Goal: Task Accomplishment & Management: Manage account settings

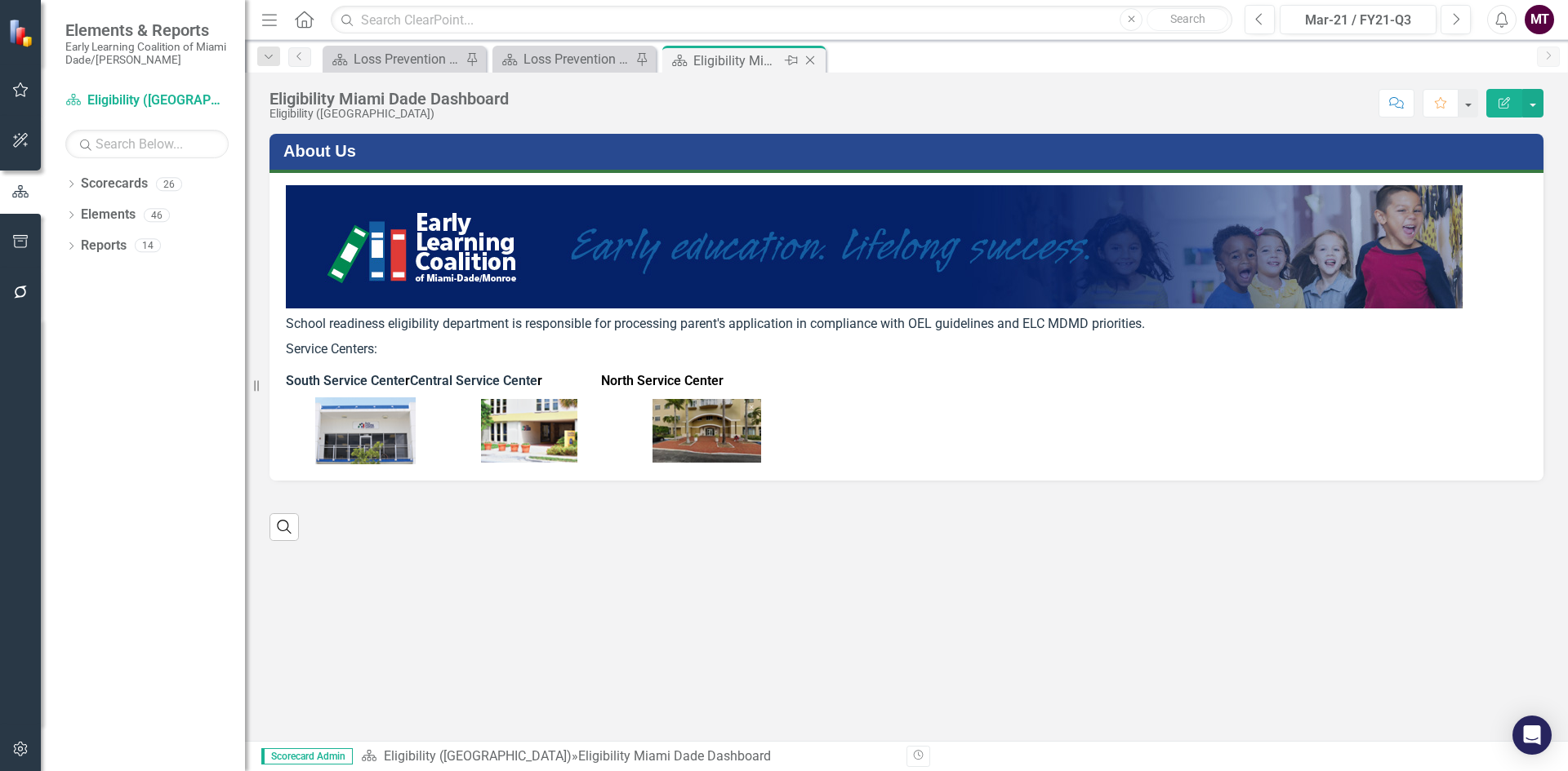
click at [807, 58] on icon "Close" at bounding box center [809, 60] width 16 height 13
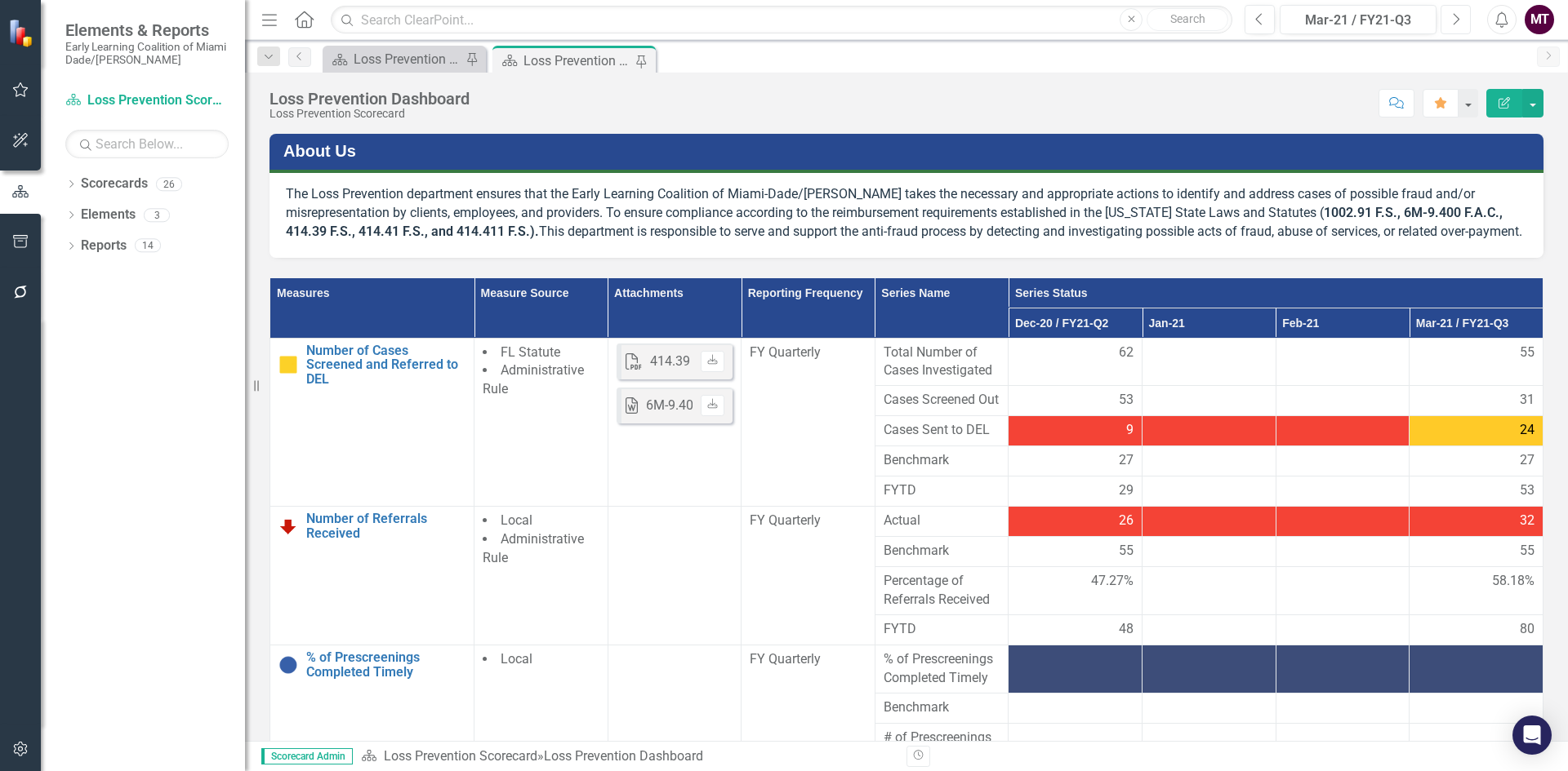
click at [1445, 23] on button "Next" at bounding box center [1456, 19] width 30 height 29
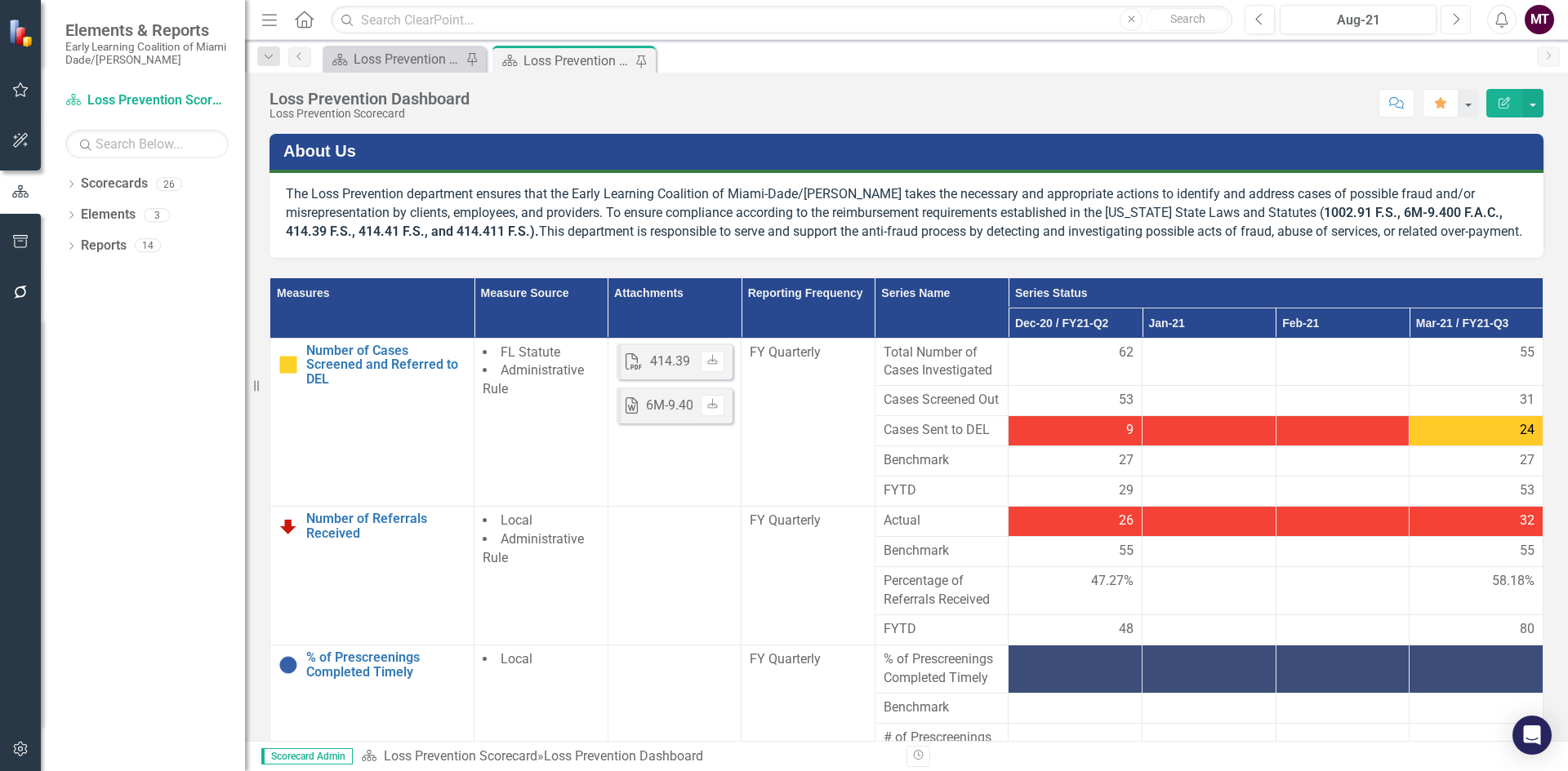
click at [1445, 23] on button "Next" at bounding box center [1456, 19] width 30 height 29
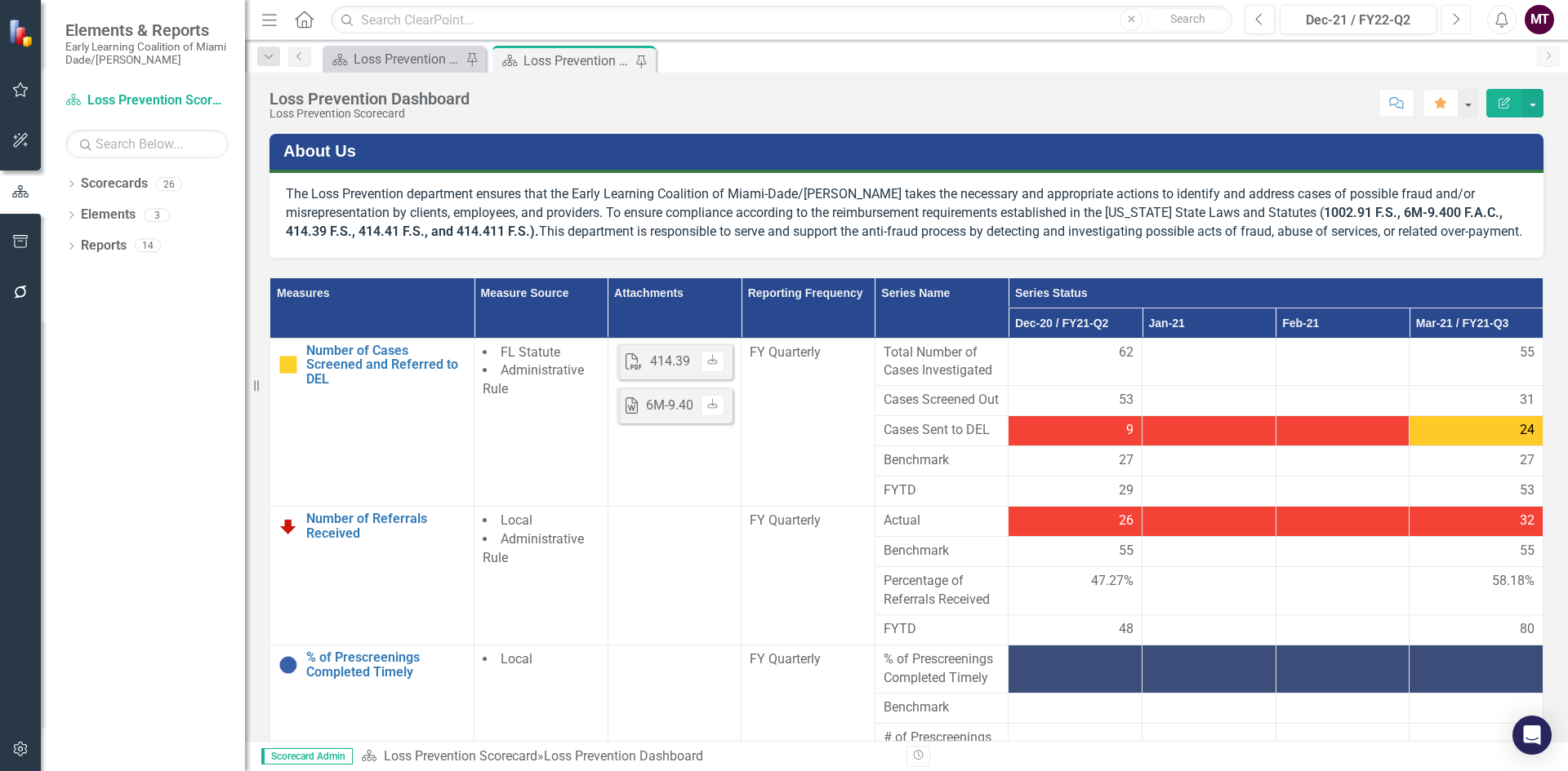
click at [1445, 23] on button "Next" at bounding box center [1456, 19] width 30 height 29
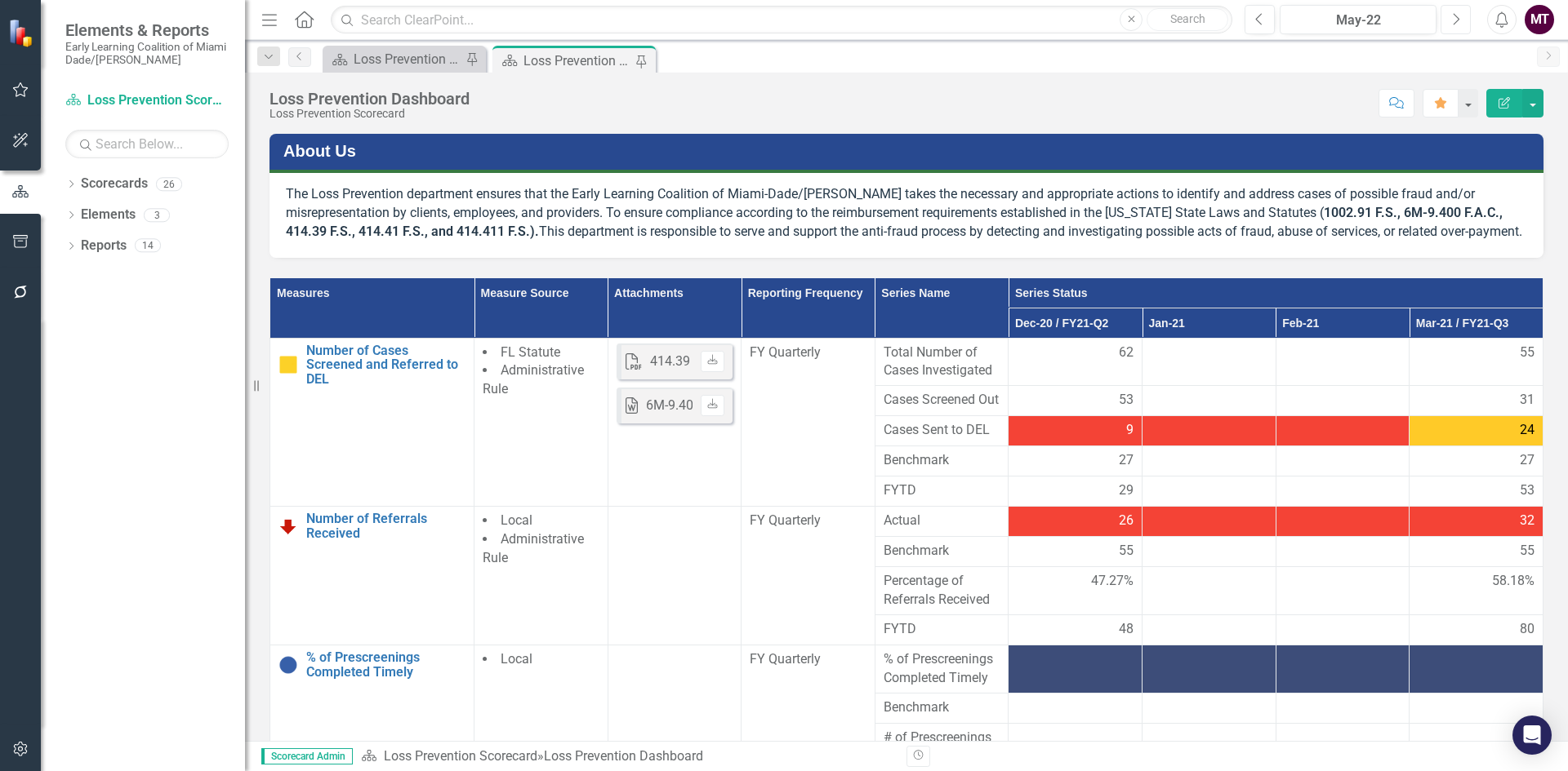
click at [1445, 23] on button "Next" at bounding box center [1456, 19] width 30 height 29
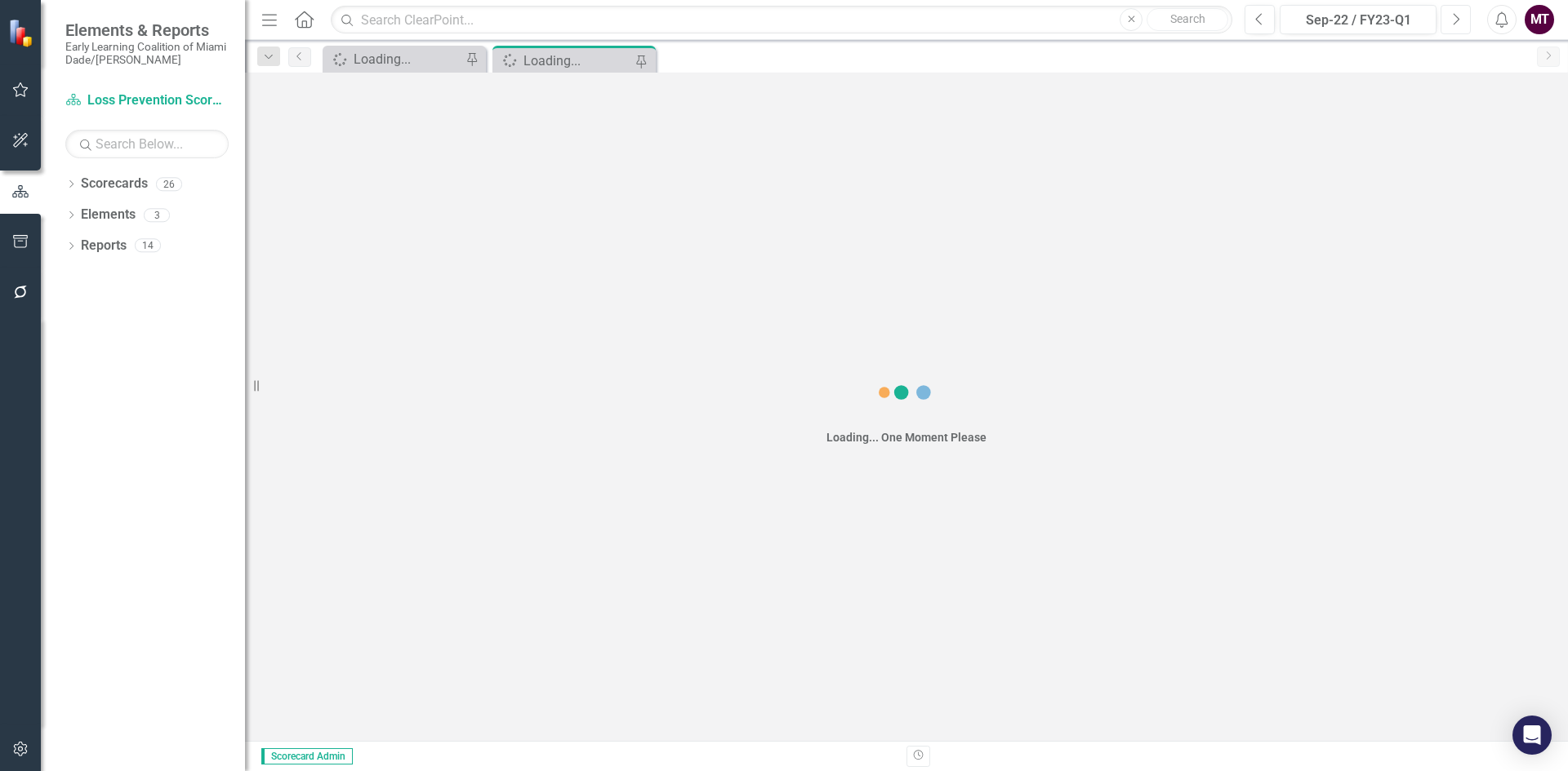
click at [1445, 23] on button "Next" at bounding box center [1456, 19] width 30 height 29
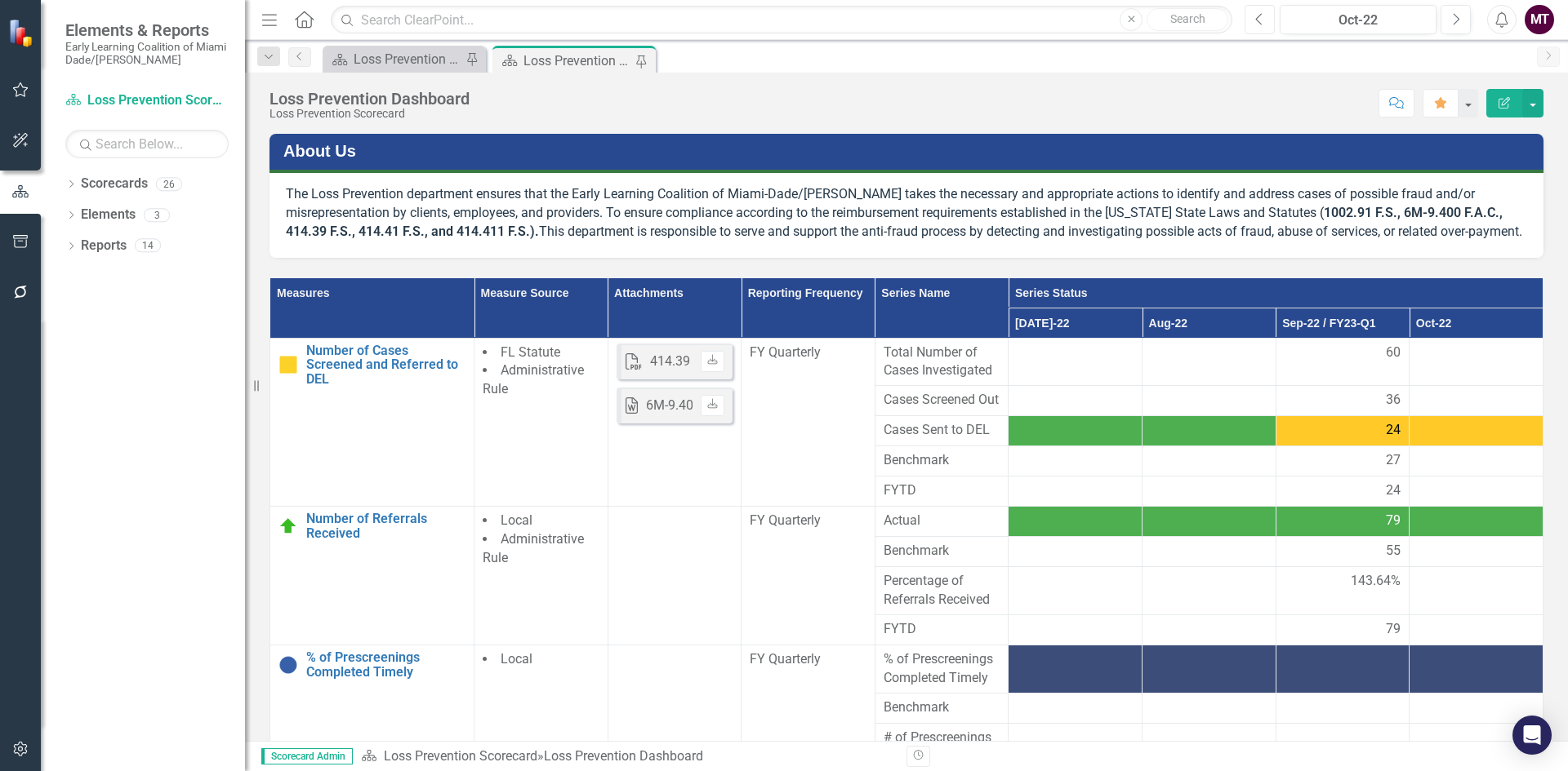
click at [1257, 24] on icon "Previous" at bounding box center [1259, 20] width 9 height 15
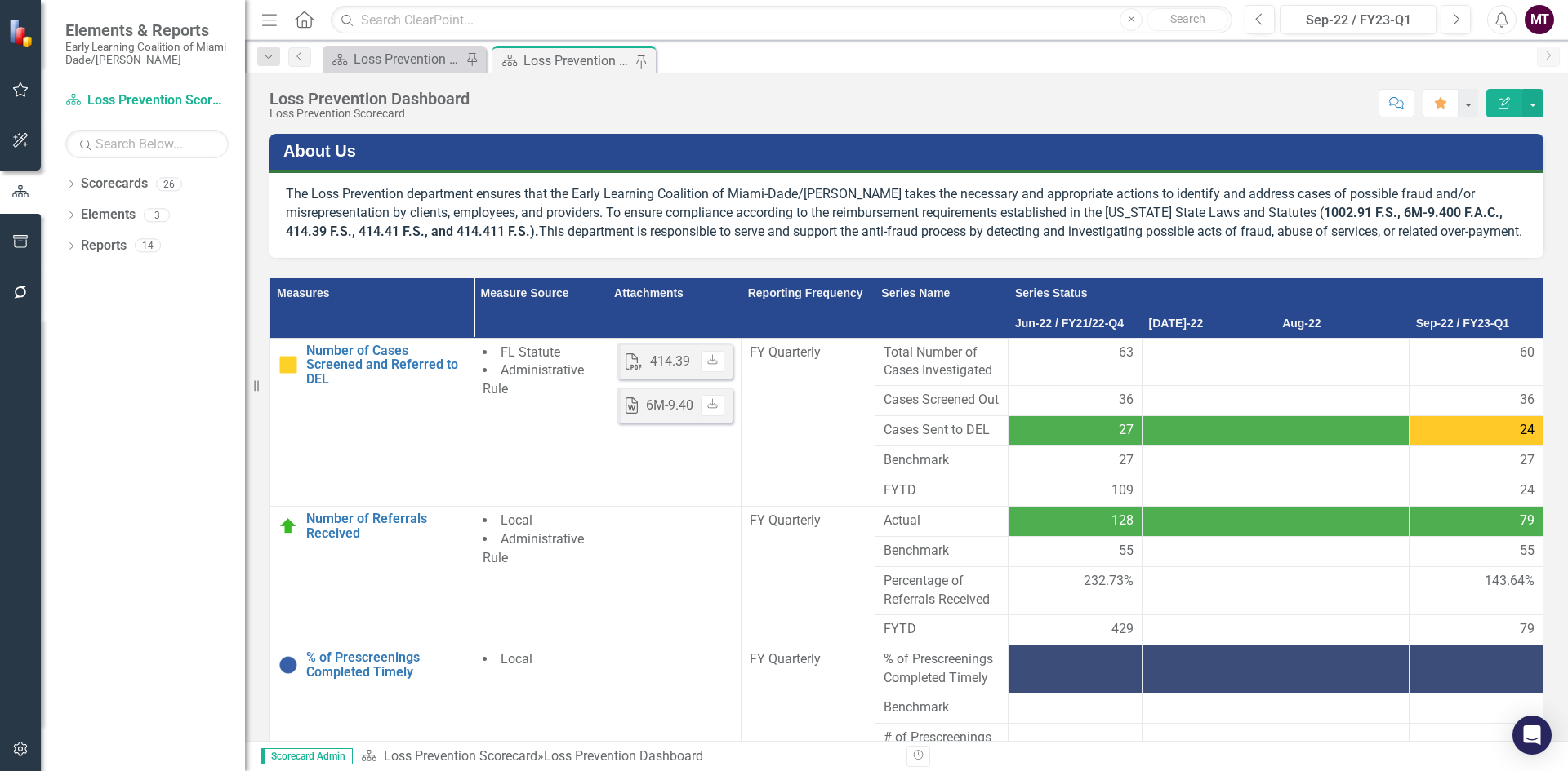
click at [1501, 103] on icon "Edit Report" at bounding box center [1504, 103] width 15 height 12
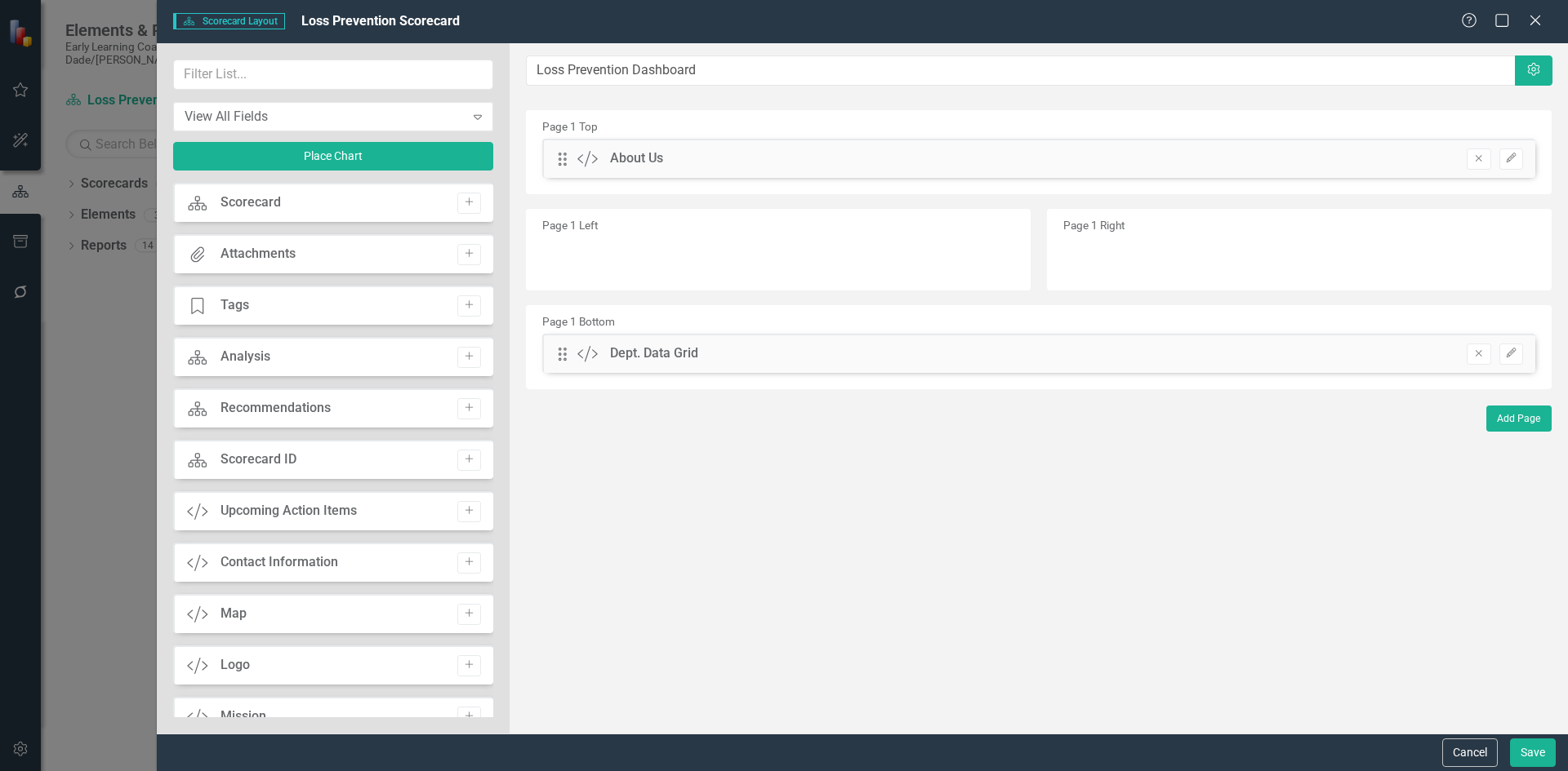
click at [252, 208] on div "Scorecard" at bounding box center [251, 203] width 60 height 18
click at [1537, 17] on icon "Close" at bounding box center [1534, 20] width 20 height 15
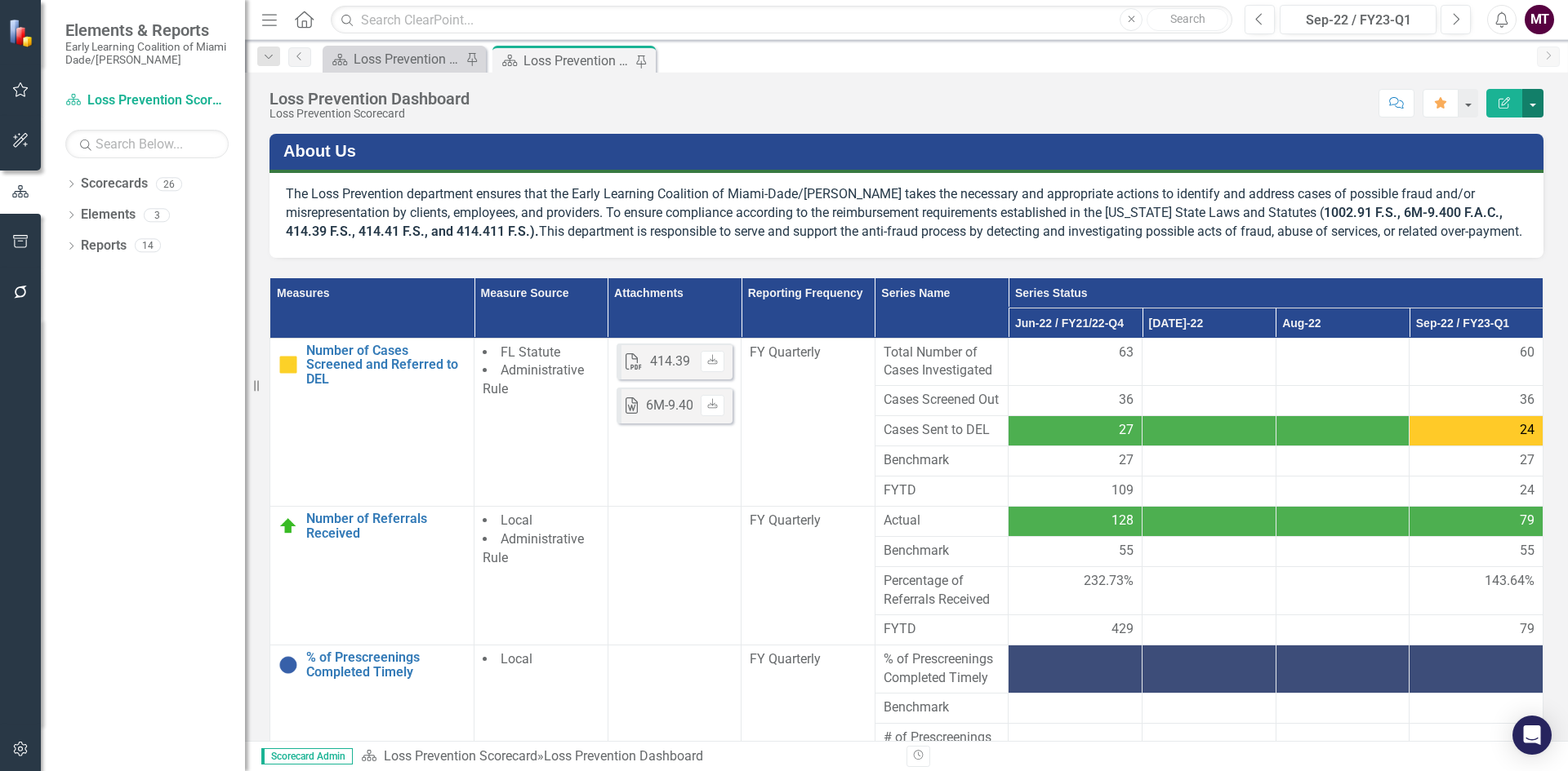
click at [1529, 102] on button "button" at bounding box center [1532, 103] width 21 height 29
click at [1484, 162] on link "Edit Report Edit Layout" at bounding box center [1477, 164] width 133 height 30
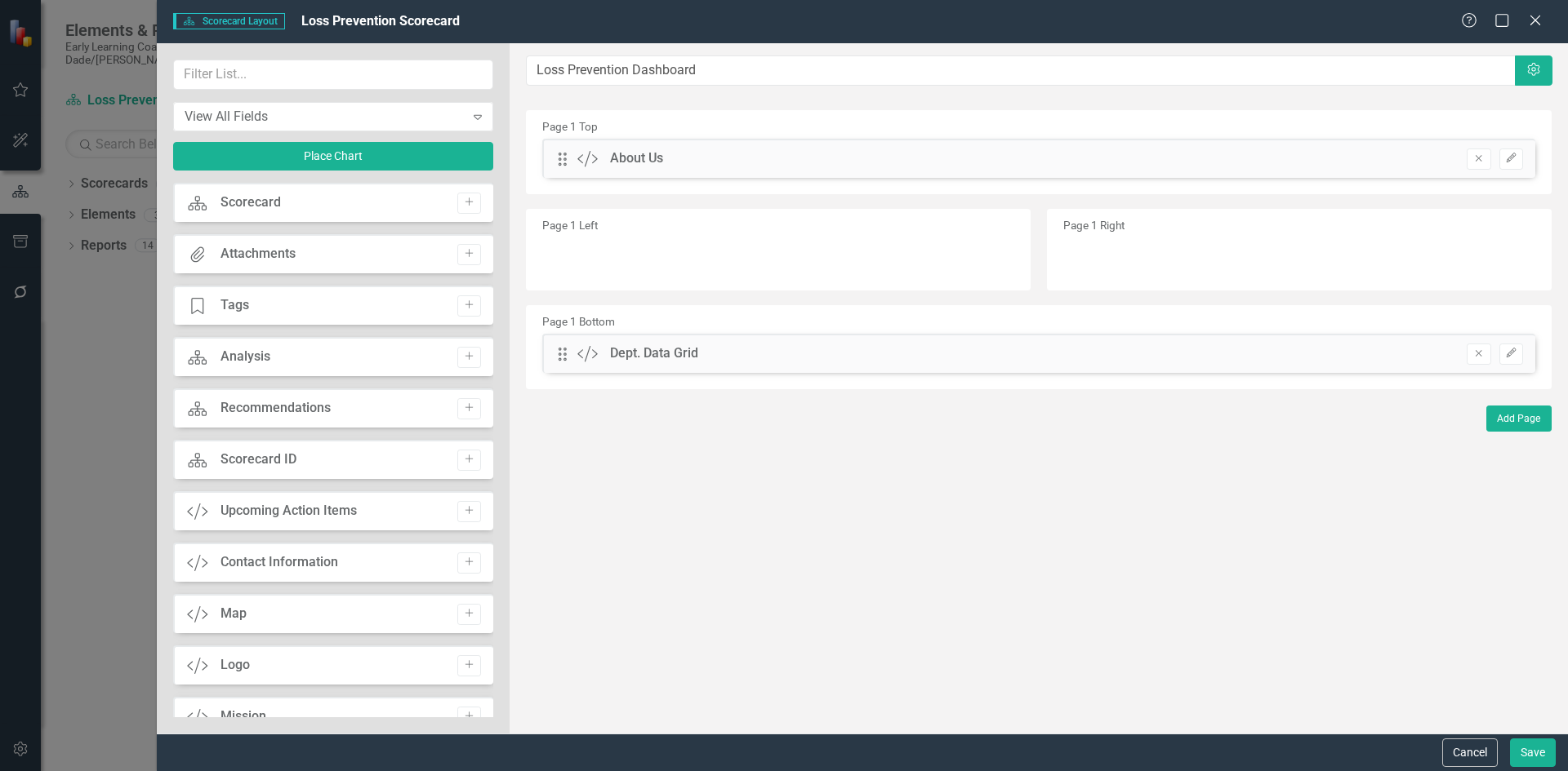
click at [305, 198] on div "Scorecard Scorecard Add" at bounding box center [332, 202] width 320 height 39
click at [1543, 19] on icon "Close" at bounding box center [1534, 20] width 20 height 15
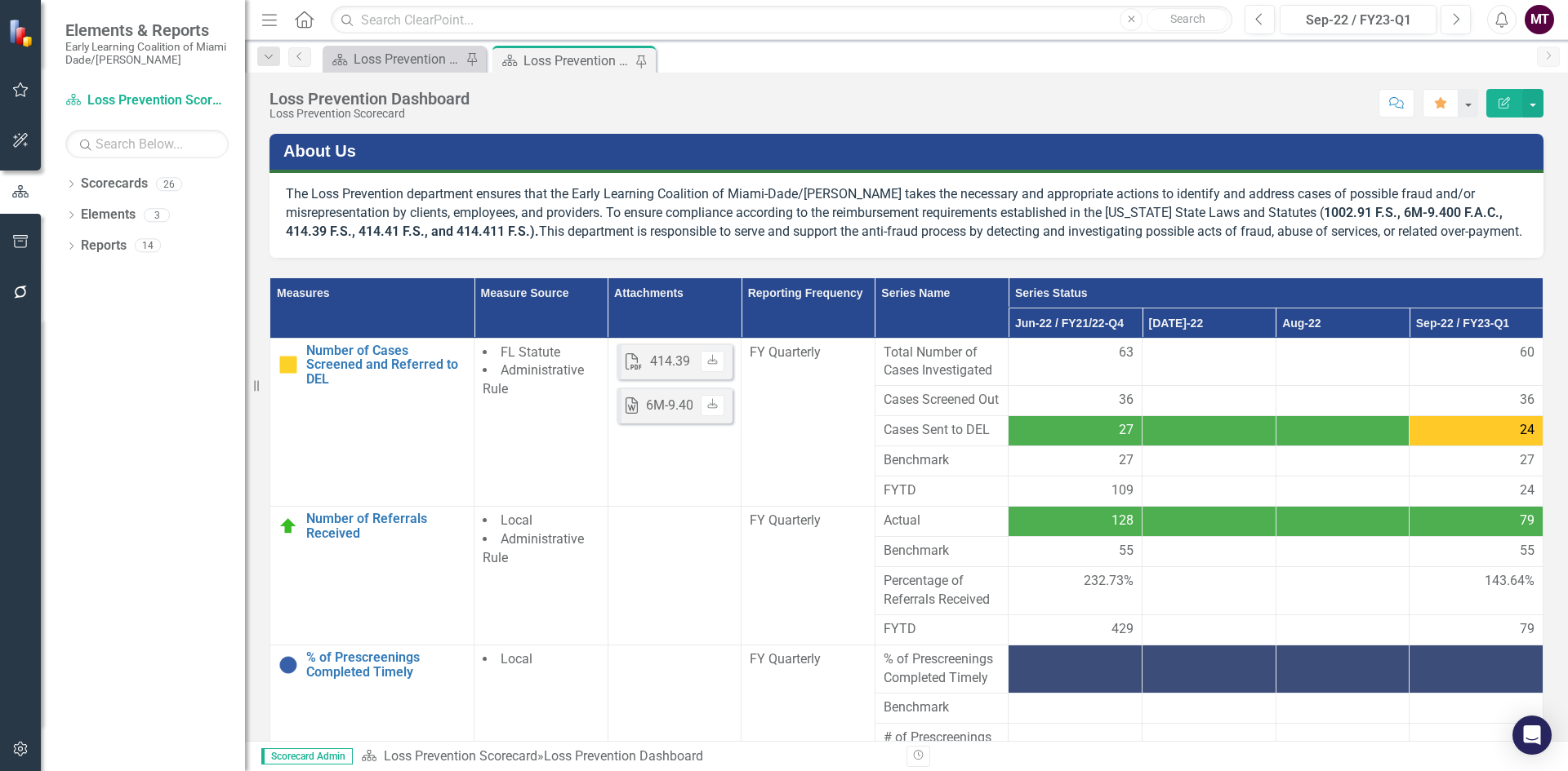
click at [1505, 94] on button "Edit Report" at bounding box center [1504, 103] width 36 height 29
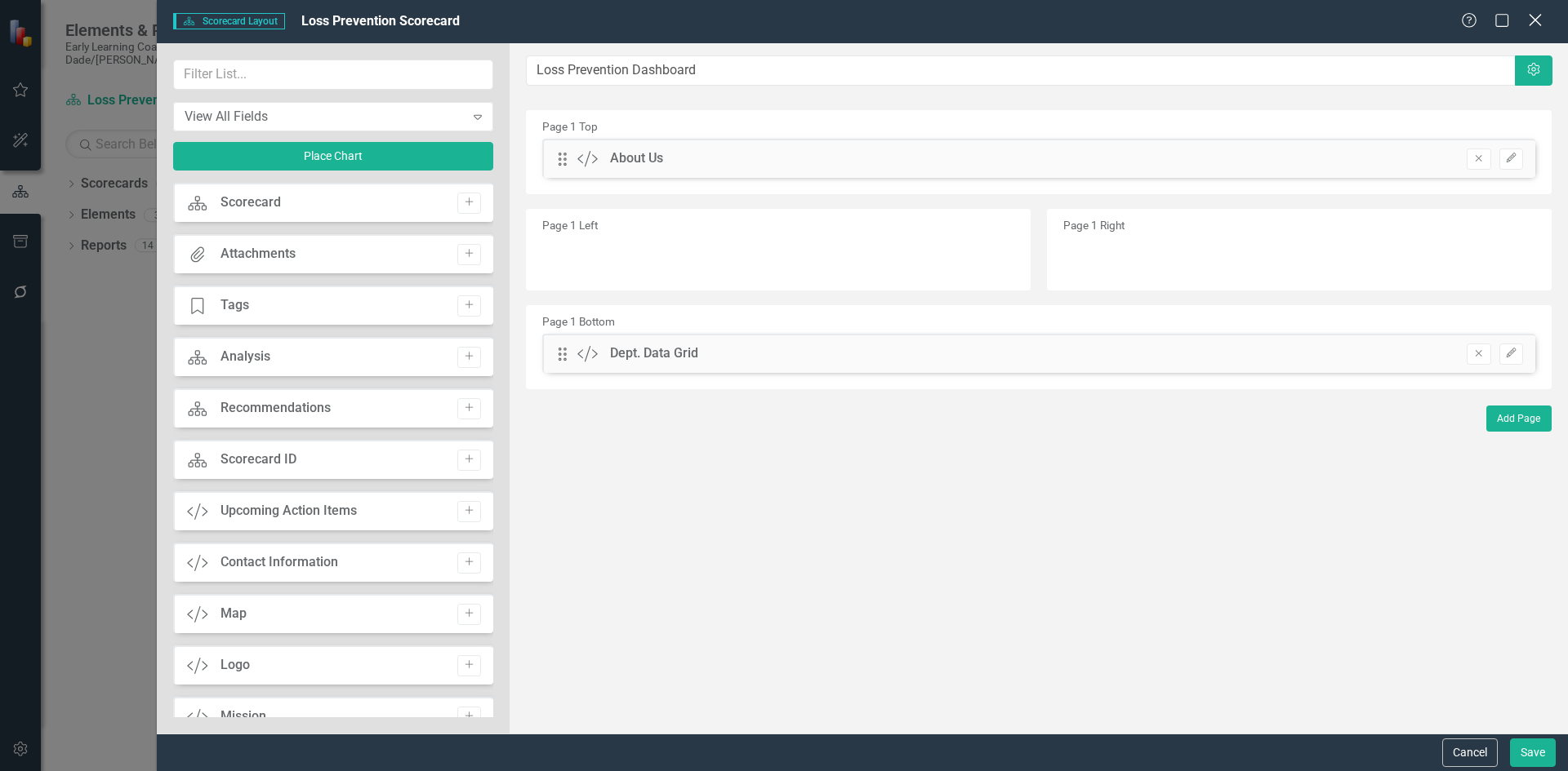
click at [1538, 18] on icon at bounding box center [1534, 20] width 13 height 13
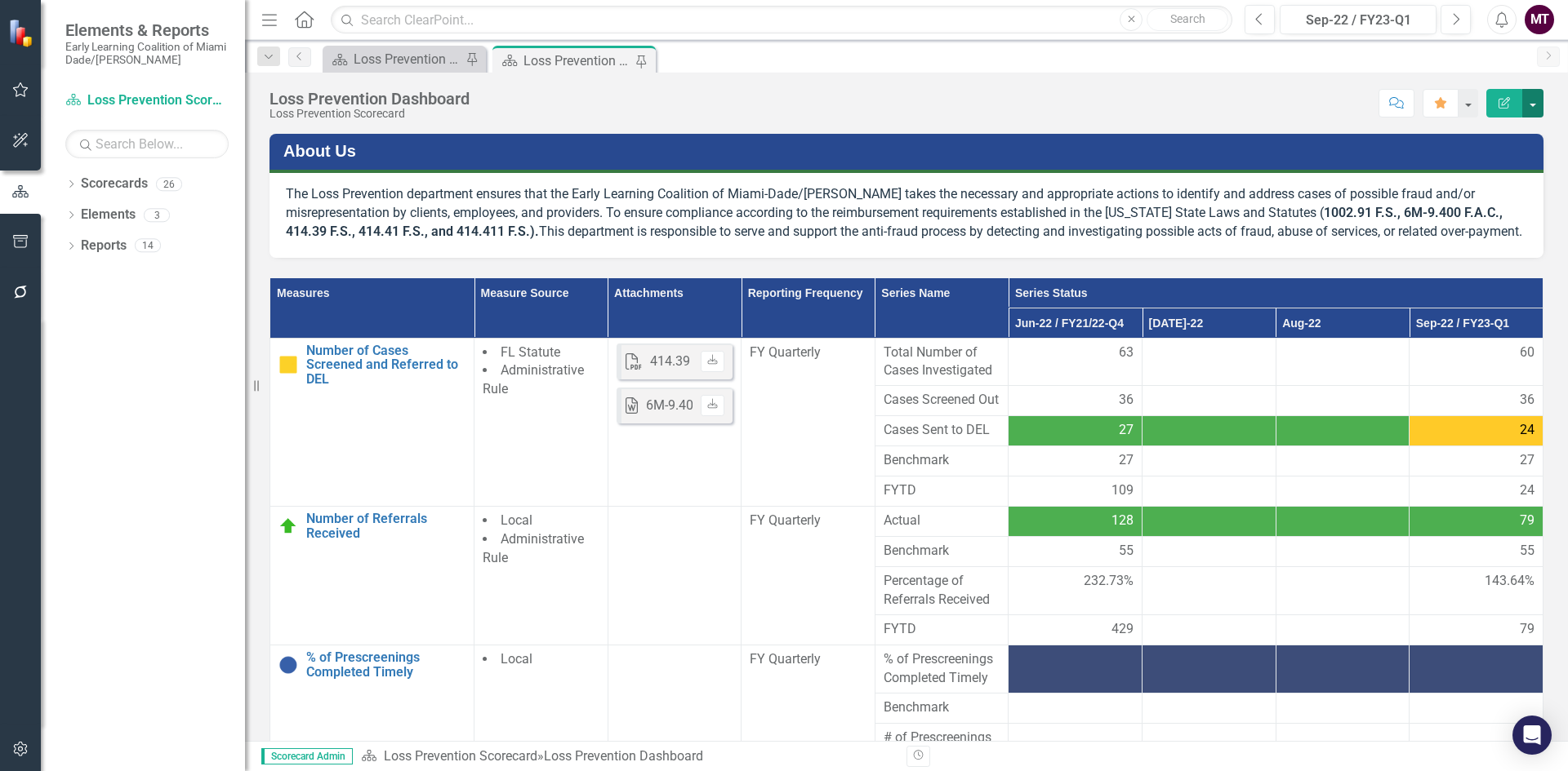
click at [1539, 96] on button "button" at bounding box center [1532, 103] width 21 height 29
click at [1461, 136] on link "Edit Edit Scorecard" at bounding box center [1477, 133] width 133 height 30
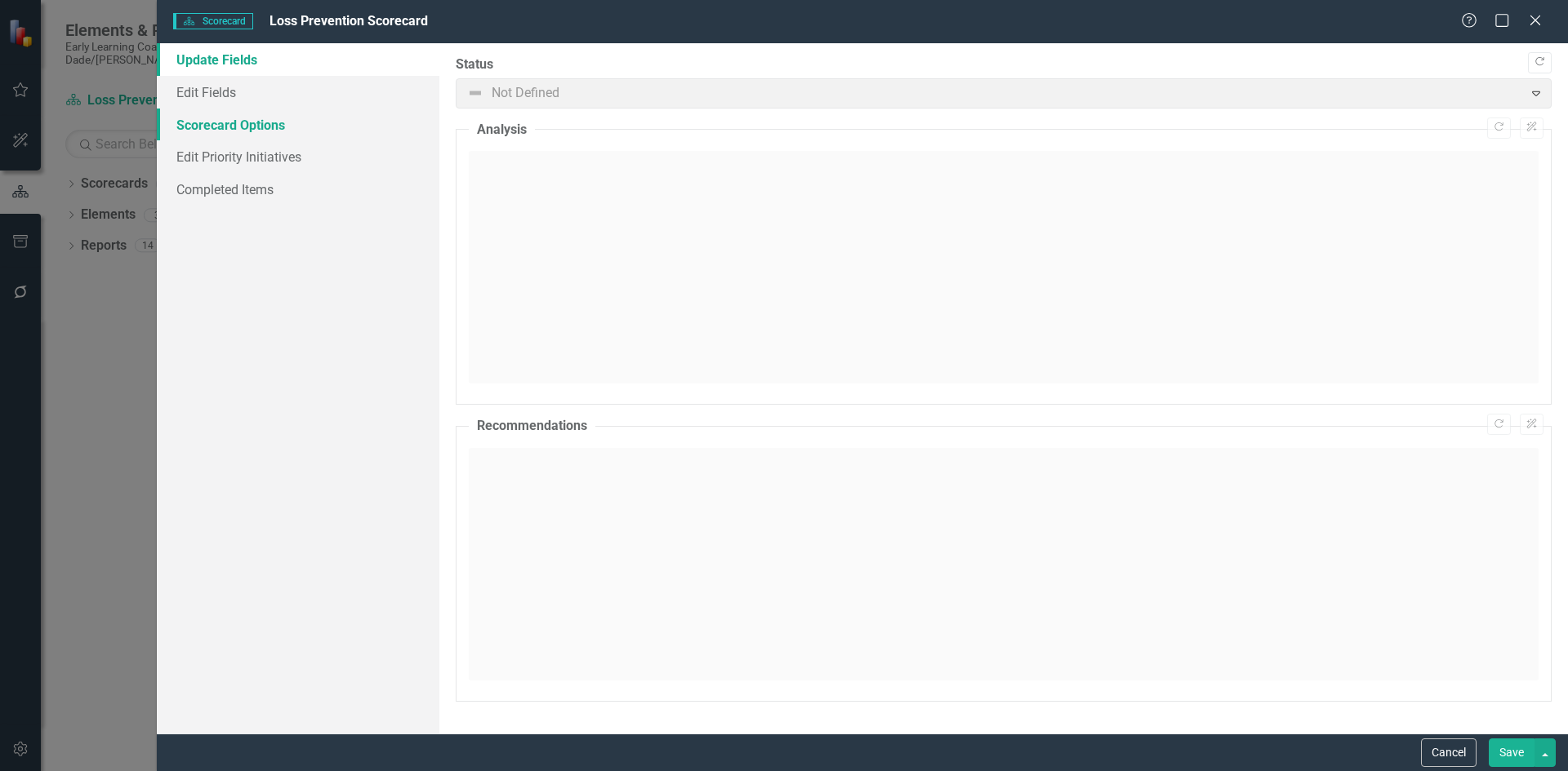
click at [221, 117] on link "Scorecard Options" at bounding box center [298, 124] width 283 height 33
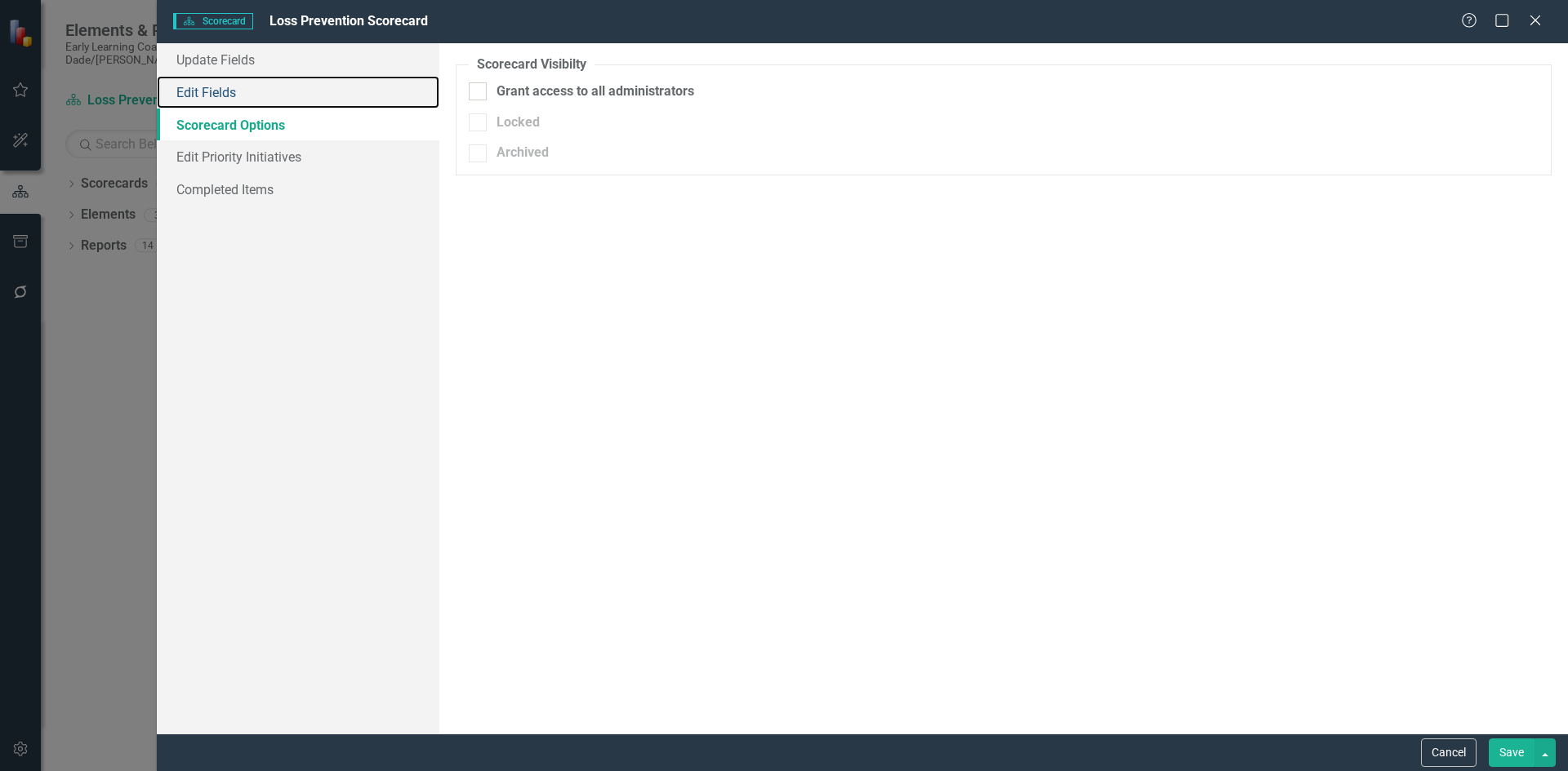
drag, startPoint x: 227, startPoint y: 91, endPoint x: 226, endPoint y: 109, distance: 18.0
click at [227, 91] on link "Edit Fields" at bounding box center [298, 91] width 283 height 33
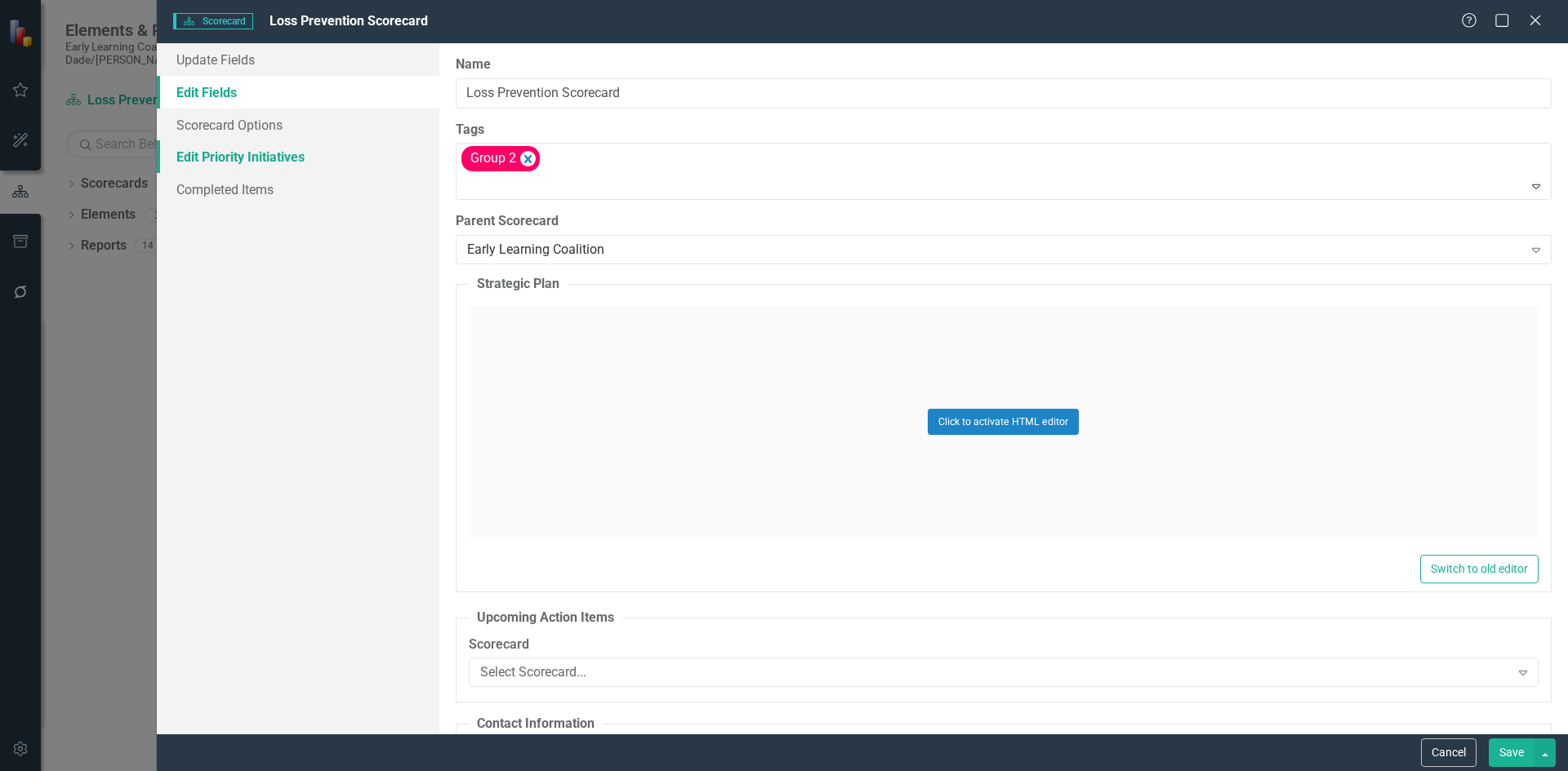
click at [228, 161] on link "Edit Priority Initiatives" at bounding box center [298, 156] width 283 height 33
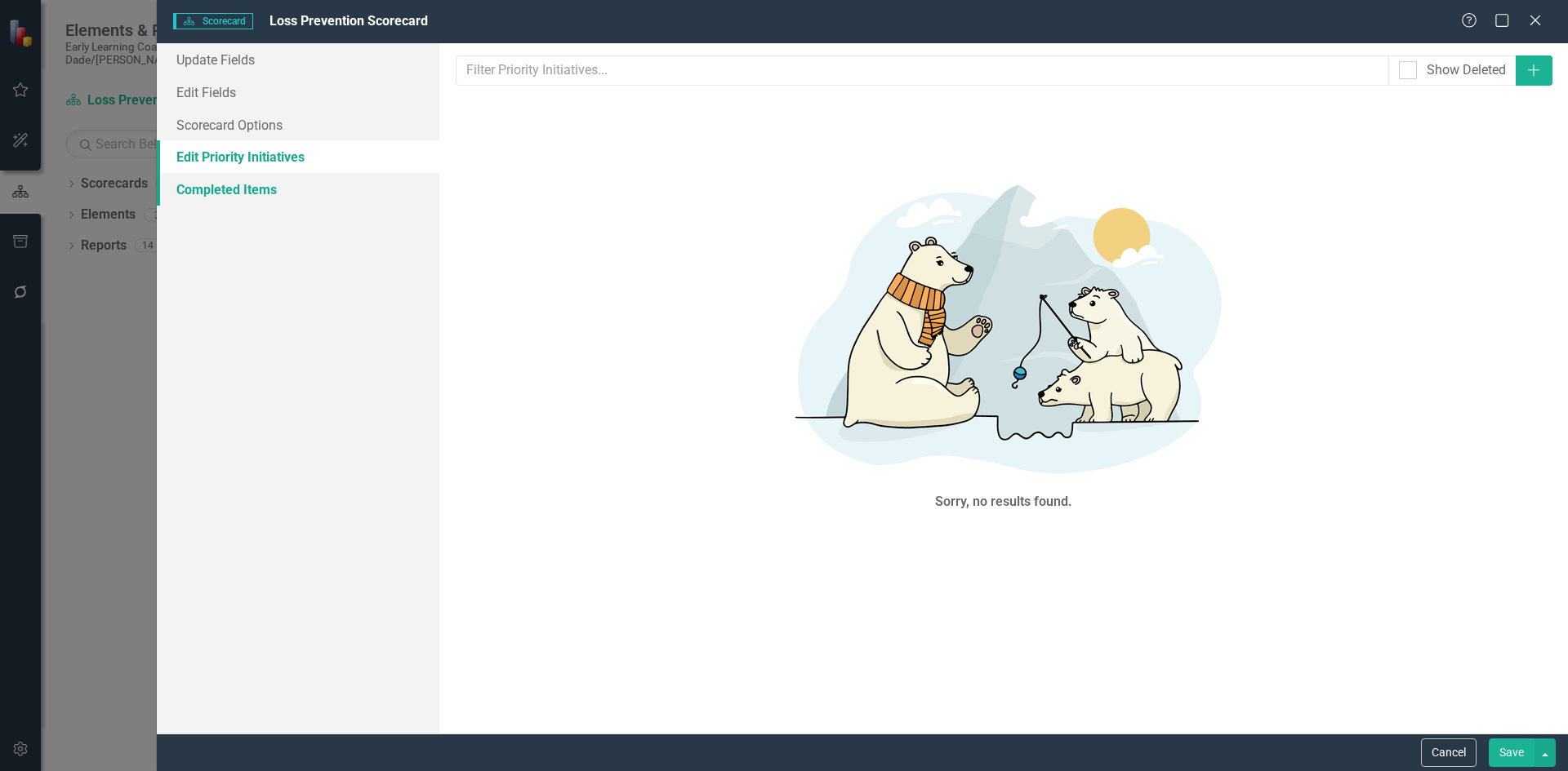
click at [228, 193] on link "Completed Items" at bounding box center [298, 189] width 283 height 33
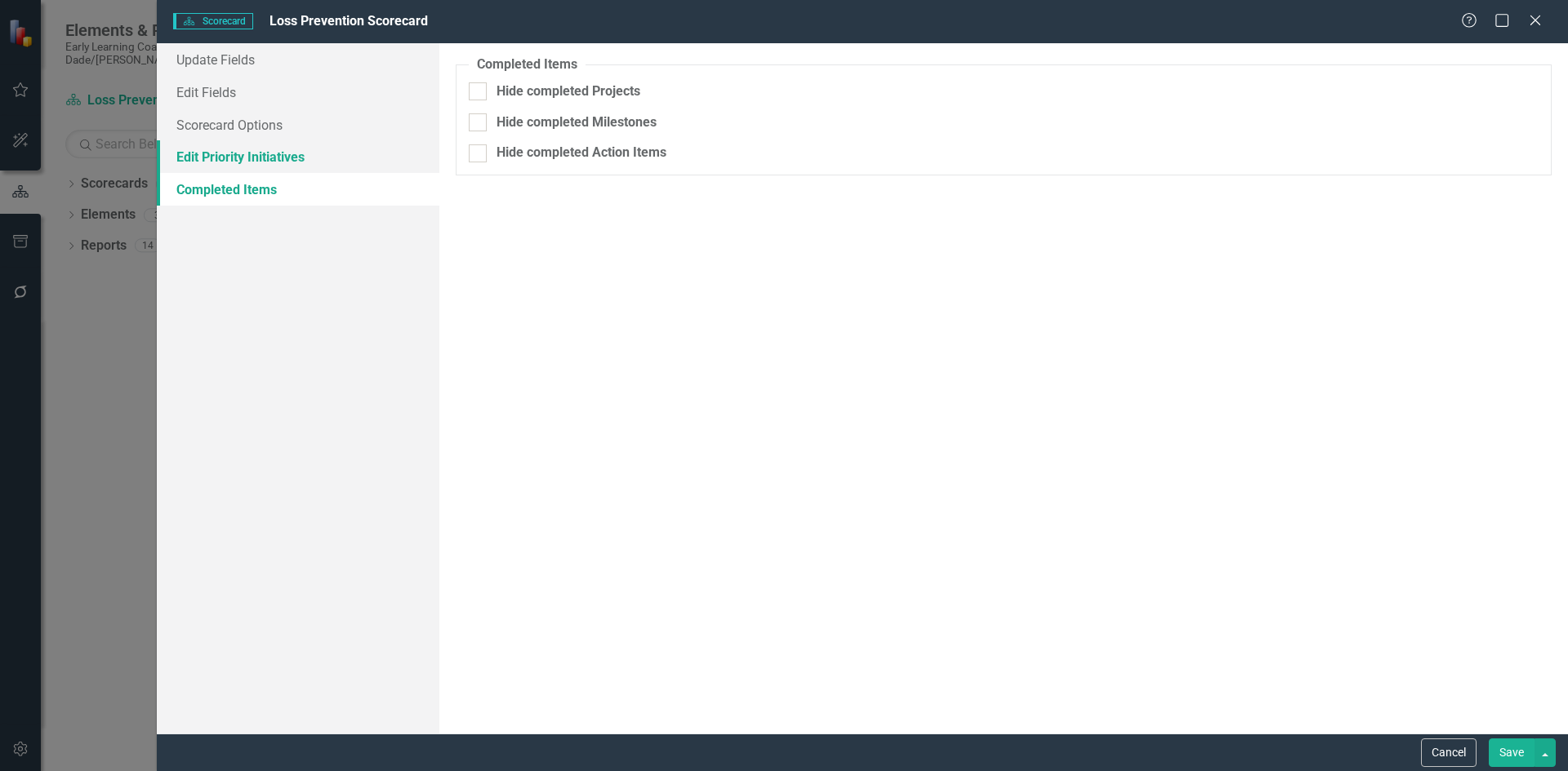
click at [231, 164] on link "Edit Priority Initiatives" at bounding box center [298, 156] width 283 height 33
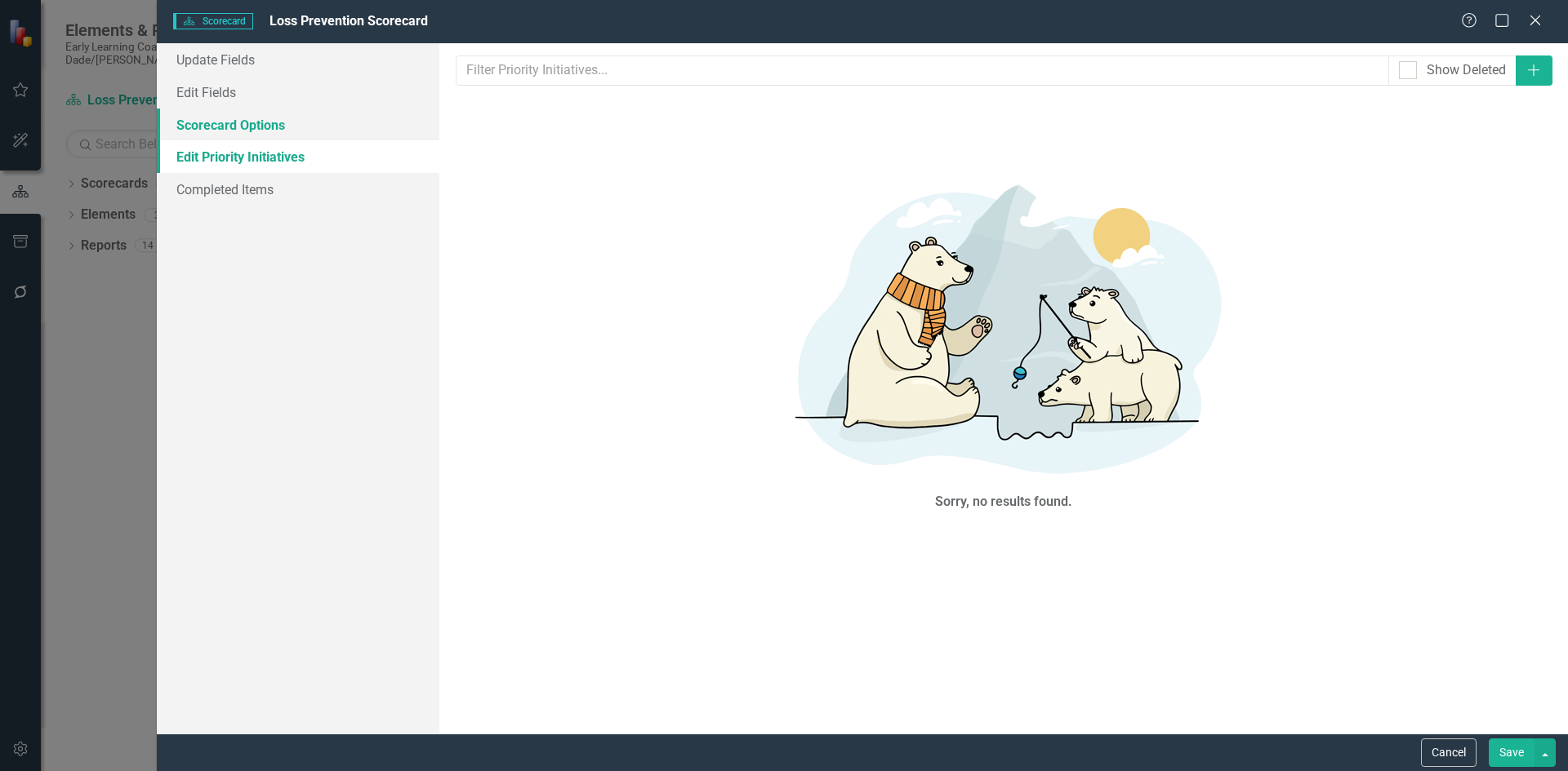
click at [227, 133] on link "Scorecard Options" at bounding box center [298, 124] width 283 height 33
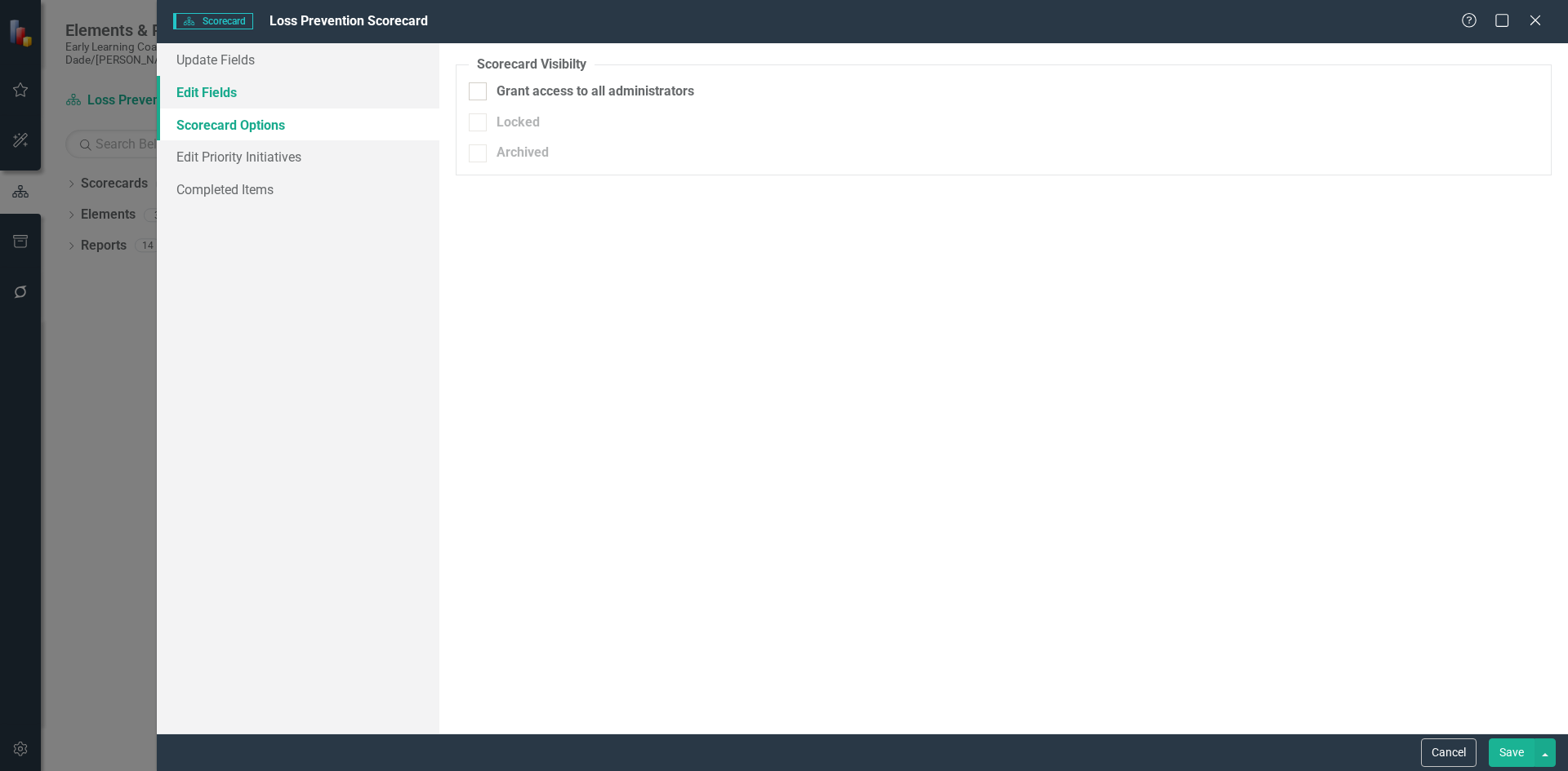
click at [223, 95] on link "Edit Fields" at bounding box center [298, 91] width 283 height 33
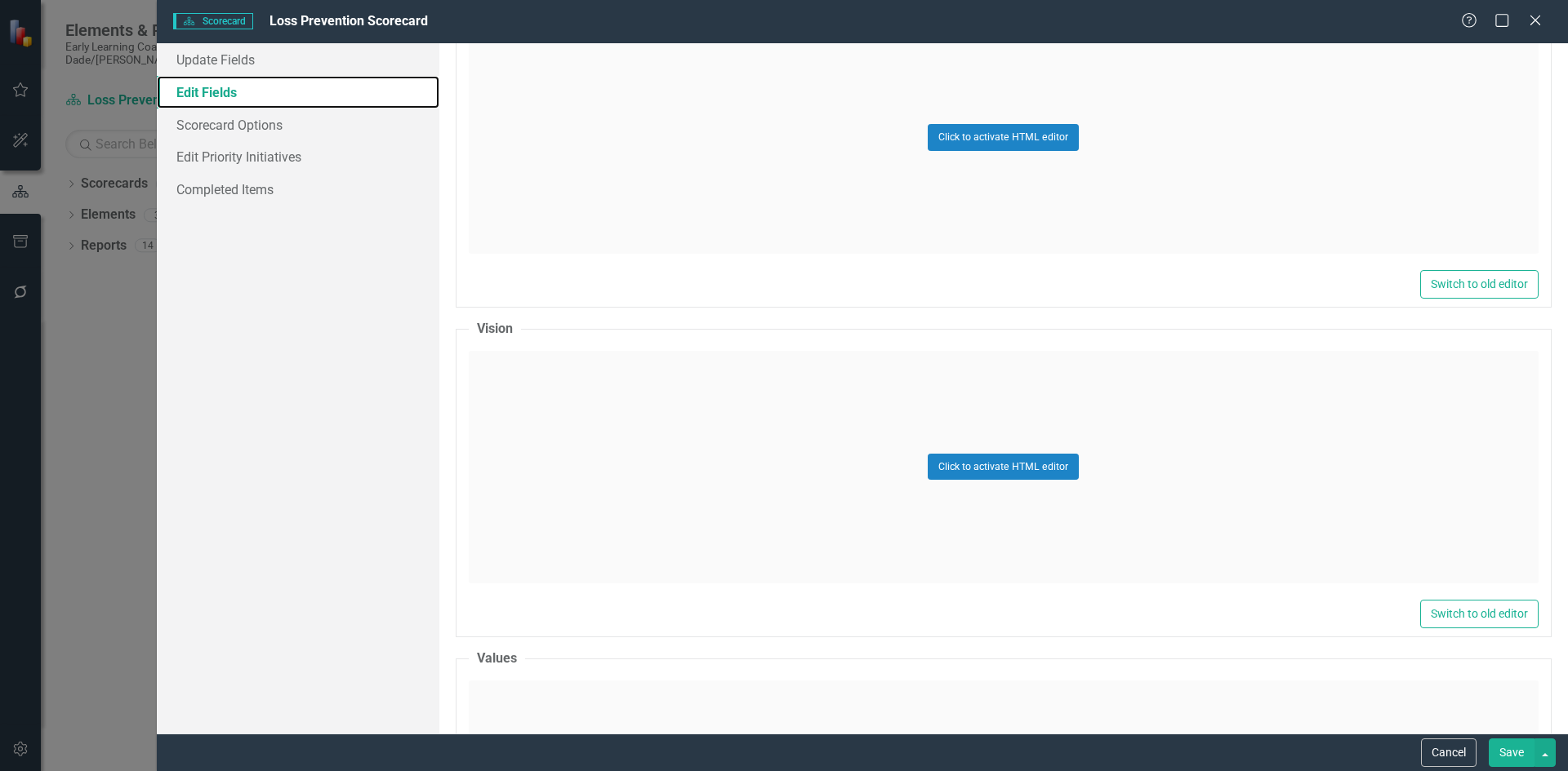
scroll to position [2123, 0]
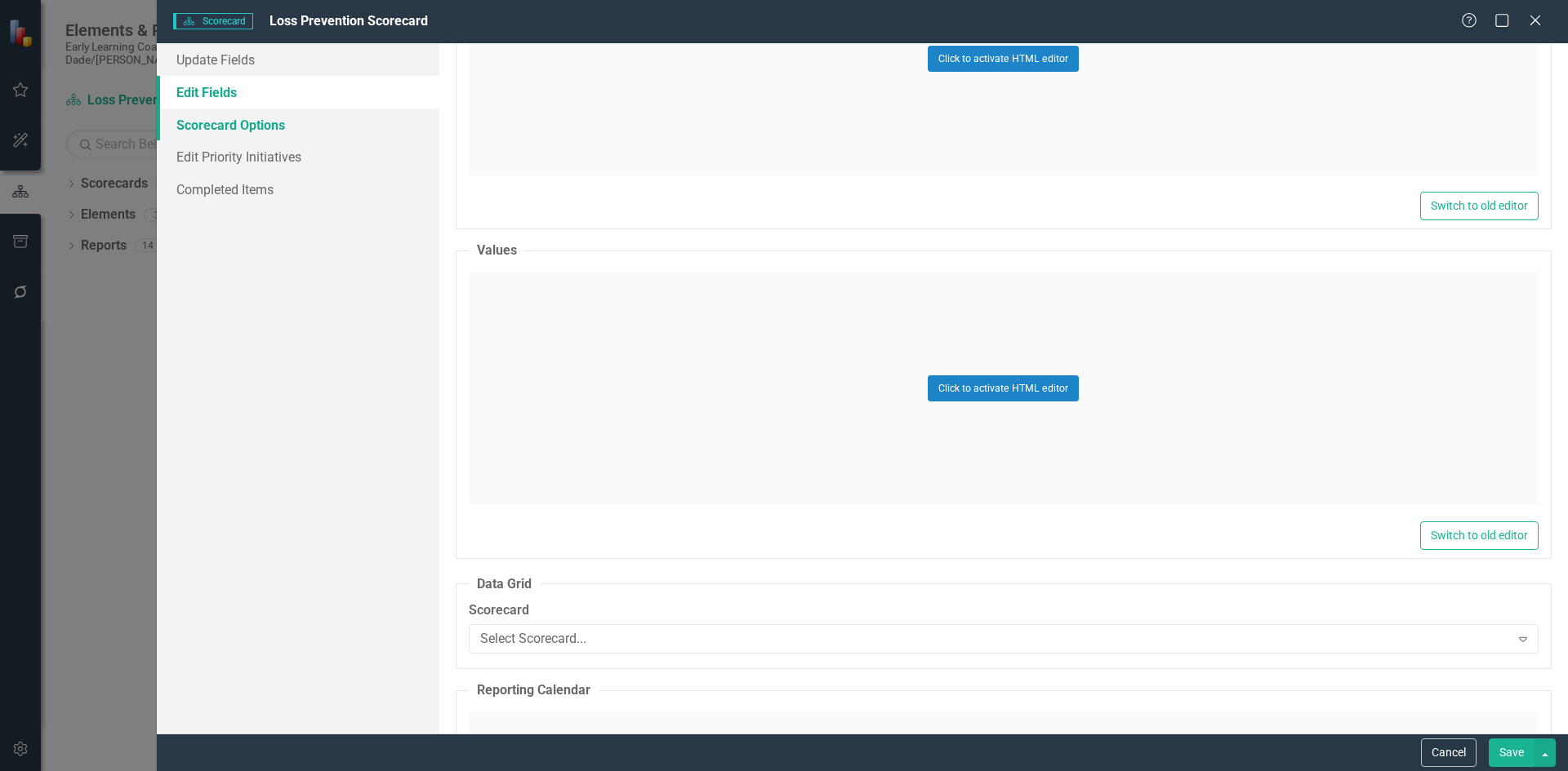
click at [267, 128] on link "Scorecard Options" at bounding box center [298, 124] width 283 height 33
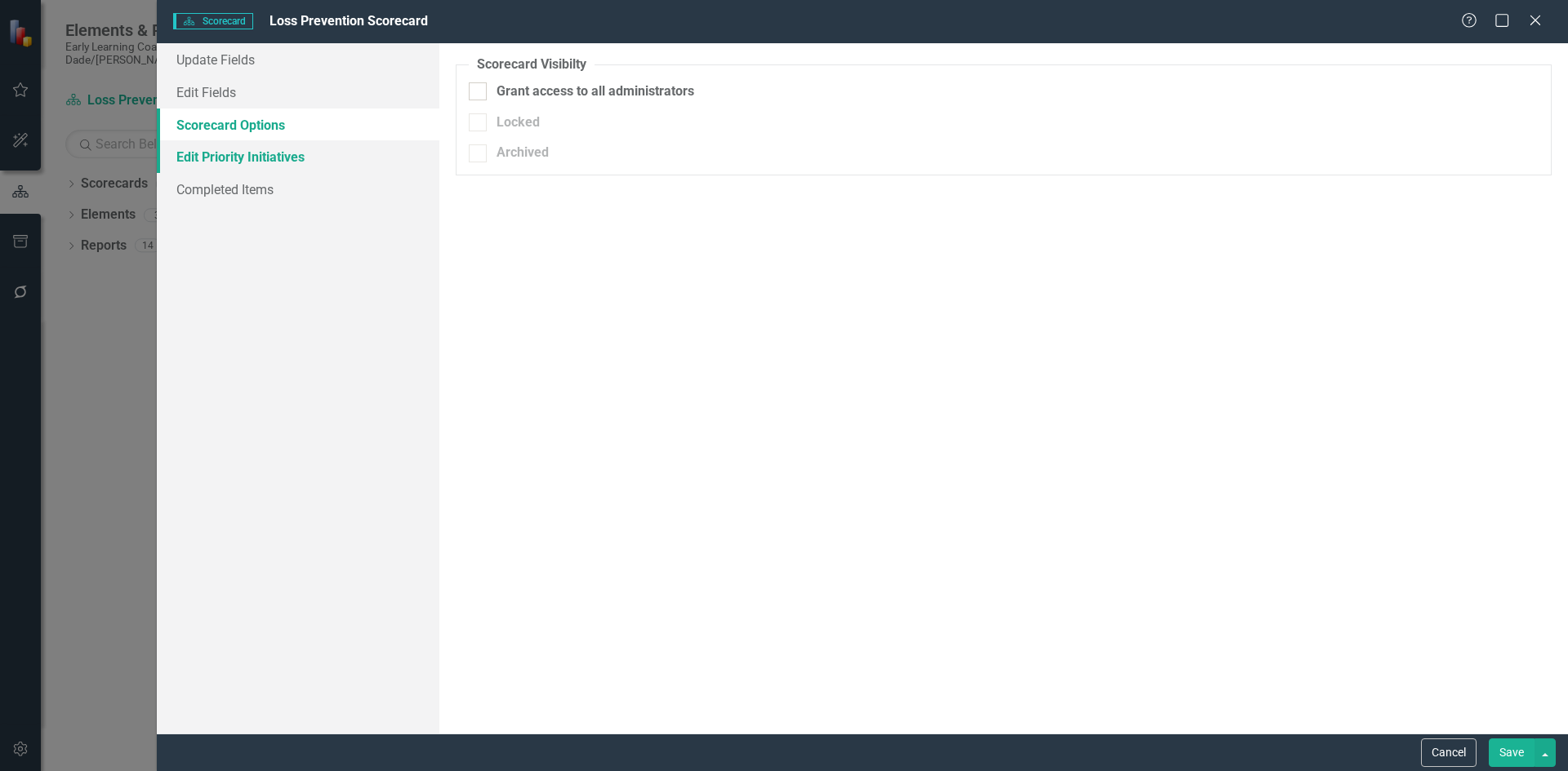
click at [256, 159] on link "Edit Priority Initiatives" at bounding box center [298, 156] width 283 height 33
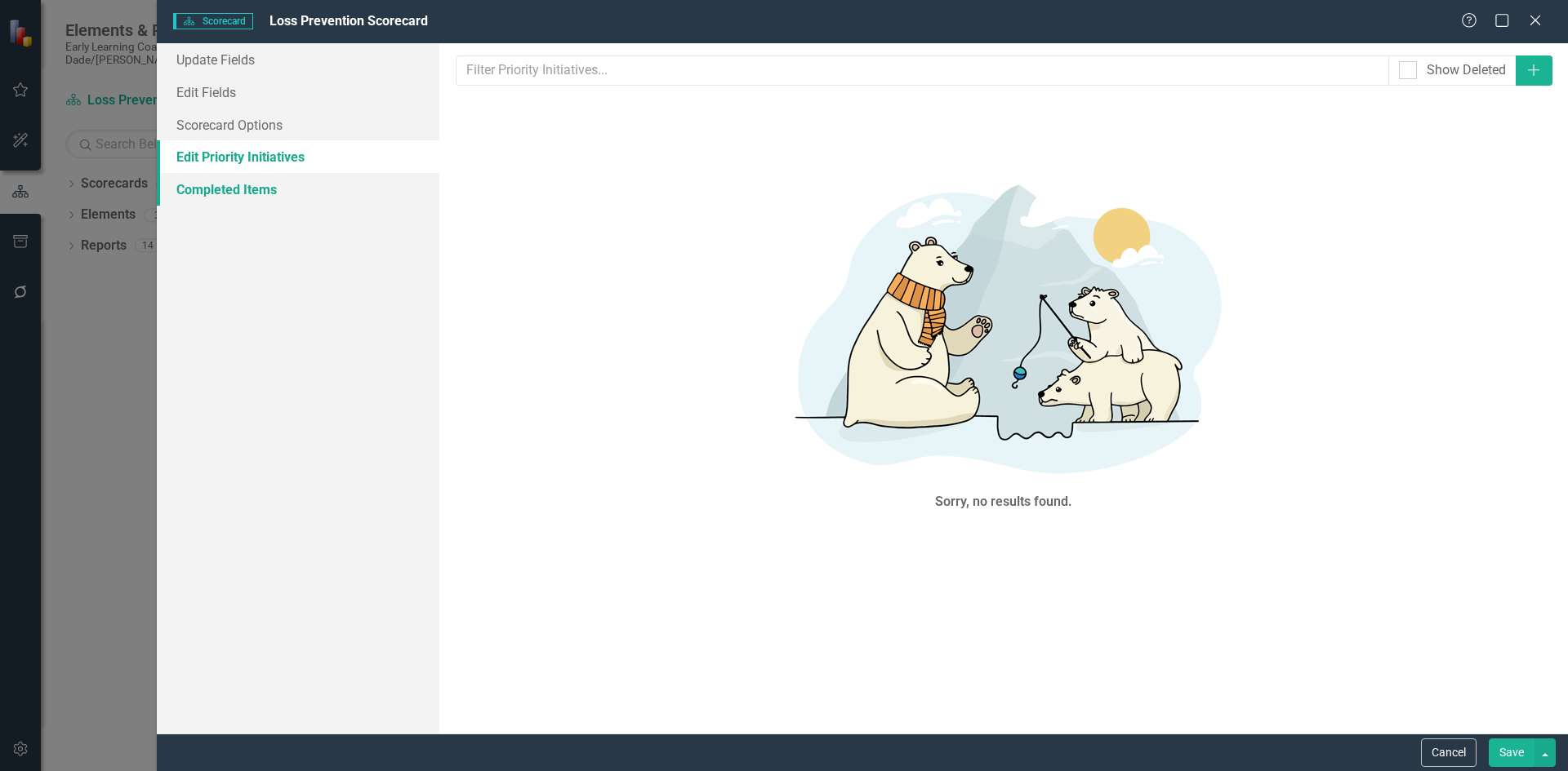
click at [256, 181] on link "Completed Items" at bounding box center [298, 189] width 283 height 33
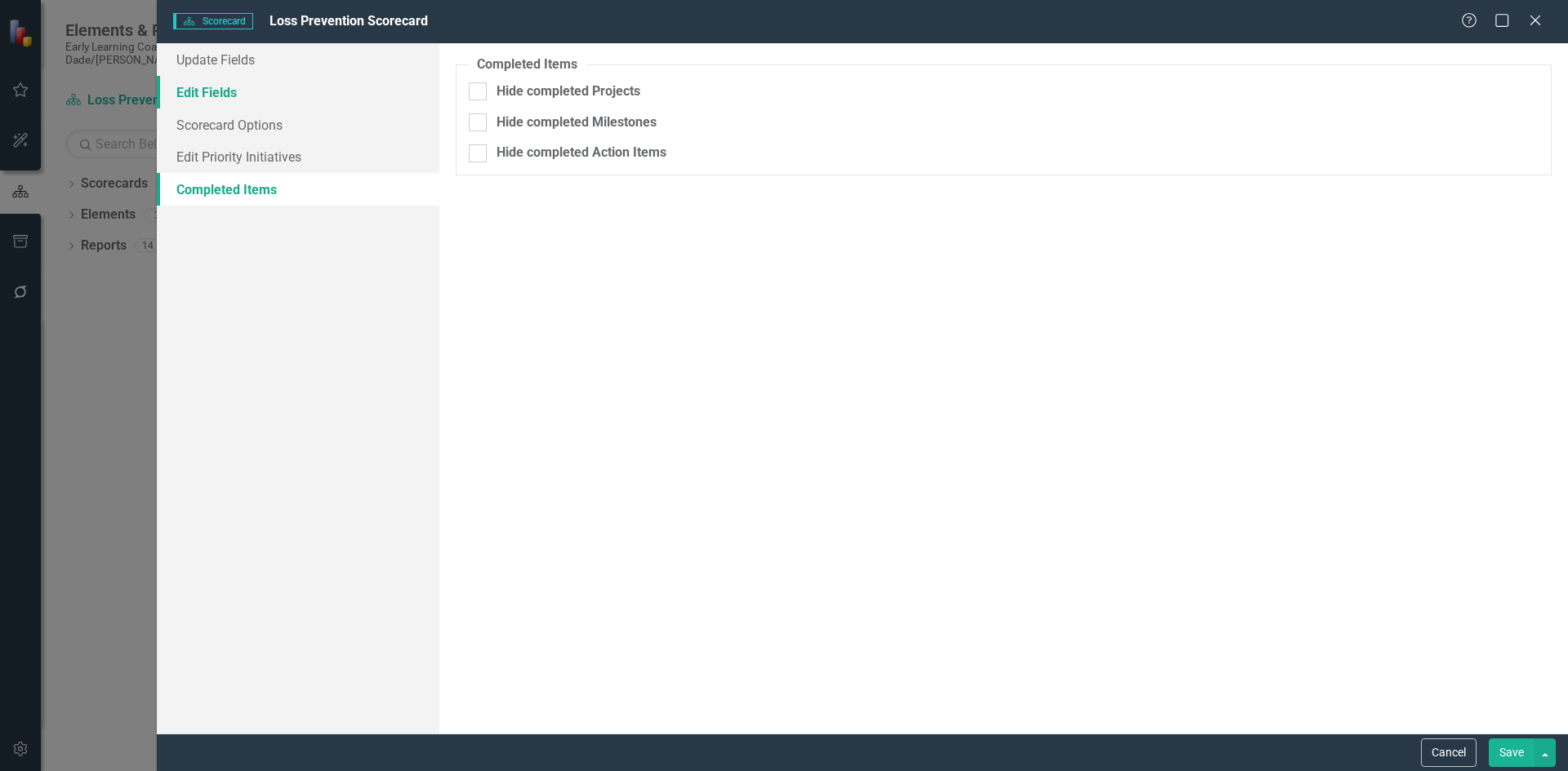
click at [201, 92] on link "Edit Fields" at bounding box center [298, 91] width 283 height 33
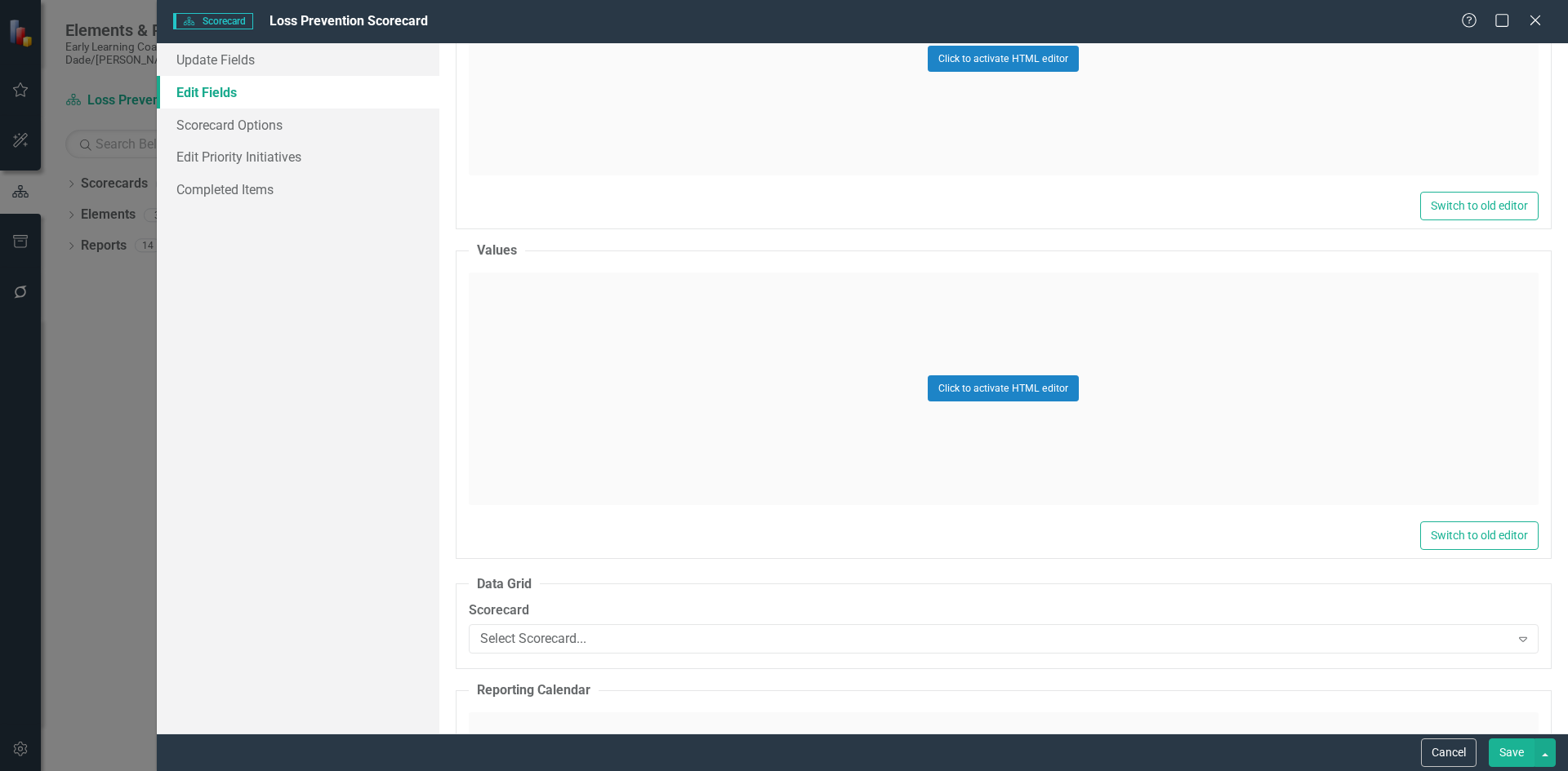
click at [1544, 18] on div "Help Maximize Close" at bounding box center [1506, 22] width 91 height 18
click at [1527, 19] on icon "Close" at bounding box center [1534, 20] width 20 height 15
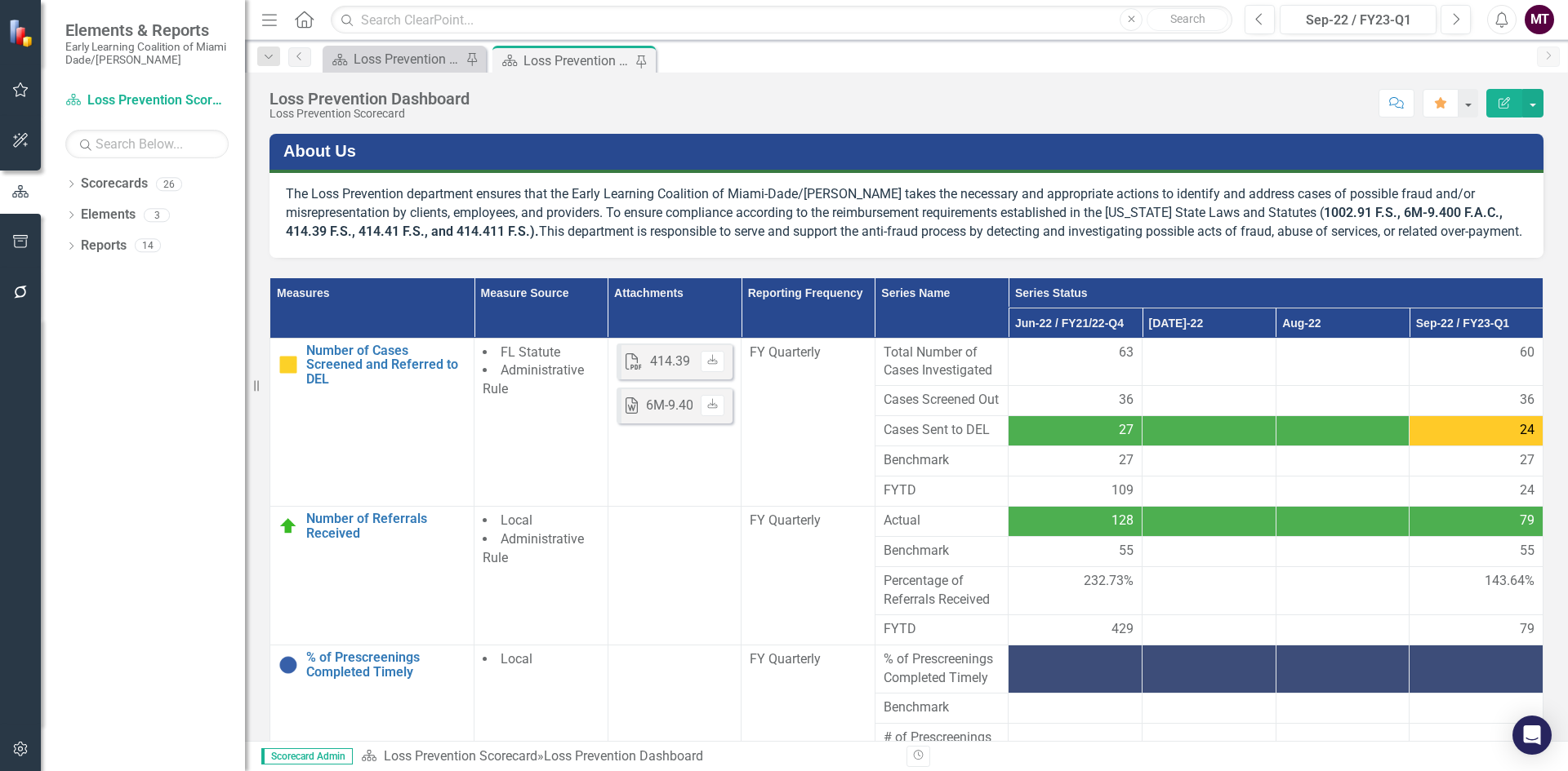
click at [1507, 102] on icon "Edit Report" at bounding box center [1504, 103] width 15 height 12
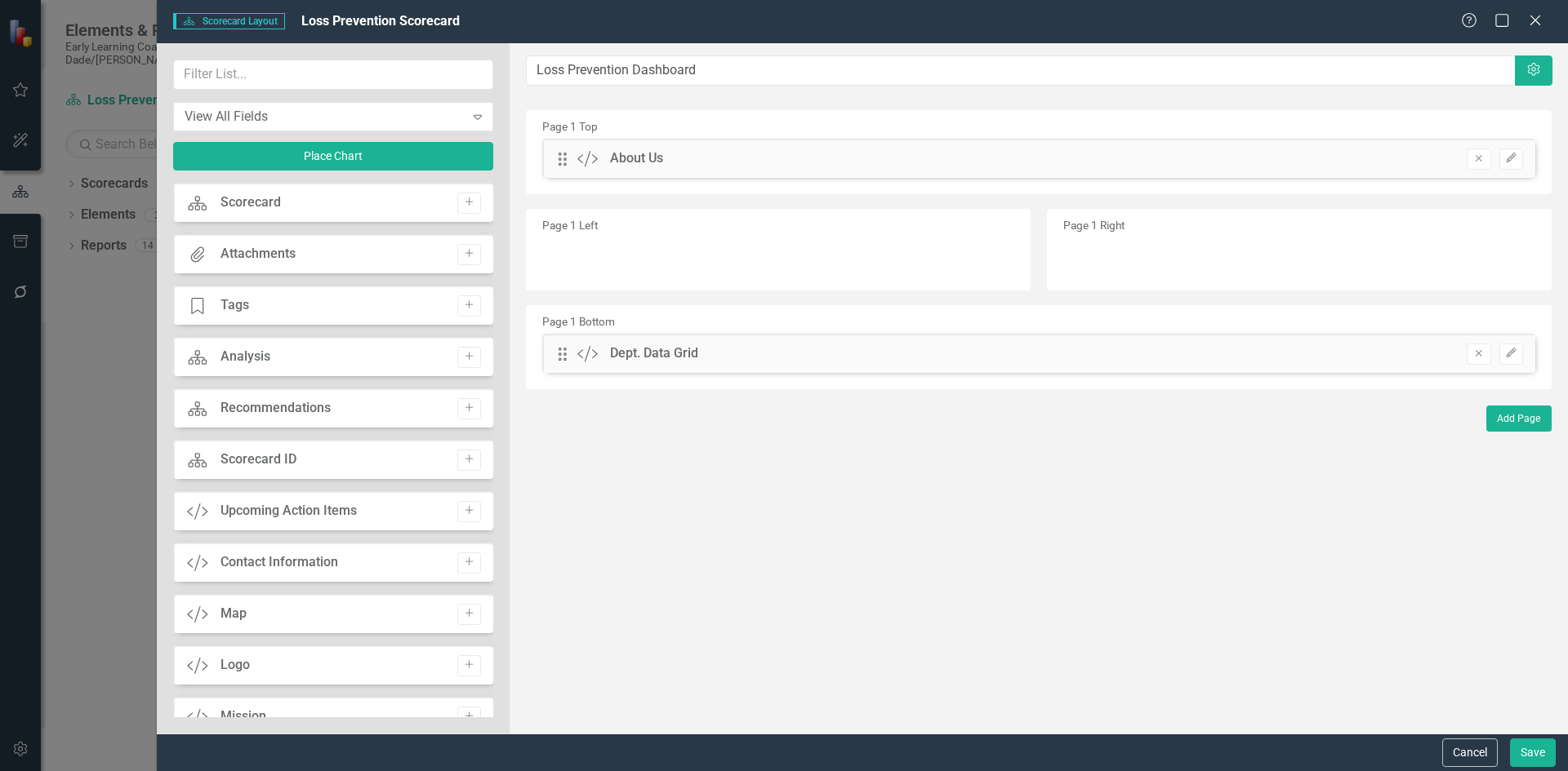
click at [370, 207] on div "Scorecard Scorecard Add" at bounding box center [332, 202] width 320 height 39
click at [465, 256] on icon "Add" at bounding box center [469, 254] width 13 height 10
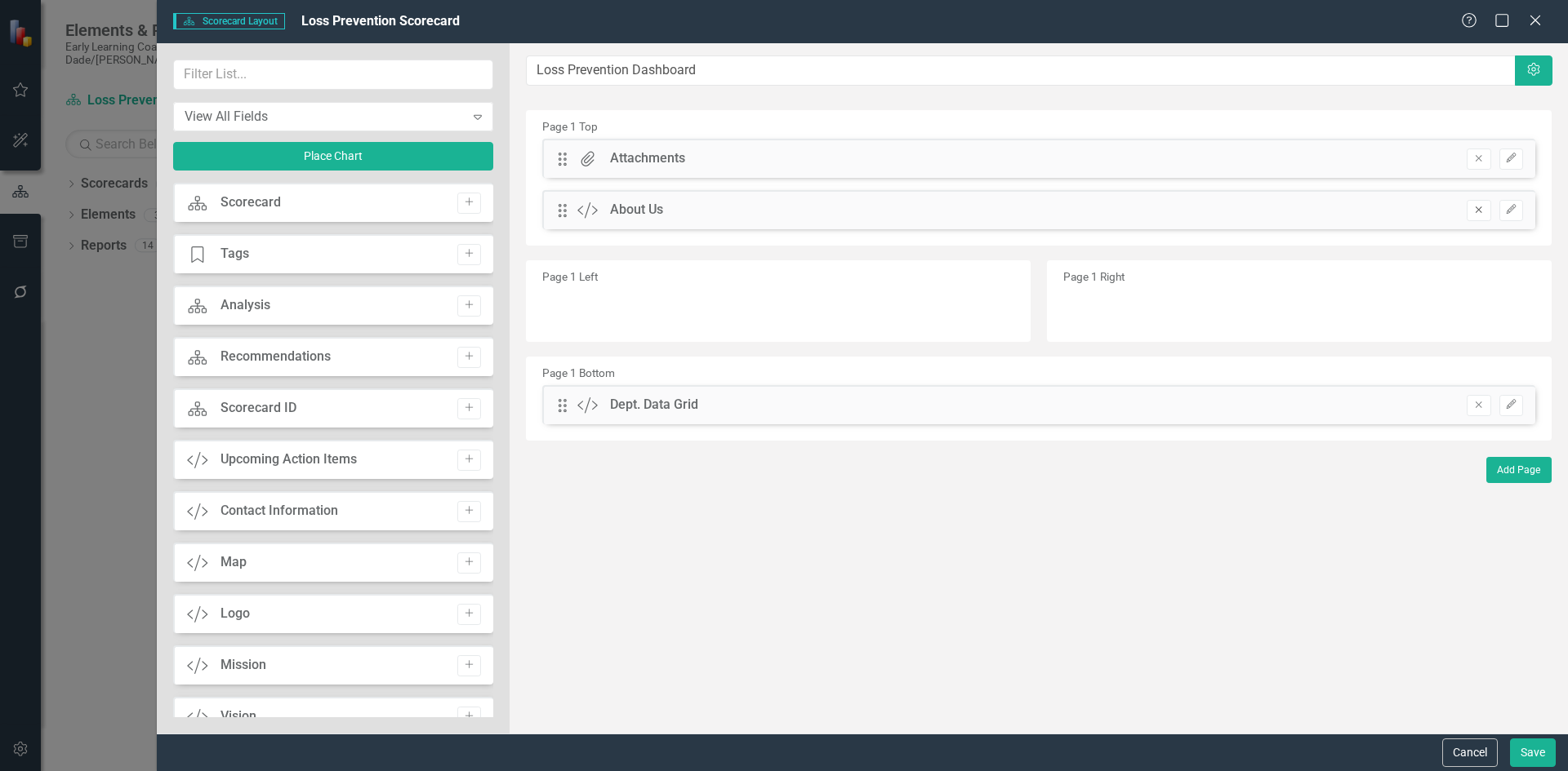
click at [1472, 216] on button "Remove" at bounding box center [1478, 210] width 24 height 21
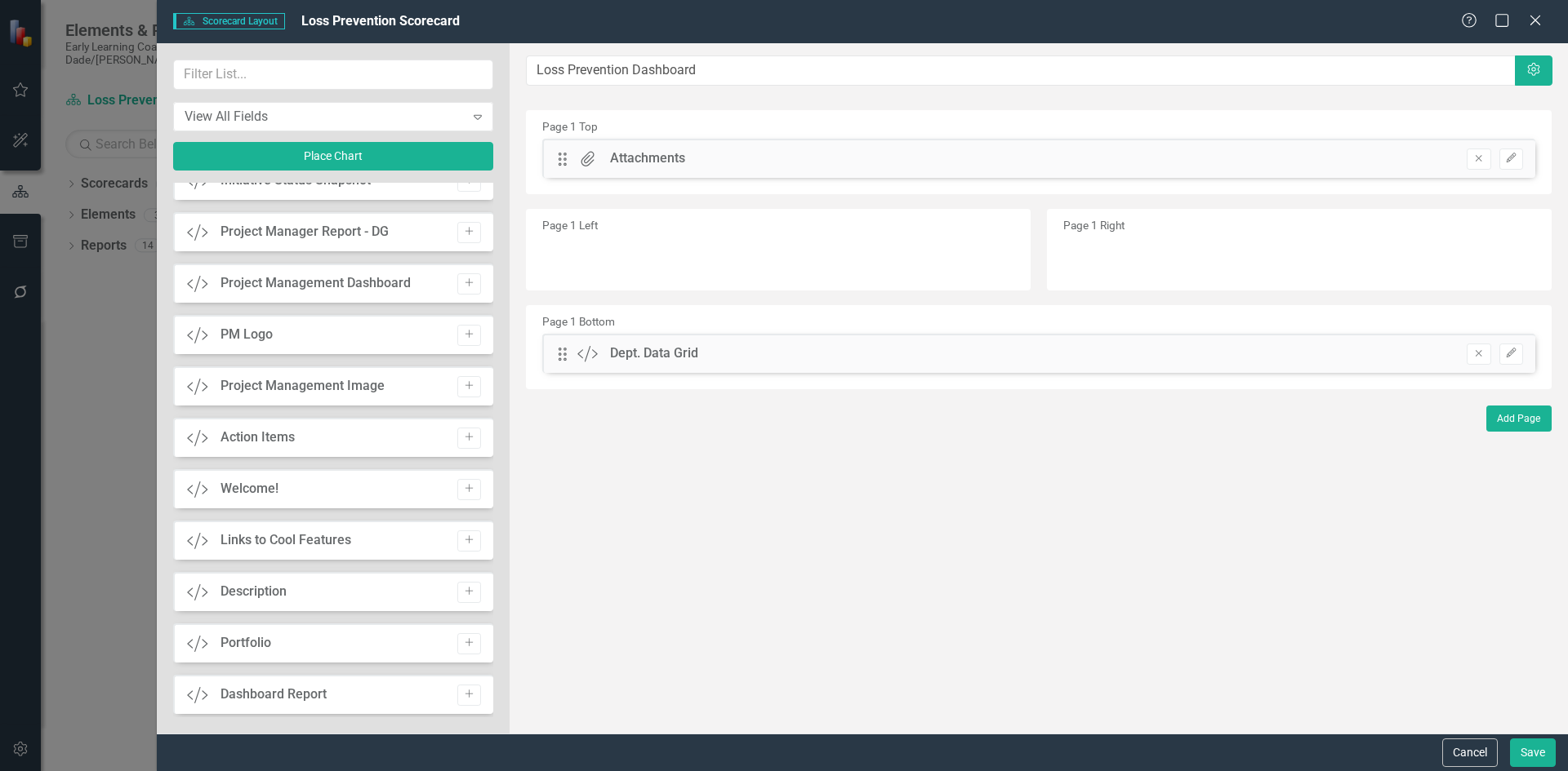
scroll to position [898, 0]
click at [1461, 742] on button "Cancel" at bounding box center [1470, 753] width 55 height 29
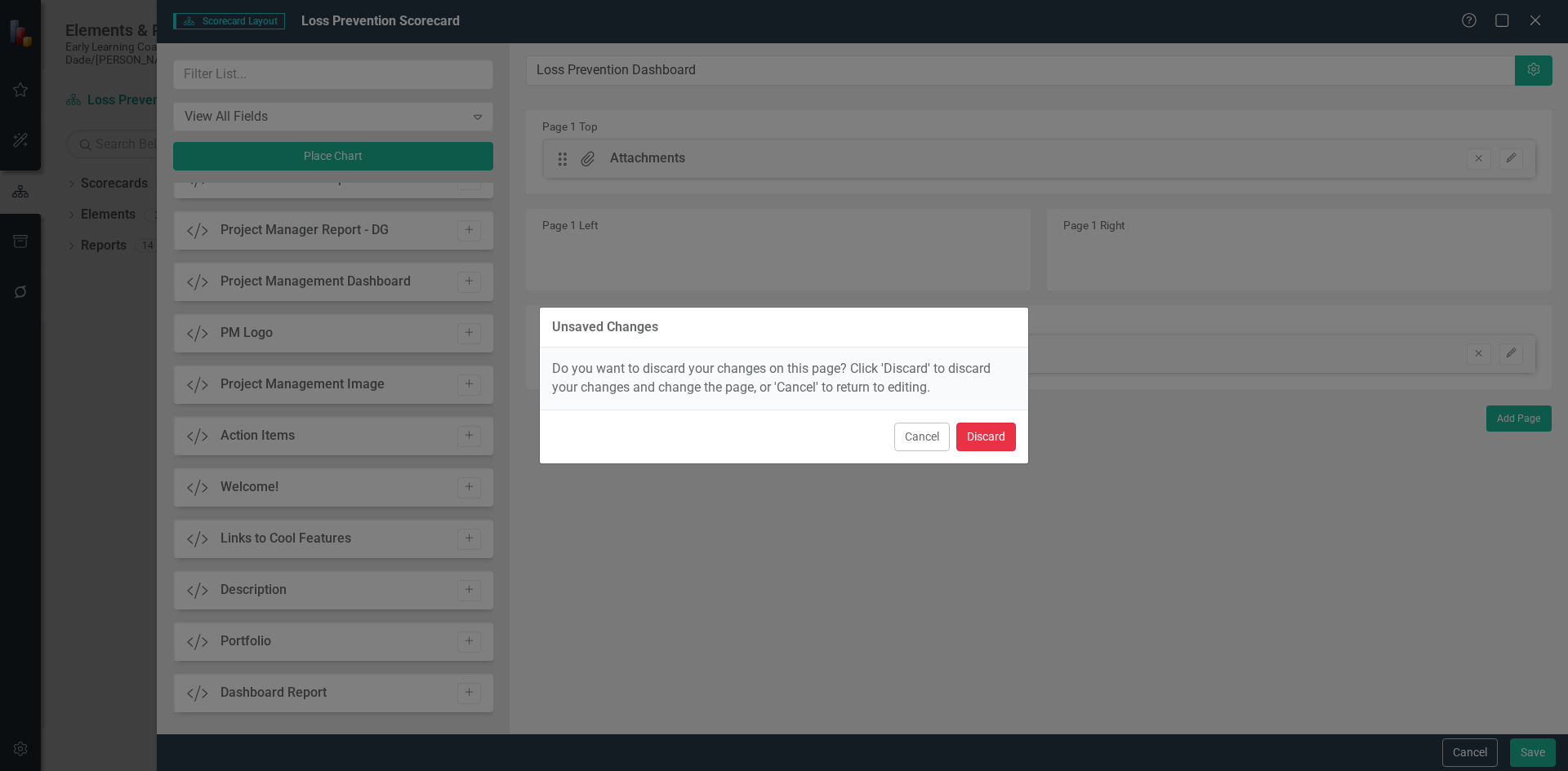
click at [982, 435] on button "Discard" at bounding box center [985, 437] width 60 height 29
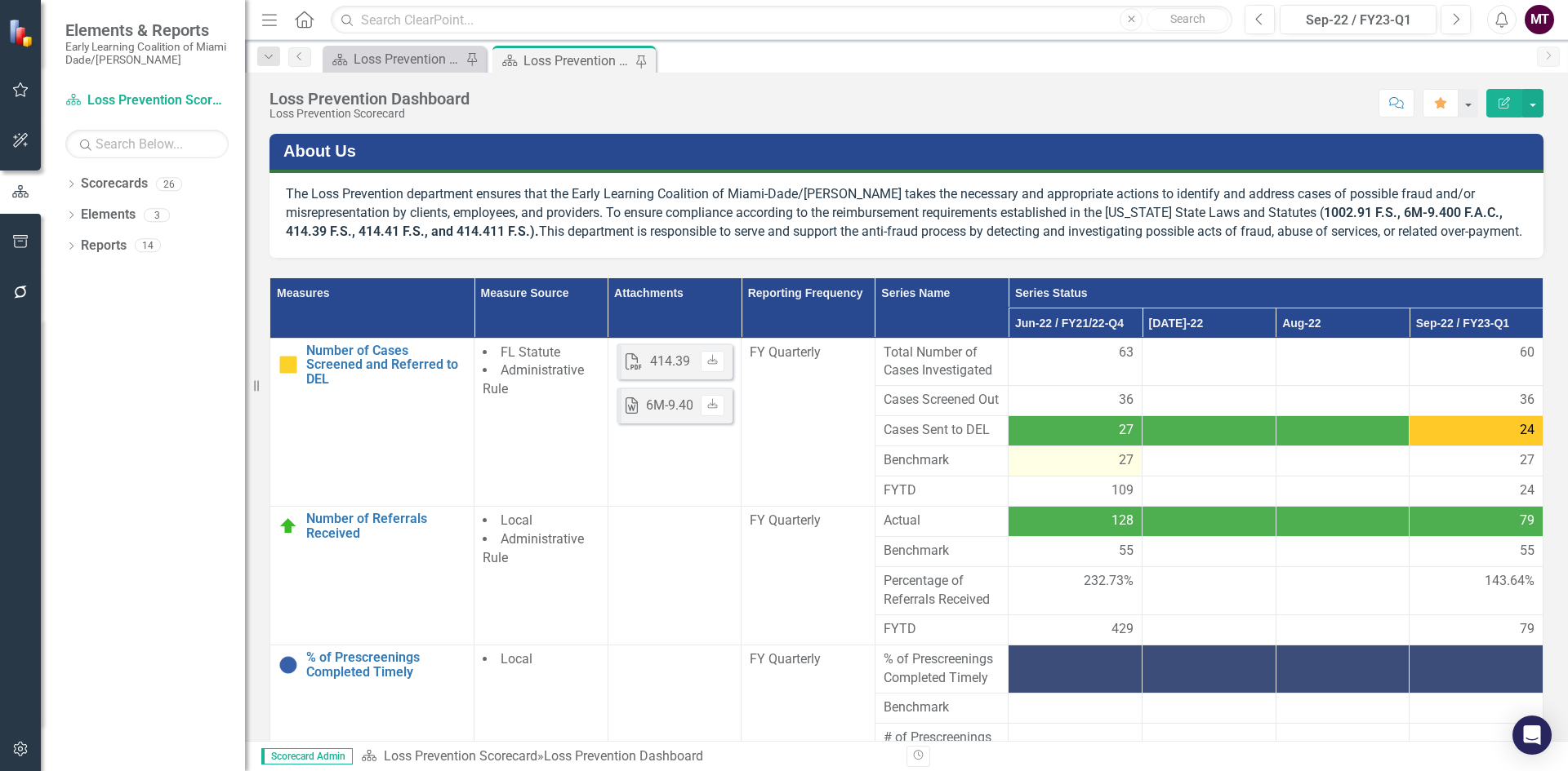
scroll to position [71, 0]
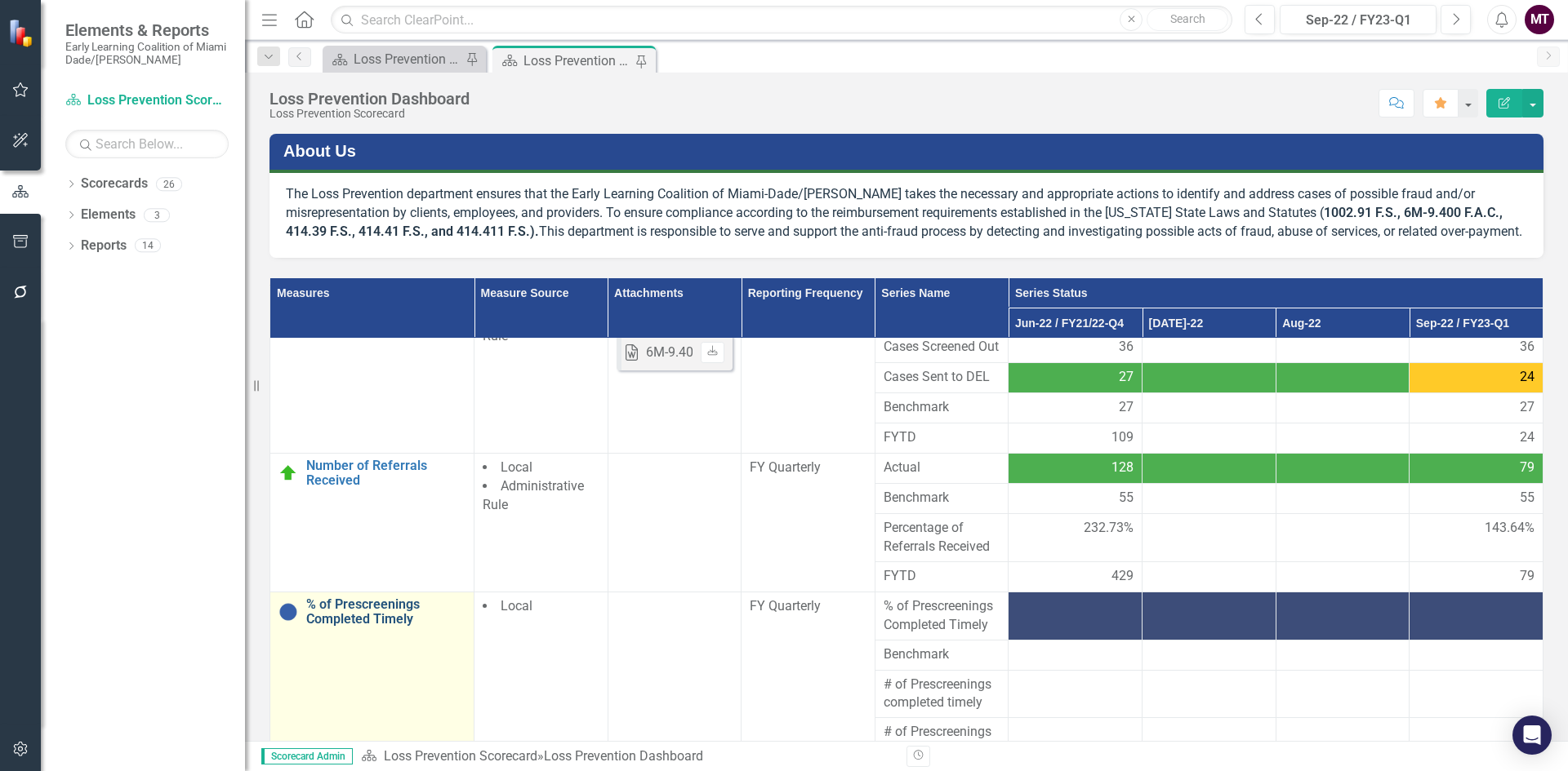
click at [389, 626] on link "% of Prescreenings Completed Timely" at bounding box center [386, 612] width 159 height 29
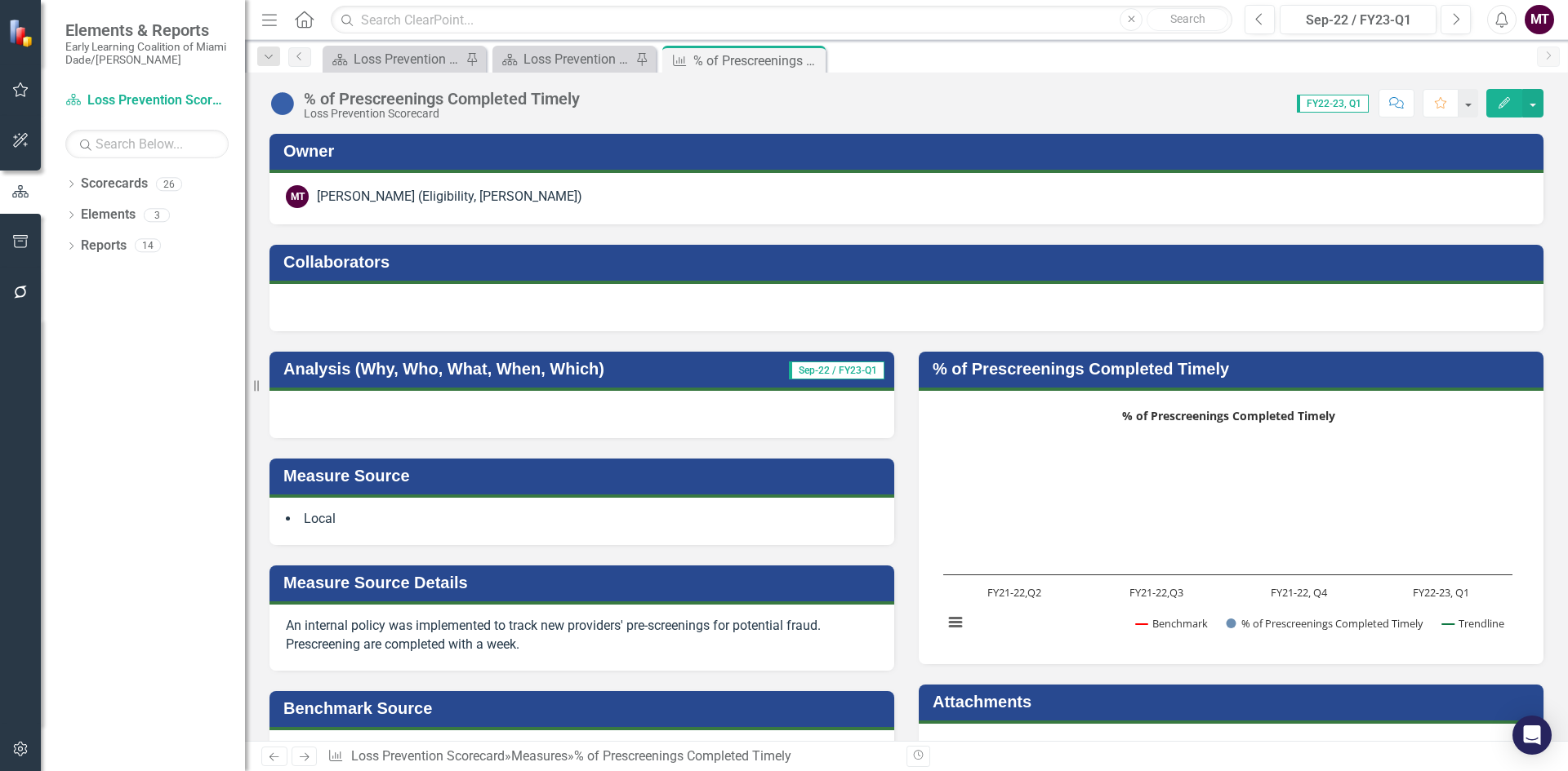
click at [1508, 106] on icon "Edit" at bounding box center [1504, 103] width 15 height 12
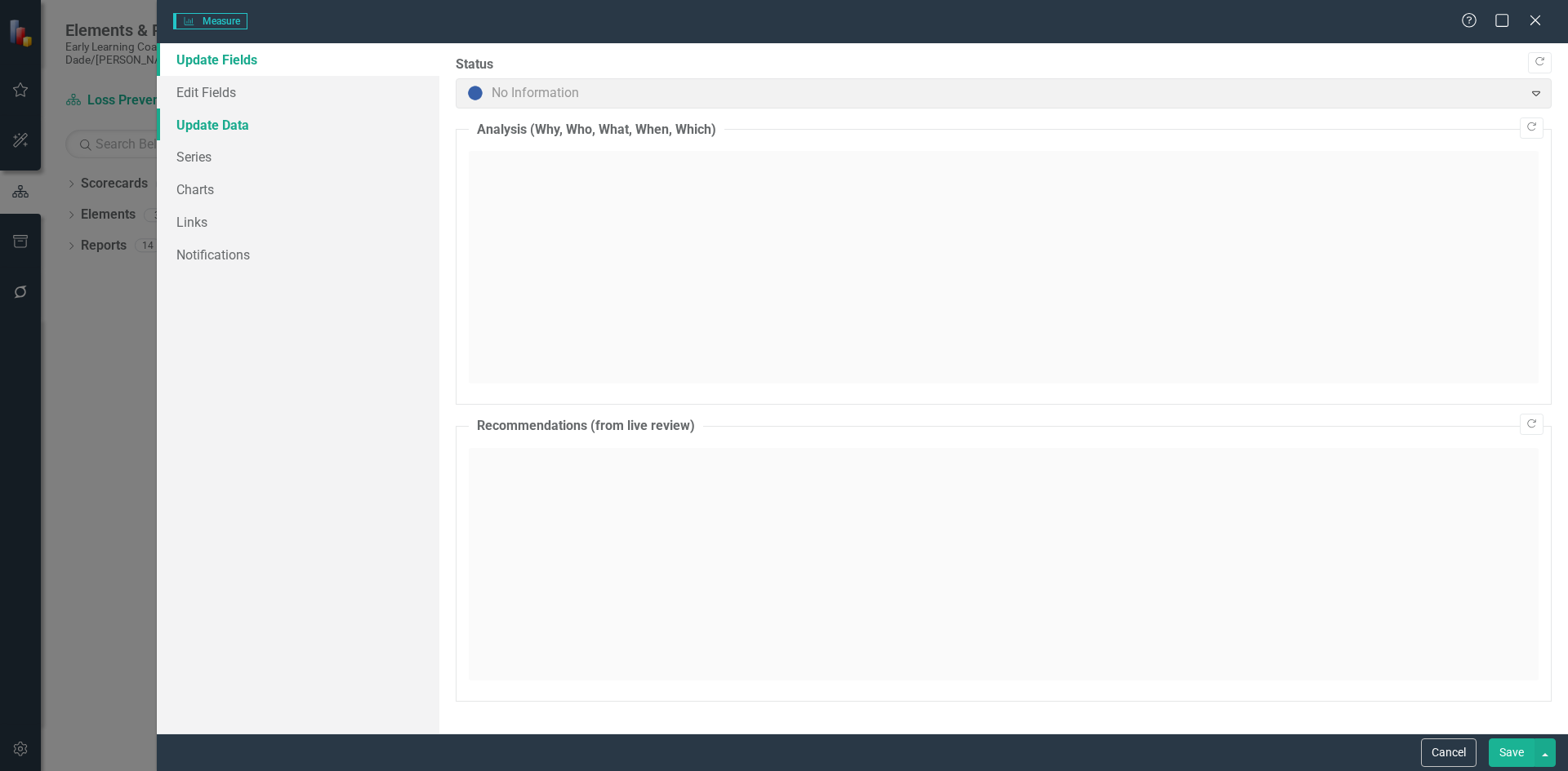
click at [239, 127] on link "Update Data" at bounding box center [298, 124] width 283 height 33
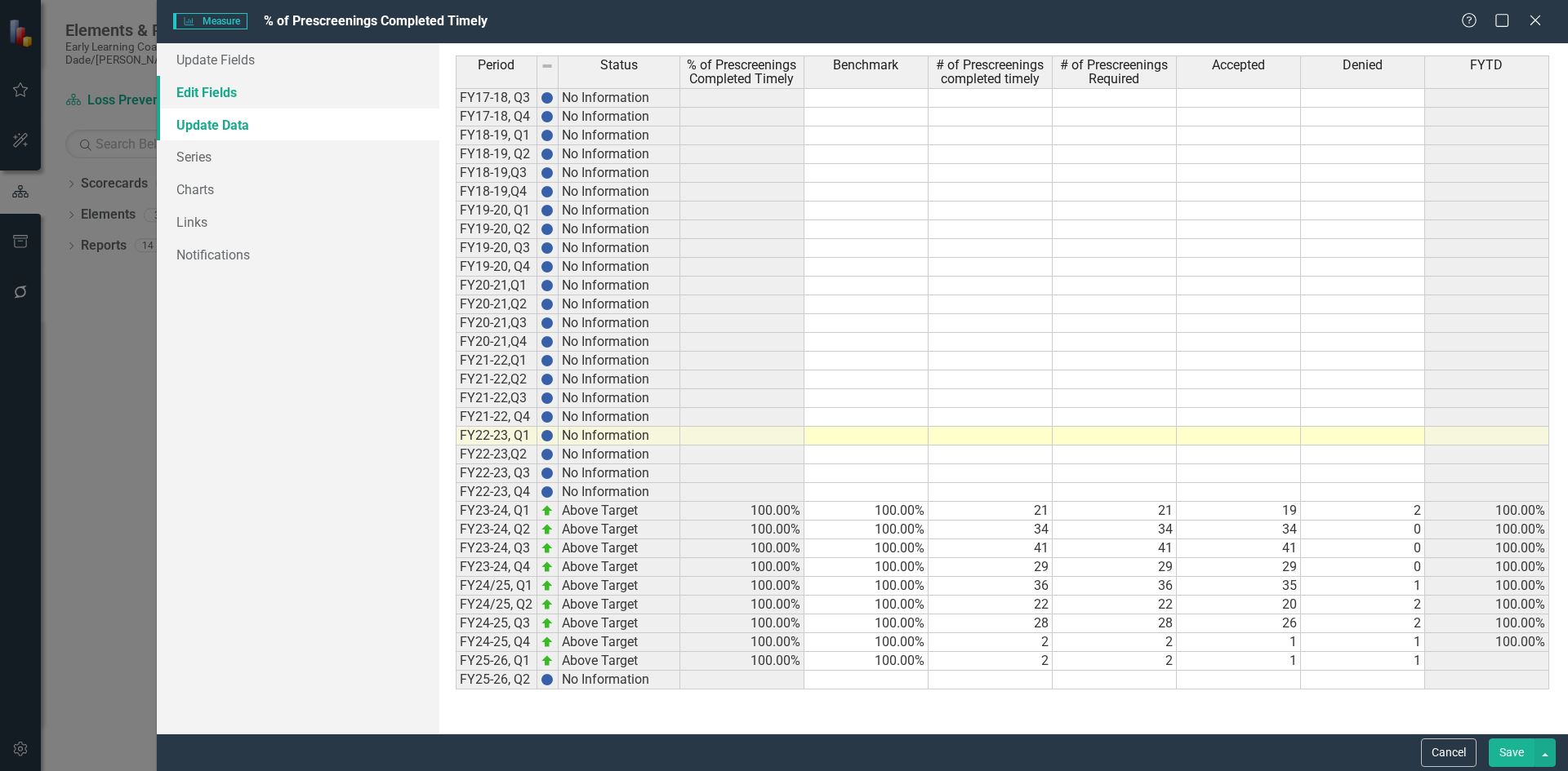
click at [222, 93] on link "Edit Fields" at bounding box center [298, 91] width 283 height 33
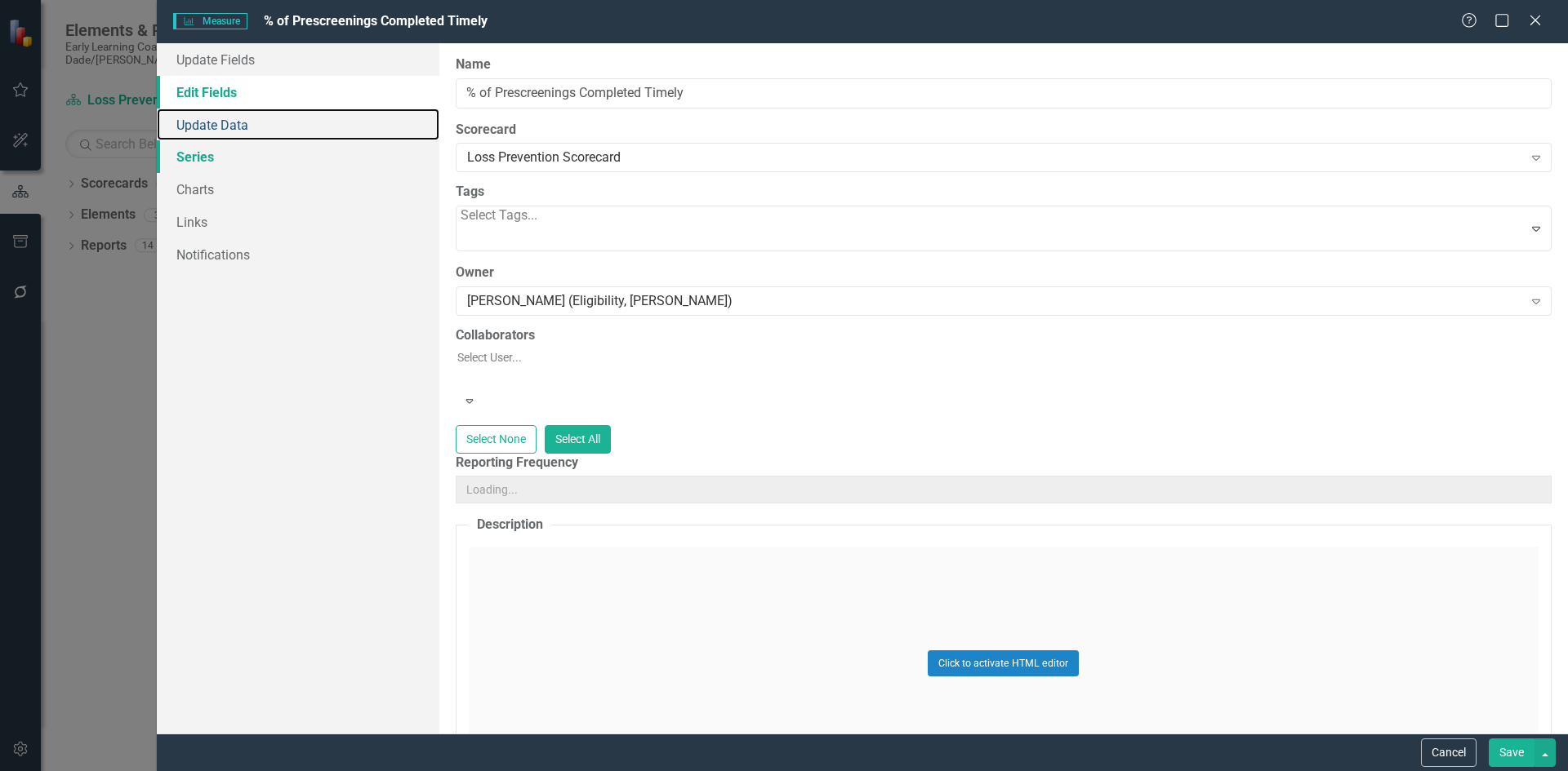
click at [222, 128] on link "Update Data" at bounding box center [298, 124] width 283 height 33
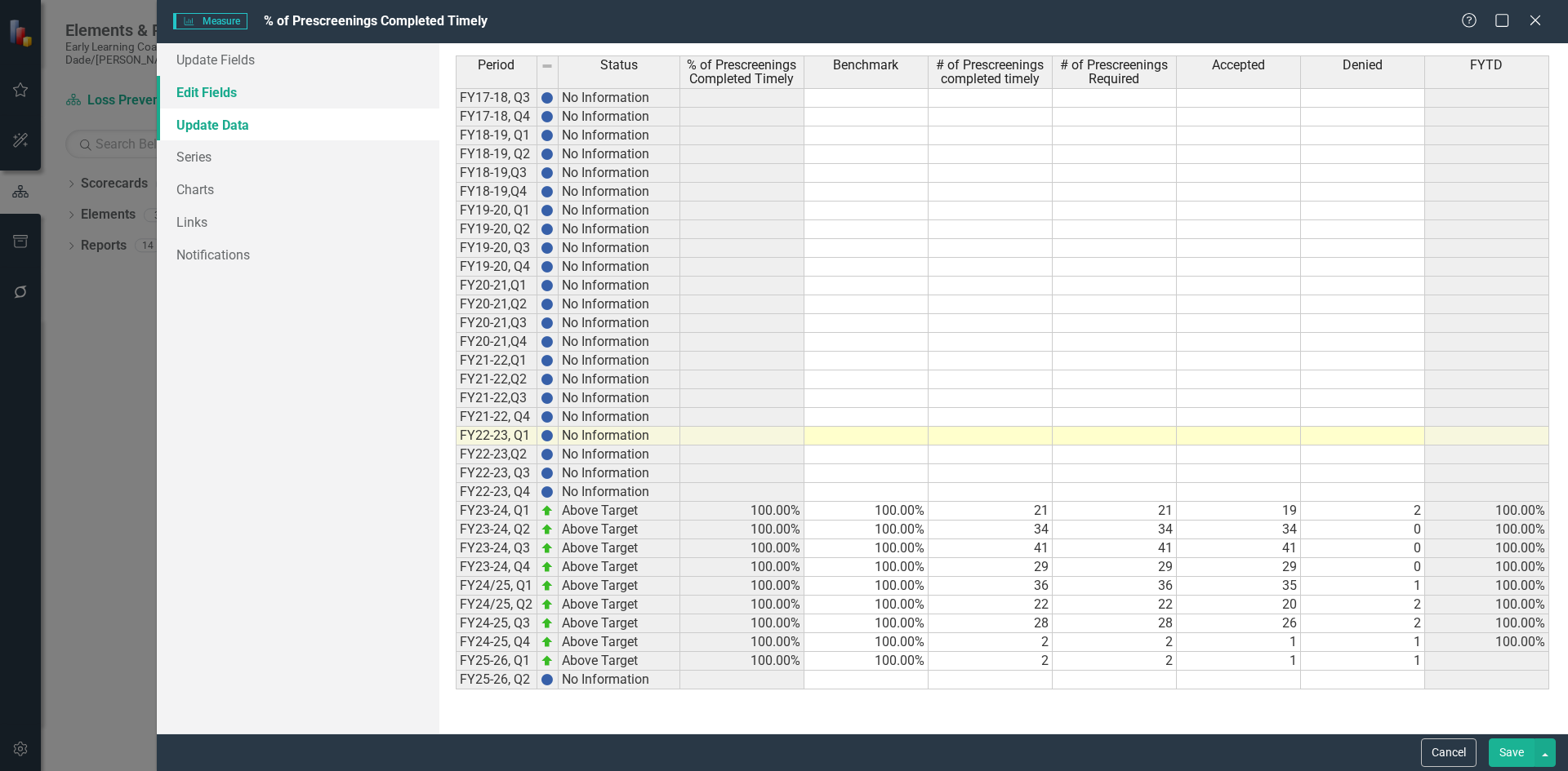
click at [238, 91] on link "Edit Fields" at bounding box center [298, 91] width 283 height 33
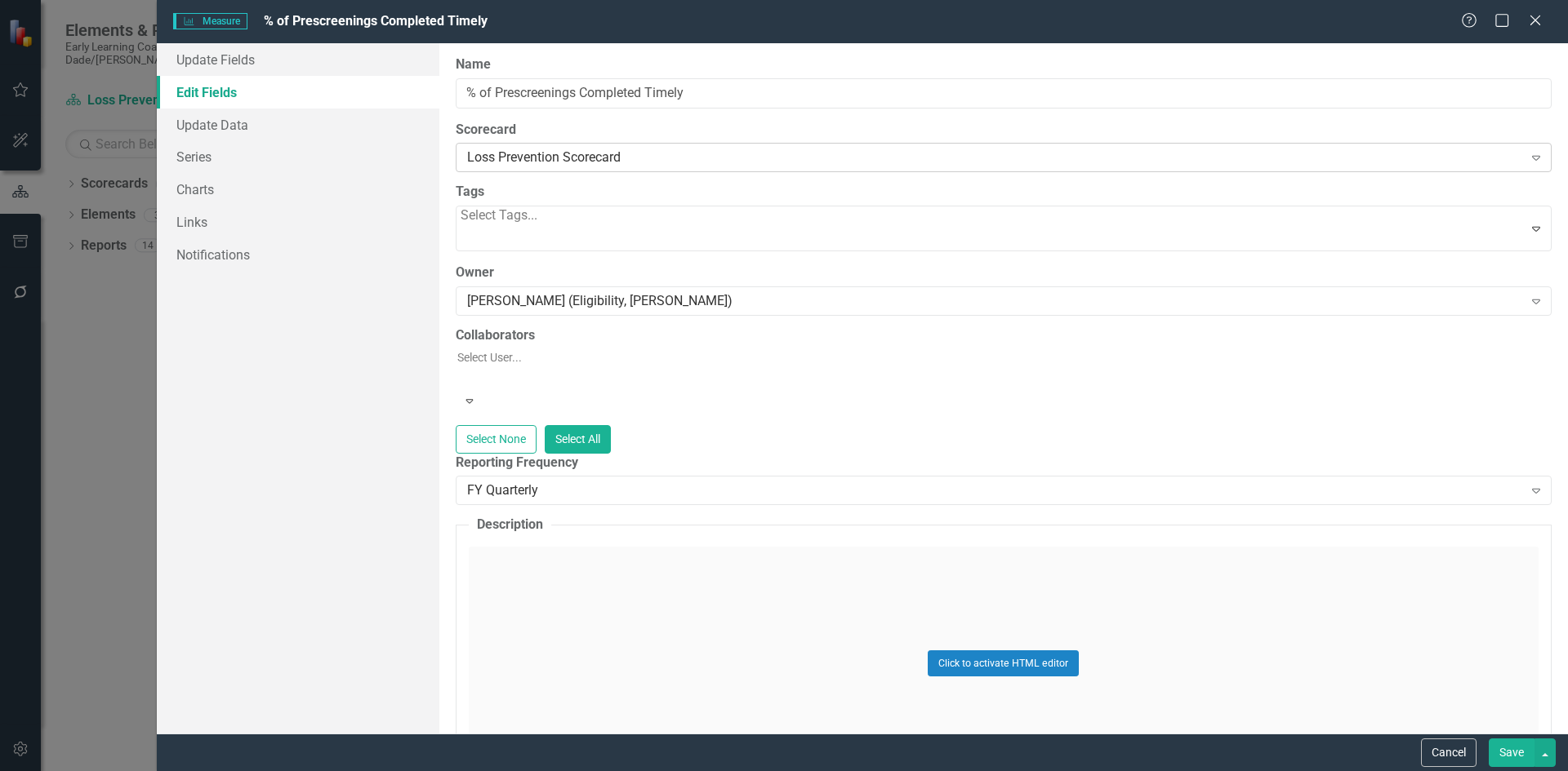
click at [619, 159] on div "Loss Prevention Scorecard" at bounding box center [995, 158] width 1056 height 18
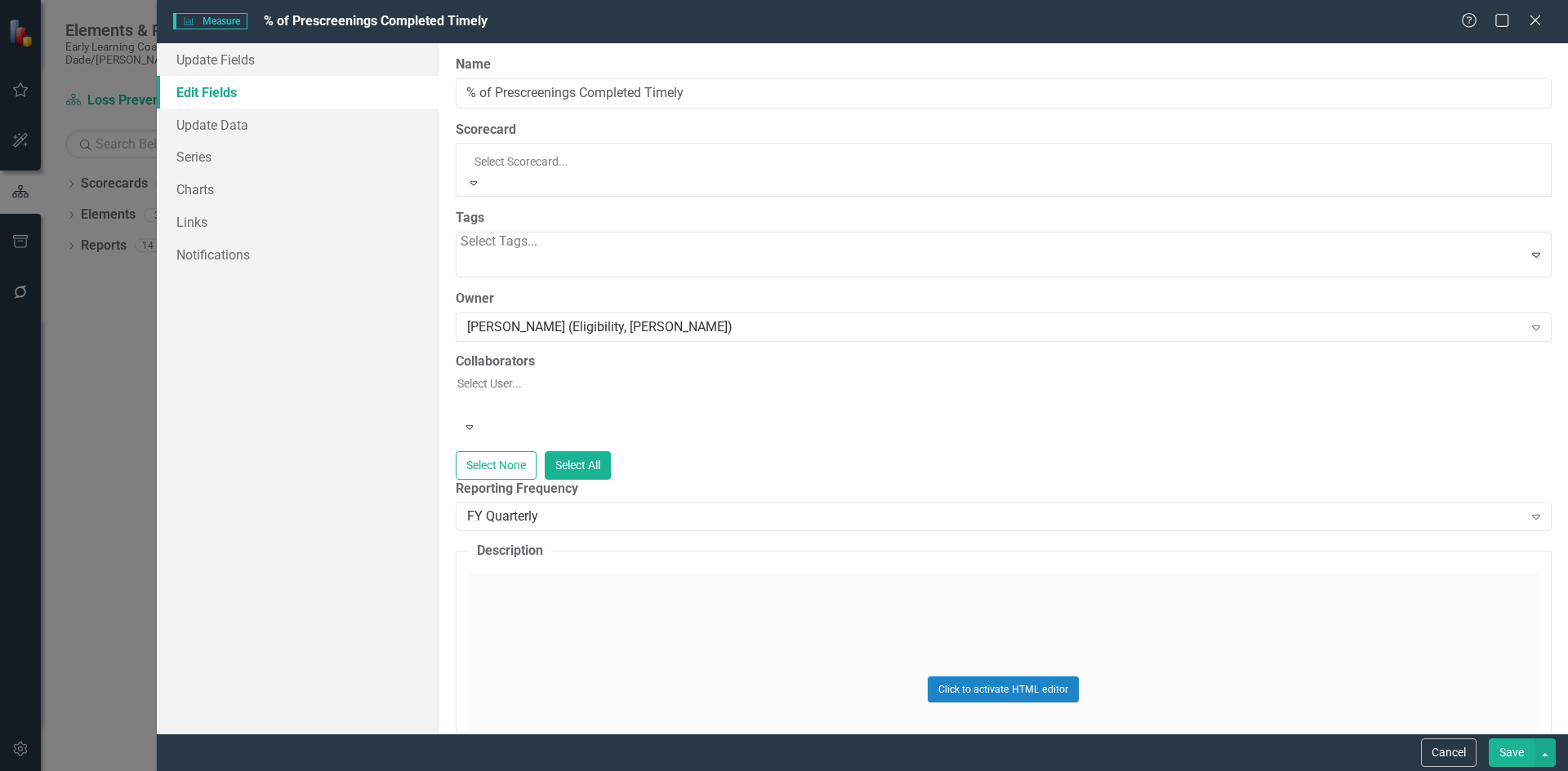
scroll to position [430, 0]
click at [378, 284] on div "Update Fields Edit Fields Update Data Series Charts Links Notifications" at bounding box center [298, 388] width 283 height 690
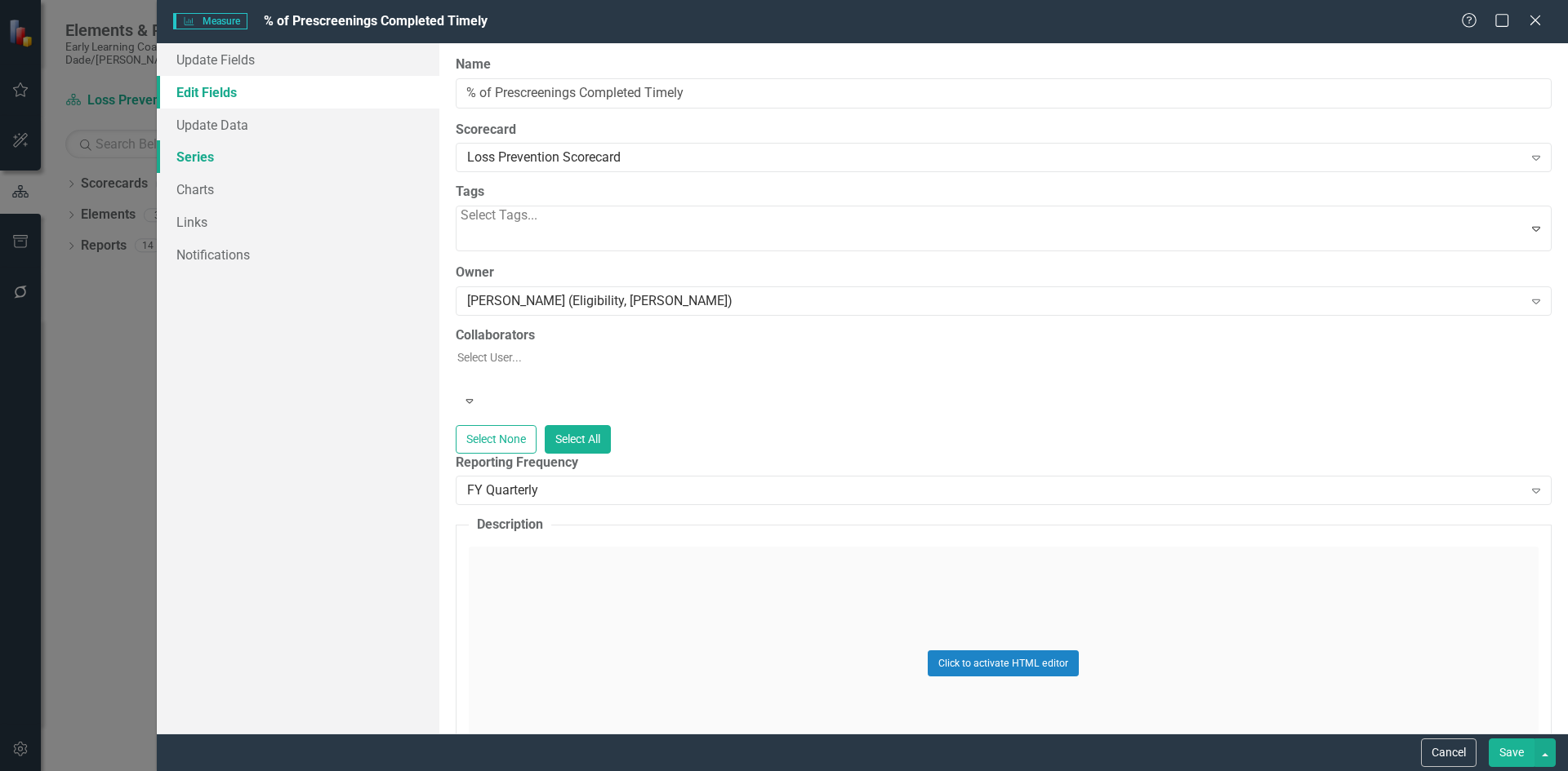
click at [205, 159] on link "Series" at bounding box center [298, 156] width 283 height 33
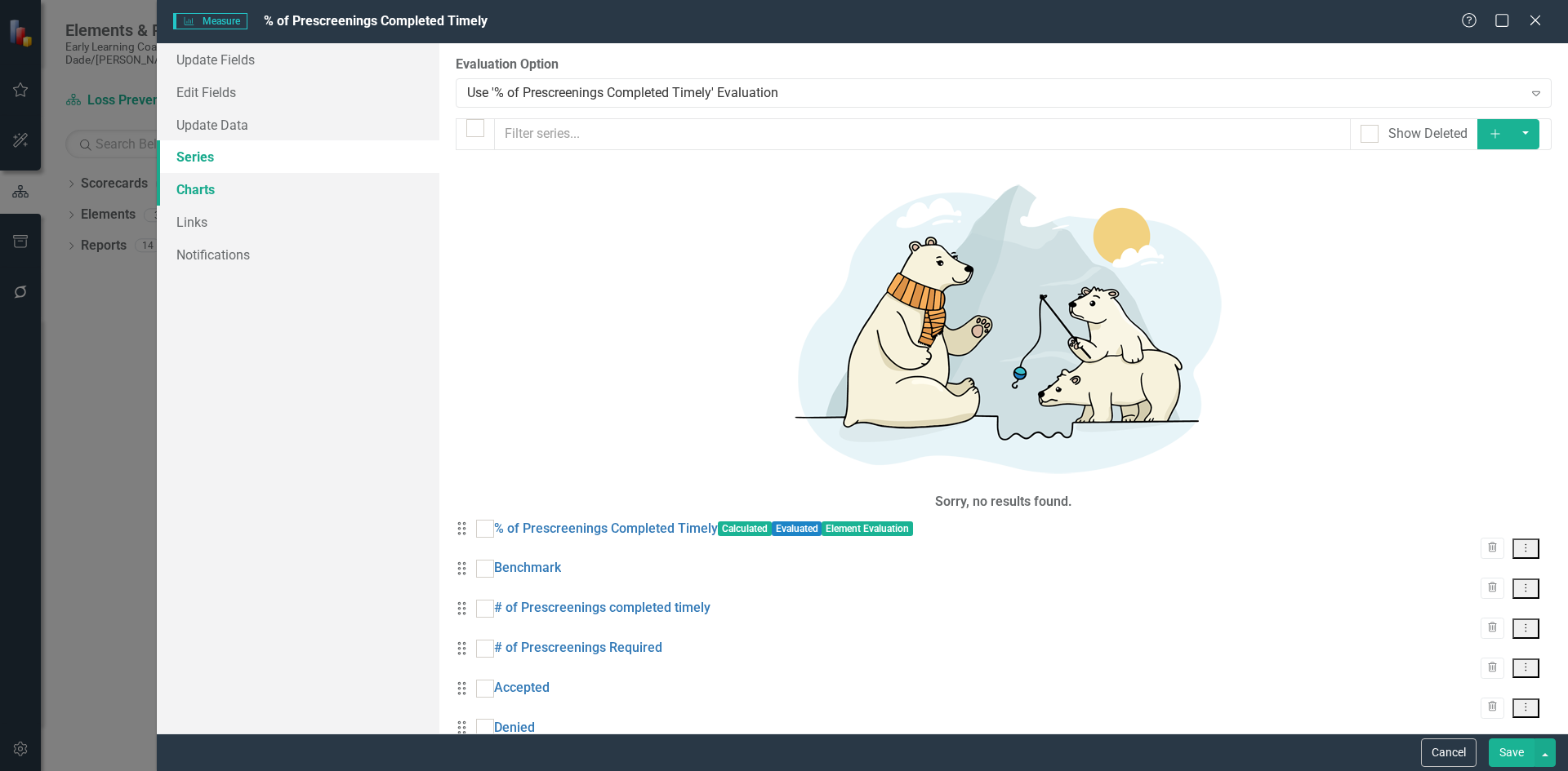
click at [198, 185] on link "Charts" at bounding box center [298, 189] width 283 height 33
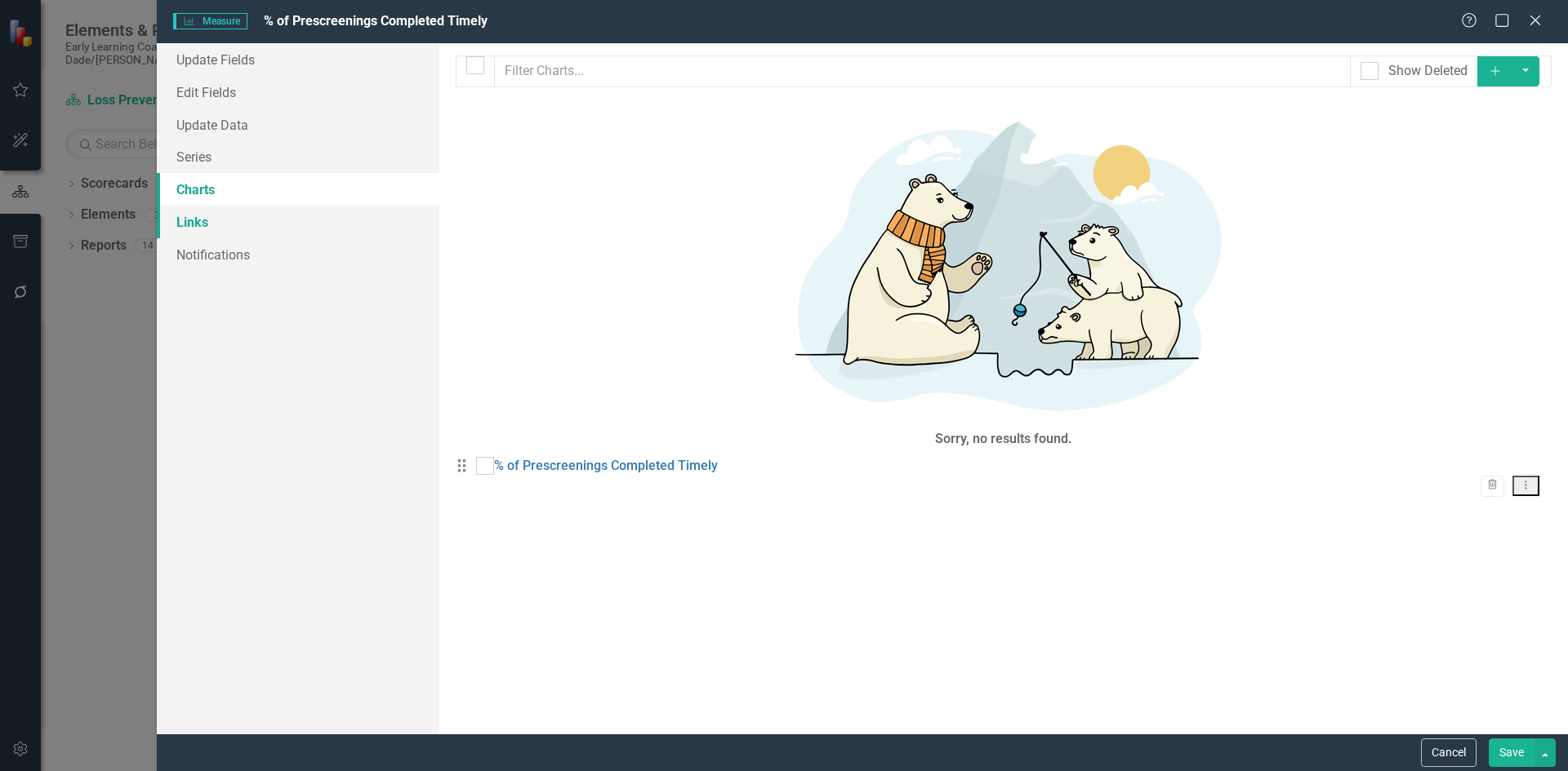
click at [198, 219] on link "Links" at bounding box center [298, 221] width 283 height 33
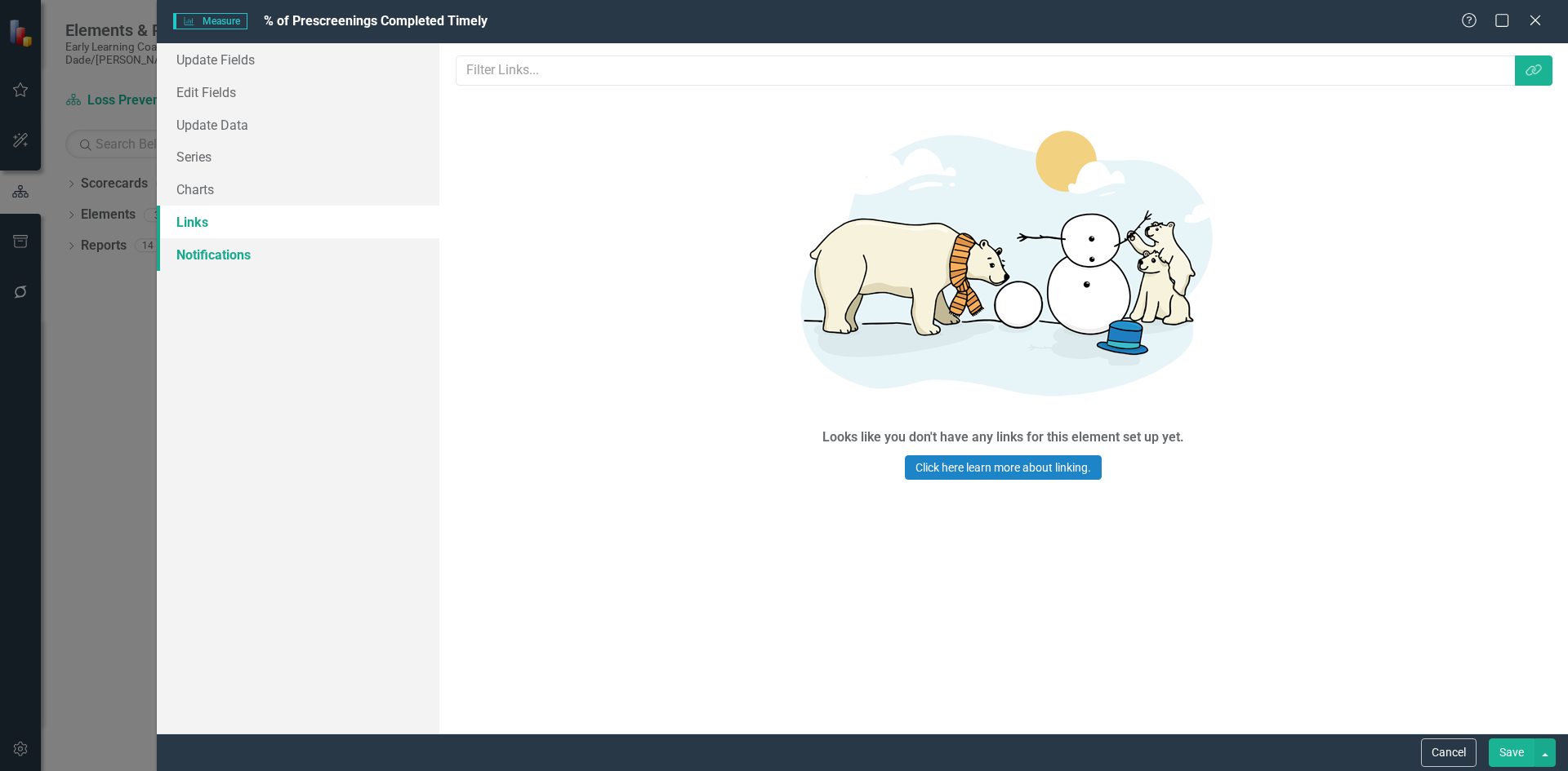
click at [222, 247] on link "Notifications" at bounding box center [298, 254] width 283 height 33
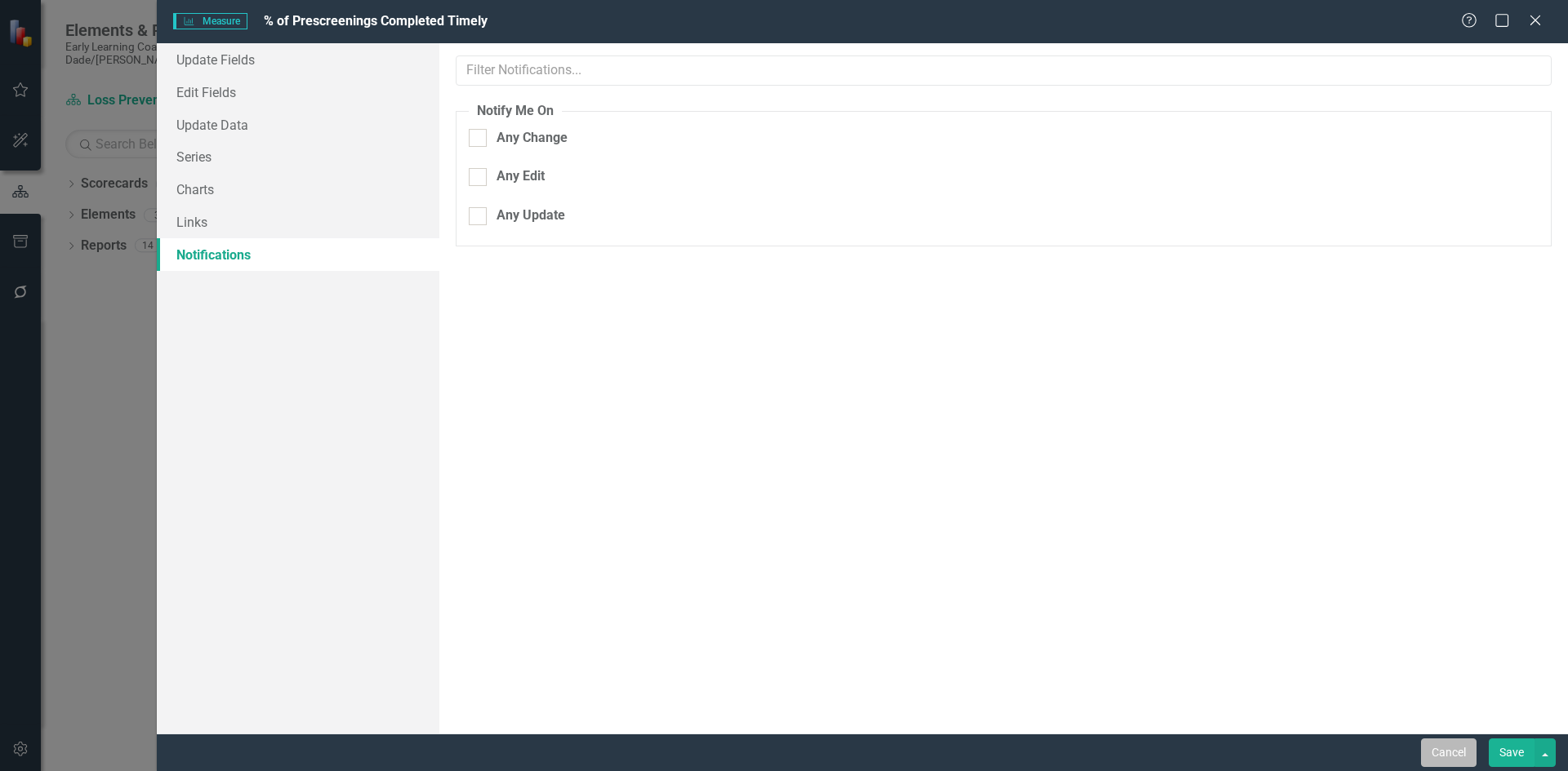
click at [1429, 753] on button "Cancel" at bounding box center [1449, 753] width 55 height 29
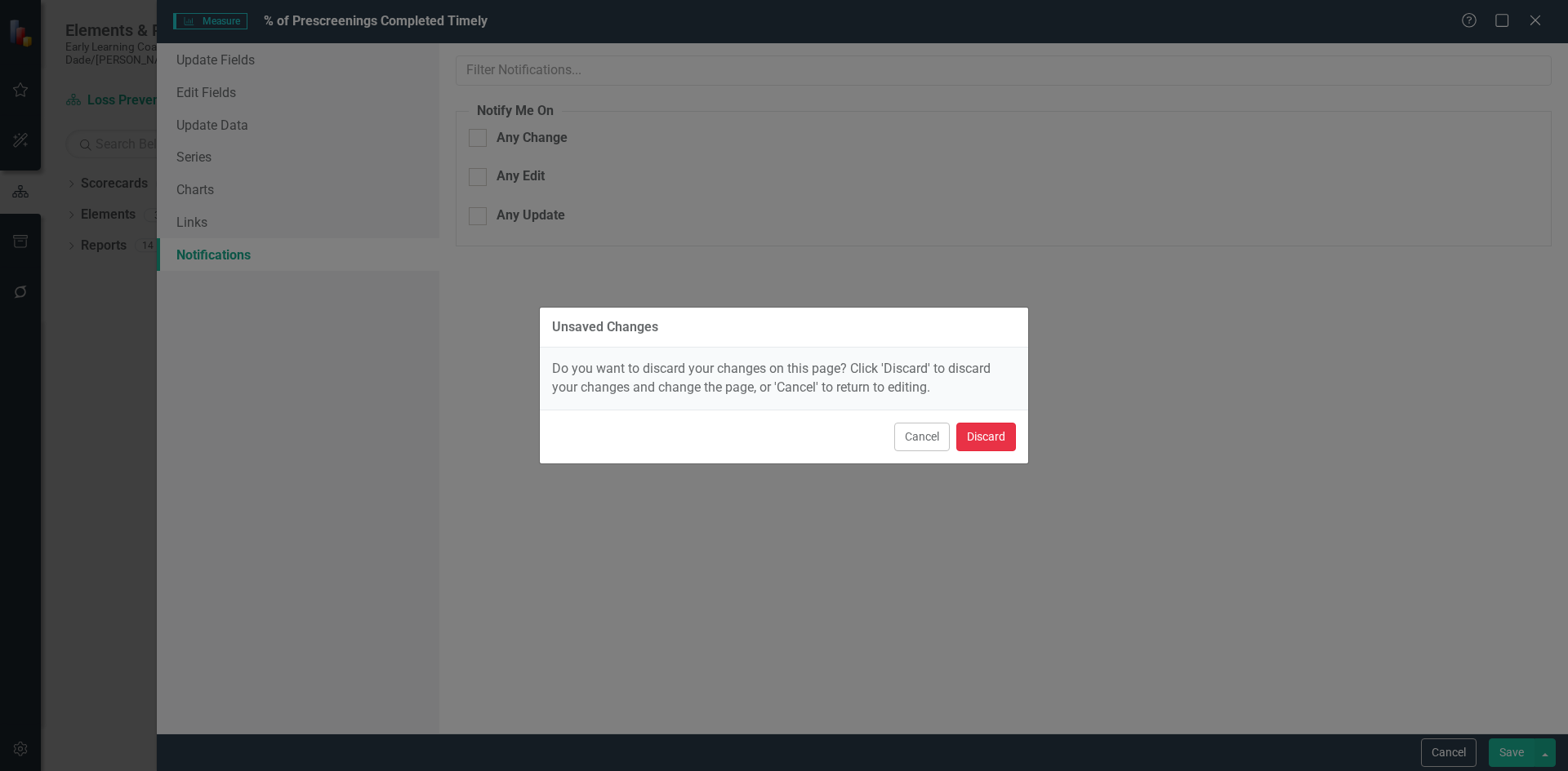
click at [979, 436] on button "Discard" at bounding box center [985, 437] width 60 height 29
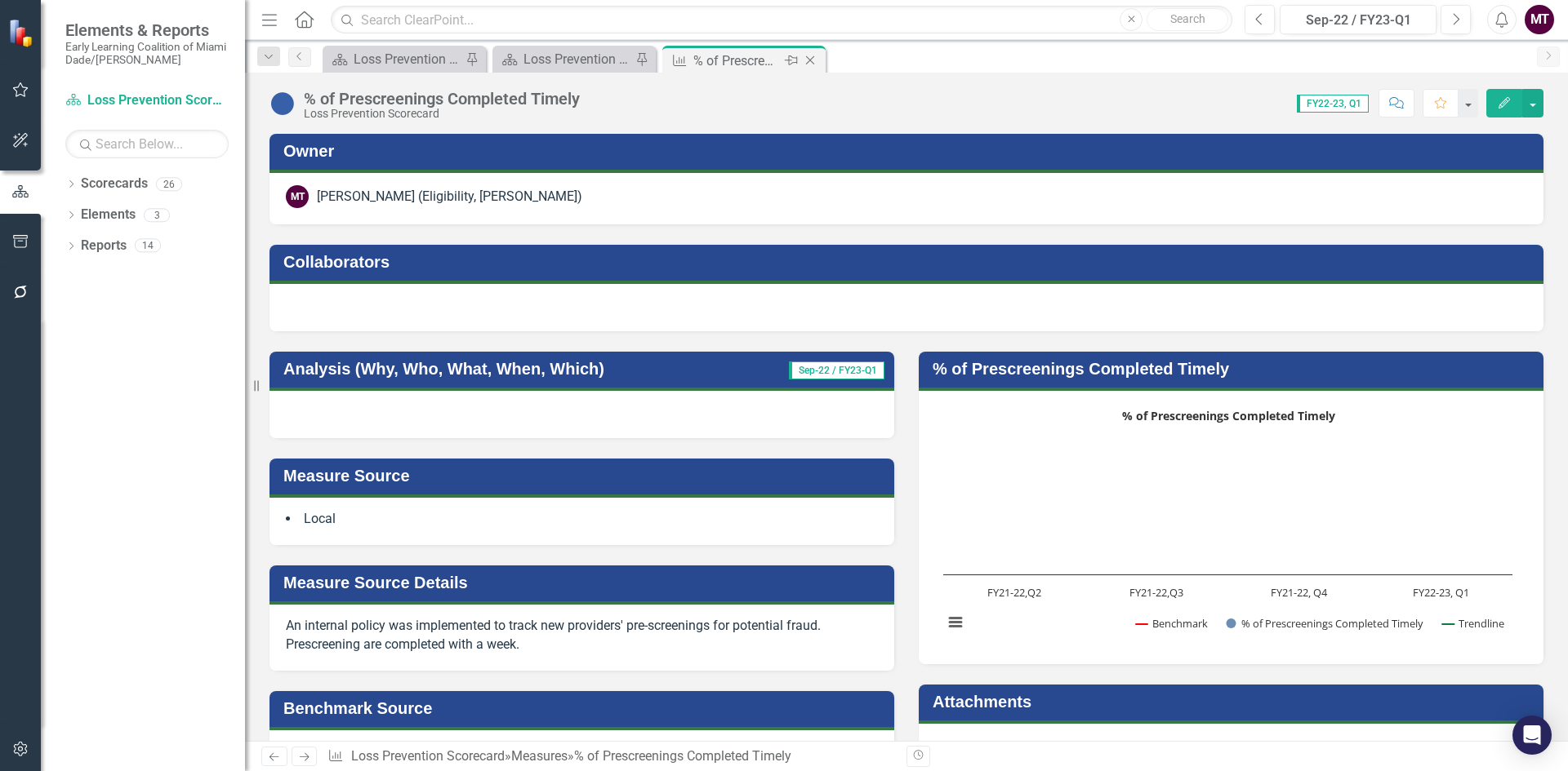
click at [812, 56] on icon "Close" at bounding box center [809, 60] width 16 height 13
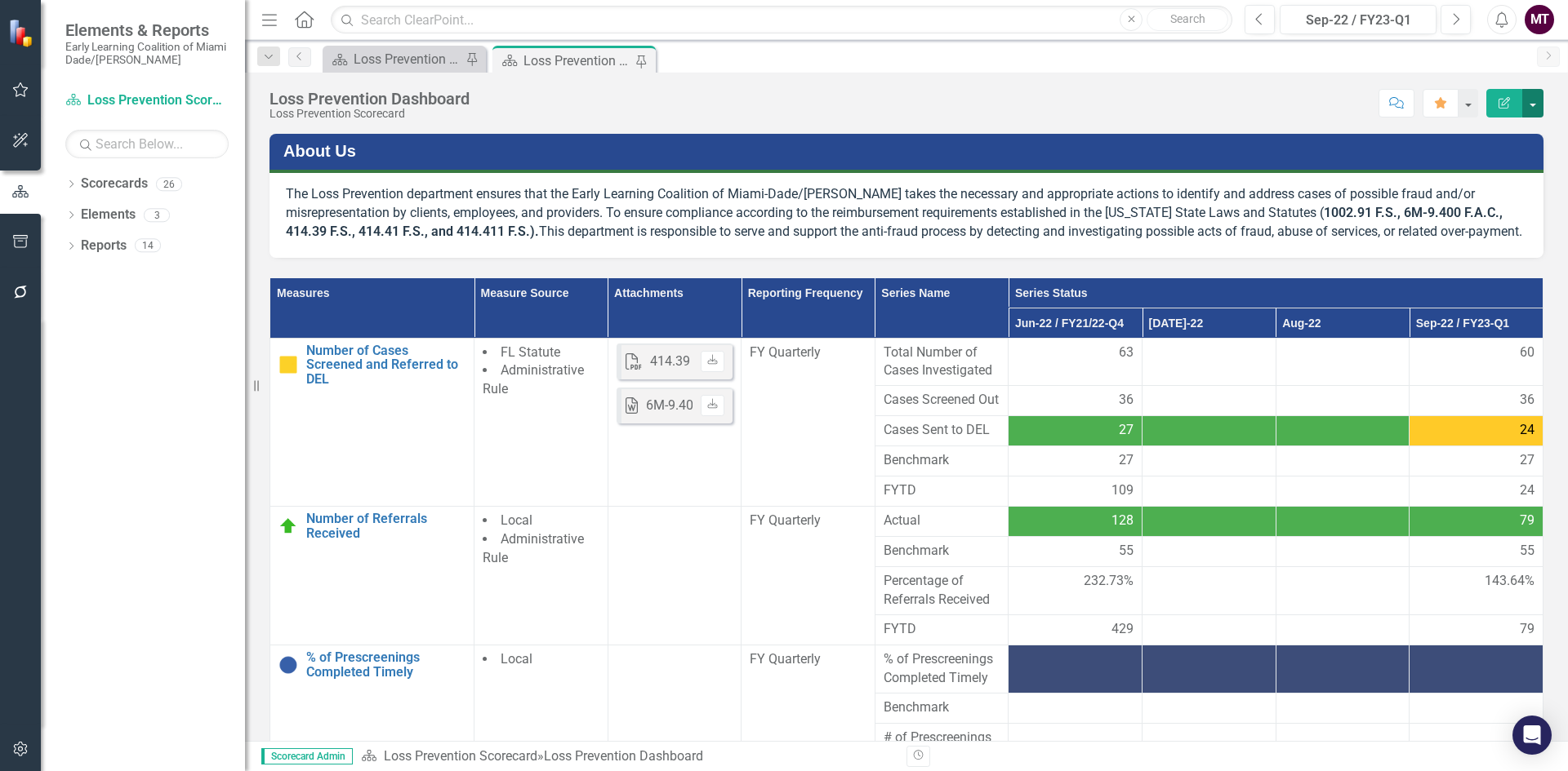
click at [1538, 96] on button "button" at bounding box center [1532, 103] width 21 height 29
click at [1486, 133] on link "Edit Edit Scorecard" at bounding box center [1477, 133] width 133 height 30
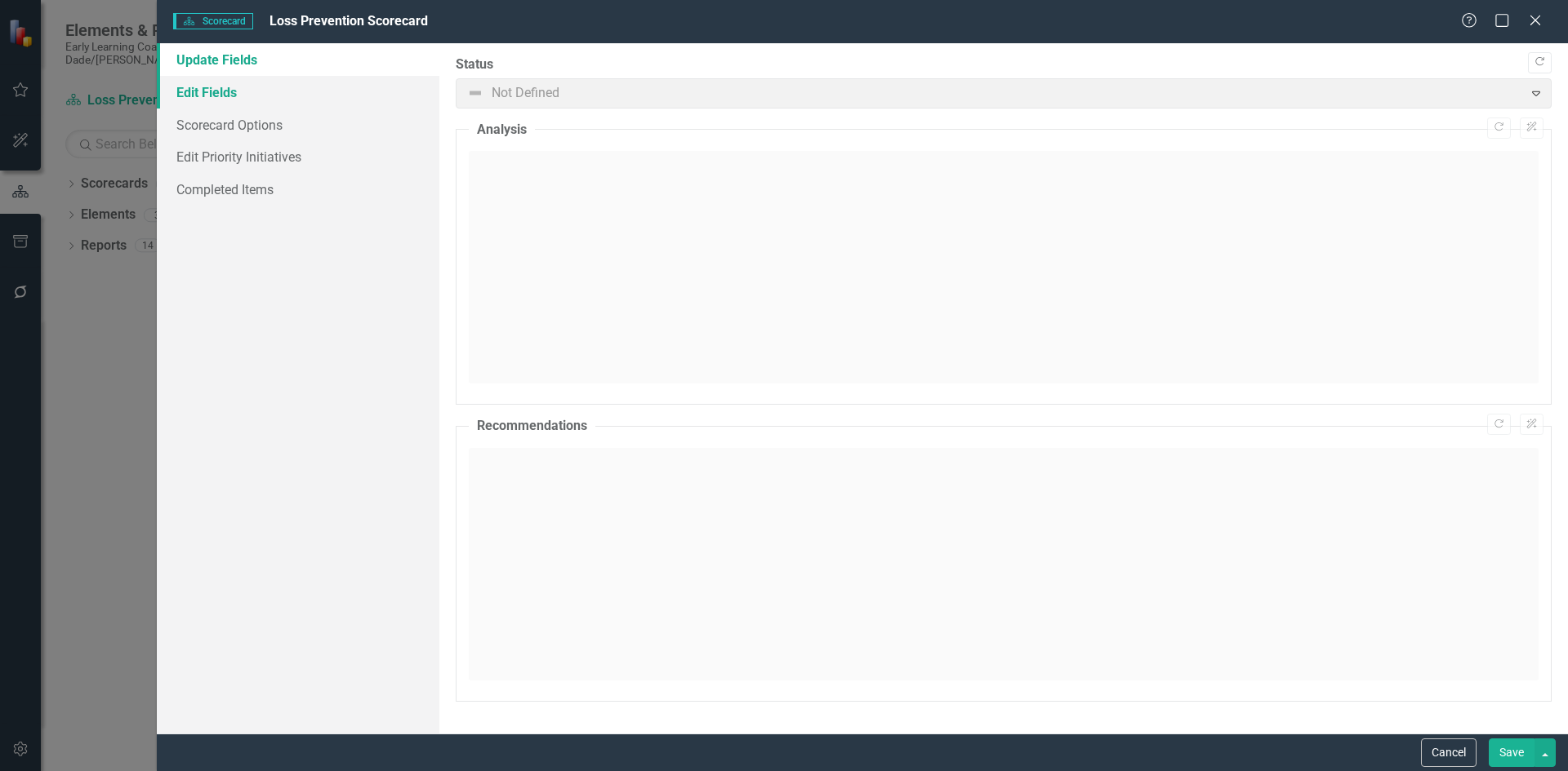
click at [317, 105] on link "Edit Fields" at bounding box center [298, 91] width 283 height 33
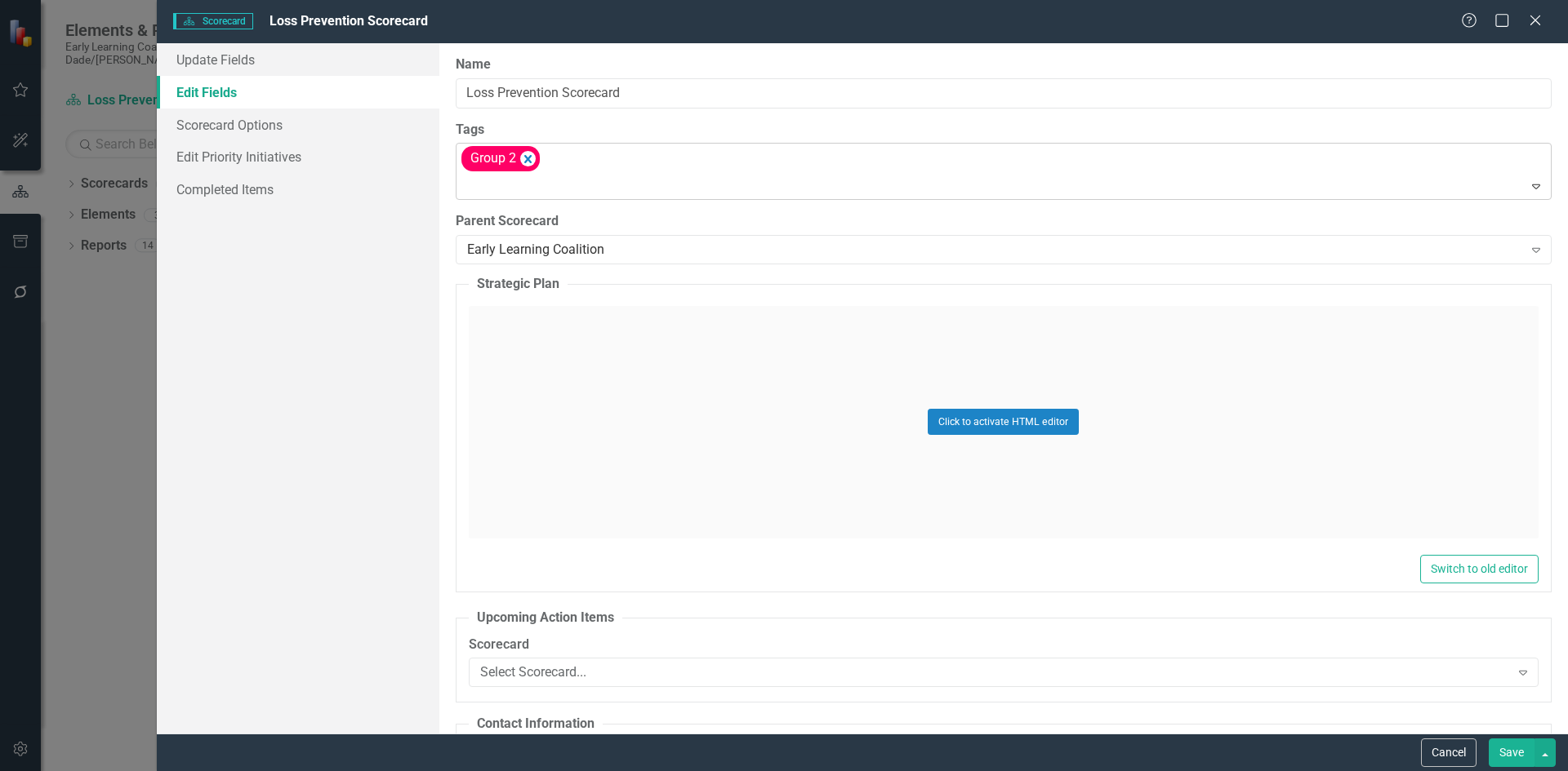
click at [483, 165] on span "Group 2" at bounding box center [493, 158] width 45 height 15
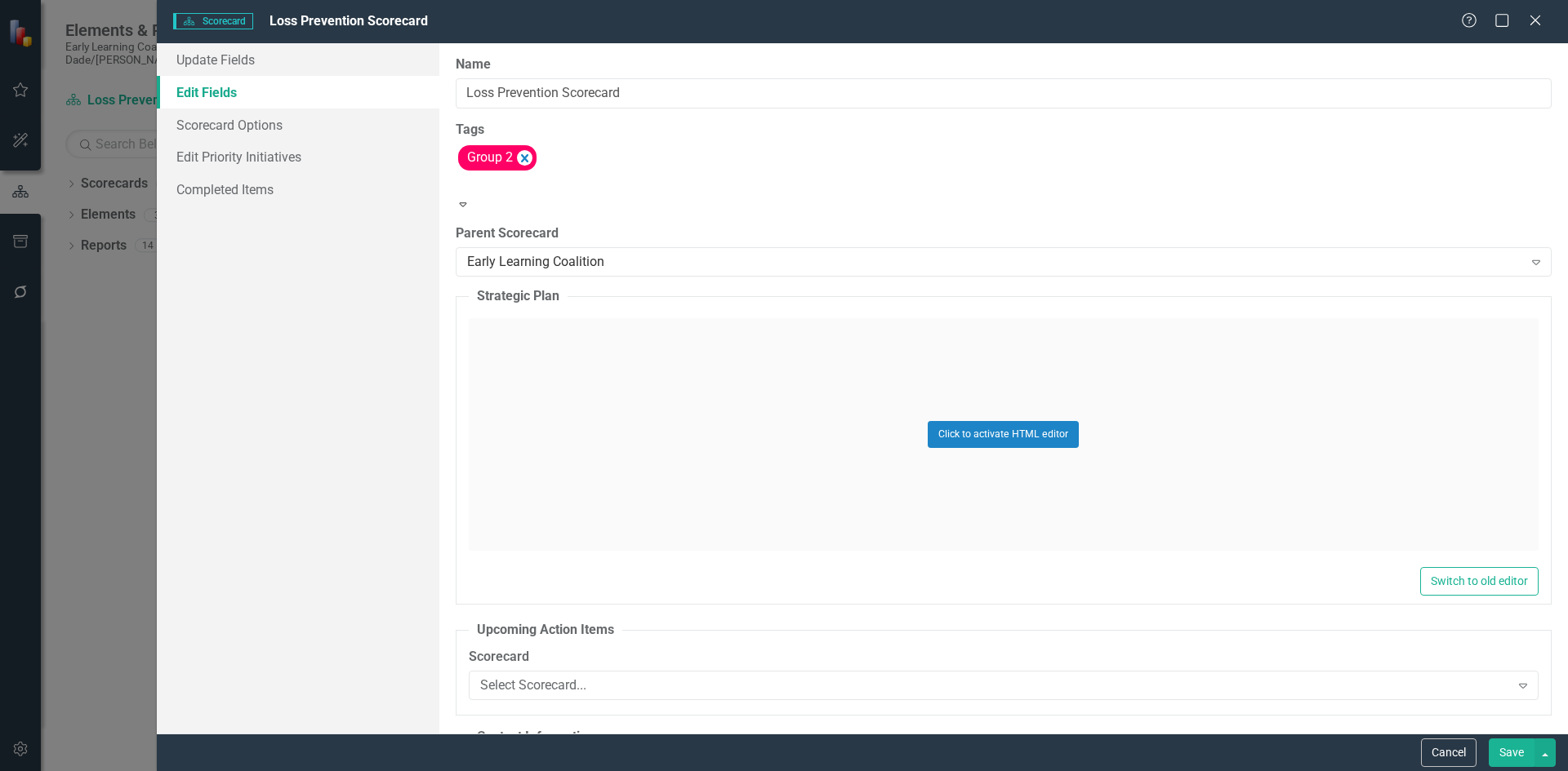
click at [679, 148] on div "Group 2" at bounding box center [1004, 169] width 1096 height 53
click at [672, 103] on input "Loss Prevention Scorecard" at bounding box center [1004, 93] width 1096 height 30
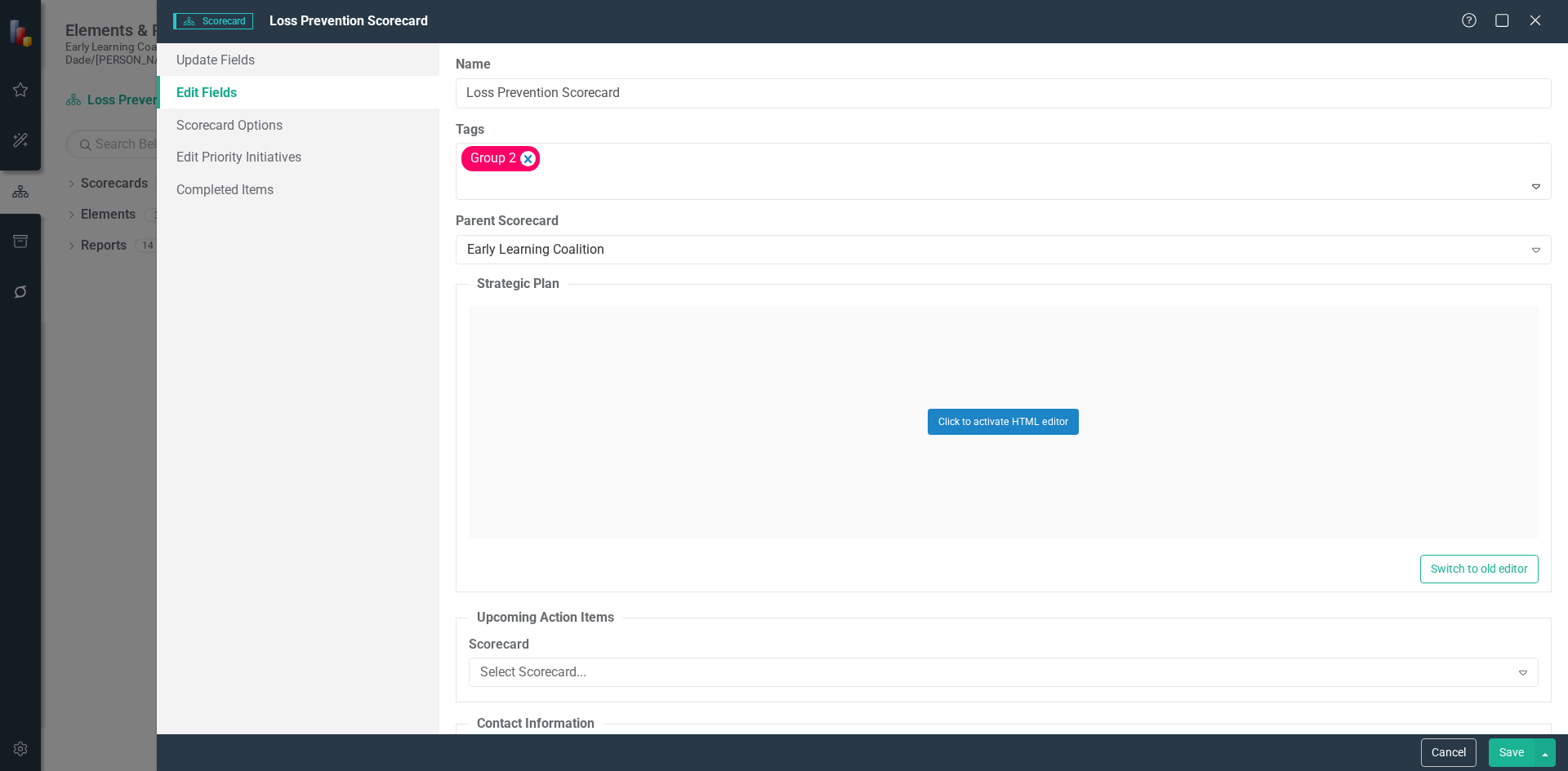
click at [672, 142] on div "Tags Group 2 Expand" at bounding box center [1004, 160] width 1096 height 80
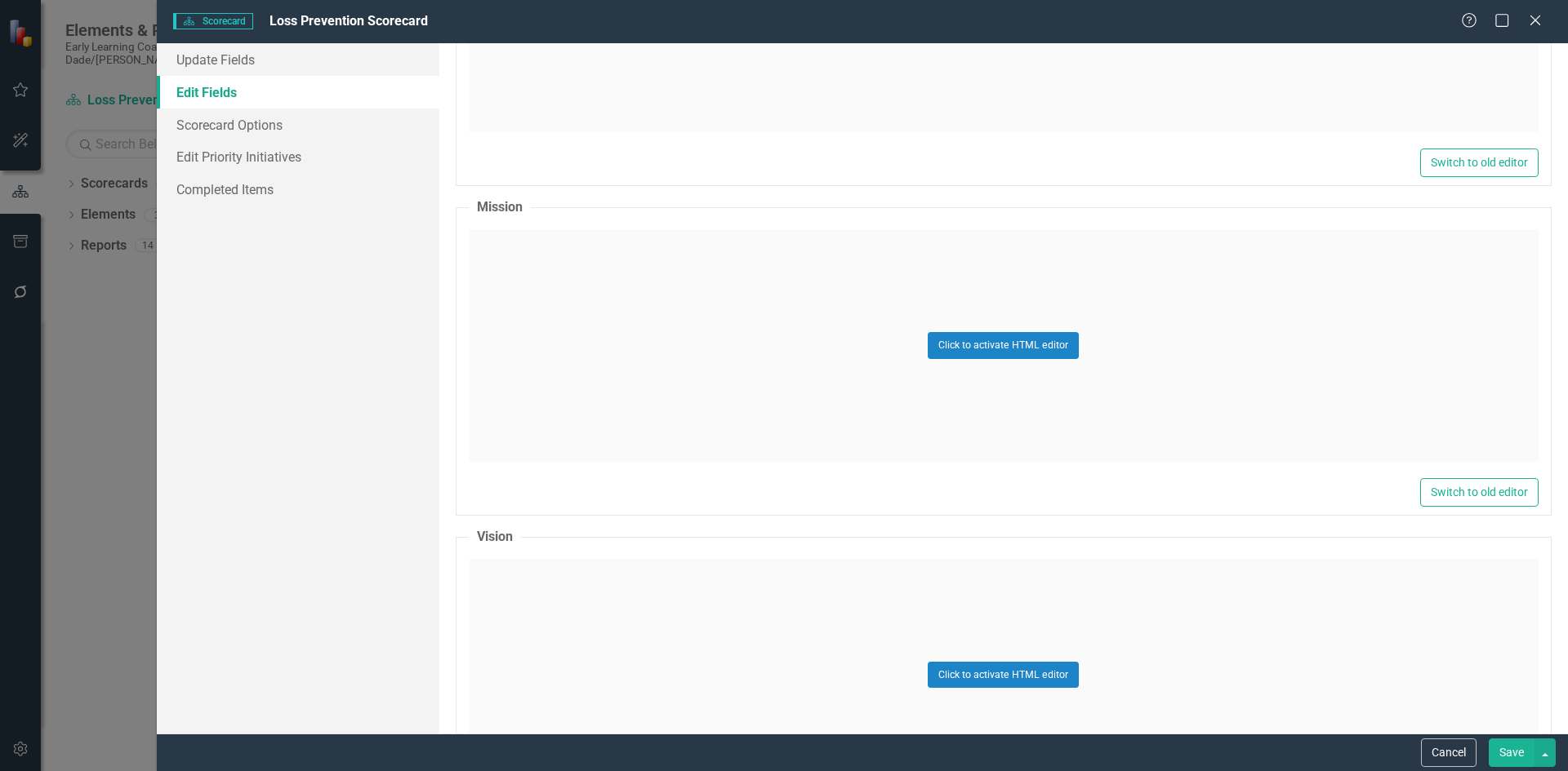
scroll to position [1633, 0]
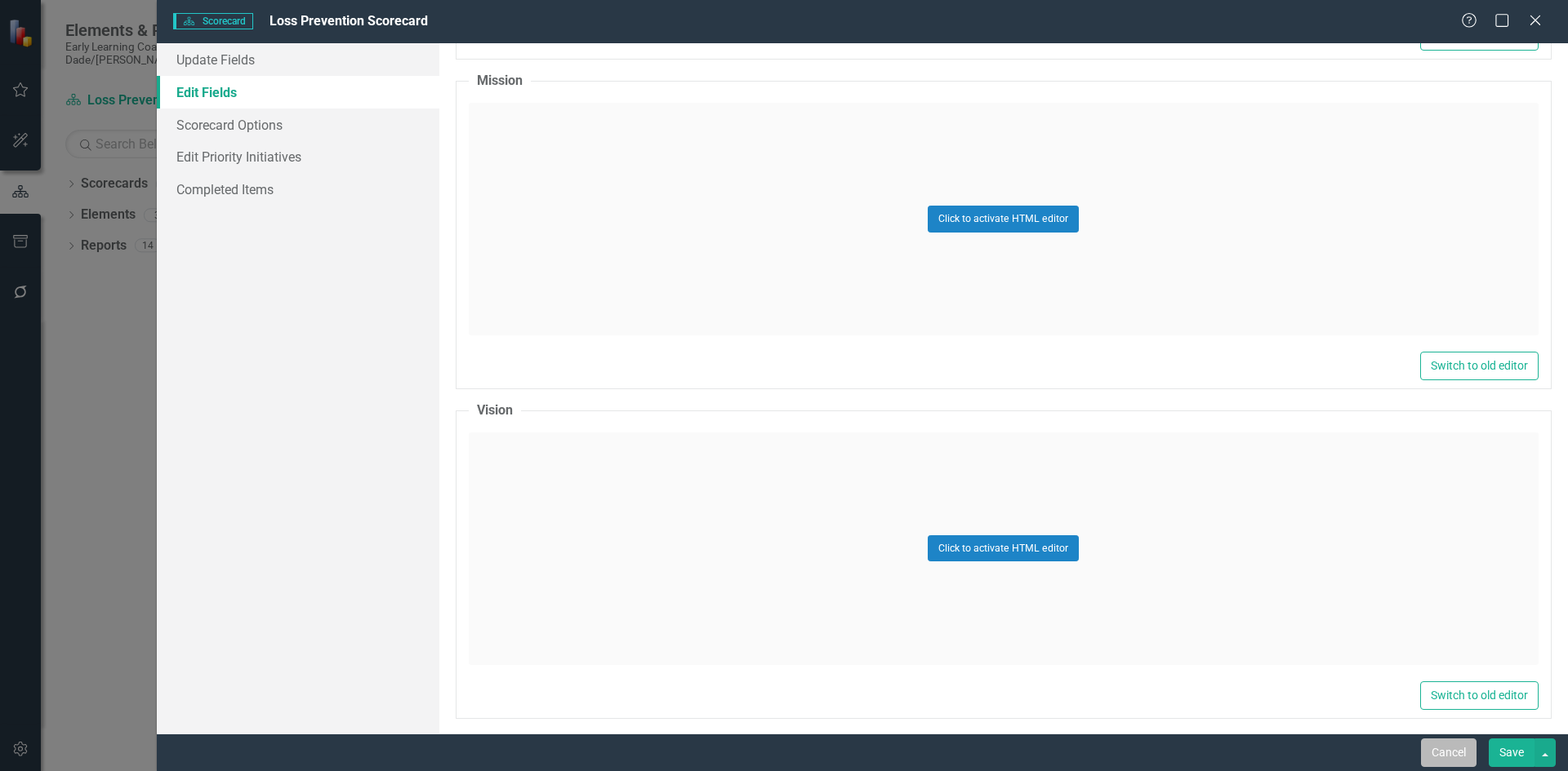
click at [1457, 747] on button "Cancel" at bounding box center [1449, 753] width 55 height 29
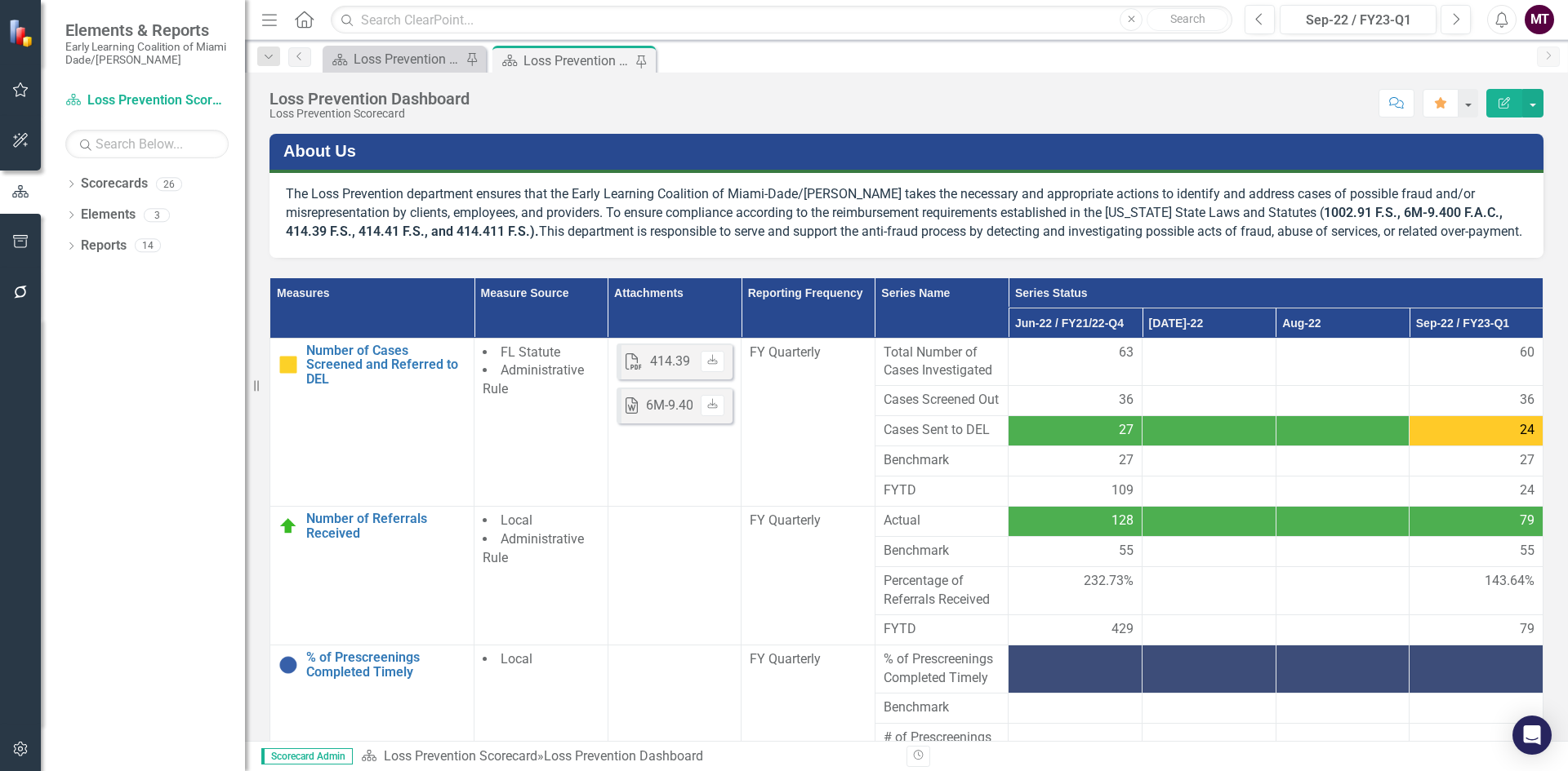
click at [1504, 103] on icon "Edit Report" at bounding box center [1504, 103] width 15 height 12
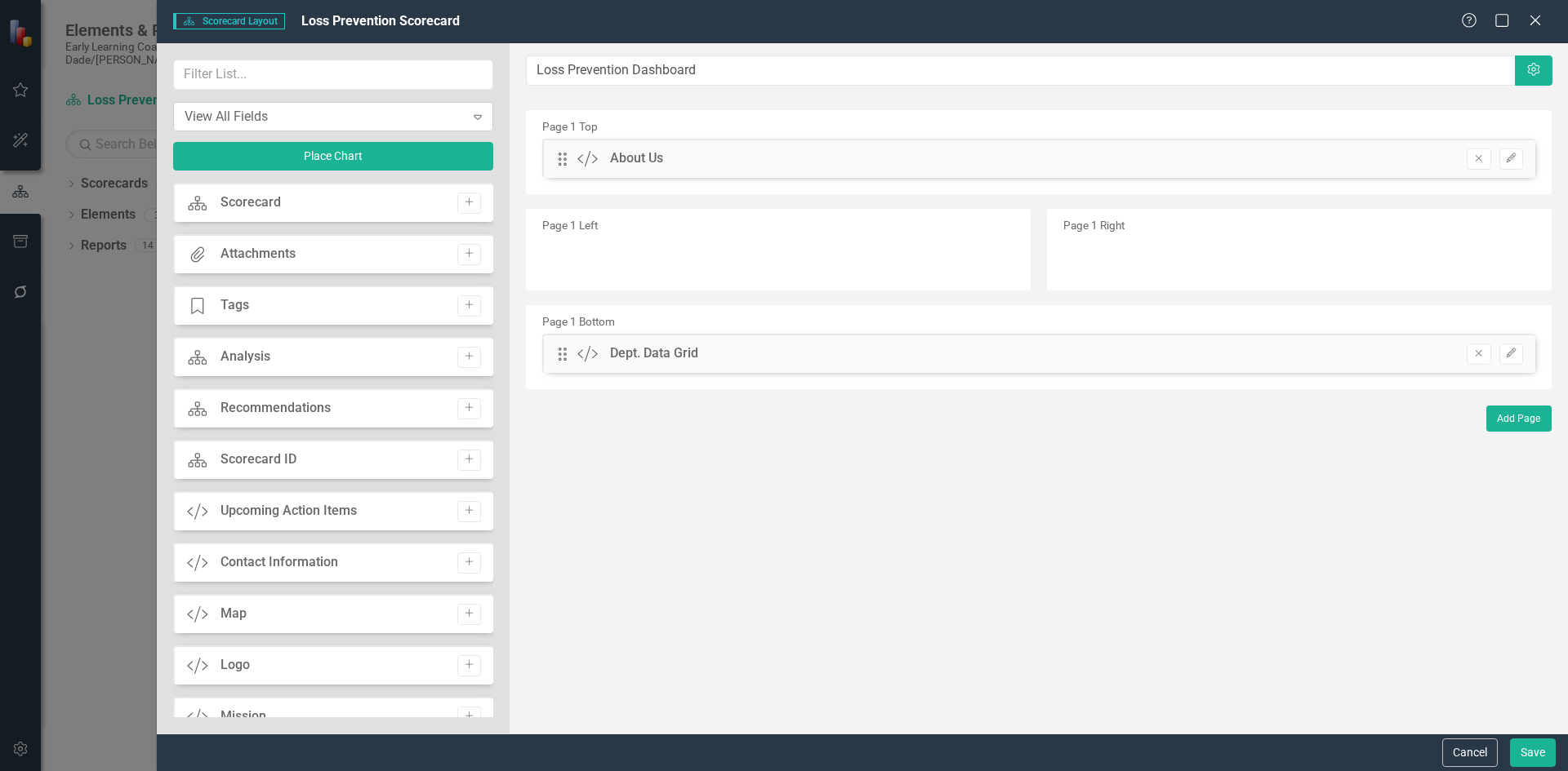
click at [337, 112] on div "View All Fields" at bounding box center [325, 116] width 280 height 18
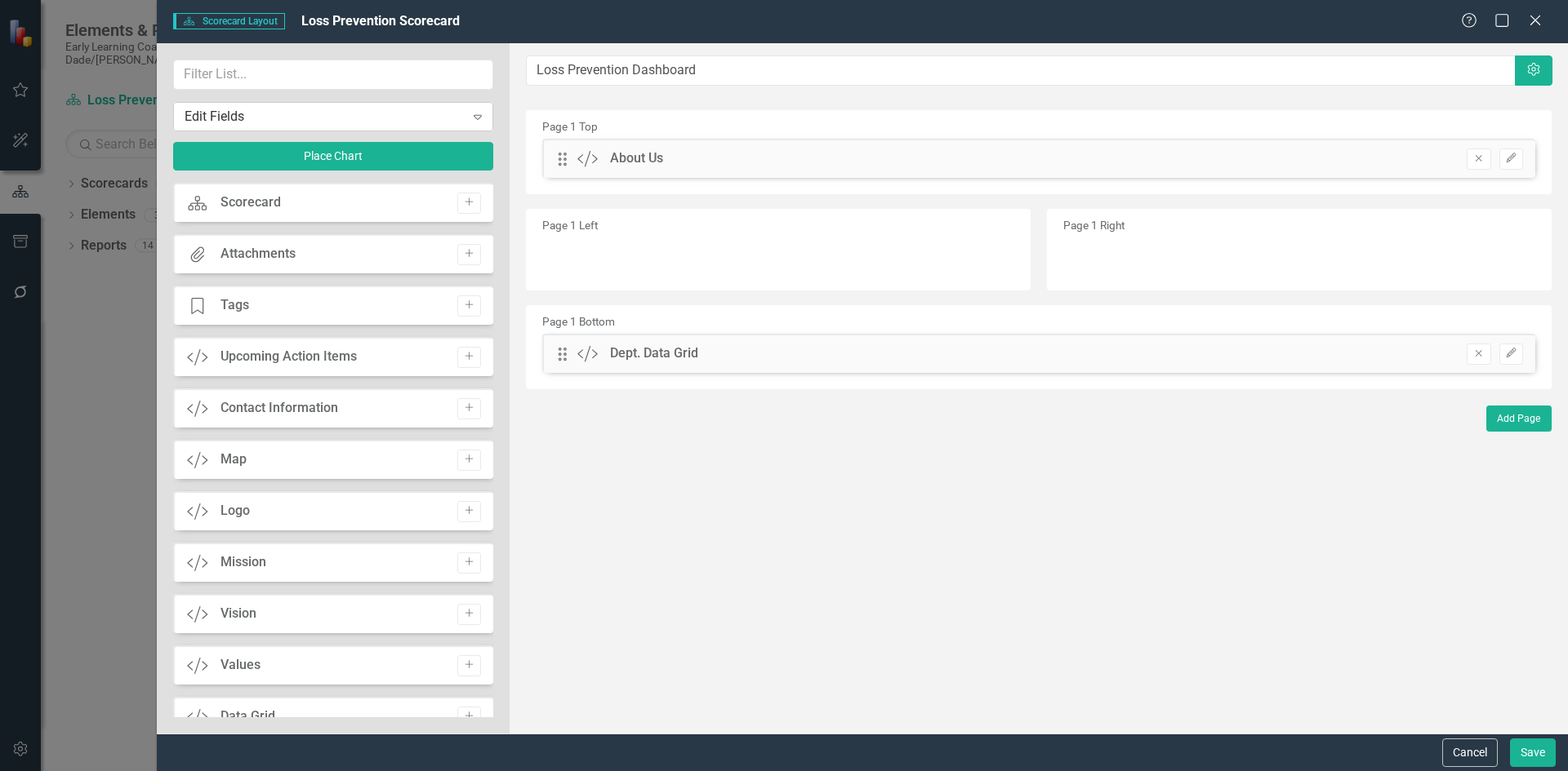
click at [339, 115] on div "Edit Fields" at bounding box center [325, 116] width 280 height 18
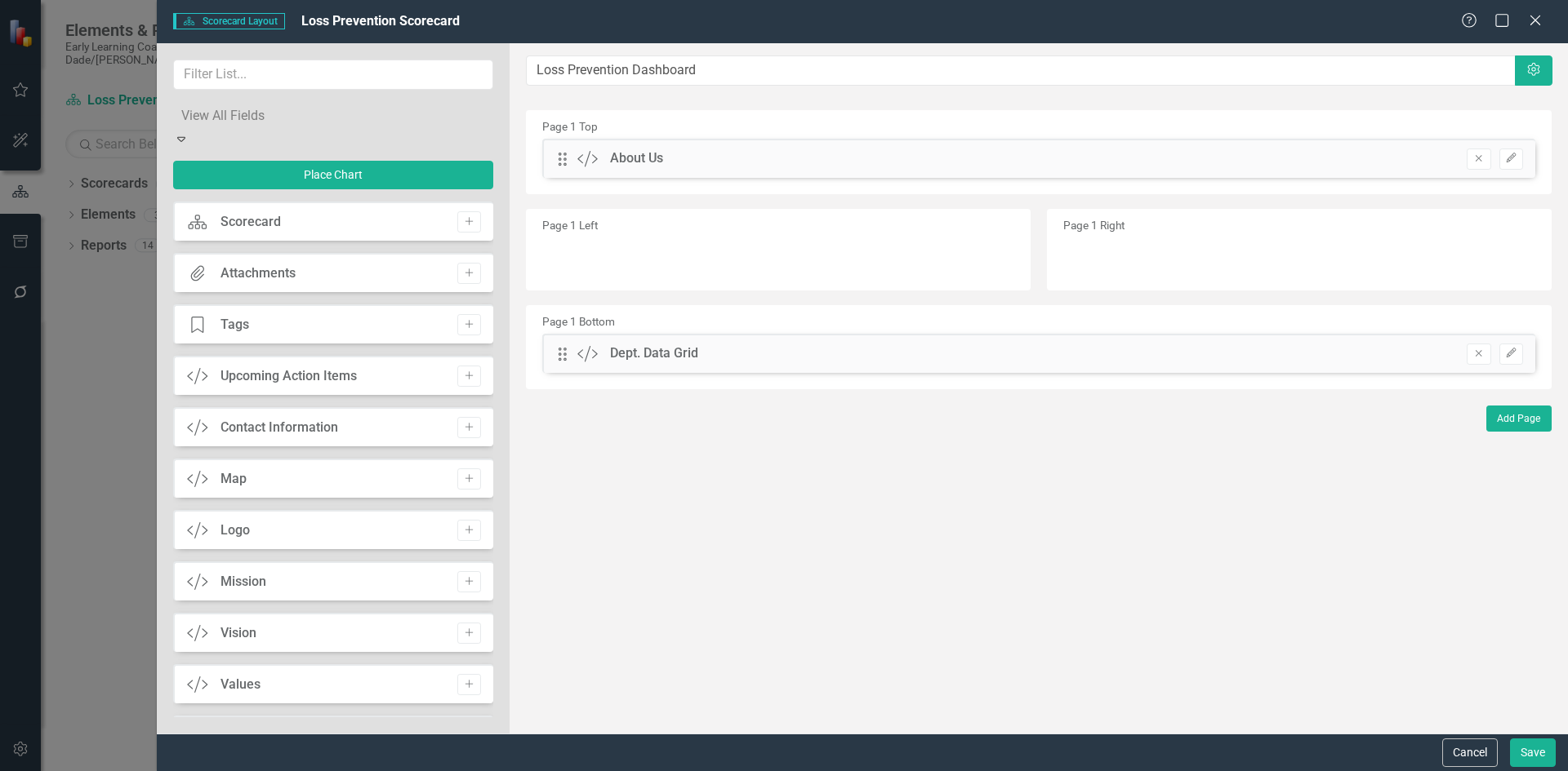
click at [256, 770] on div "View All Fields" at bounding box center [784, 780] width 1568 height 18
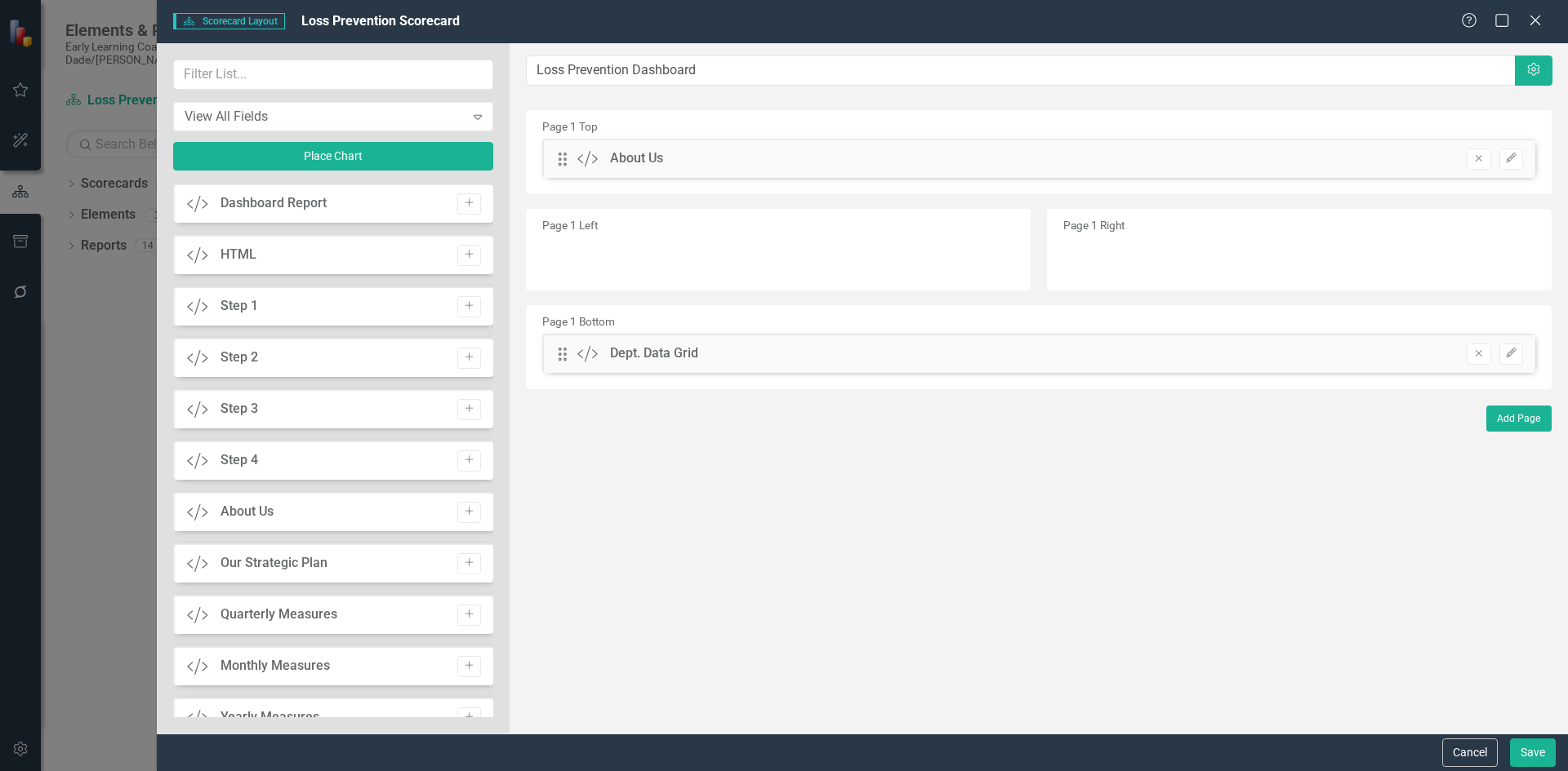
scroll to position [1420, 0]
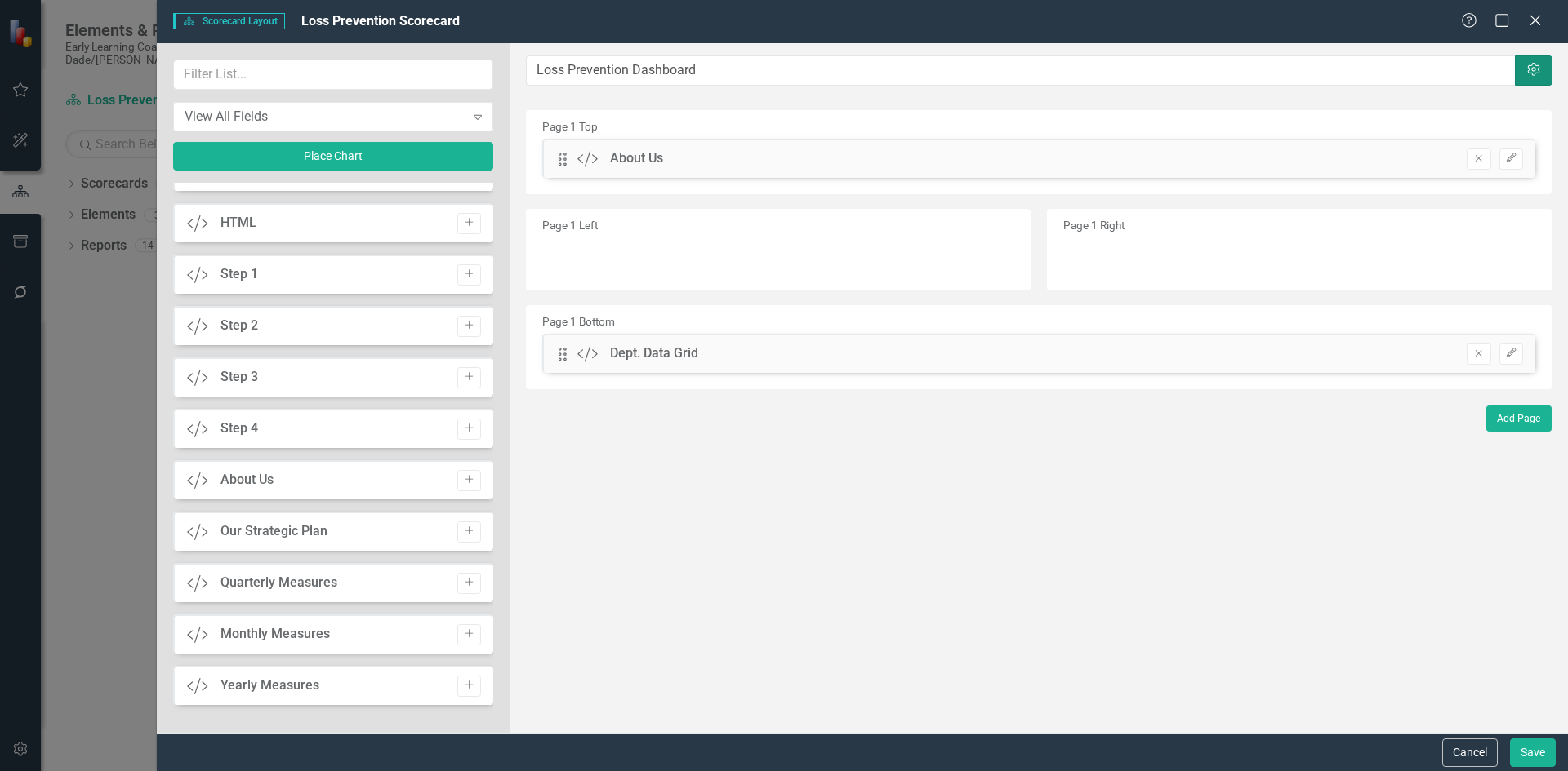
click at [1532, 72] on icon "Settings" at bounding box center [1533, 70] width 16 height 13
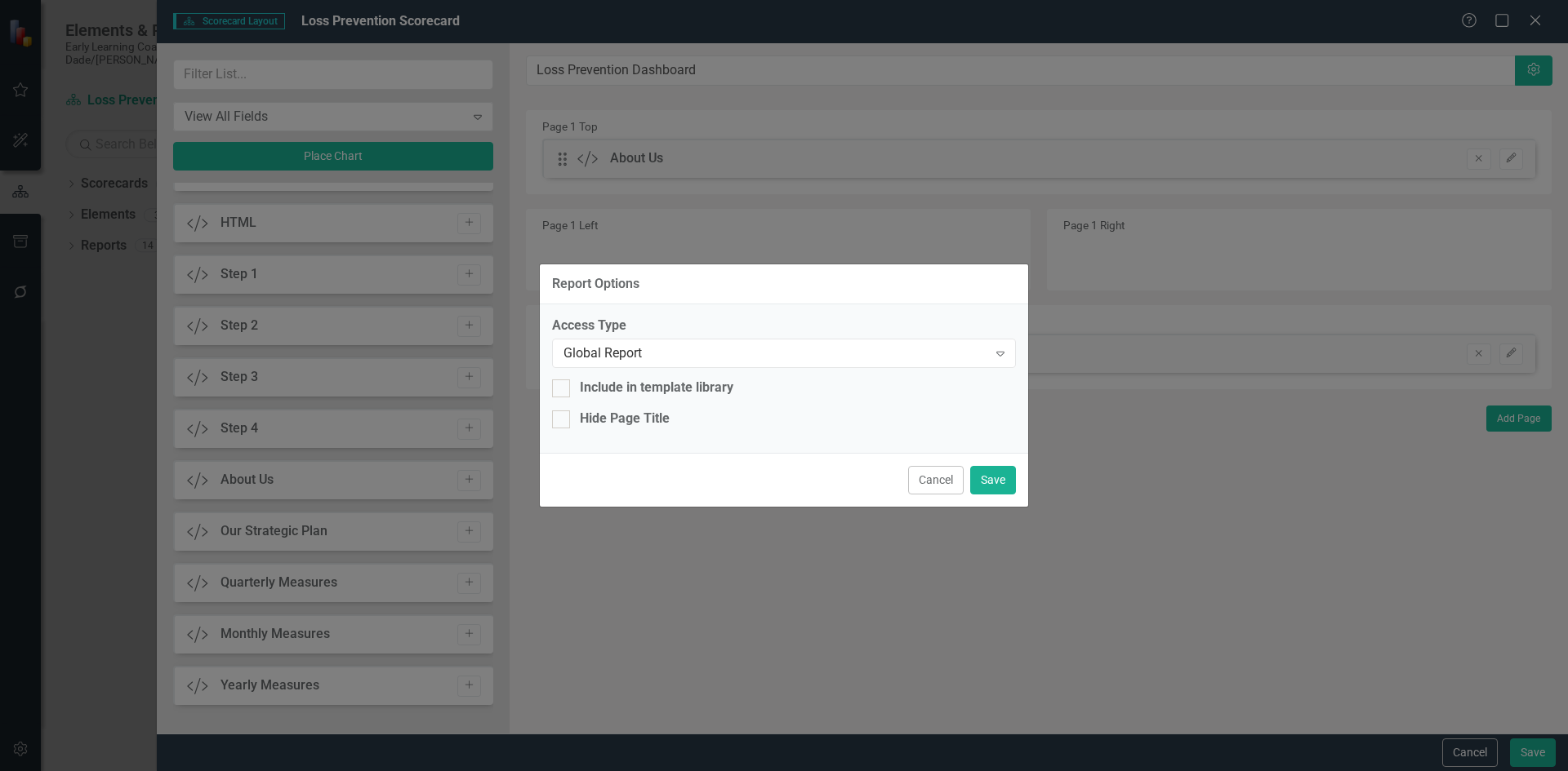
click at [896, 480] on div "Cancel Save" at bounding box center [784, 480] width 489 height 54
drag, startPoint x: 909, startPoint y: 477, endPoint x: 949, endPoint y: 488, distance: 41.5
click at [913, 477] on button "Cancel" at bounding box center [936, 481] width 55 height 29
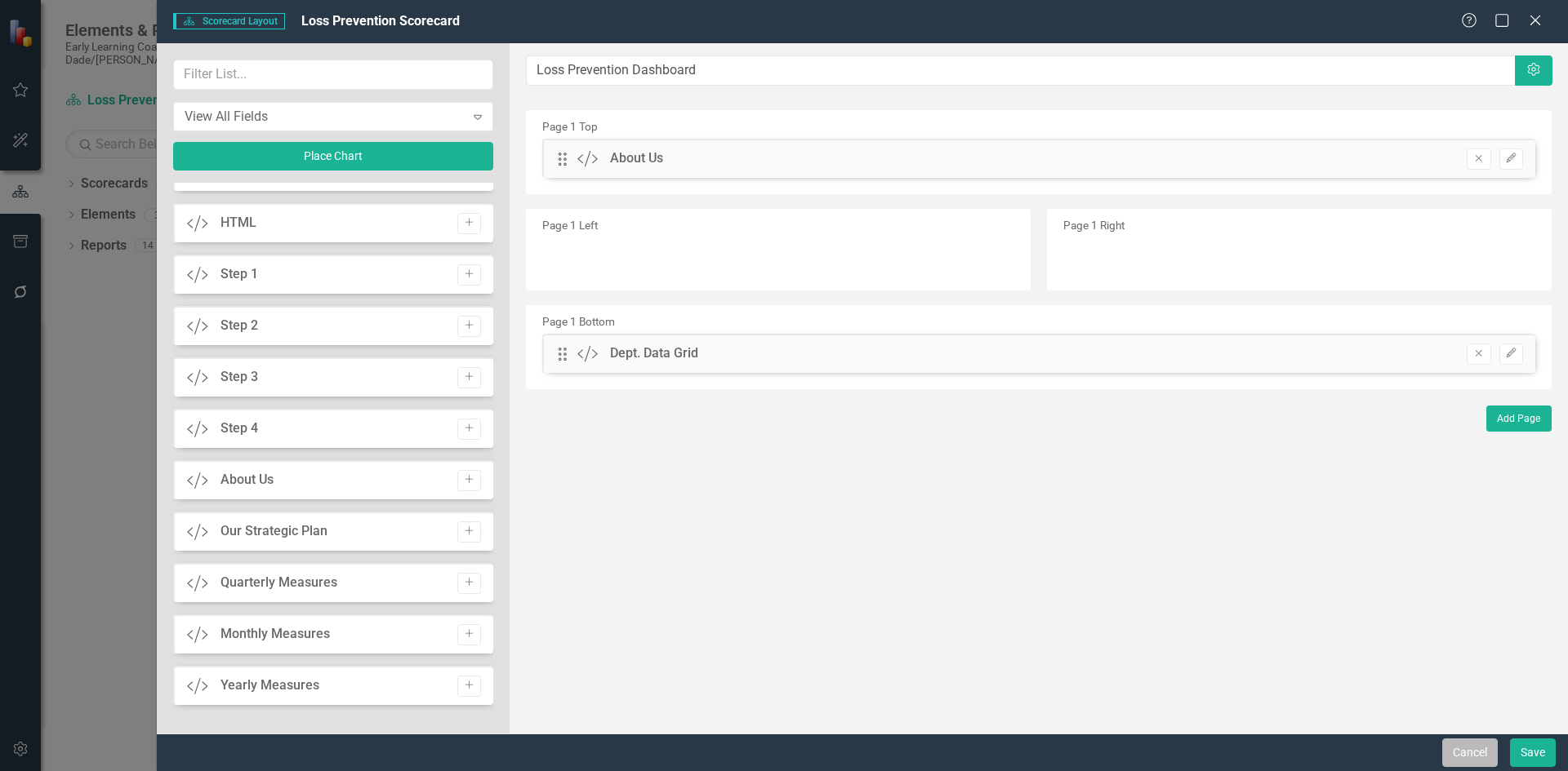
click at [1480, 755] on button "Cancel" at bounding box center [1470, 753] width 55 height 29
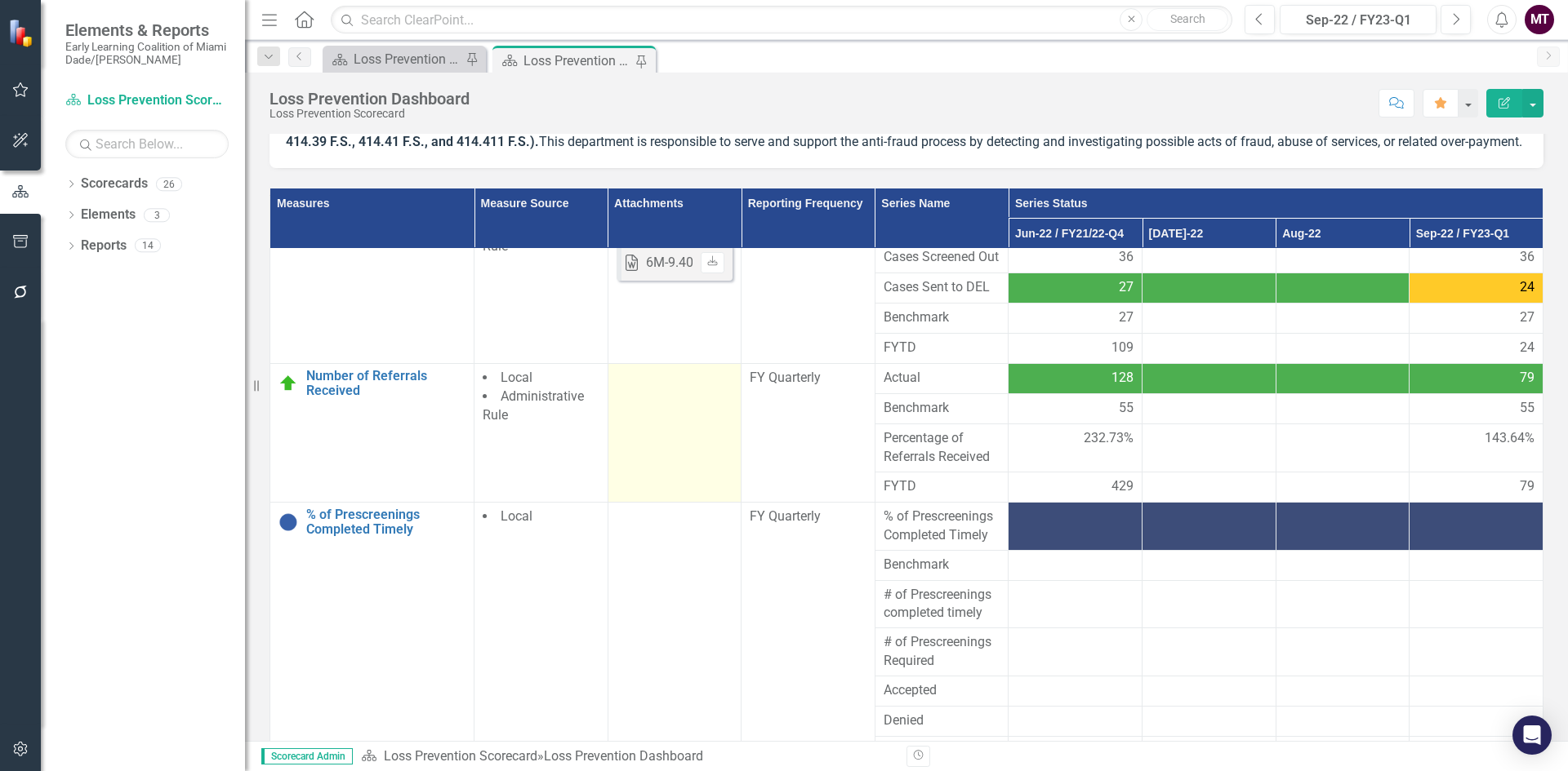
scroll to position [190, 0]
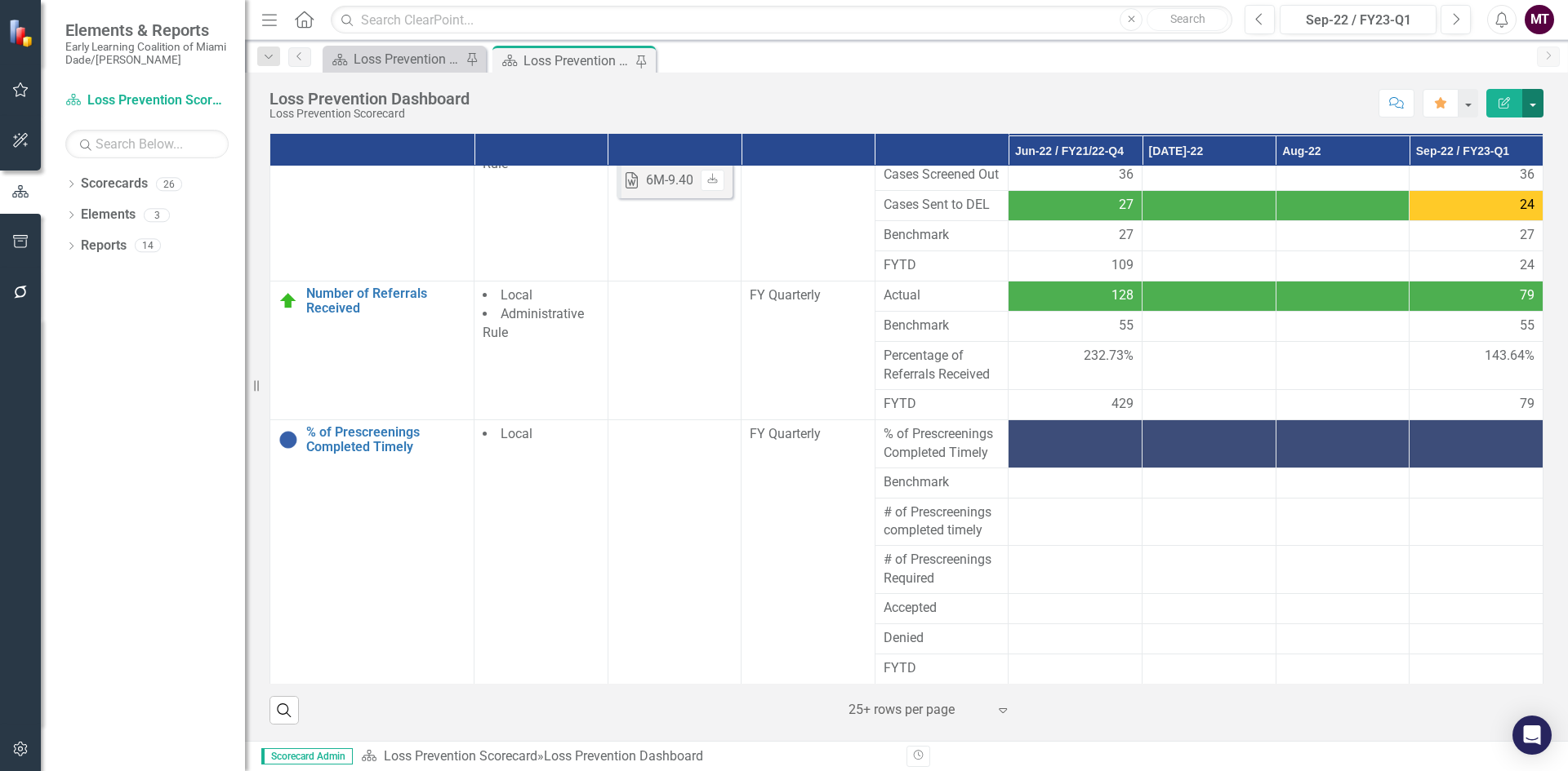
click at [1533, 107] on button "button" at bounding box center [1532, 103] width 21 height 29
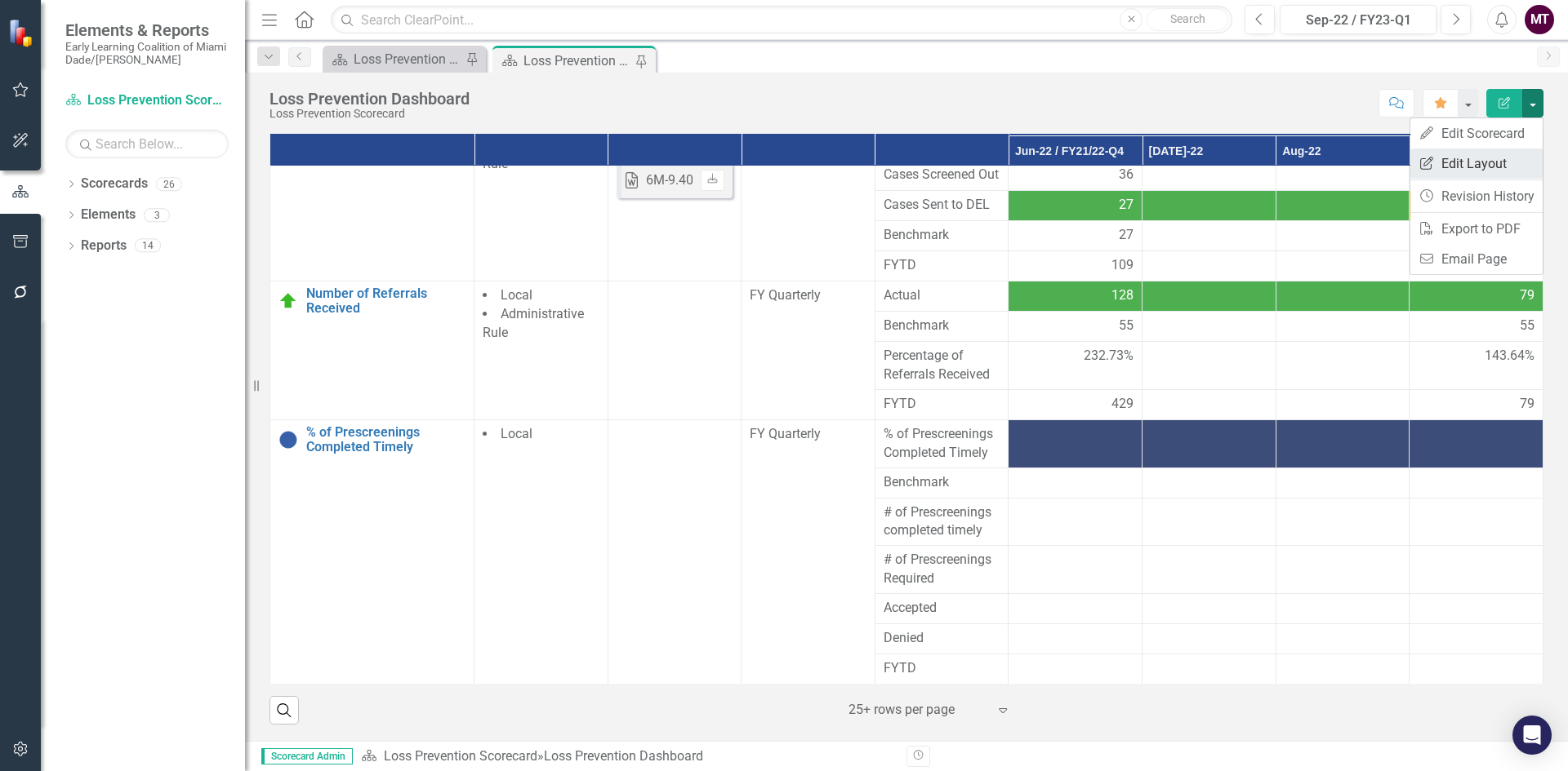
click at [1483, 159] on link "Edit Report Edit Layout" at bounding box center [1477, 164] width 133 height 30
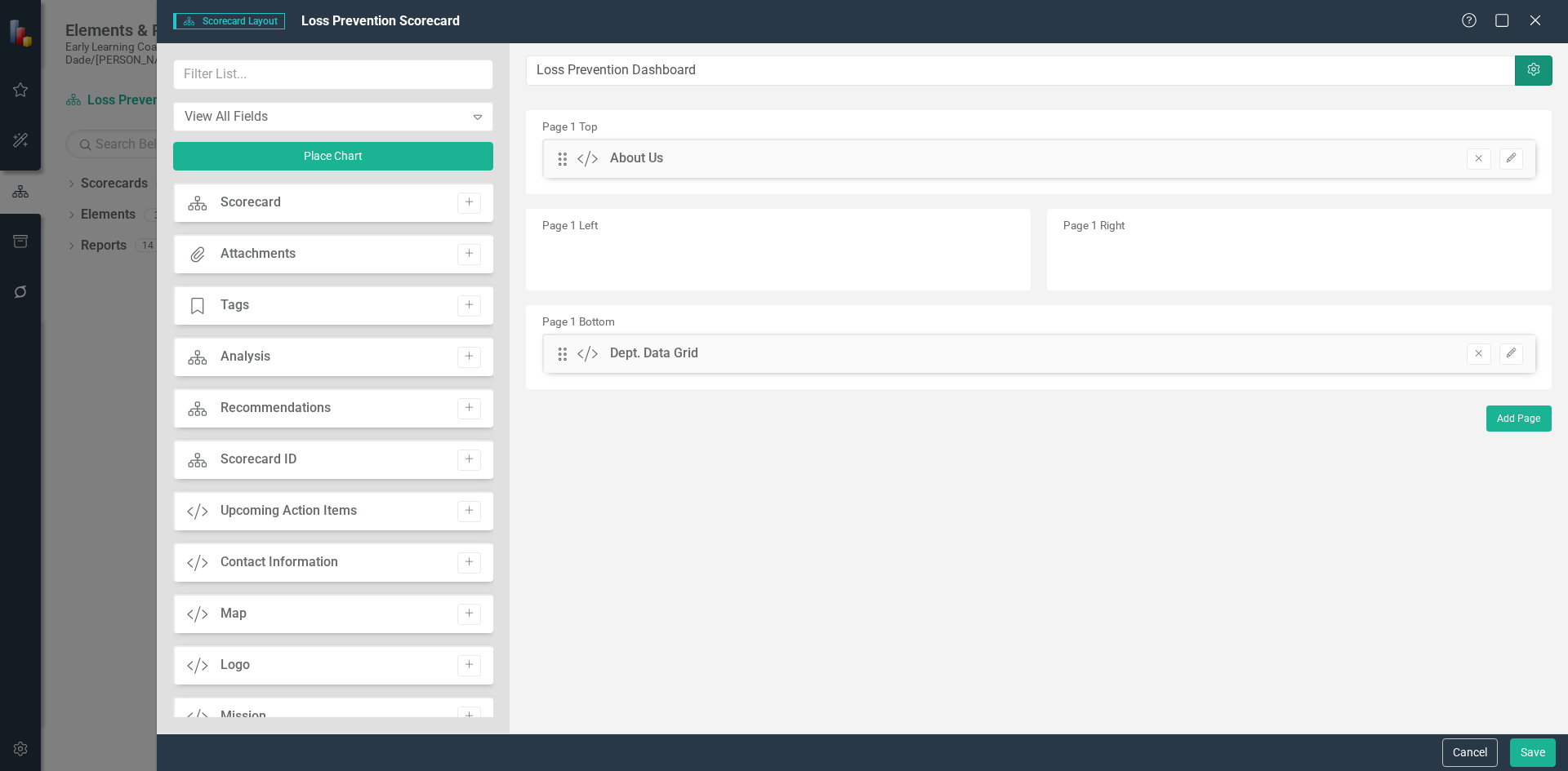
click at [1536, 69] on icon "Settings" at bounding box center [1533, 70] width 16 height 13
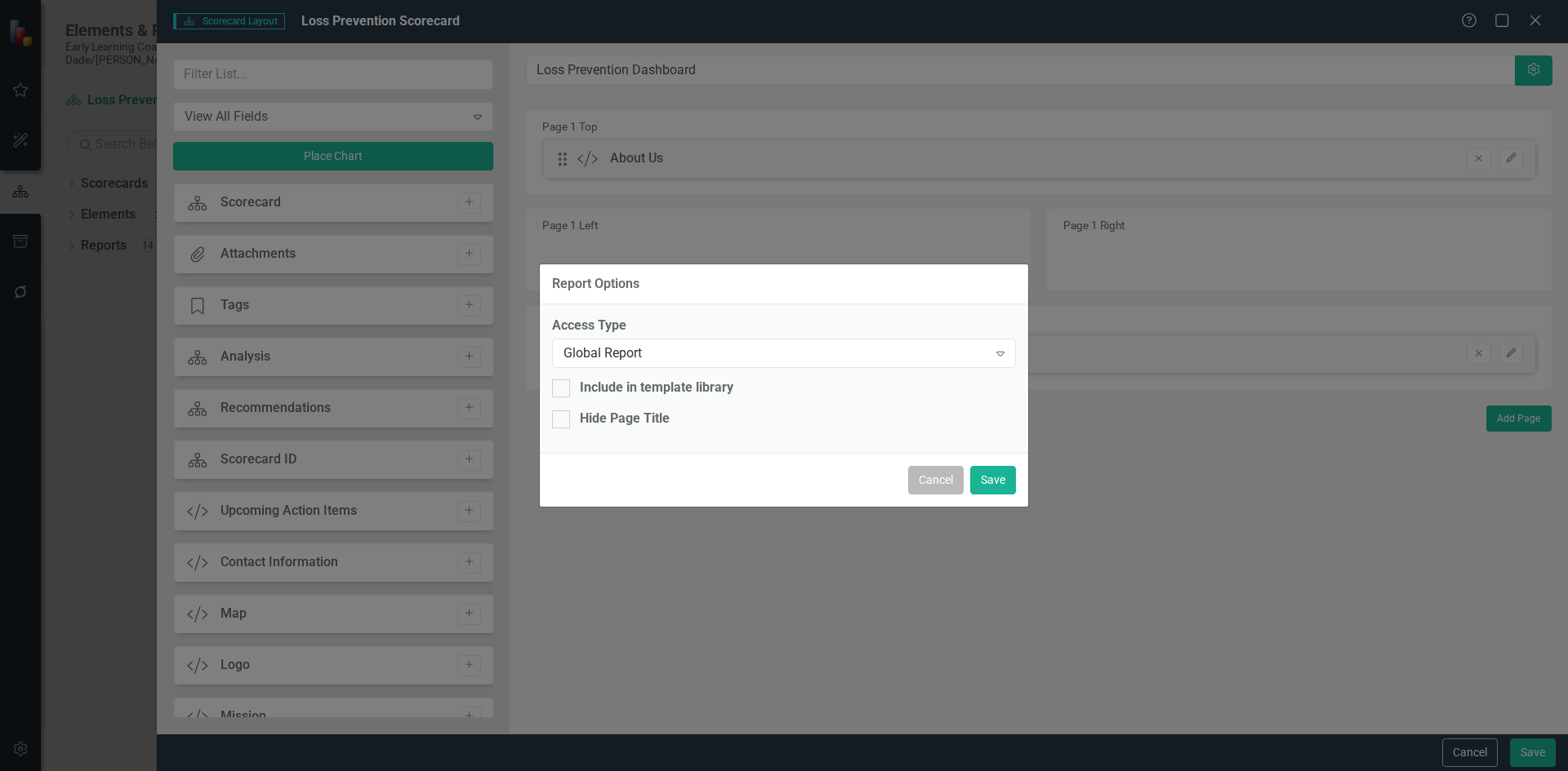
click at [961, 482] on button "Cancel" at bounding box center [936, 481] width 55 height 29
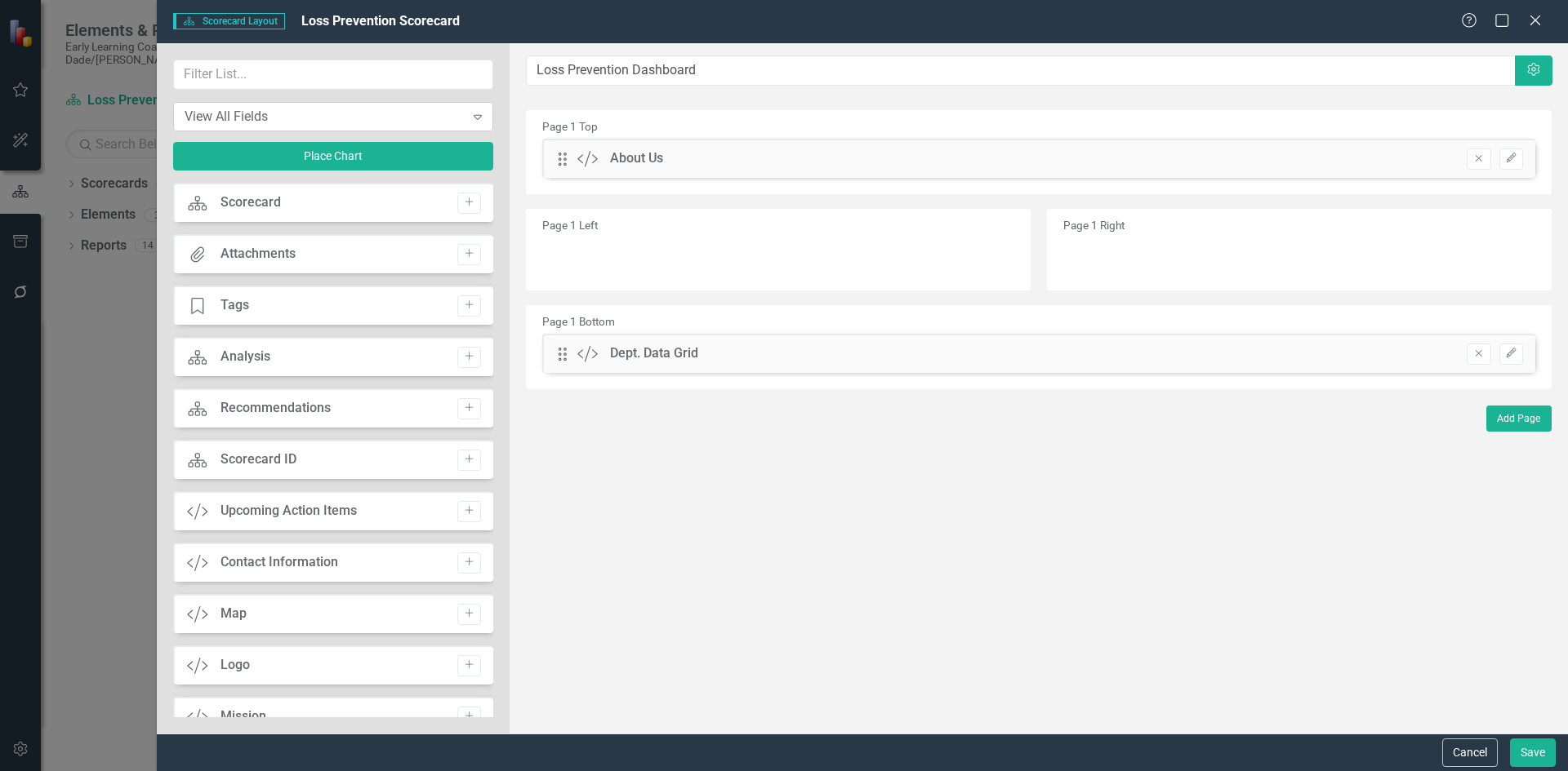
click at [471, 119] on icon "Expand" at bounding box center [477, 117] width 16 height 13
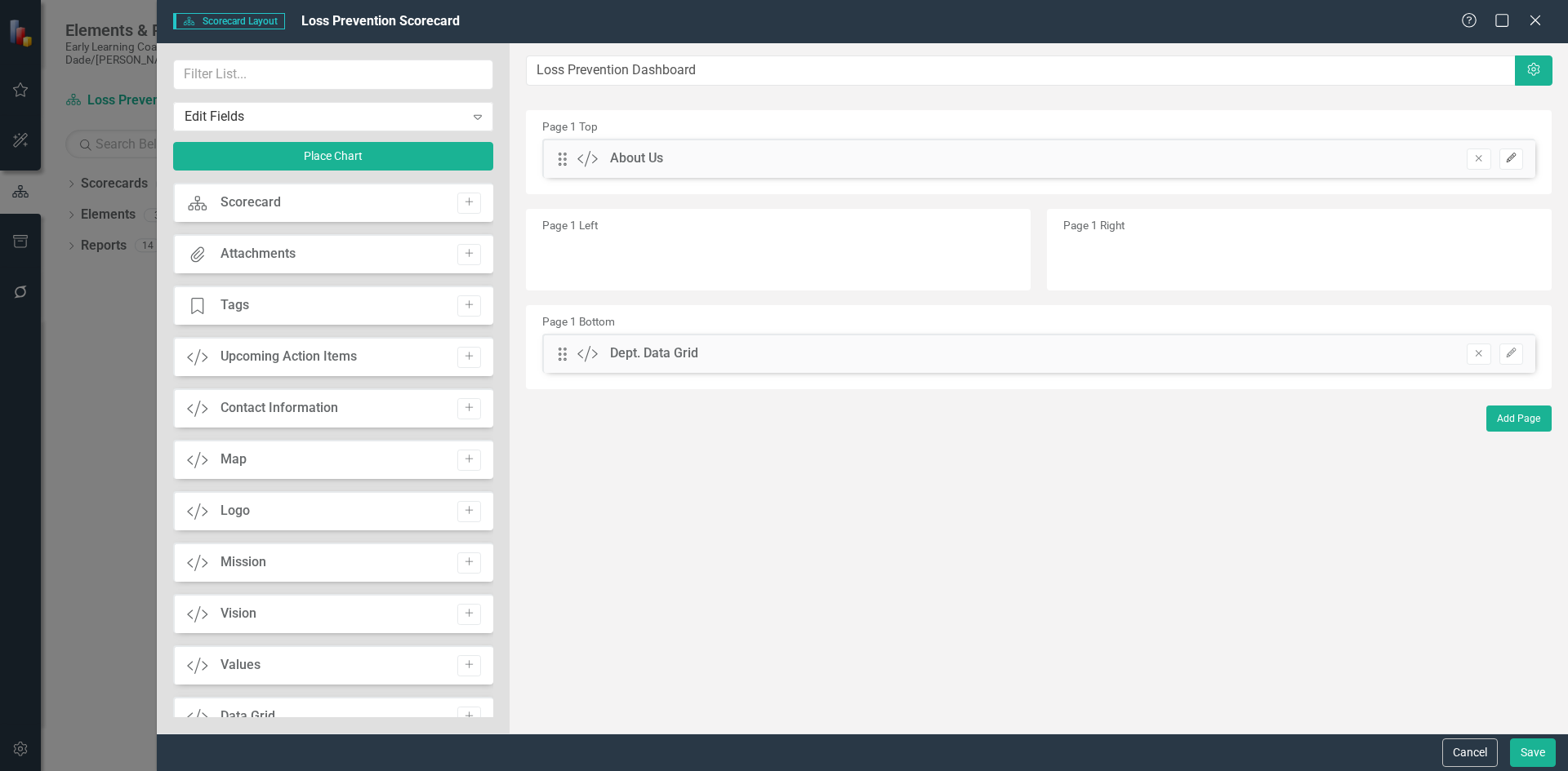
click at [1512, 164] on button "Edit" at bounding box center [1511, 159] width 24 height 21
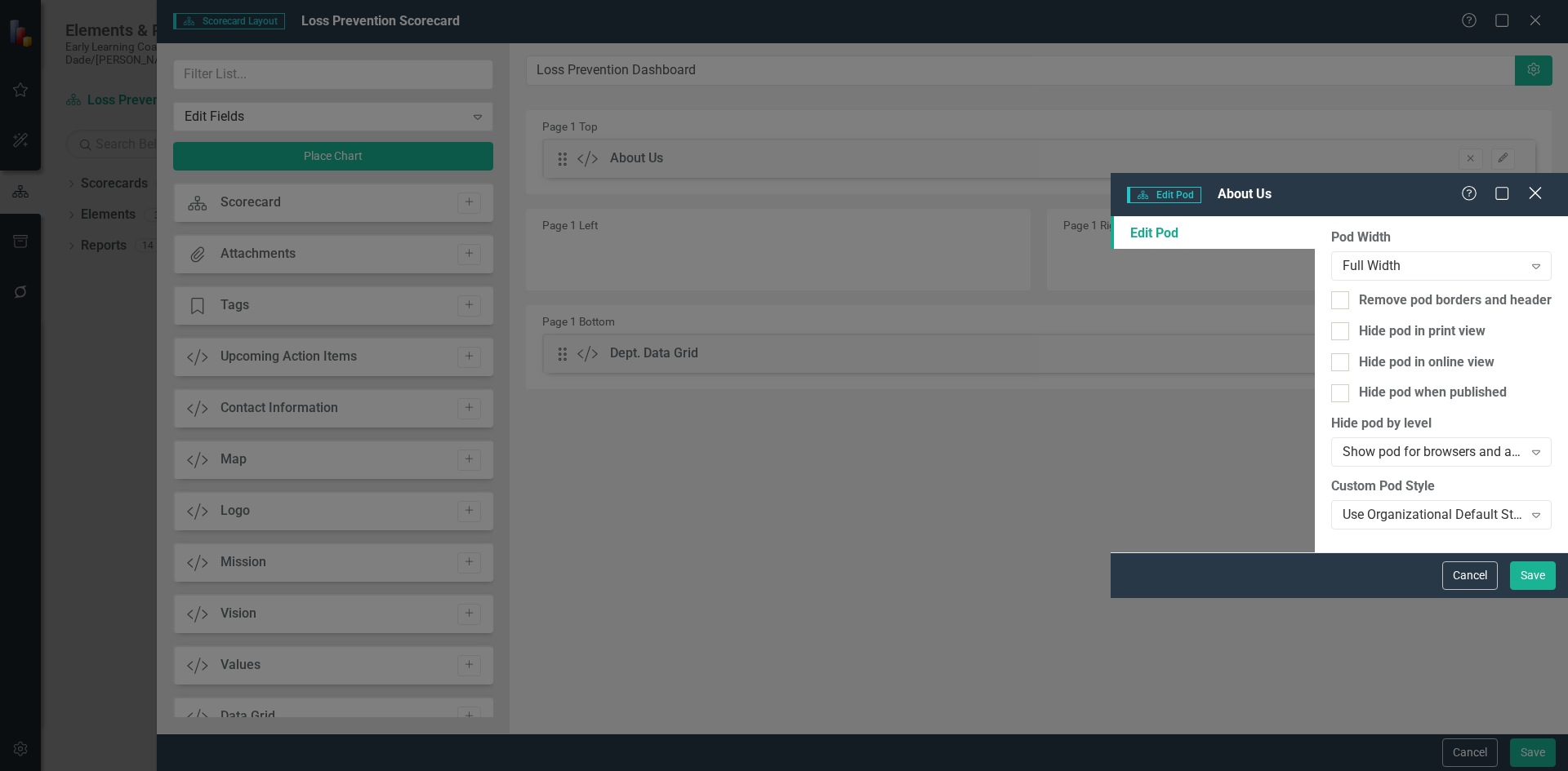
click at [1539, 185] on icon "Close" at bounding box center [1534, 193] width 20 height 15
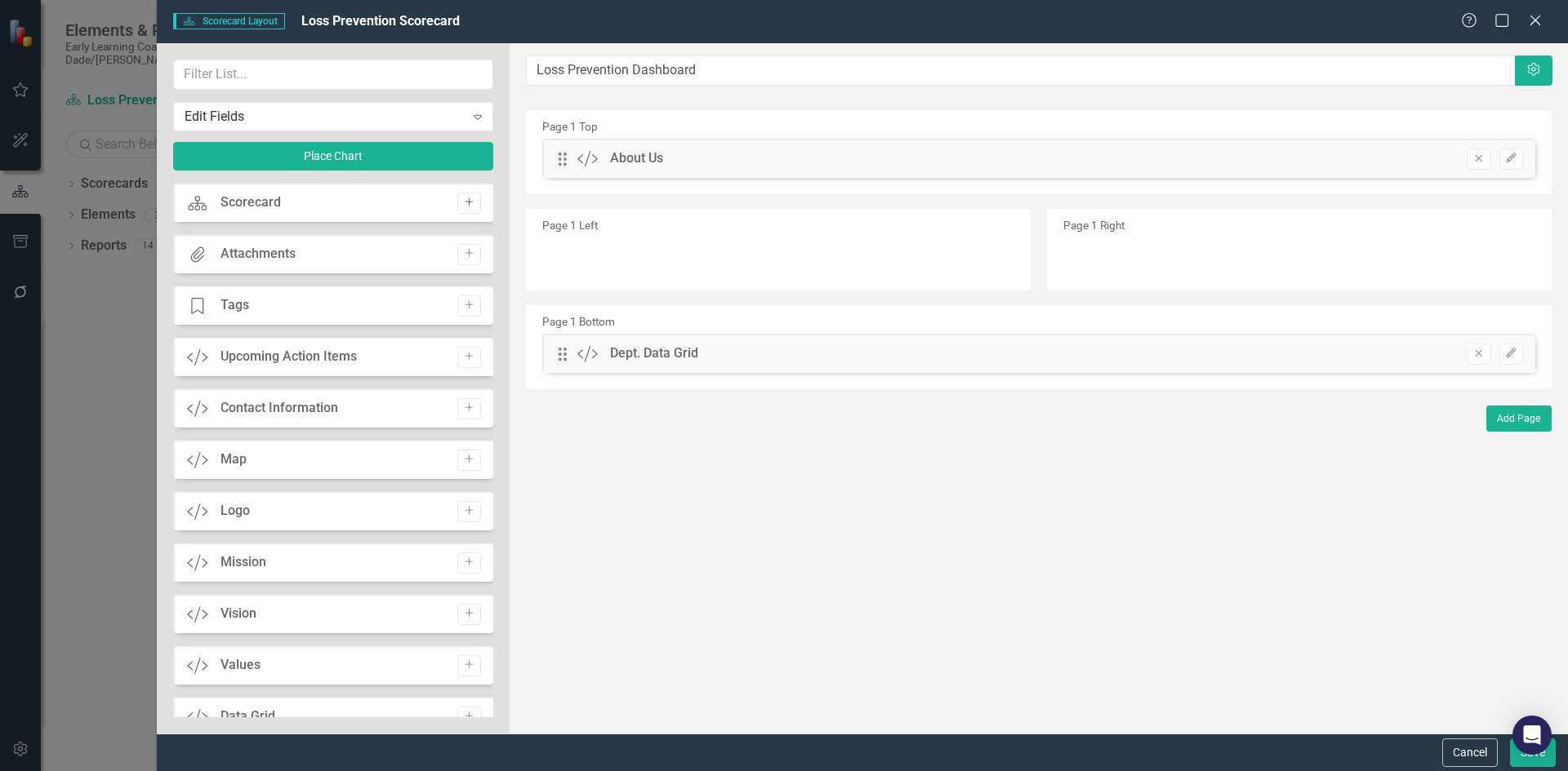
click at [465, 200] on icon "Add" at bounding box center [469, 202] width 13 height 10
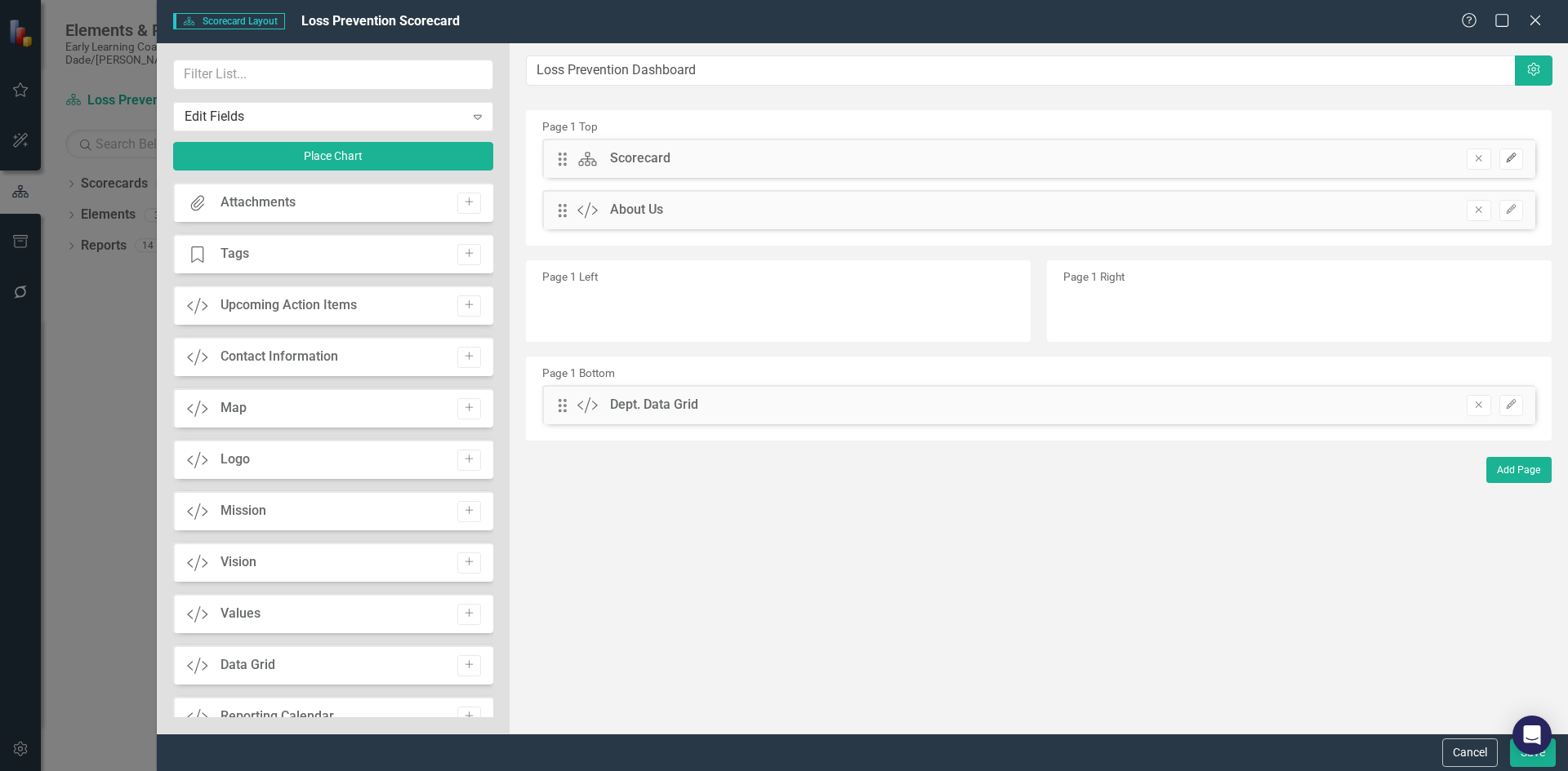
click at [1517, 155] on icon "Edit" at bounding box center [1511, 159] width 13 height 10
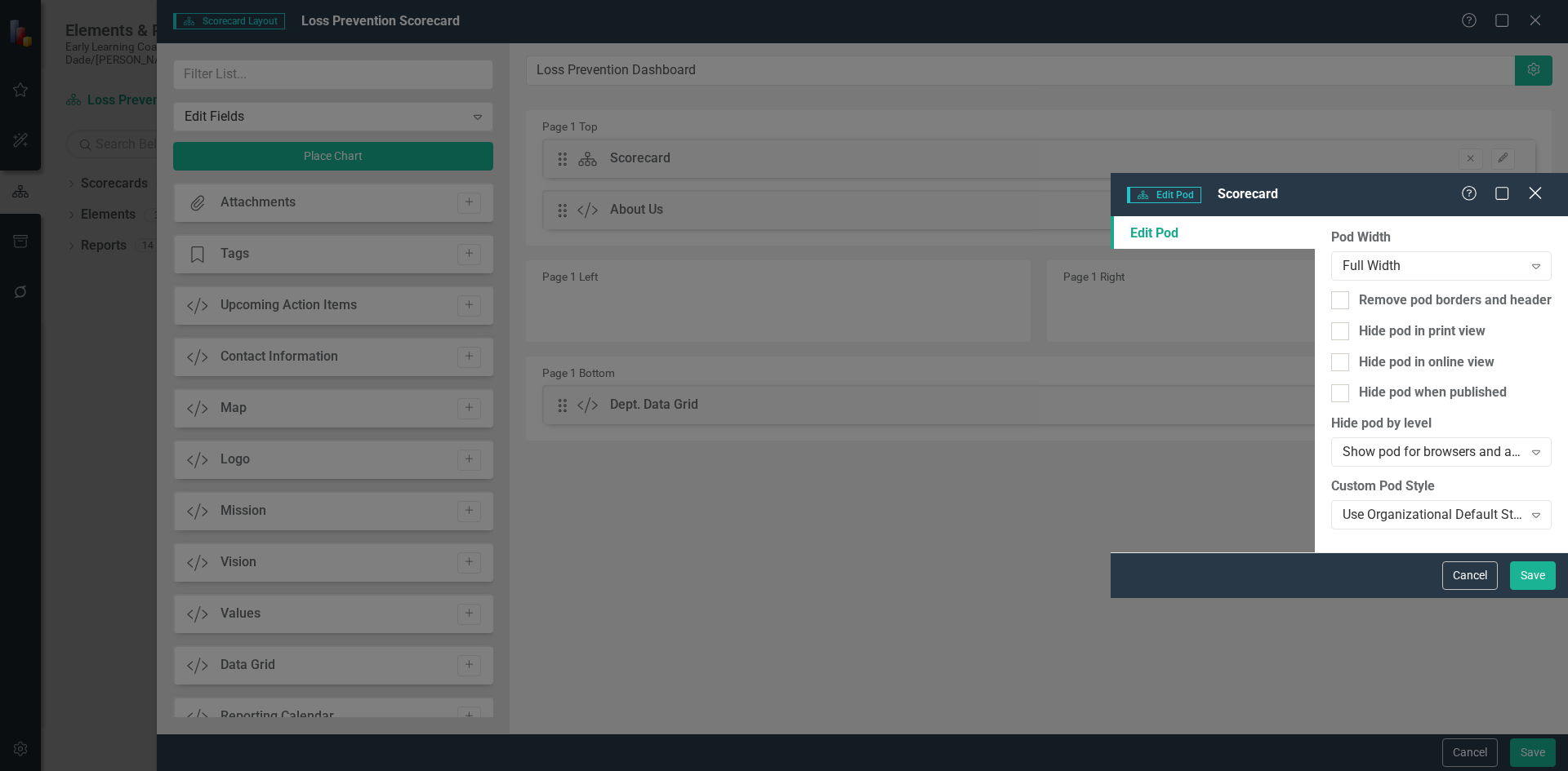
click at [1526, 185] on div "Help Maximize Close" at bounding box center [1506, 195] width 91 height 18
click at [1459, 590] on button "Cancel" at bounding box center [1470, 576] width 55 height 29
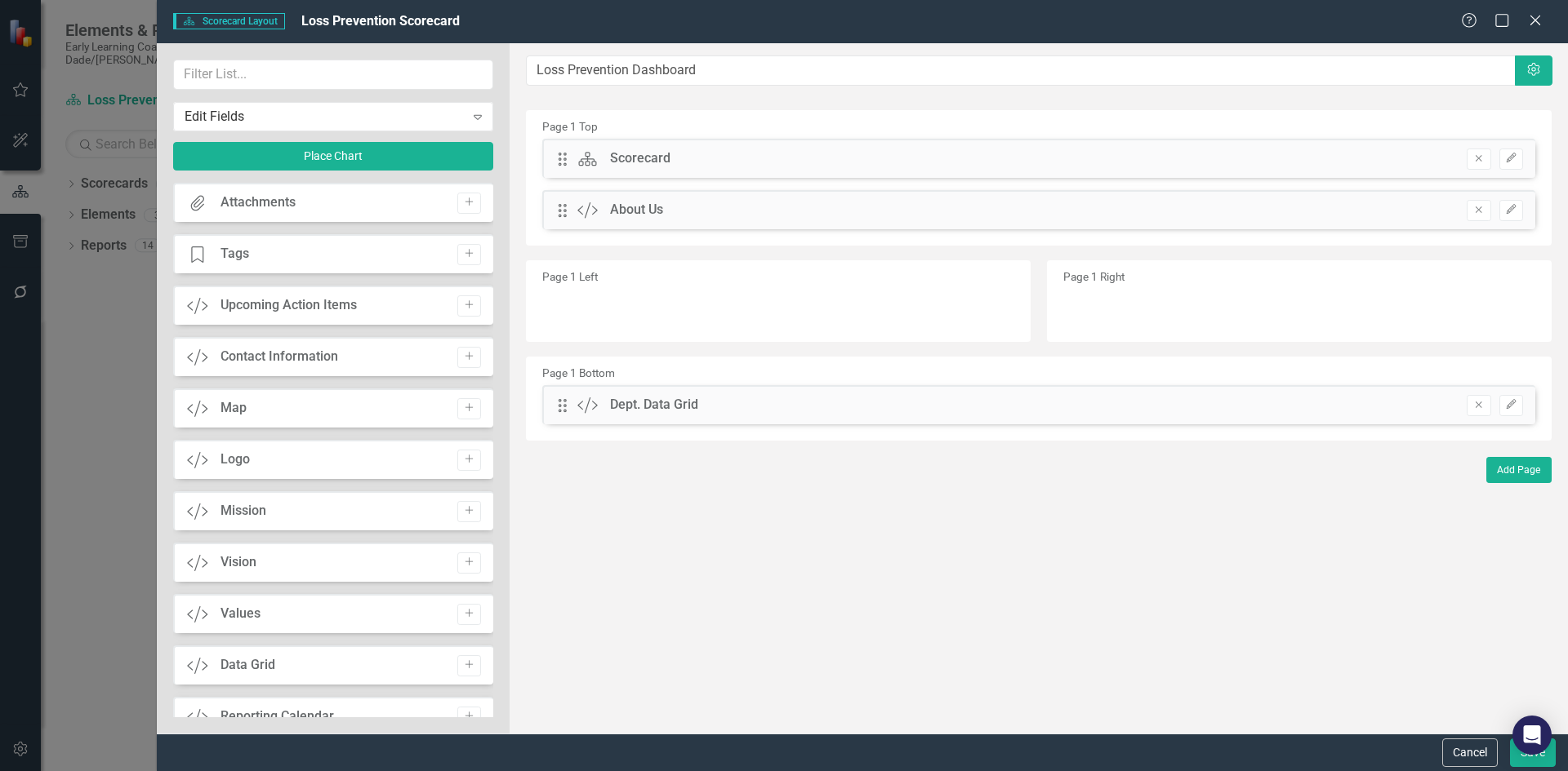
click at [1459, 750] on button "Cancel" at bounding box center [1470, 753] width 55 height 29
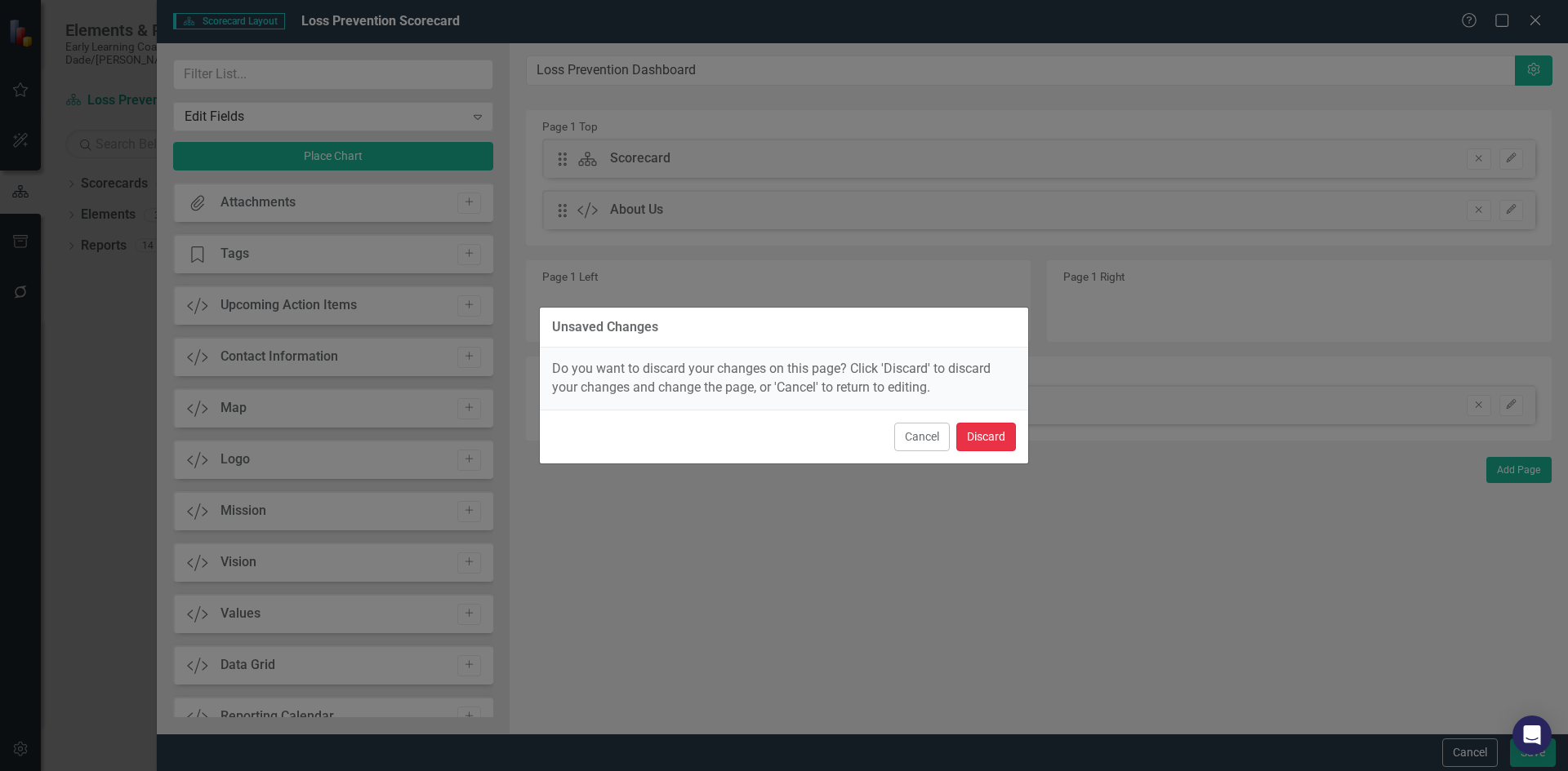
click at [995, 432] on button "Discard" at bounding box center [985, 437] width 60 height 29
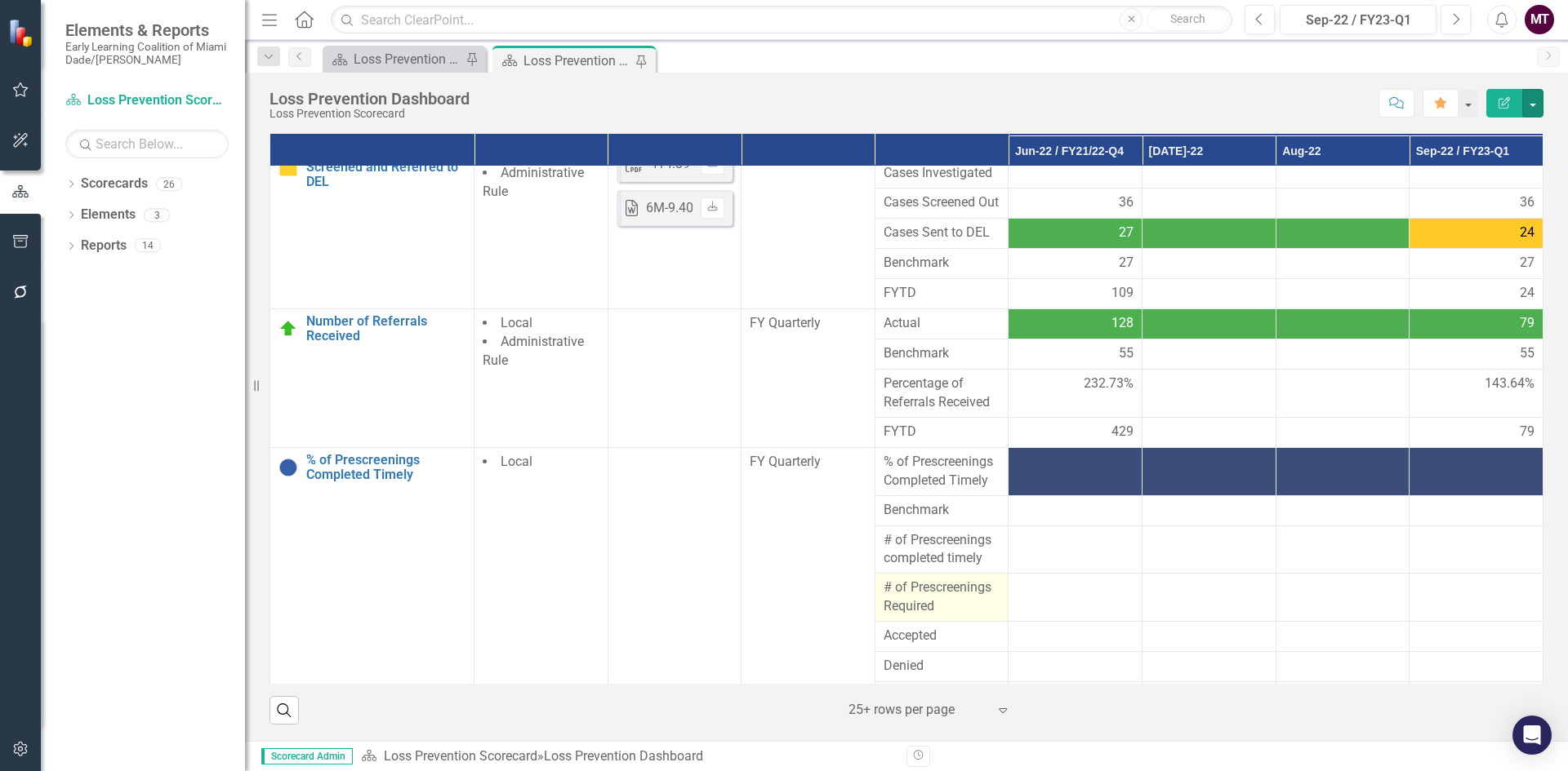
scroll to position [0, 0]
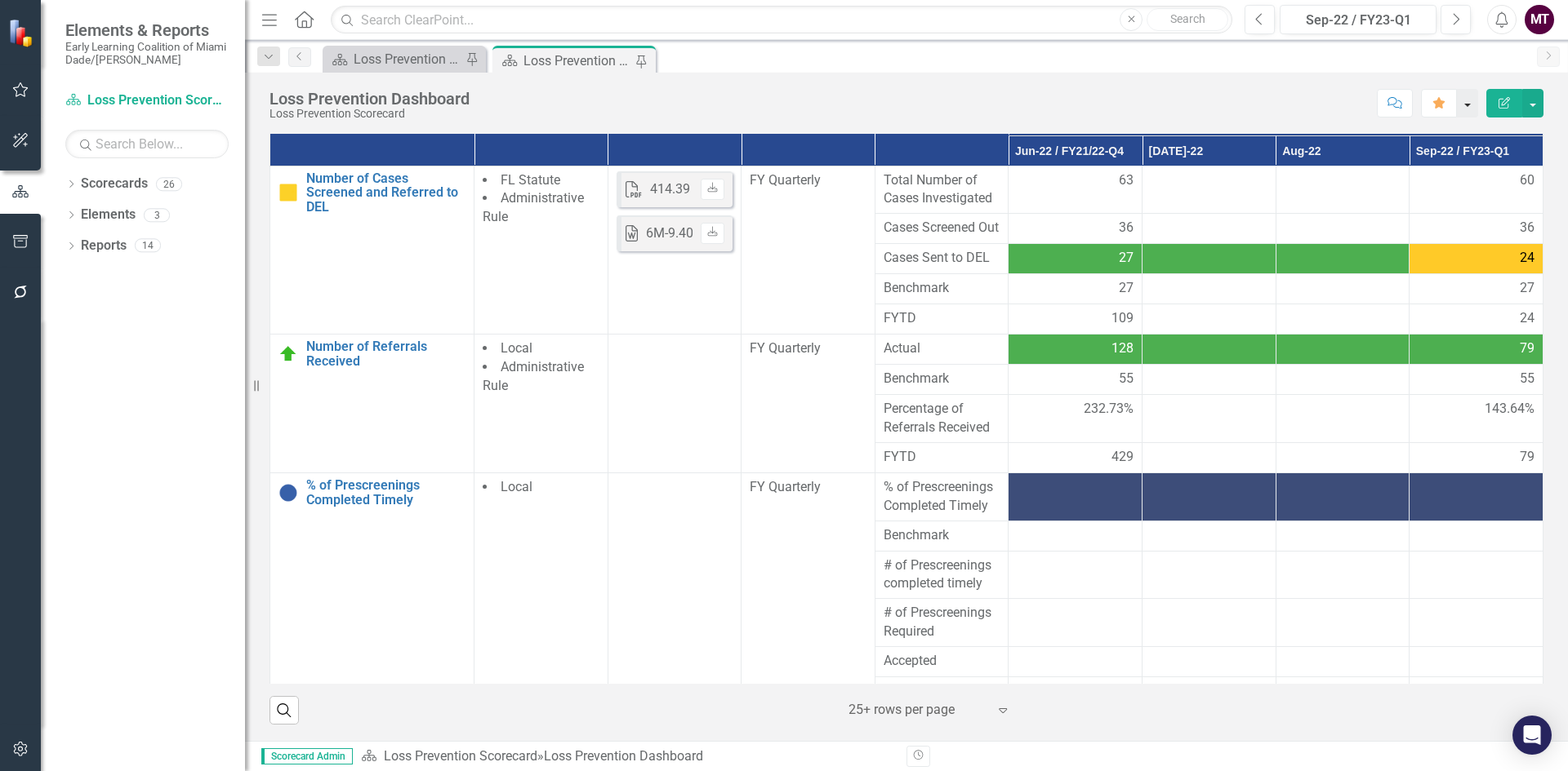
click at [1465, 102] on button "button" at bounding box center [1467, 103] width 21 height 29
click at [1221, 97] on div "Score: N/A Sep-22 / FY23-Q1 Completed Comment Favorite Edit Report" at bounding box center [1011, 102] width 1066 height 28
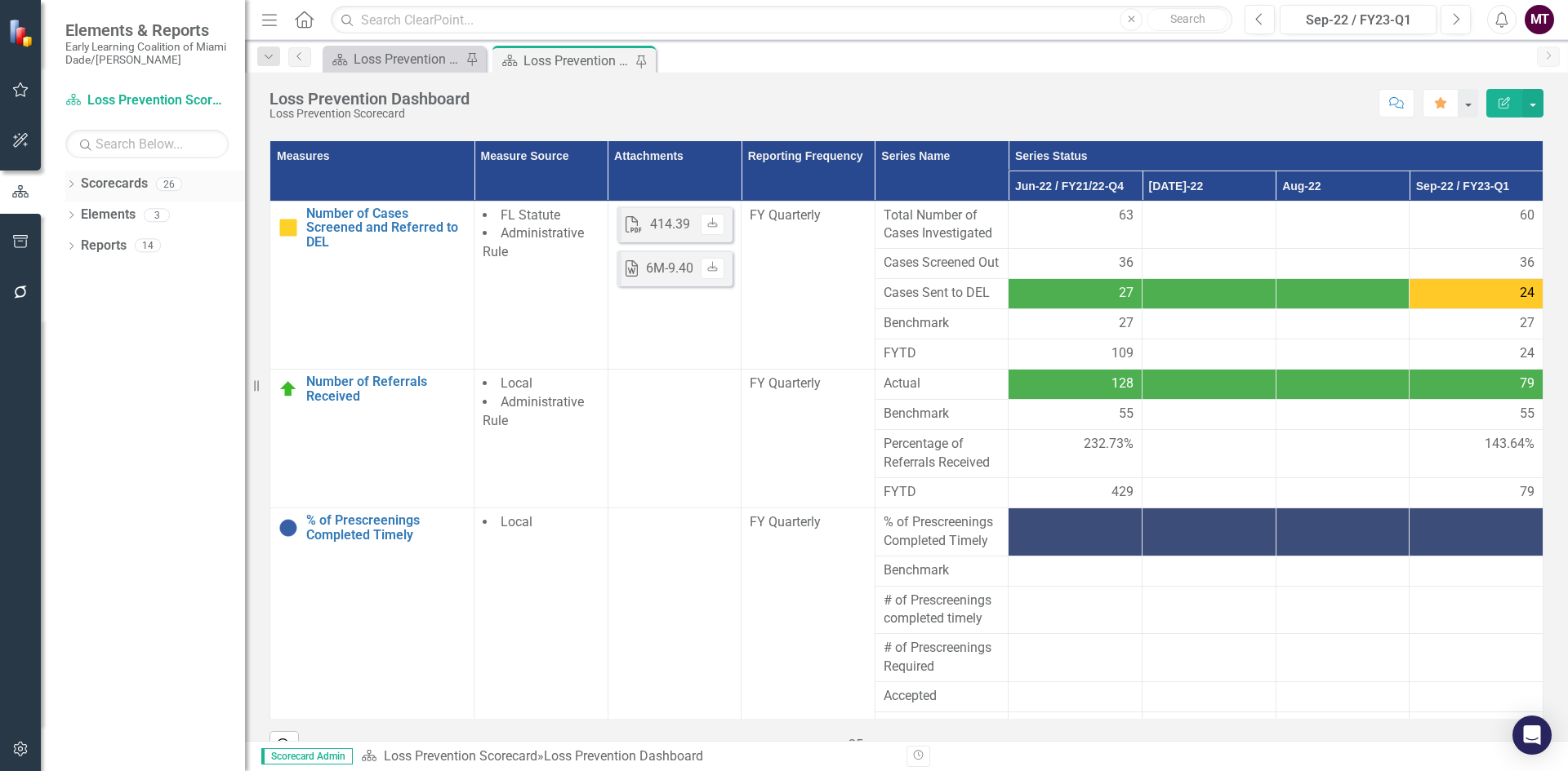
scroll to position [108, 0]
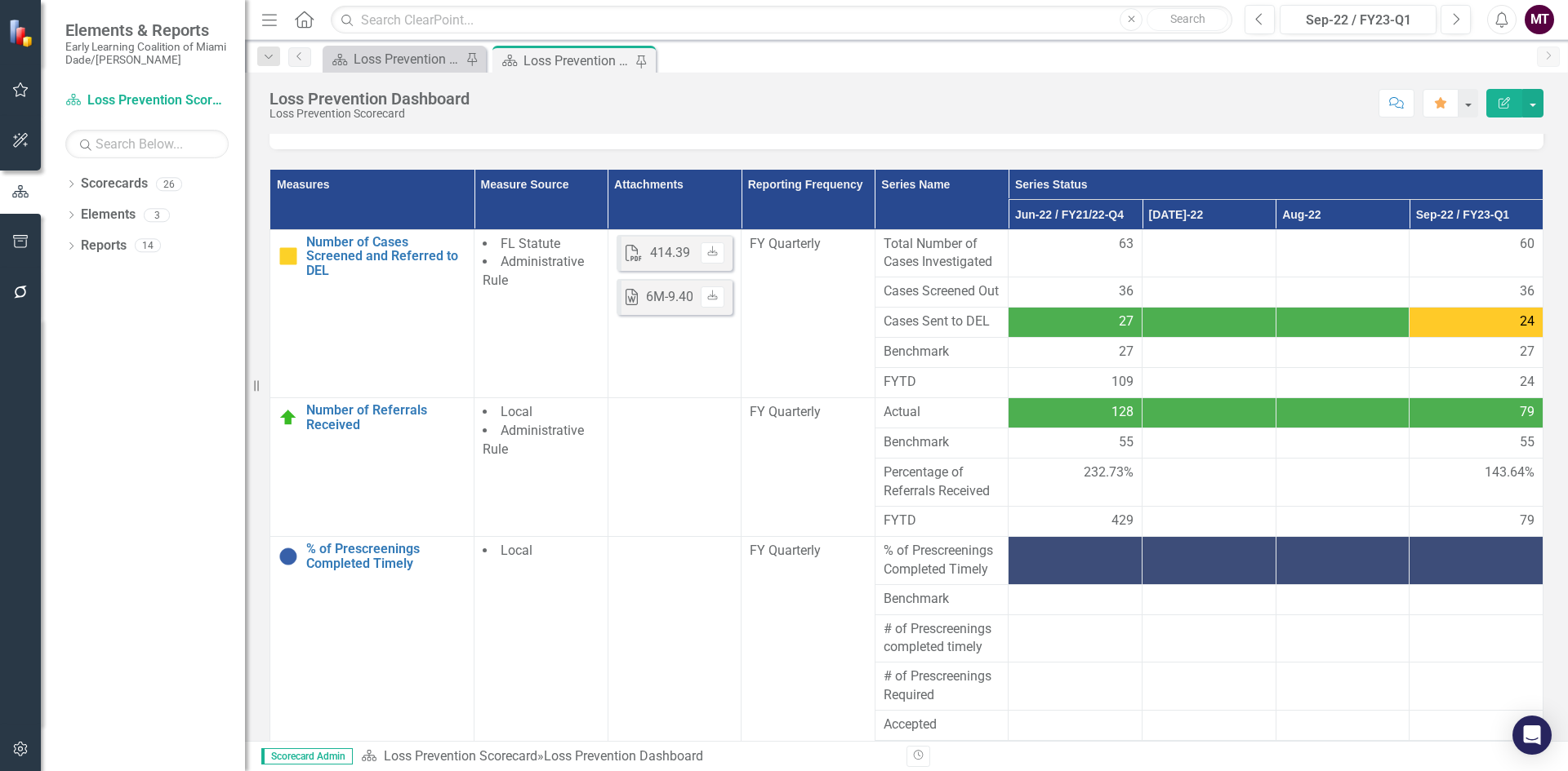
click at [22, 132] on button "button" at bounding box center [21, 141] width 37 height 34
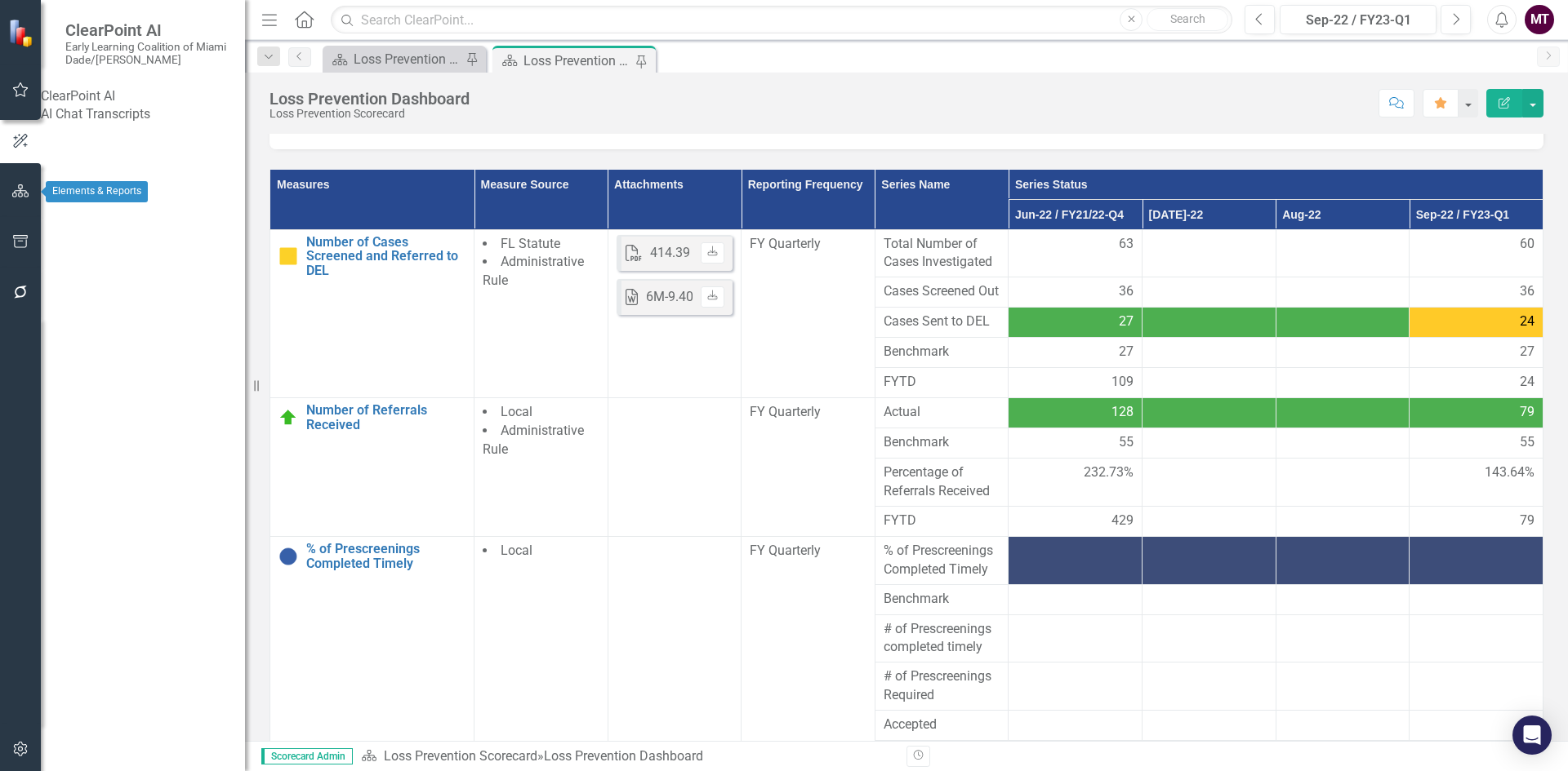
click at [13, 195] on icon "button" at bounding box center [21, 191] width 17 height 13
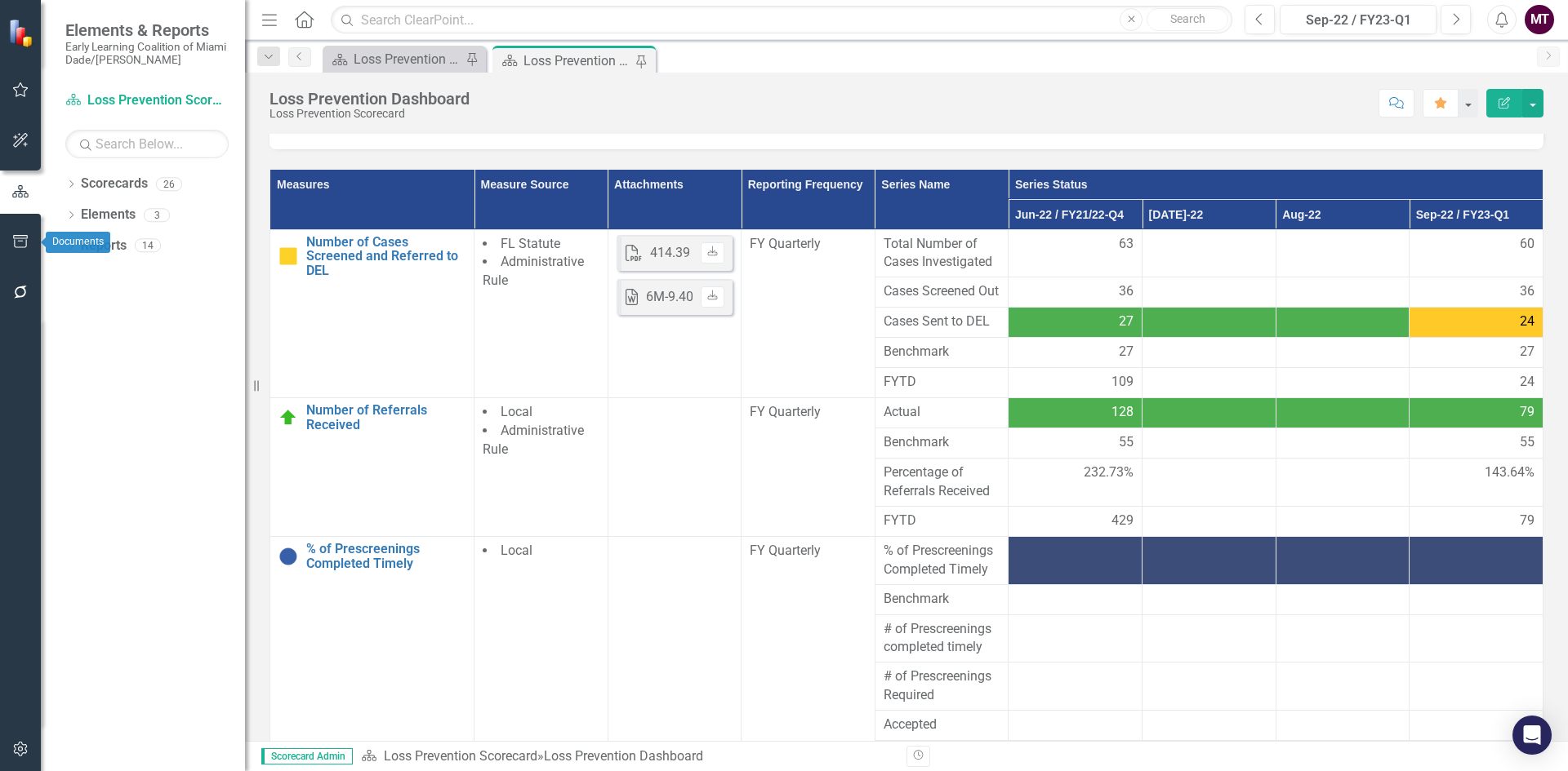
click at [15, 248] on icon "button" at bounding box center [21, 242] width 15 height 13
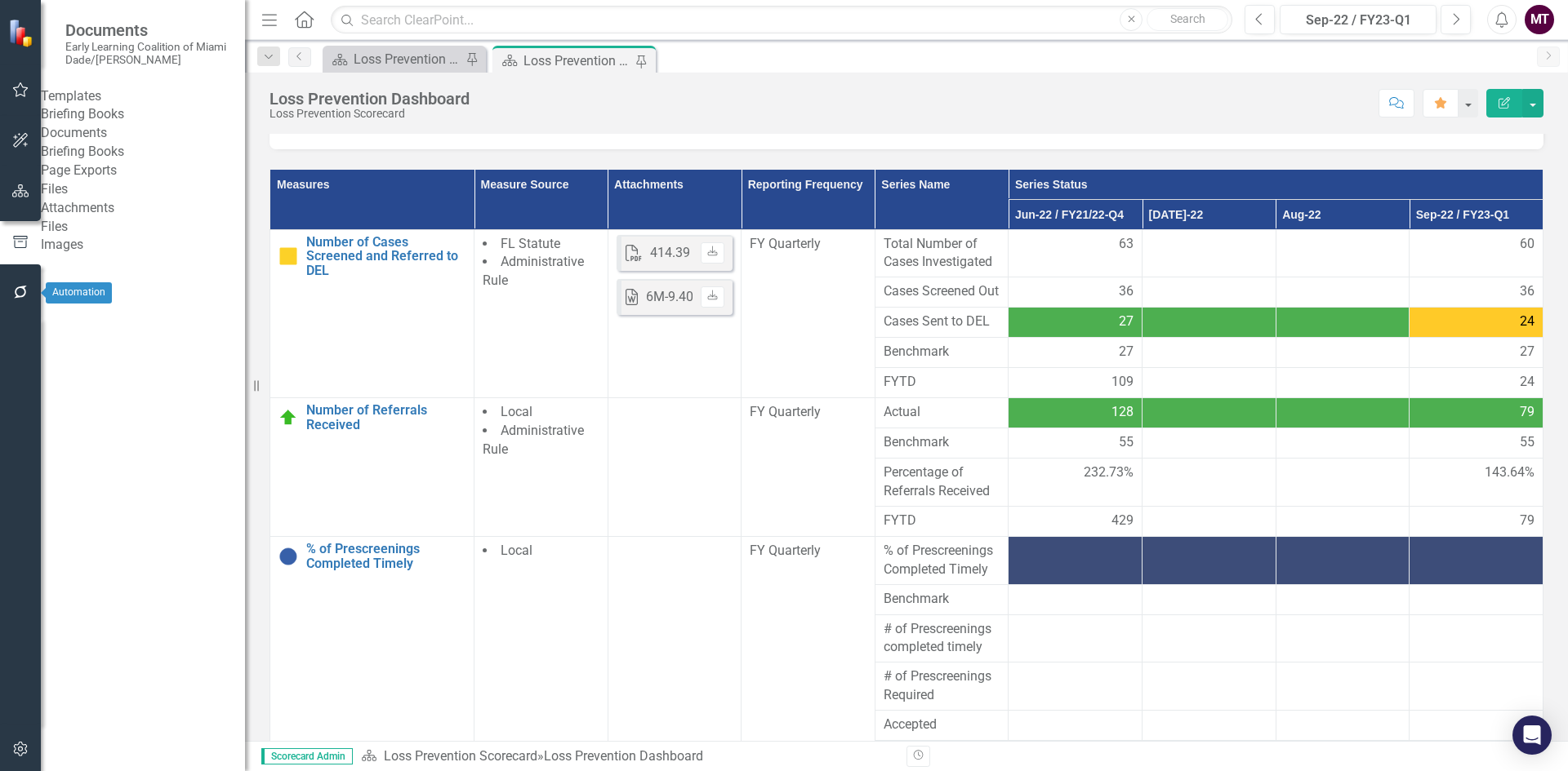
click at [27, 288] on icon "button" at bounding box center [21, 293] width 17 height 13
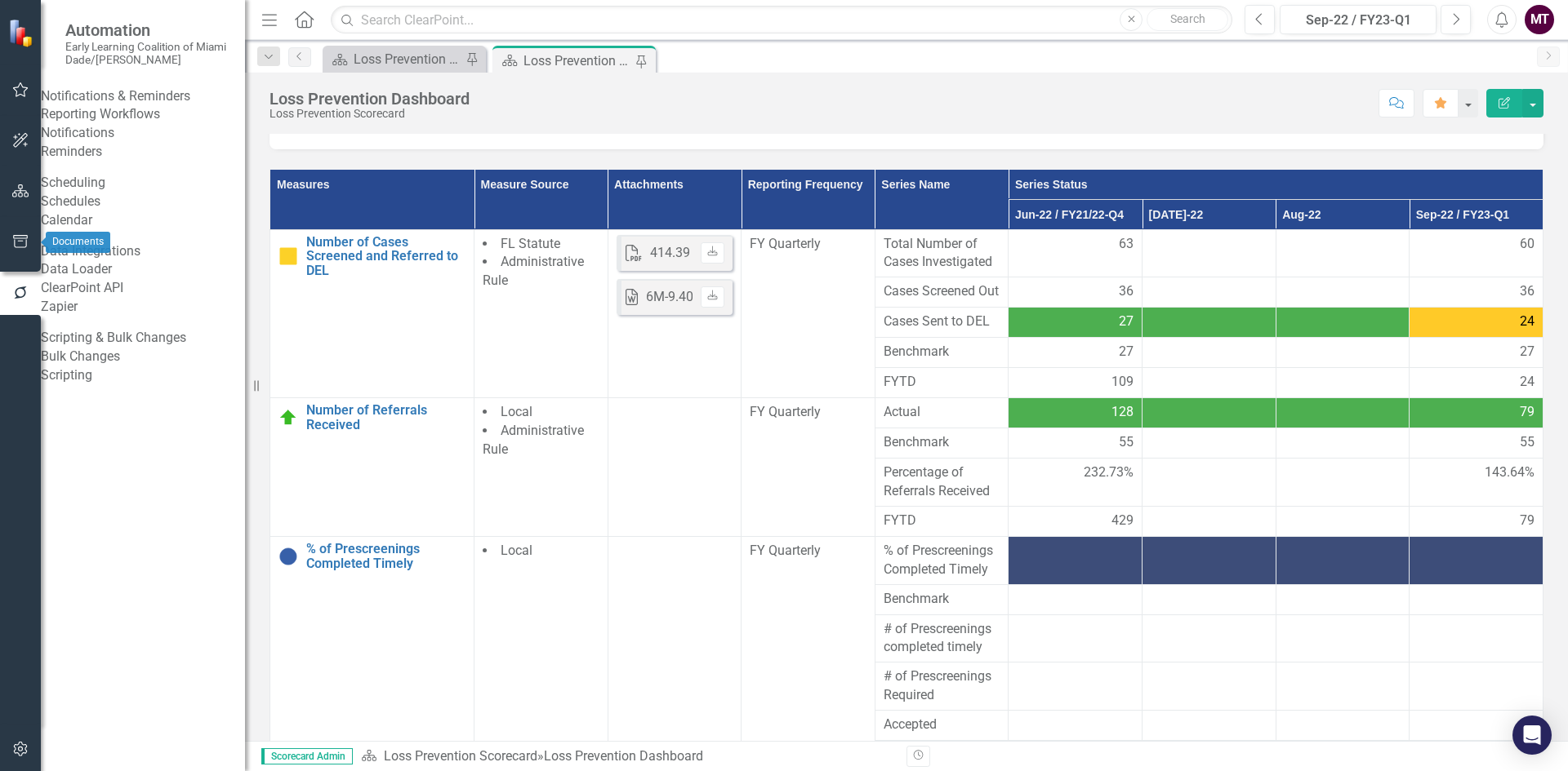
click at [28, 253] on button "button" at bounding box center [21, 242] width 37 height 34
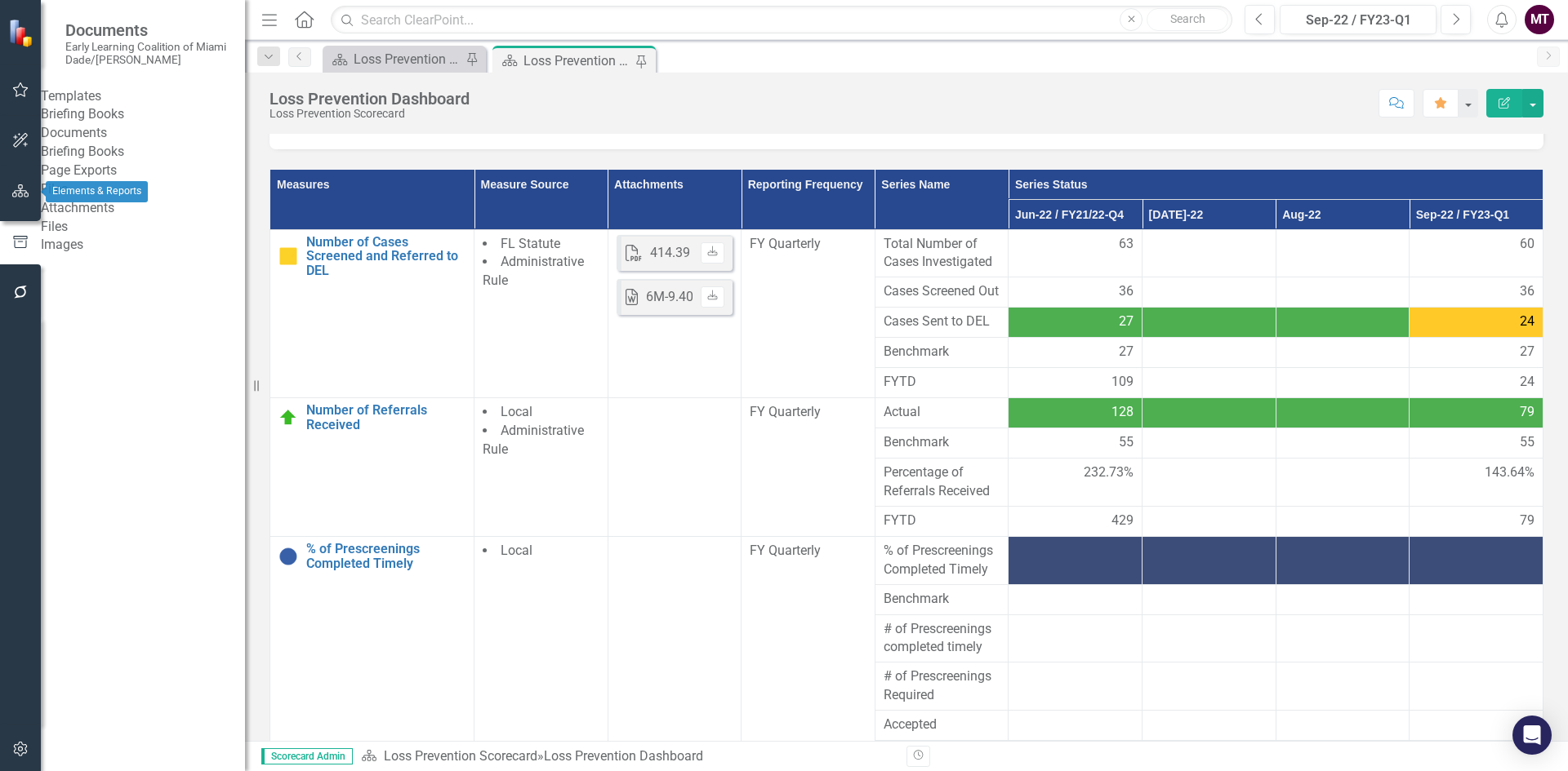
click at [29, 205] on button "button" at bounding box center [21, 191] width 37 height 34
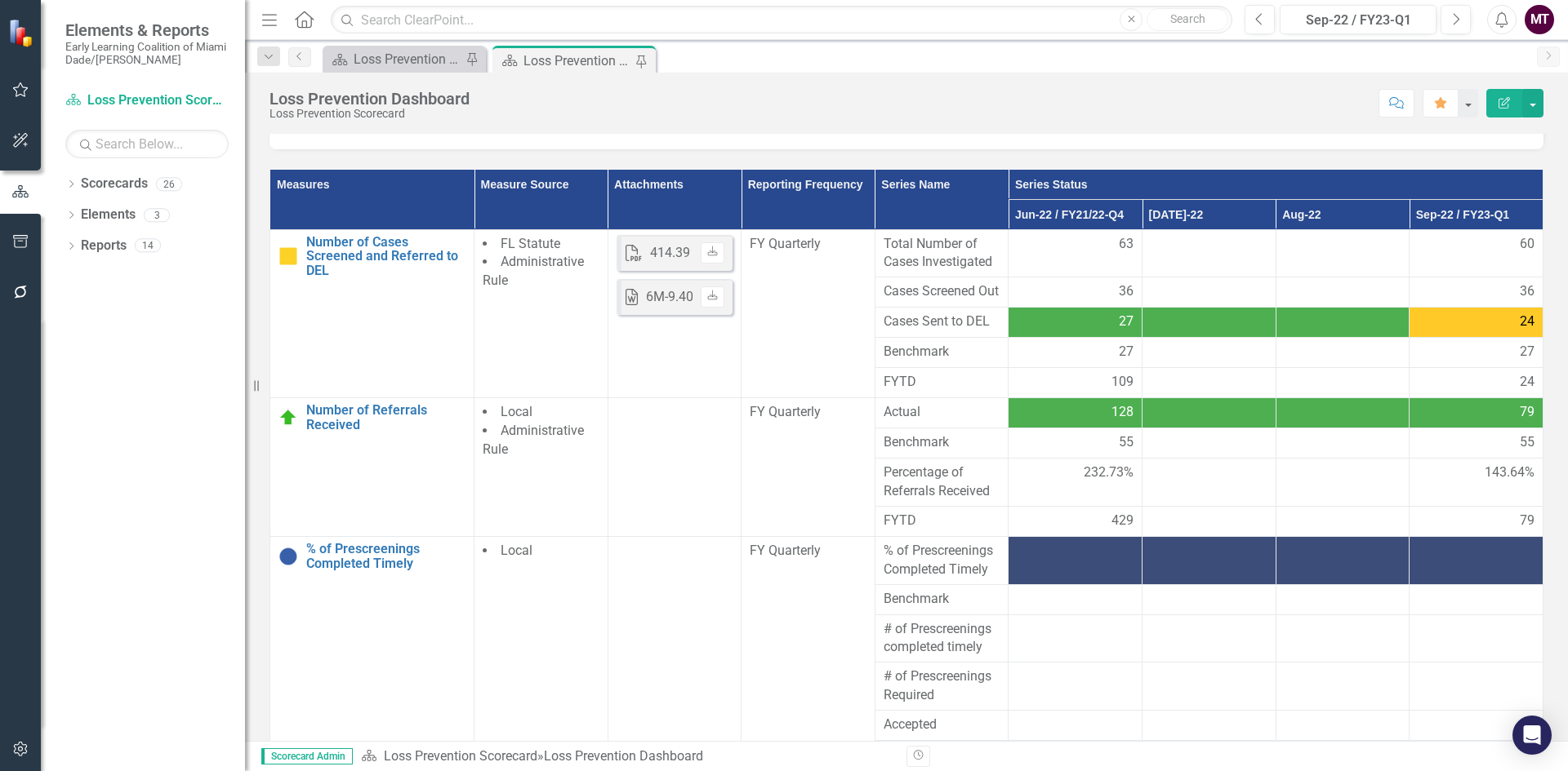
click at [64, 179] on div "Dropdown Scorecards 26 Dropdown Early Learning Coalition Call Center Child Asse…" at bounding box center [143, 471] width 204 height 601
click at [69, 182] on icon "Dropdown" at bounding box center [71, 185] width 12 height 9
click at [24, 146] on icon "button" at bounding box center [21, 141] width 17 height 13
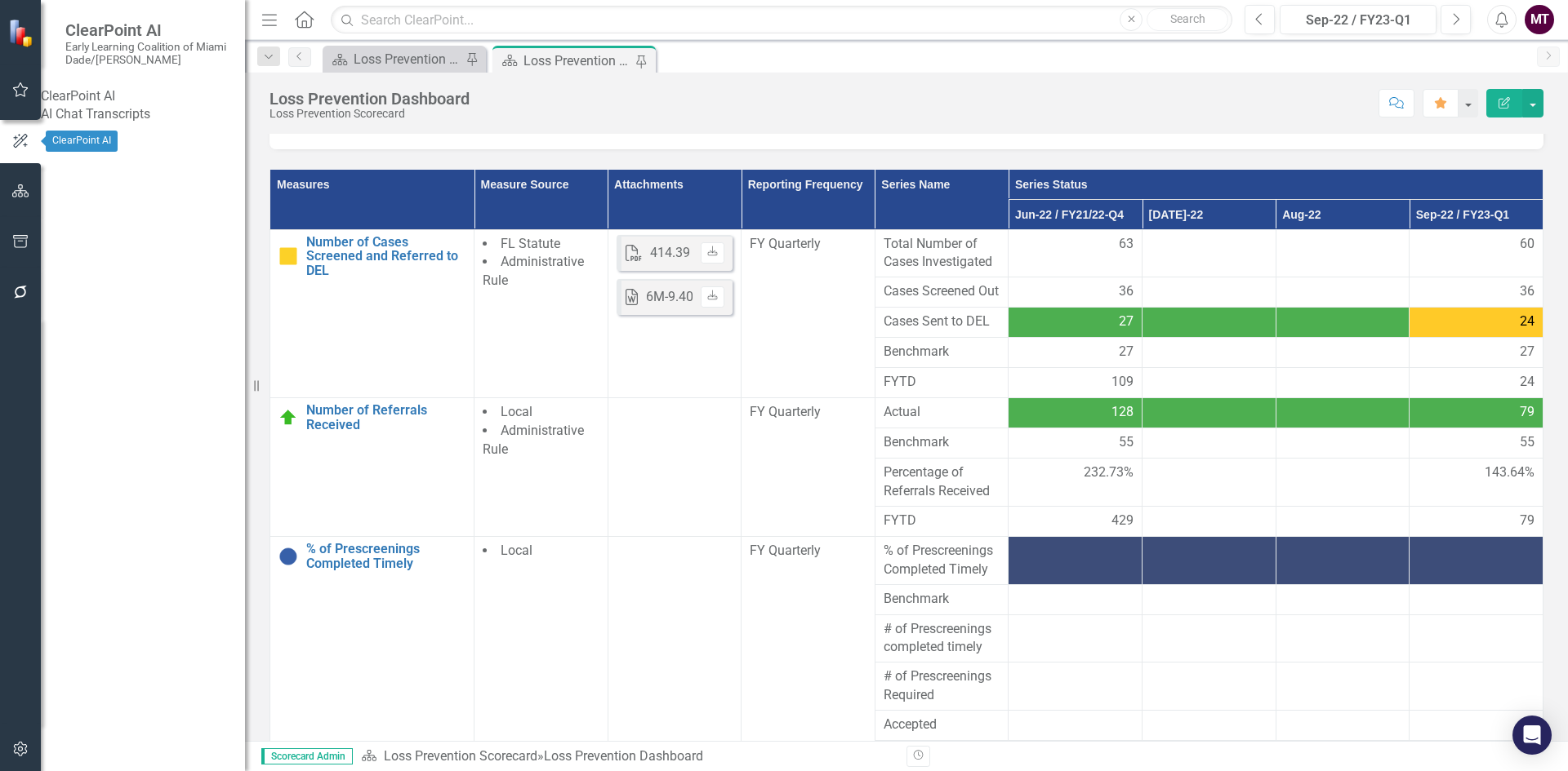
click at [17, 96] on icon "button" at bounding box center [21, 90] width 17 height 13
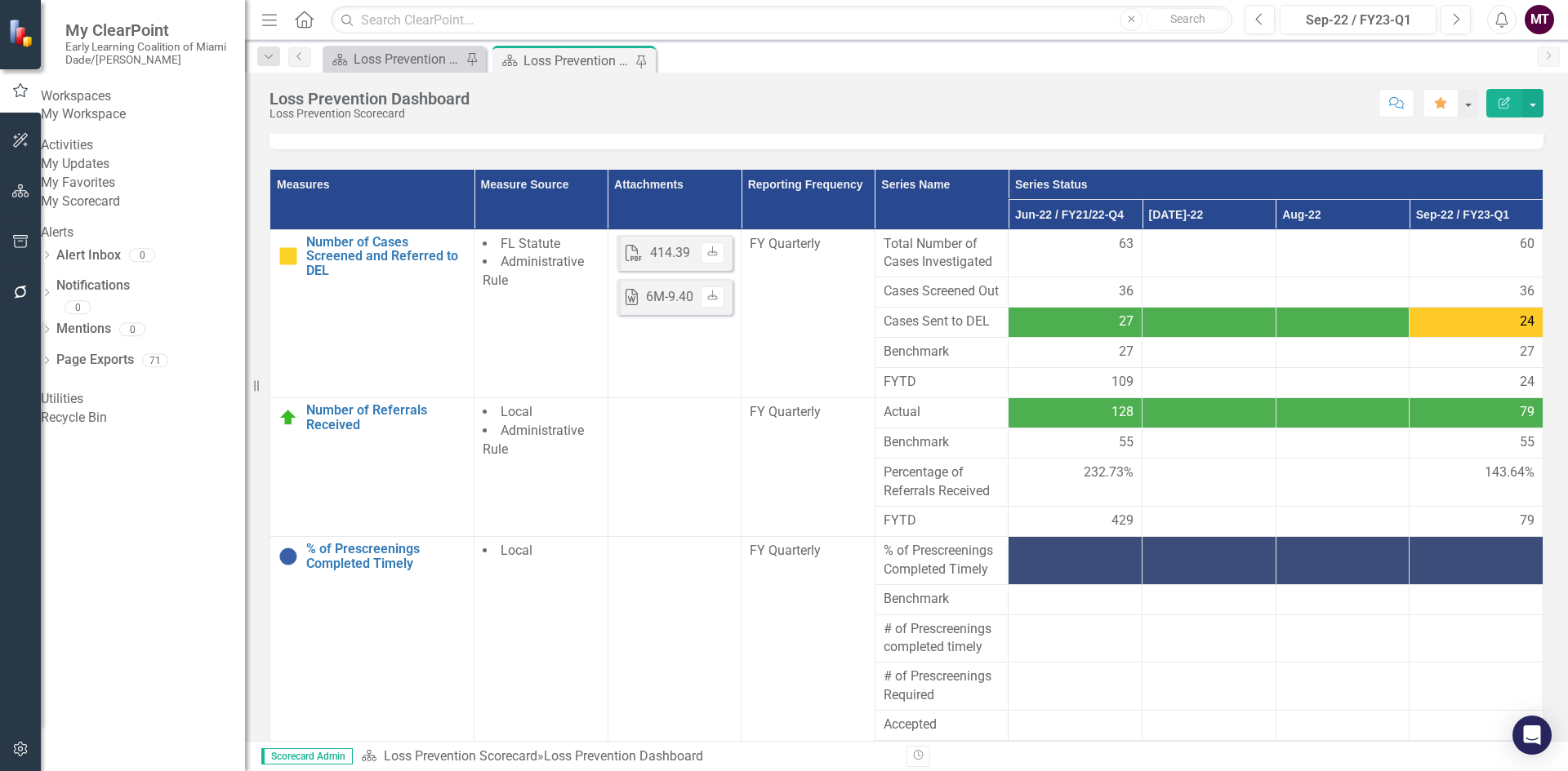
click at [269, 21] on icon "Menu" at bounding box center [269, 19] width 21 height 17
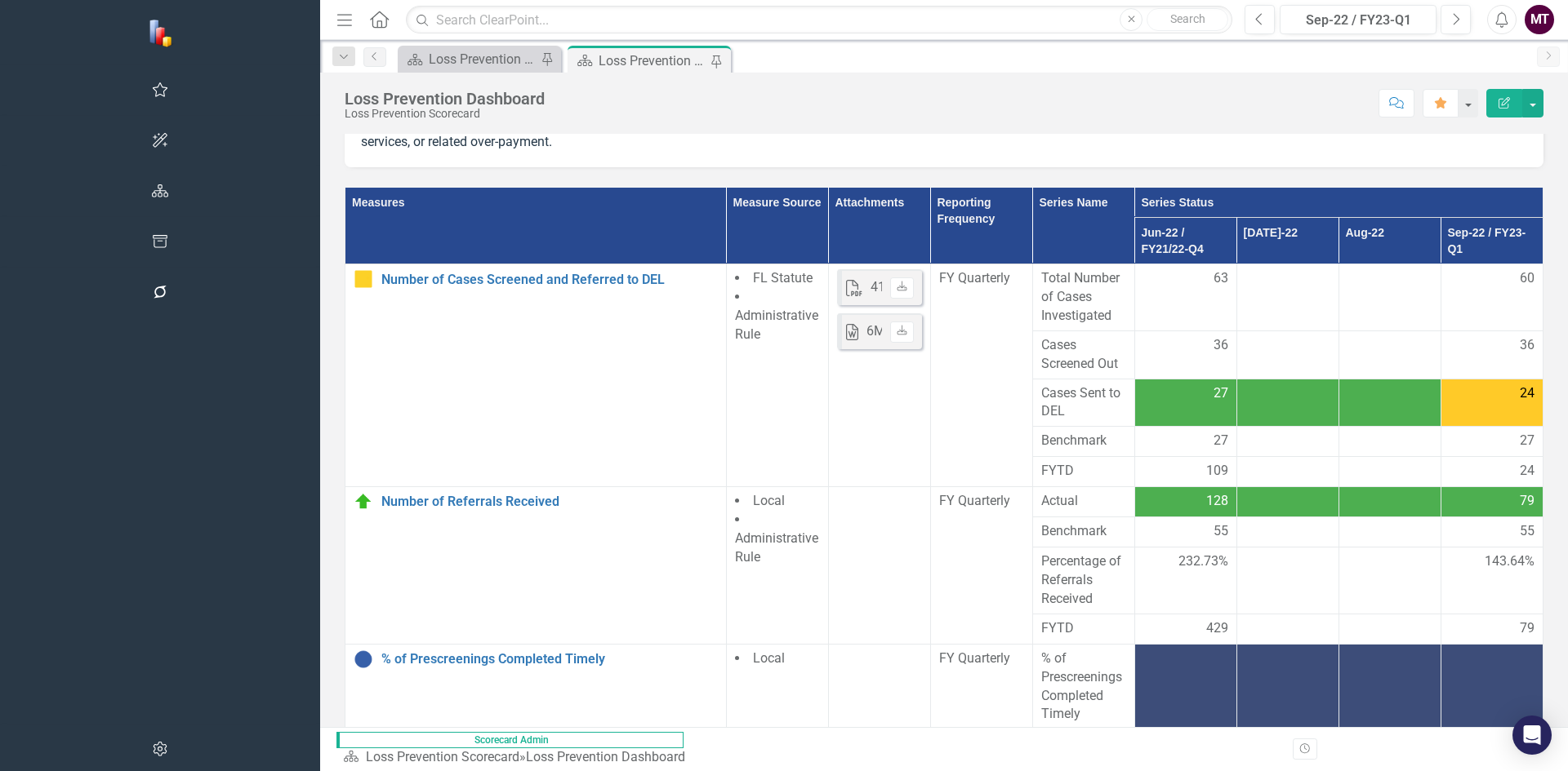
scroll to position [90, 0]
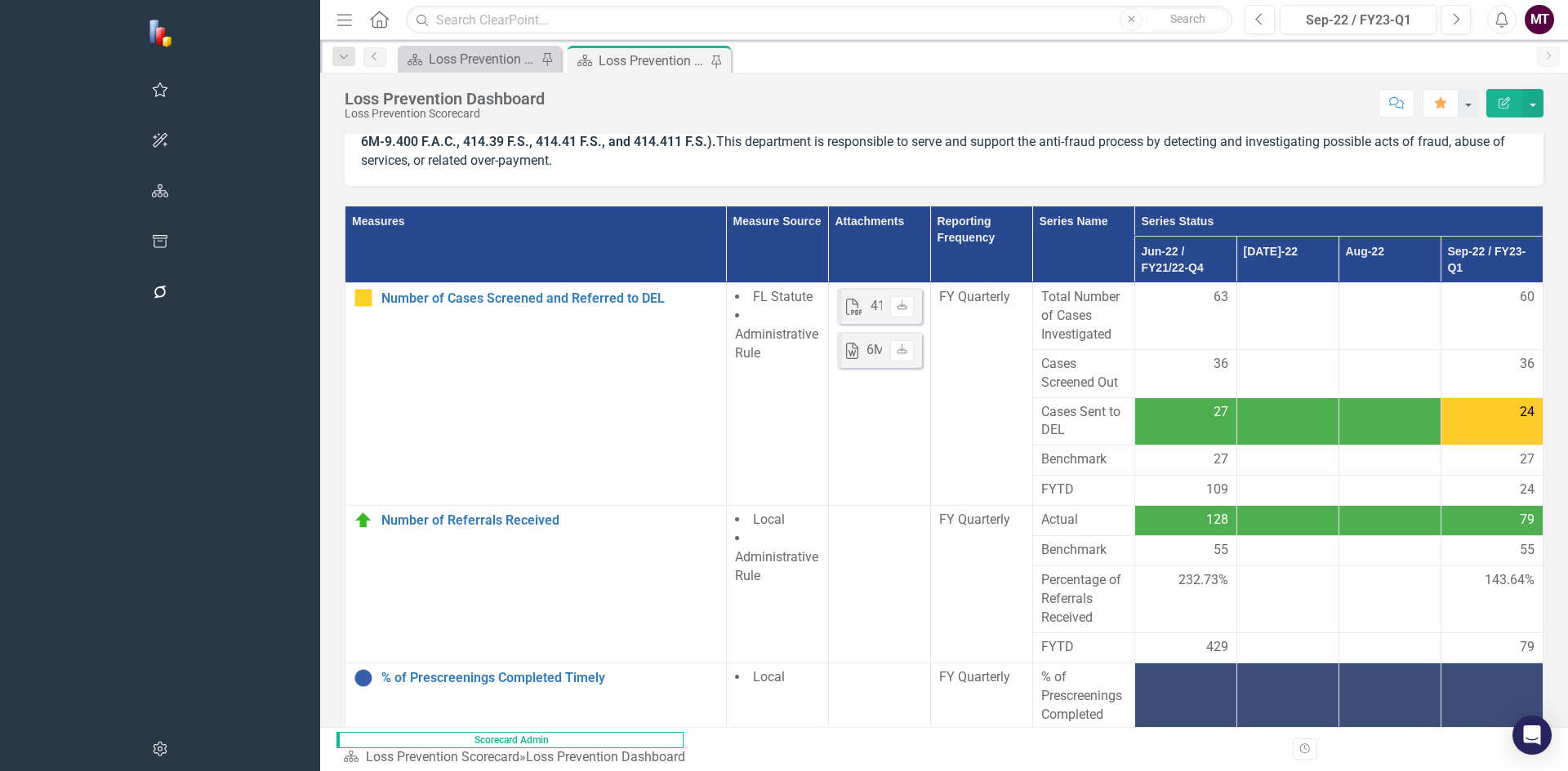
click at [334, 18] on icon "Menu" at bounding box center [344, 19] width 21 height 17
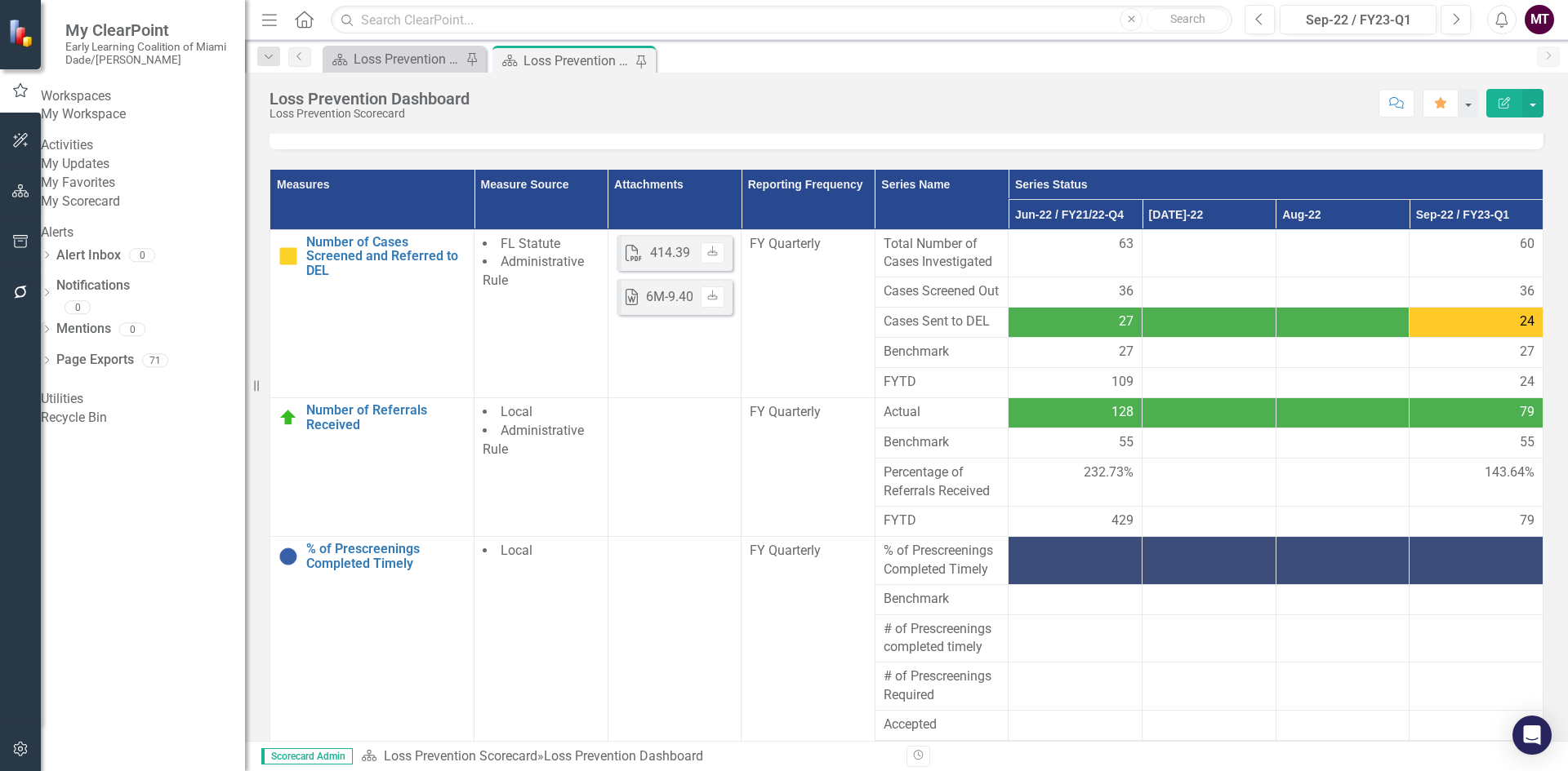
click at [272, 20] on icon "button" at bounding box center [269, 20] width 15 height 12
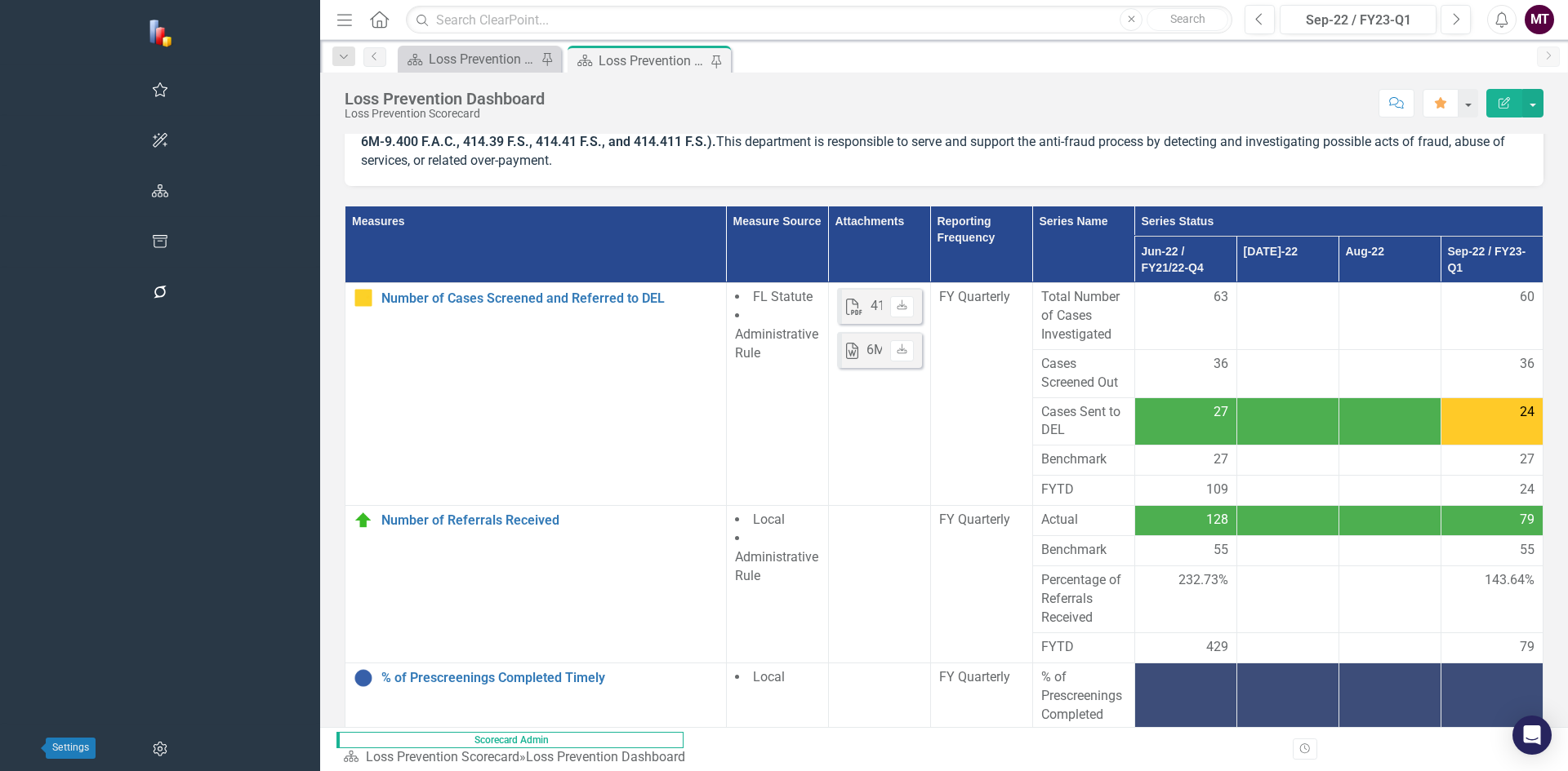
click at [152, 747] on icon "button" at bounding box center [160, 749] width 17 height 13
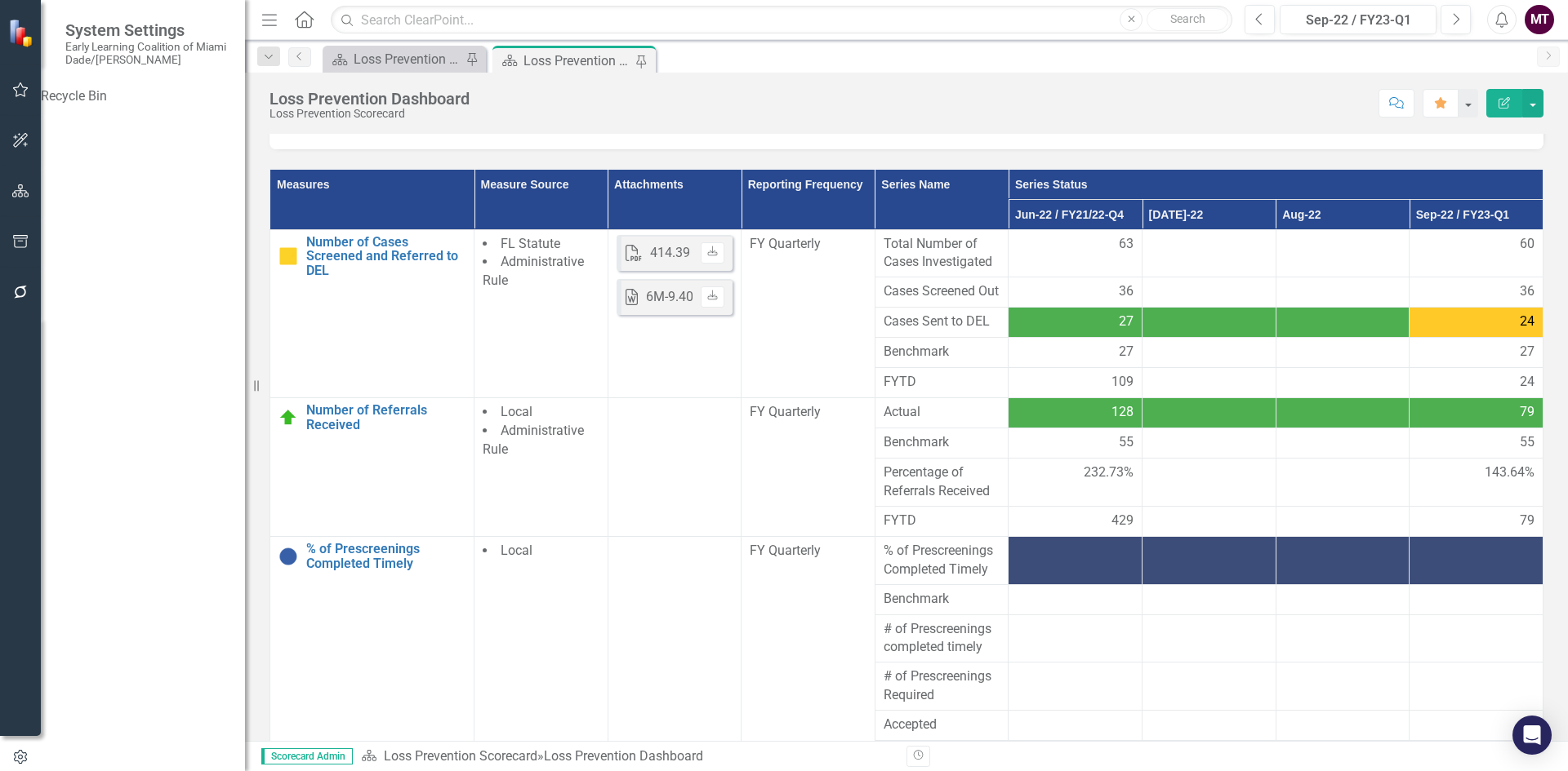
click at [13, 147] on icon "button" at bounding box center [21, 141] width 17 height 13
drag, startPoint x: 62, startPoint y: 741, endPoint x: 49, endPoint y: 753, distance: 17.7
click at [54, 125] on div "ClearPoint AI AI Chat Transcripts" at bounding box center [143, 106] width 204 height 38
click at [15, 749] on icon "button" at bounding box center [20, 749] width 14 height 15
click at [572, 123] on div "Loss Prevention Dashboard Loss Prevention Scorecard Score: N/A Sep-22 / FY23-Q1…" at bounding box center [907, 407] width 1323 height 669
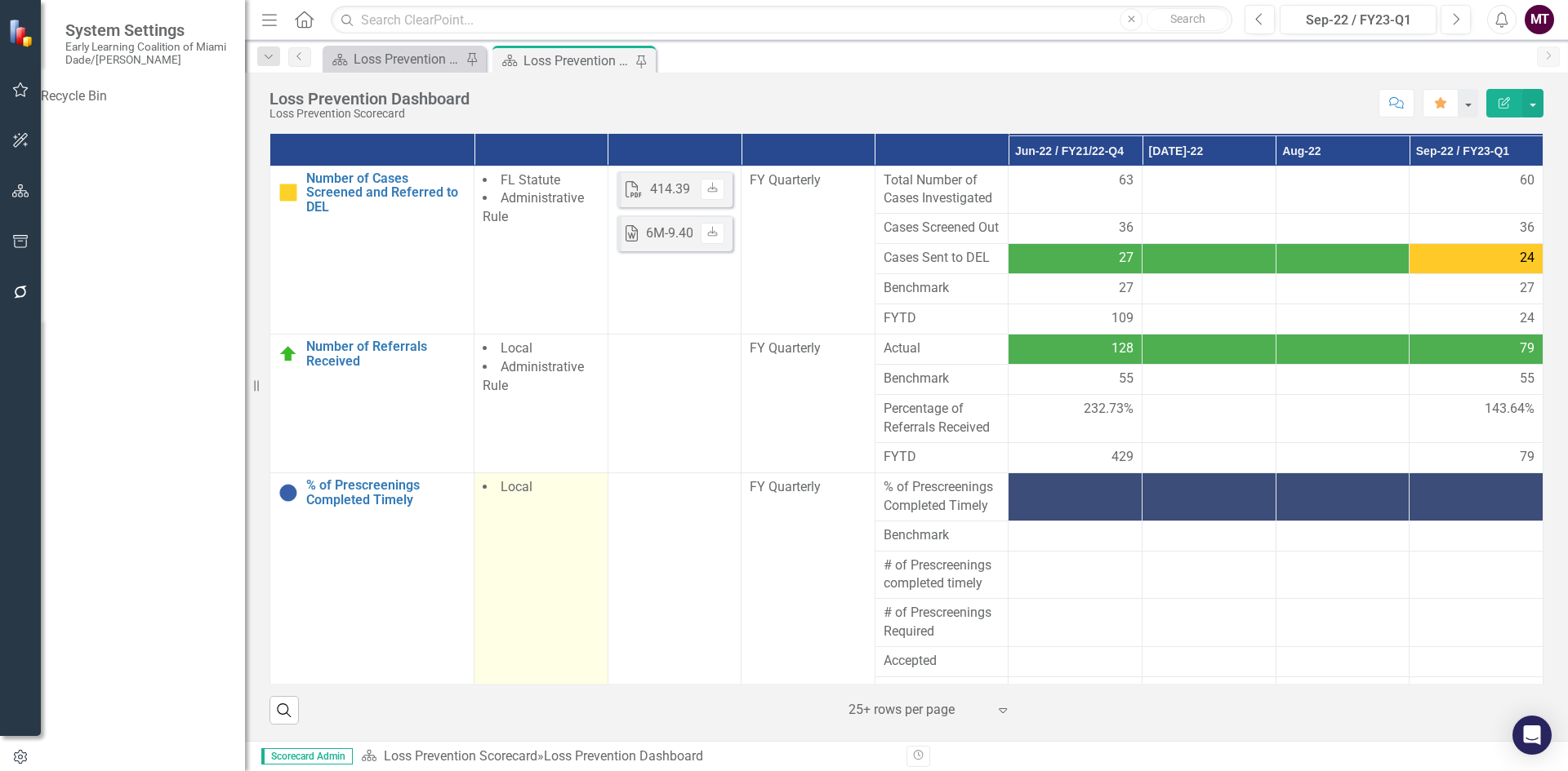
scroll to position [190, 0]
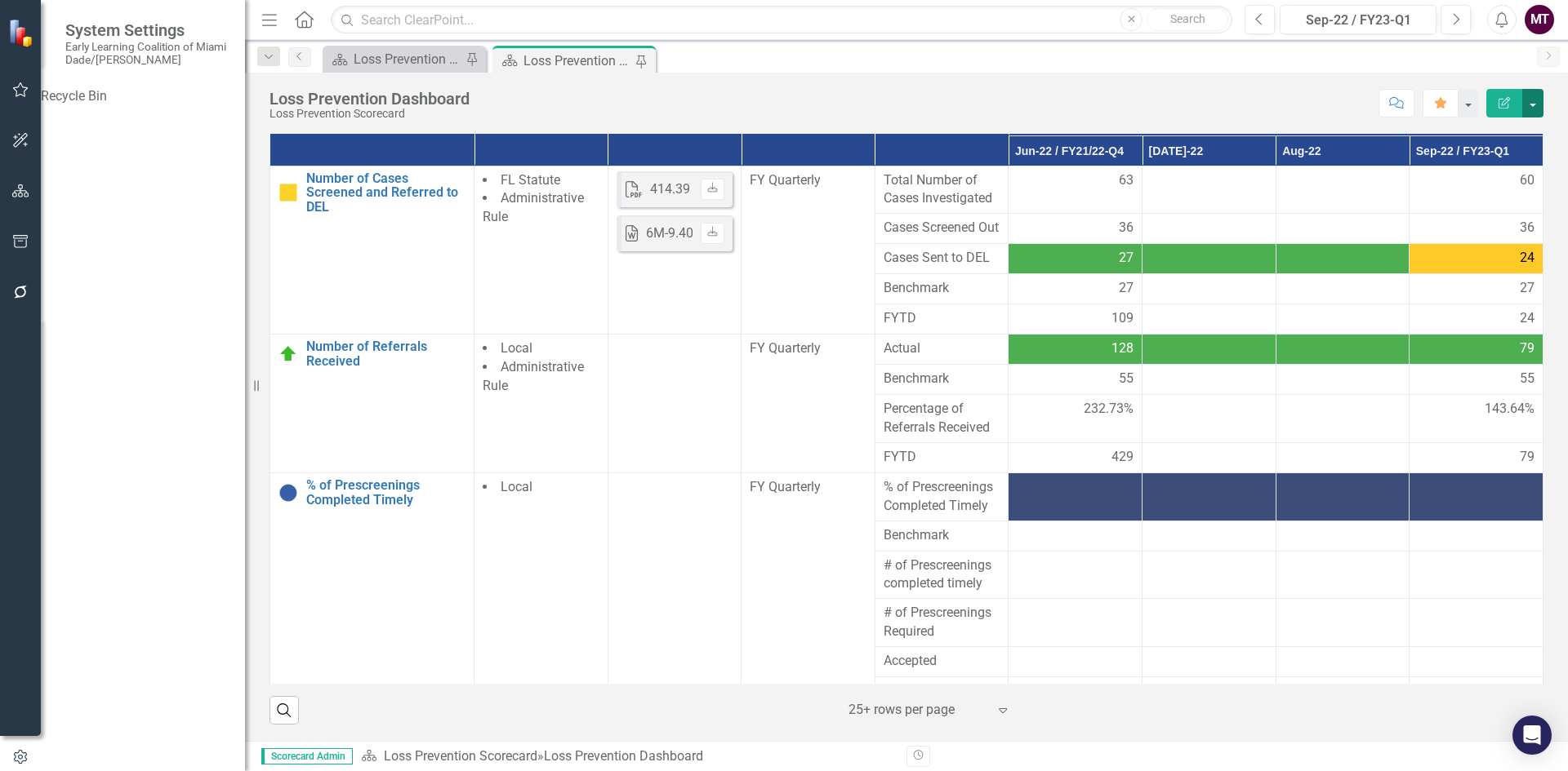
click at [1542, 105] on button "button" at bounding box center [1532, 103] width 21 height 29
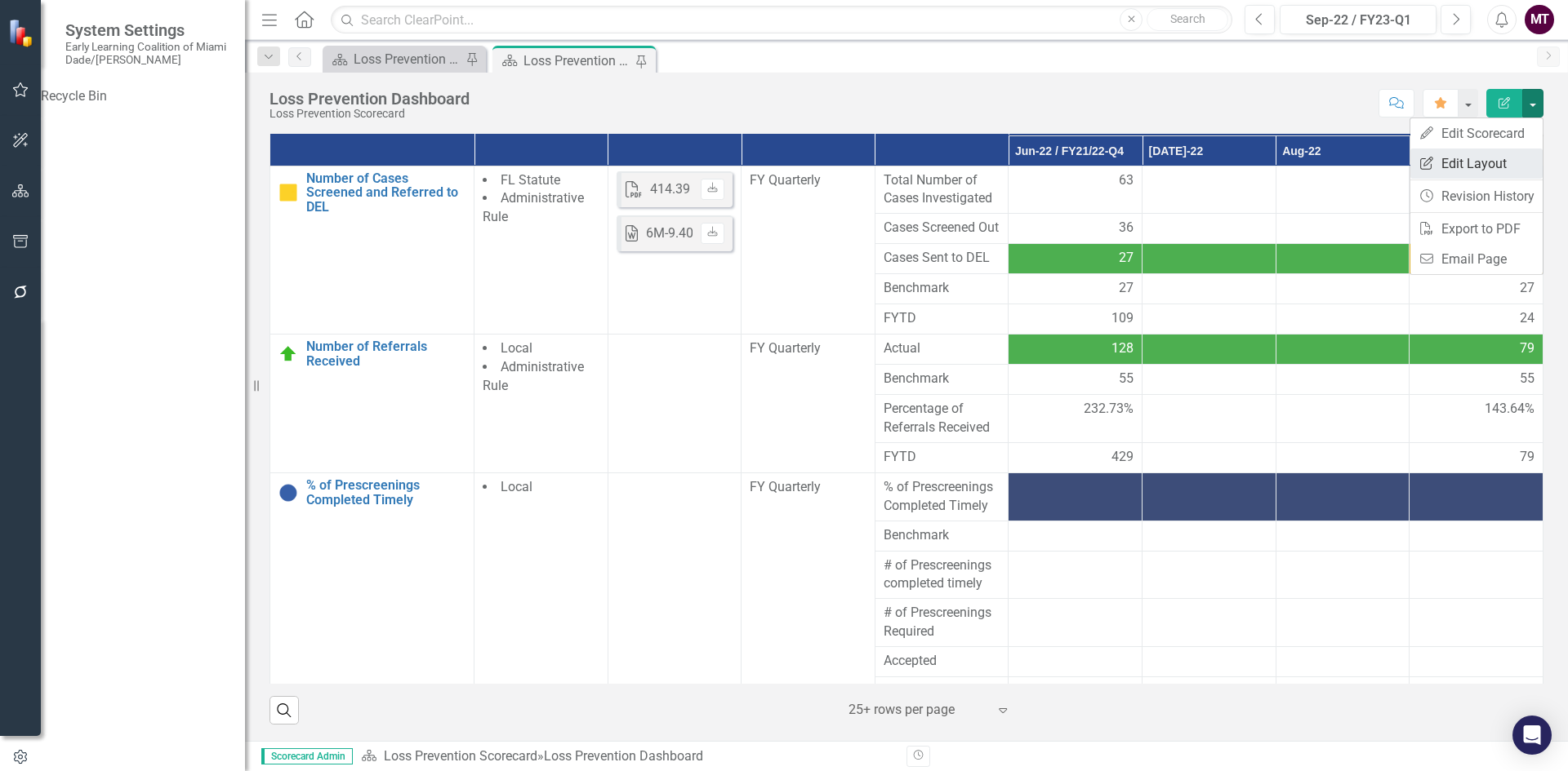
click at [1453, 165] on link "Edit Report Edit Layout" at bounding box center [1477, 164] width 133 height 30
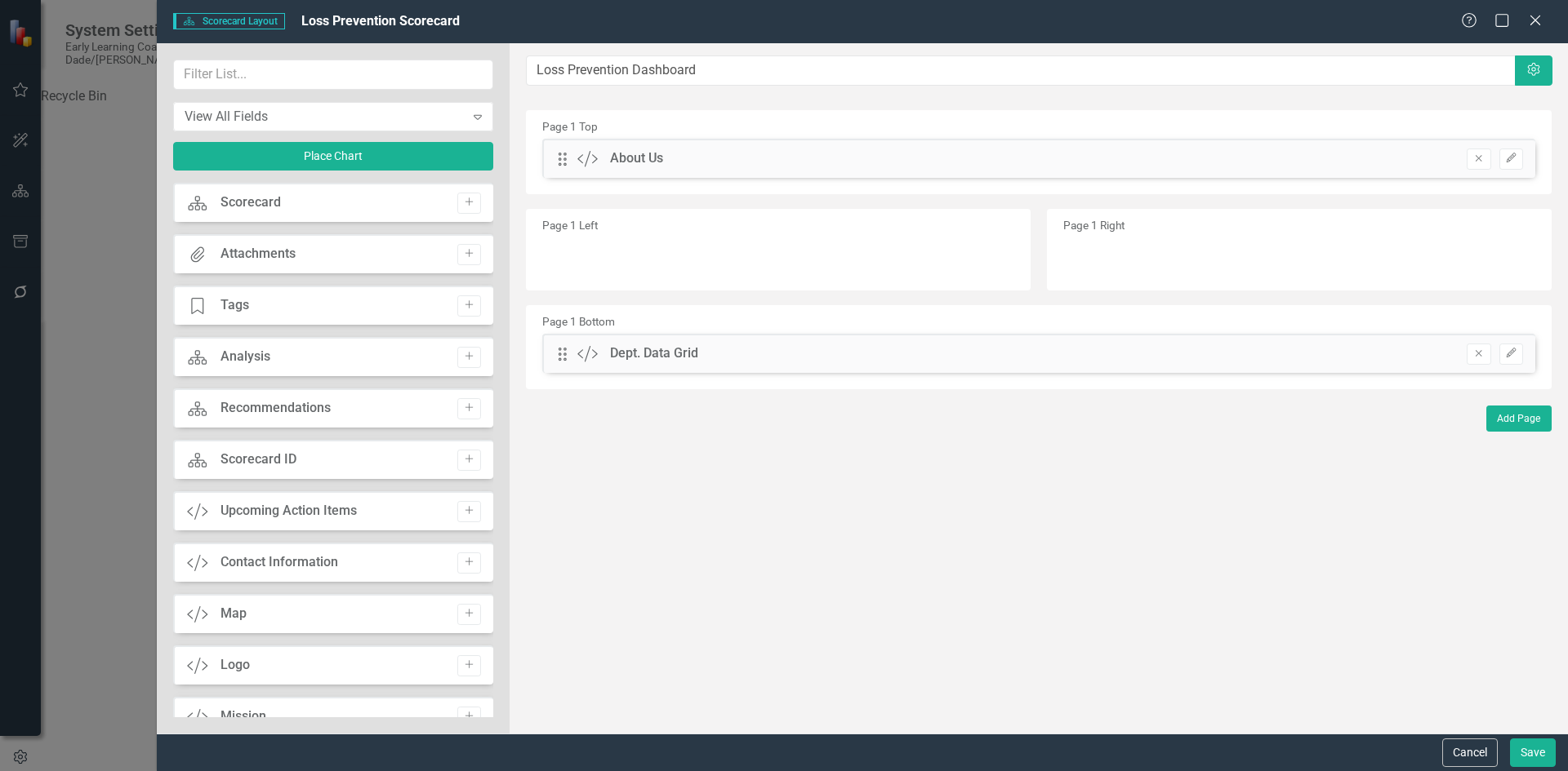
click at [290, 199] on div "Scorecard Scorecard Add" at bounding box center [332, 202] width 320 height 39
click at [286, 124] on div "View All Fields" at bounding box center [325, 116] width 280 height 18
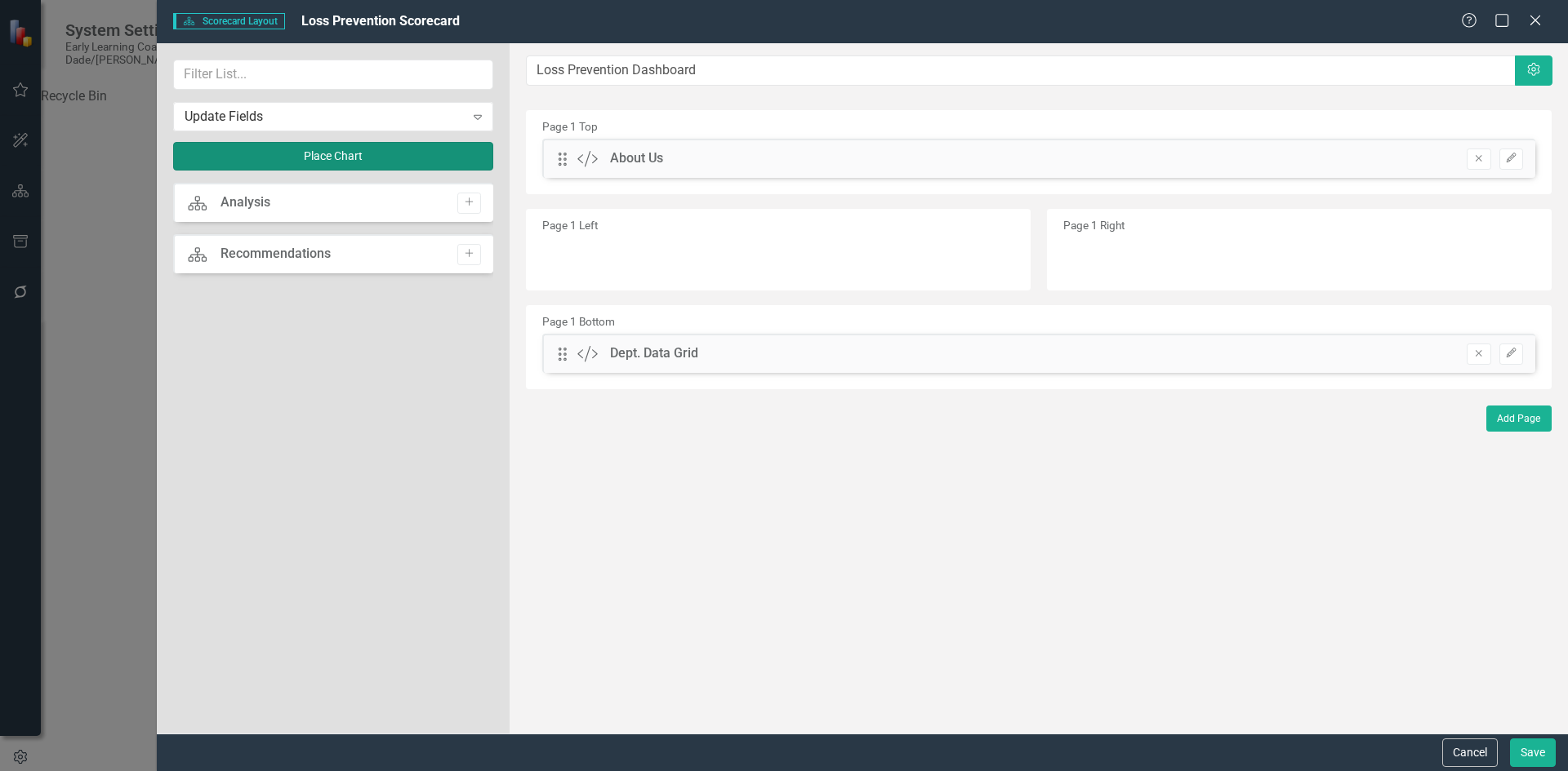
click at [279, 151] on button "Place Chart" at bounding box center [332, 156] width 320 height 29
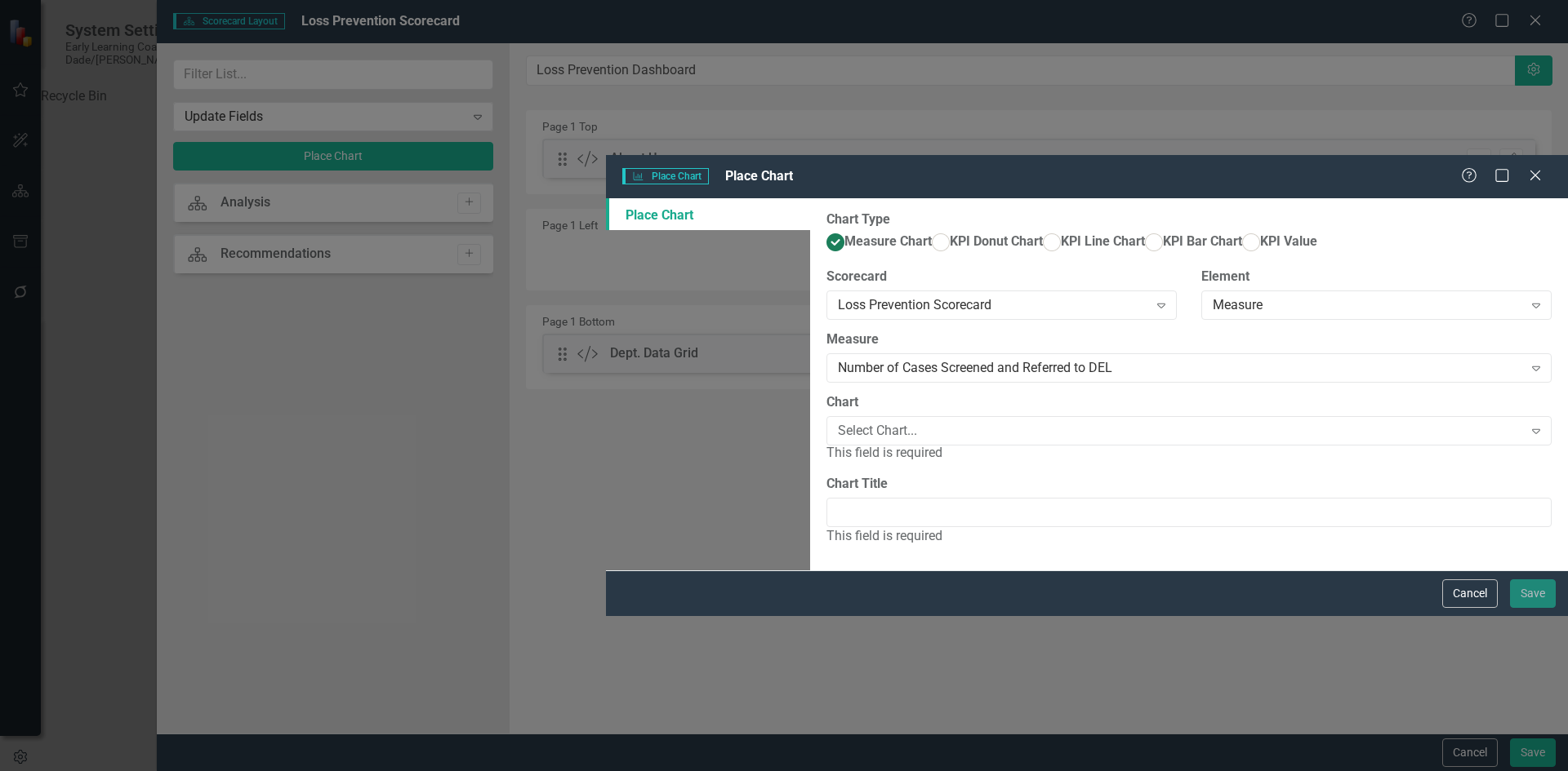
click at [248, 44] on div "Chart Place Chart Place Chart Help Maximize Close Place Chart Chart Type Measur…" at bounding box center [784, 385] width 1568 height 771
click at [1464, 608] on button "Cancel" at bounding box center [1470, 594] width 55 height 29
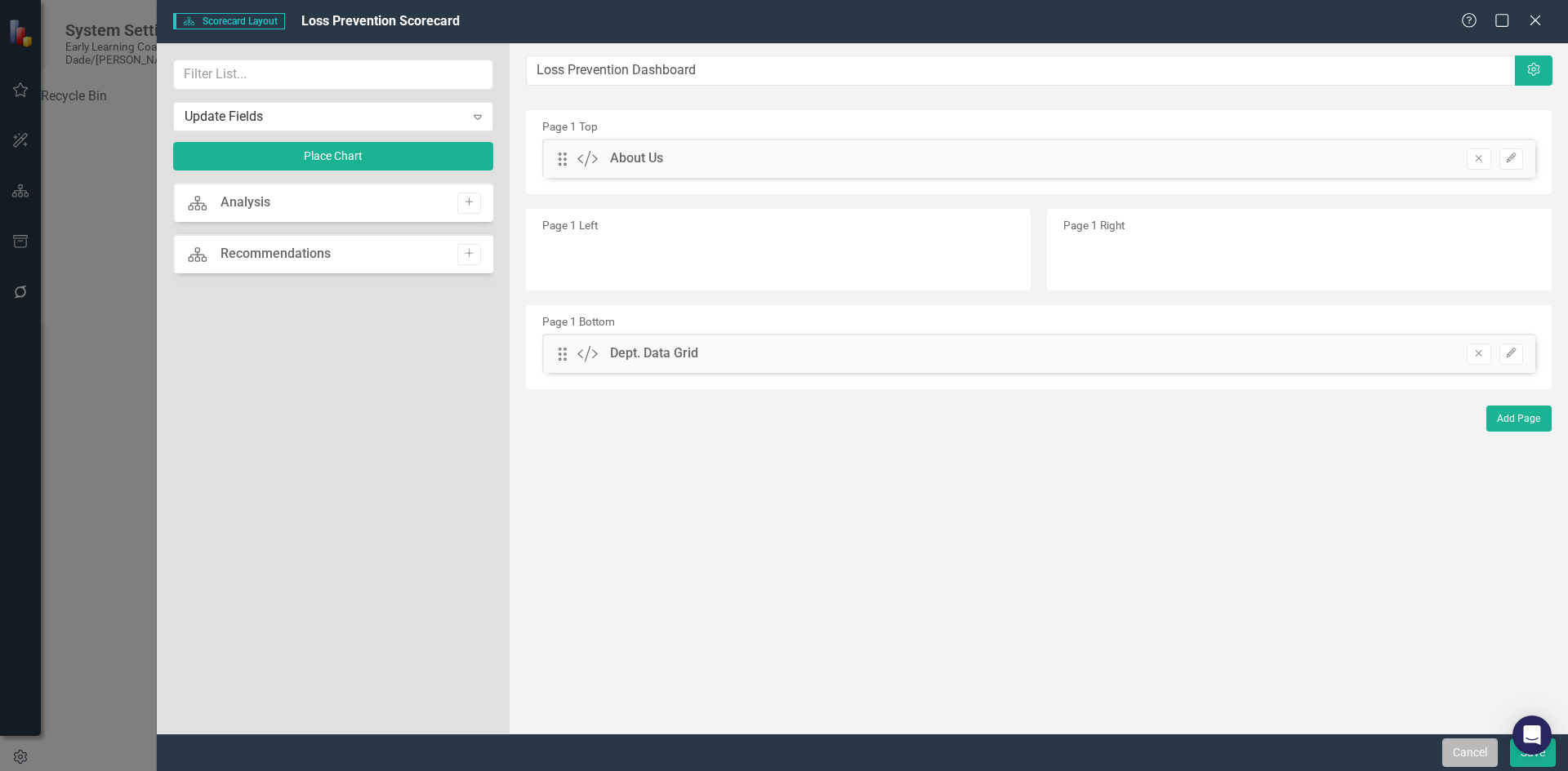
click at [1468, 753] on button "Cancel" at bounding box center [1470, 753] width 55 height 29
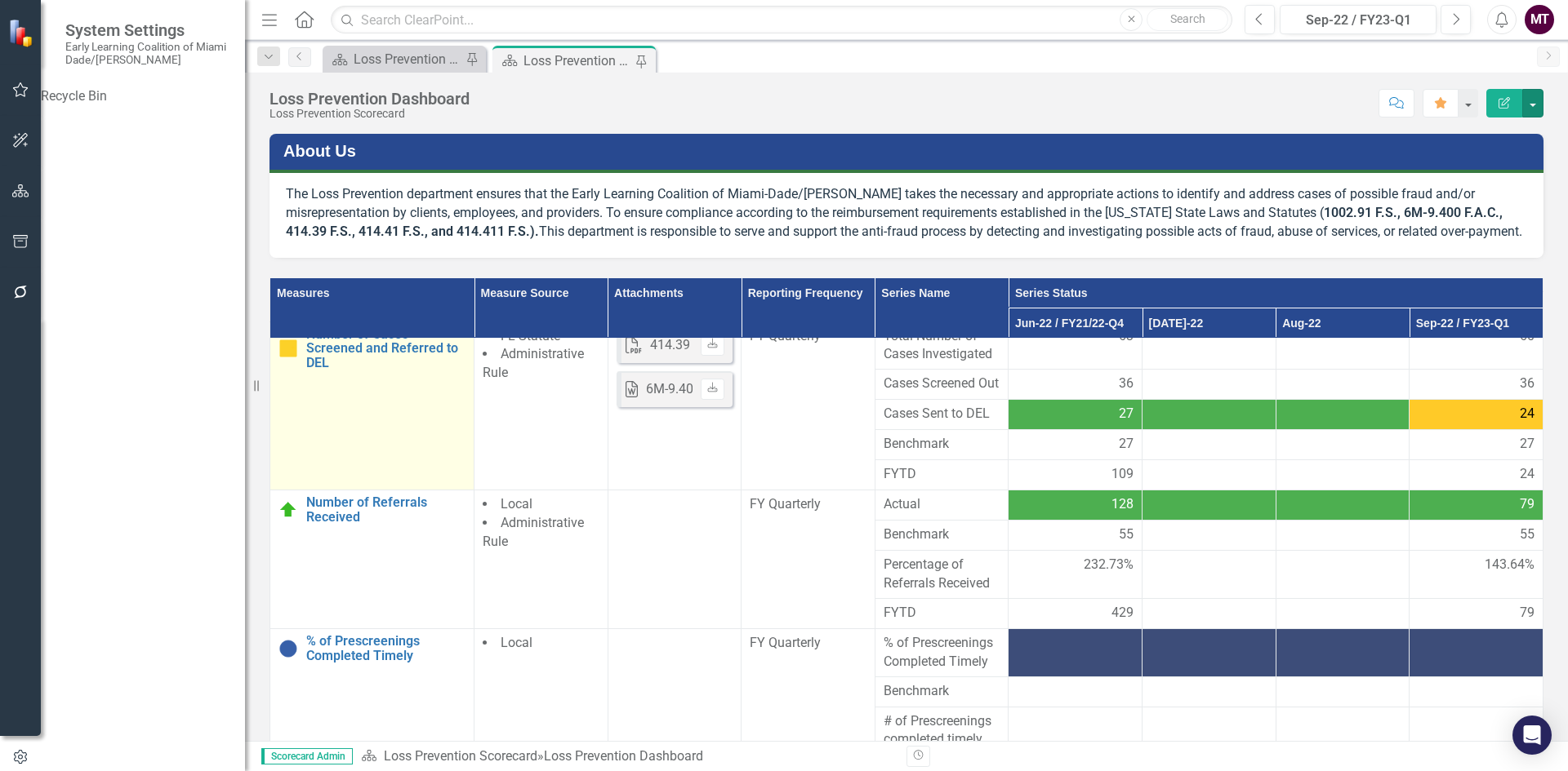
scroll to position [0, 0]
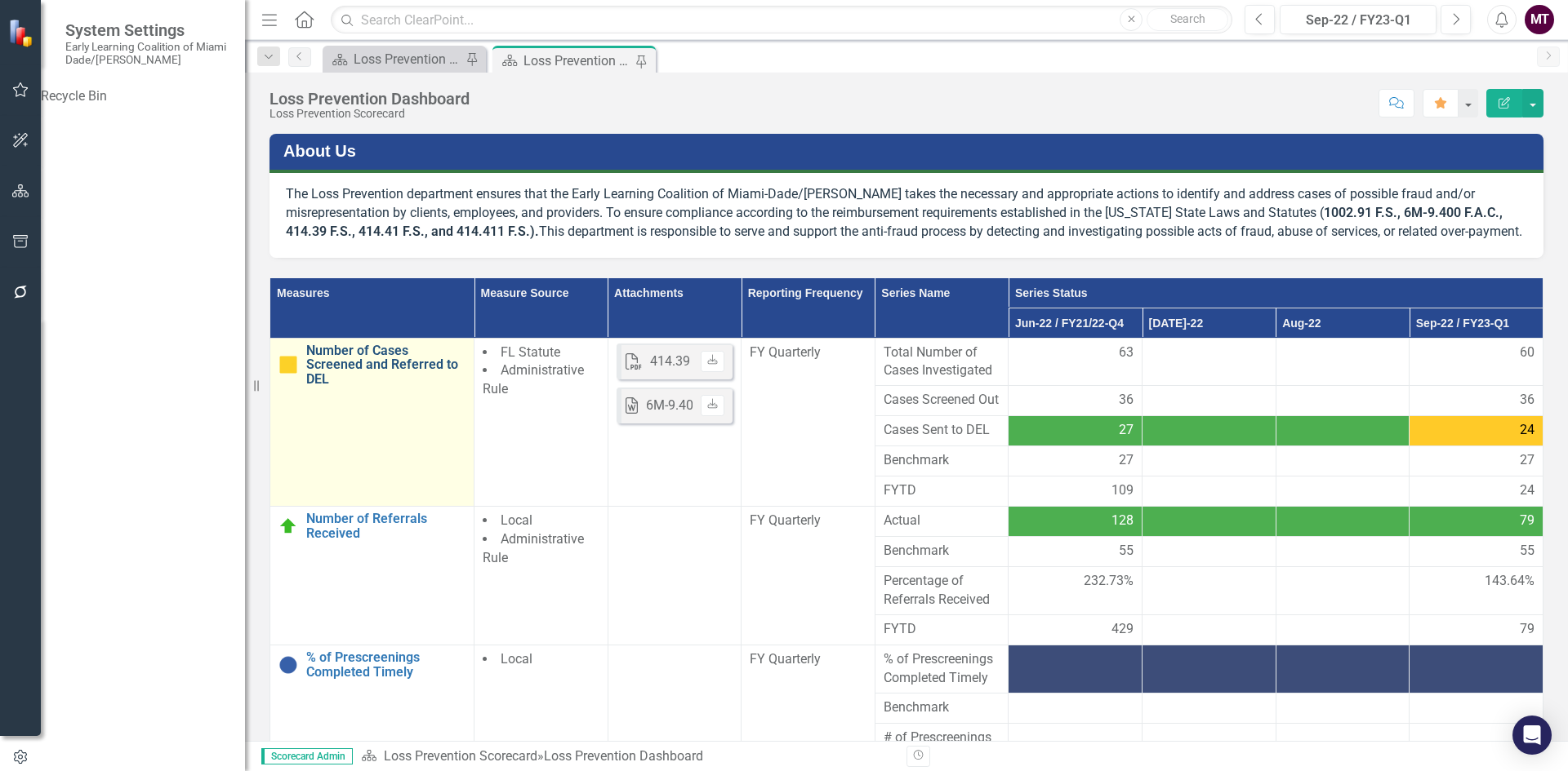
click at [366, 367] on link "Number of Cases Screened and Referred to DEL" at bounding box center [386, 366] width 159 height 44
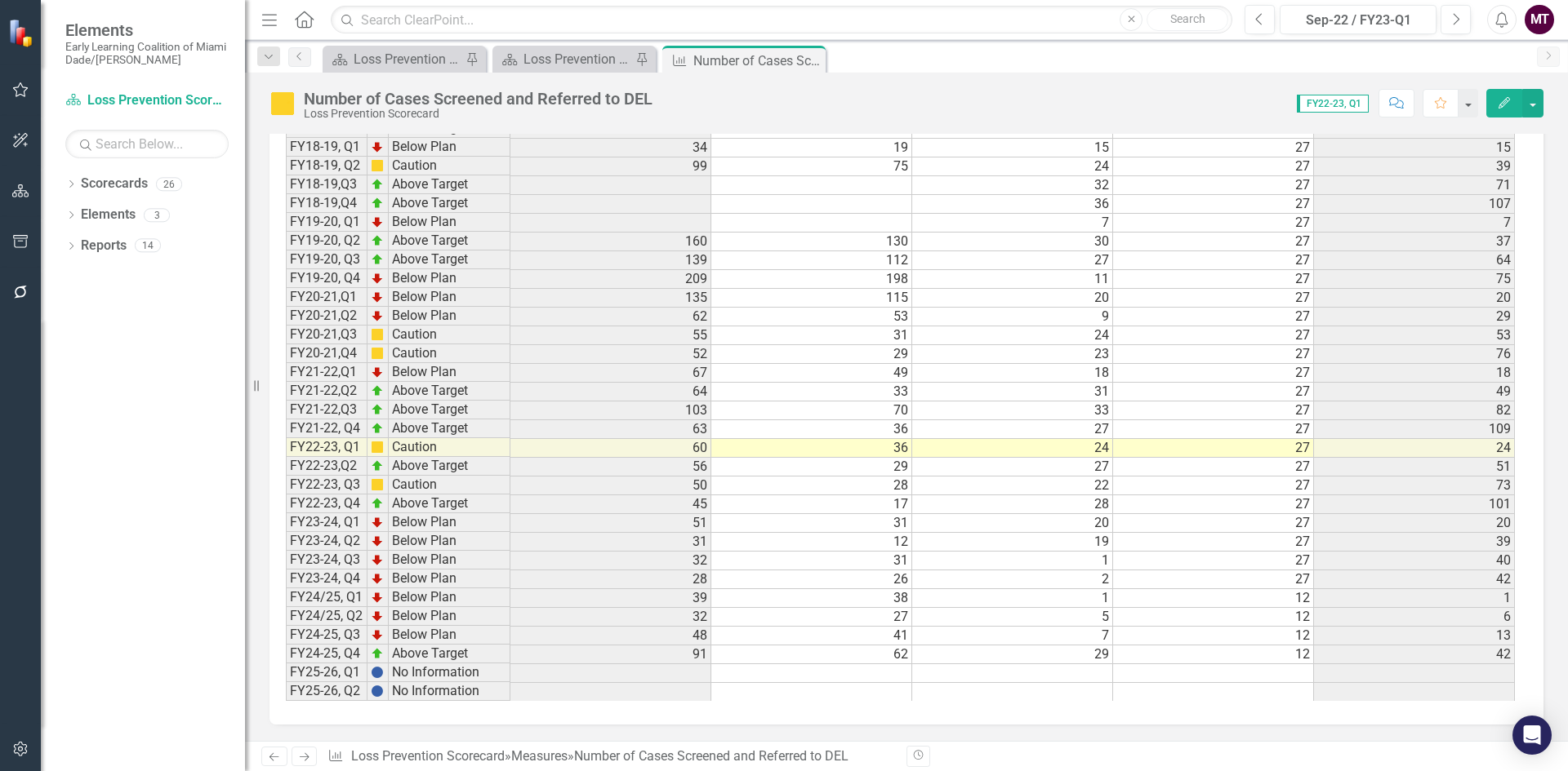
scroll to position [1888, 0]
click at [905, 675] on td at bounding box center [811, 674] width 201 height 18
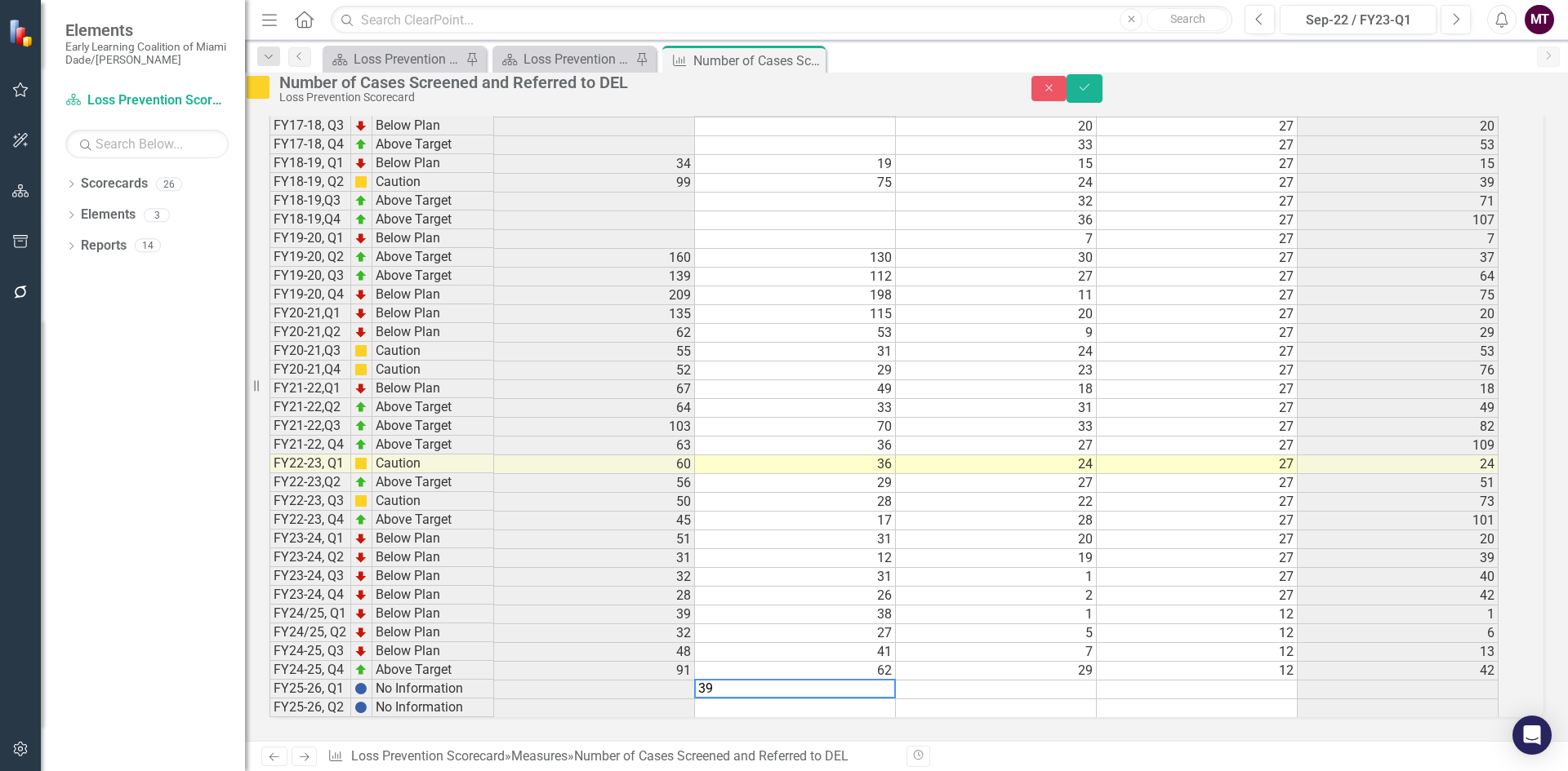
click at [269, 664] on div "Period Status Total Number of Cases Investigated Cases Screened Out Cases Sent …" at bounding box center [269, 400] width 0 height 634
click at [269, 664] on div "Period Status Total Number of Cases Investigated Cases Screened Out Cases Sent …" at bounding box center [269, 400] width 0 height 634
type textarea "12"
click at [1092, 93] on icon "Save" at bounding box center [1085, 87] width 15 height 12
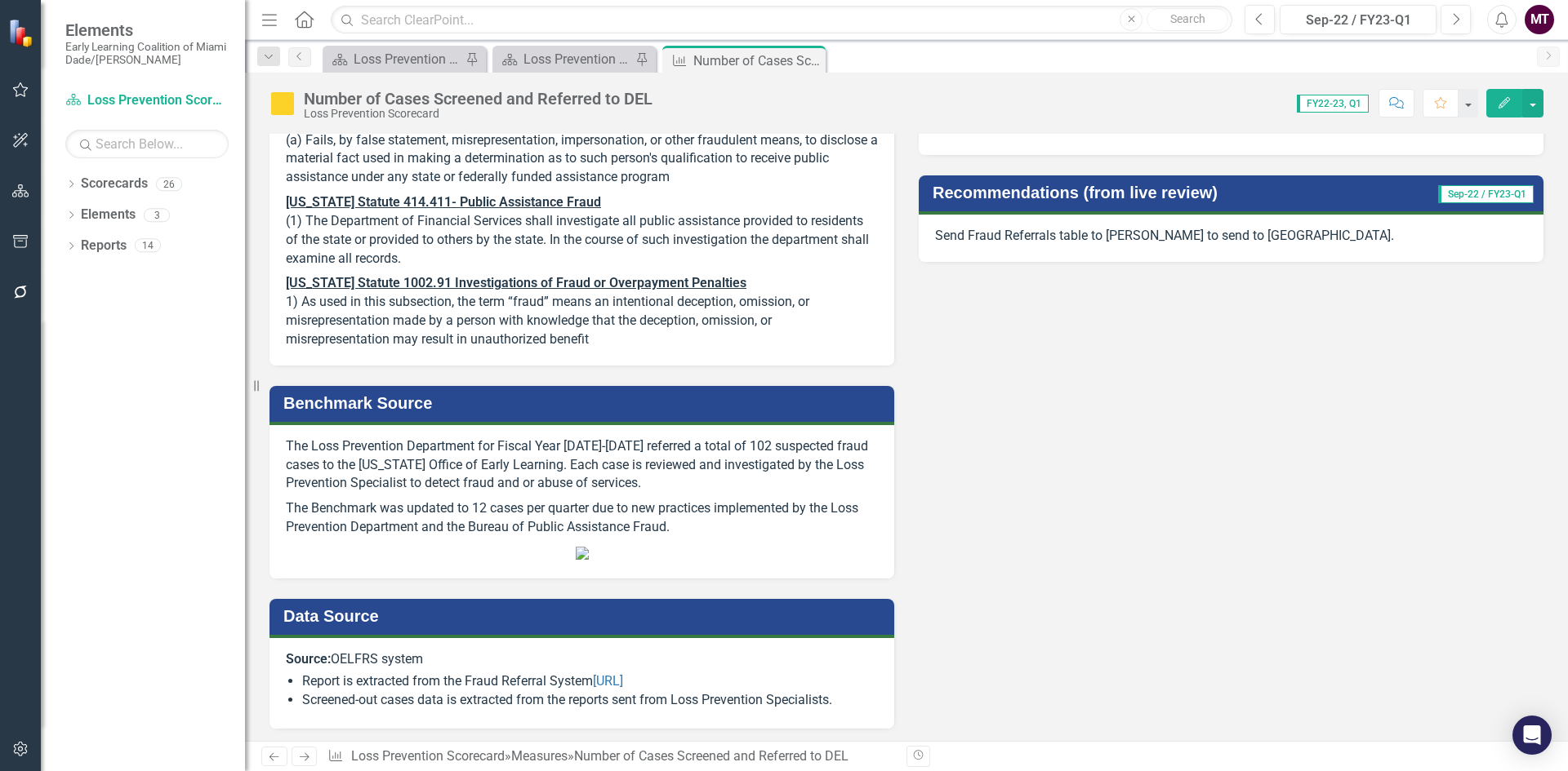
scroll to position [664, 0]
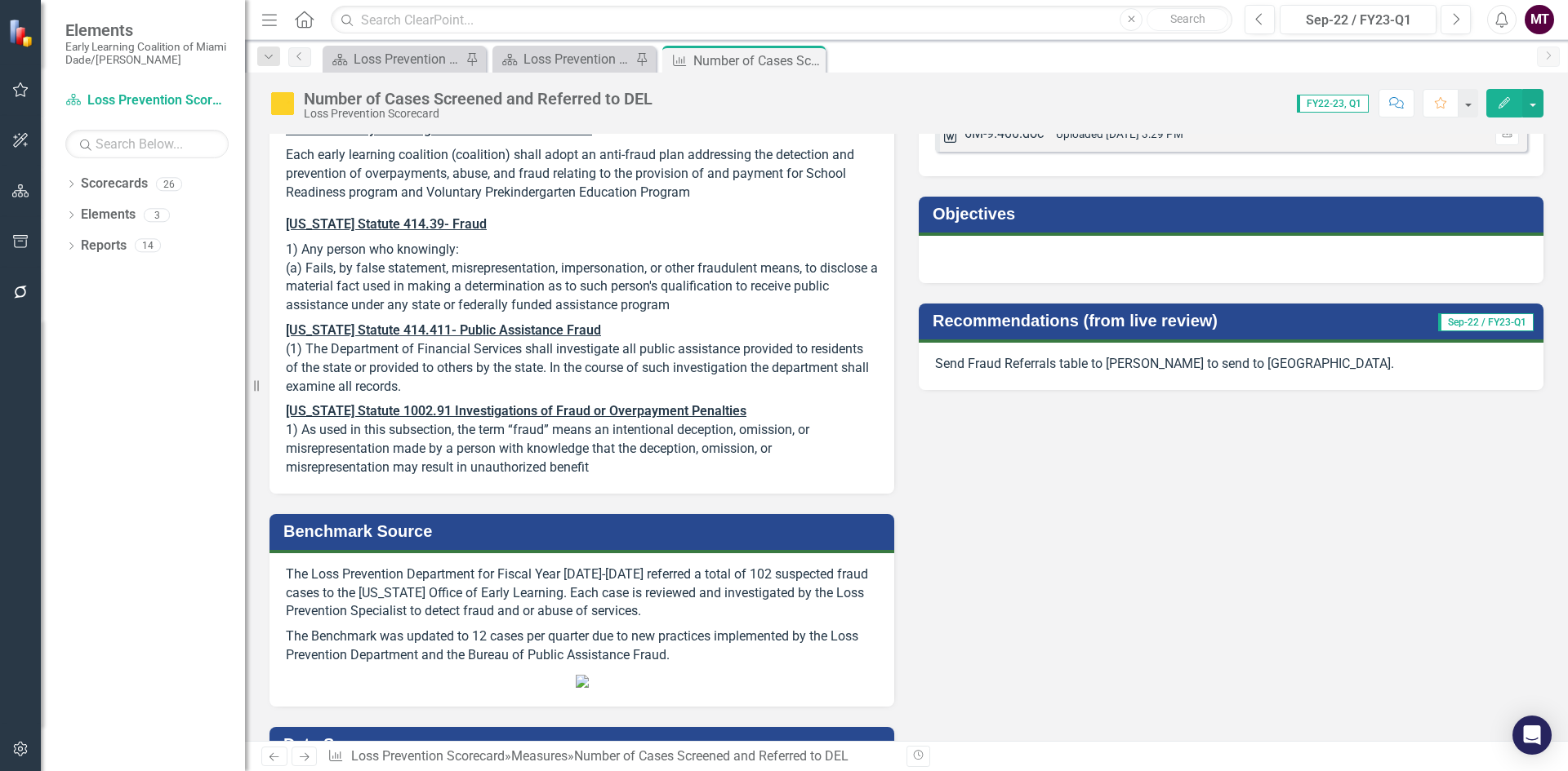
click at [565, 70] on div "Scorecard Loss Prevention Dashboard Pin" at bounding box center [574, 59] width 164 height 27
click at [567, 61] on div "Loss Prevention Dashboard" at bounding box center [578, 59] width 107 height 20
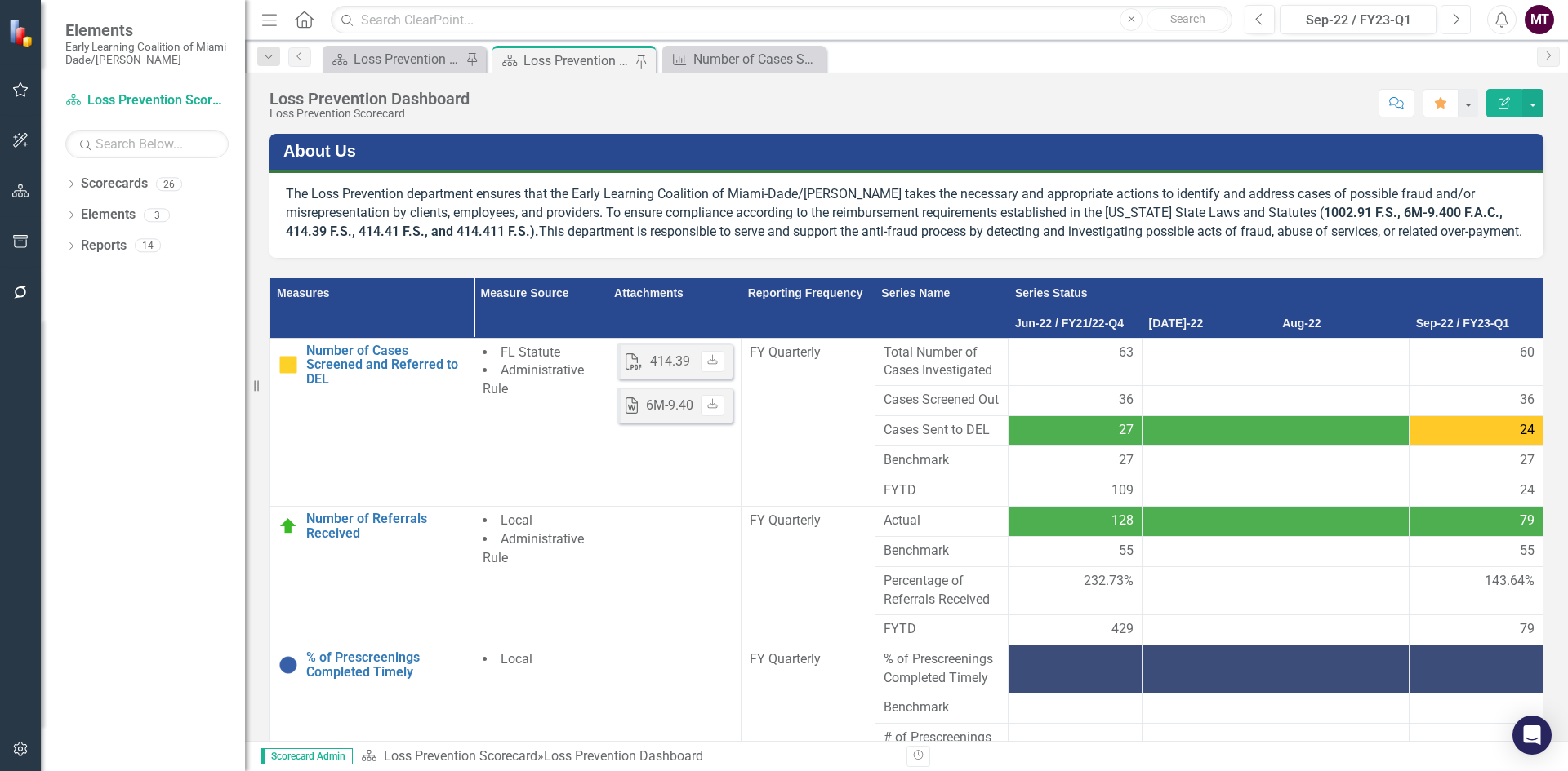
click at [1462, 22] on button "Next" at bounding box center [1456, 19] width 30 height 29
click at [1461, 21] on button "Next" at bounding box center [1456, 19] width 30 height 29
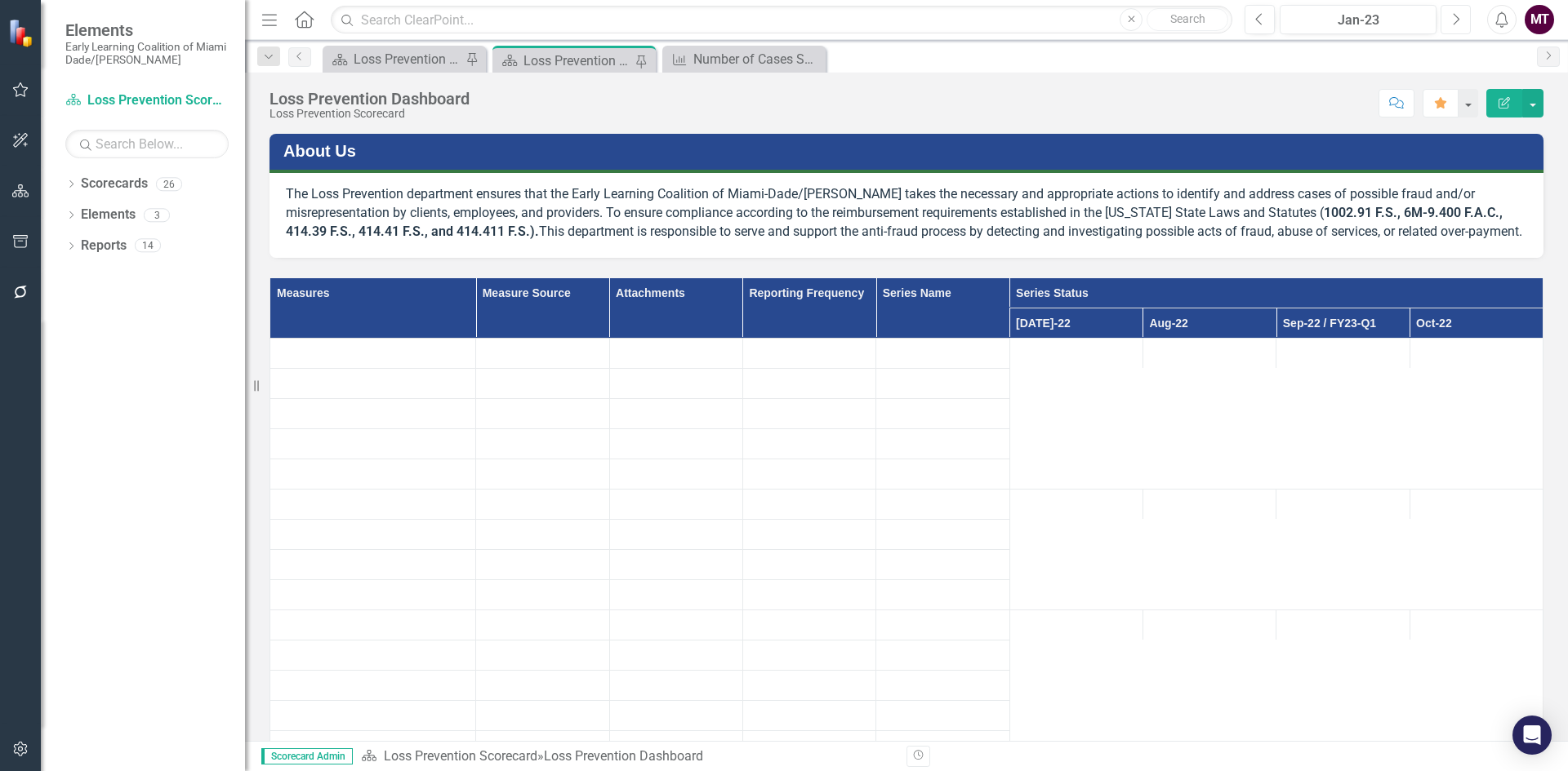
click at [1461, 21] on button "Next" at bounding box center [1456, 19] width 30 height 29
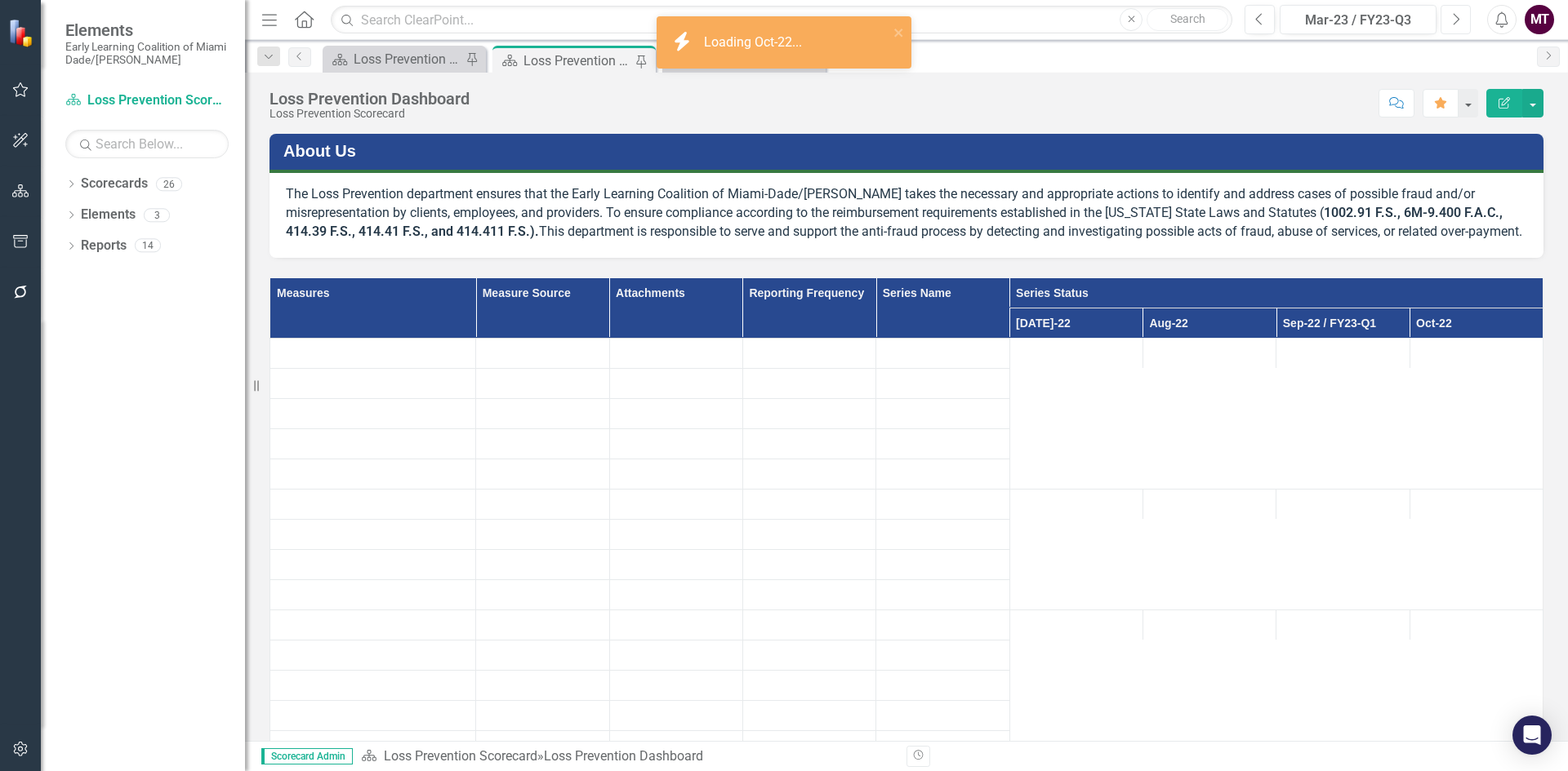
click at [1461, 21] on button "Next" at bounding box center [1456, 19] width 30 height 29
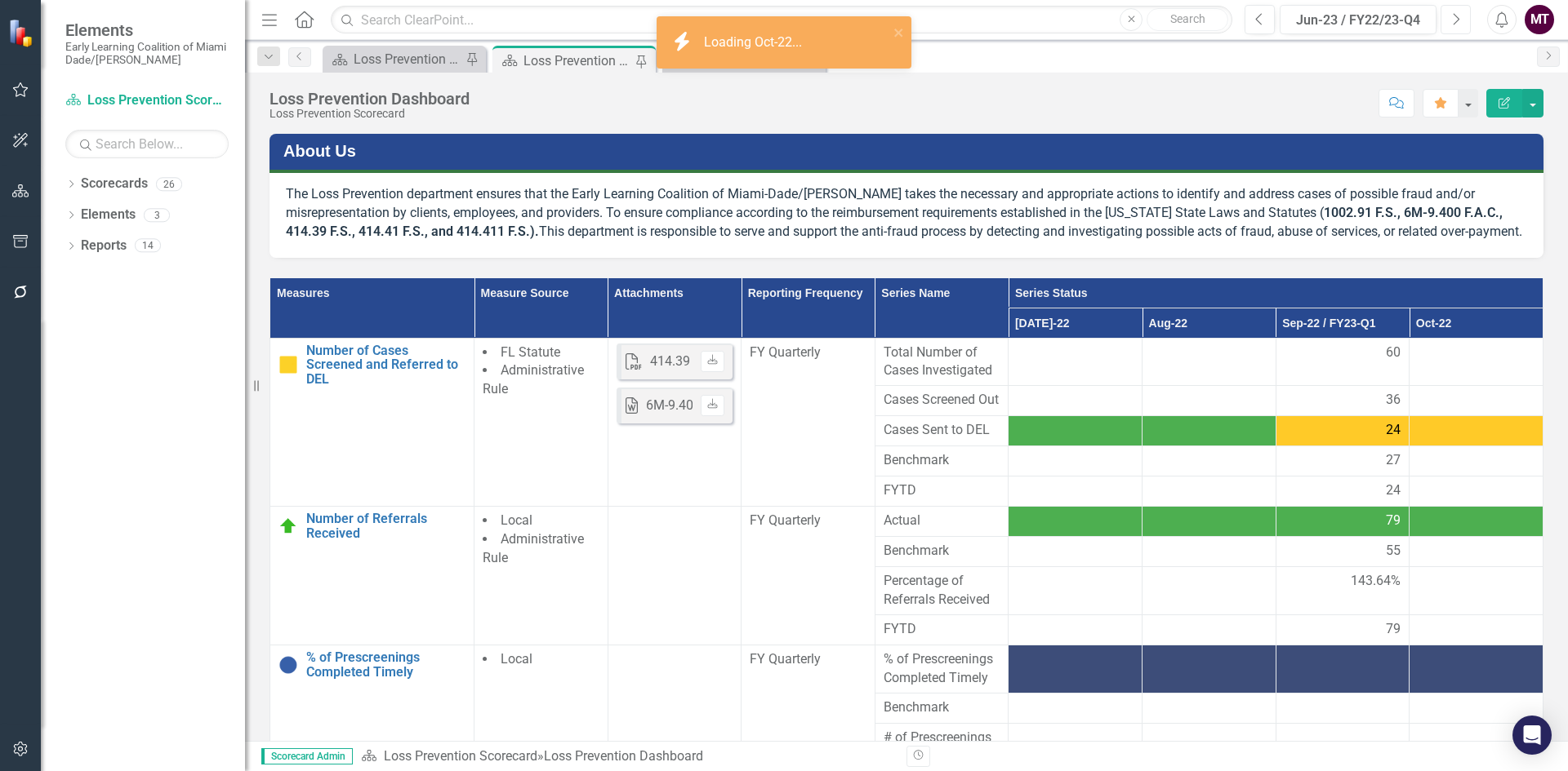
click at [1461, 21] on button "Next" at bounding box center [1456, 19] width 30 height 29
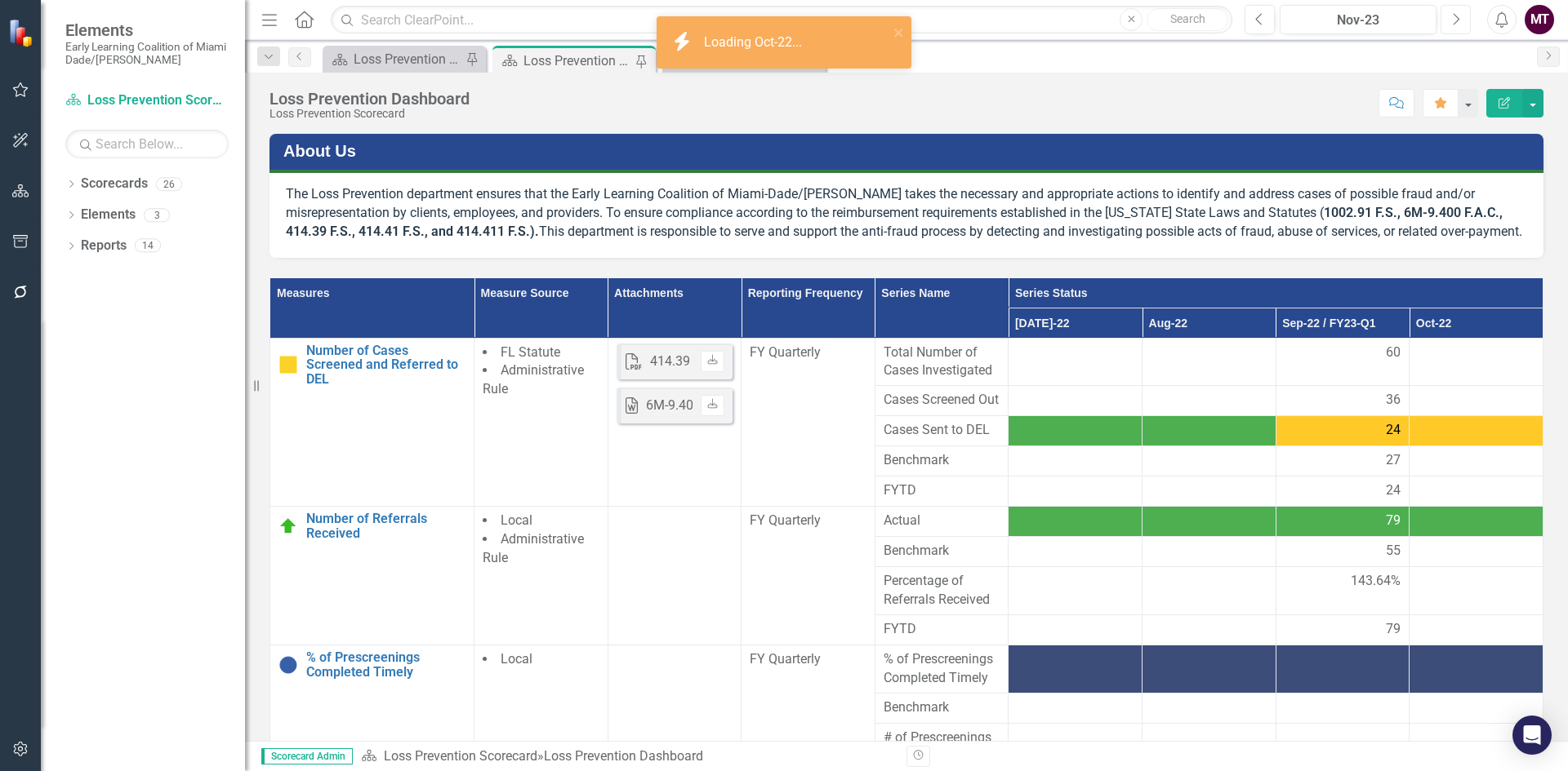
click at [1461, 21] on button "Next" at bounding box center [1456, 19] width 30 height 29
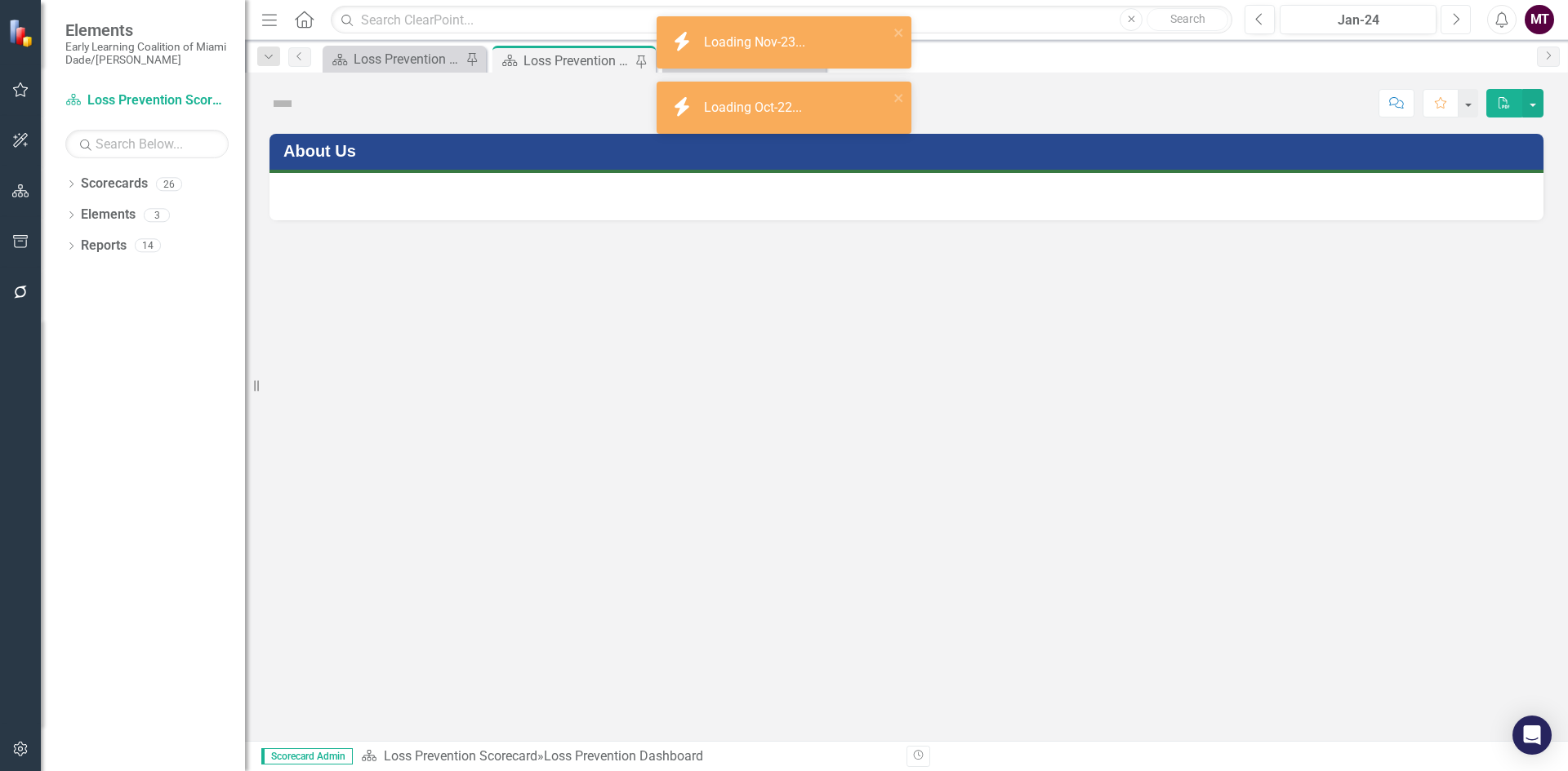
click at [1461, 21] on button "Next" at bounding box center [1456, 19] width 30 height 29
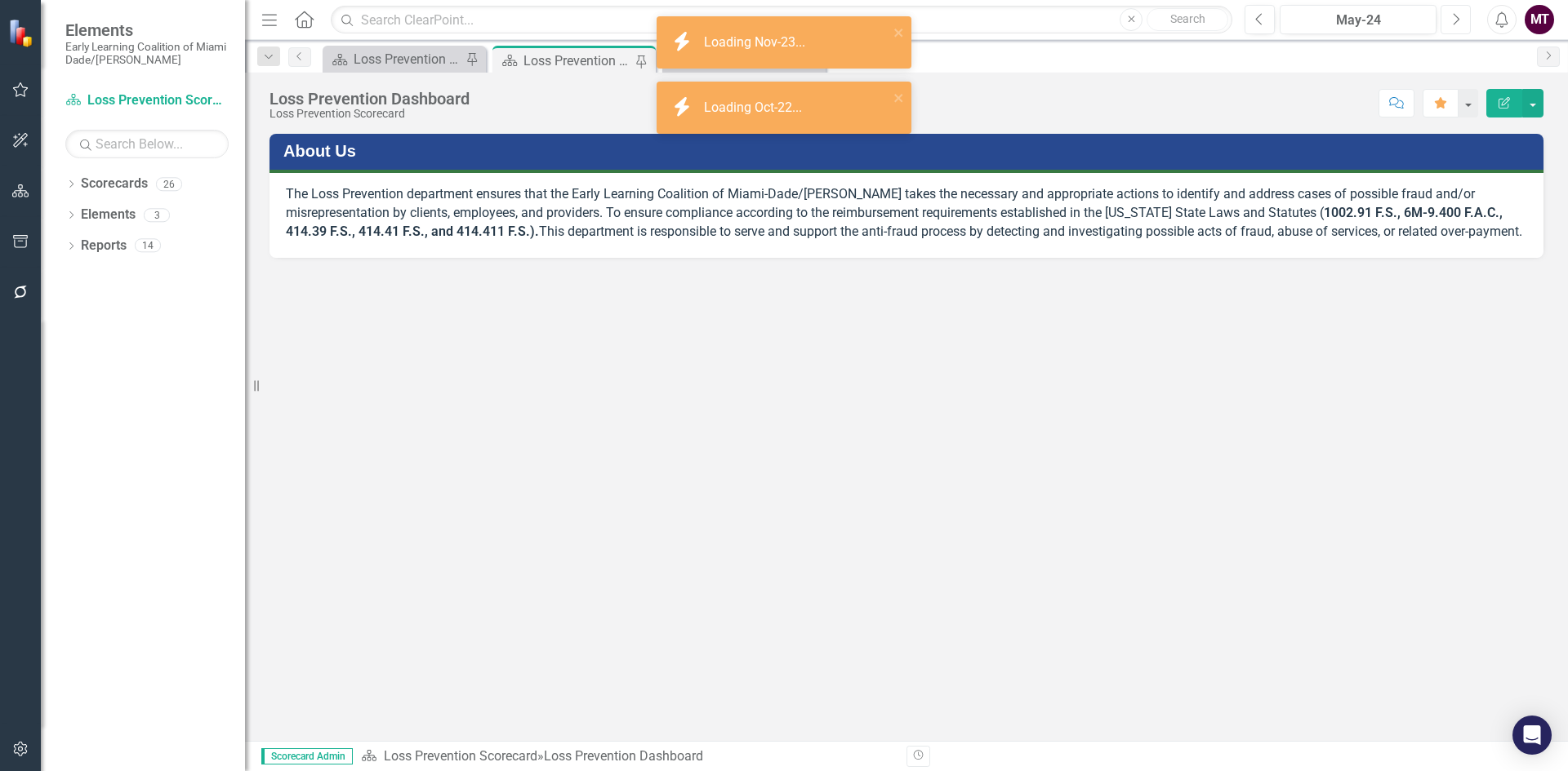
click at [1461, 21] on button "Next" at bounding box center [1456, 19] width 30 height 29
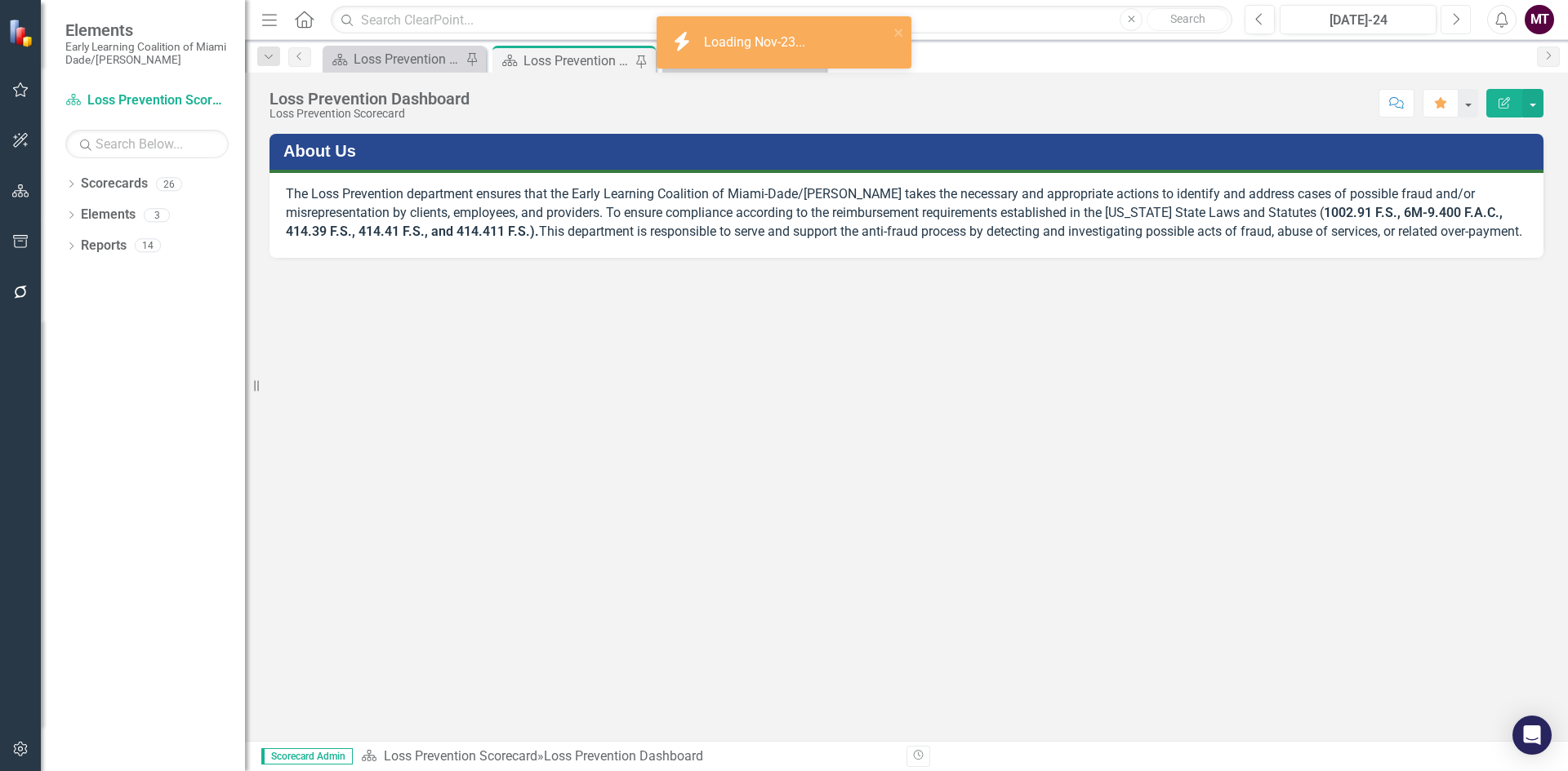
click at [1461, 21] on button "Next" at bounding box center [1456, 19] width 30 height 29
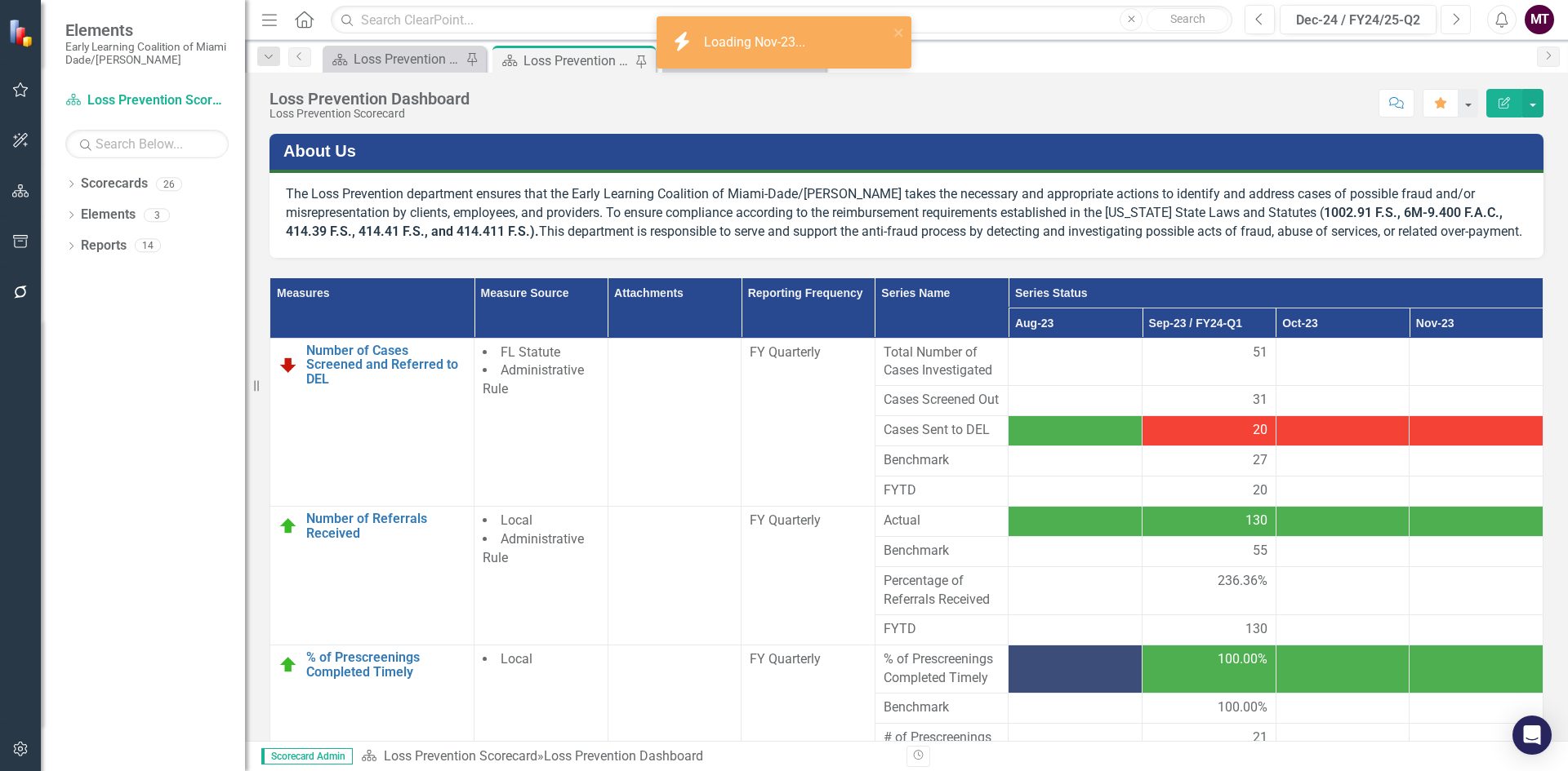
click at [1461, 21] on button "Next" at bounding box center [1456, 19] width 30 height 29
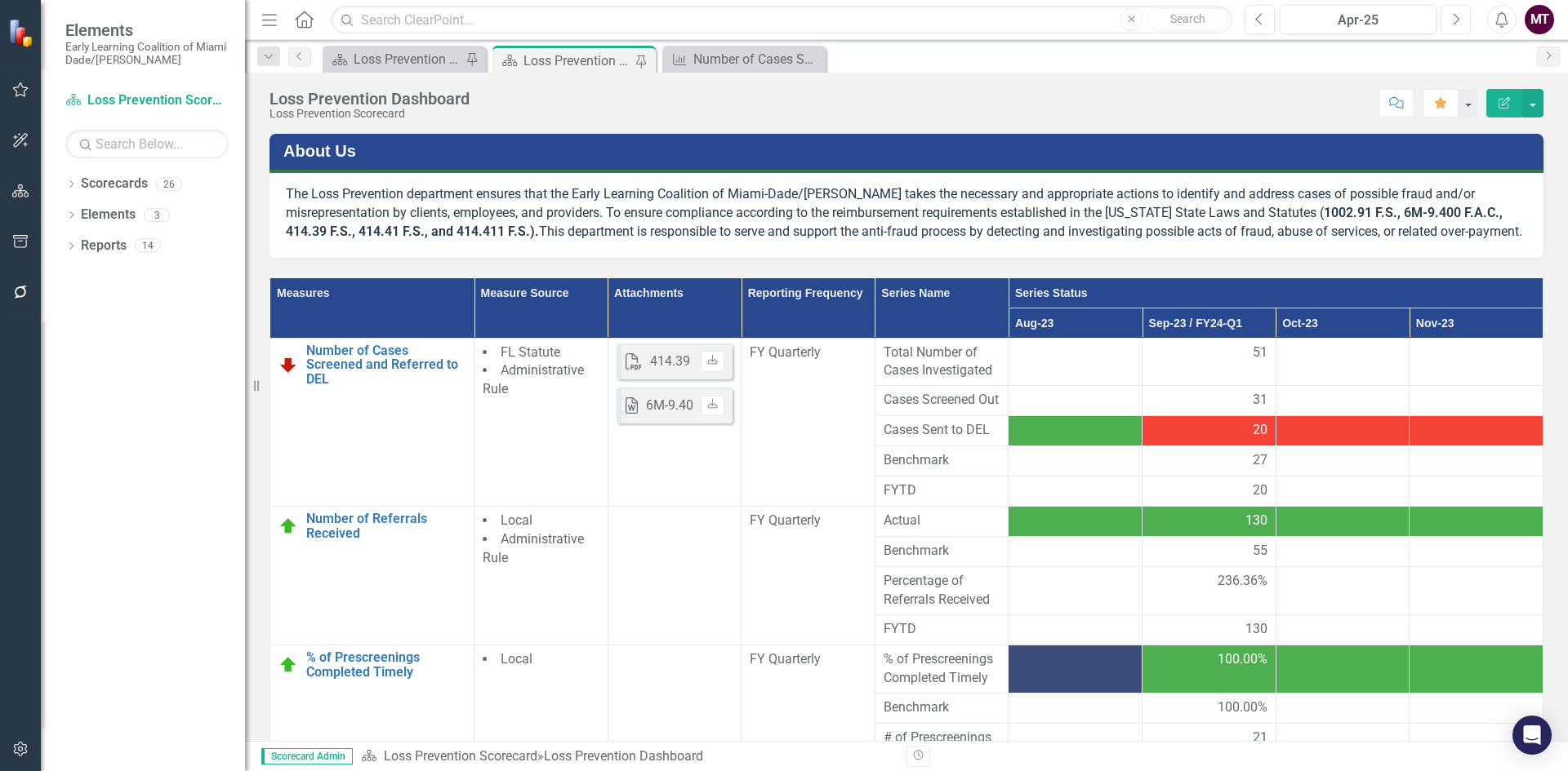
click at [1461, 21] on button "Next" at bounding box center [1456, 19] width 30 height 29
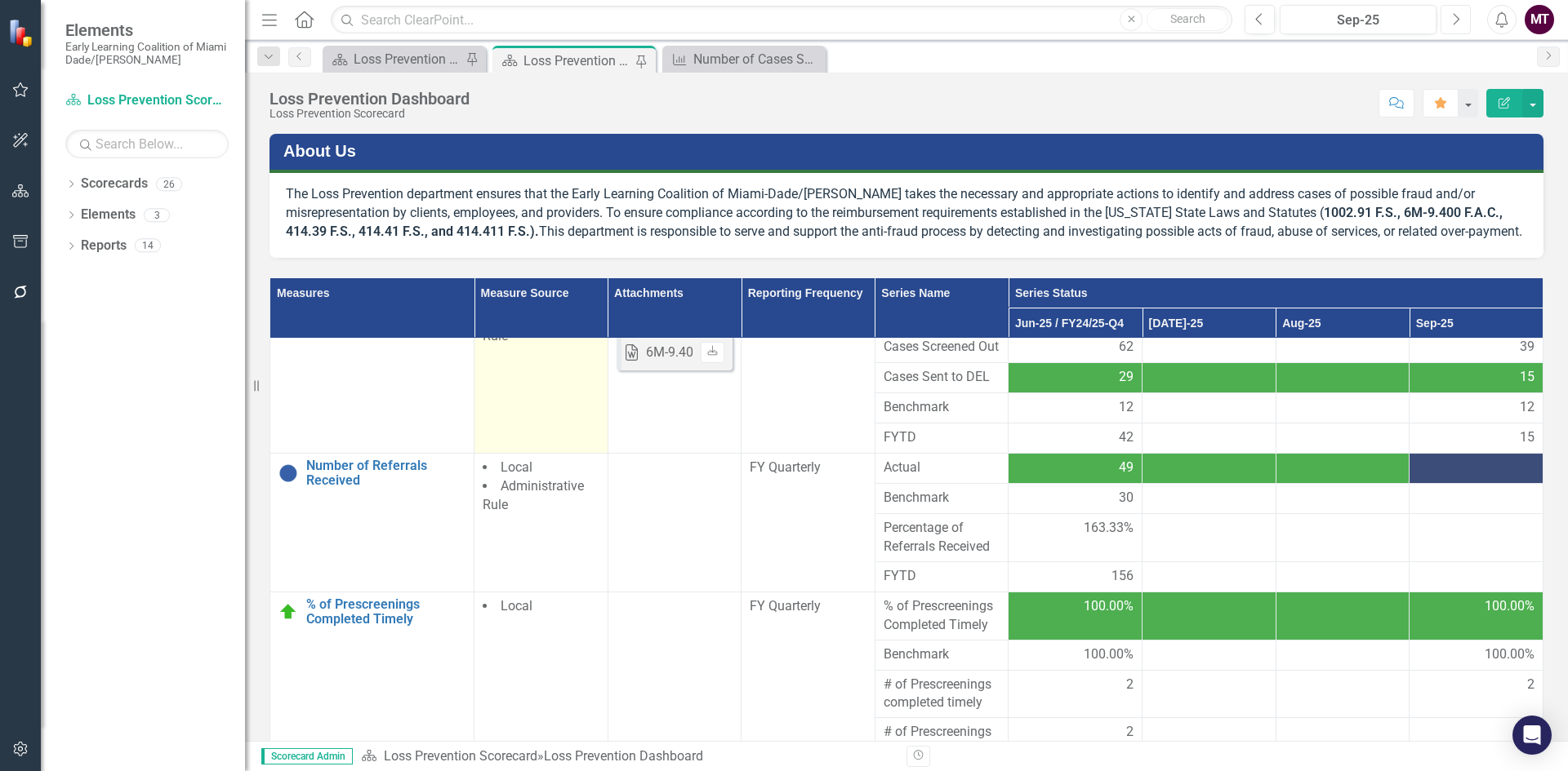
scroll to position [71, 0]
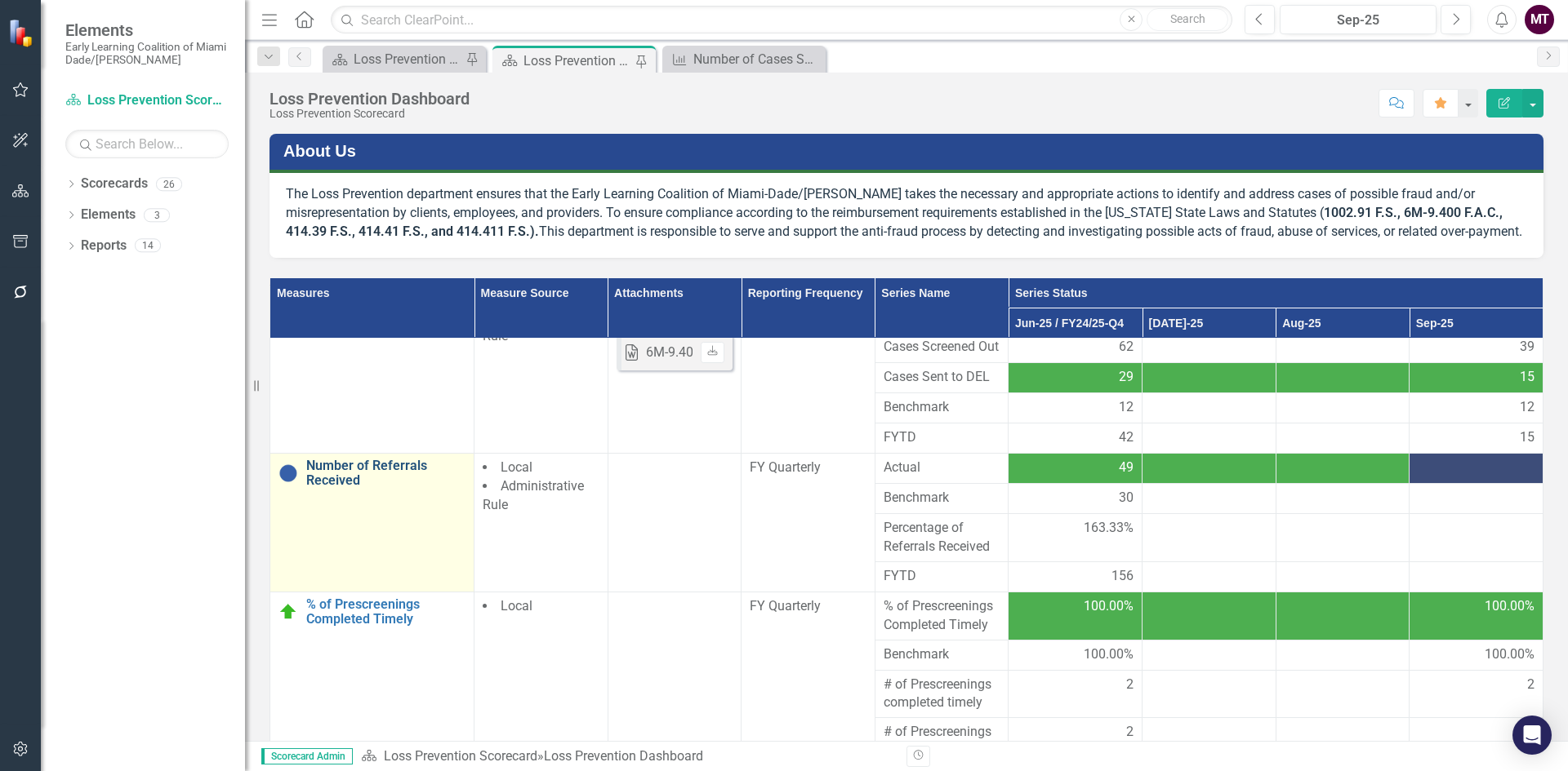
click at [363, 485] on link "Number of Referrals Received" at bounding box center [386, 473] width 159 height 29
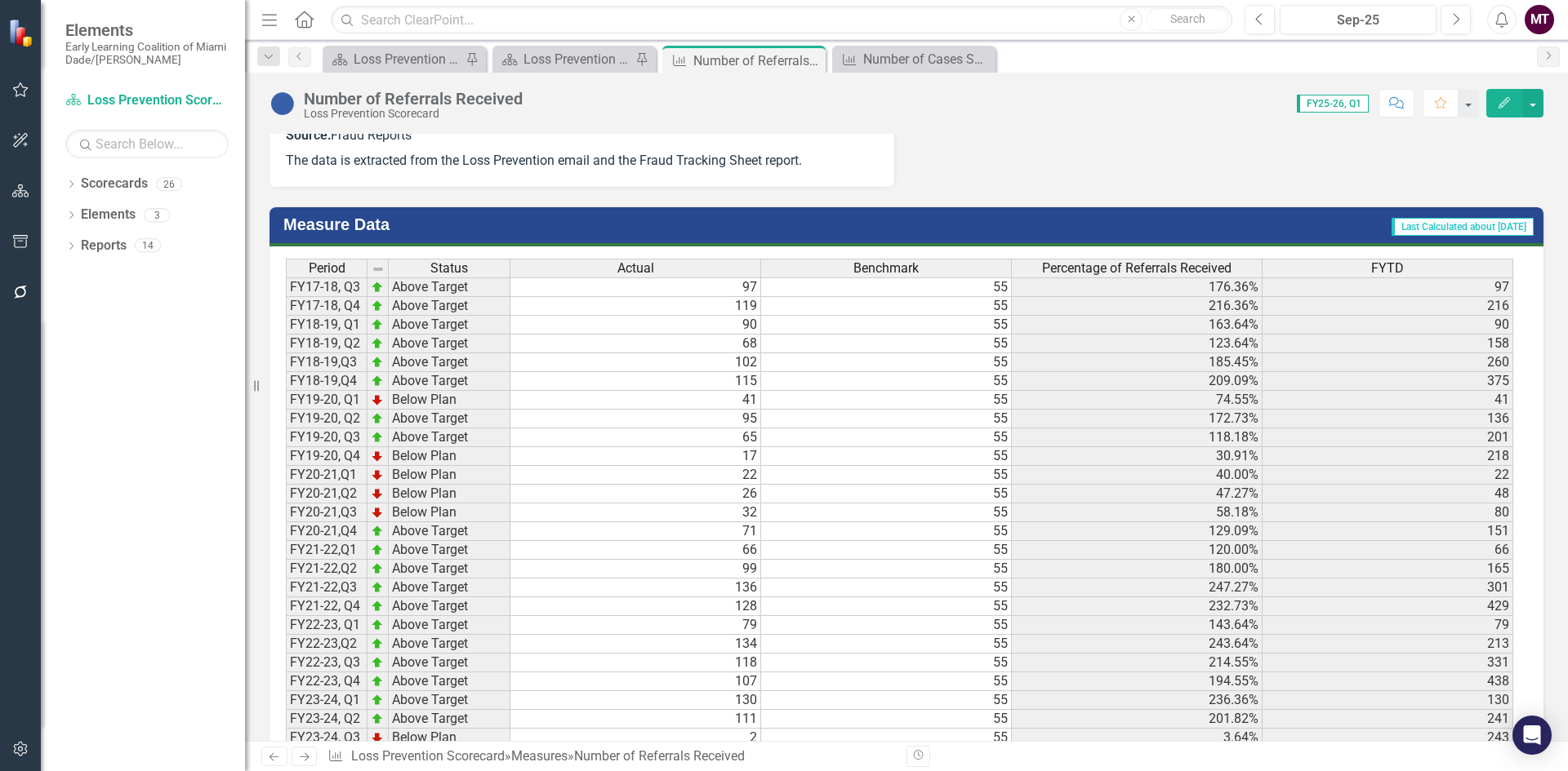
scroll to position [1076, 0]
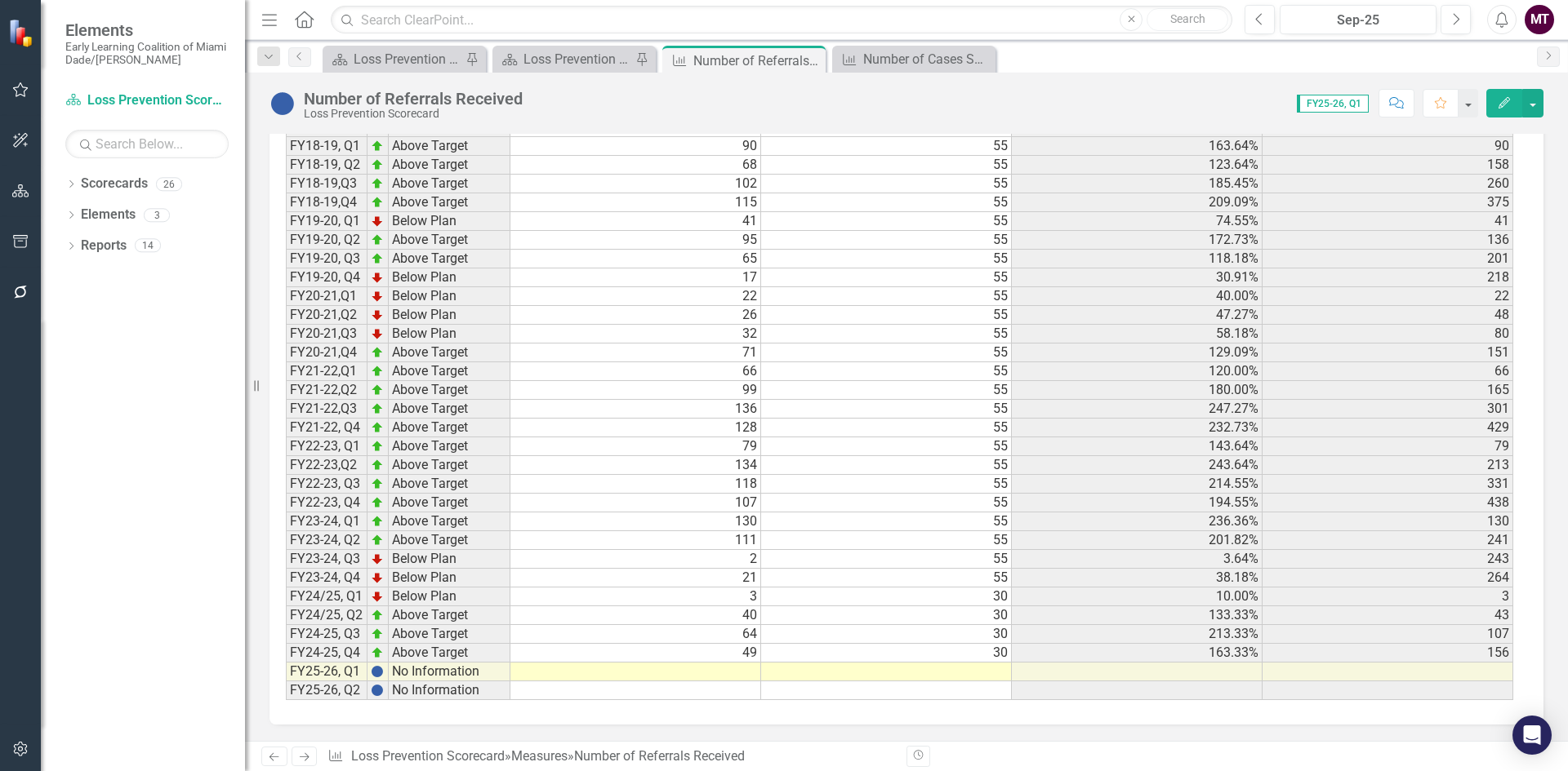
drag, startPoint x: 973, startPoint y: 681, endPoint x: 956, endPoint y: 677, distance: 17.5
click at [286, 681] on div "Period Status Actual Benchmark Percentage of Referrals Received FYTD FY17-18, Q…" at bounding box center [286, 389] width 0 height 620
click at [733, 671] on td at bounding box center [635, 672] width 251 height 18
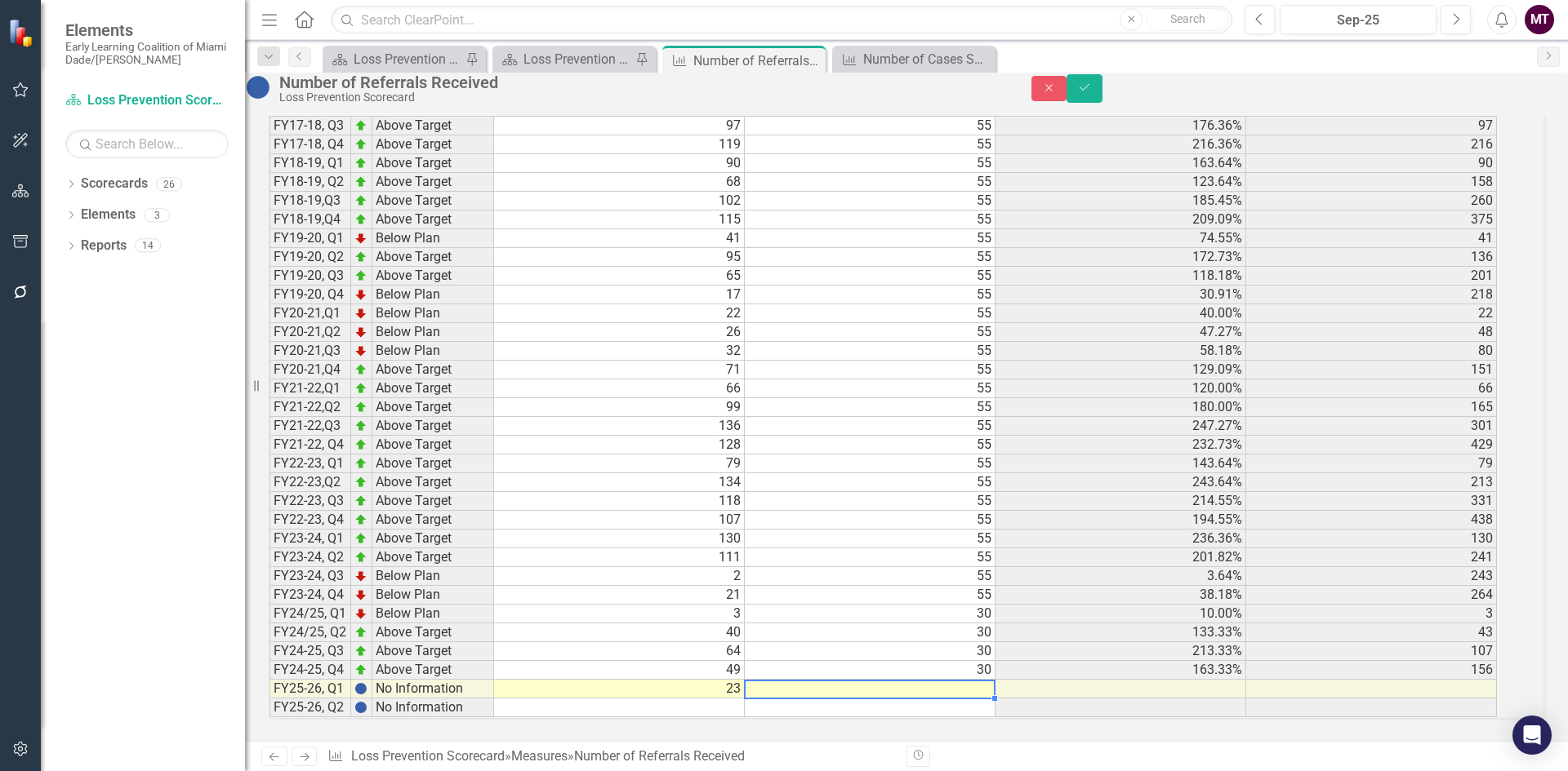
click at [898, 680] on td at bounding box center [870, 689] width 251 height 18
type textarea "30"
click at [1092, 93] on icon "Save" at bounding box center [1085, 87] width 15 height 12
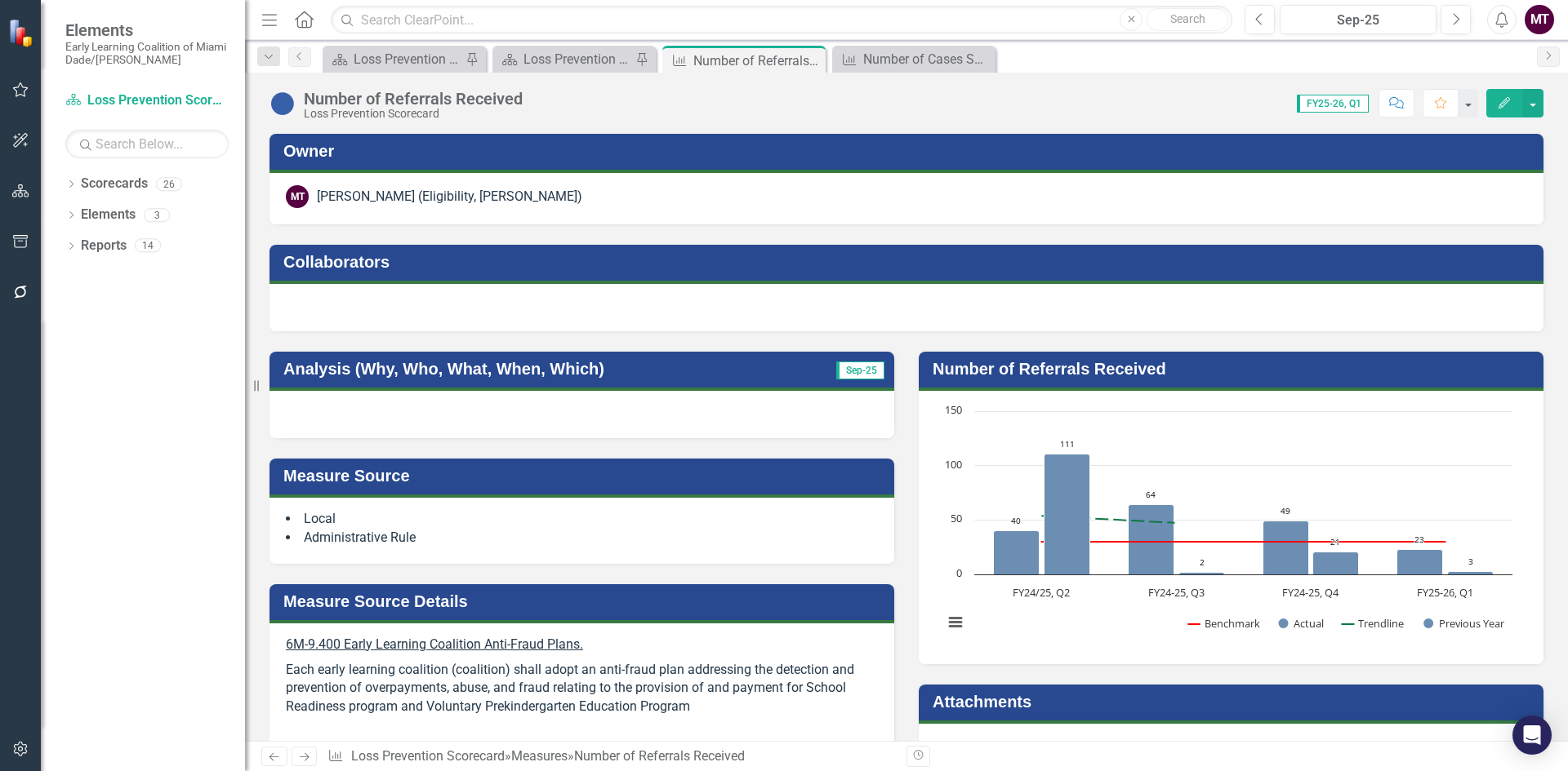
click at [600, 419] on div at bounding box center [582, 414] width 625 height 47
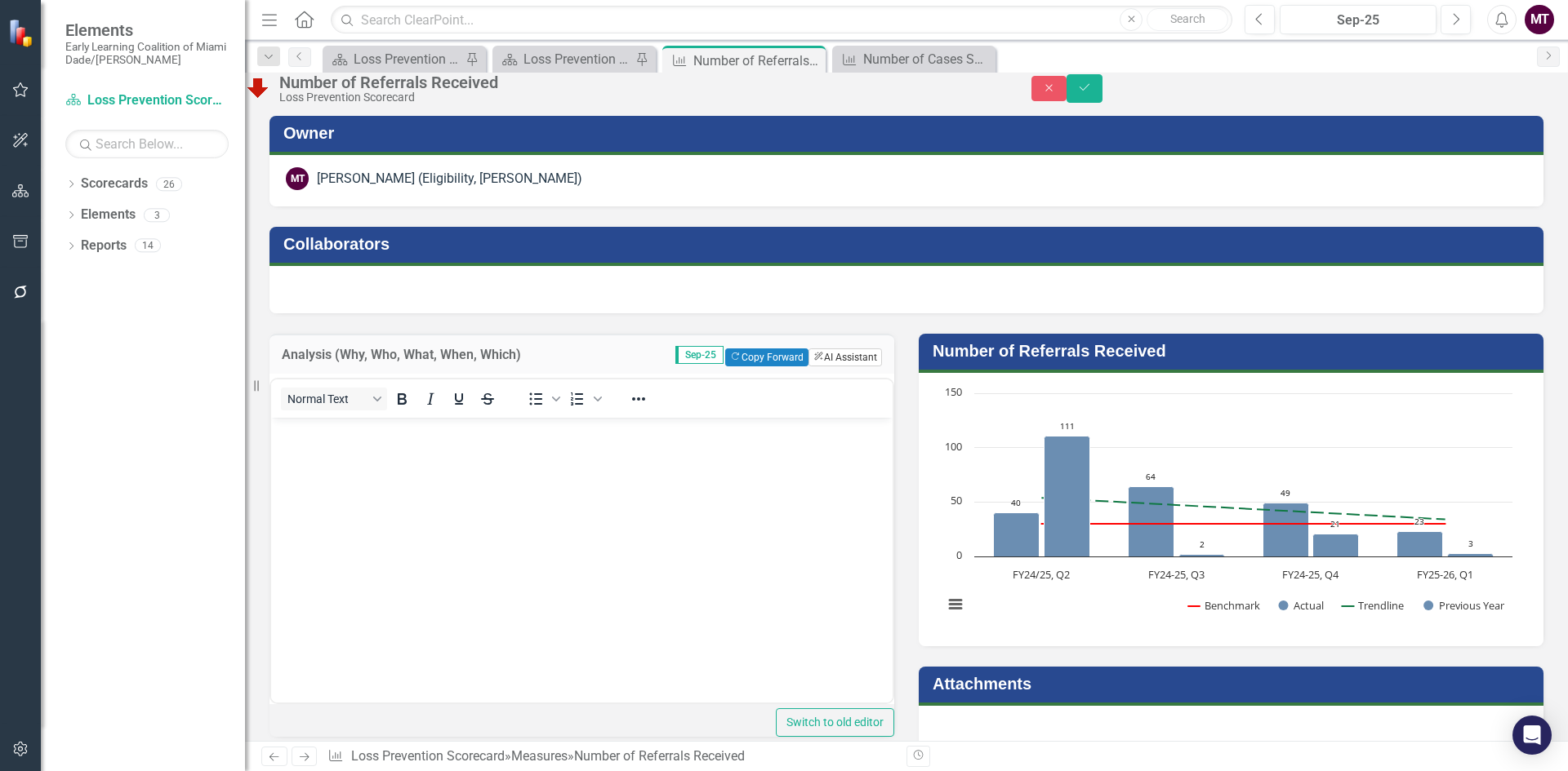
scroll to position [0, 0]
click at [727, 367] on button "Copy Forward Copy Forward" at bounding box center [768, 357] width 82 height 18
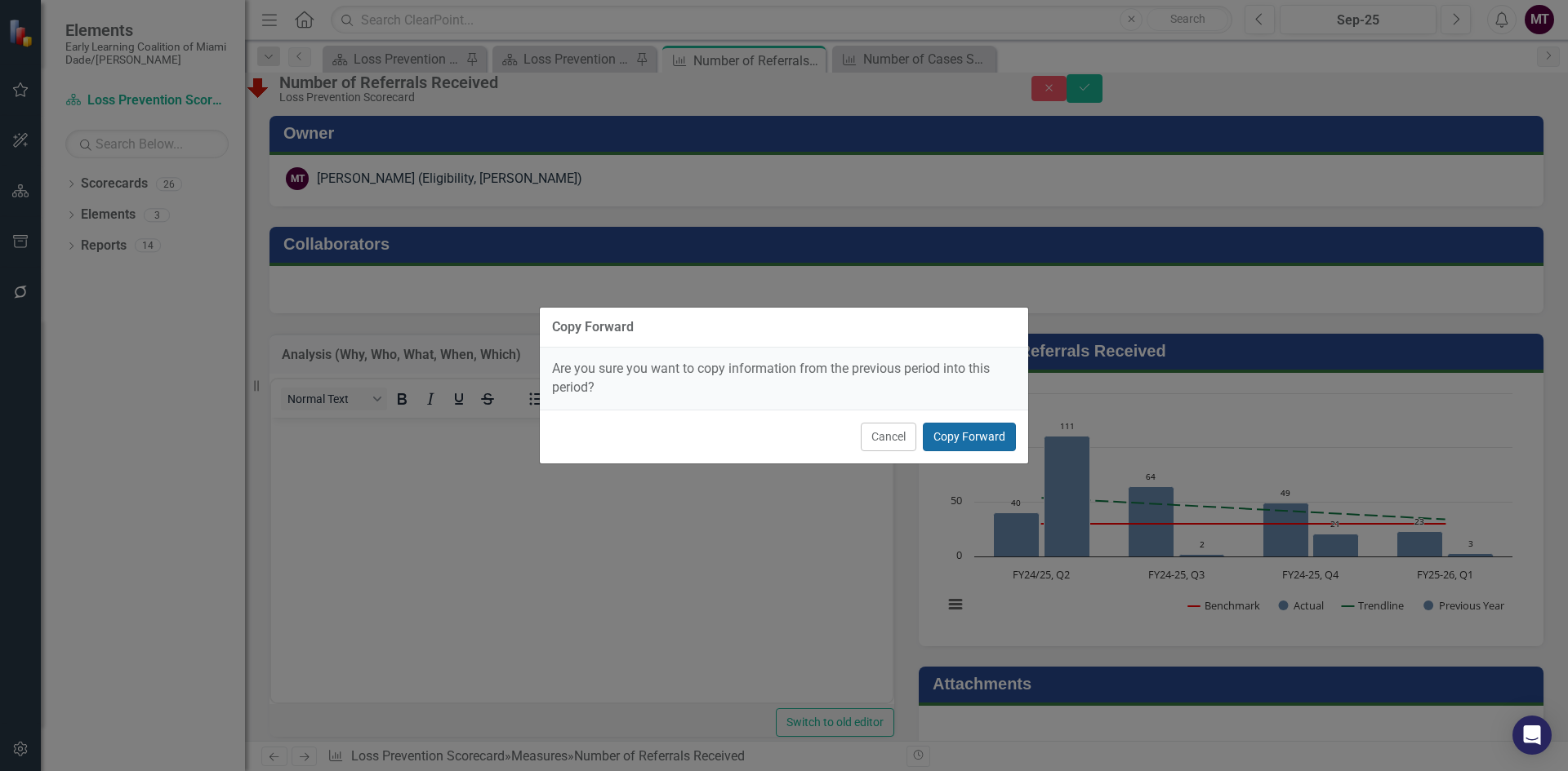
click at [985, 438] on button "Copy Forward" at bounding box center [969, 437] width 93 height 29
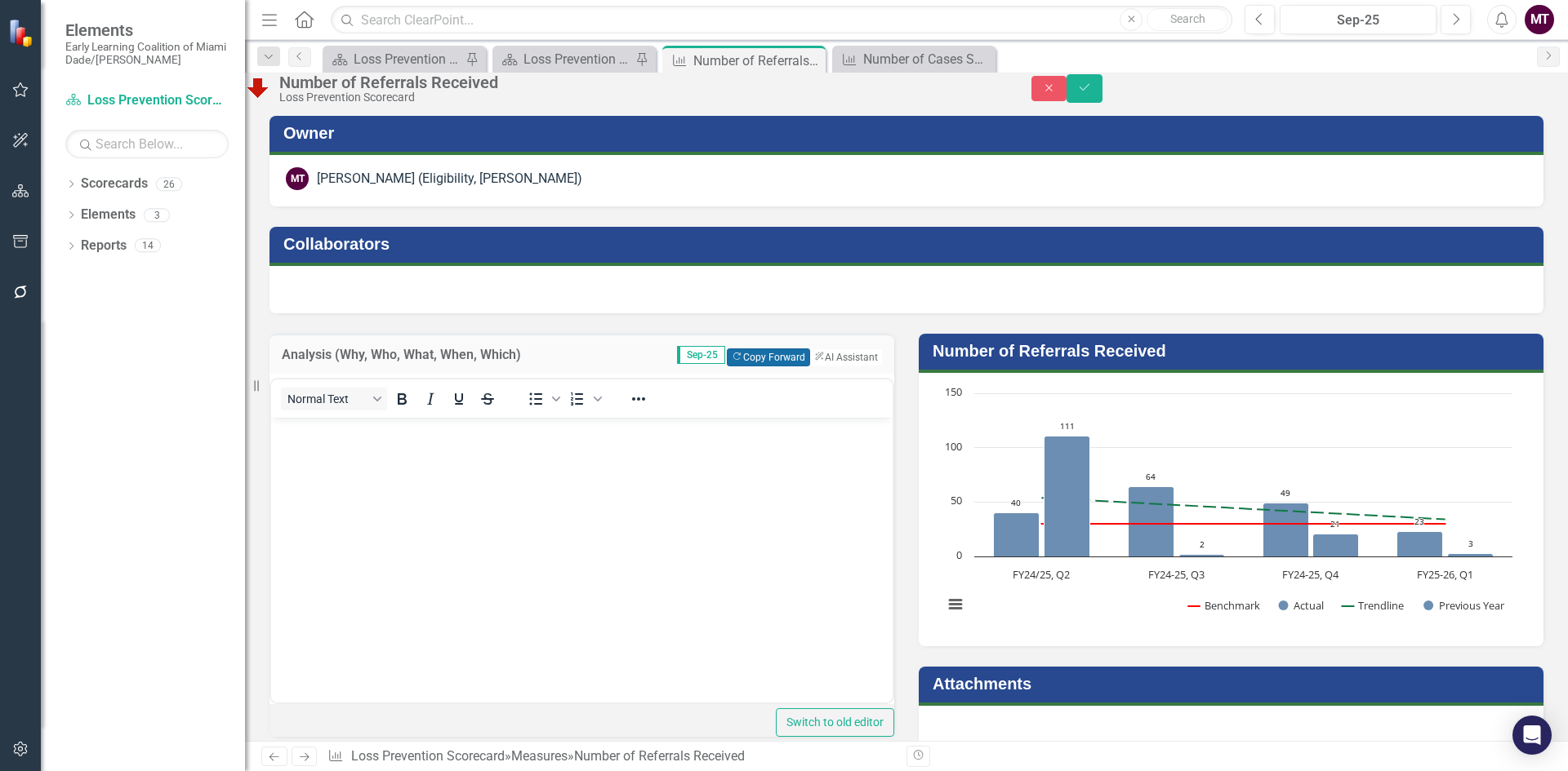
click at [740, 367] on button "Copy Forward Copy Forward" at bounding box center [768, 357] width 82 height 18
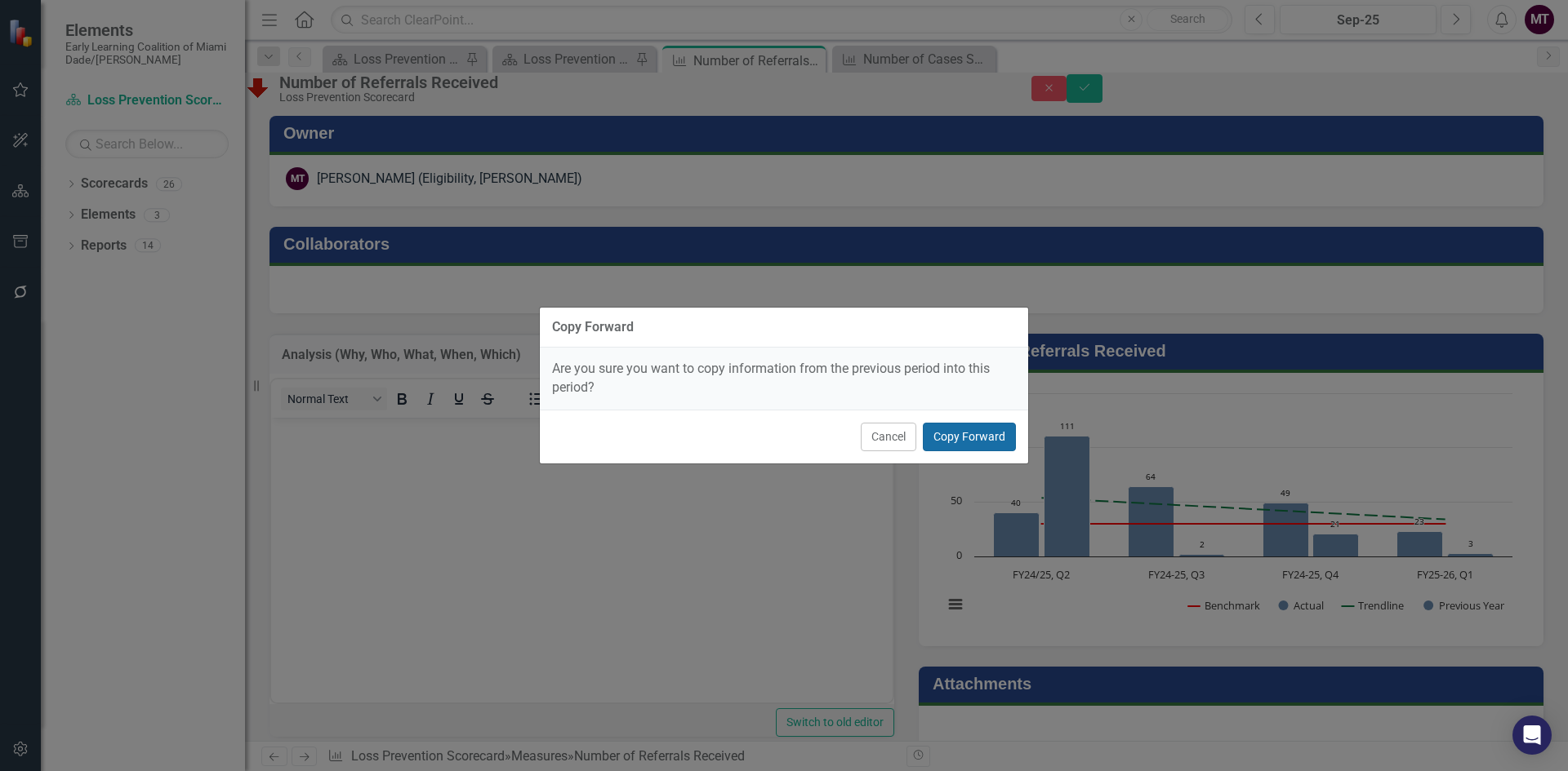
click at [980, 436] on button "Copy Forward" at bounding box center [969, 437] width 93 height 29
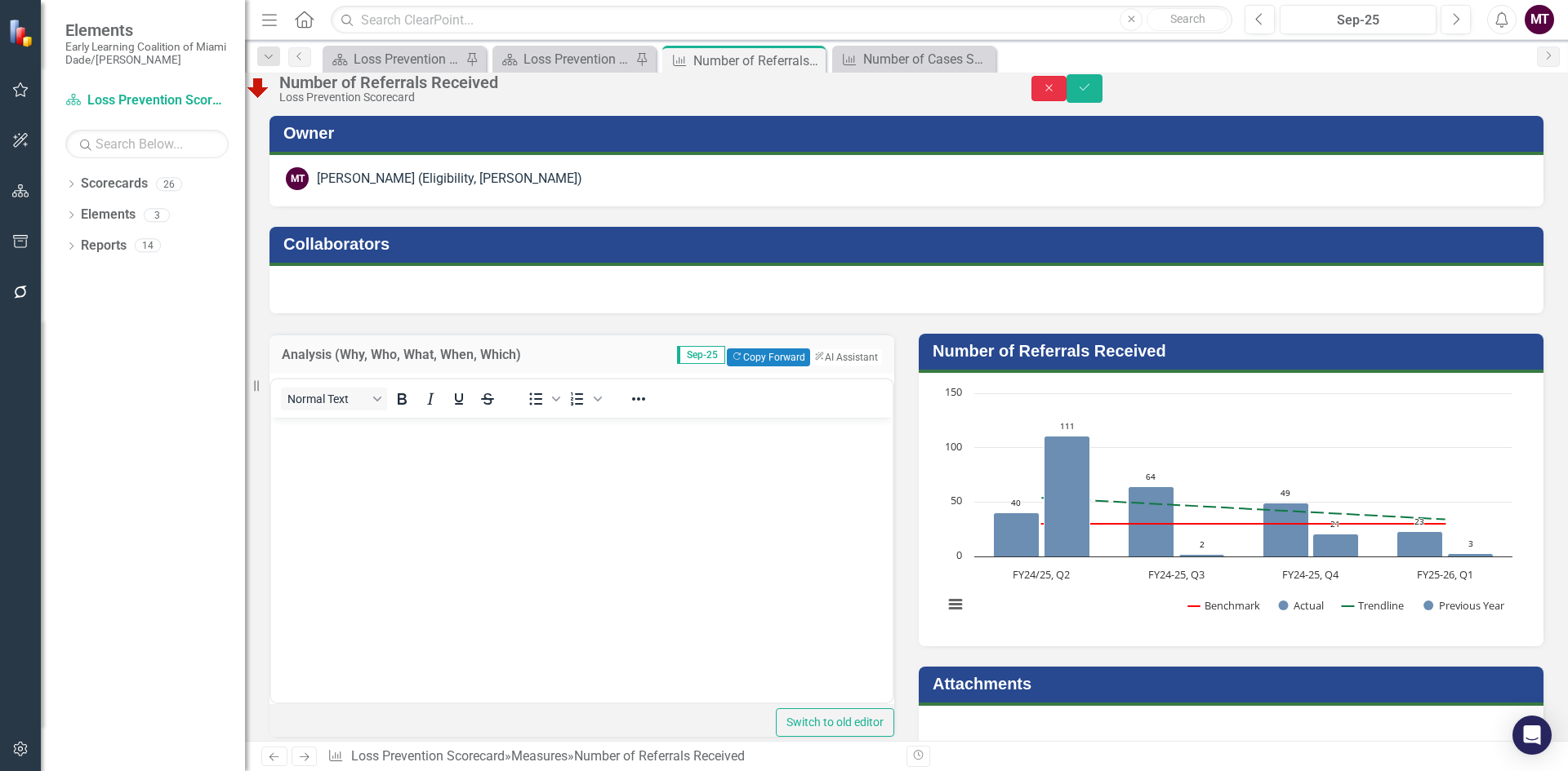
click at [1053, 91] on icon "button" at bounding box center [1048, 87] width 8 height 8
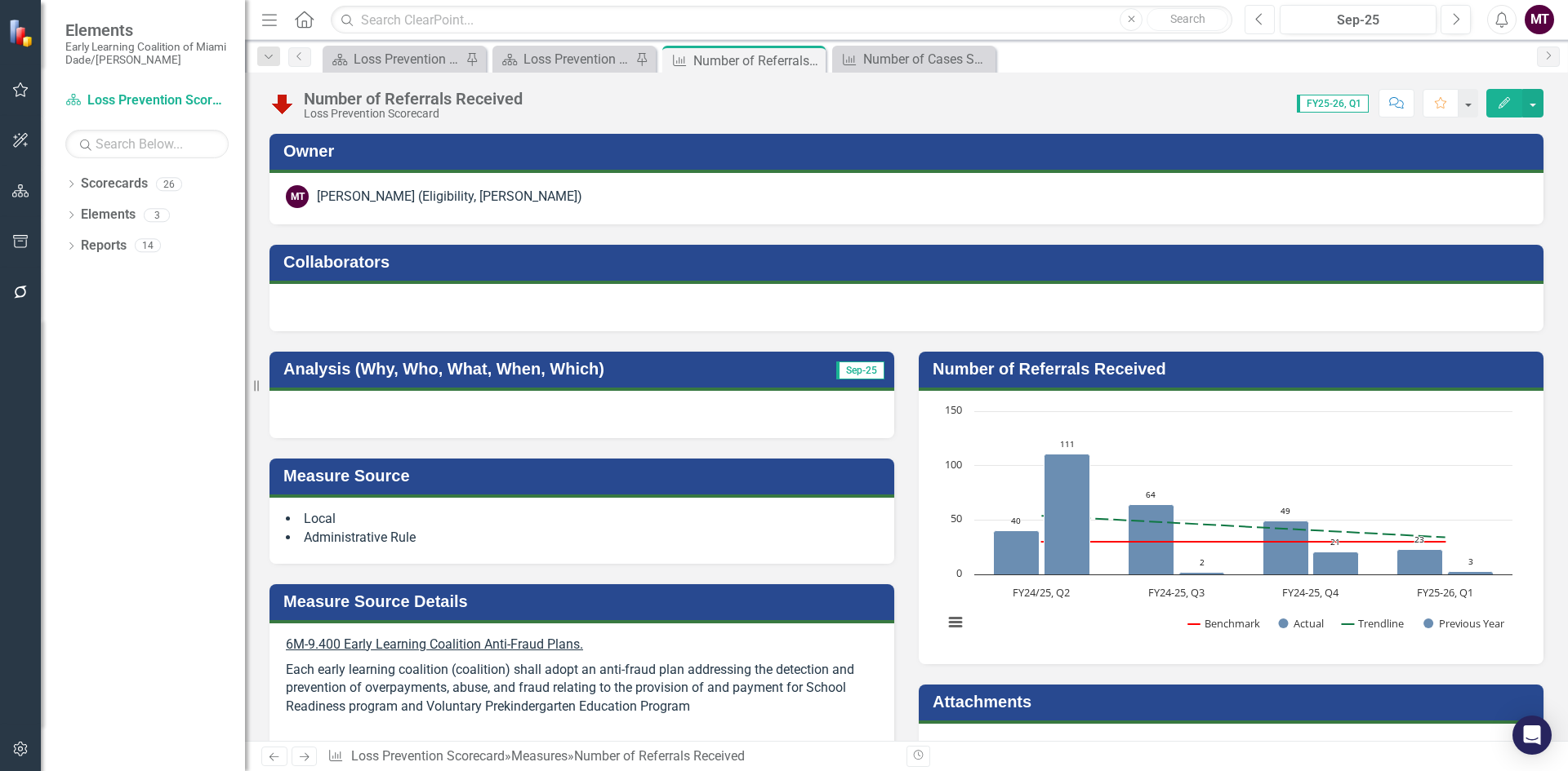
click at [1264, 24] on icon "Previous" at bounding box center [1259, 20] width 9 height 15
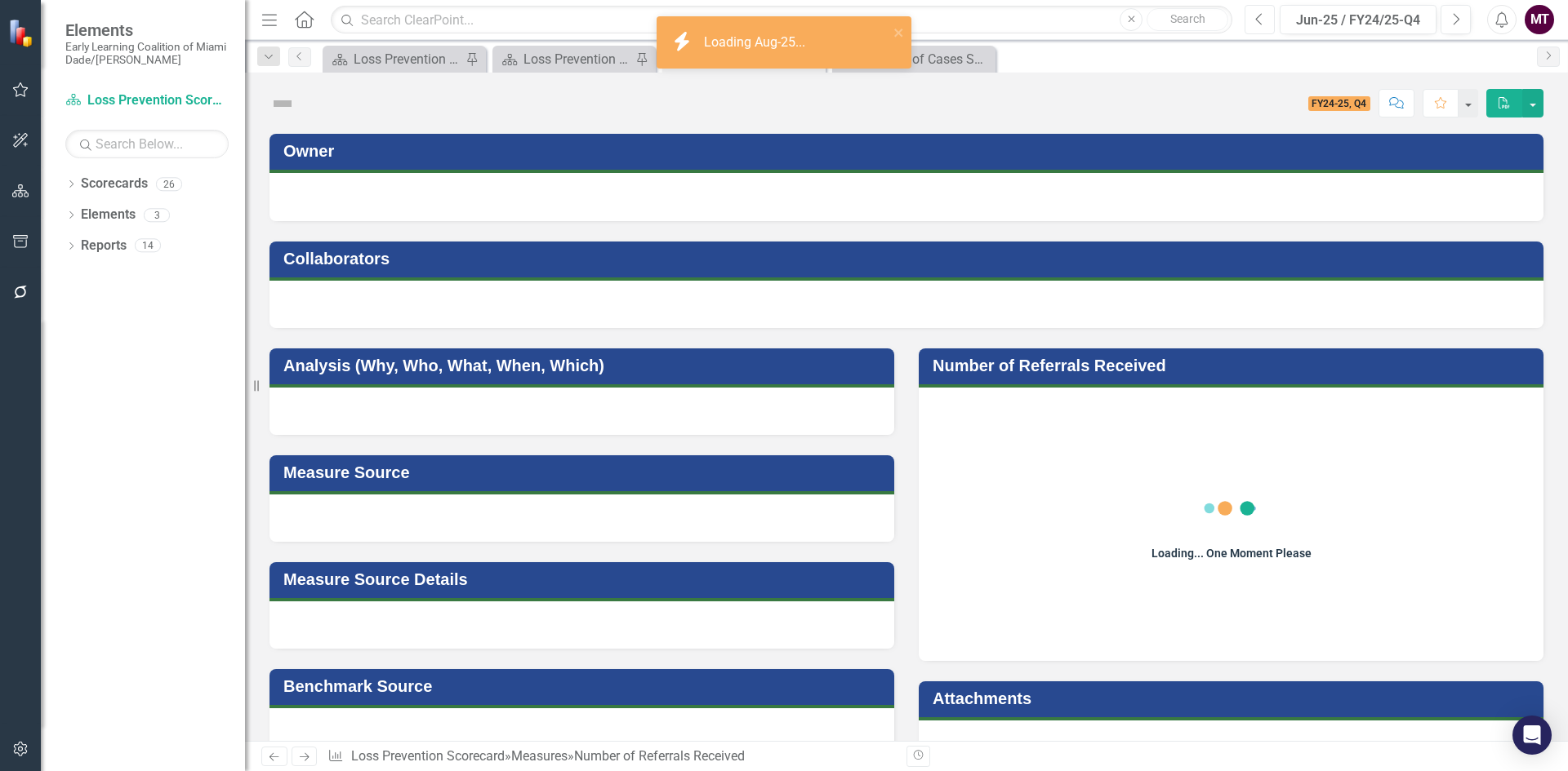
click at [1264, 24] on icon "Previous" at bounding box center [1259, 20] width 9 height 15
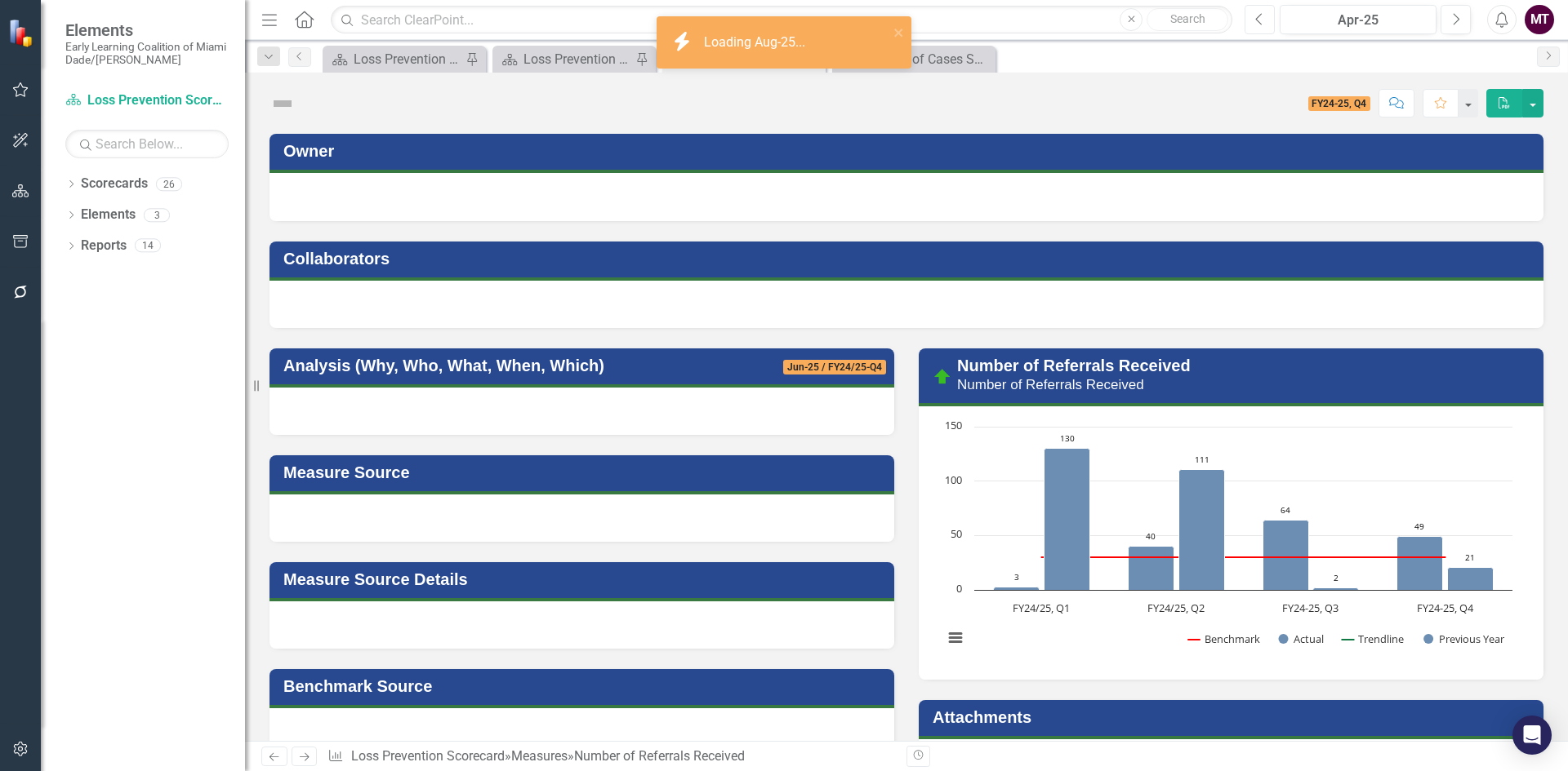
click at [1264, 24] on icon "Previous" at bounding box center [1259, 20] width 9 height 15
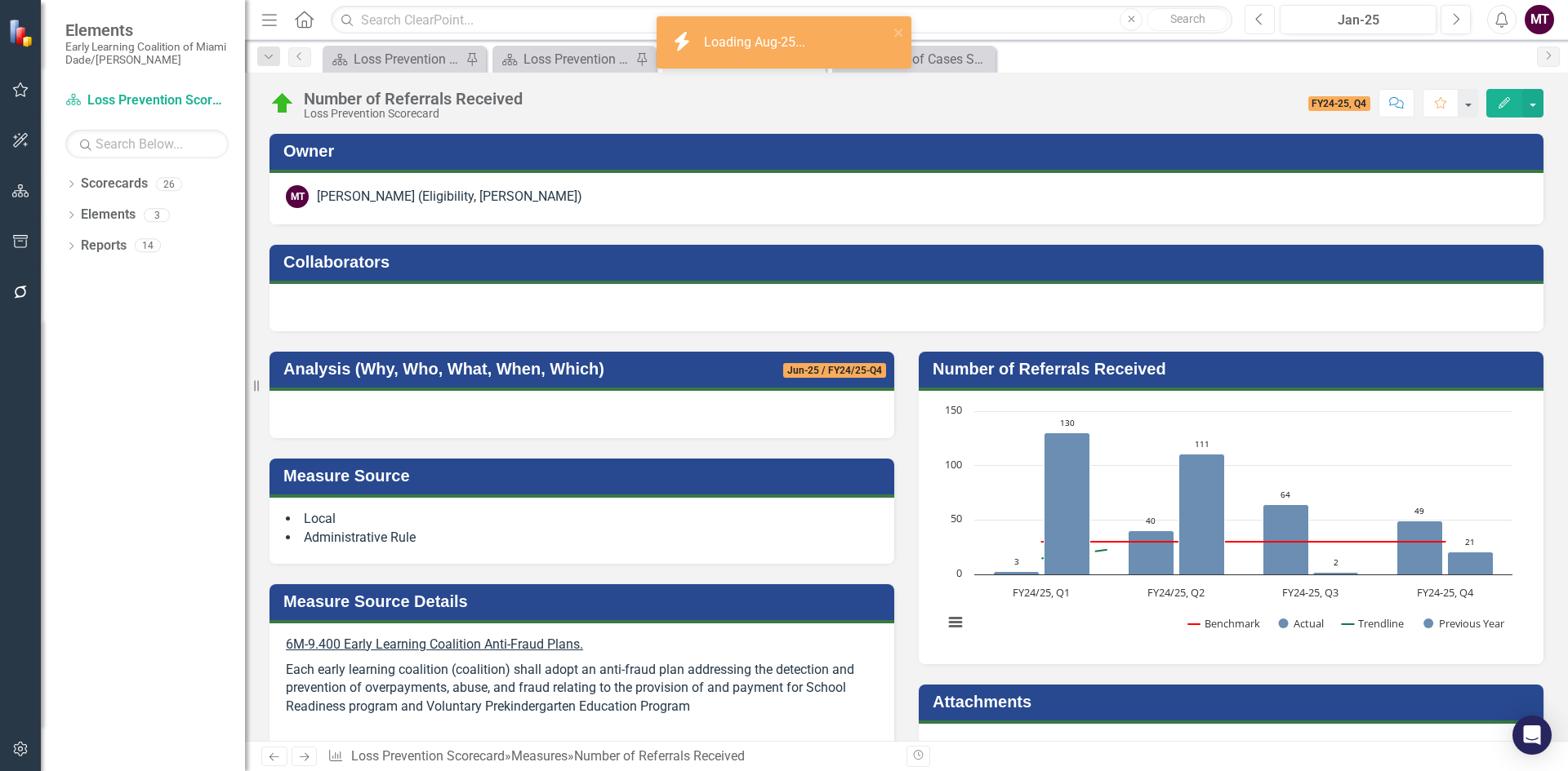
click at [1264, 24] on icon "Previous" at bounding box center [1259, 20] width 9 height 15
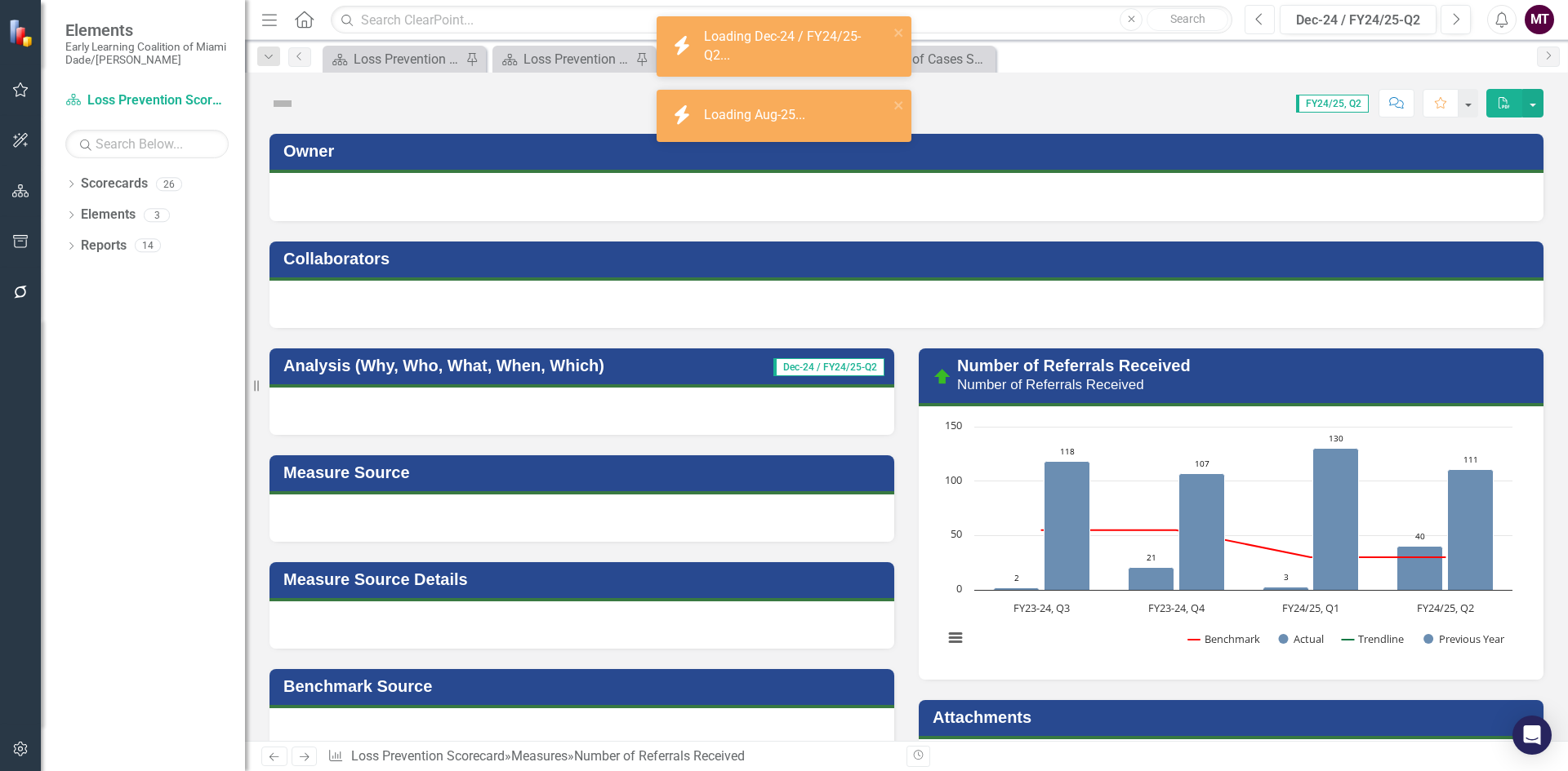
click at [1264, 24] on icon "Previous" at bounding box center [1259, 20] width 9 height 15
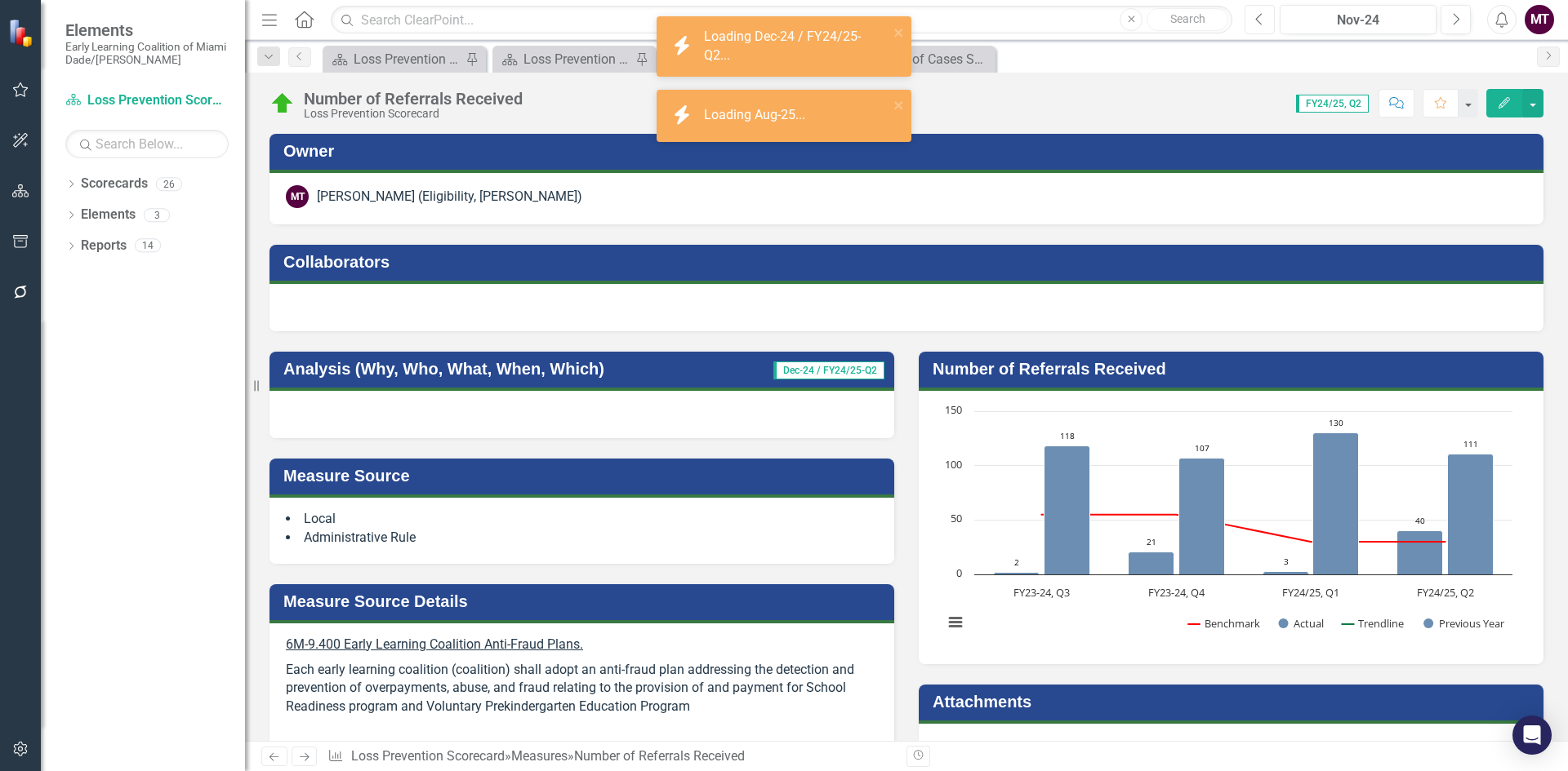
click at [1264, 24] on icon "Previous" at bounding box center [1259, 20] width 9 height 15
click at [1263, 24] on icon "Previous" at bounding box center [1259, 20] width 9 height 15
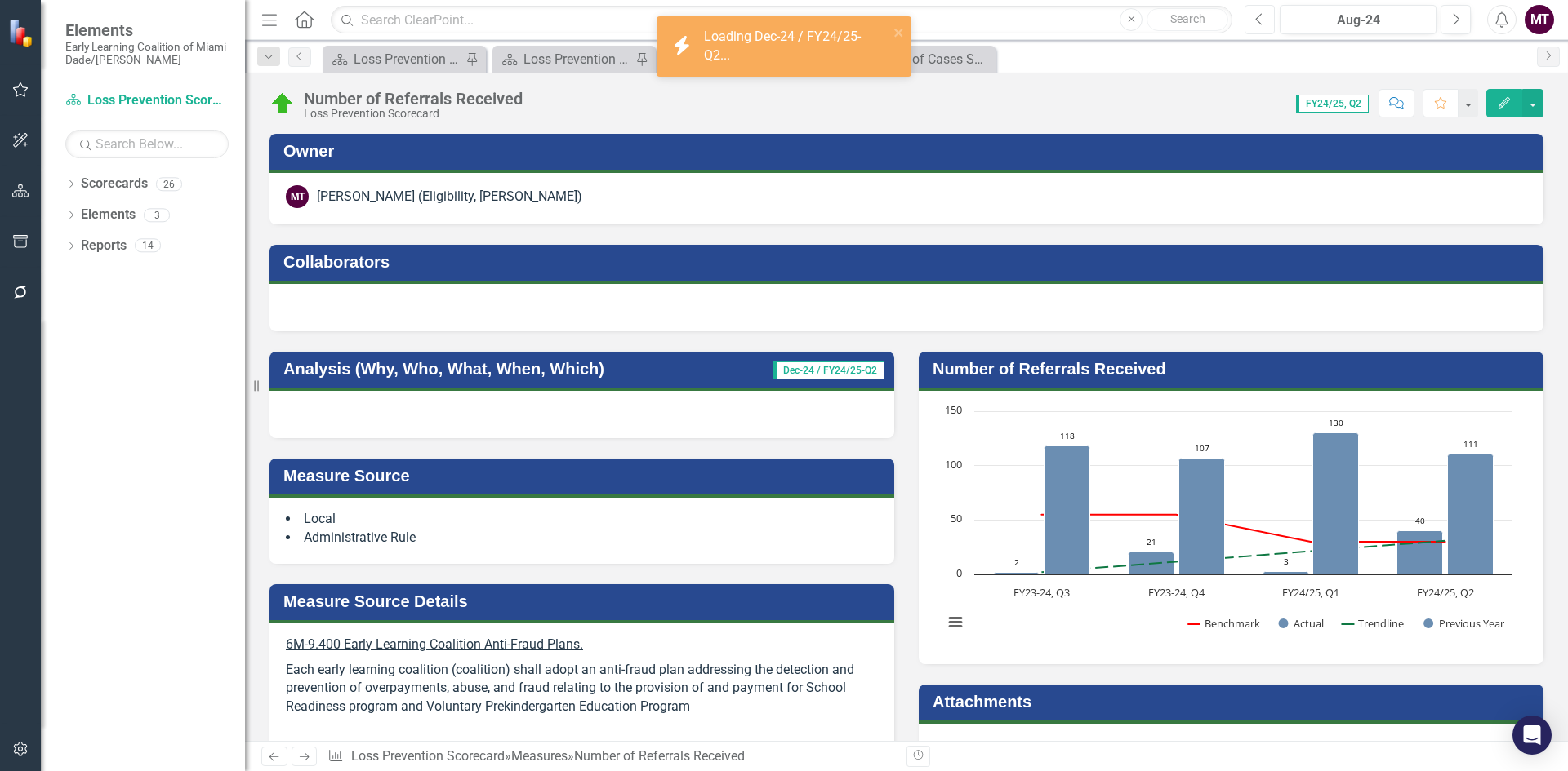
click at [1263, 24] on icon "Previous" at bounding box center [1259, 20] width 9 height 15
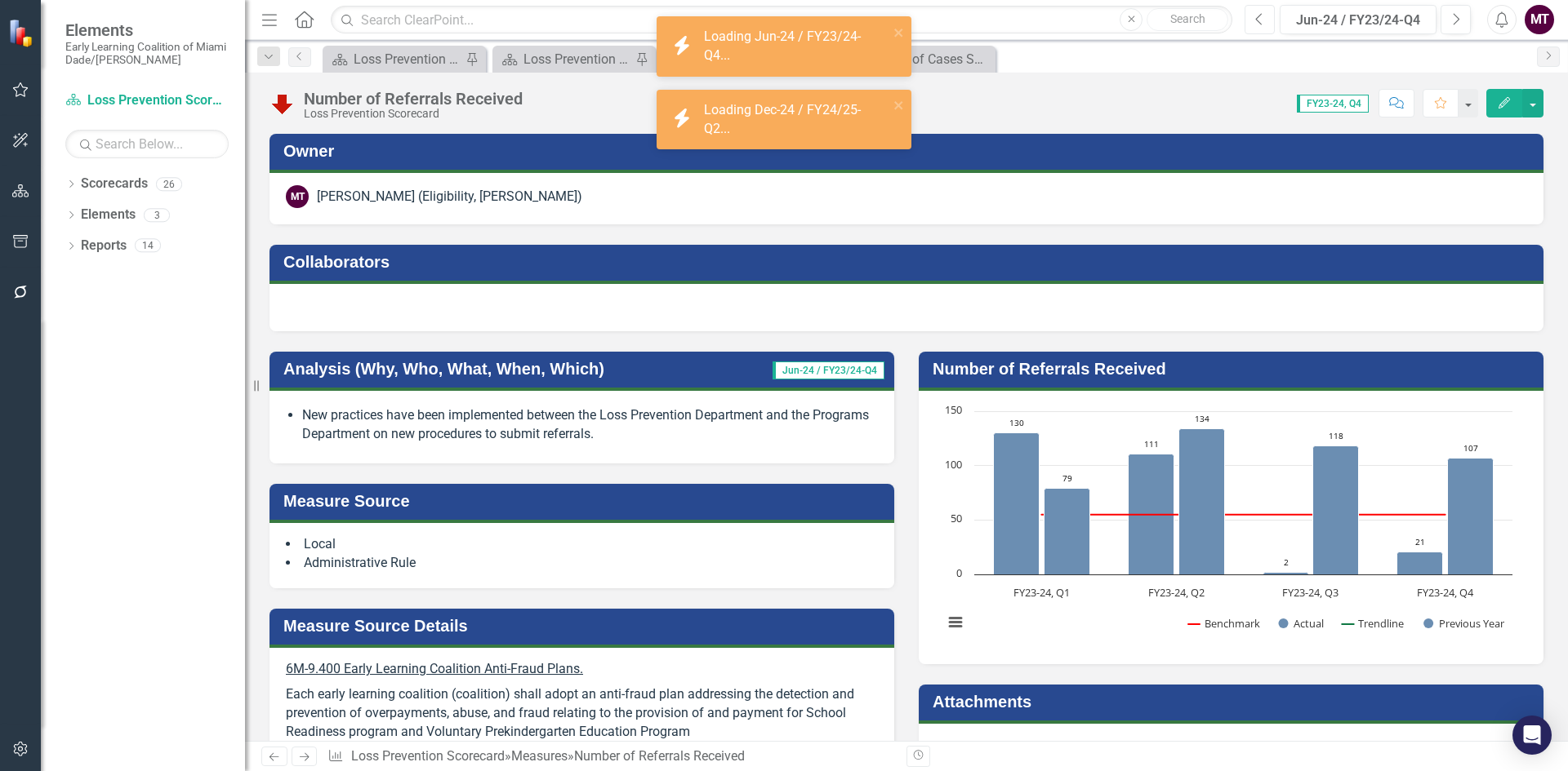
click at [1262, 24] on icon "Previous" at bounding box center [1259, 20] width 9 height 15
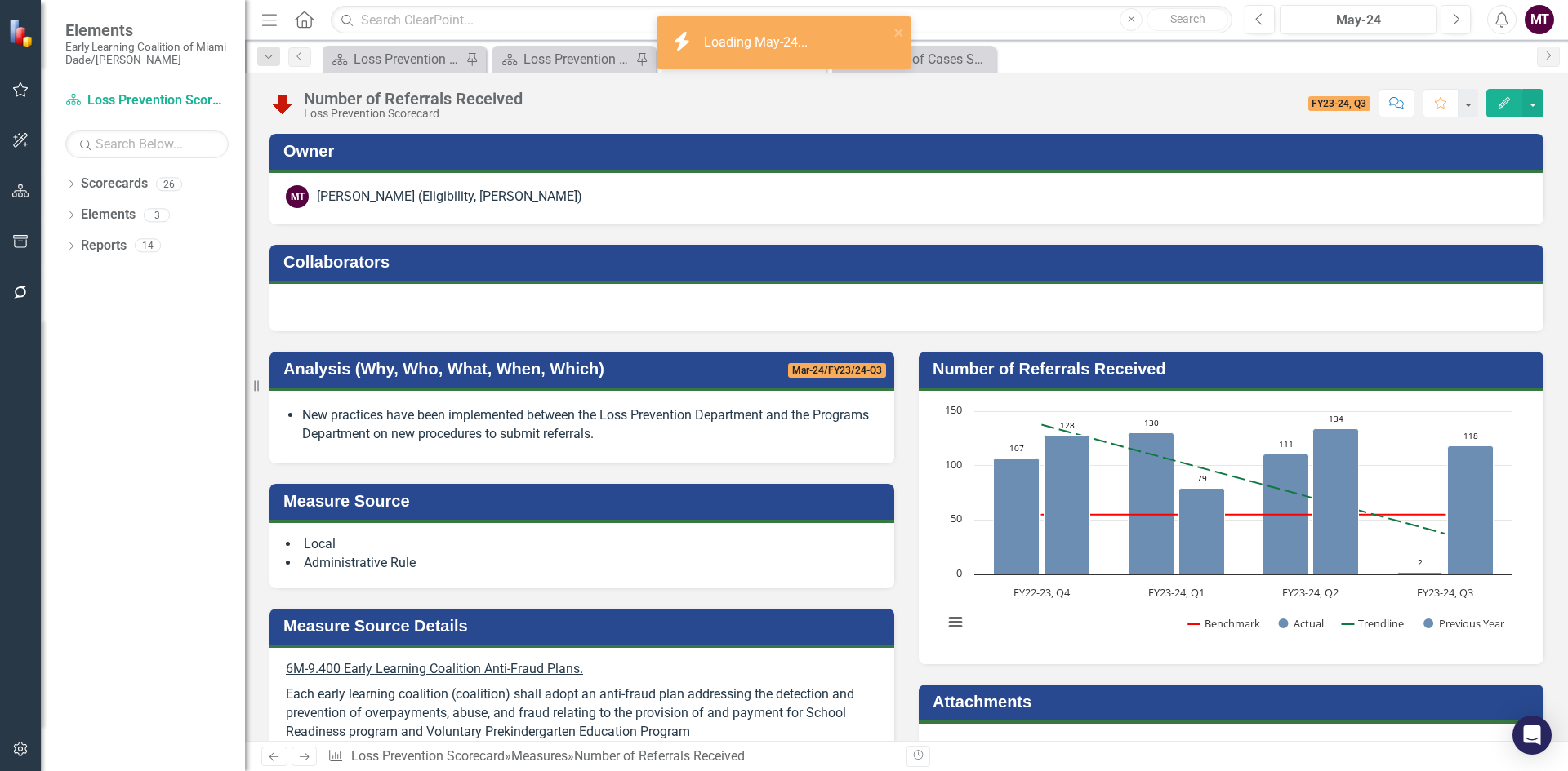
click at [520, 413] on li "New practices have been implemented between the Loss Prevention Department and …" at bounding box center [590, 425] width 576 height 38
click at [518, 413] on li "New practices have been implemented between the Loss Prevention Department and …" at bounding box center [590, 425] width 576 height 38
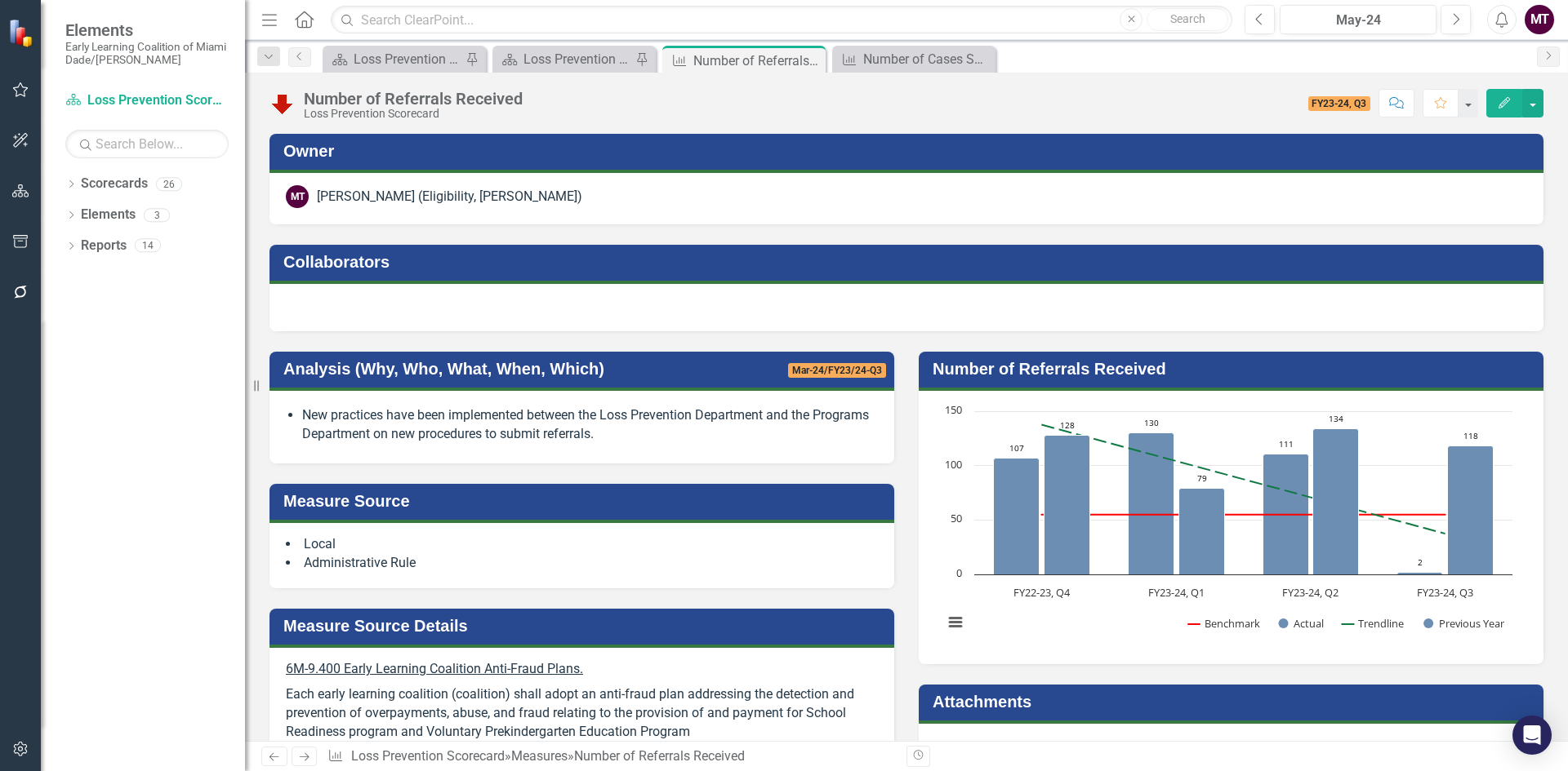
click at [678, 419] on li "New practices have been implemented between the Loss Prevention Department and …" at bounding box center [590, 425] width 576 height 38
click at [677, 418] on li "New practices have been implemented between the Loss Prevention Department and …" at bounding box center [590, 425] width 576 height 38
click at [368, 421] on li "New practices have been implemented between the Loss Prevention Department and …" at bounding box center [590, 425] width 576 height 38
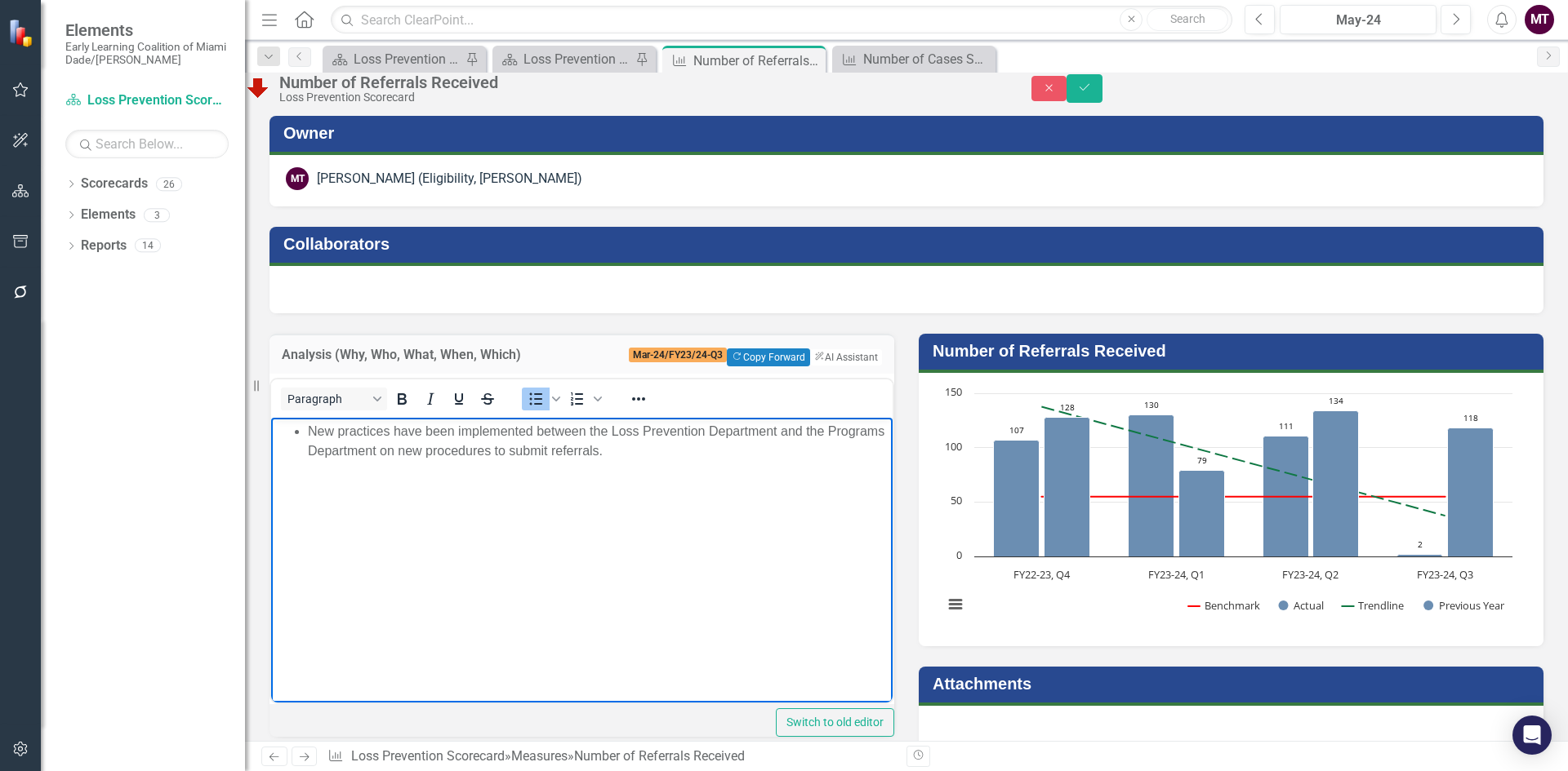
click at [698, 477] on body "New practices have been implemented between the Loss Prevention Department and …" at bounding box center [582, 539] width 621 height 245
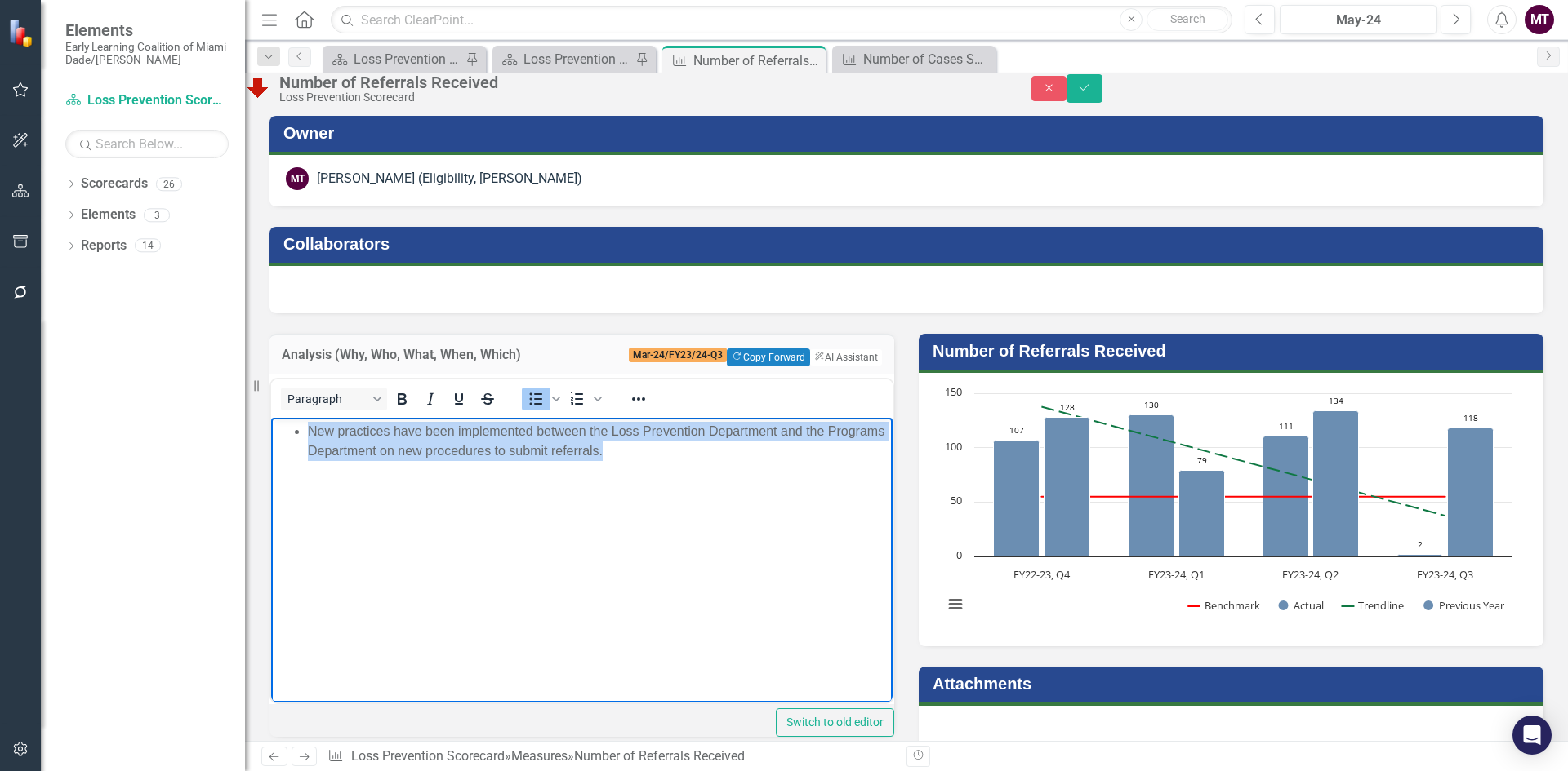
drag, startPoint x: 681, startPoint y: 457, endPoint x: 247, endPoint y: 435, distance: 434.6
click at [271, 435] on html "New practices have been implemented between the Loss Prevention Department and …" at bounding box center [582, 539] width 621 height 245
copy li "New practices have been implemented between the Loss Prevention Department and …"
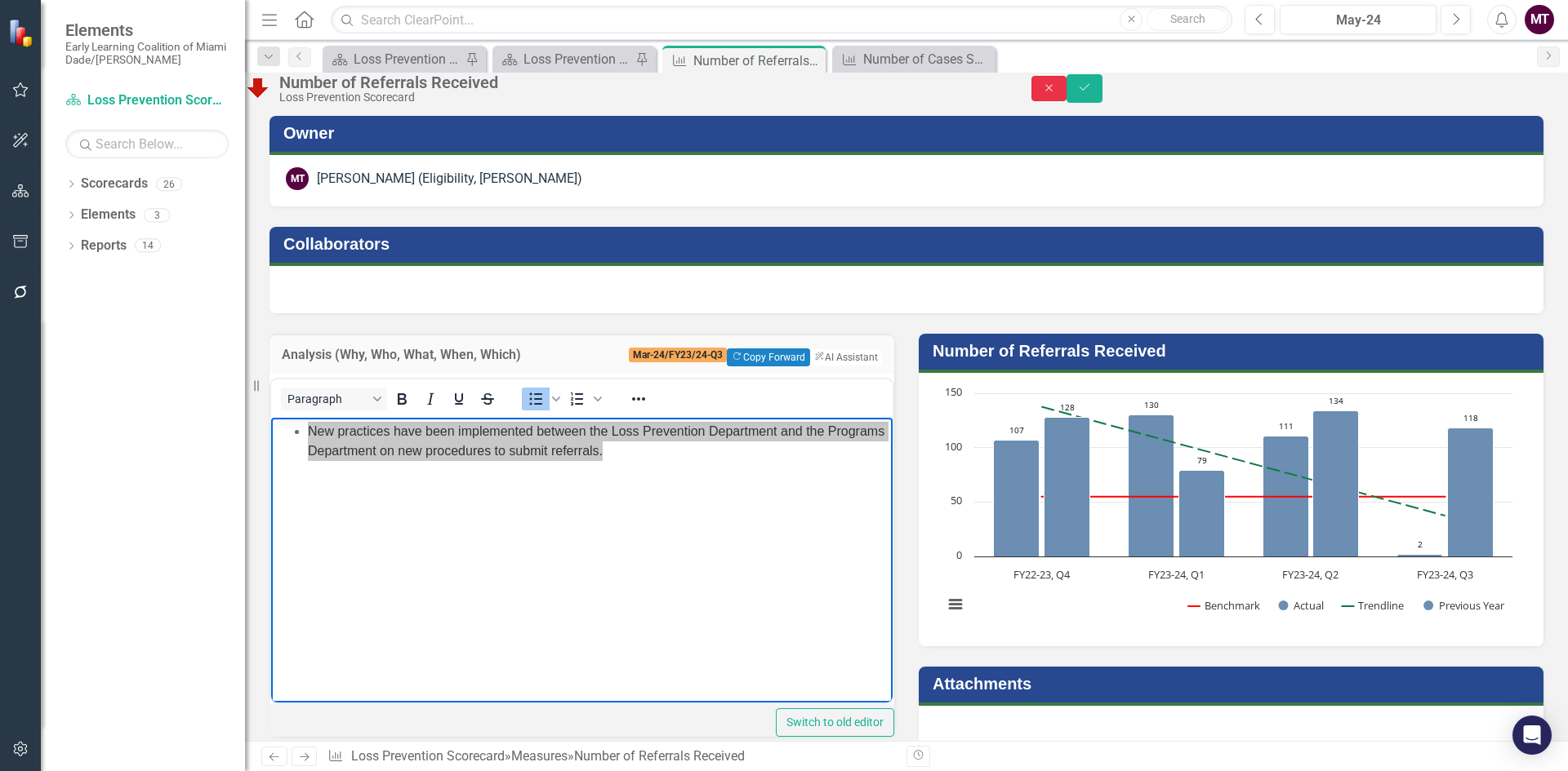
click at [1068, 88] on button "Close" at bounding box center [1049, 88] width 36 height 25
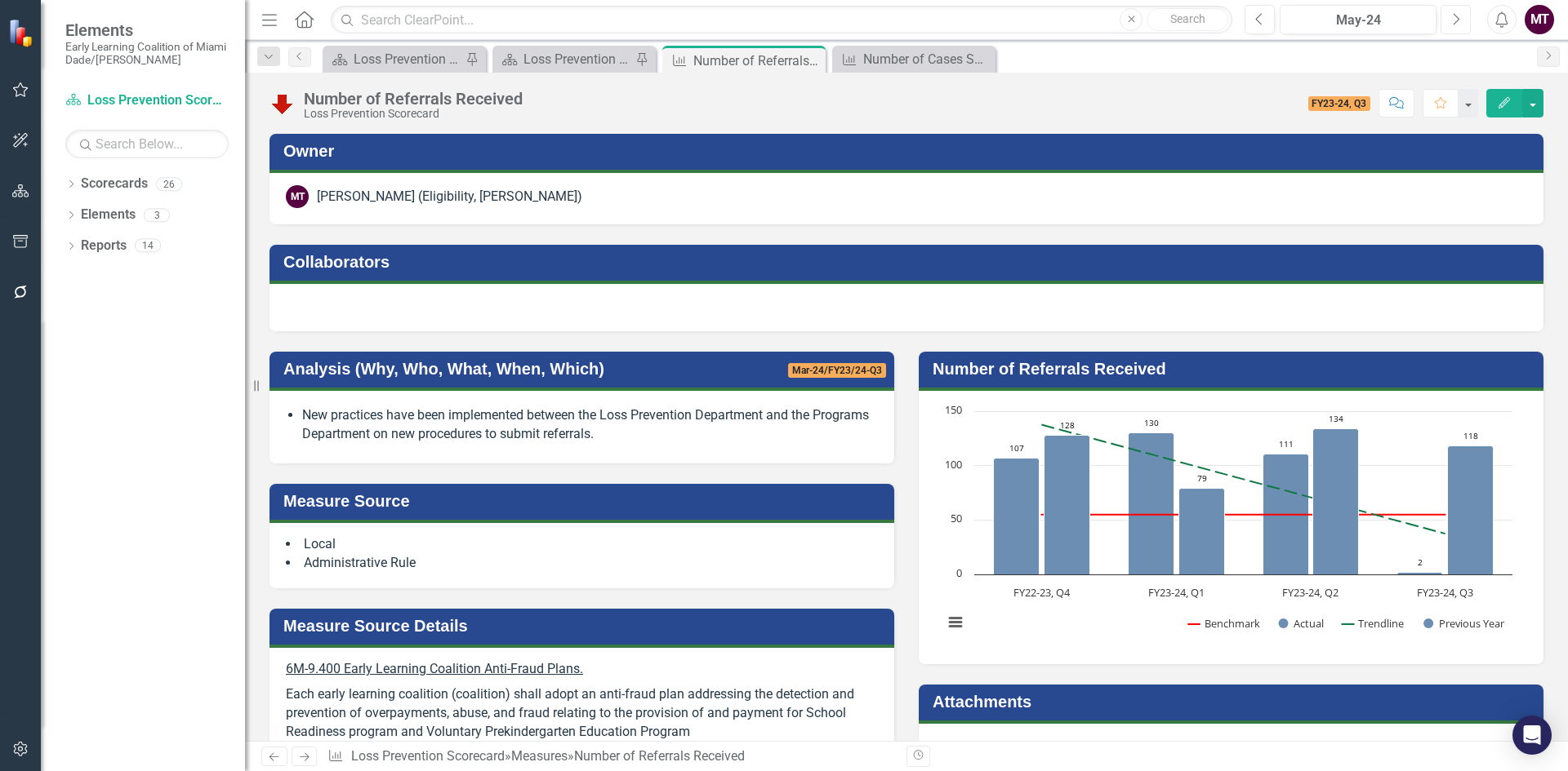
click at [1460, 17] on icon "Next" at bounding box center [1456, 20] width 9 height 15
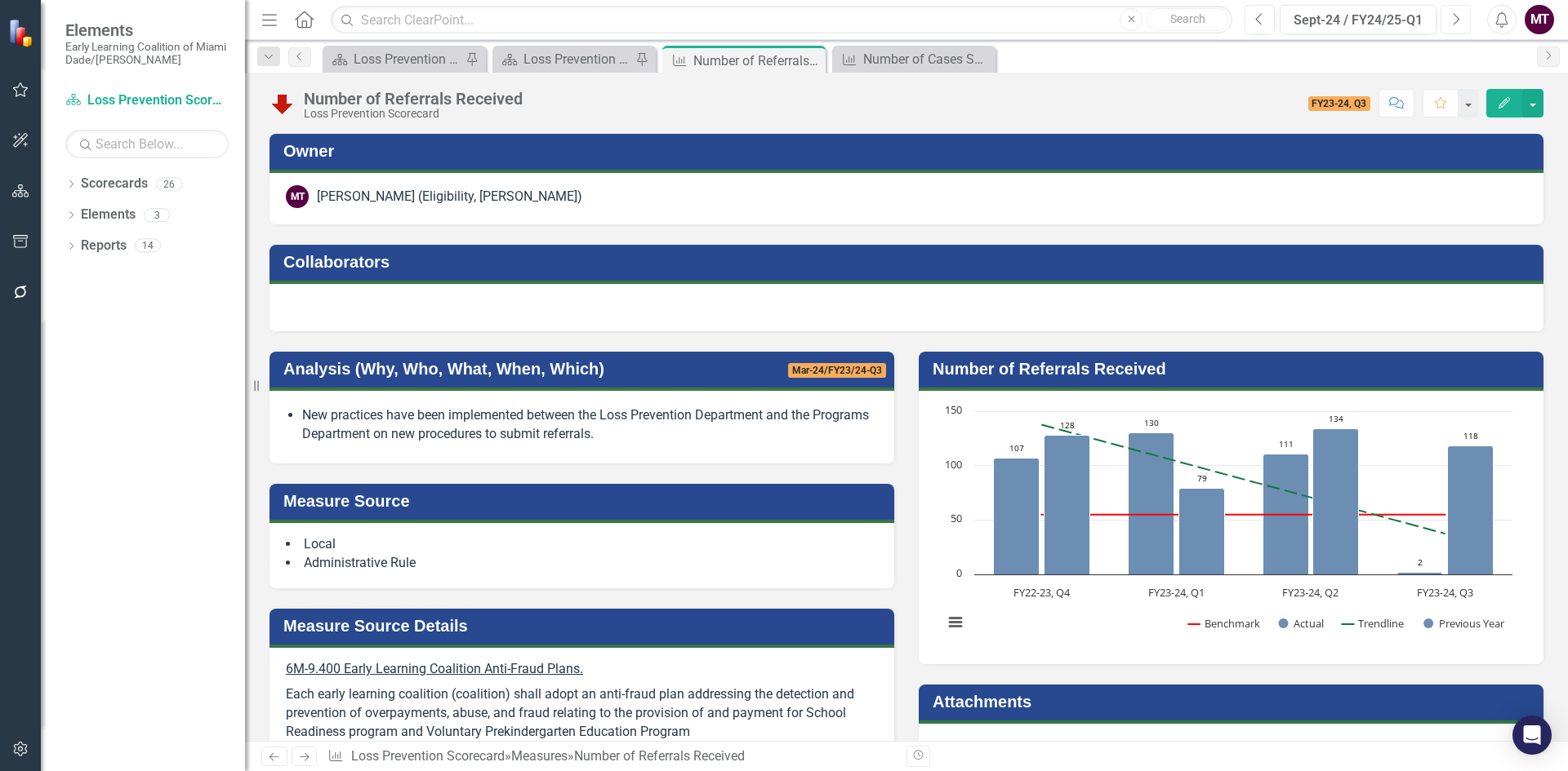
click at [1460, 17] on icon "Next" at bounding box center [1456, 20] width 9 height 15
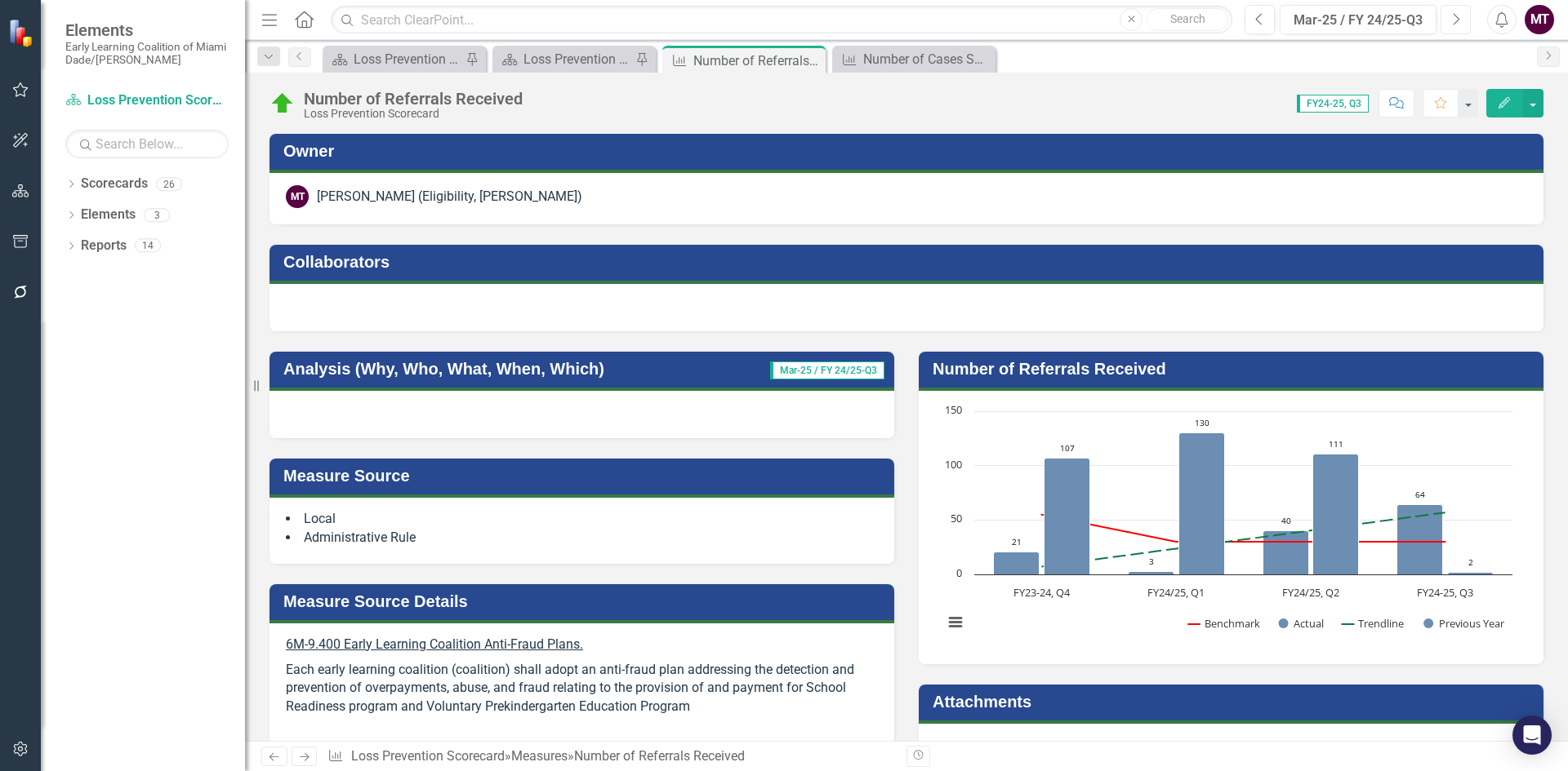
click at [1461, 20] on button "Next" at bounding box center [1456, 19] width 30 height 29
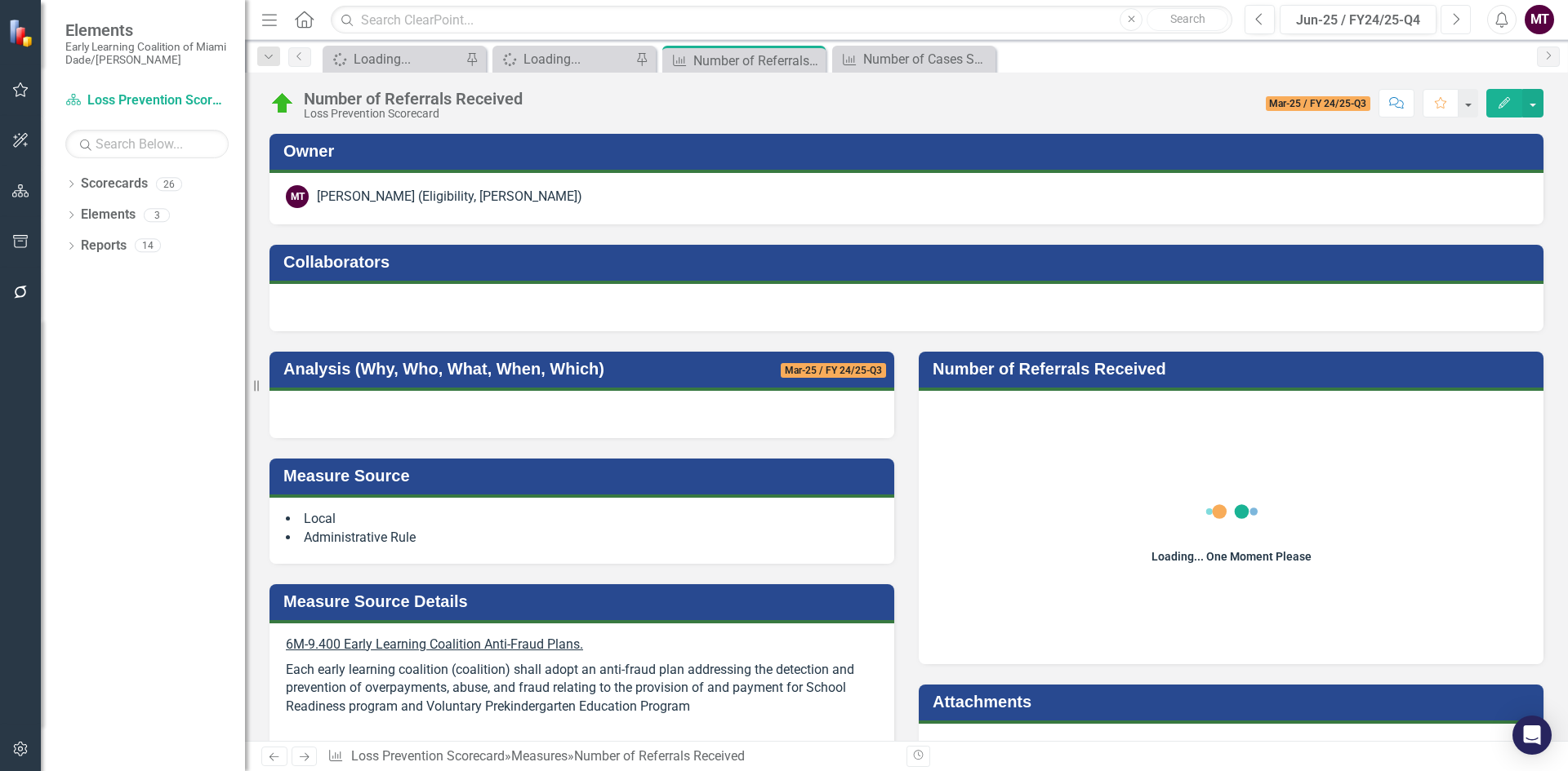
click at [1461, 20] on button "Next" at bounding box center [1456, 19] width 30 height 29
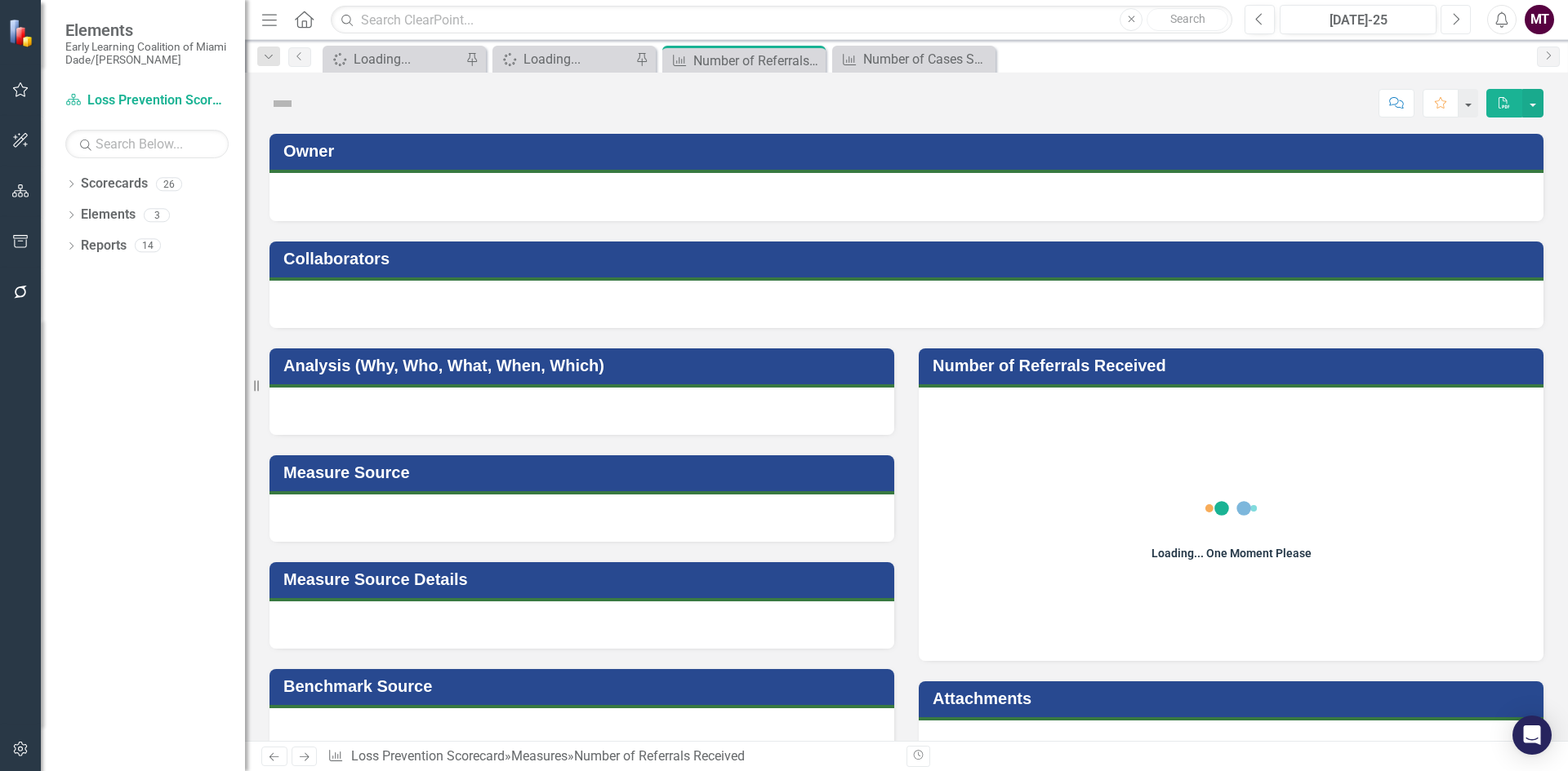
click at [1461, 20] on button "Next" at bounding box center [1456, 19] width 30 height 29
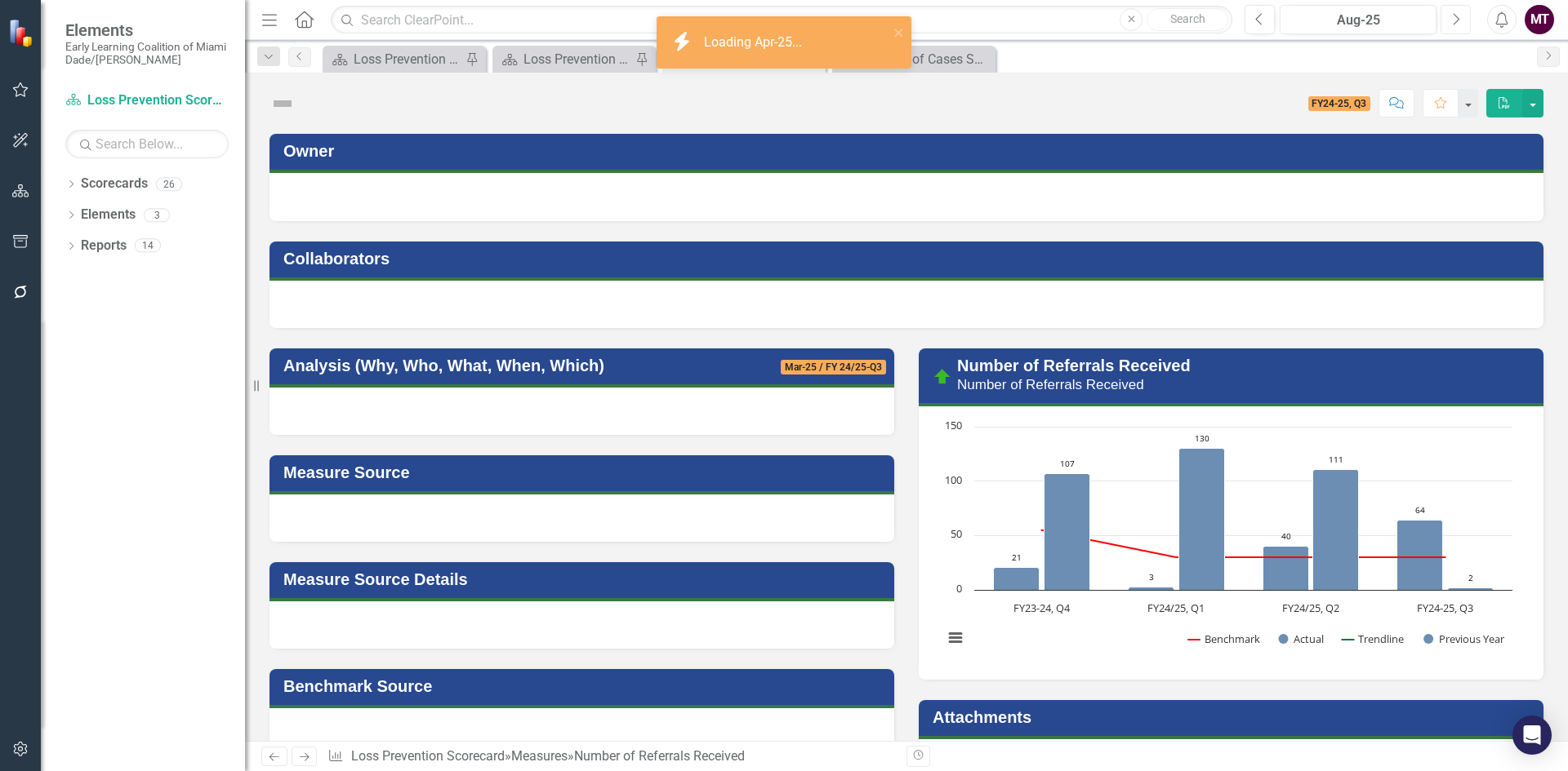
click at [1461, 20] on button "Next" at bounding box center [1456, 19] width 30 height 29
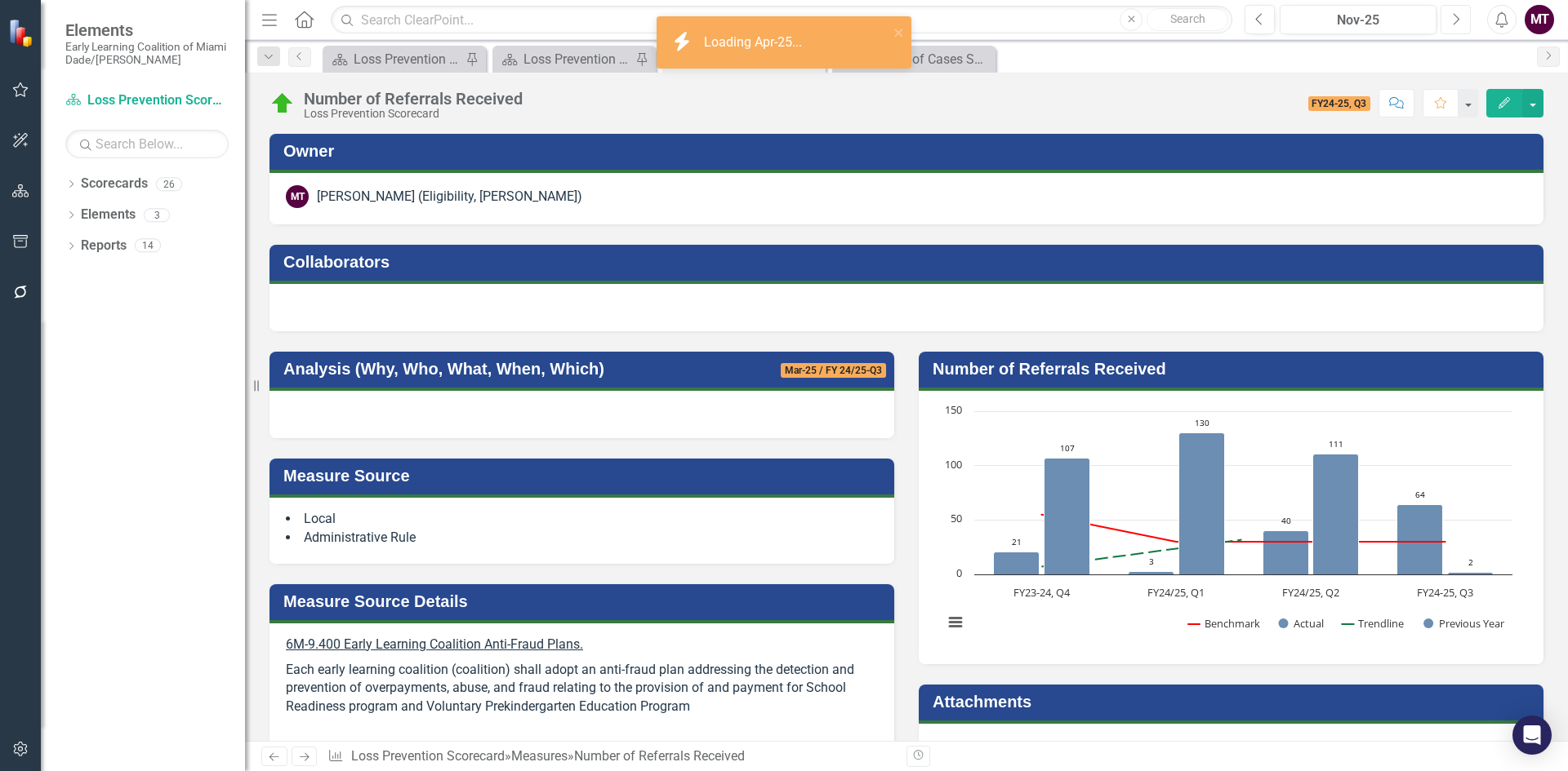
click at [1461, 20] on button "Next" at bounding box center [1456, 19] width 30 height 29
click at [1461, 18] on button "Next" at bounding box center [1456, 19] width 30 height 29
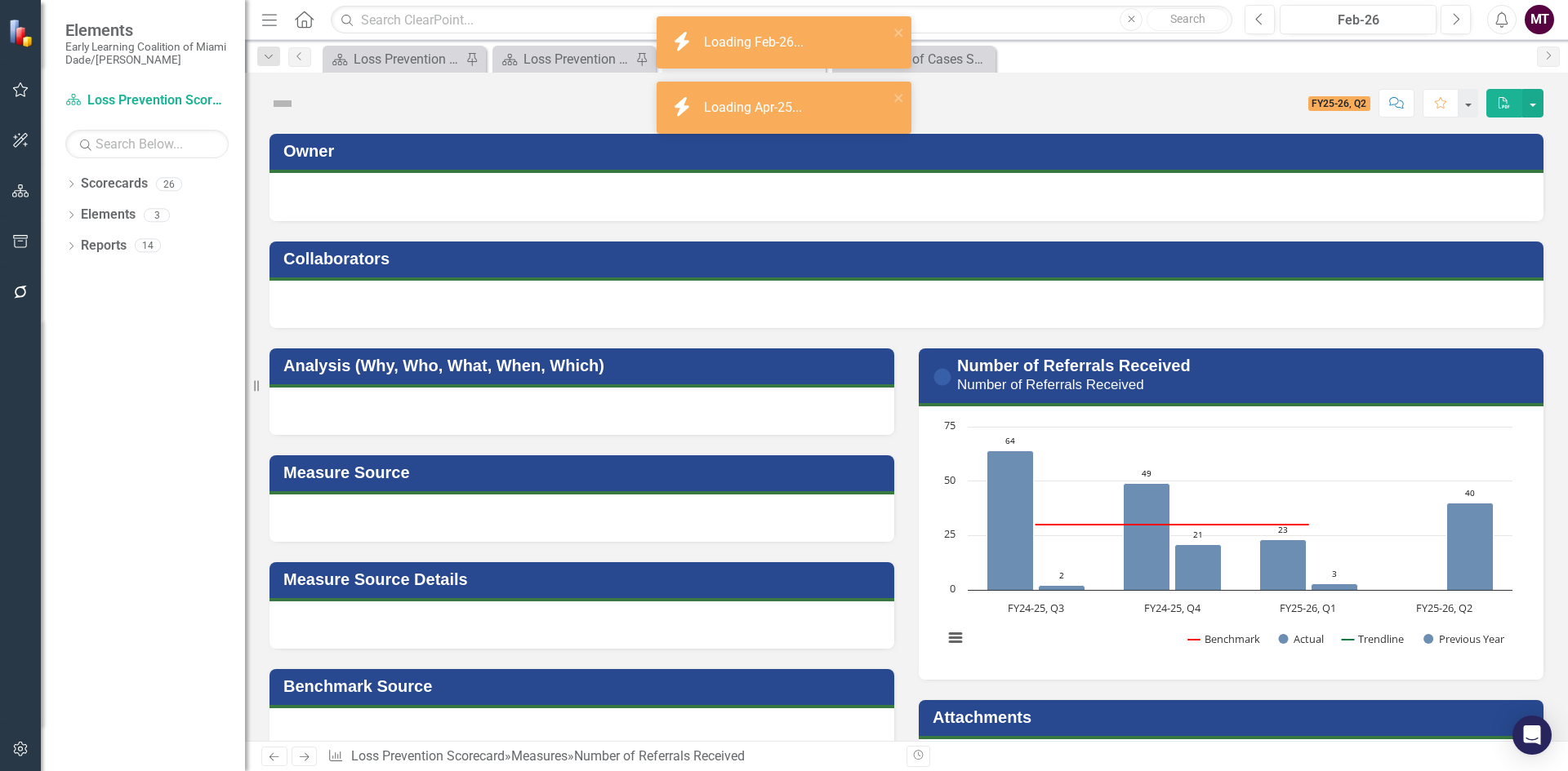
click at [1234, 27] on div "Previous Feb-26 Next Alerts MT User Edit Profile Disable Sound Silence Alerts H…" at bounding box center [1393, 19] width 330 height 29
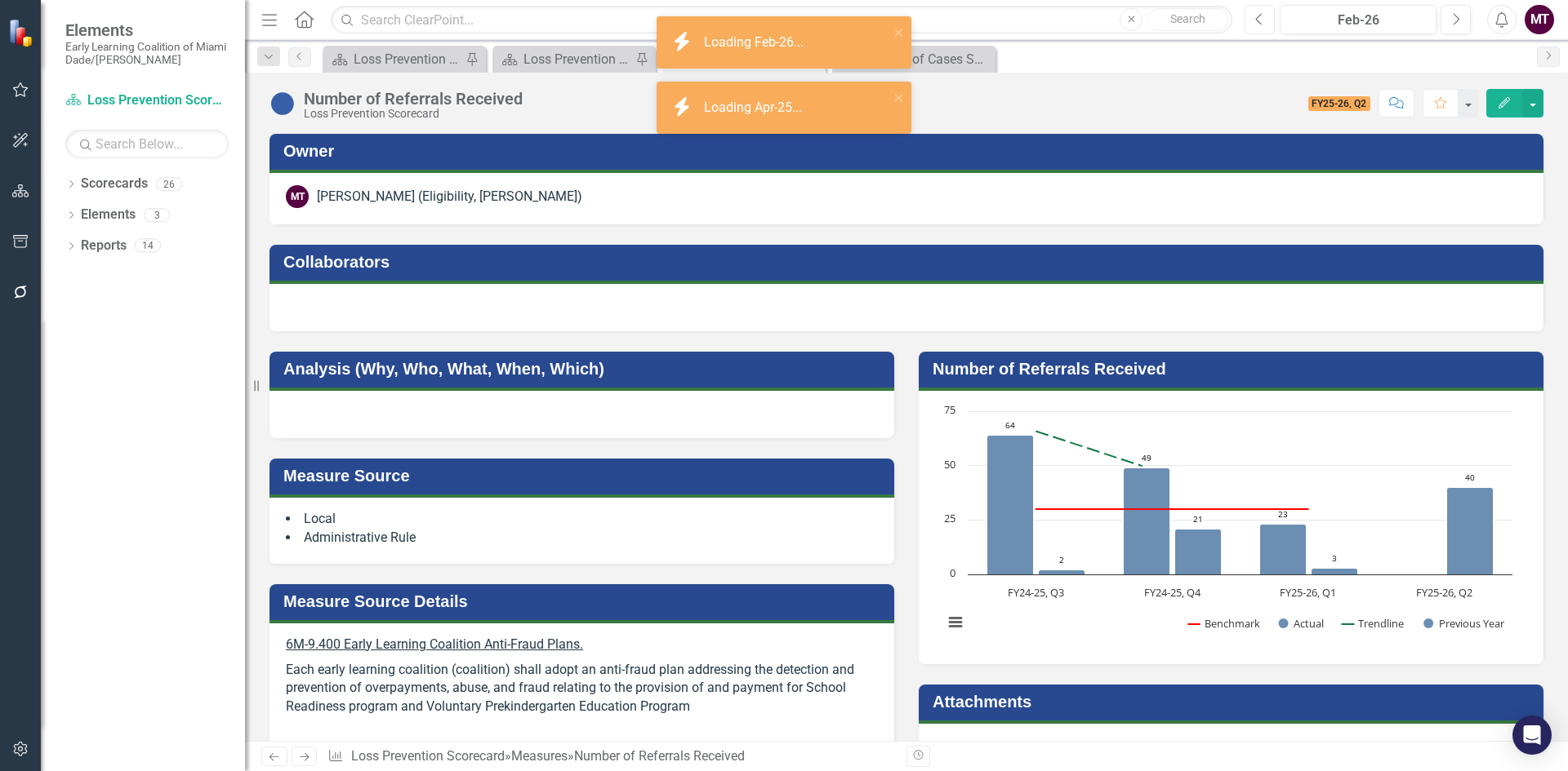
click at [1258, 33] on button "Previous" at bounding box center [1260, 19] width 30 height 29
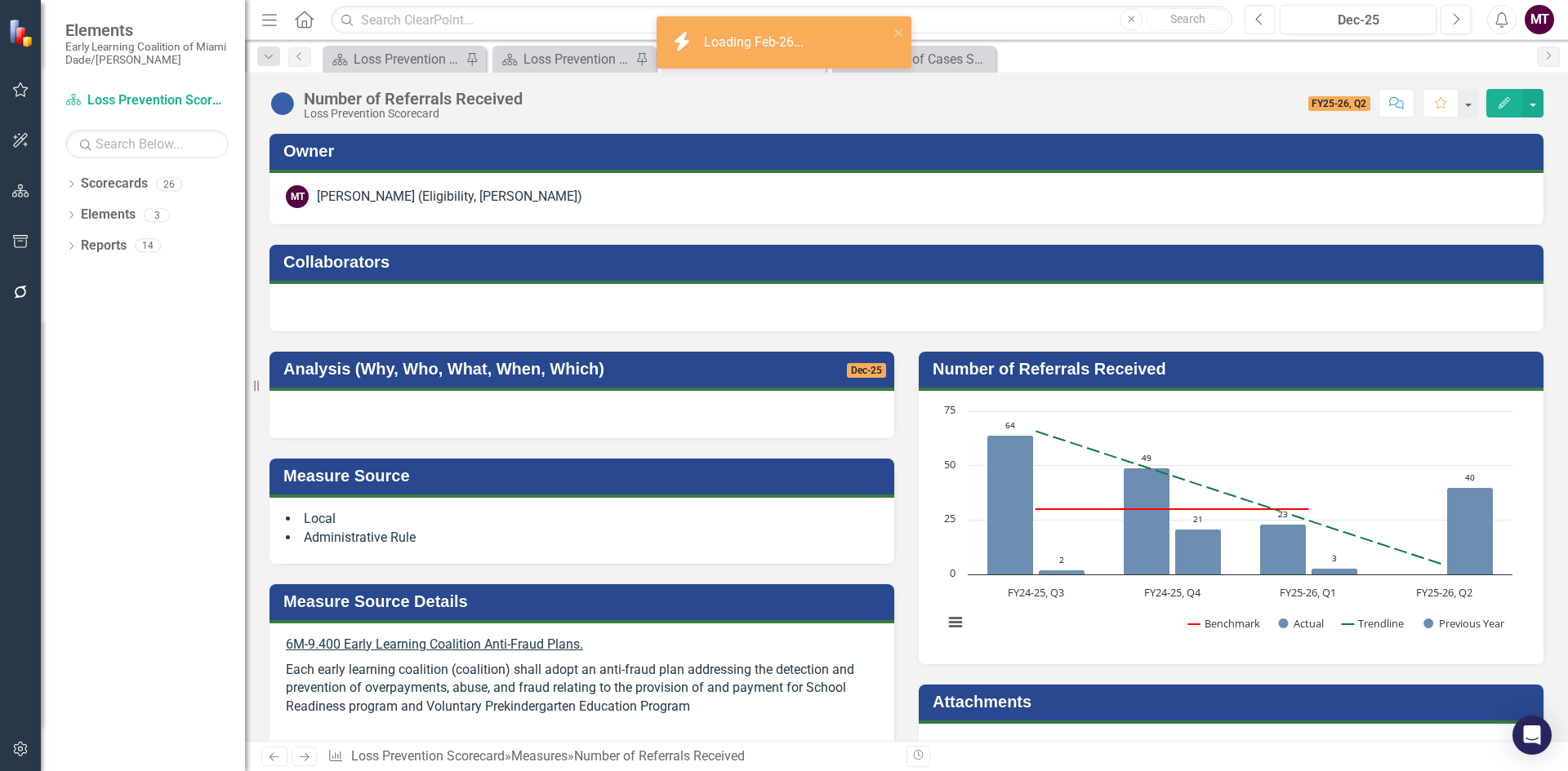
click at [1258, 33] on button "Previous" at bounding box center [1260, 19] width 30 height 29
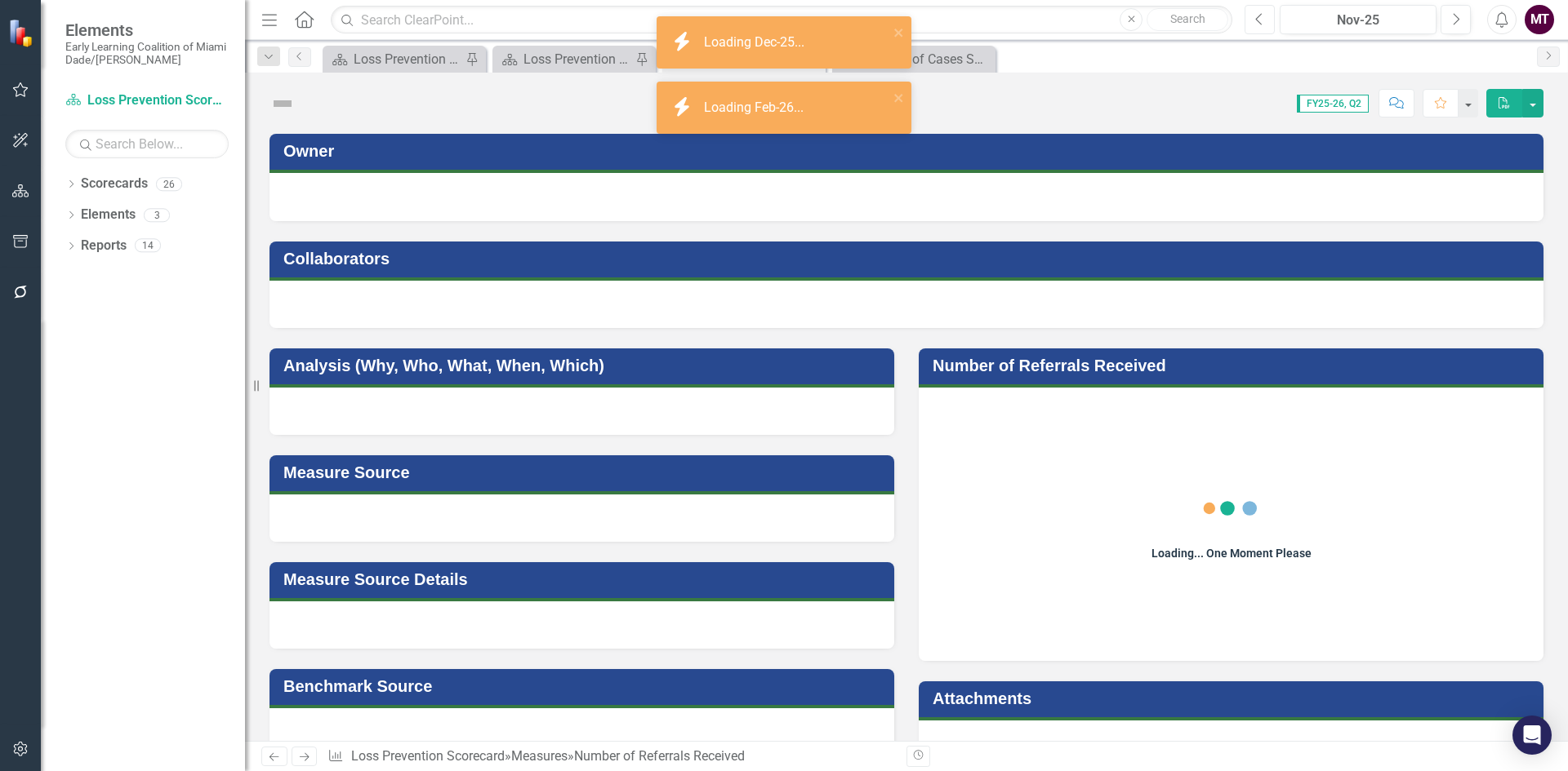
click at [1258, 33] on button "Previous" at bounding box center [1260, 19] width 30 height 29
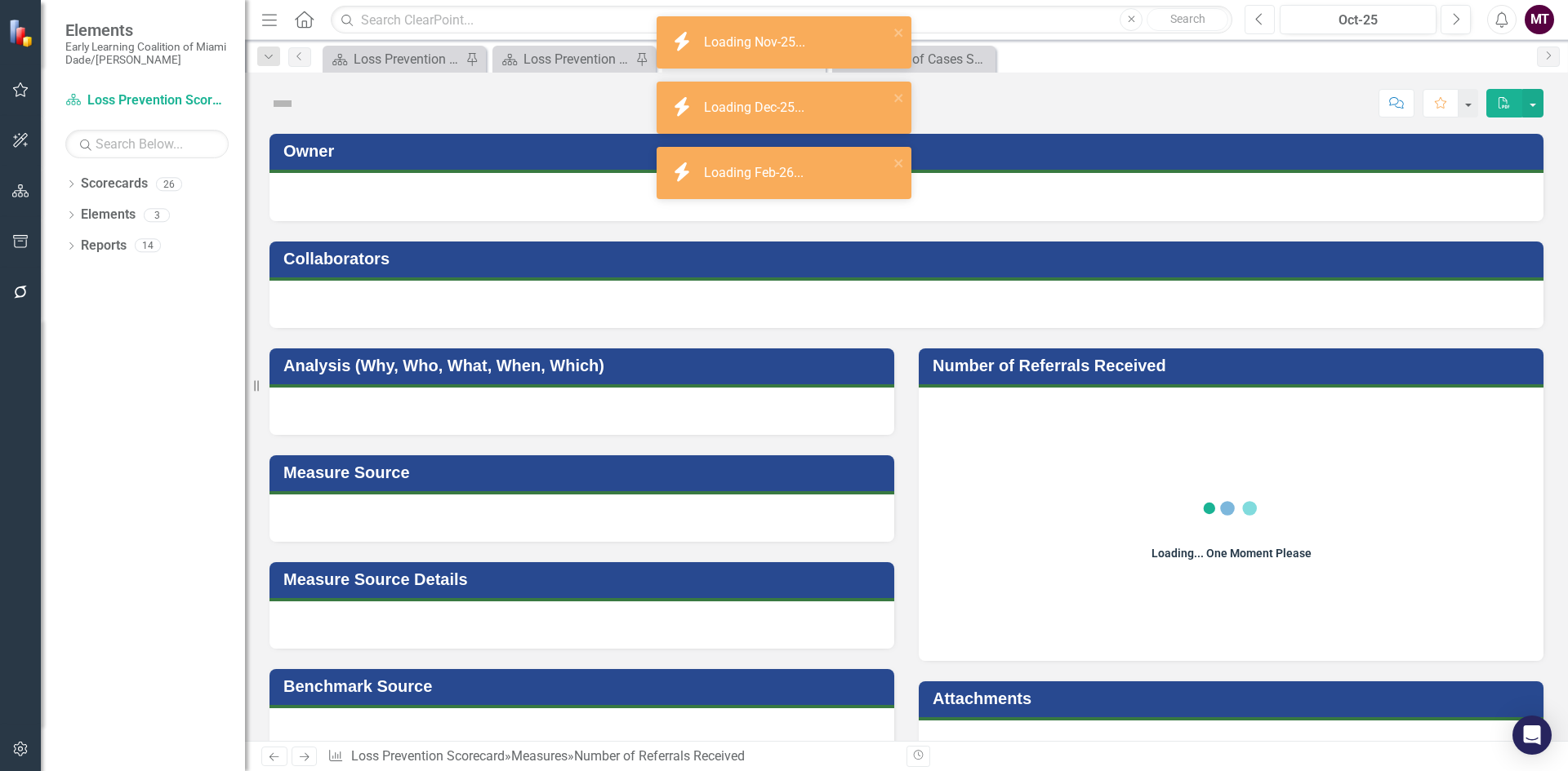
click at [1258, 33] on button "Previous" at bounding box center [1260, 19] width 30 height 29
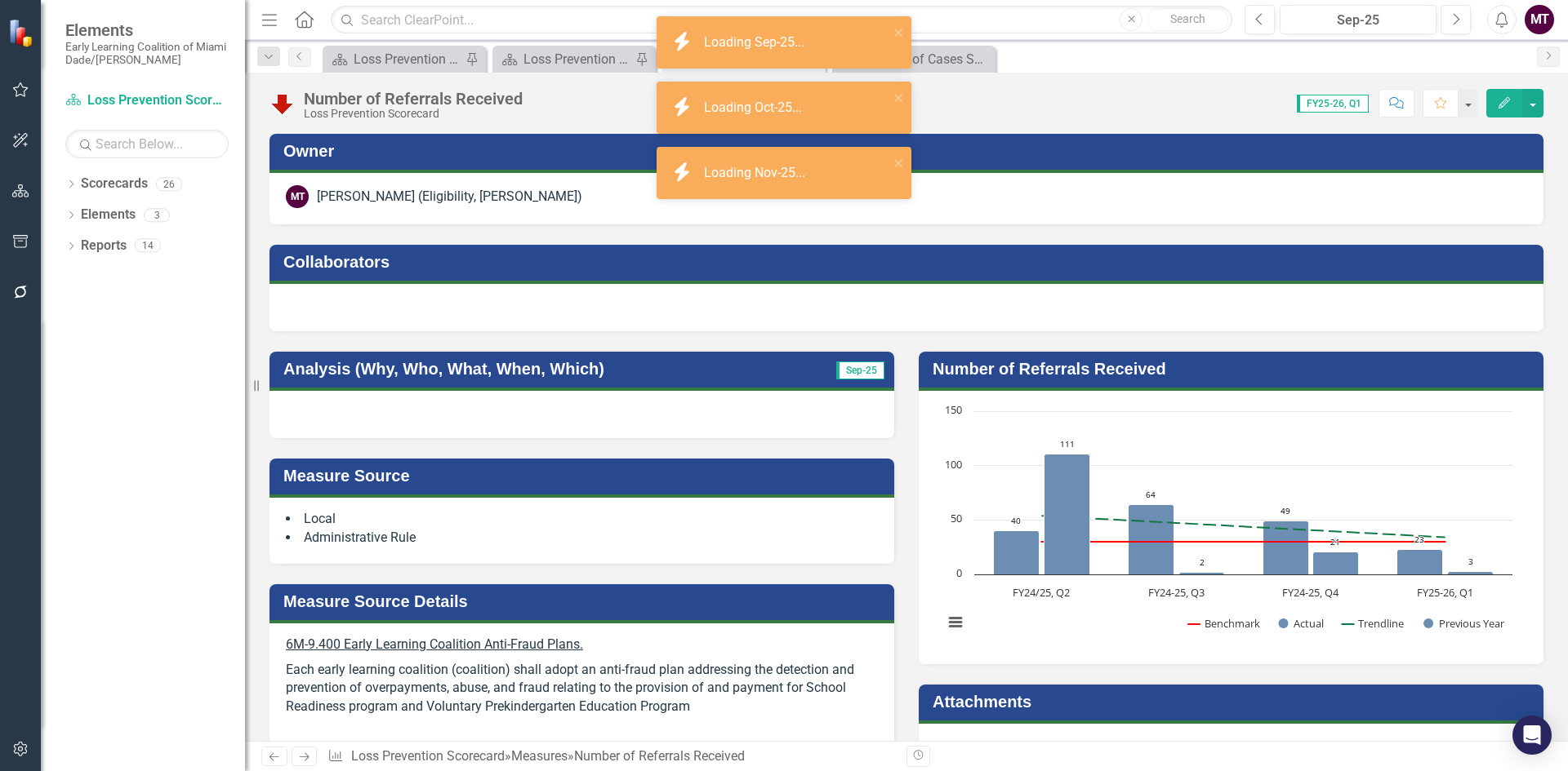
click at [390, 408] on div at bounding box center [582, 414] width 625 height 47
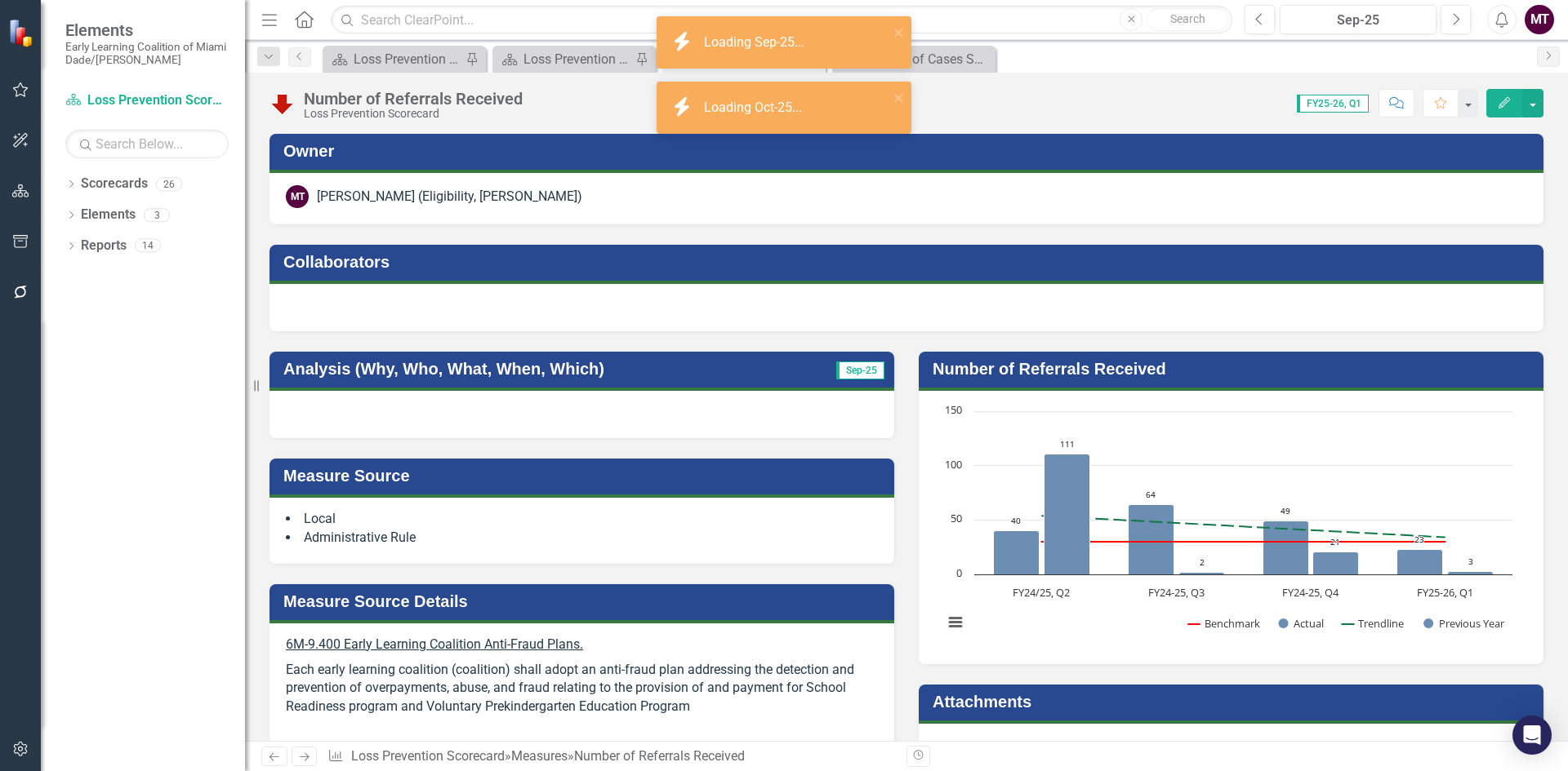
click at [390, 408] on div at bounding box center [582, 414] width 625 height 47
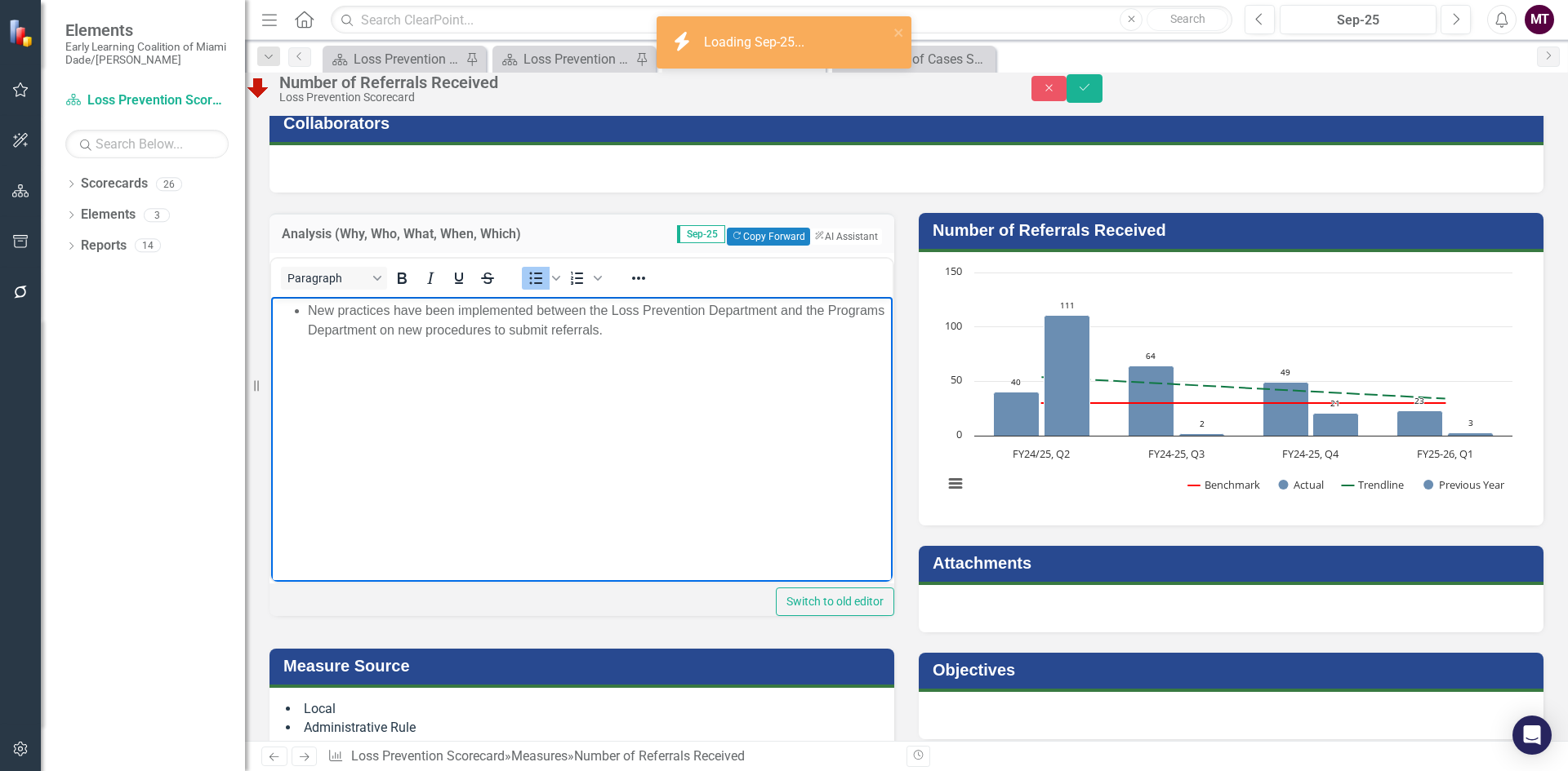
scroll to position [164, 0]
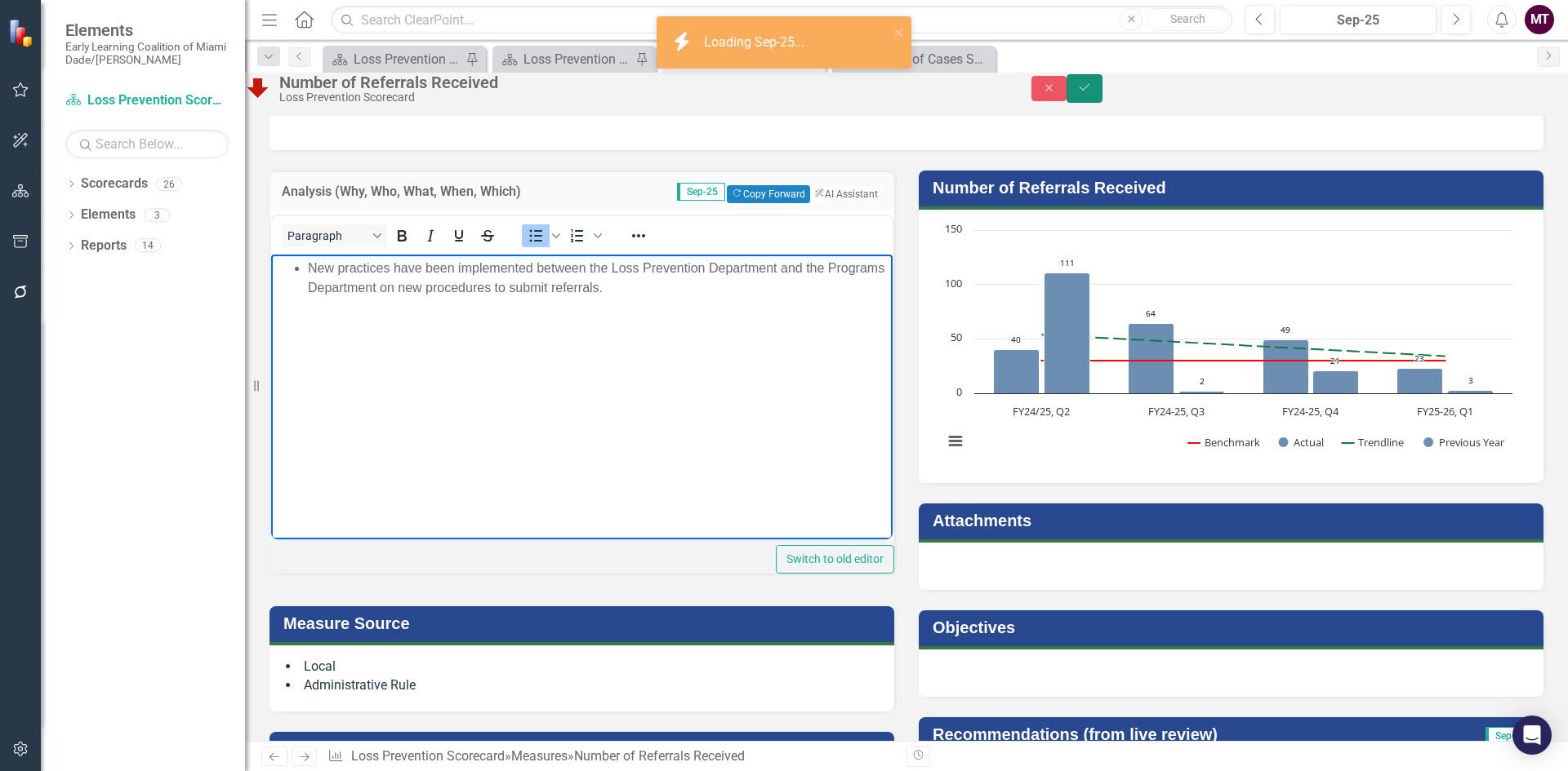
click at [1102, 95] on button "Save" at bounding box center [1085, 89] width 36 height 29
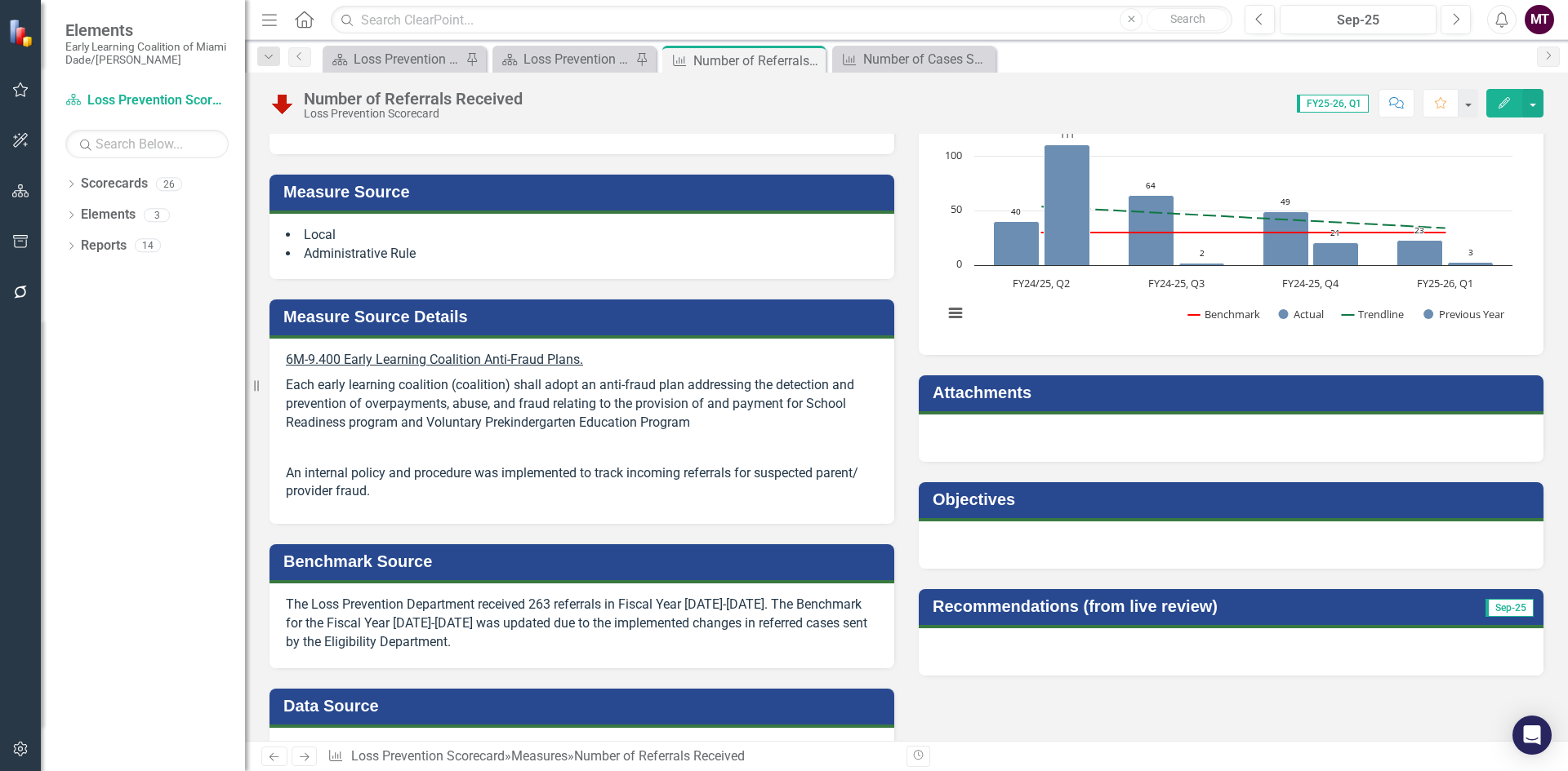
scroll to position [41, 0]
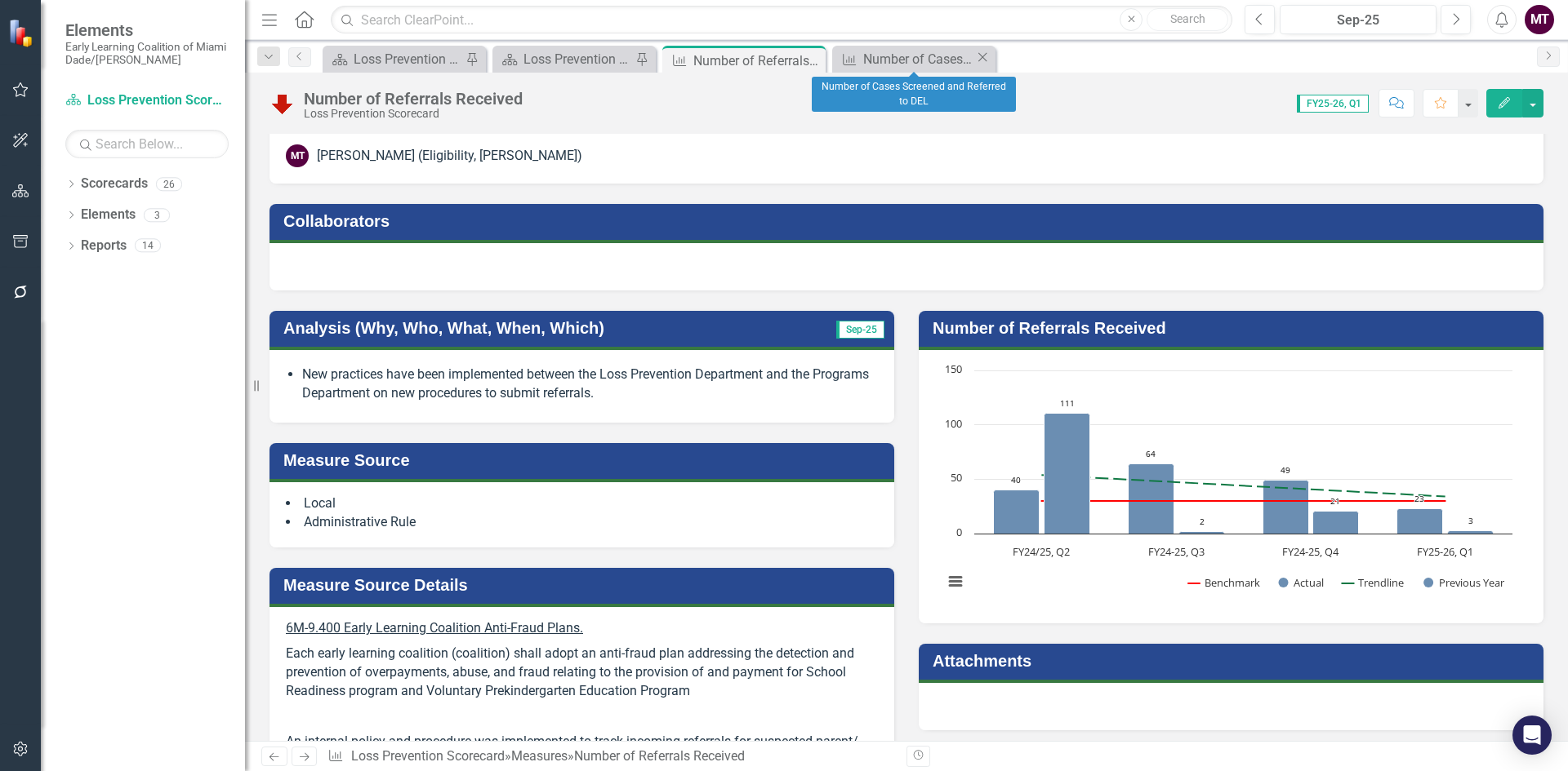
click at [983, 60] on icon "Close" at bounding box center [982, 57] width 16 height 13
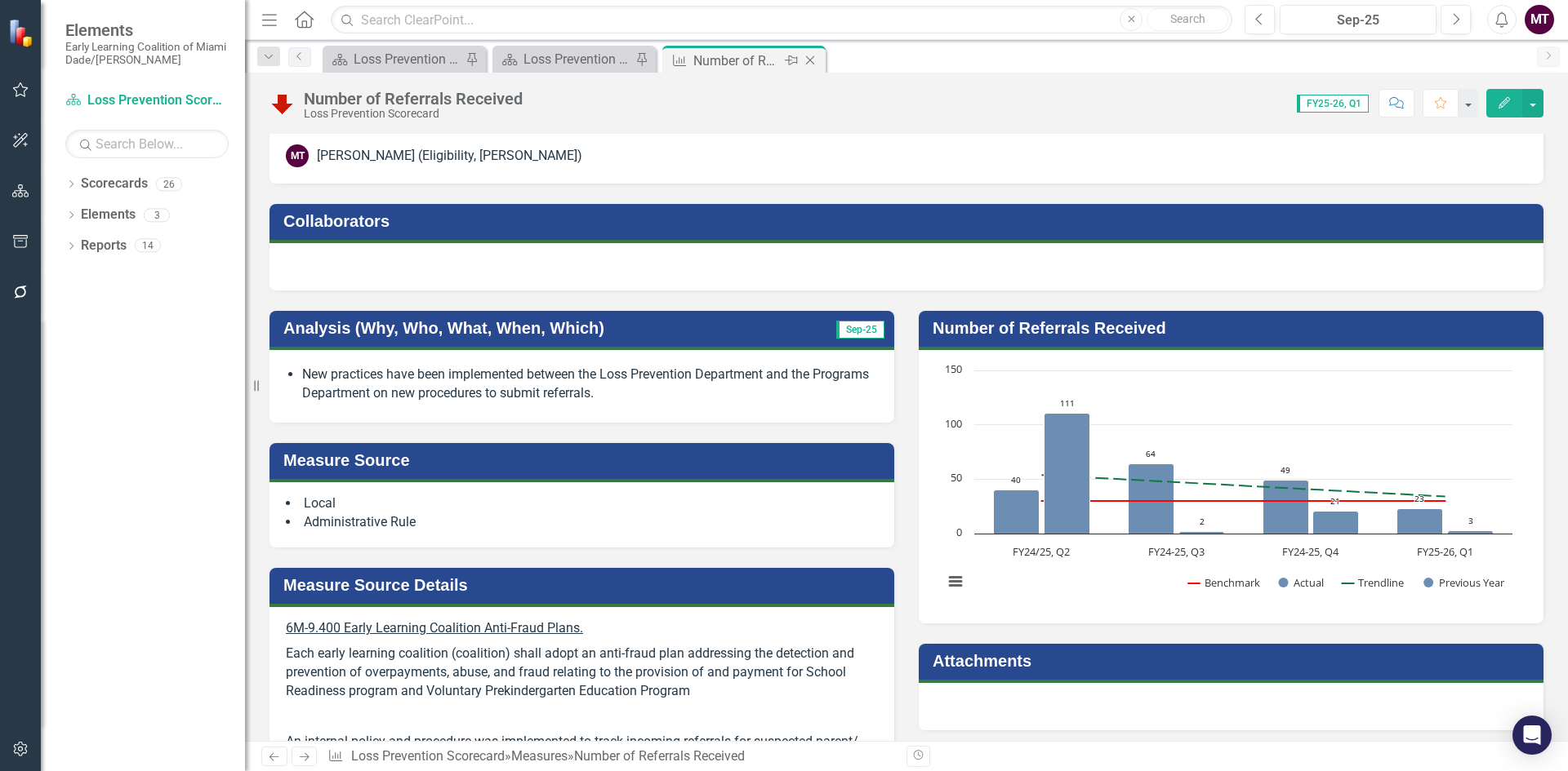
click at [815, 58] on icon "Close" at bounding box center [809, 60] width 16 height 13
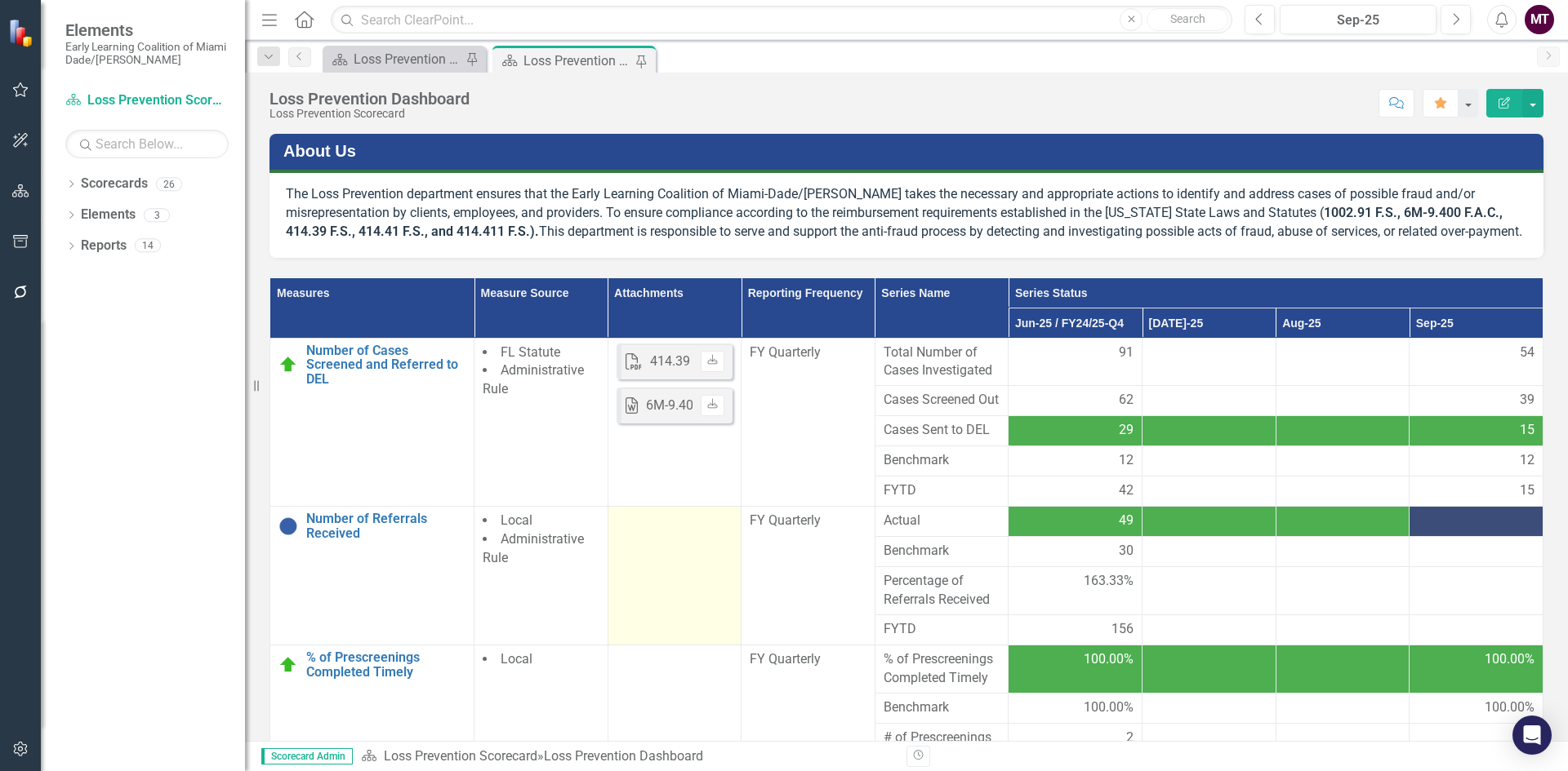
scroll to position [71, 0]
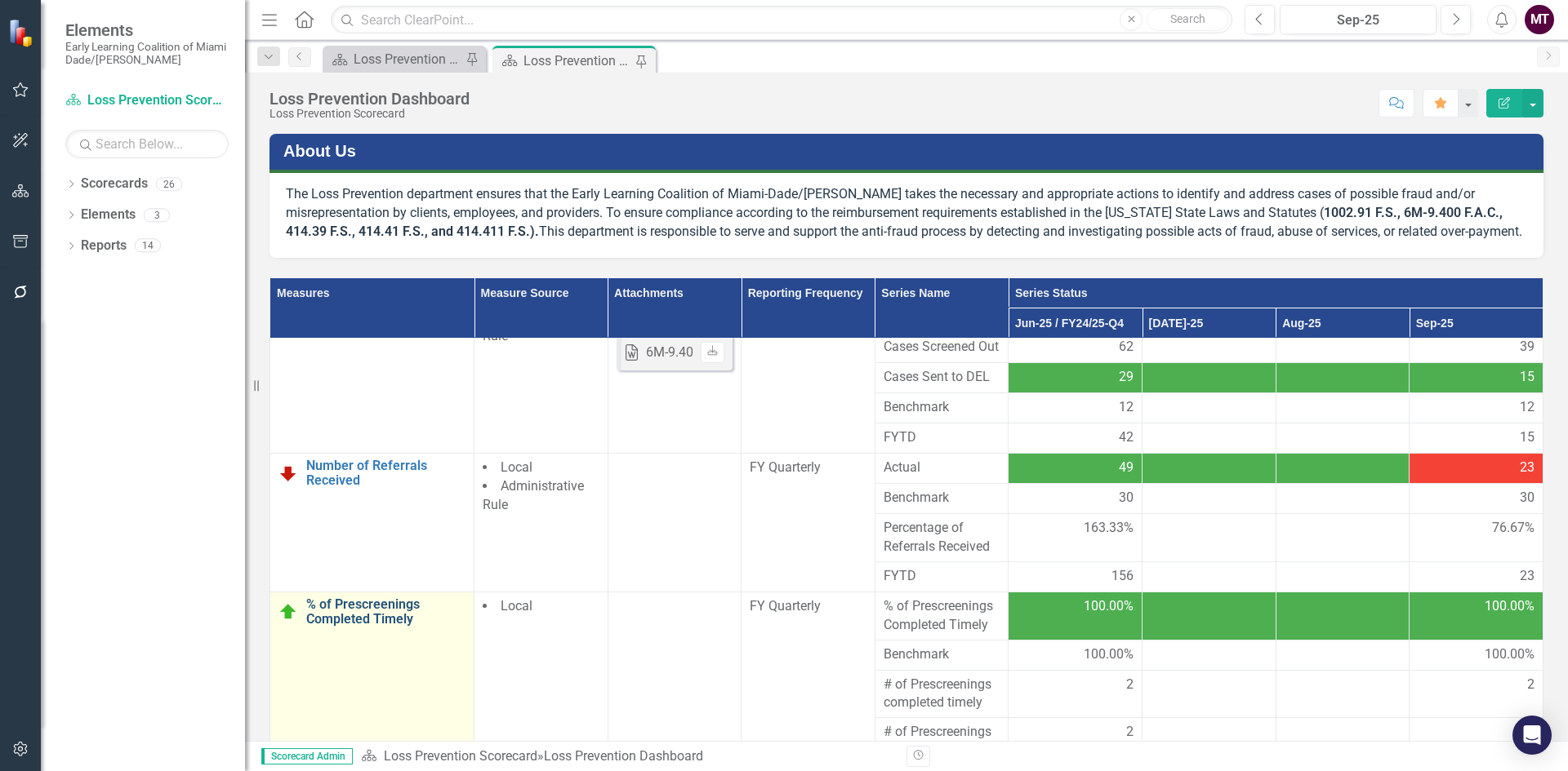
click at [389, 625] on link "% of Prescreenings Completed Timely" at bounding box center [386, 612] width 159 height 29
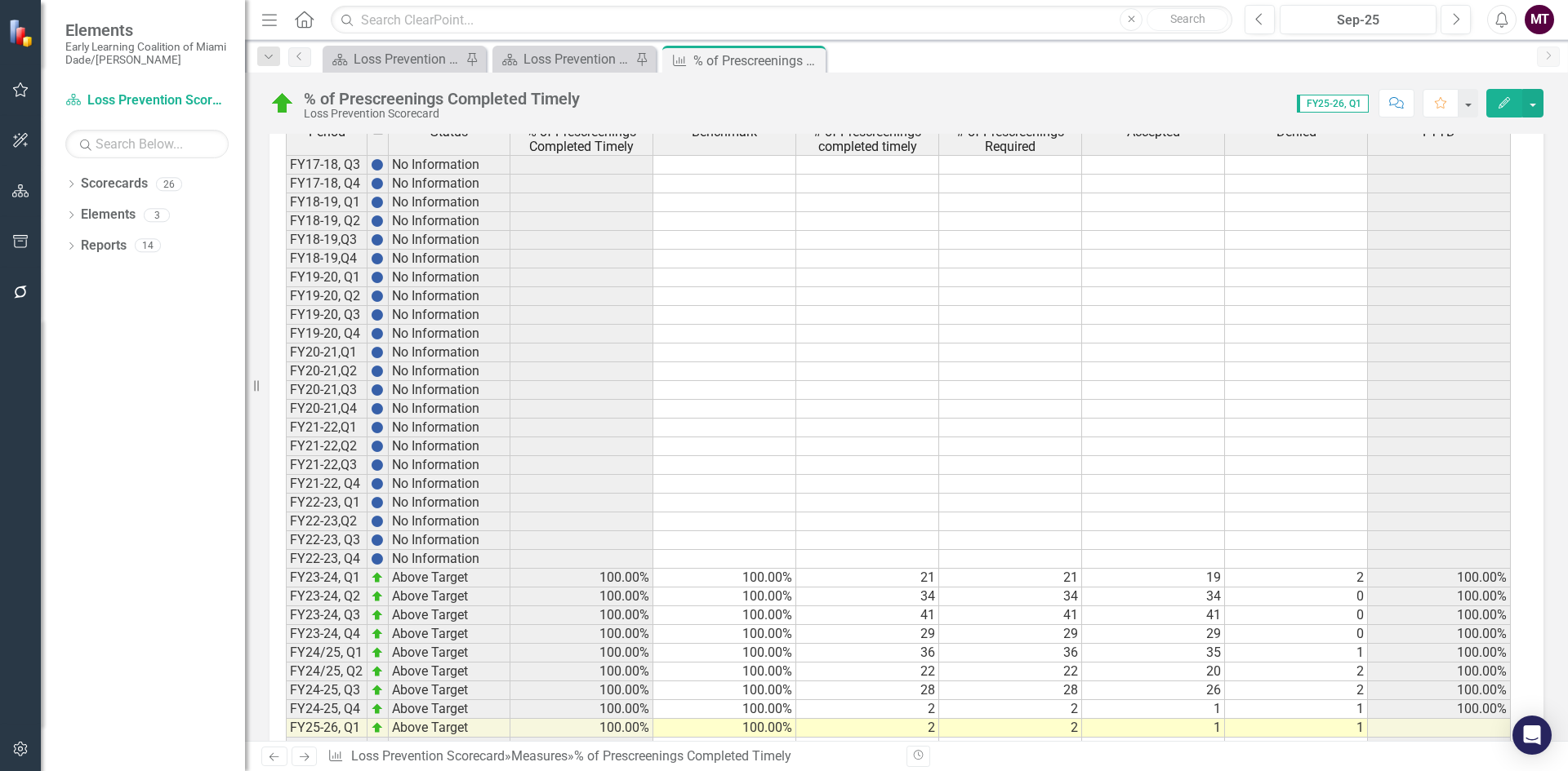
scroll to position [990, 0]
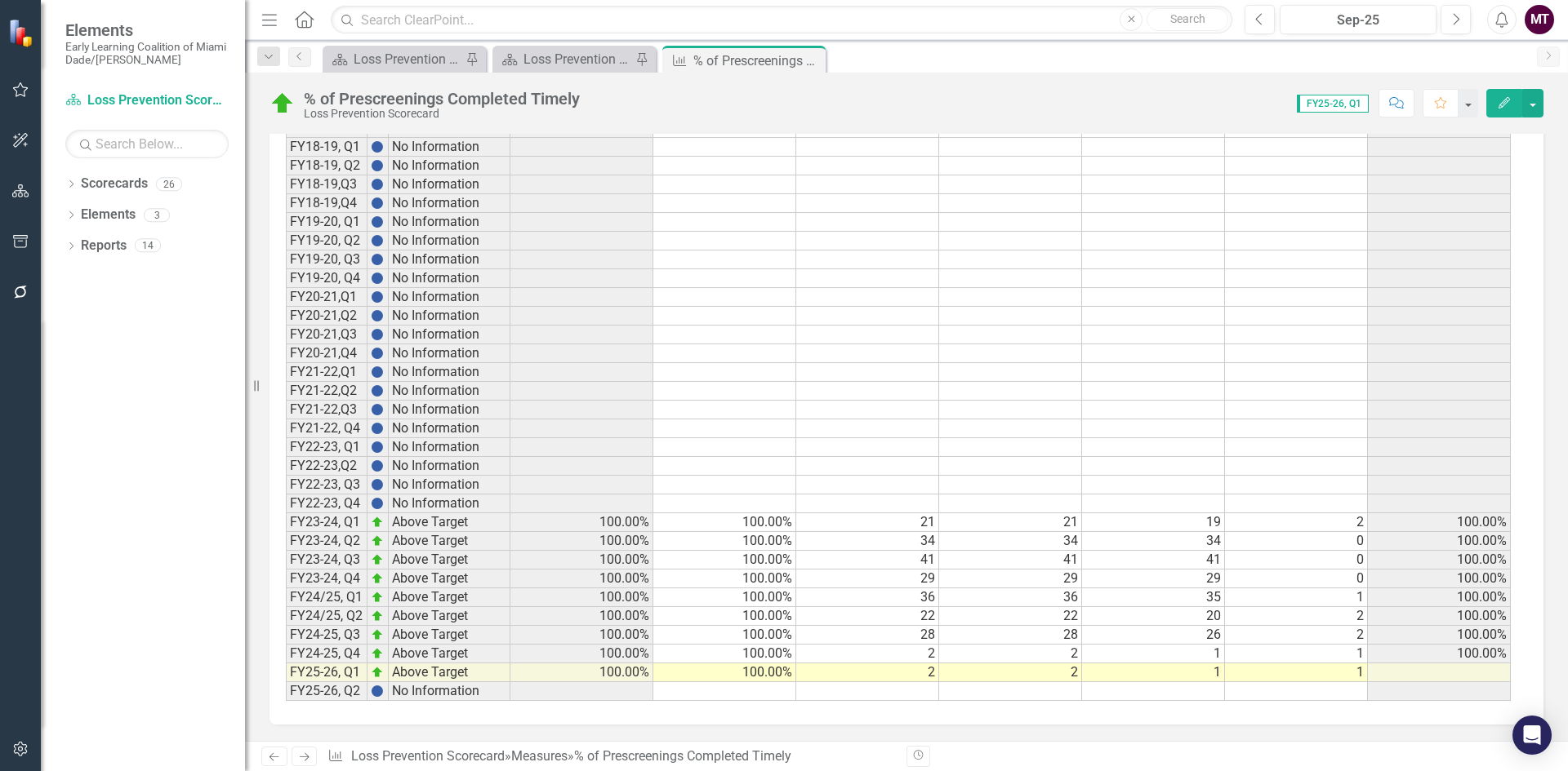
click at [720, 685] on td at bounding box center [724, 691] width 143 height 18
click at [901, 697] on td at bounding box center [868, 691] width 143 height 18
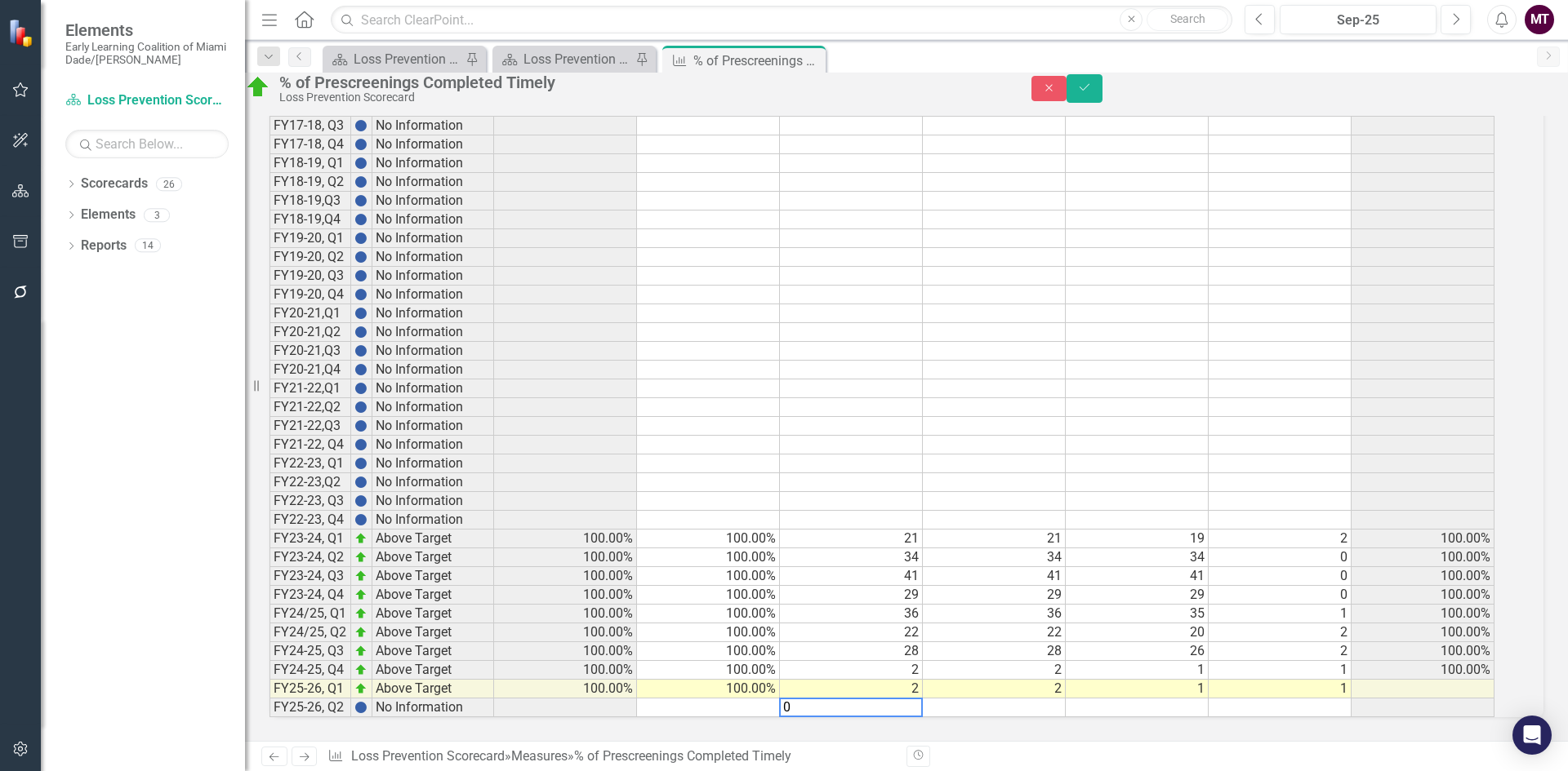
scroll to position [991, 0]
type textarea "0"
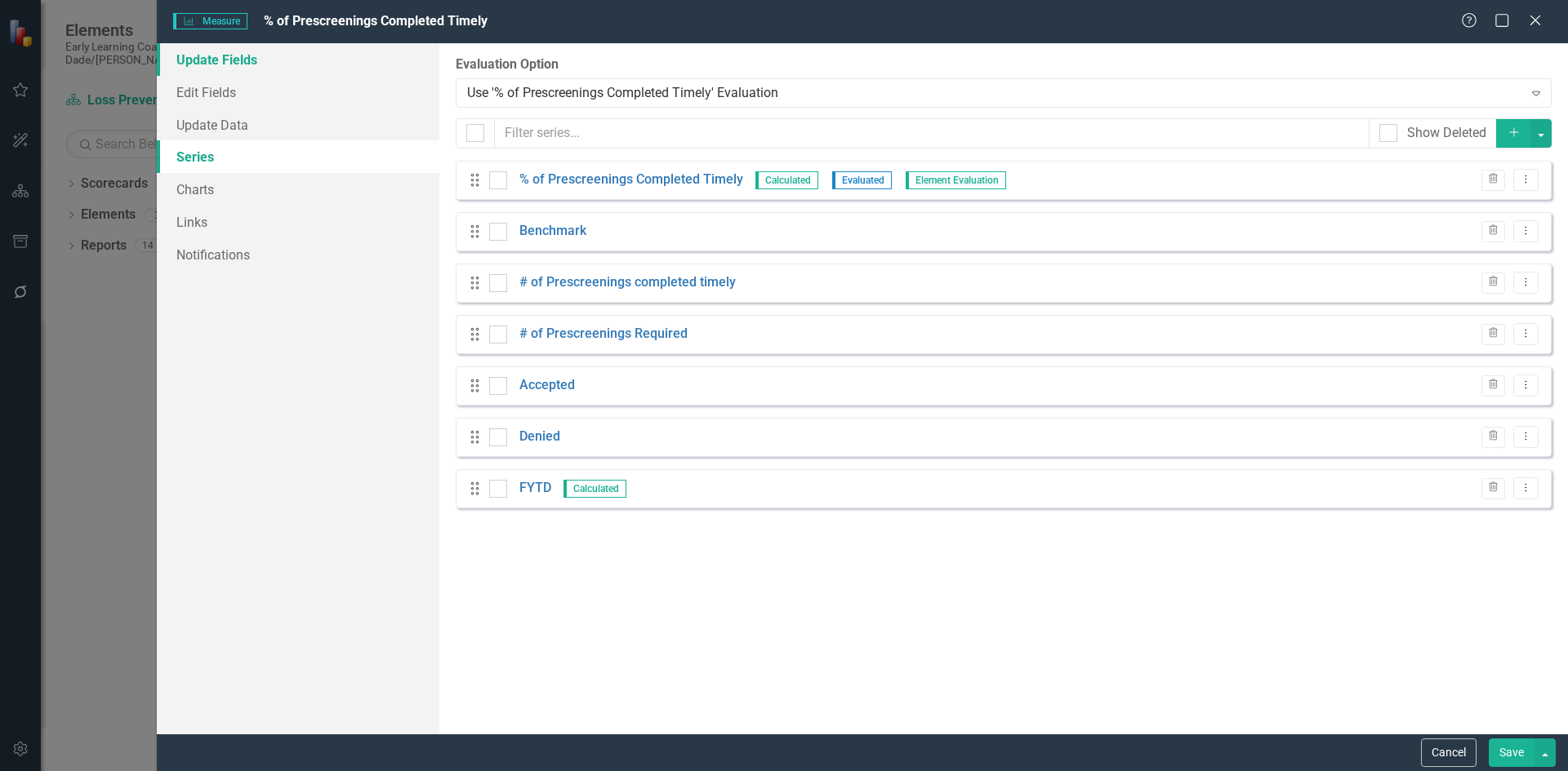
click at [257, 61] on link "Update Fields" at bounding box center [298, 60] width 283 height 33
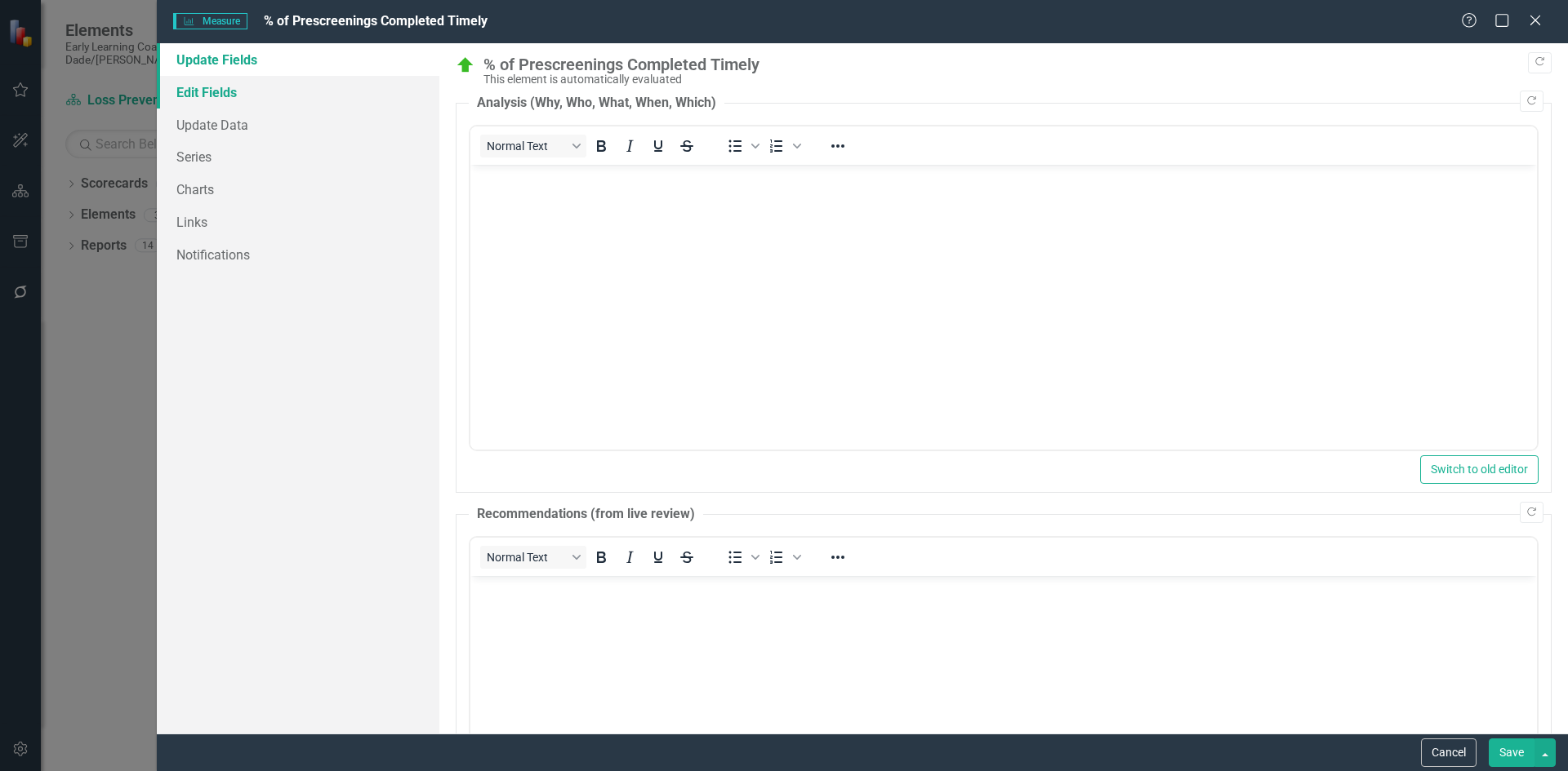
click at [245, 90] on link "Edit Fields" at bounding box center [298, 91] width 283 height 33
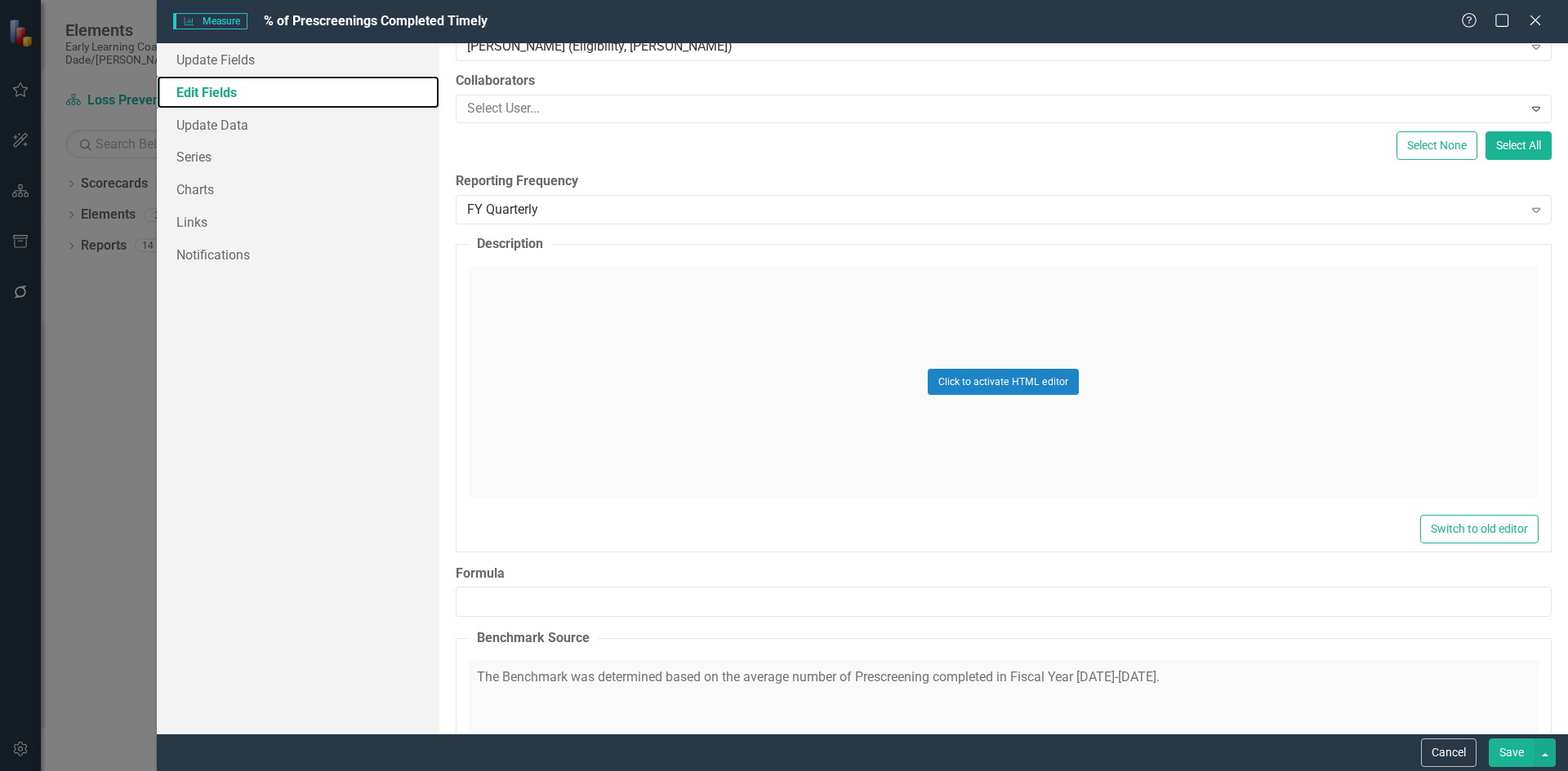
scroll to position [245, 0]
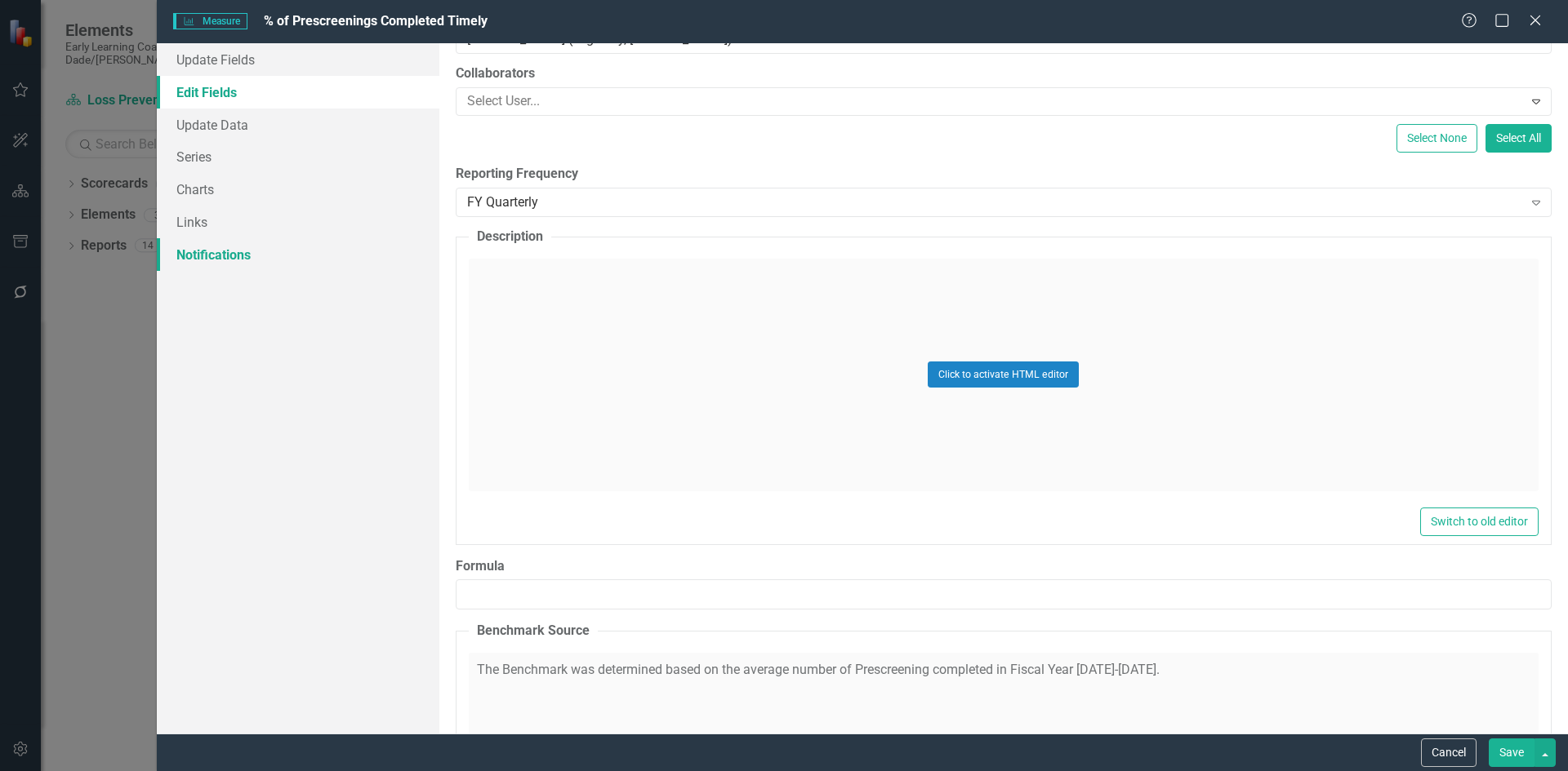
click at [282, 254] on link "Notifications" at bounding box center [298, 254] width 283 height 33
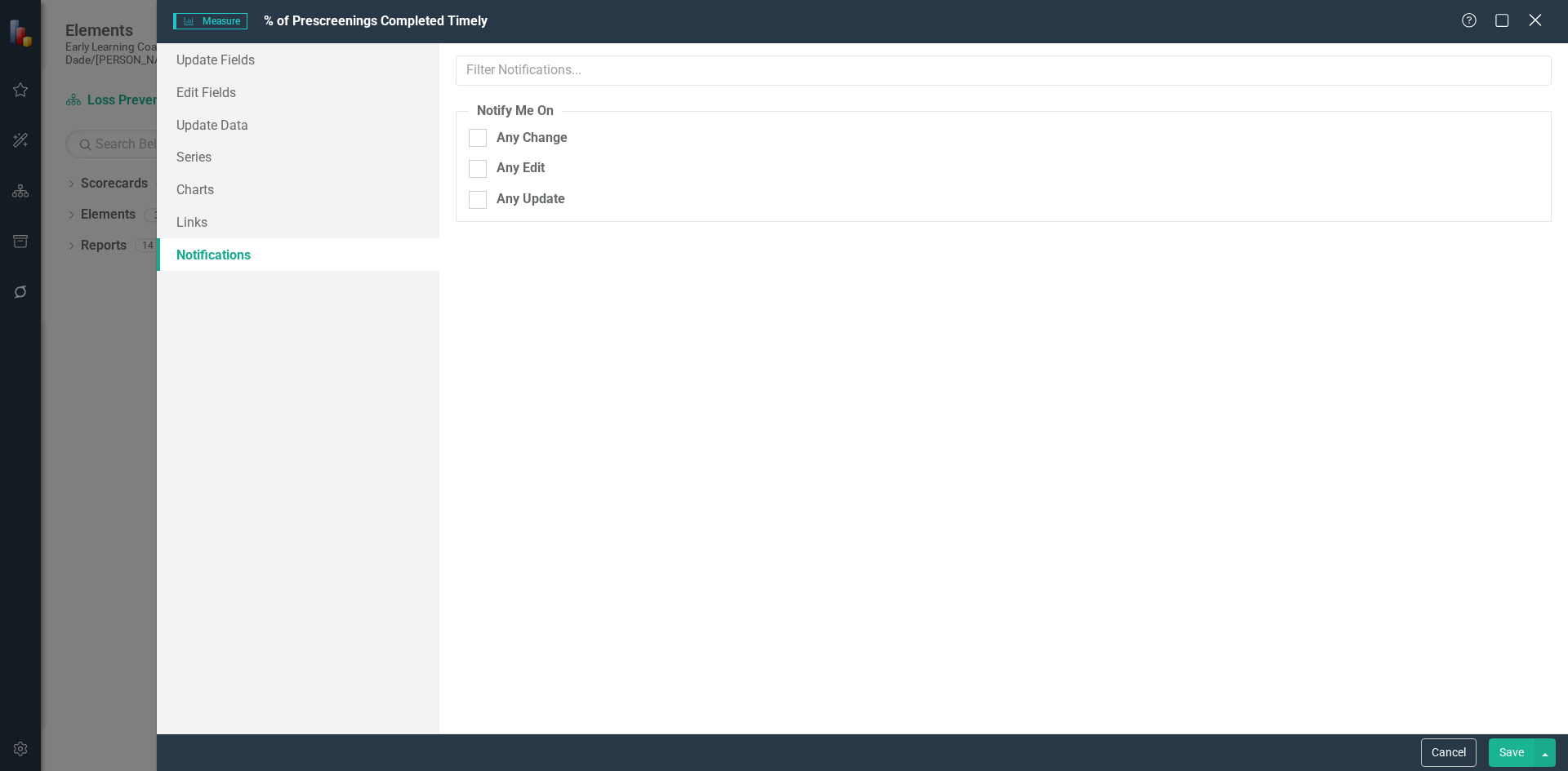
click at [1537, 23] on icon "Close" at bounding box center [1534, 20] width 20 height 15
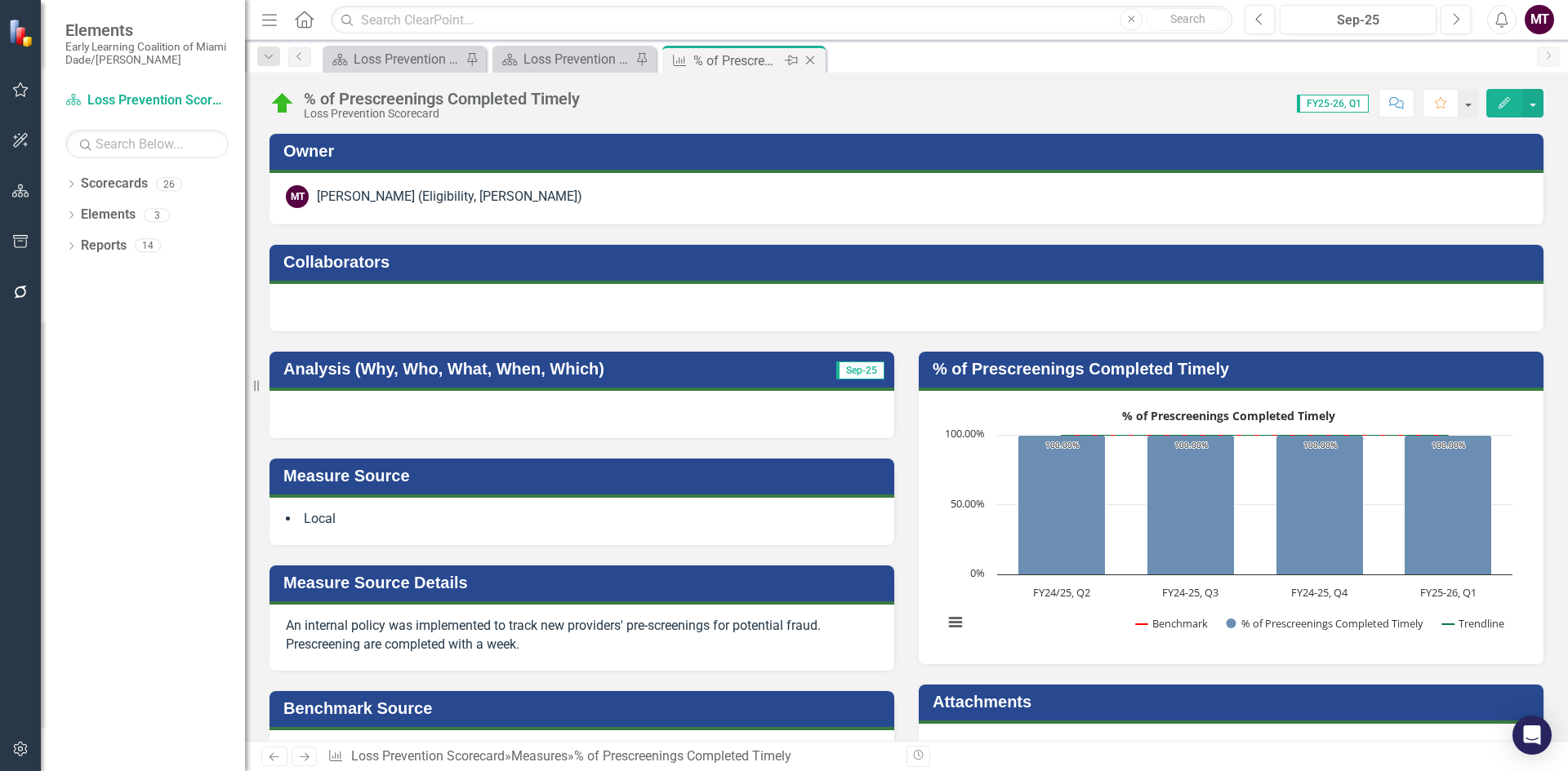
click at [814, 57] on icon "Close" at bounding box center [809, 60] width 16 height 13
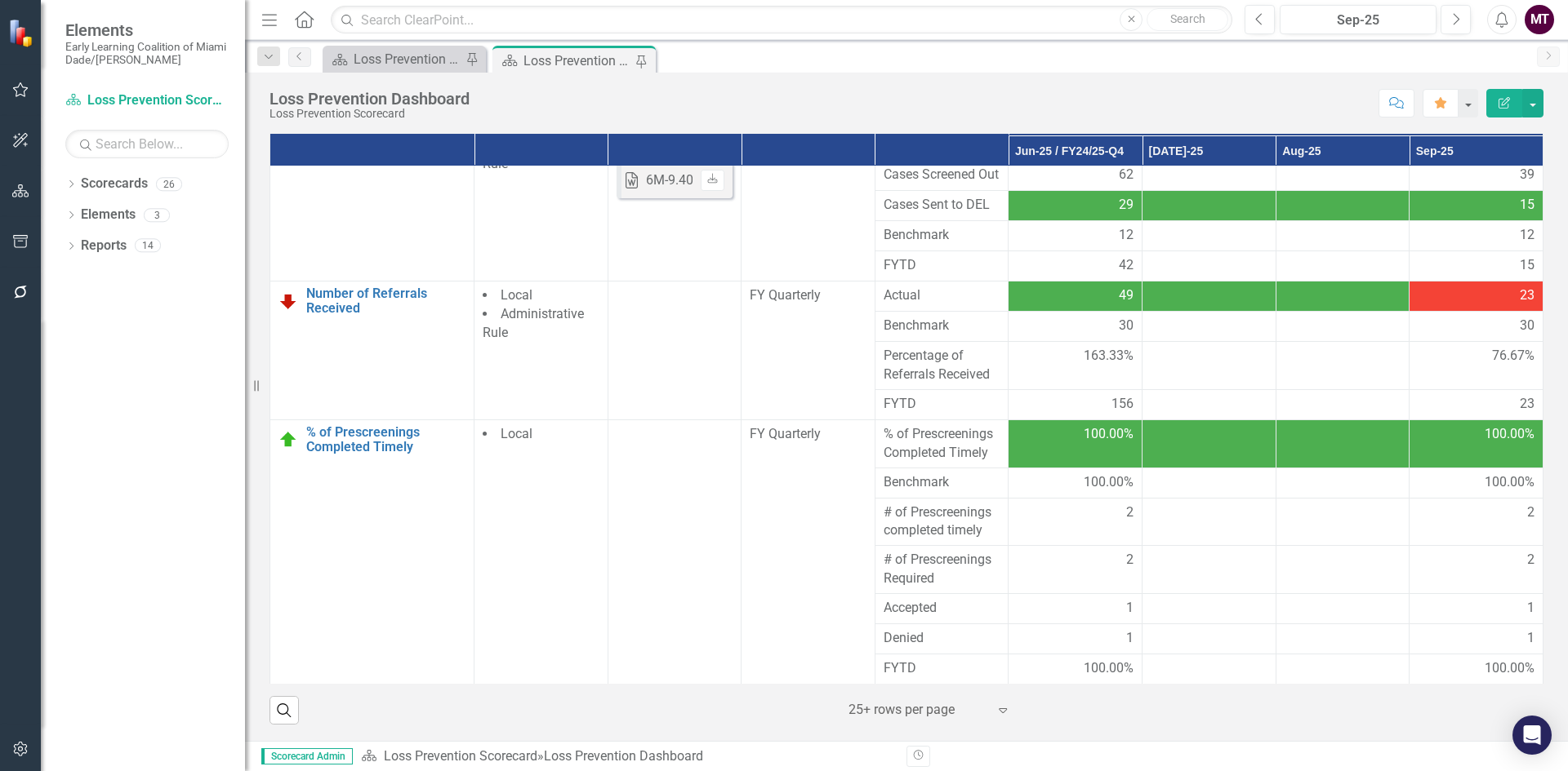
scroll to position [190, 0]
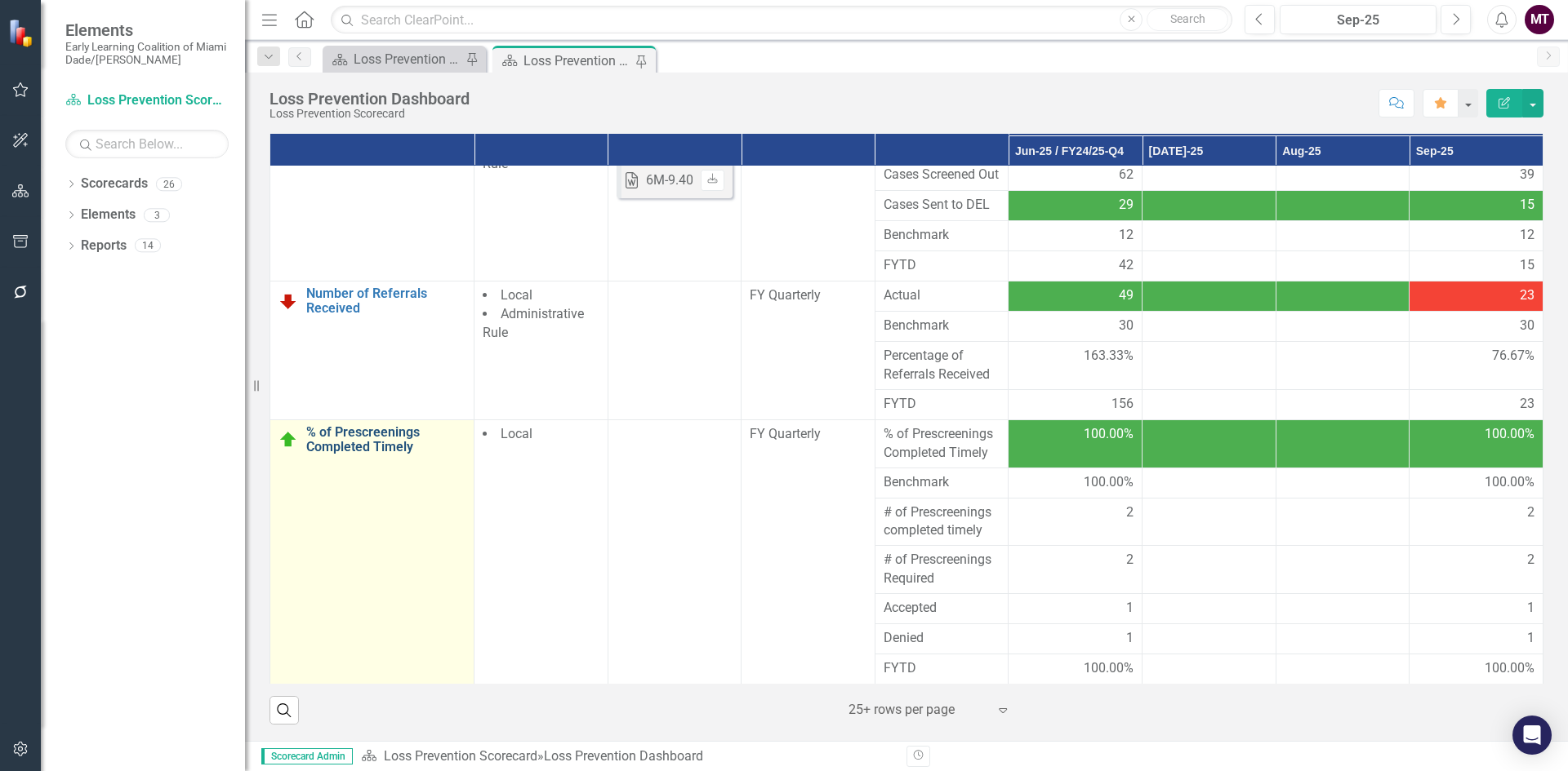
click at [379, 440] on link "% of Prescreenings Completed Timely" at bounding box center [386, 440] width 159 height 29
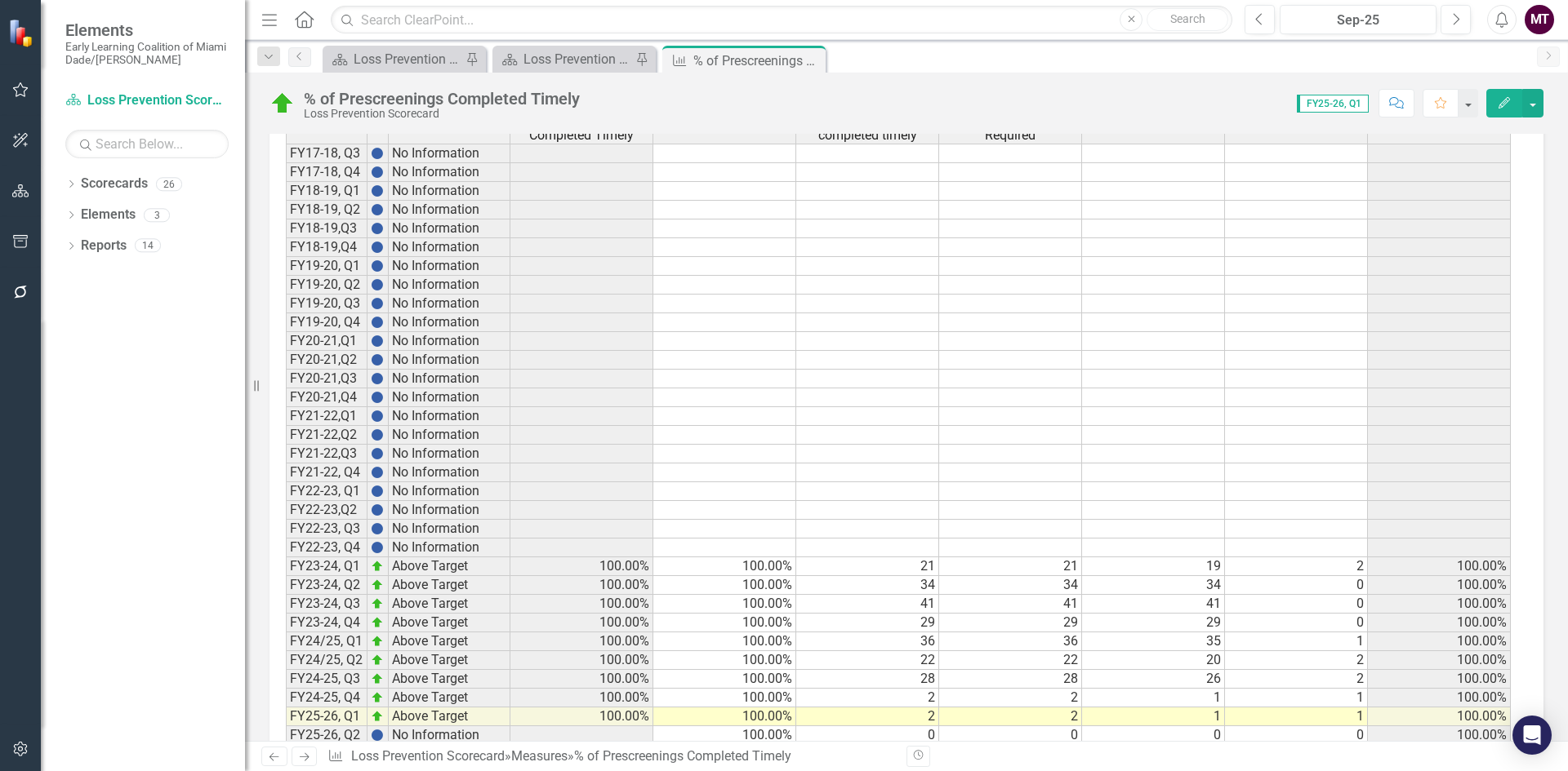
scroll to position [990, 0]
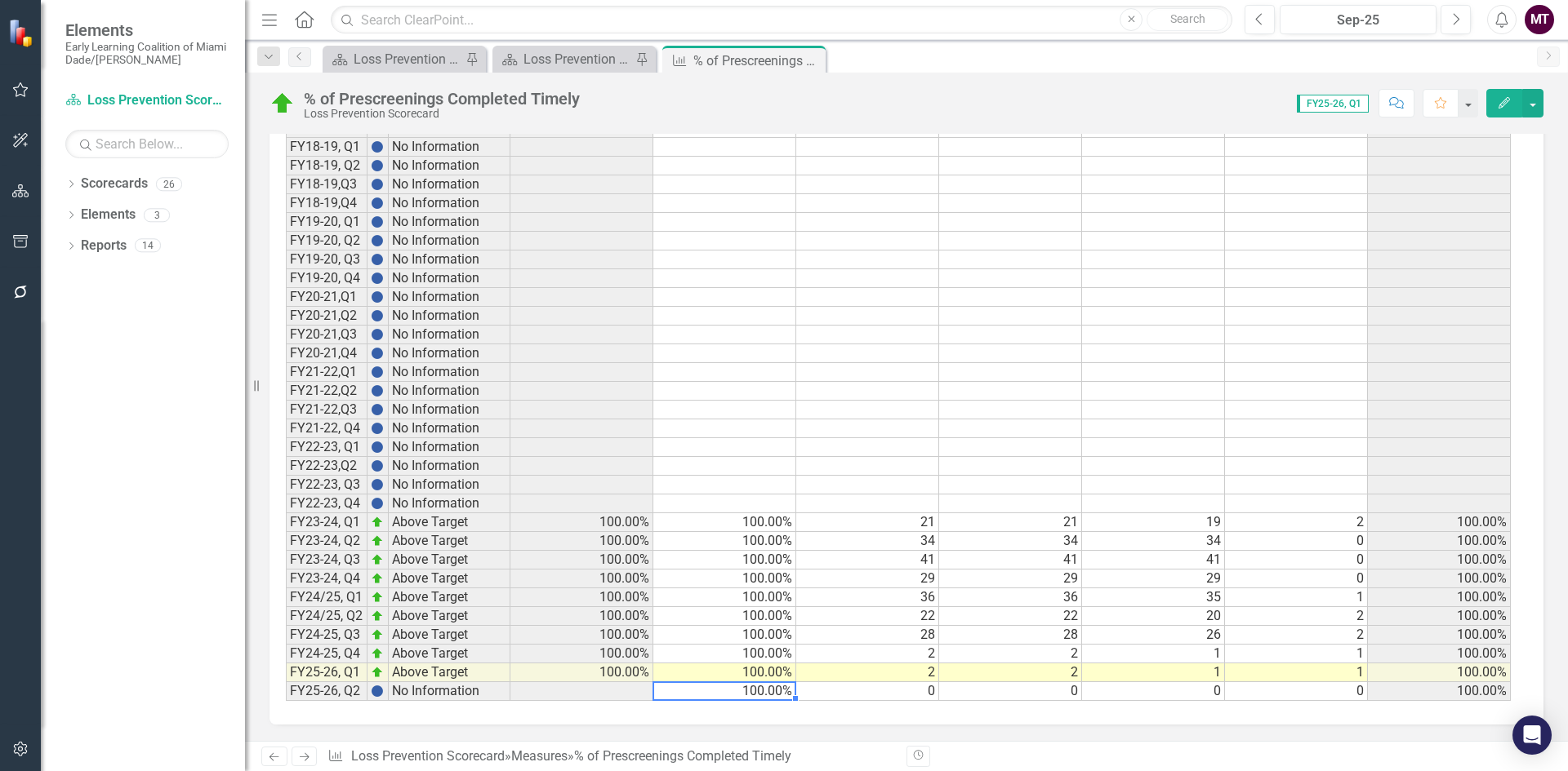
drag, startPoint x: 764, startPoint y: 688, endPoint x: 772, endPoint y: 685, distance: 8.5
click at [765, 687] on td "100.00%" at bounding box center [724, 691] width 143 height 18
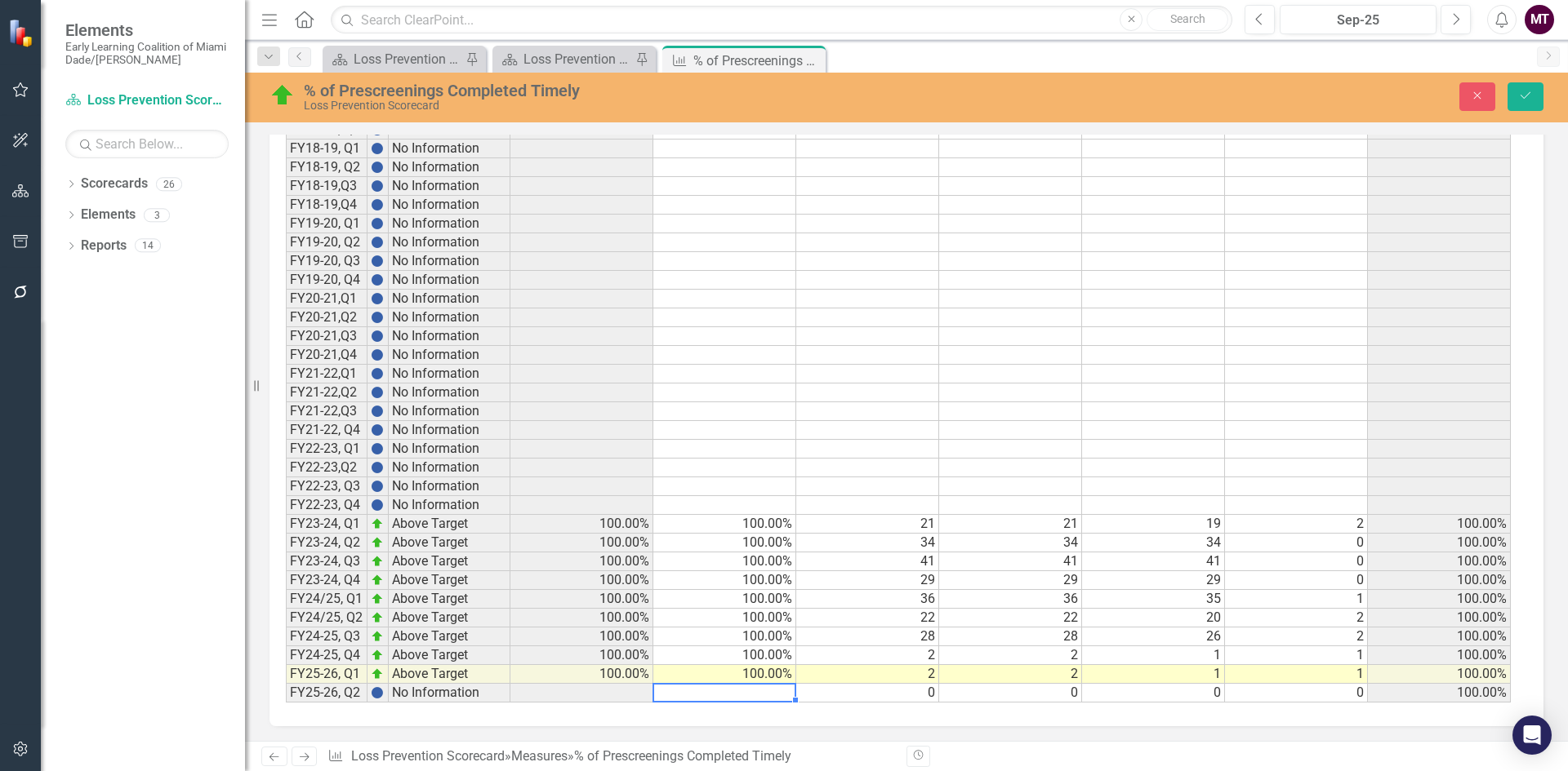
scroll to position [991, 0]
drag, startPoint x: 903, startPoint y: 689, endPoint x: 917, endPoint y: 688, distance: 14.0
click at [905, 687] on td "0" at bounding box center [868, 692] width 143 height 18
click at [1035, 693] on td "0" at bounding box center [1011, 692] width 143 height 18
drag, startPoint x: 1192, startPoint y: 693, endPoint x: 1243, endPoint y: 695, distance: 51.0
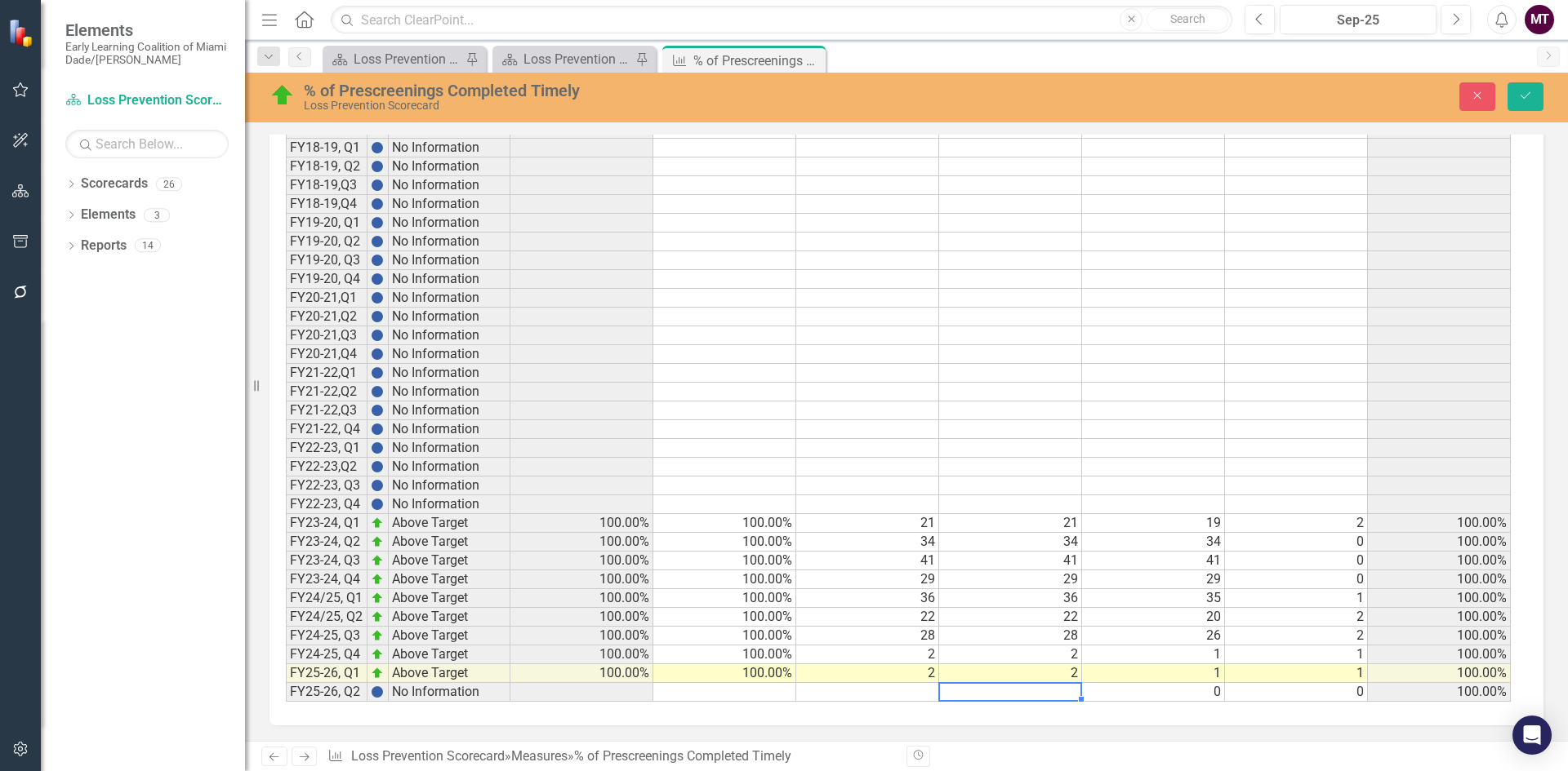
click at [1193, 693] on td "0" at bounding box center [1153, 692] width 143 height 18
click at [1315, 689] on td "0" at bounding box center [1296, 692] width 143 height 18
click at [907, 672] on td "2" at bounding box center [868, 674] width 143 height 18
click at [1019, 670] on td "2" at bounding box center [1011, 674] width 143 height 18
click at [1182, 677] on td "1" at bounding box center [1153, 674] width 143 height 18
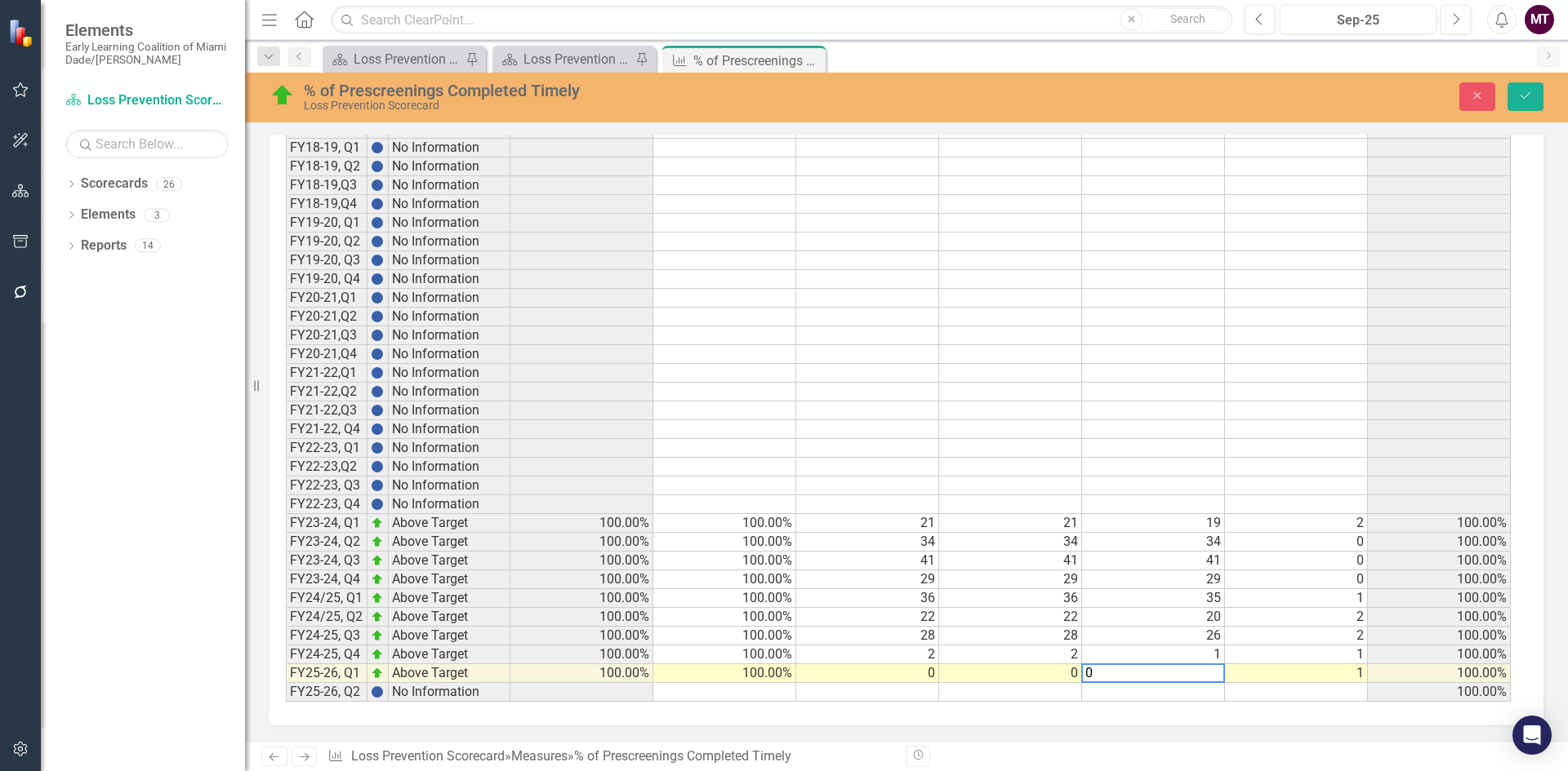
type textarea "0"
click at [1189, 693] on td at bounding box center [1153, 692] width 143 height 18
click at [1321, 673] on td "1" at bounding box center [1296, 674] width 143 height 18
type textarea "0"
click at [1316, 690] on td at bounding box center [1296, 692] width 143 height 18
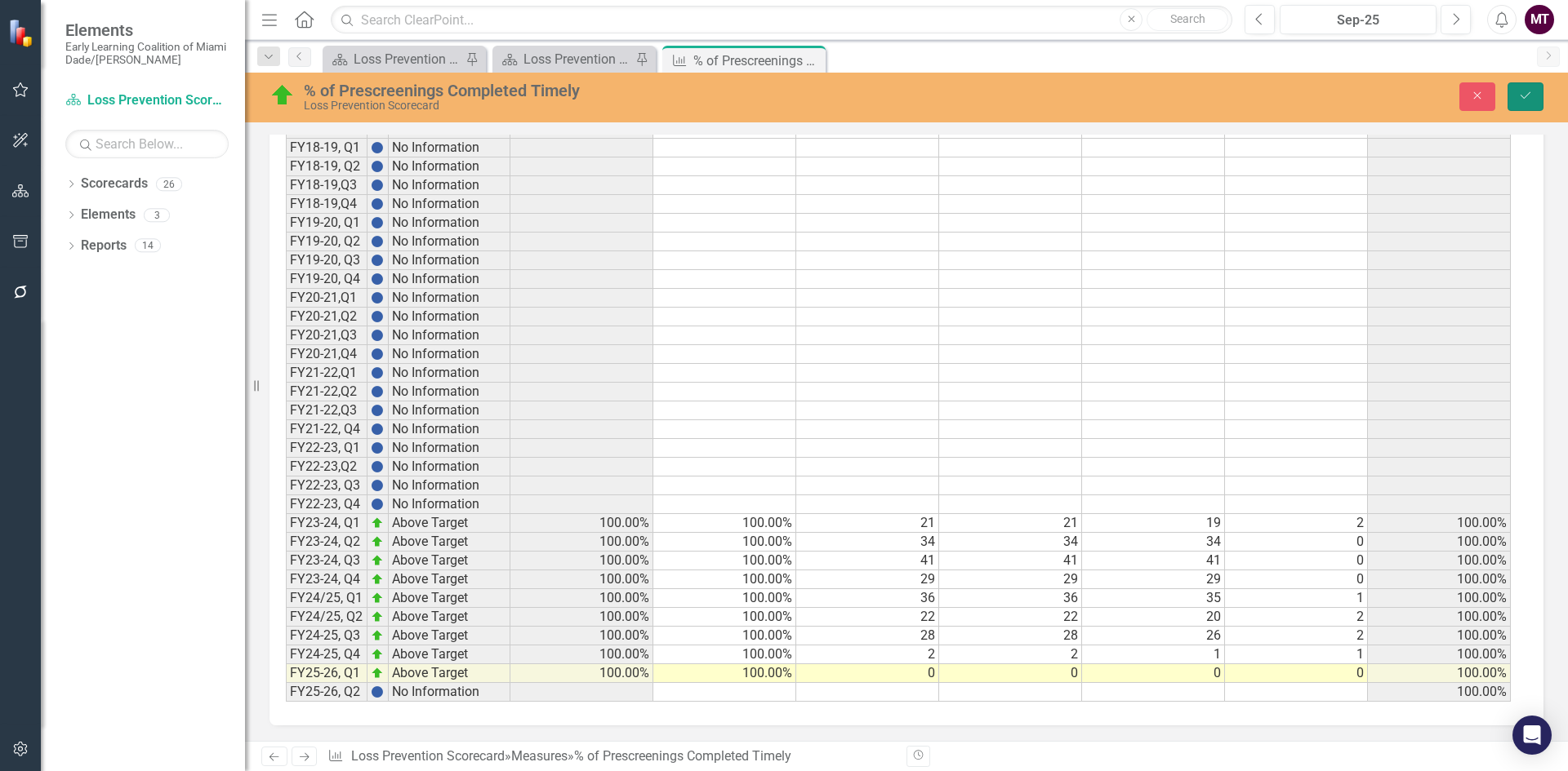
click at [1526, 100] on icon "Save" at bounding box center [1526, 96] width 15 height 12
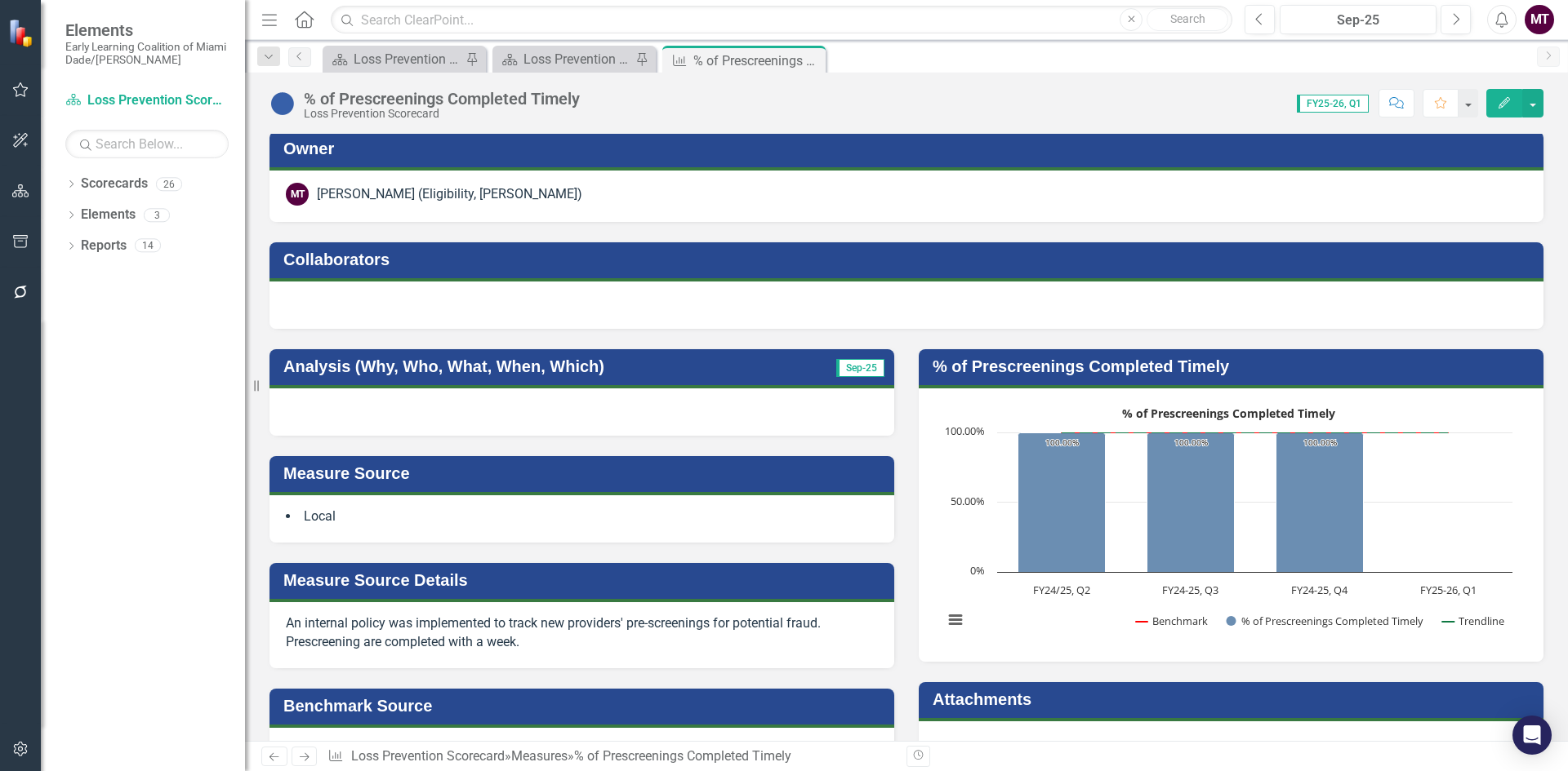
scroll to position [0, 0]
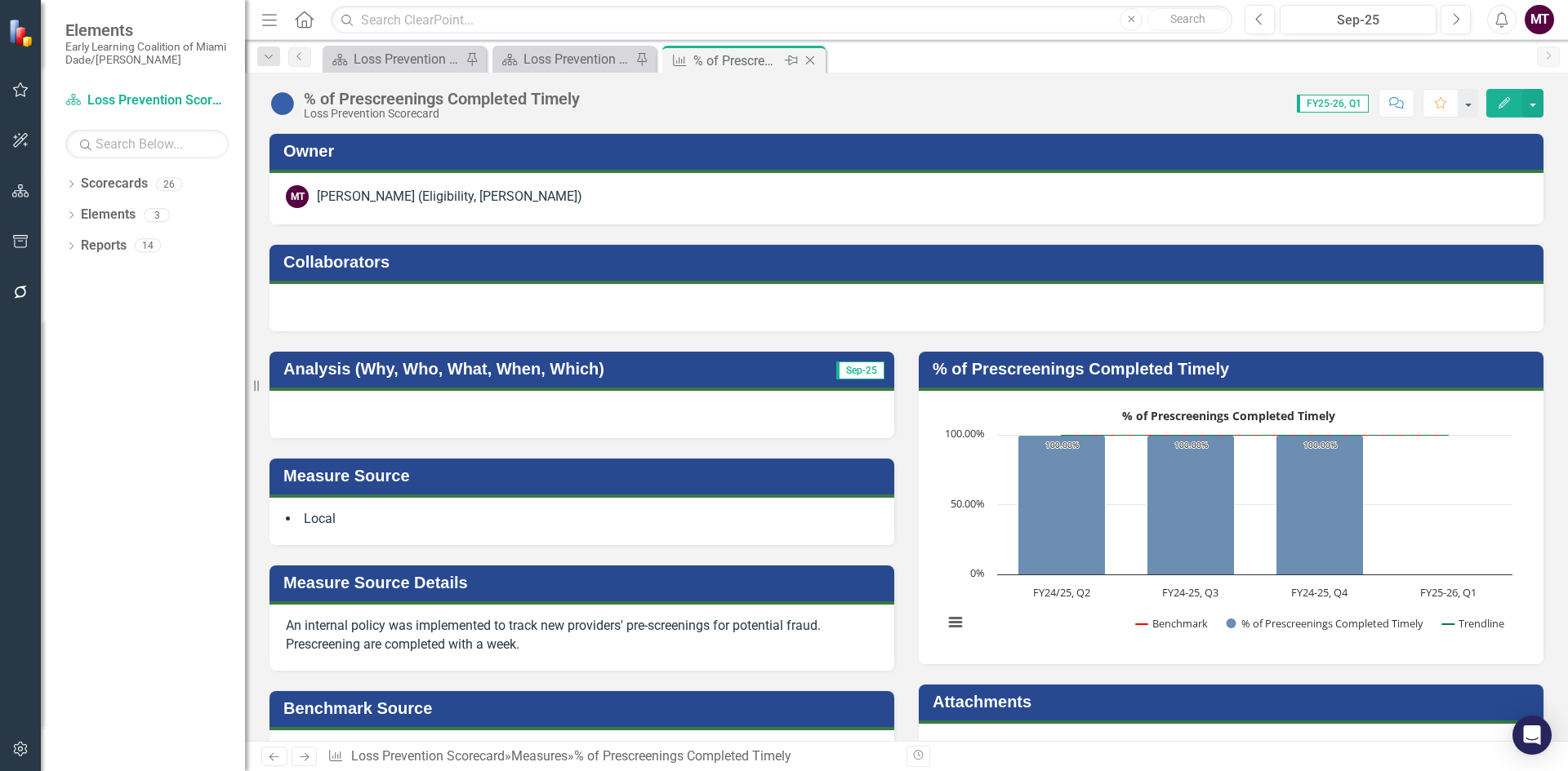
click at [810, 59] on icon "Close" at bounding box center [809, 60] width 16 height 13
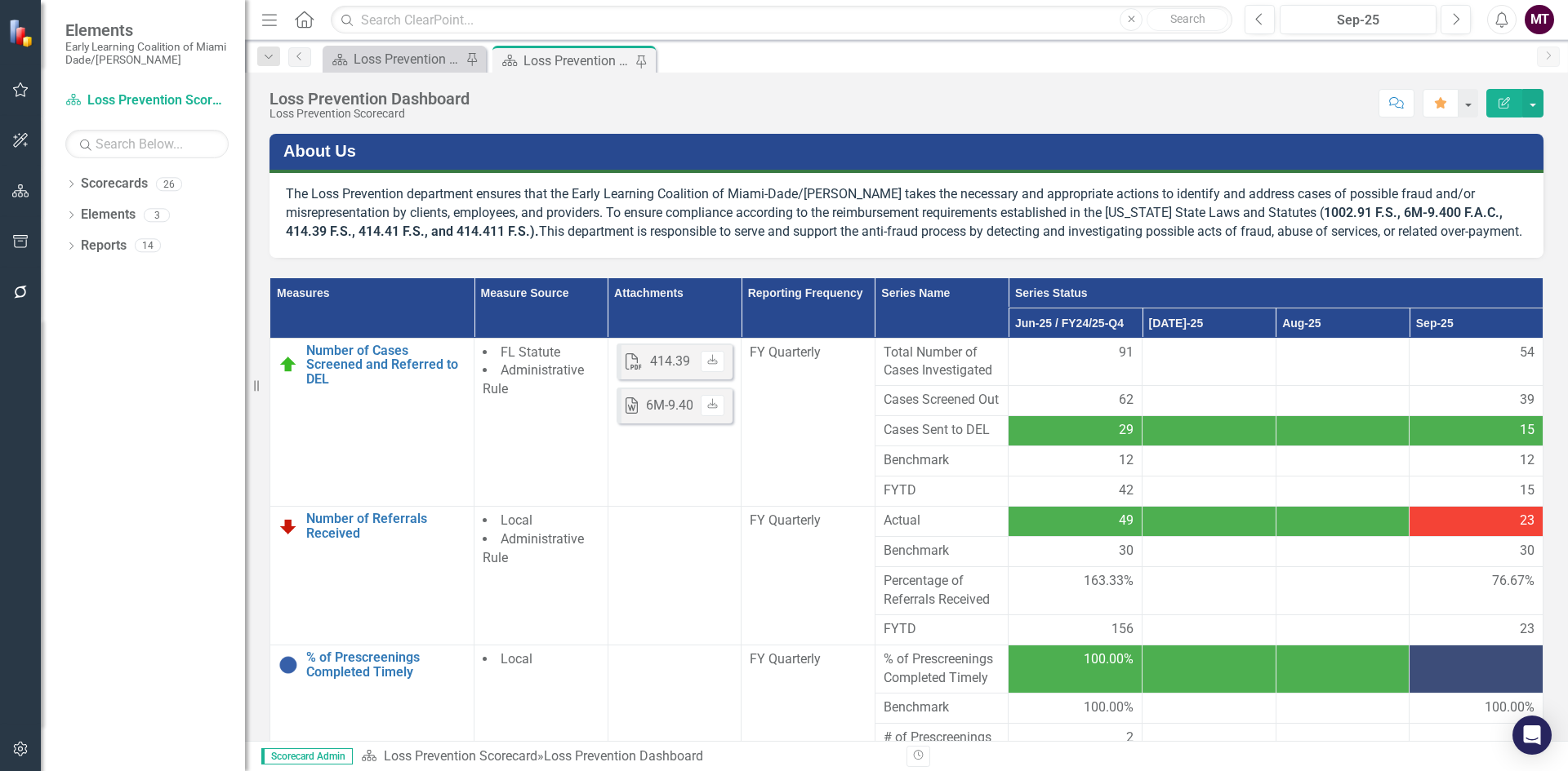
click at [1499, 92] on button "Edit Report" at bounding box center [1504, 103] width 36 height 29
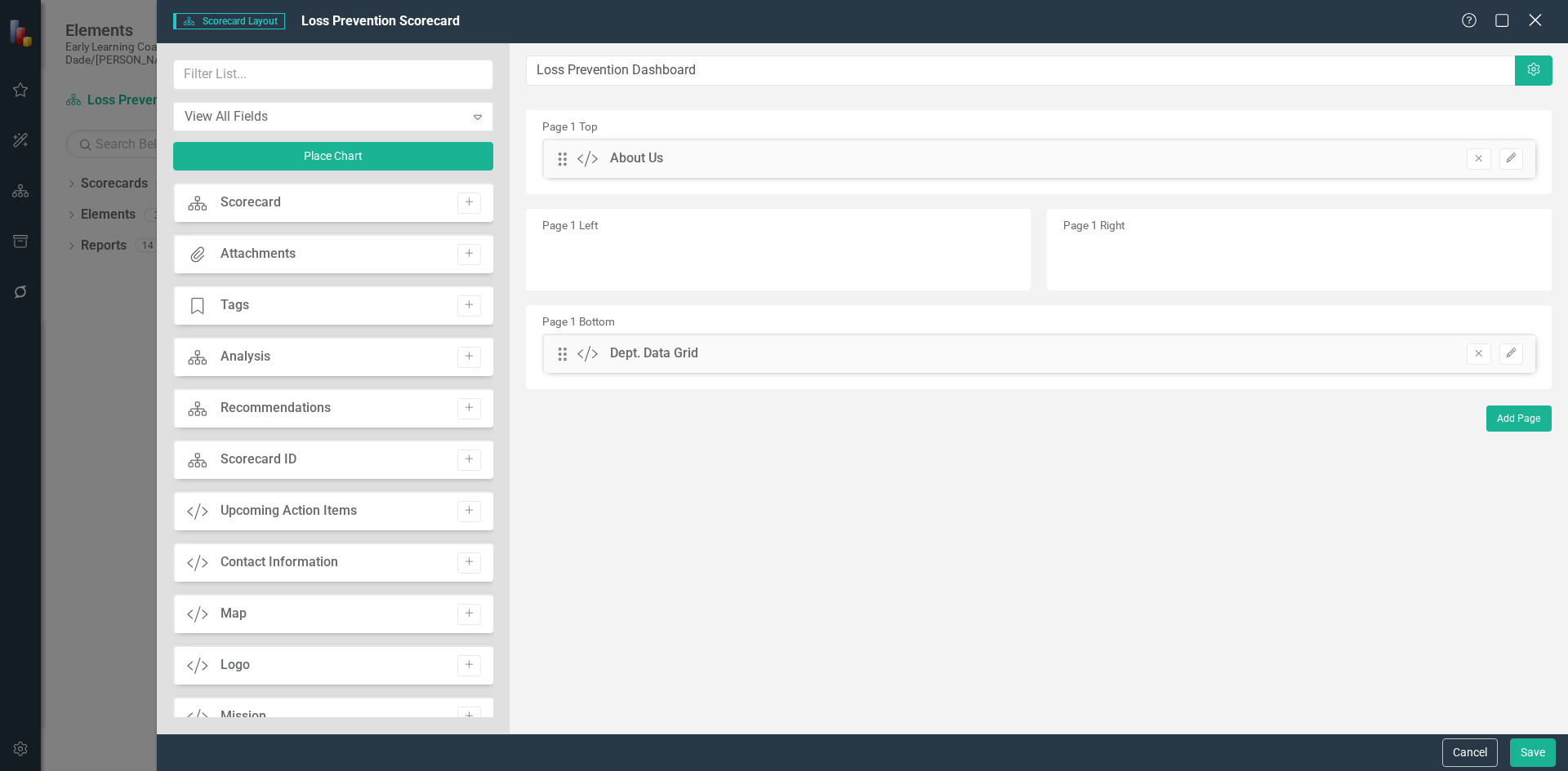
click at [1539, 16] on icon at bounding box center [1534, 20] width 13 height 13
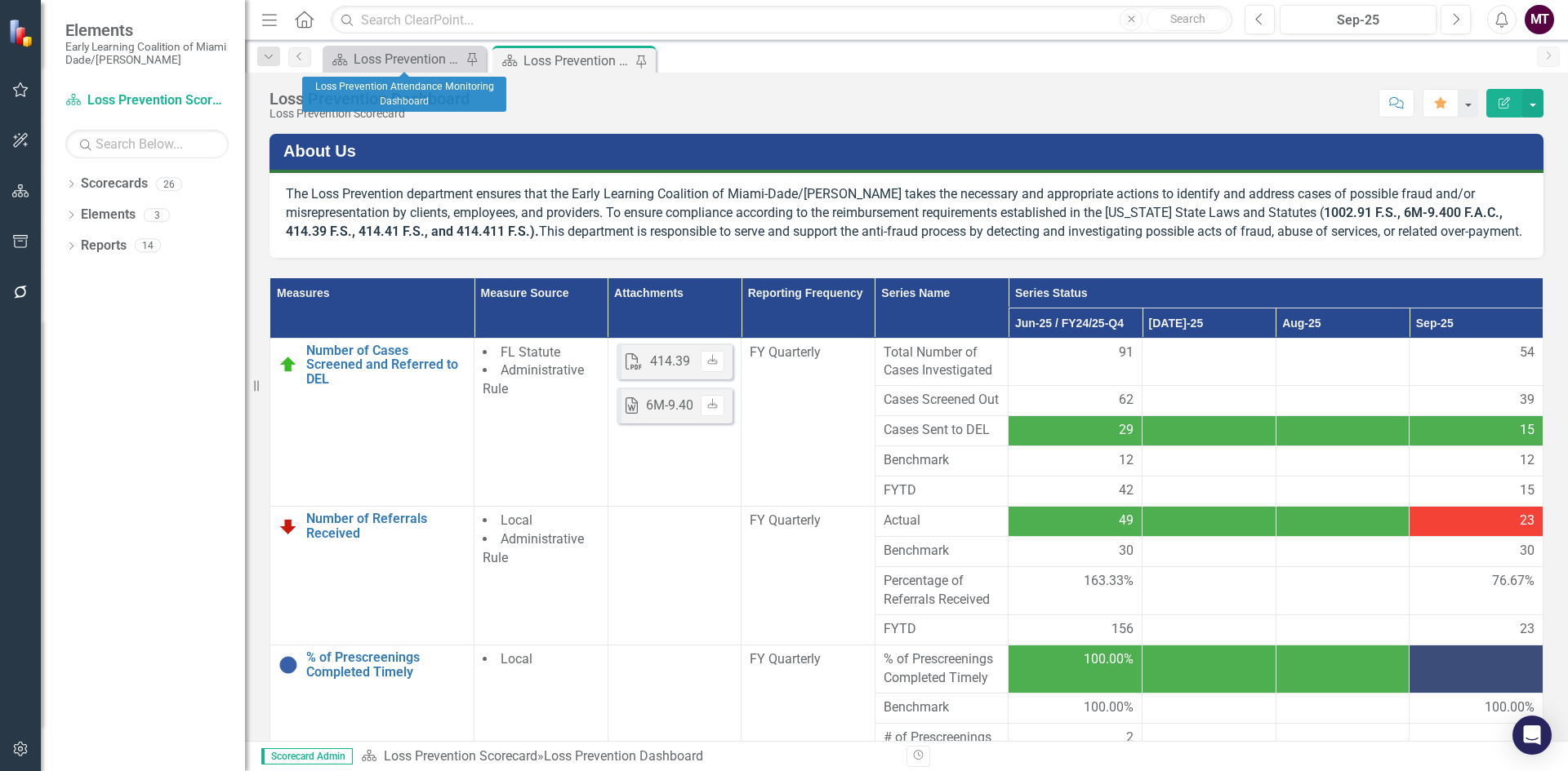
click at [382, 45] on div "Scorecard Loss Prevention Attendance Monitoring Dashboard Pin" at bounding box center [404, 59] width 164 height 27
click at [908, 242] on p "The Loss Prevention department ensures that the Early Learning Coalition of Mia…" at bounding box center [907, 213] width 1241 height 56
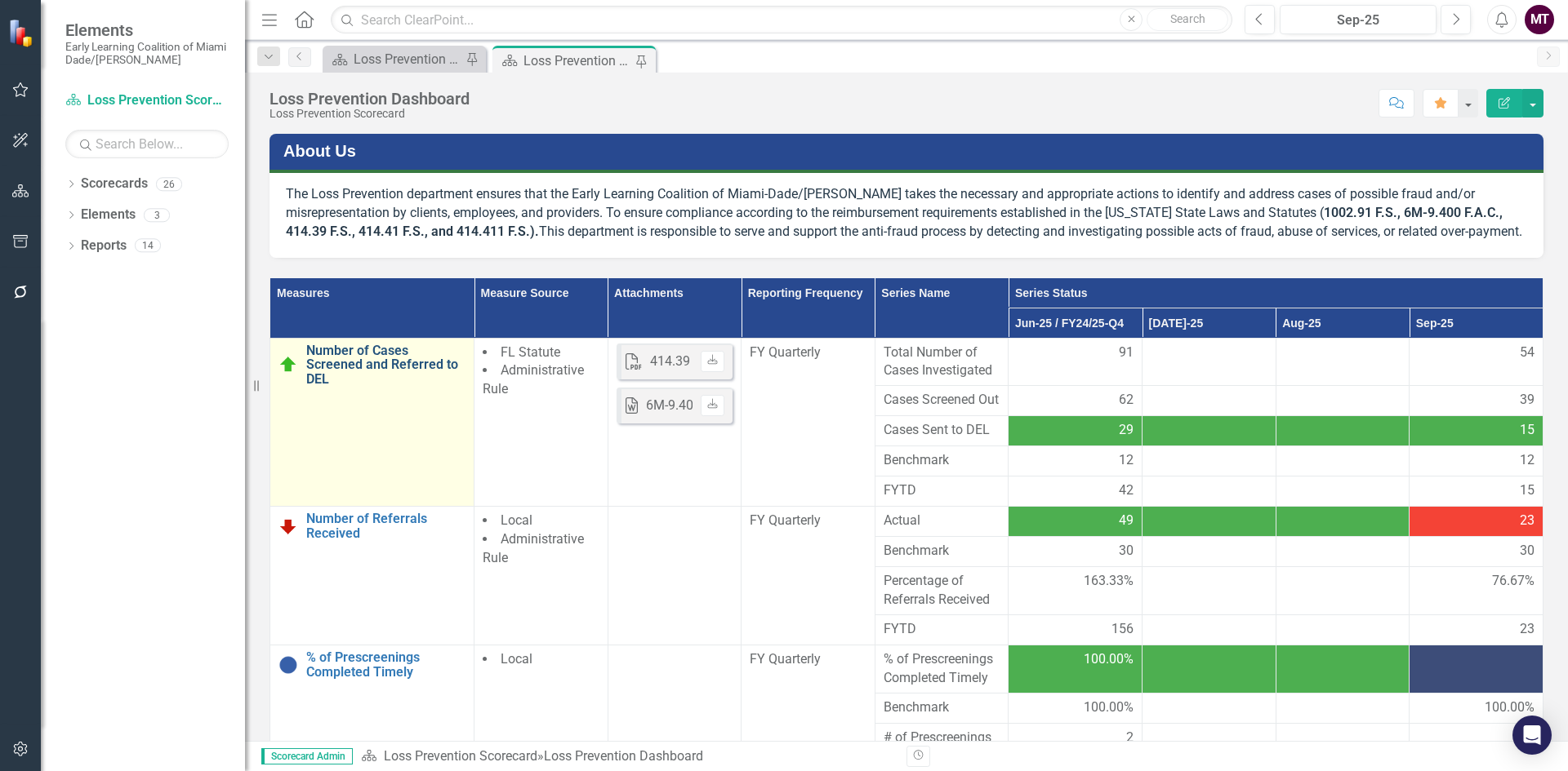
click at [348, 380] on link "Number of Cases Screened and Referred to DEL" at bounding box center [386, 366] width 159 height 44
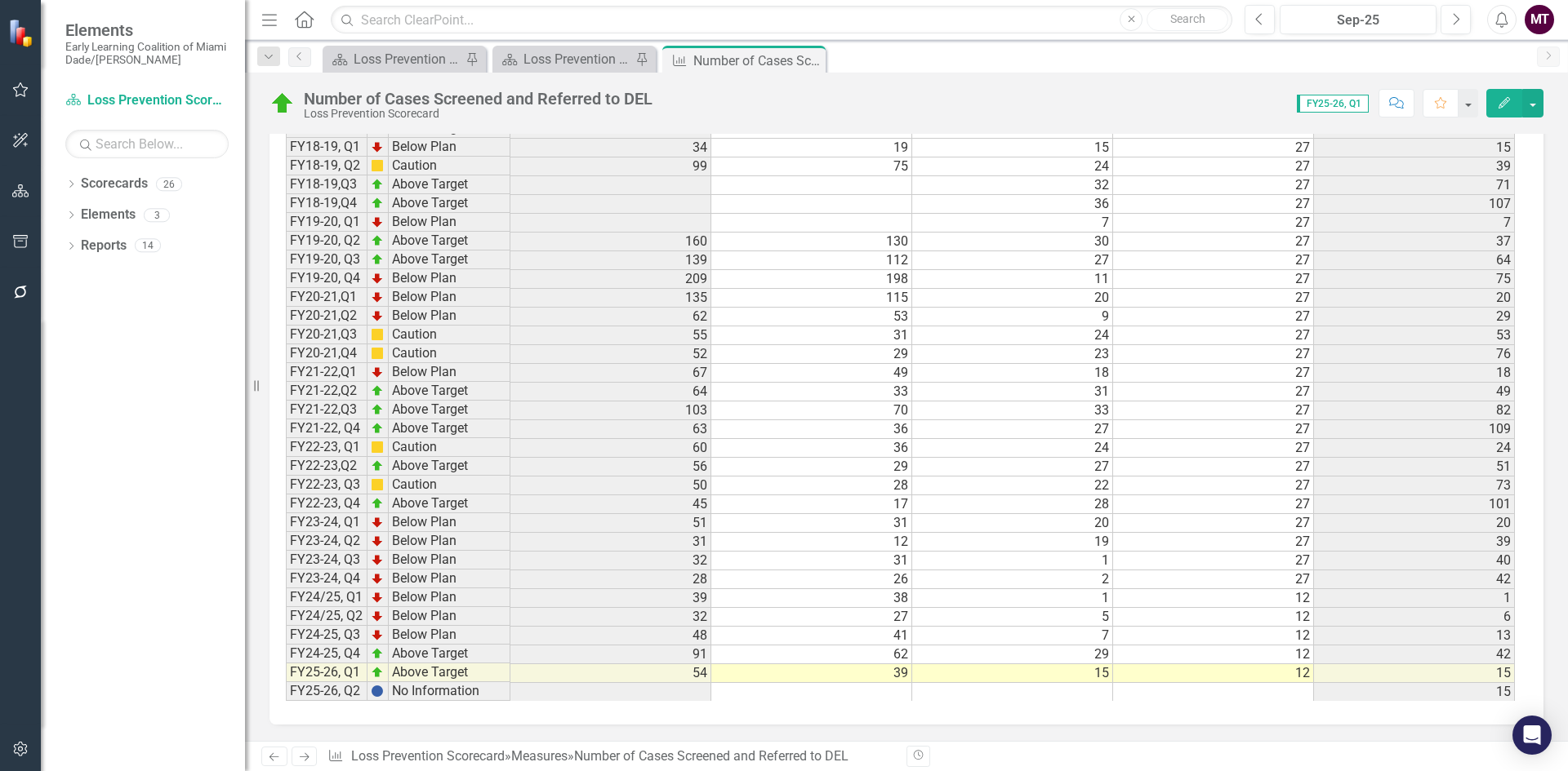
scroll to position [1789, 0]
click at [814, 61] on icon "Close" at bounding box center [809, 60] width 16 height 13
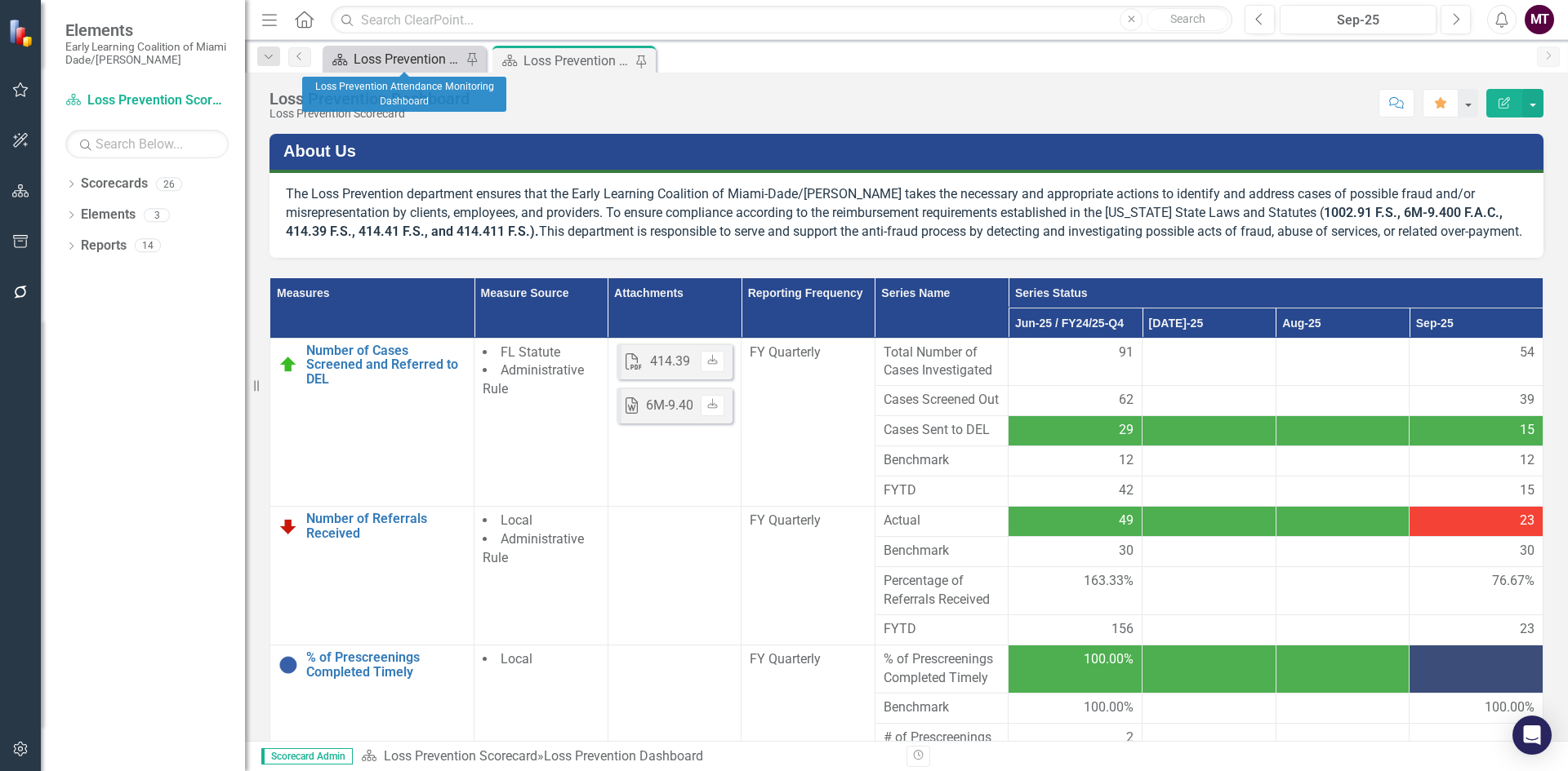
click at [404, 62] on div "Loss Prevention Attendance Monitoring Dashboard" at bounding box center [407, 59] width 107 height 20
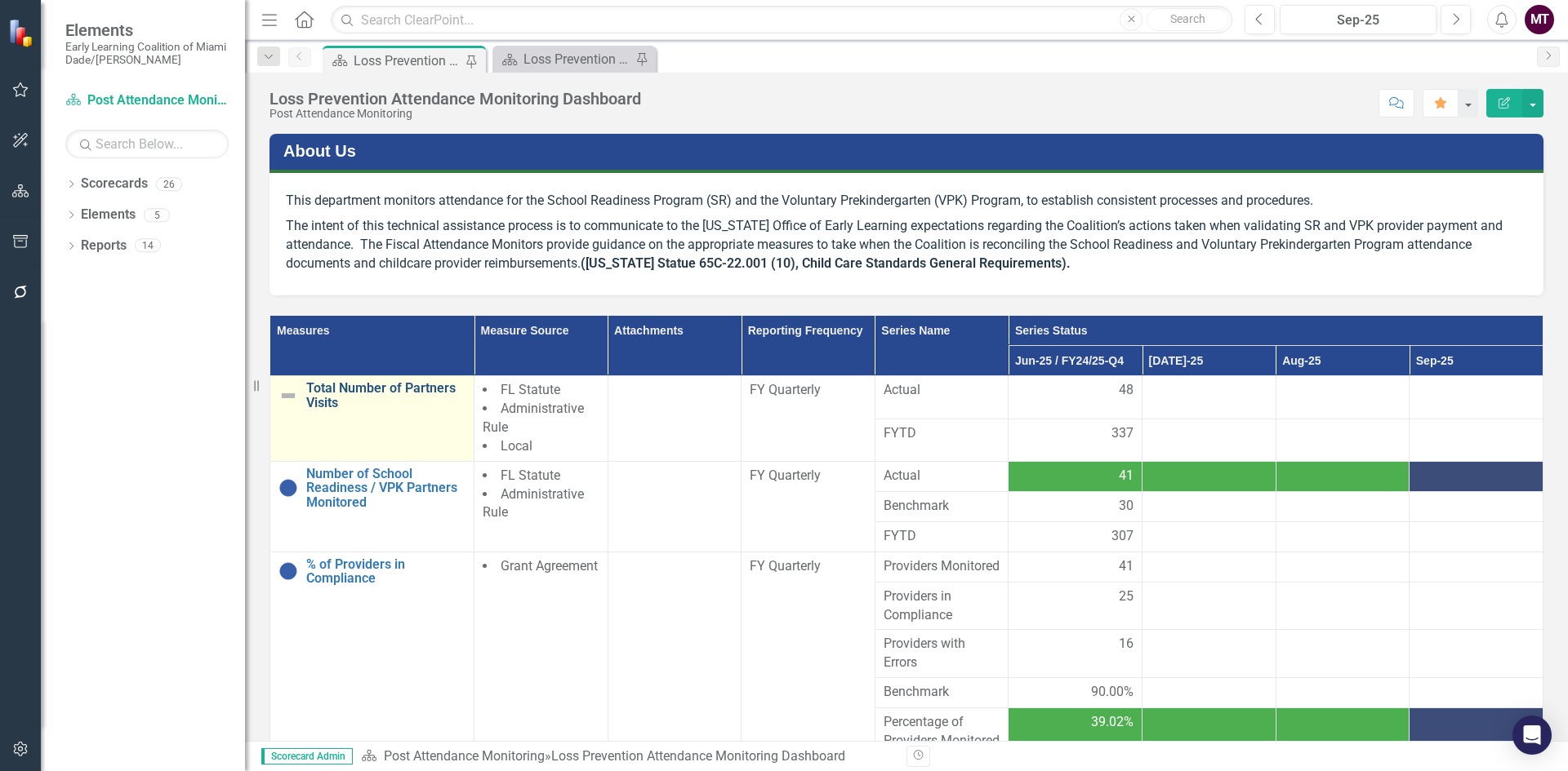
click at [362, 383] on link "Total Number of Partners Visits" at bounding box center [386, 395] width 159 height 29
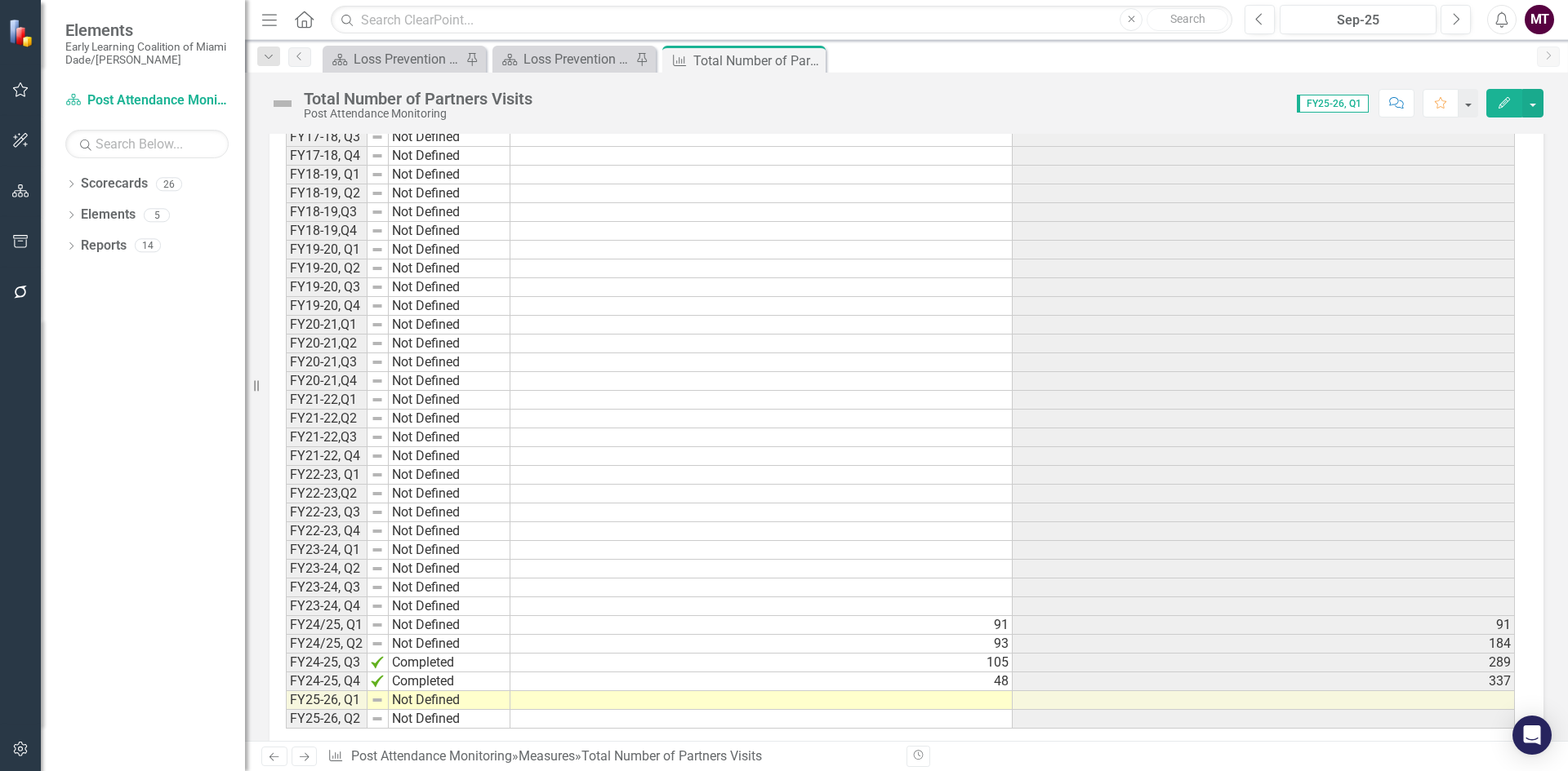
scroll to position [1182, 0]
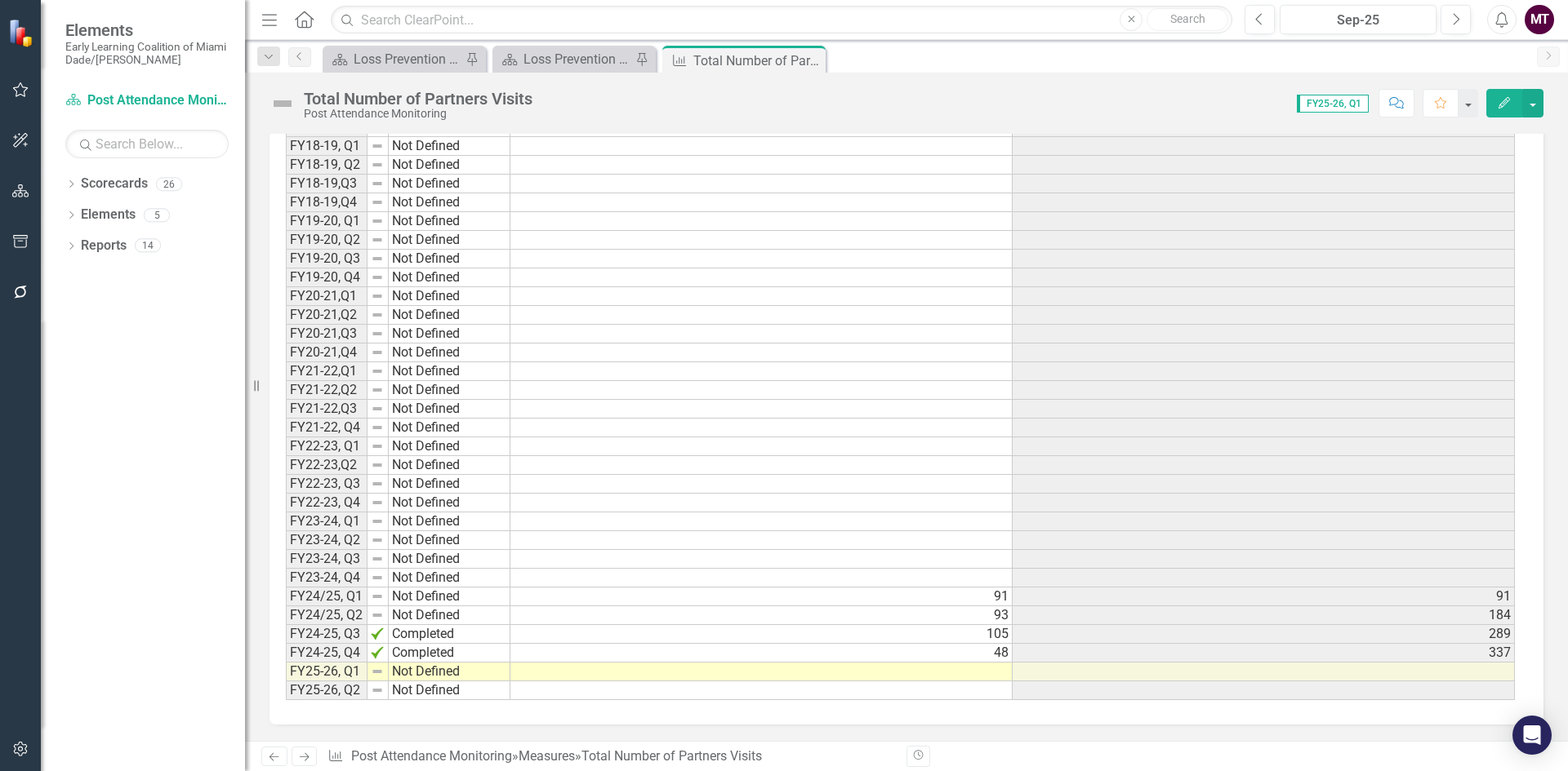
click at [995, 670] on td at bounding box center [761, 672] width 502 height 18
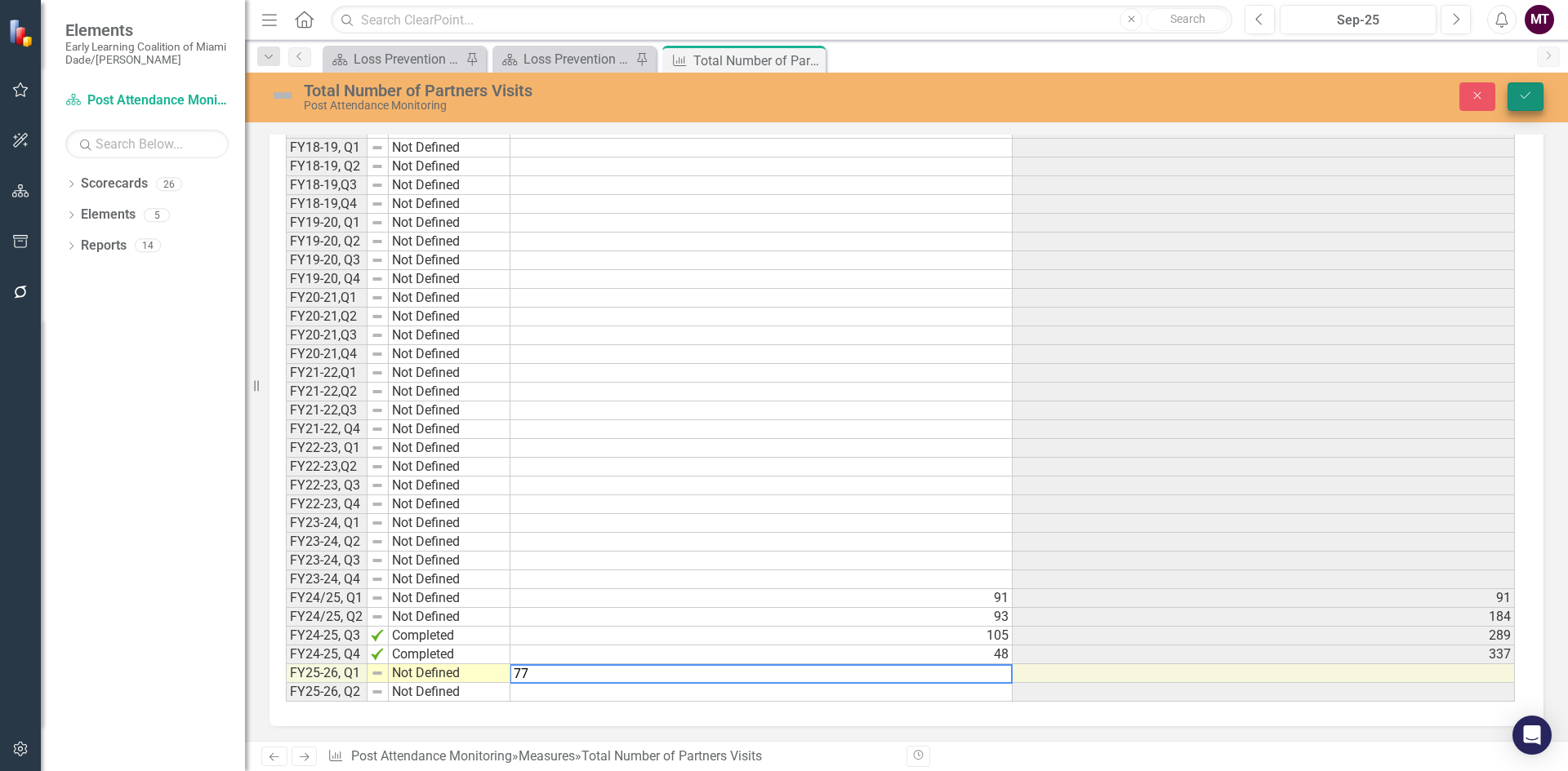
type textarea "77"
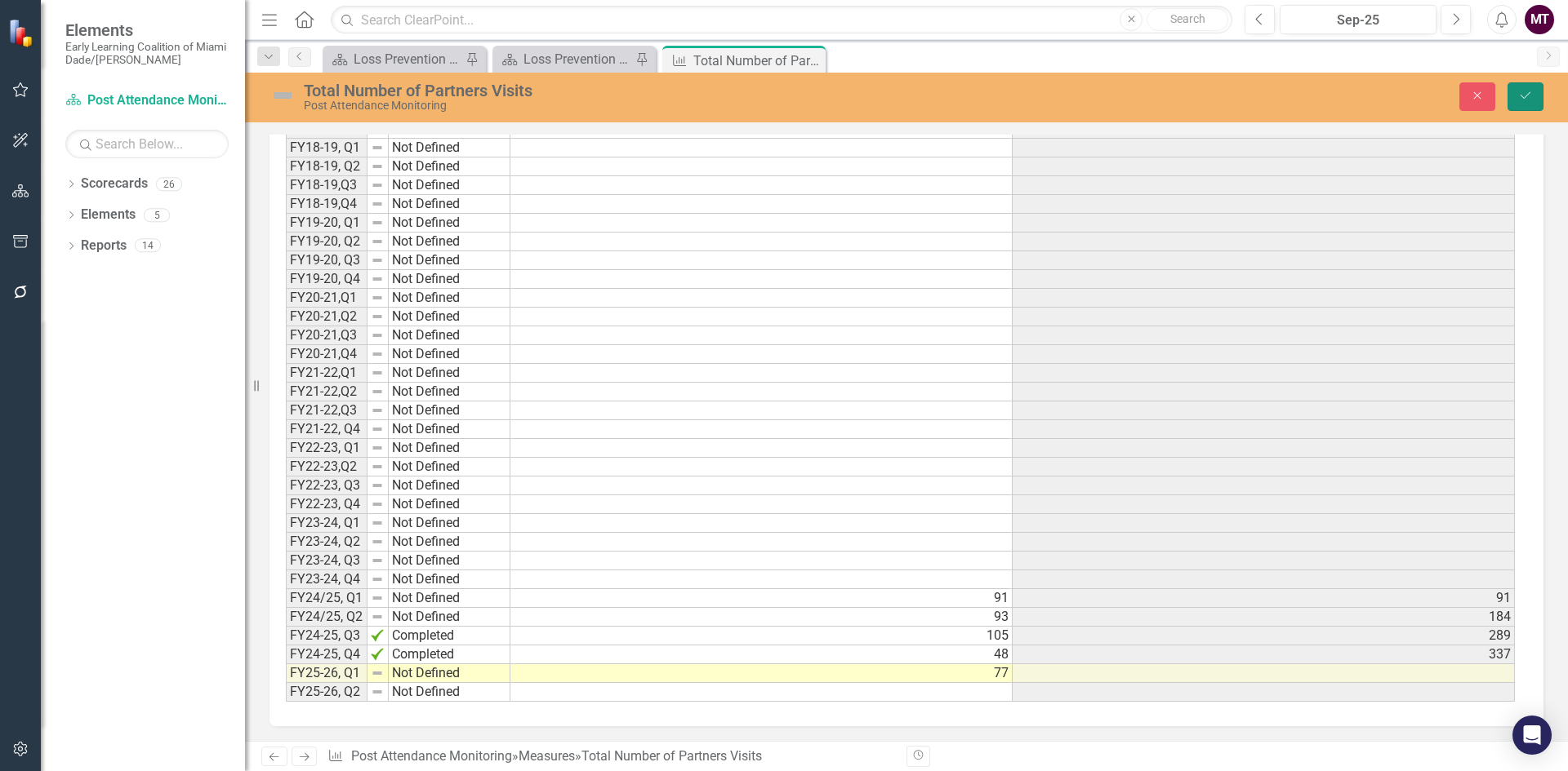
click at [1536, 102] on button "Save" at bounding box center [1525, 96] width 36 height 29
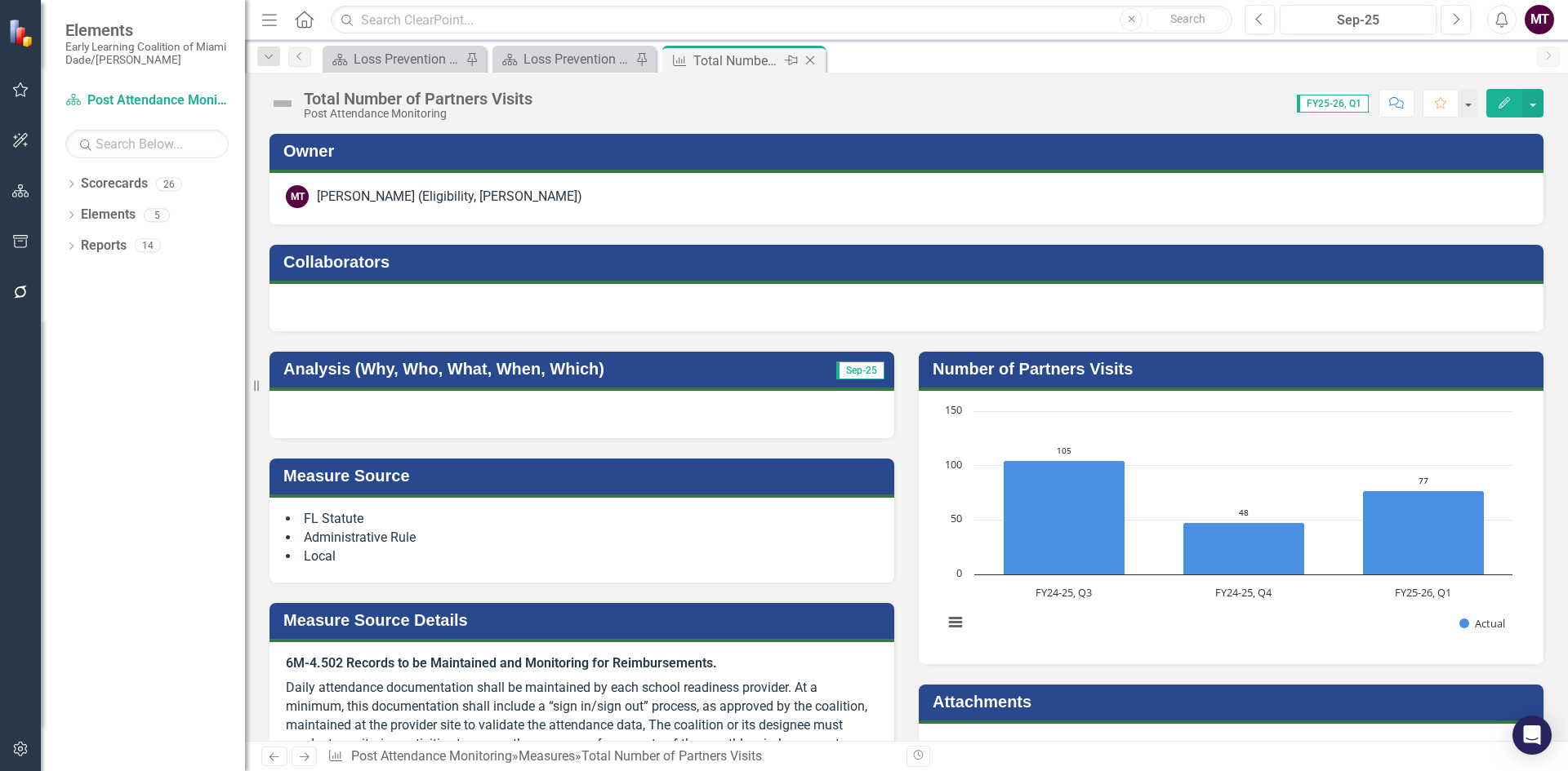
click at [809, 60] on icon "Close" at bounding box center [809, 60] width 16 height 13
drag, startPoint x: 639, startPoint y: 57, endPoint x: 511, endPoint y: 49, distance: 128.2
click at [0, 0] on icon "Close" at bounding box center [0, 0] width 0 height 0
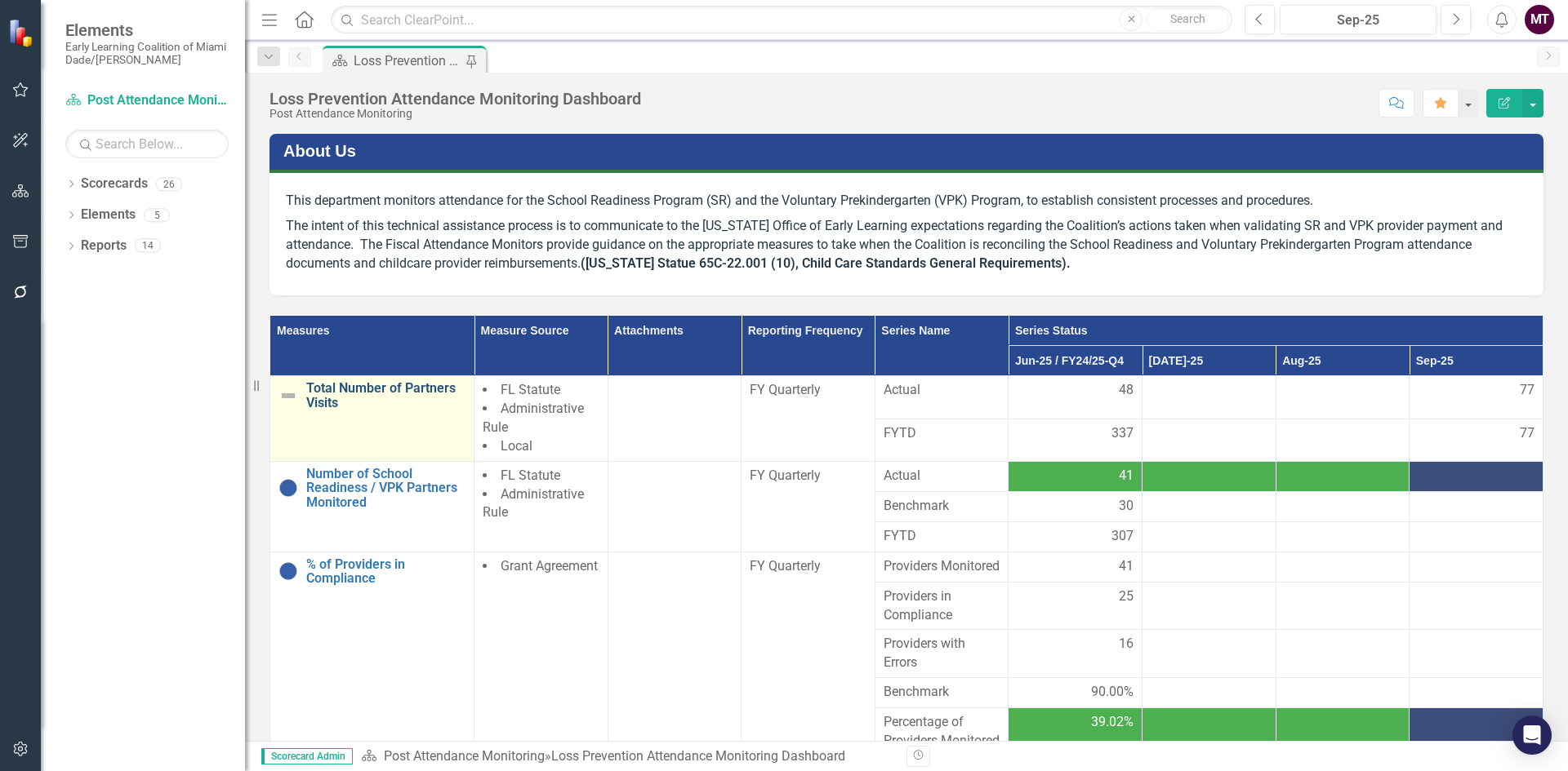
click at [342, 386] on link "Total Number of Partners Visits" at bounding box center [386, 395] width 159 height 29
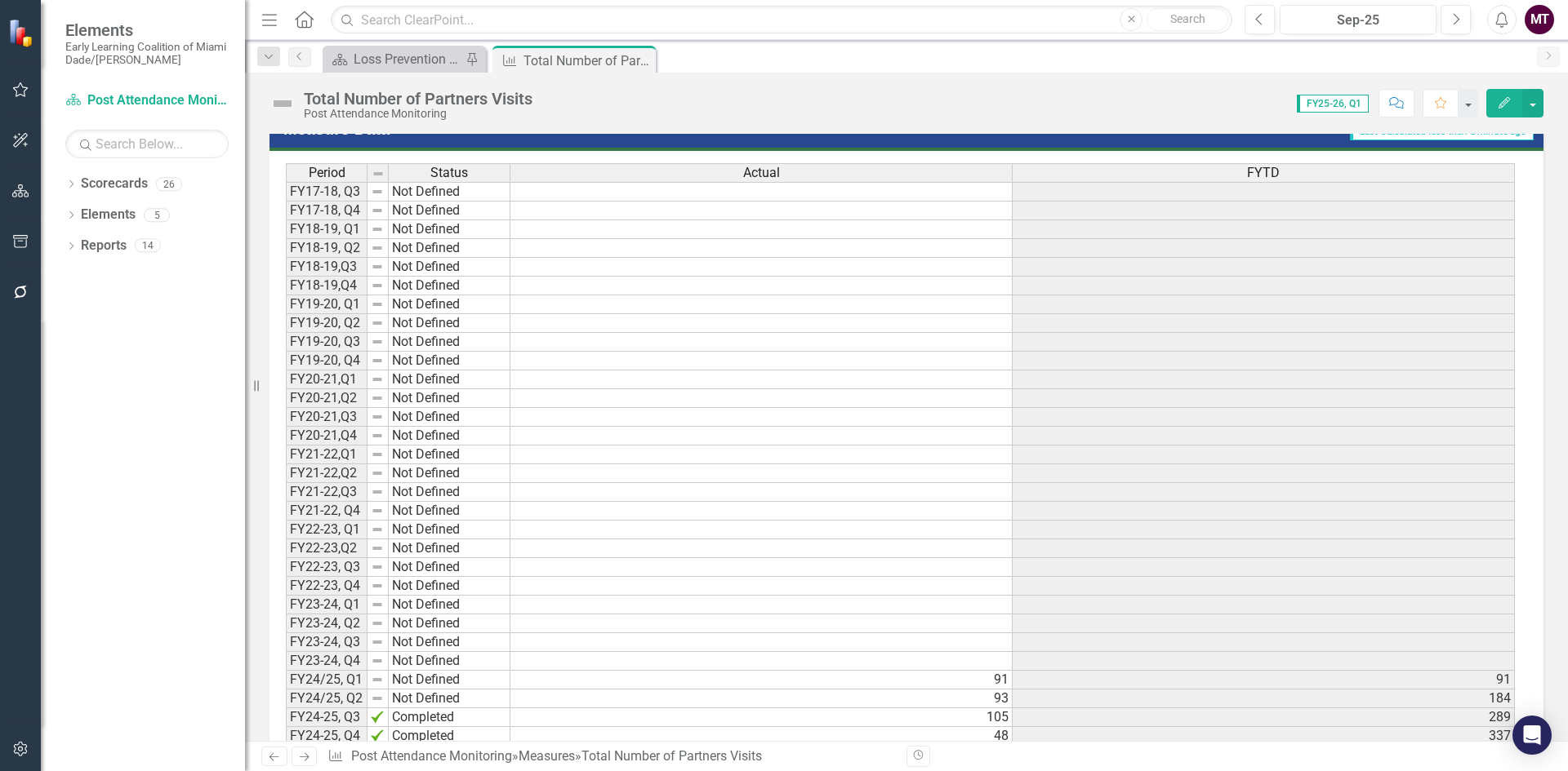
scroll to position [1182, 0]
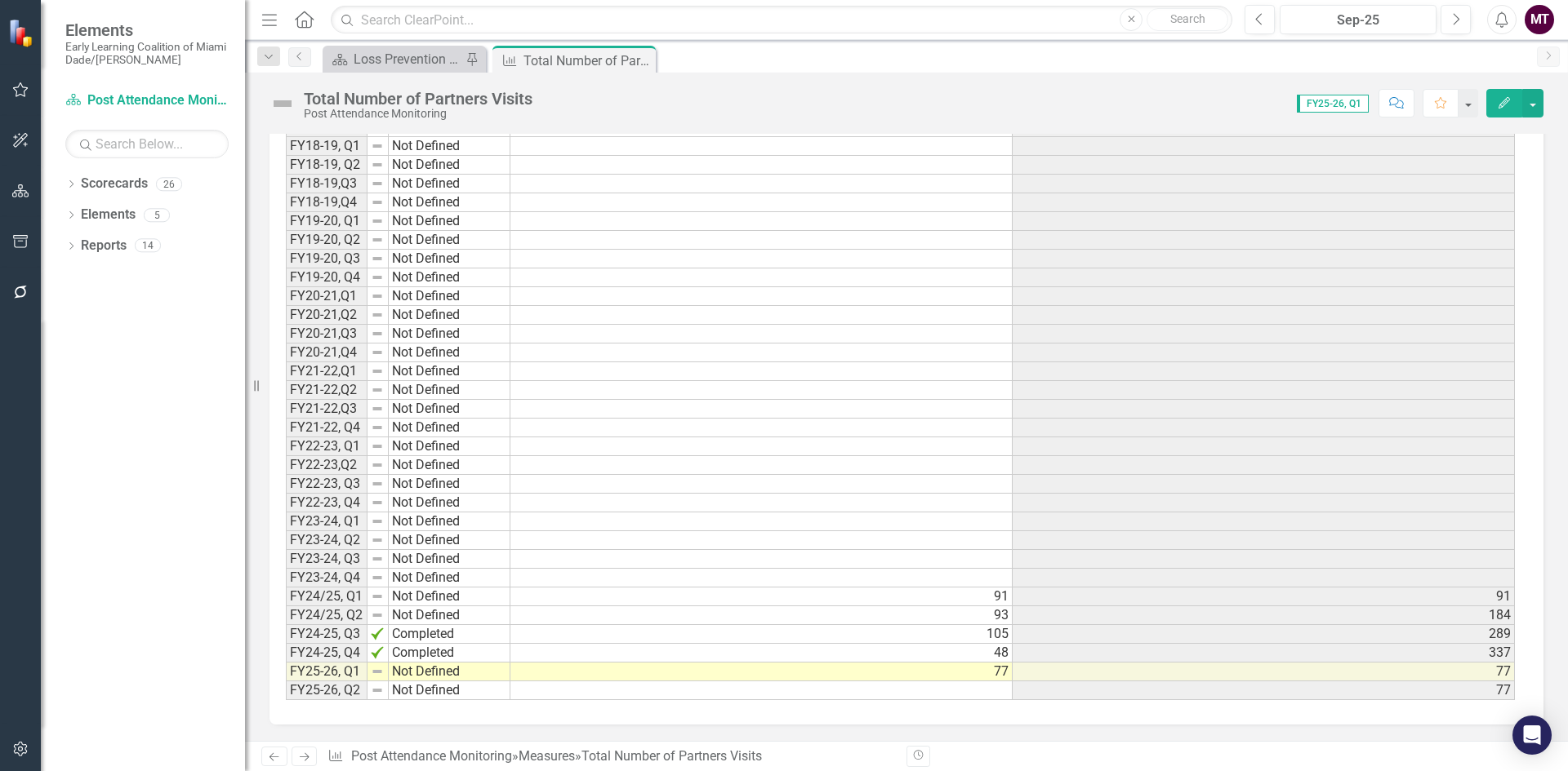
click at [1497, 95] on button "Edit" at bounding box center [1504, 103] width 36 height 29
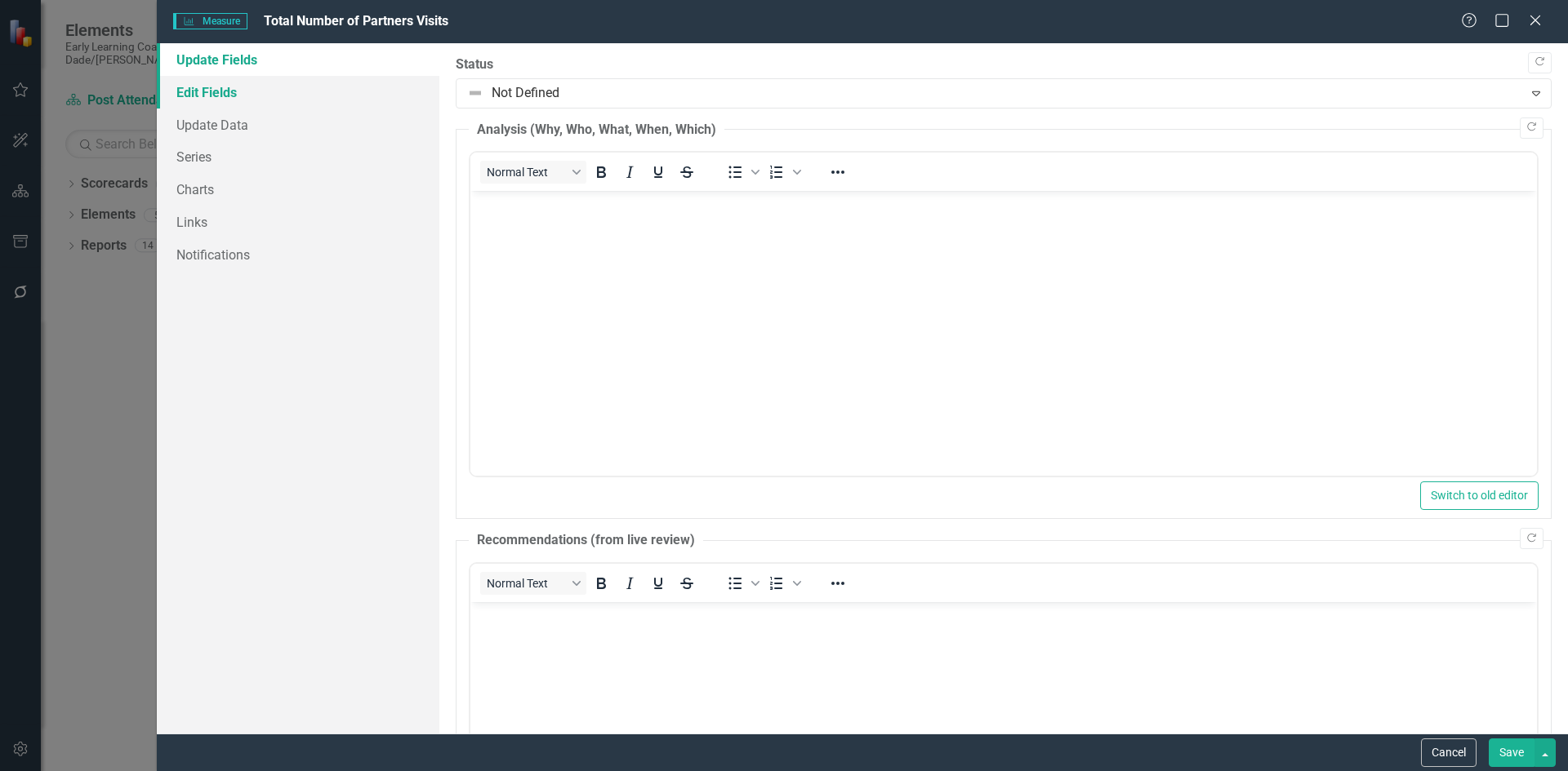
scroll to position [0, 0]
click at [245, 96] on link "Edit Fields" at bounding box center [298, 91] width 283 height 33
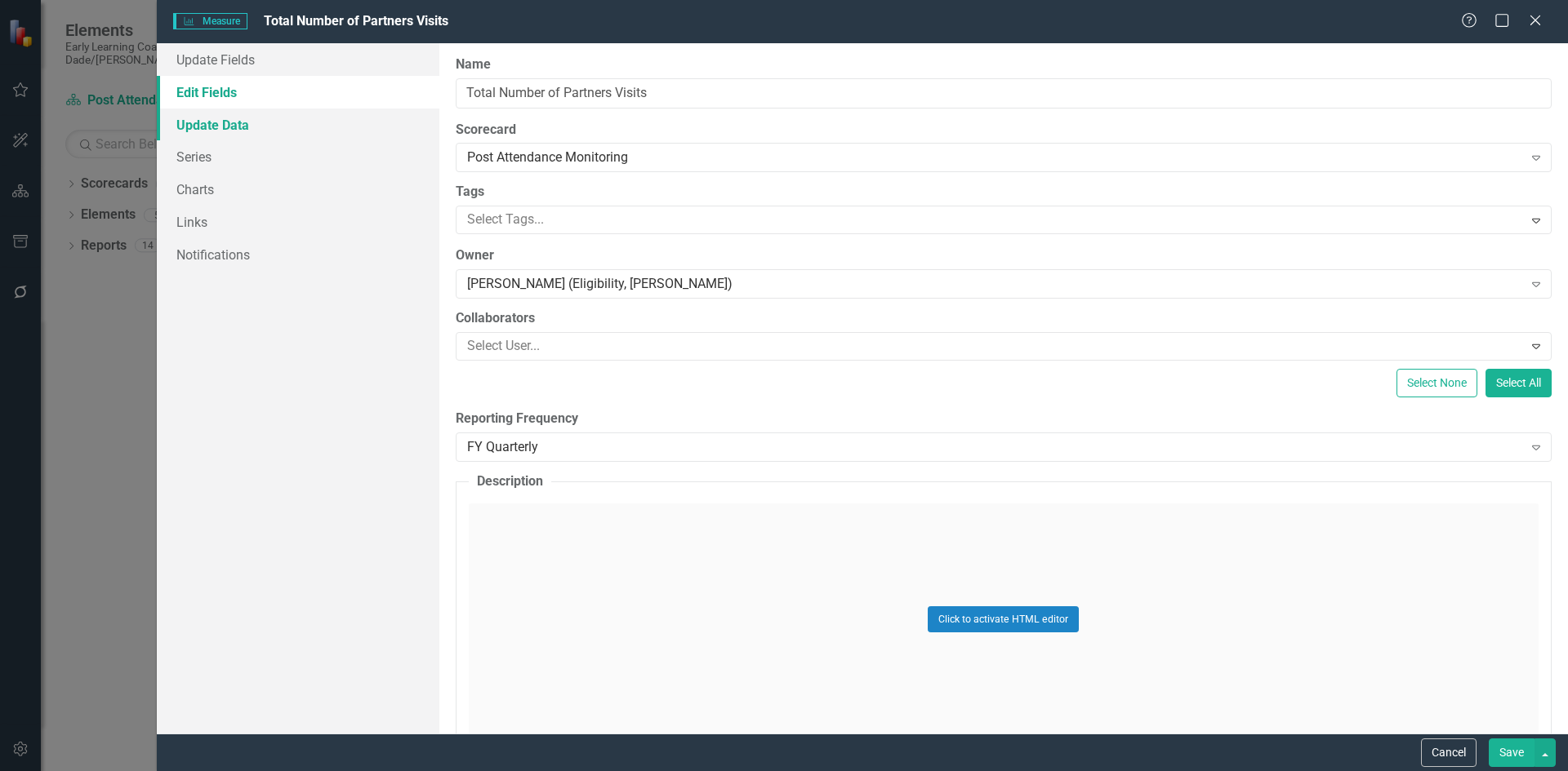
click at [232, 131] on link "Update Data" at bounding box center [298, 124] width 283 height 33
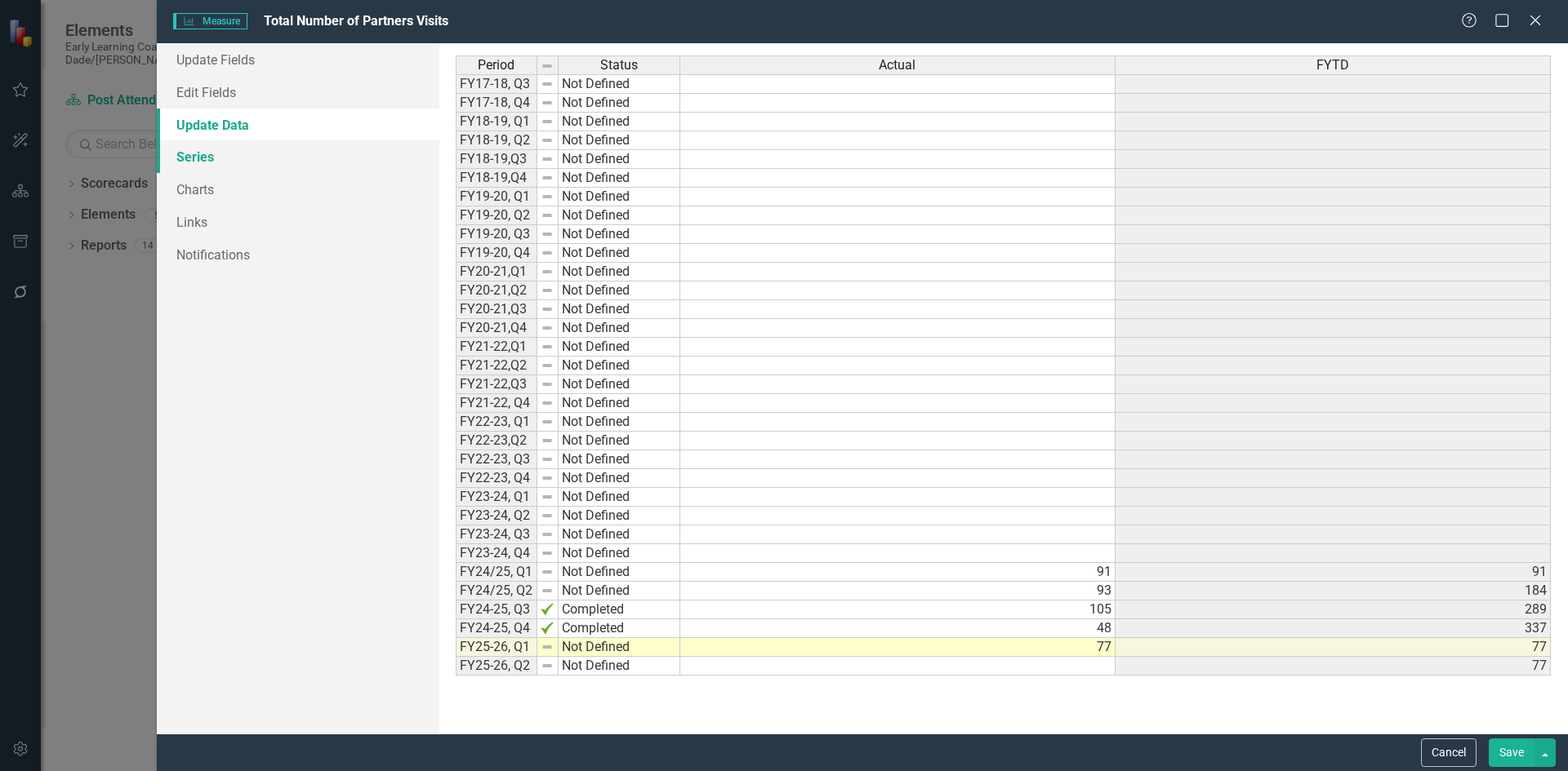
click at [222, 159] on link "Series" at bounding box center [298, 156] width 283 height 33
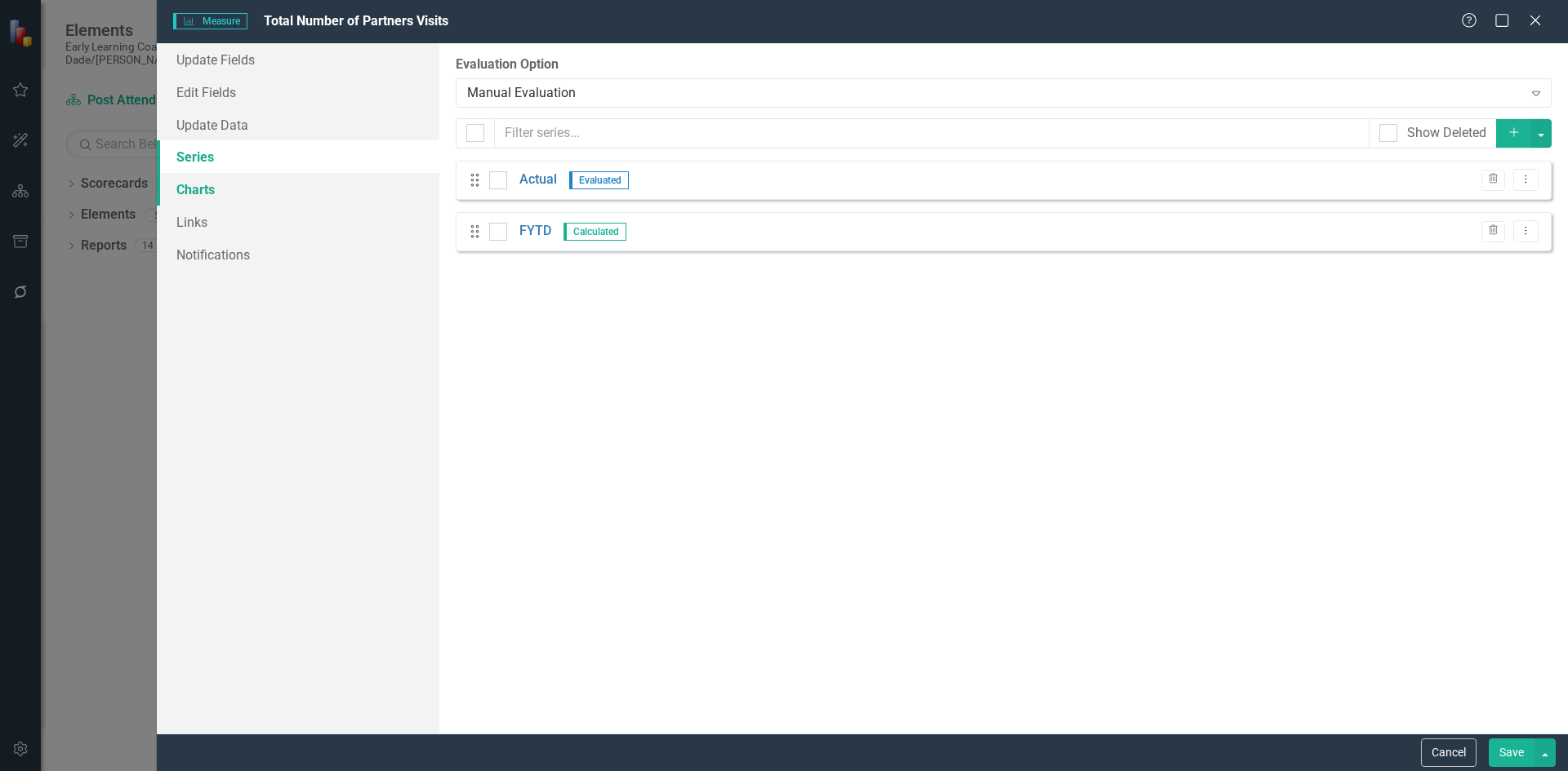
click at [222, 187] on link "Charts" at bounding box center [298, 189] width 283 height 33
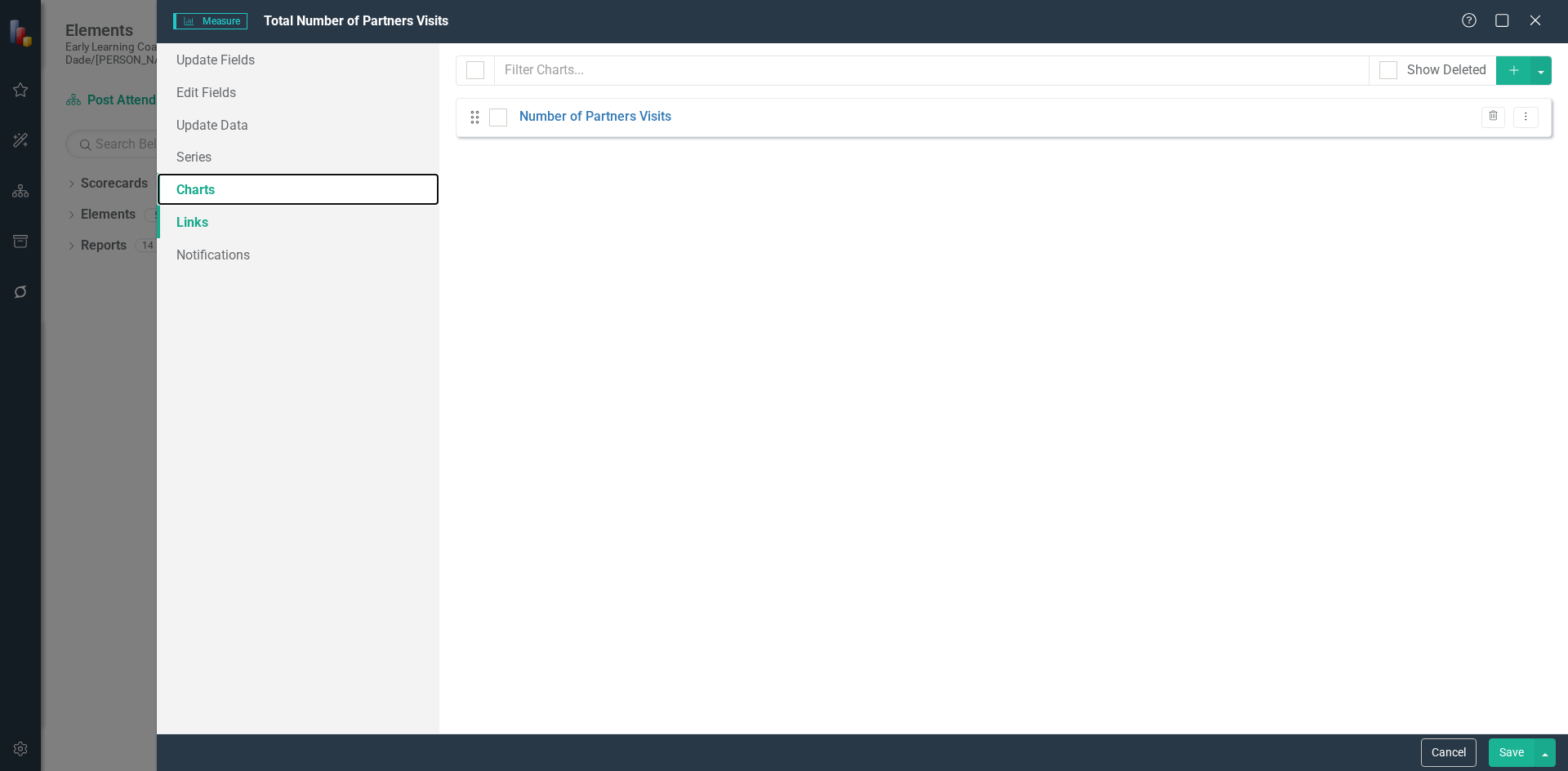
checkbox input "false"
click at [218, 220] on link "Links" at bounding box center [298, 221] width 283 height 33
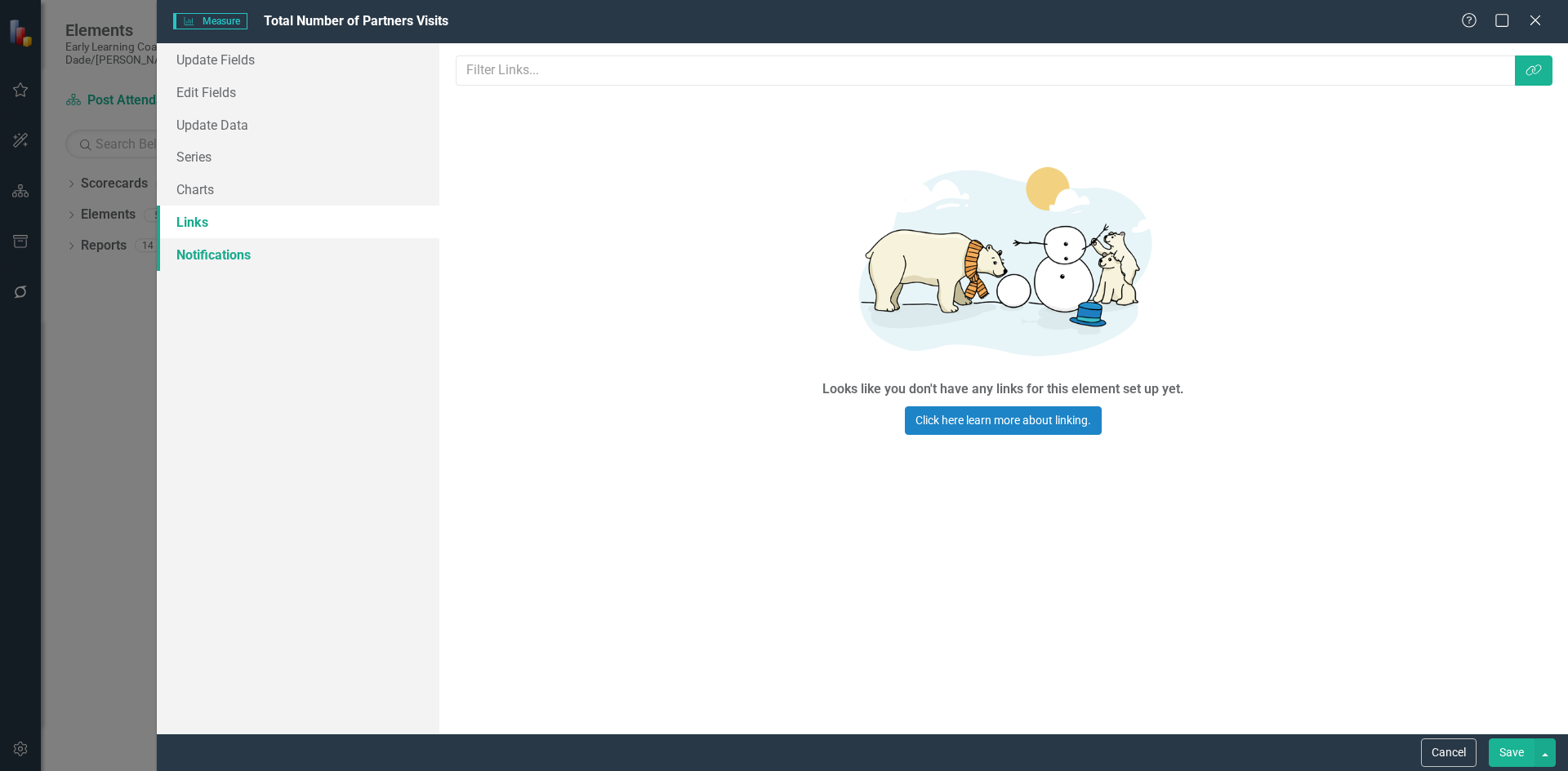
click at [217, 254] on link "Notifications" at bounding box center [298, 254] width 283 height 33
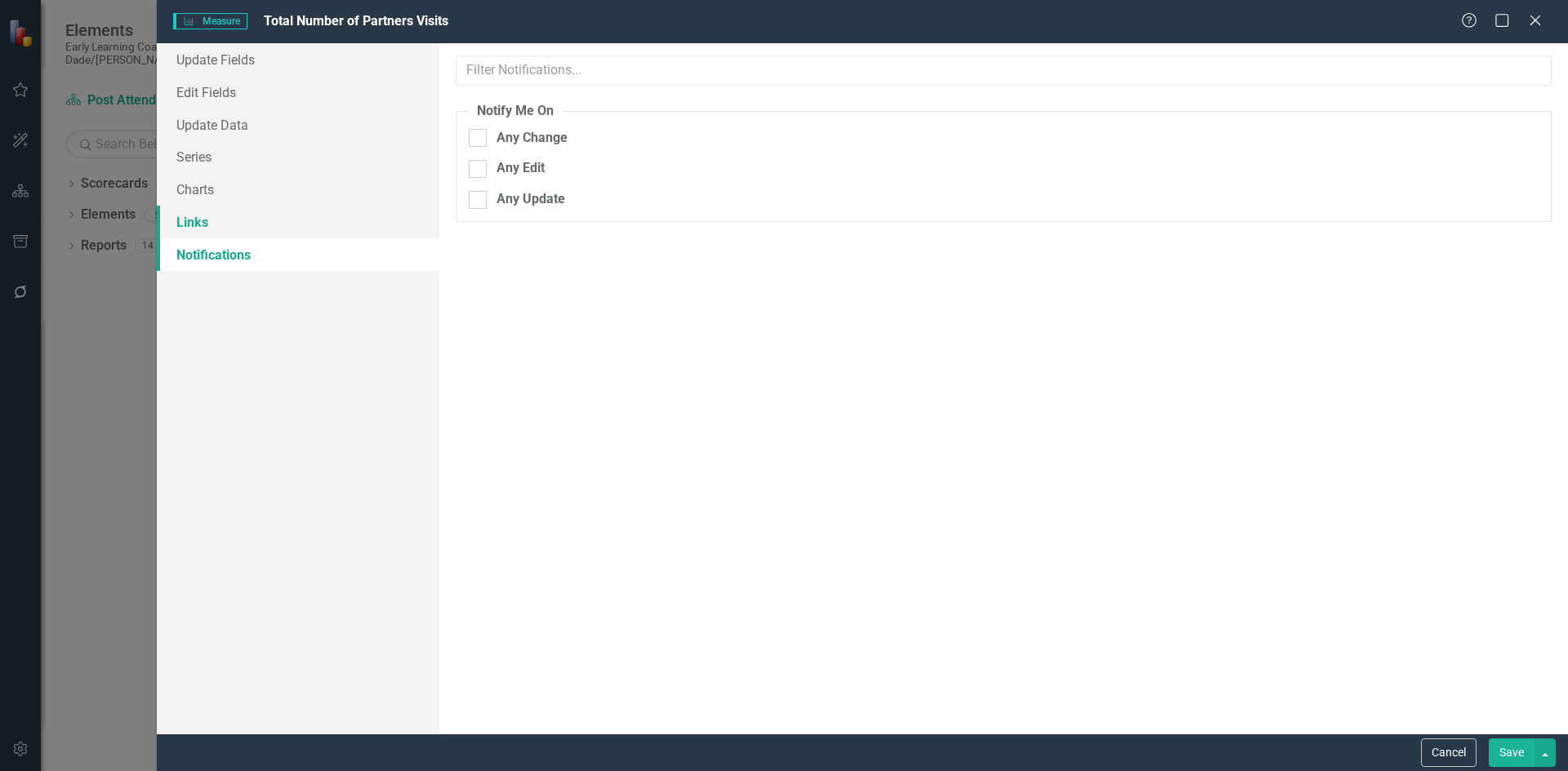
click at [217, 219] on link "Links" at bounding box center [298, 221] width 283 height 33
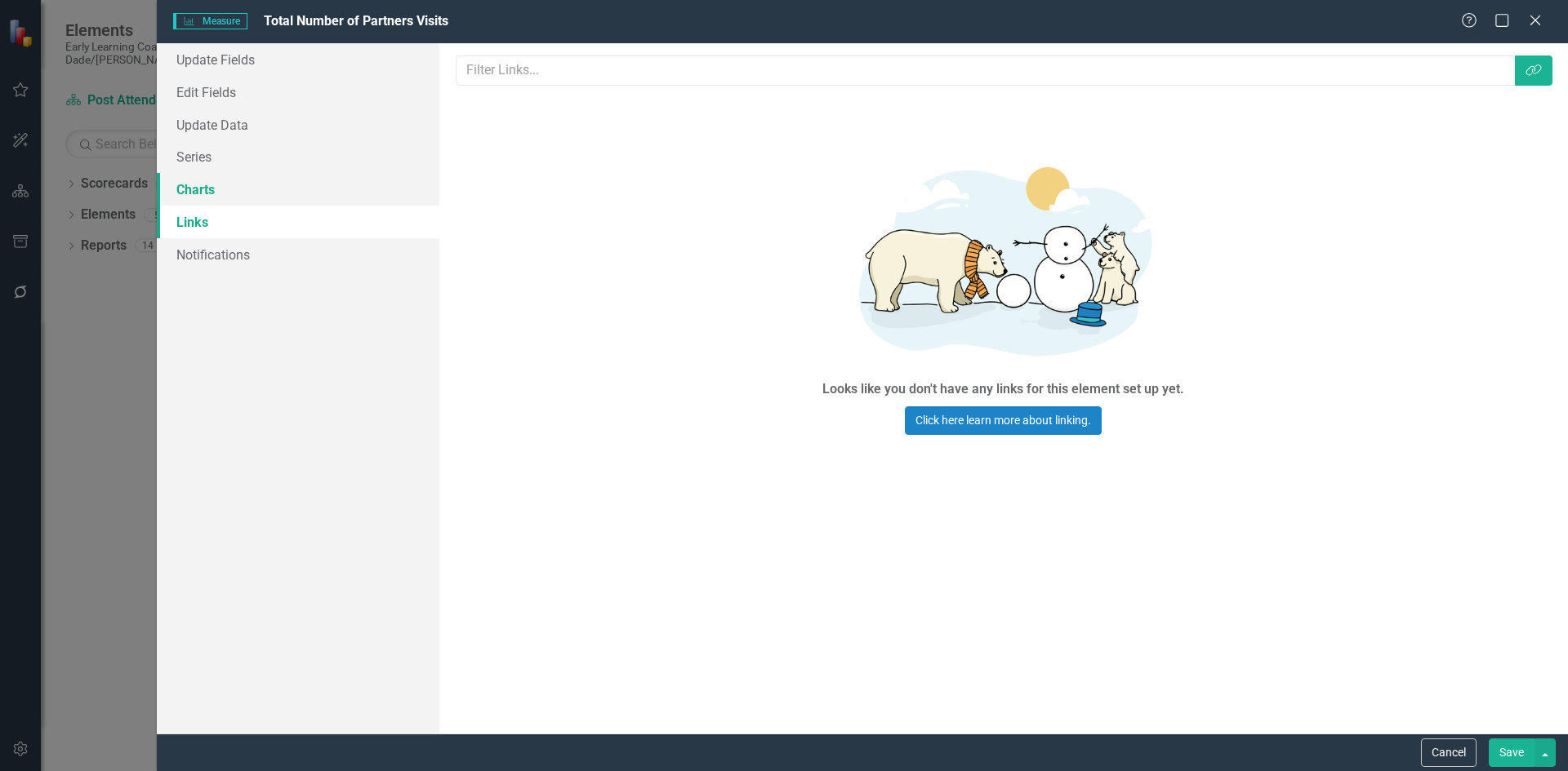
click at [217, 185] on link "Charts" at bounding box center [298, 189] width 283 height 33
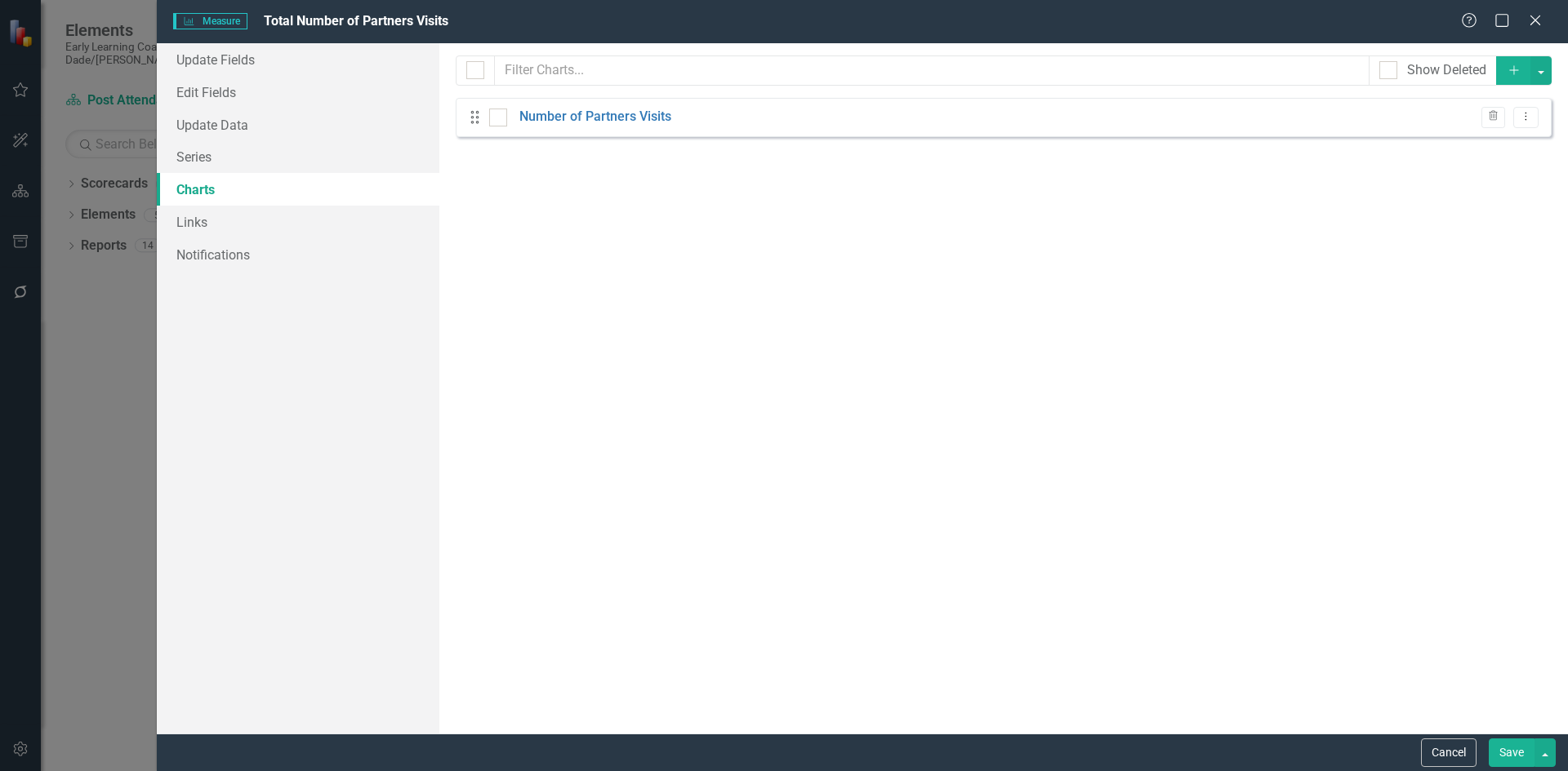
click at [473, 125] on icon "Drag" at bounding box center [475, 117] width 21 height 16
click at [245, 163] on link "Series" at bounding box center [298, 156] width 283 height 33
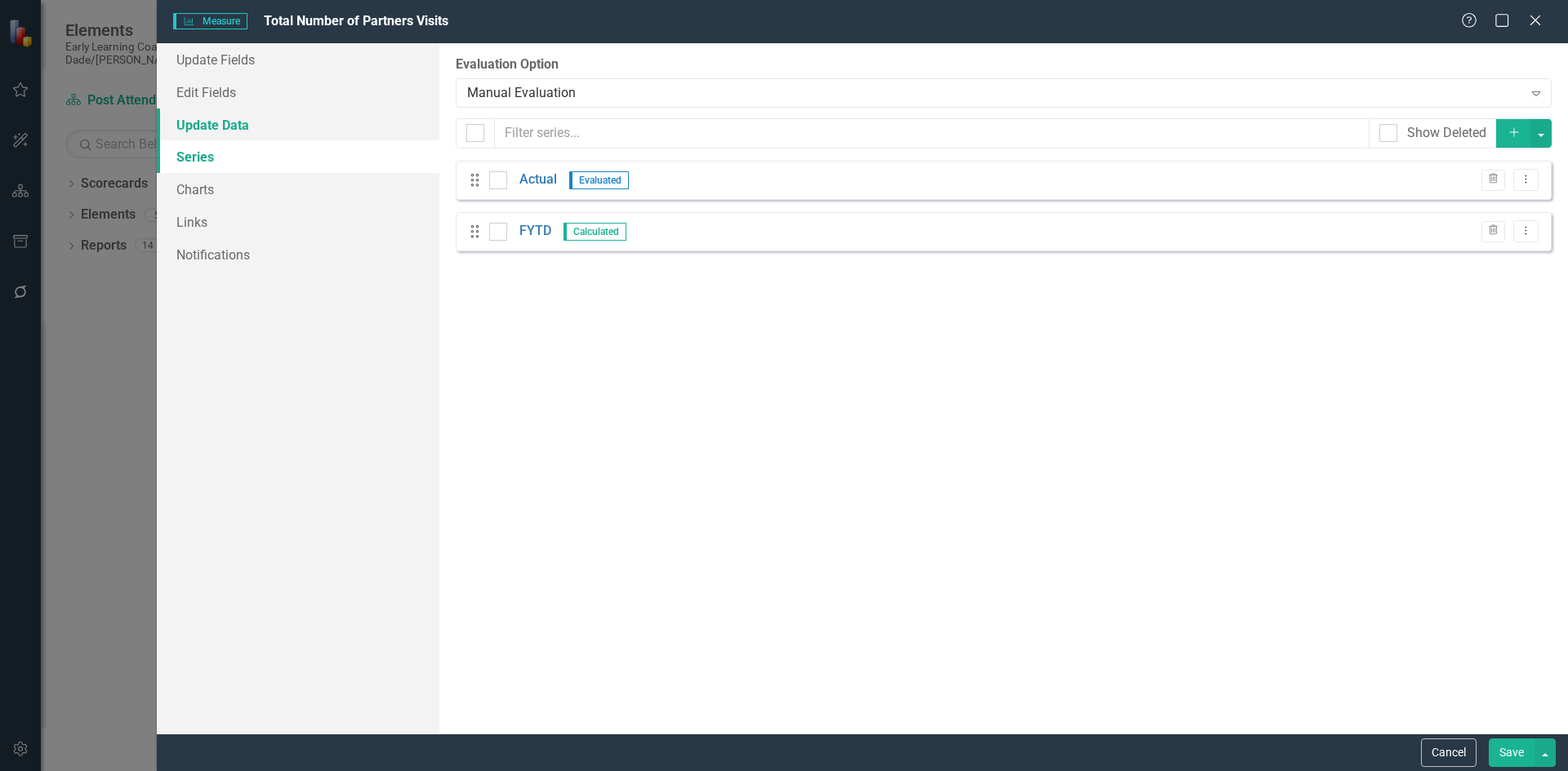
click at [233, 133] on link "Update Data" at bounding box center [298, 124] width 283 height 33
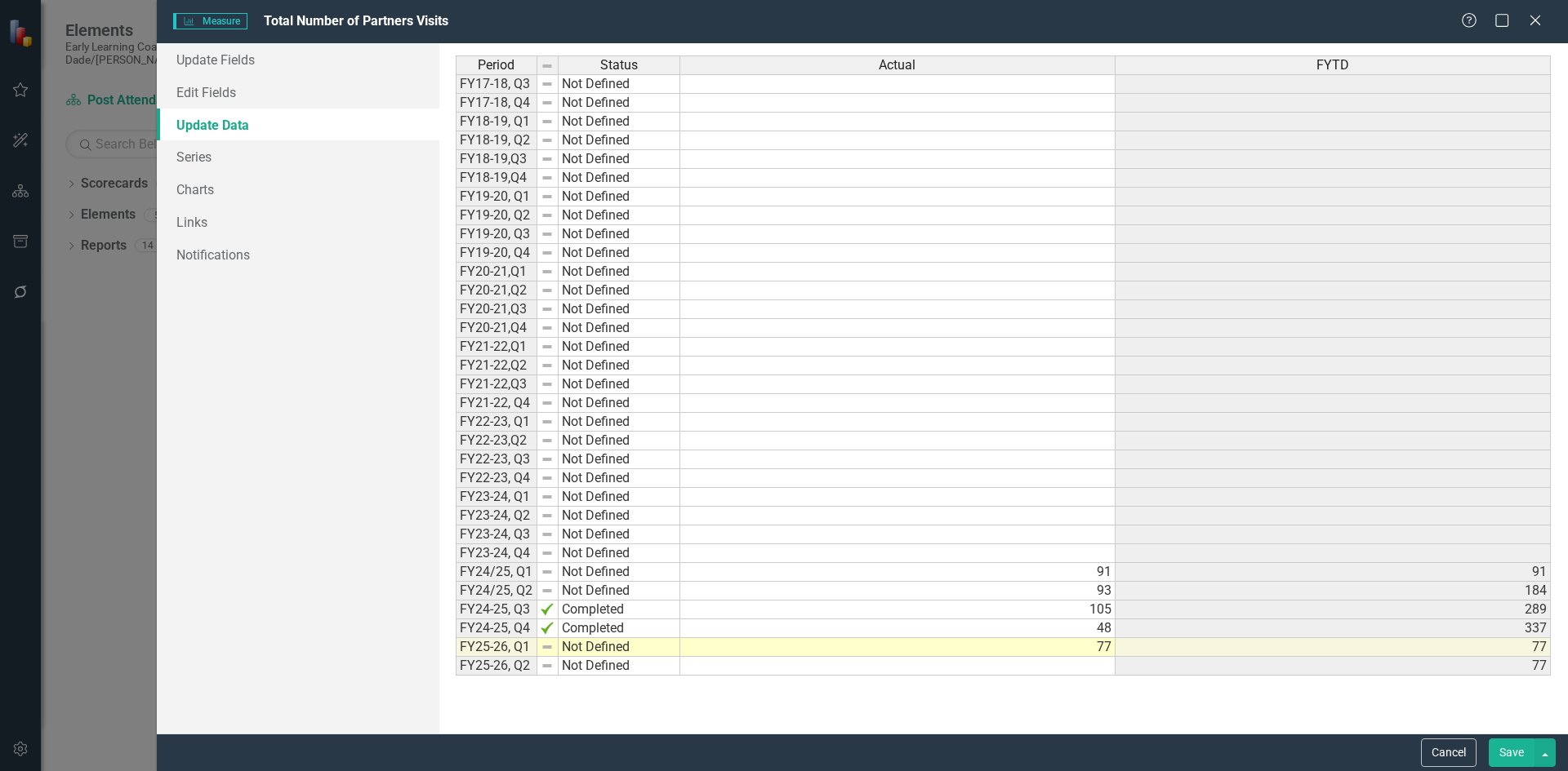
click at [456, 656] on div "Period Status FY17-18, Q3 Not Defined FY17-18, Q4 Not Defined FY18-19, Q1 Not D…" at bounding box center [456, 365] width 0 height 620
click at [549, 656] on div at bounding box center [546, 657] width 21 height 2
click at [245, 97] on link "Edit Fields" at bounding box center [298, 91] width 283 height 33
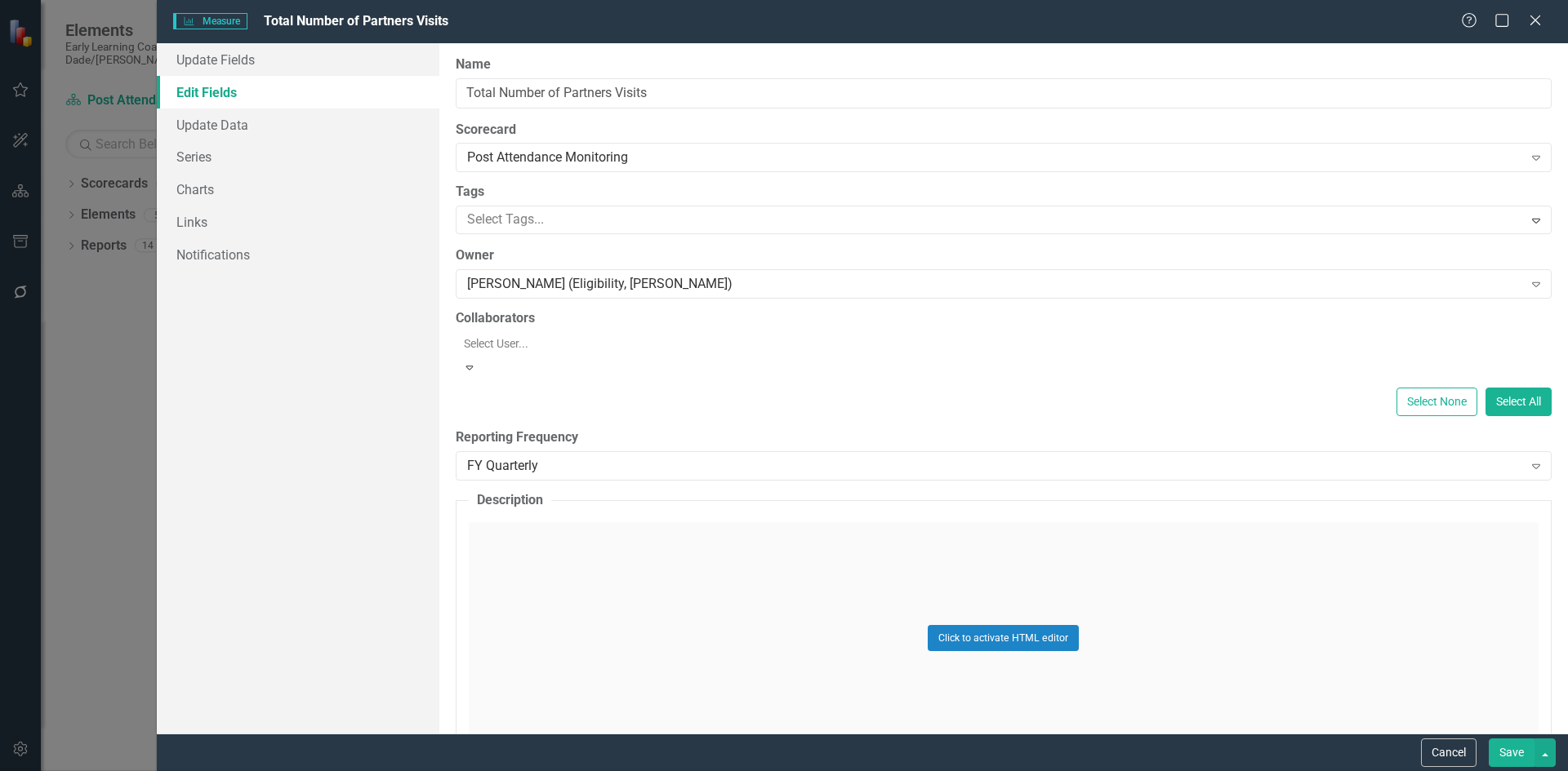
click at [557, 341] on div at bounding box center [1006, 343] width 1096 height 19
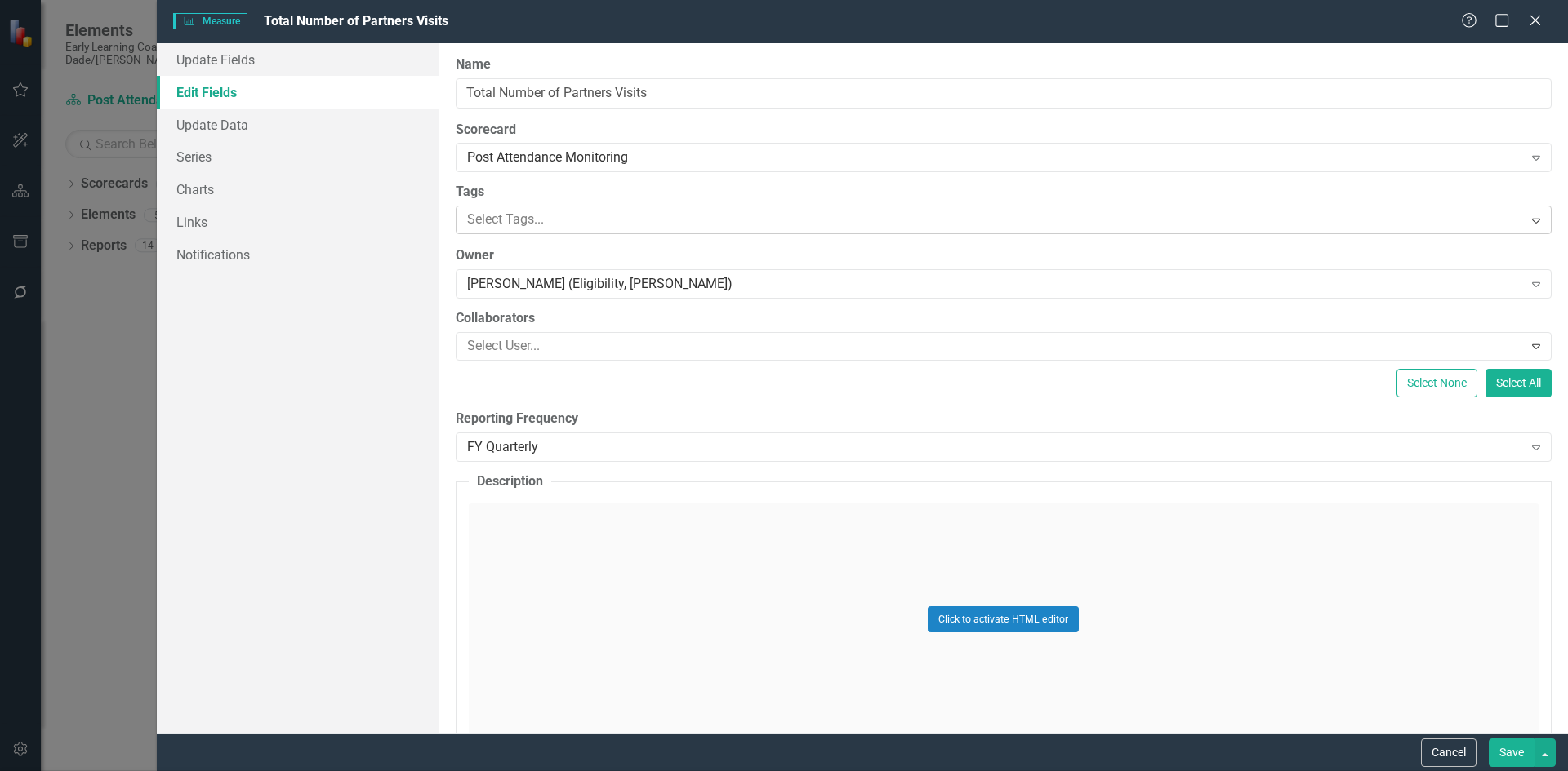
click at [614, 224] on div at bounding box center [992, 220] width 1063 height 22
click at [614, 185] on label "Tags" at bounding box center [1004, 192] width 1096 height 18
click at [274, 108] on link "Update Data" at bounding box center [298, 124] width 283 height 33
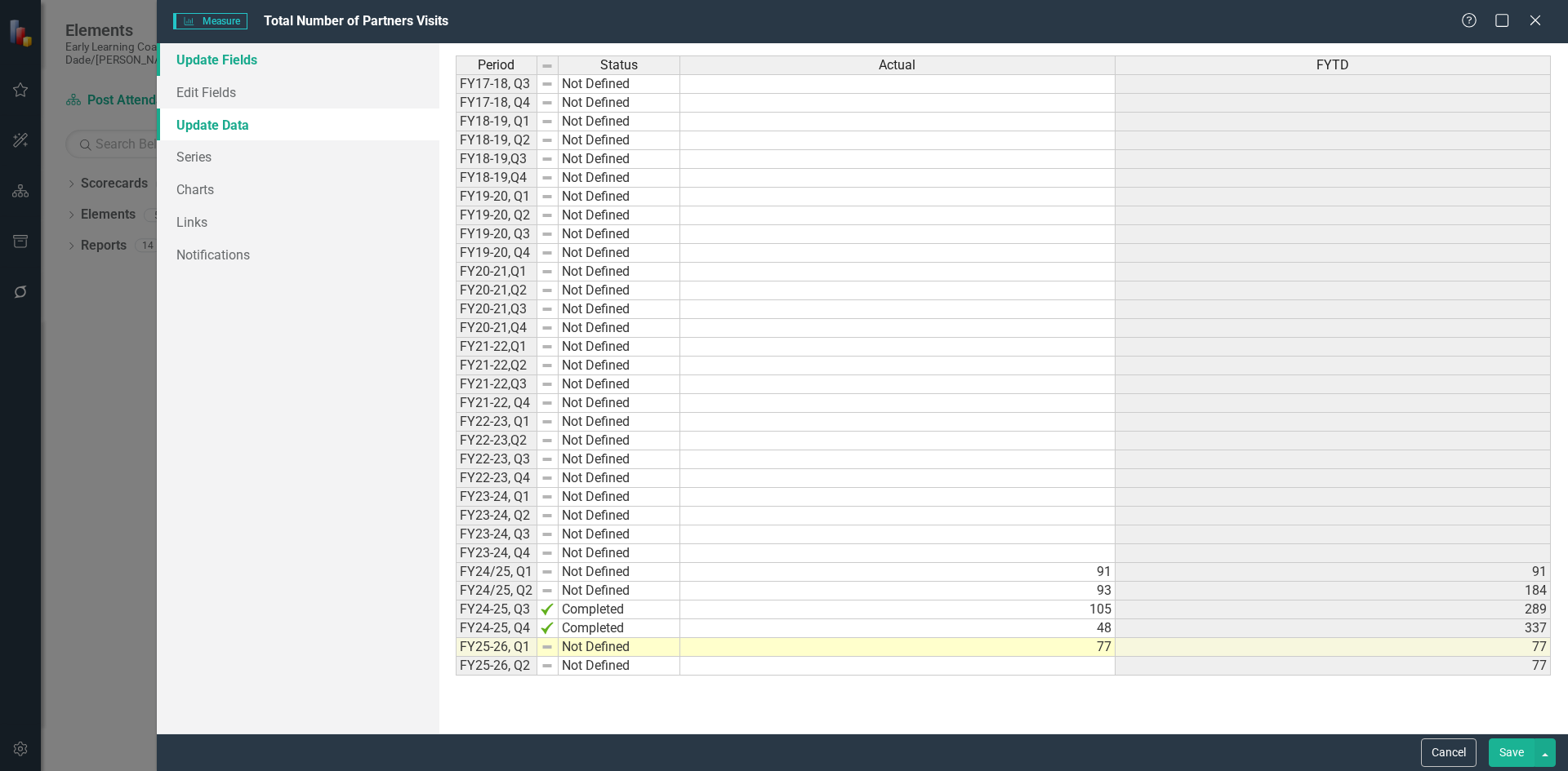
click at [260, 68] on link "Update Fields" at bounding box center [298, 60] width 283 height 33
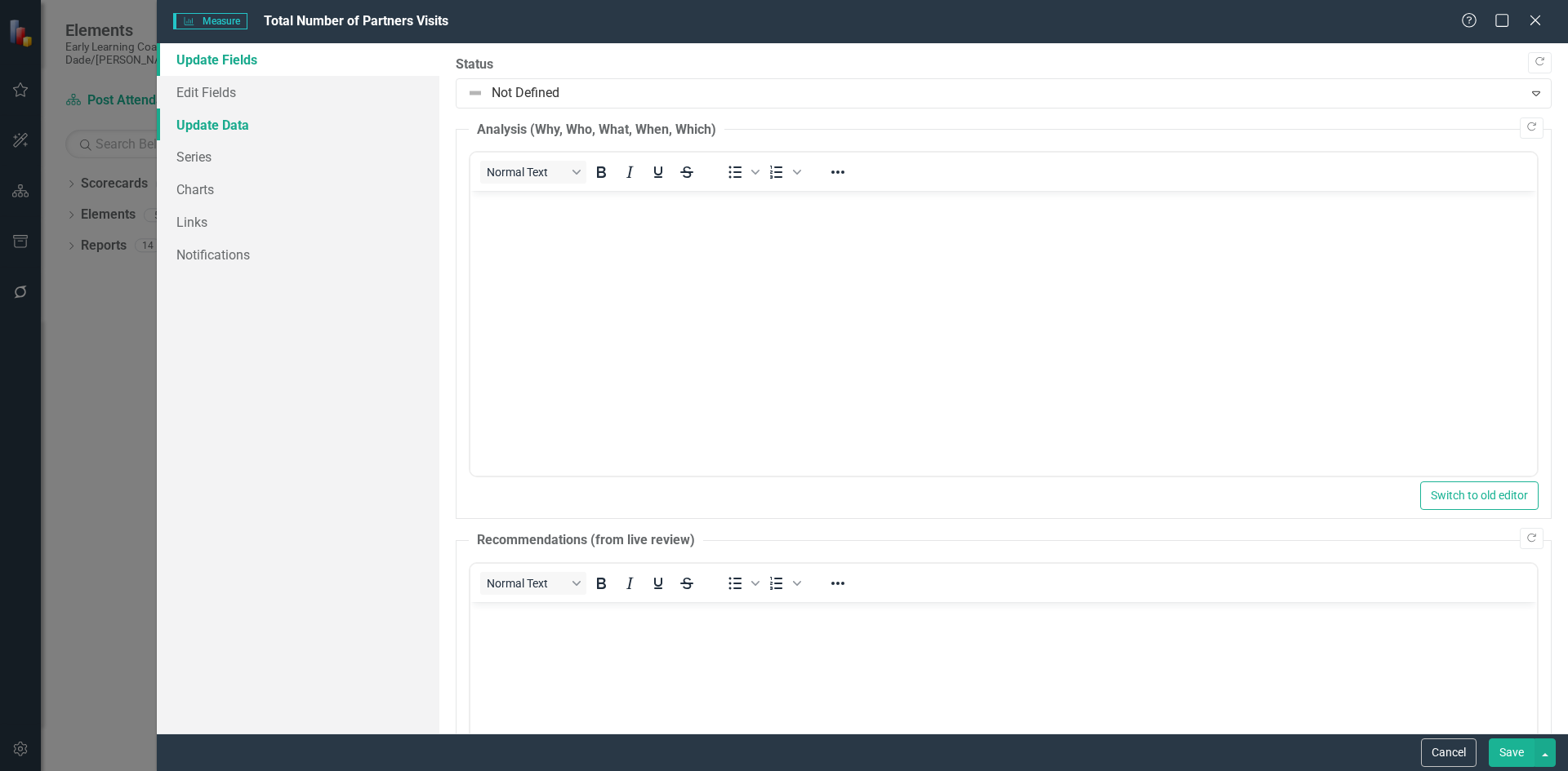
click at [243, 112] on link "Update Data" at bounding box center [298, 124] width 283 height 33
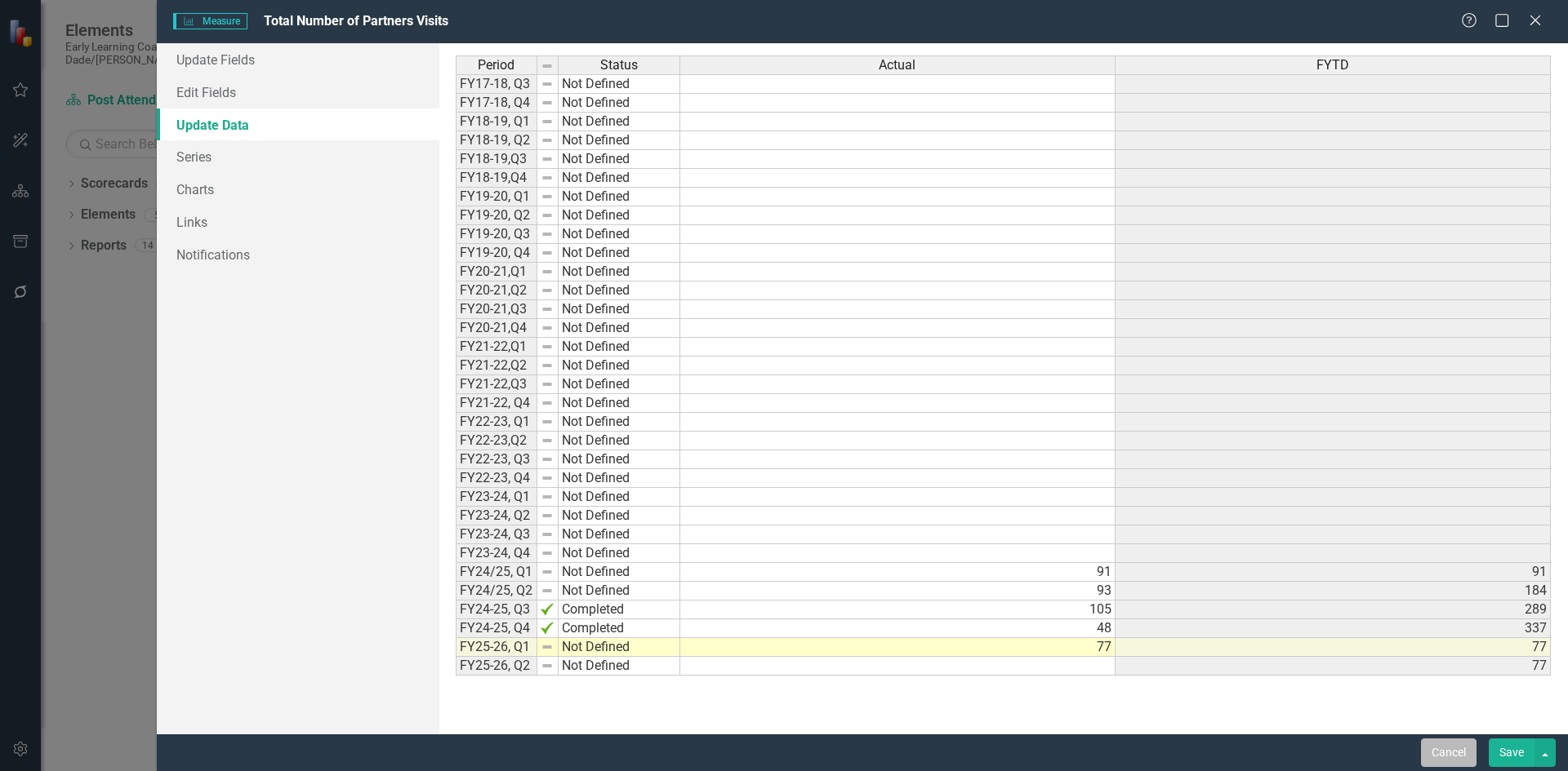
click at [1430, 748] on button "Cancel" at bounding box center [1449, 753] width 55 height 29
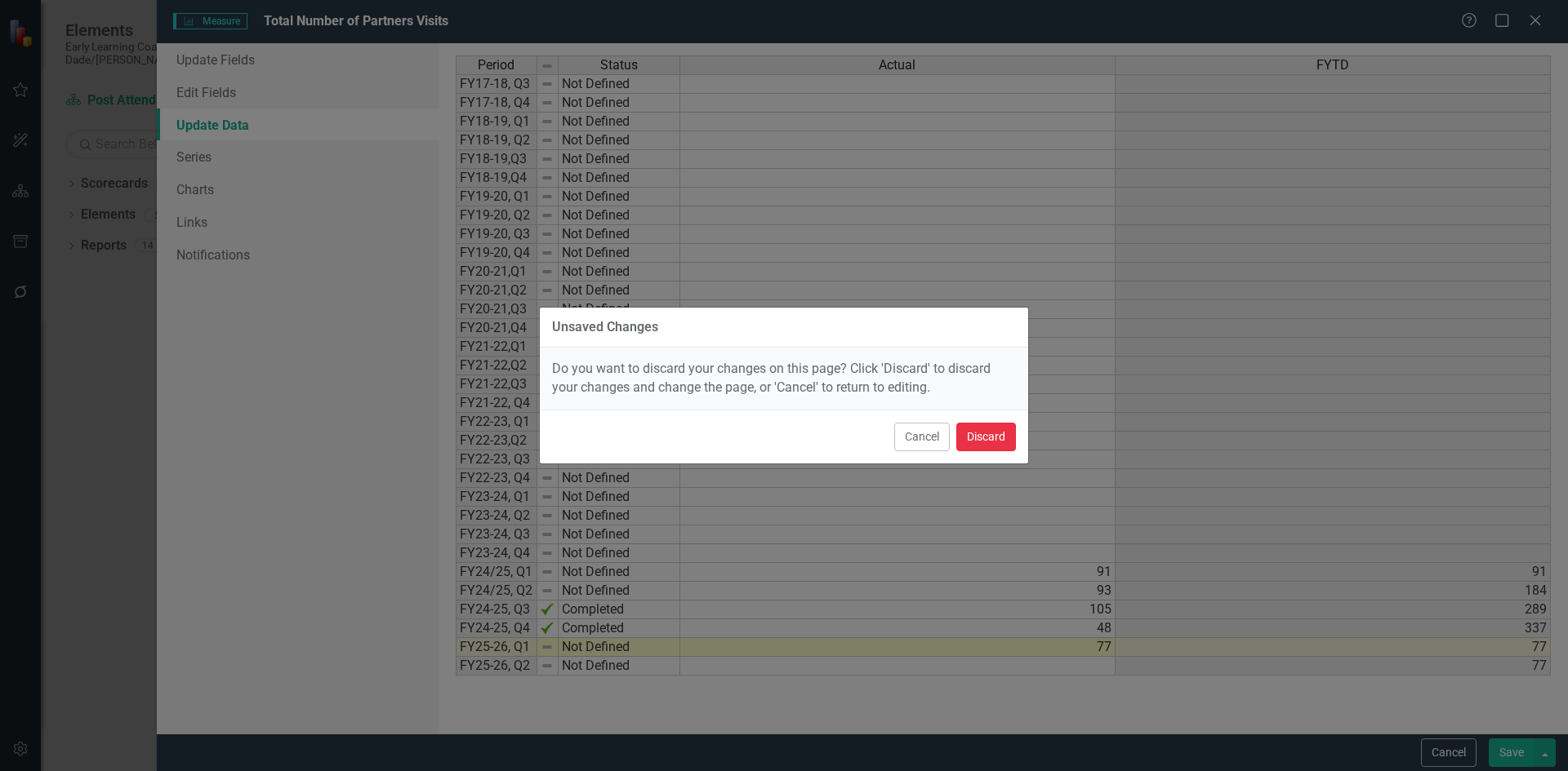
click at [987, 446] on button "Discard" at bounding box center [985, 437] width 60 height 29
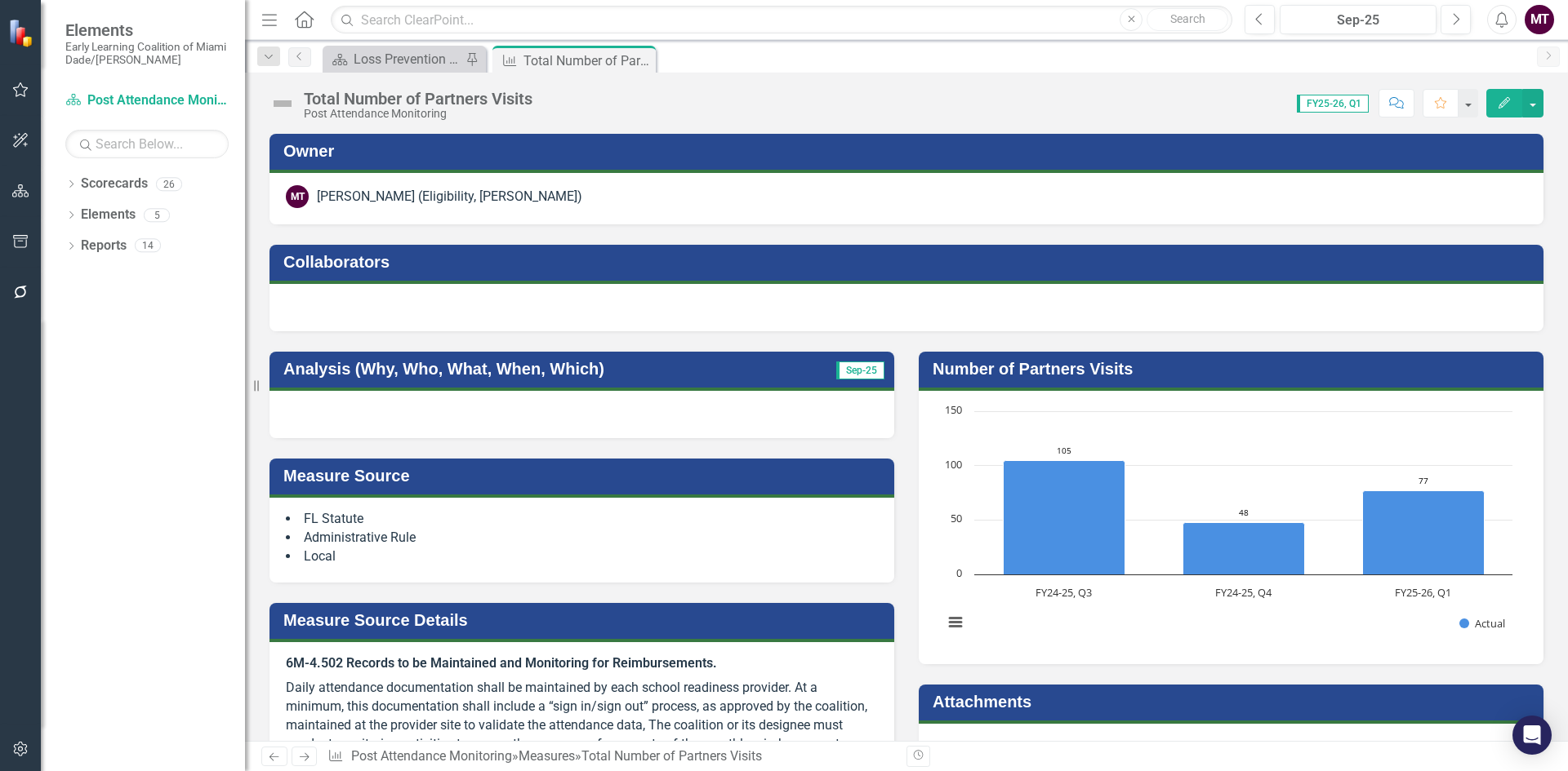
click at [1516, 94] on button "Edit" at bounding box center [1504, 103] width 36 height 29
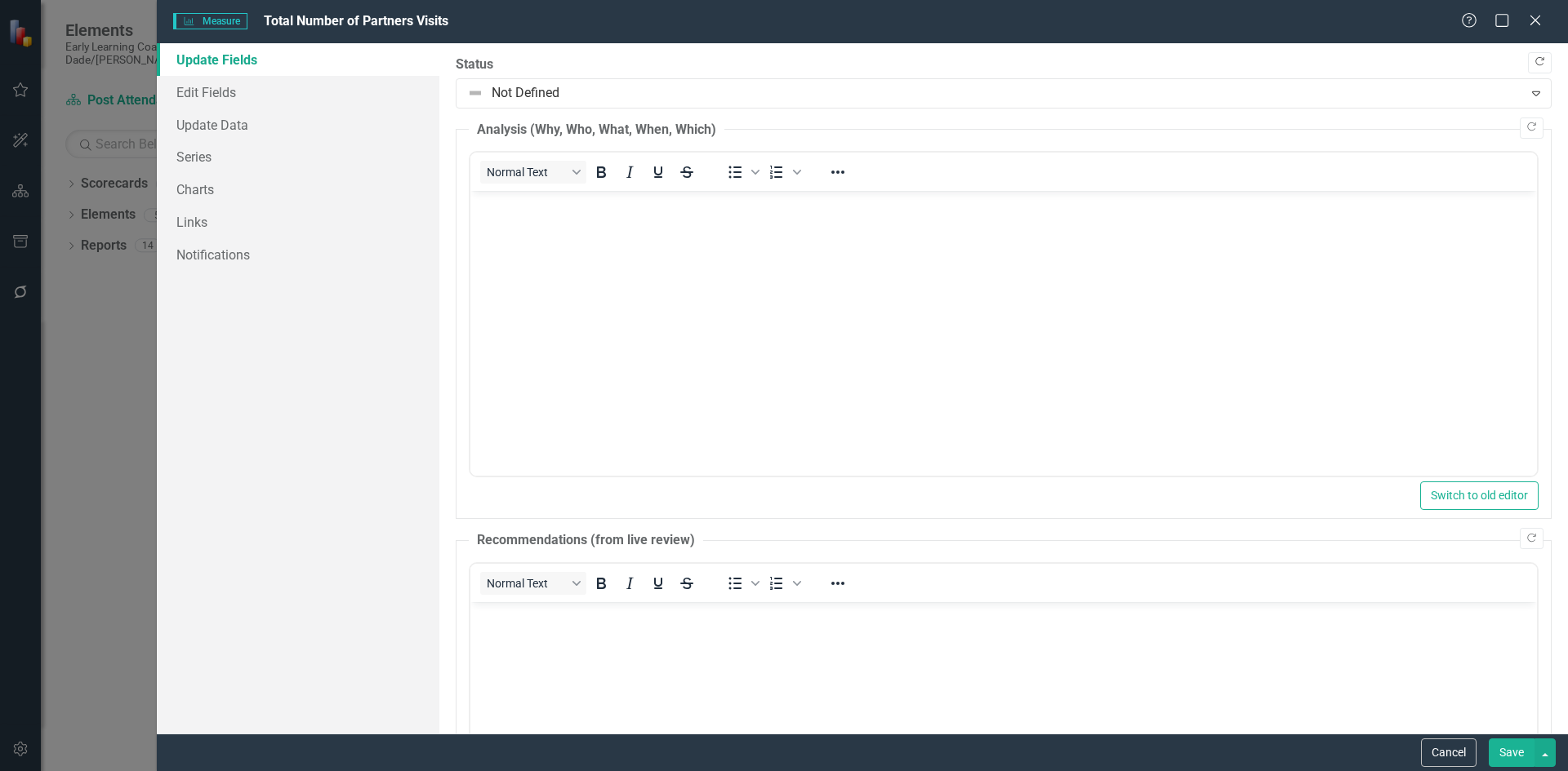
click at [1534, 63] on icon "Copy Forward" at bounding box center [1539, 62] width 13 height 10
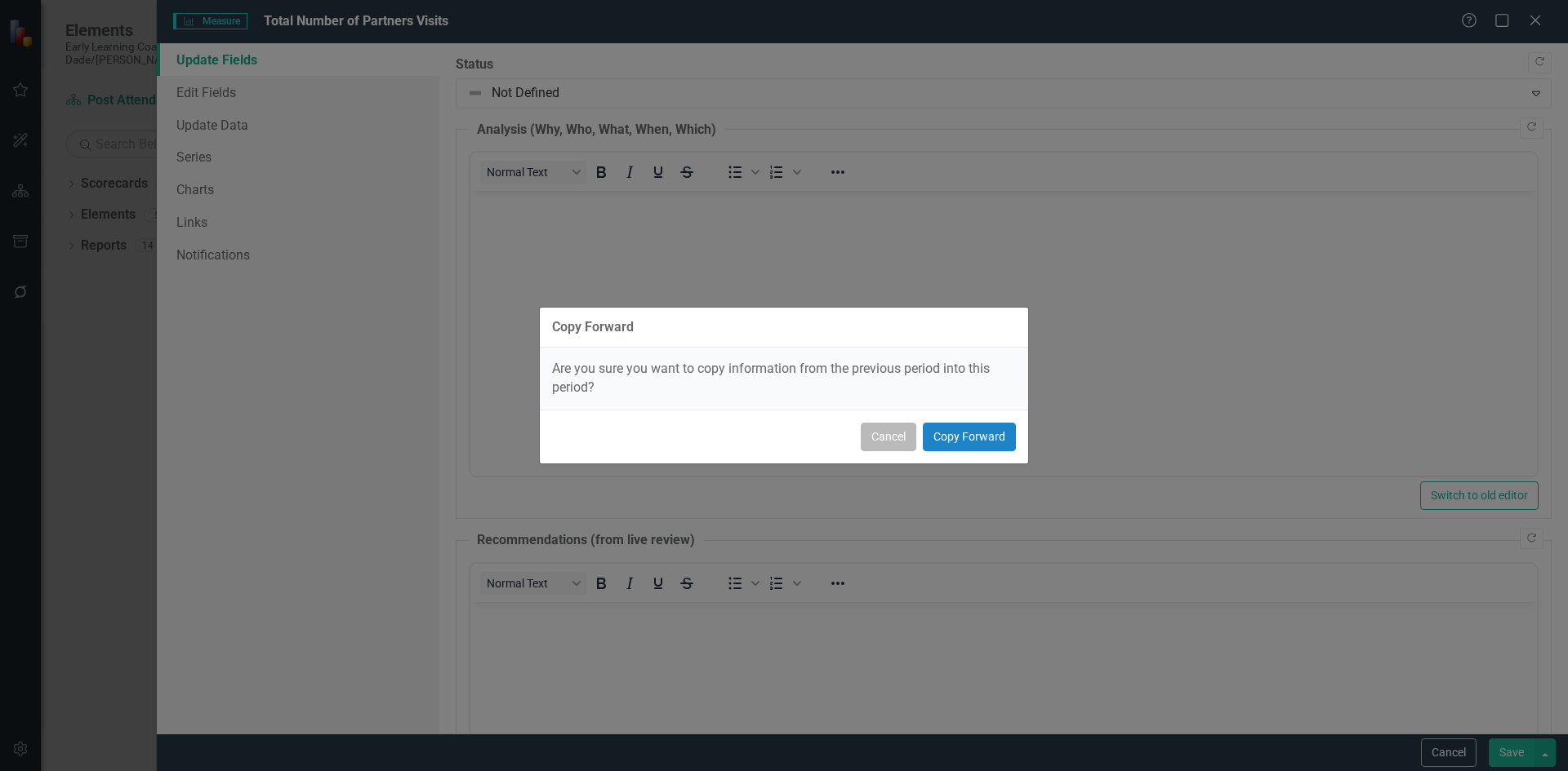
click at [904, 437] on button "Cancel" at bounding box center [888, 437] width 55 height 29
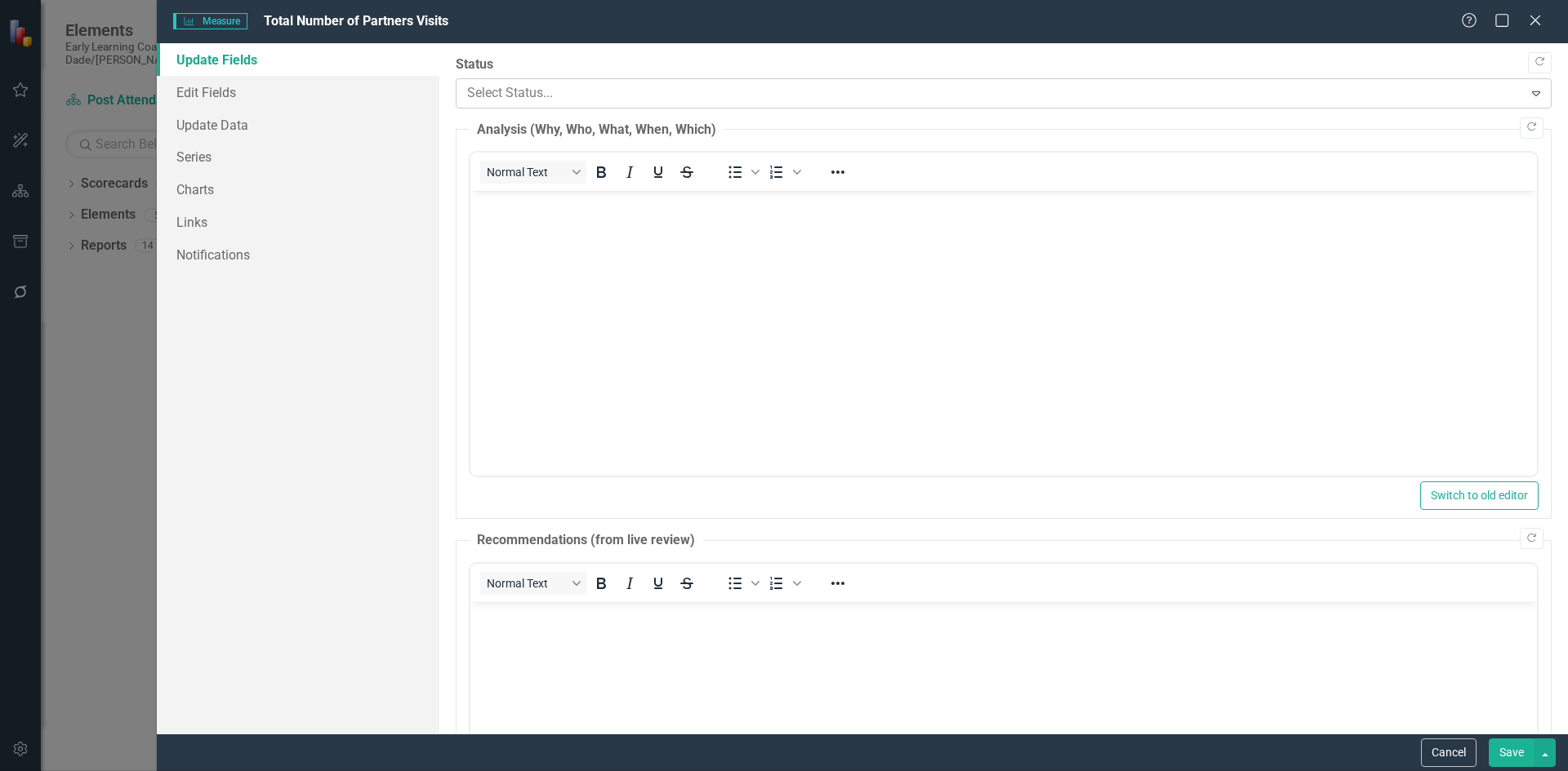
click at [609, 87] on div at bounding box center [990, 93] width 1046 height 22
click at [1515, 749] on button "Save" at bounding box center [1512, 753] width 45 height 29
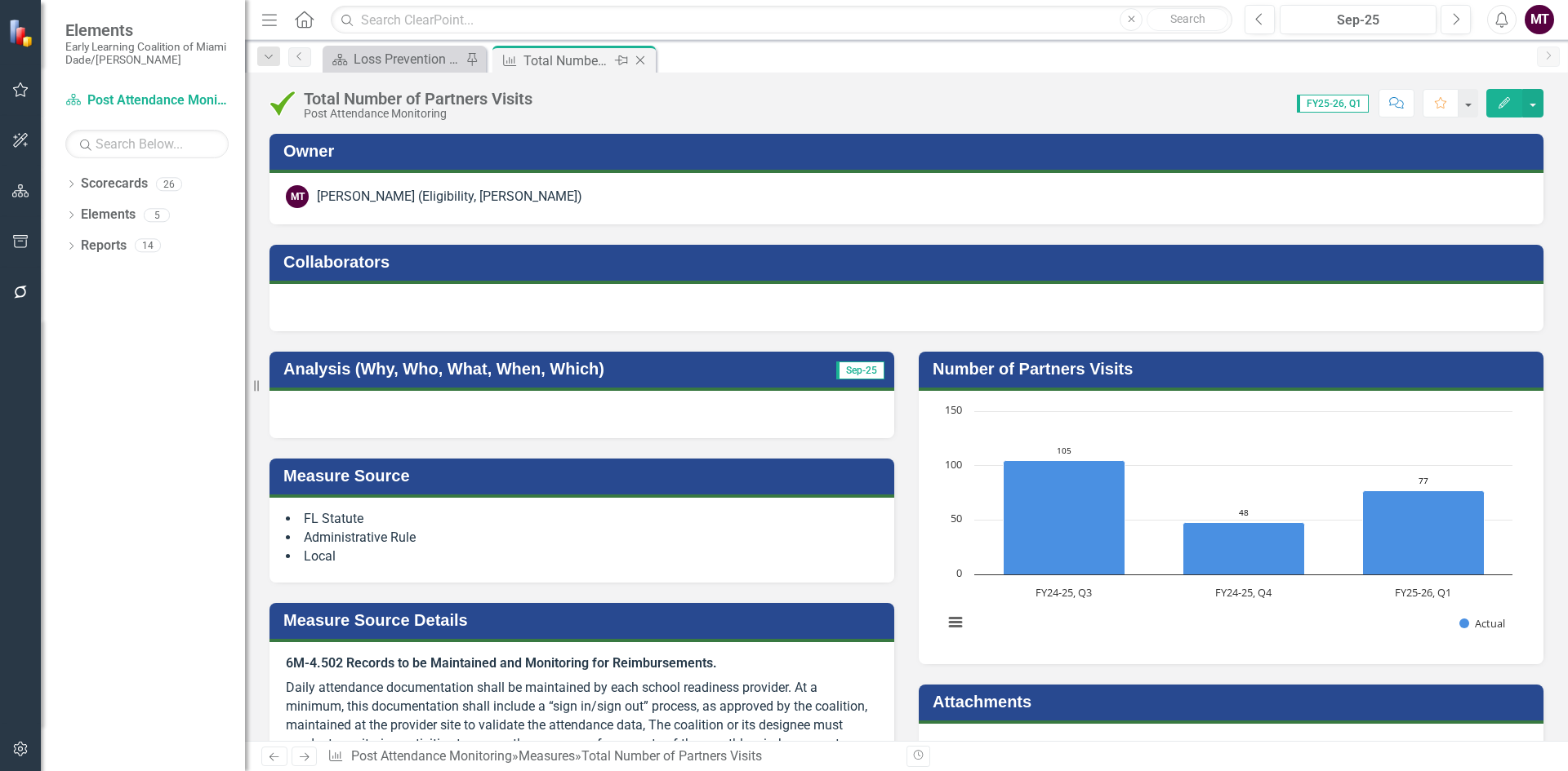
click at [642, 56] on icon "Close" at bounding box center [640, 60] width 16 height 13
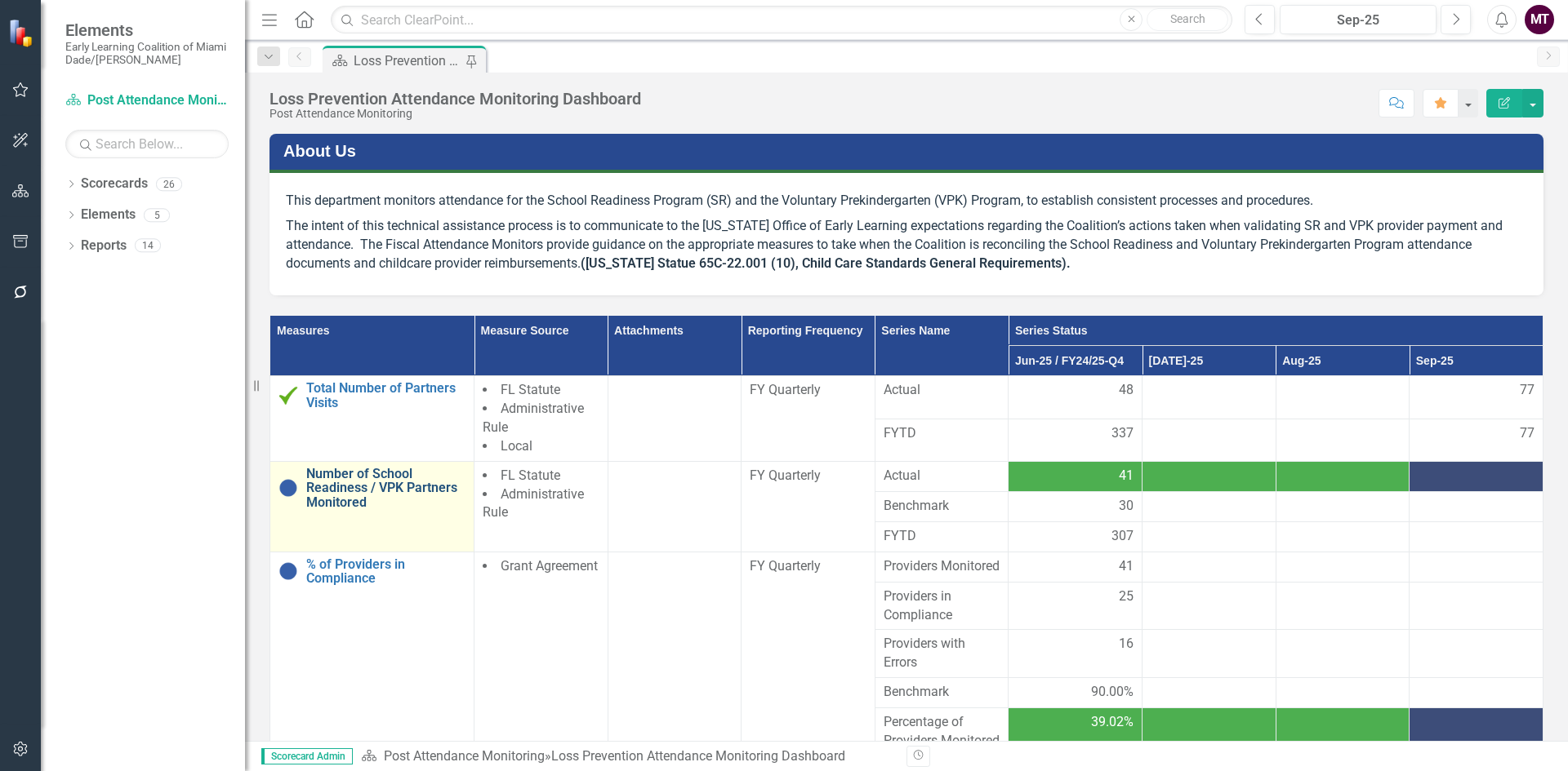
click at [338, 490] on link "Number of School Readiness / VPK Partners Monitored" at bounding box center [386, 488] width 159 height 44
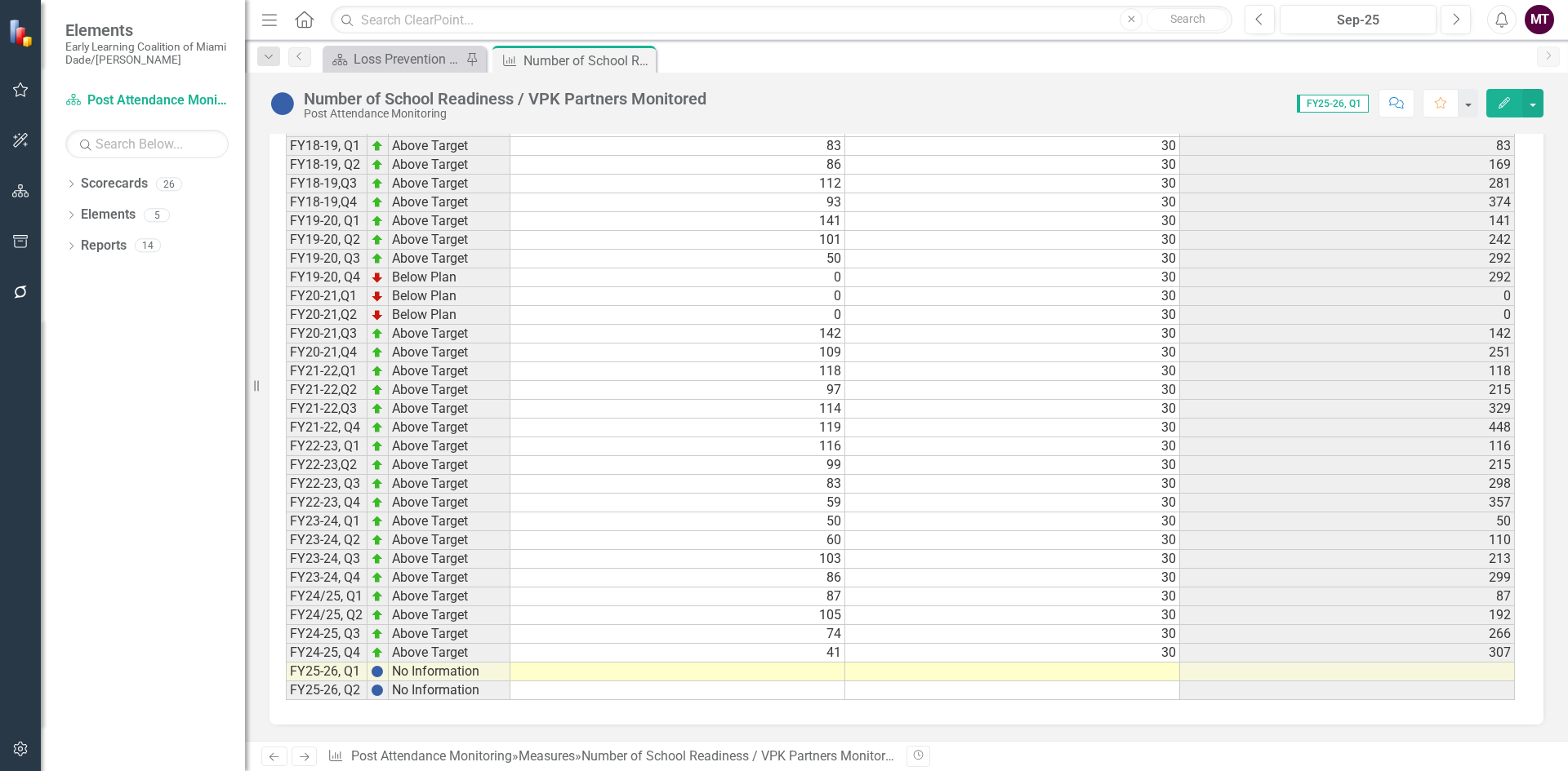
scroll to position [1791, 0]
click at [814, 671] on td at bounding box center [677, 672] width 335 height 18
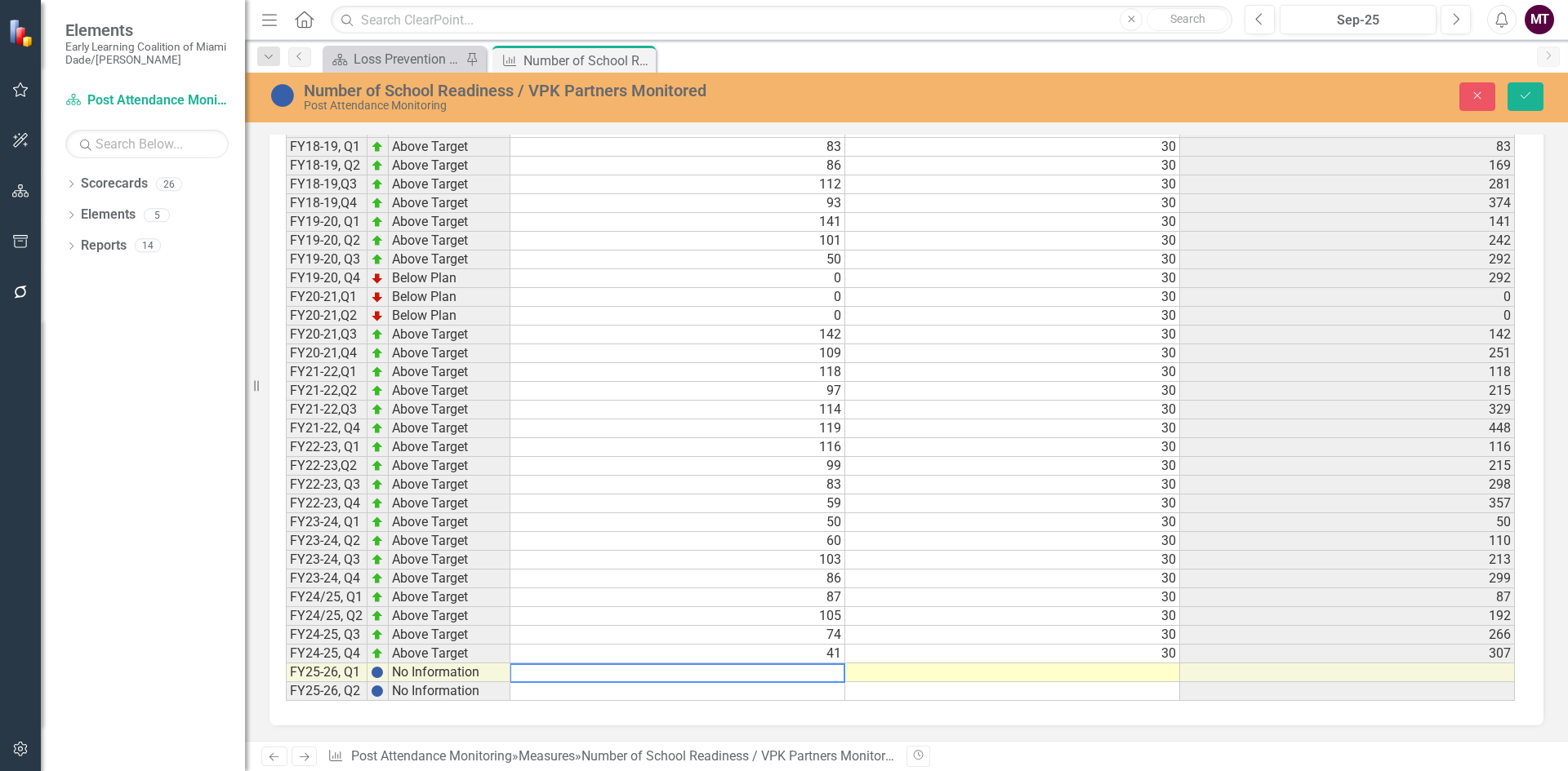
scroll to position [1791, 0]
type textarea "55"
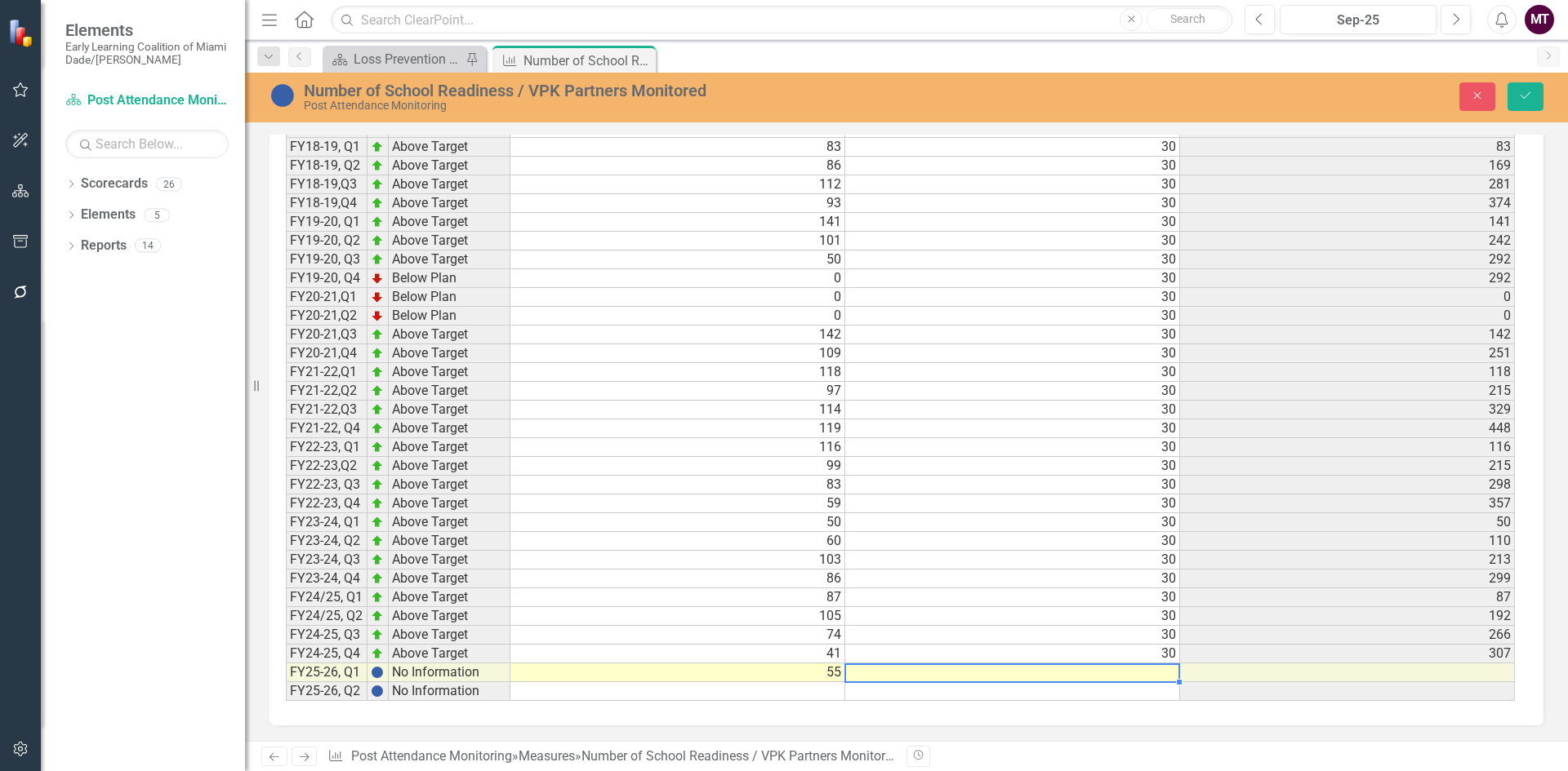
click at [286, 680] on div "Period Status Actual Benchmark FYTD FY17-18, Q3 Above Target 94 30 94 FY17-18, …" at bounding box center [286, 390] width 0 height 620
type textarea "30"
click at [1159, 691] on td at bounding box center [1012, 691] width 335 height 18
click at [1527, 96] on icon "Save" at bounding box center [1526, 96] width 15 height 12
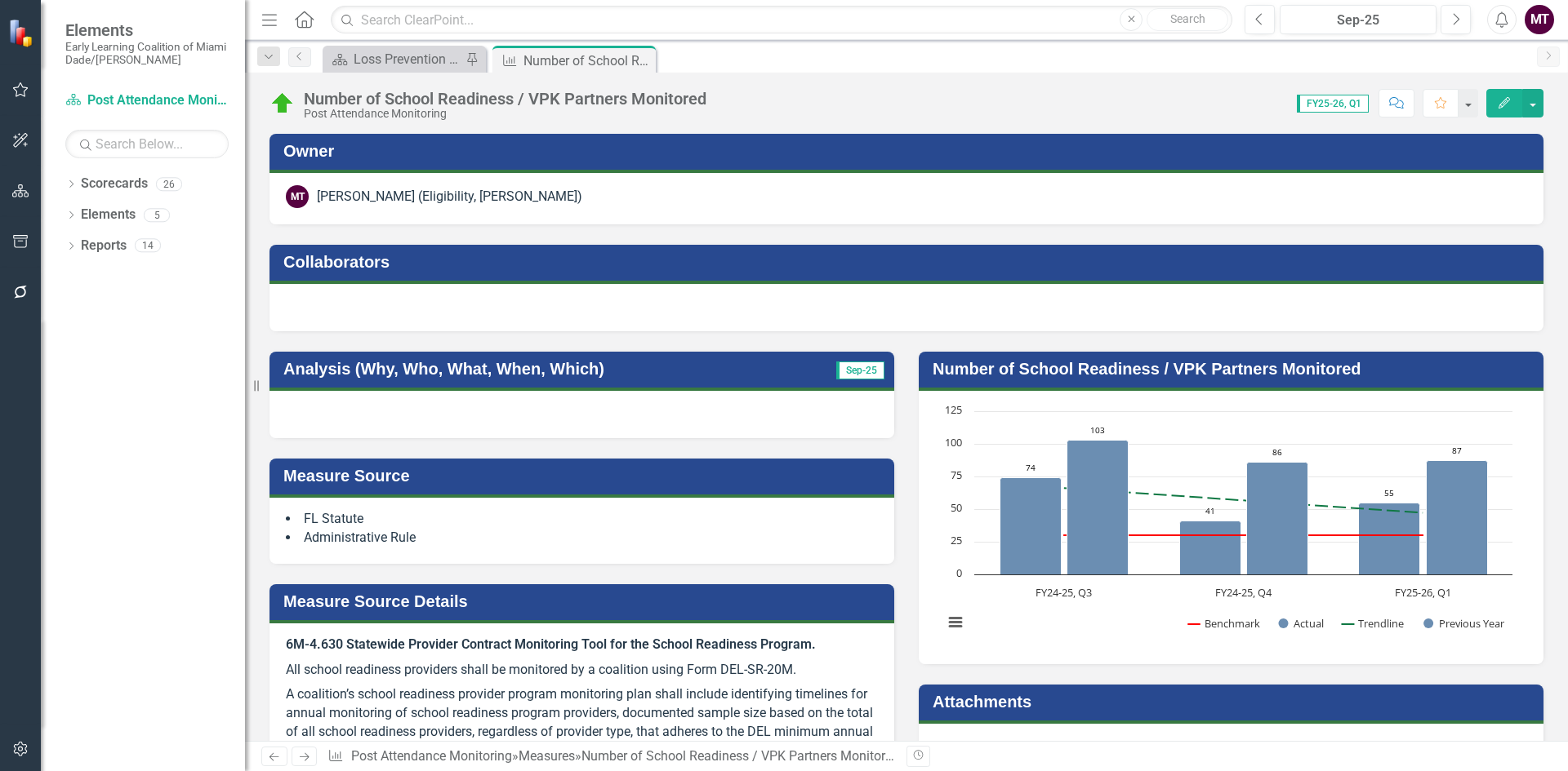
click at [0, 0] on icon "Close" at bounding box center [0, 0] width 0 height 0
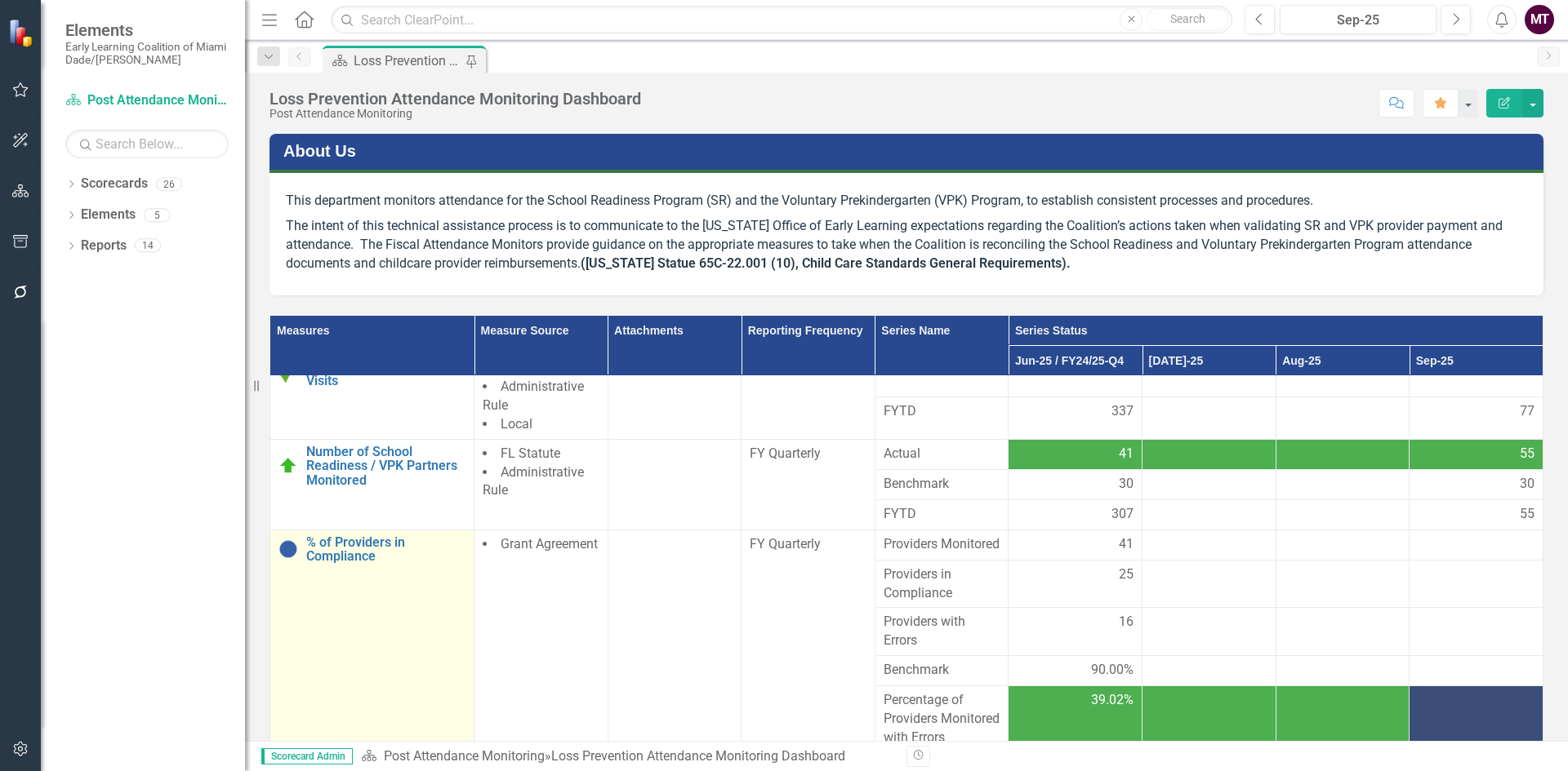
scroll to position [81, 0]
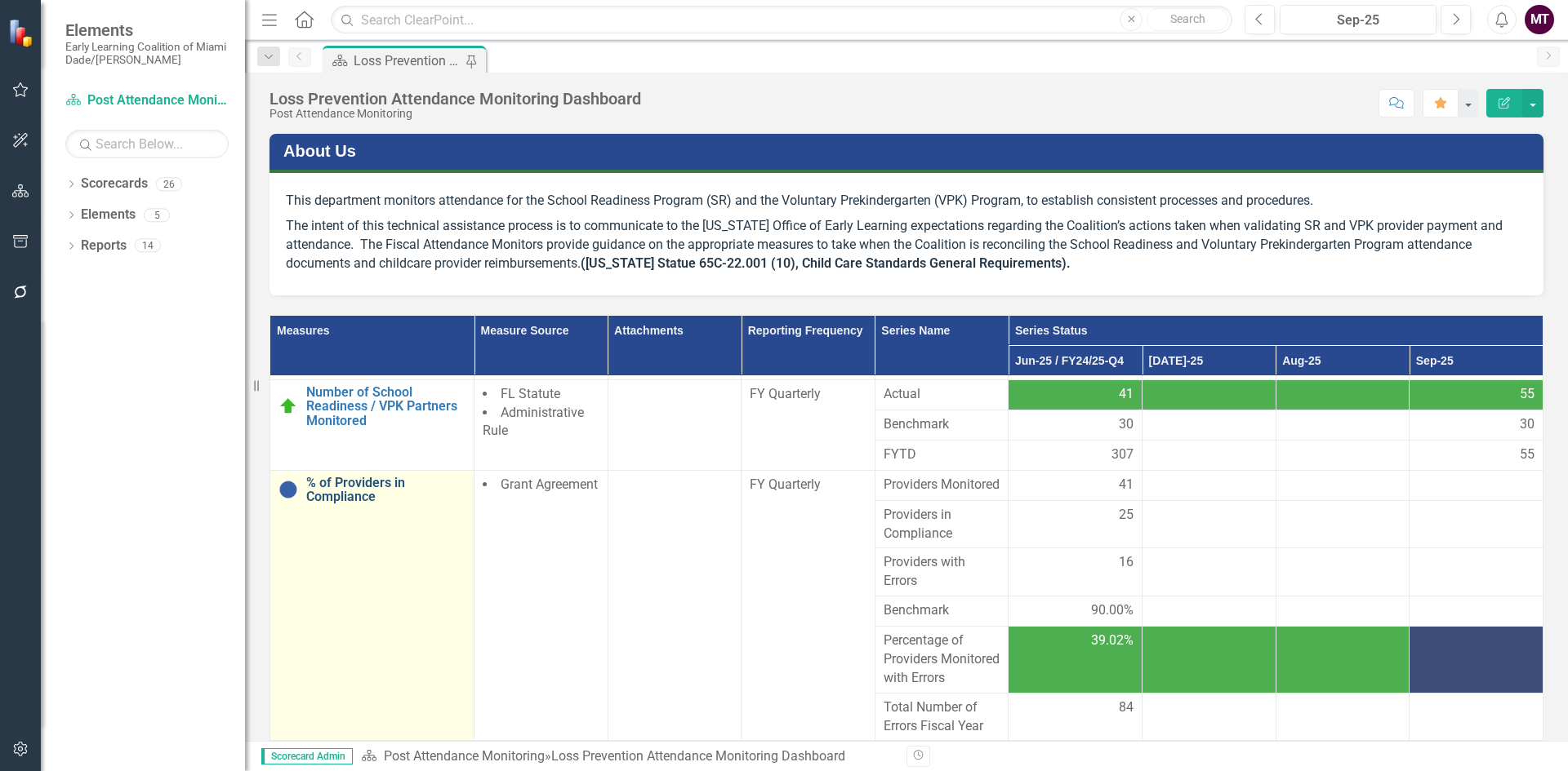
click at [349, 492] on link "% of Providers in Compliance" at bounding box center [386, 490] width 159 height 29
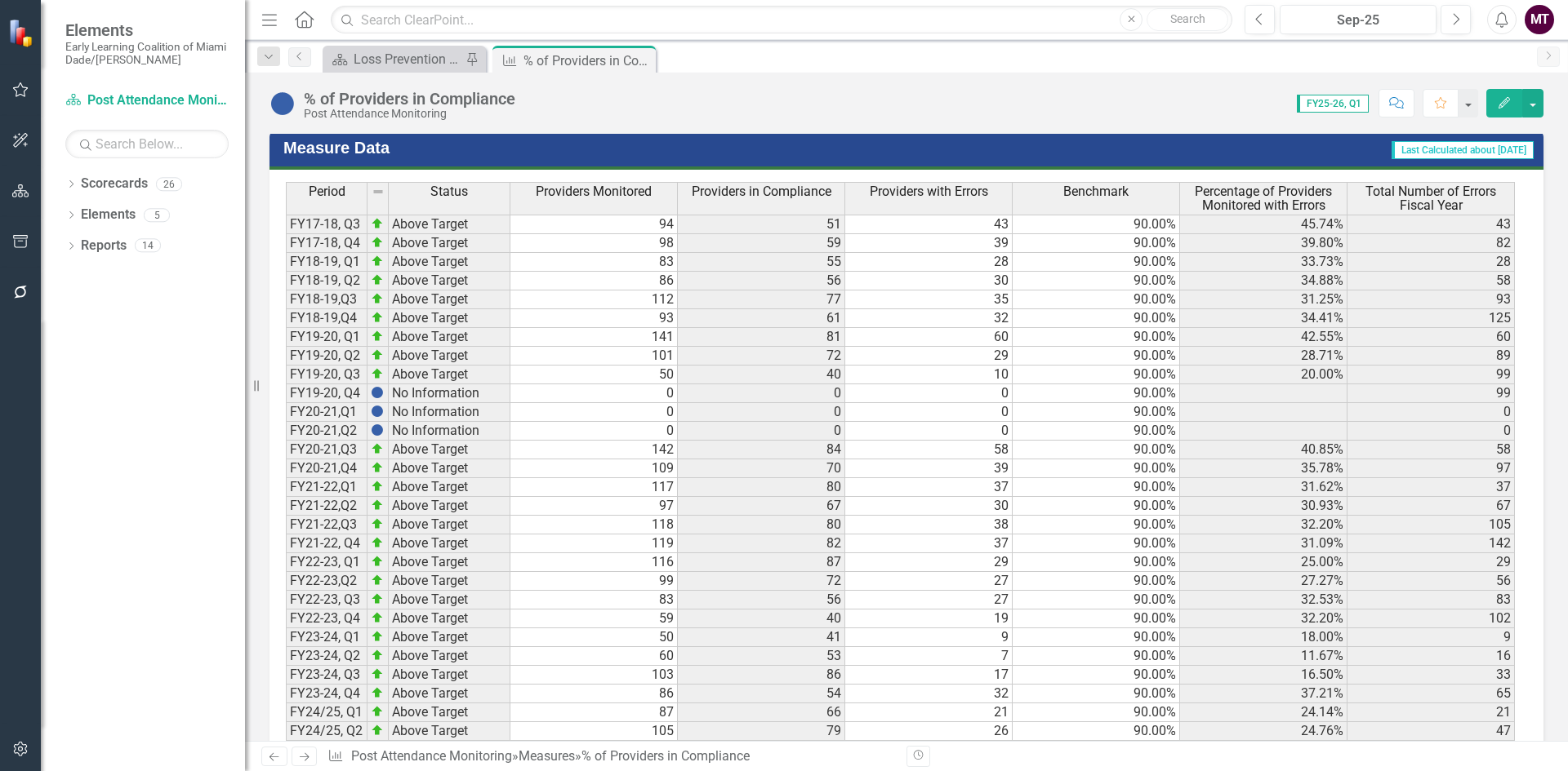
scroll to position [1008, 0]
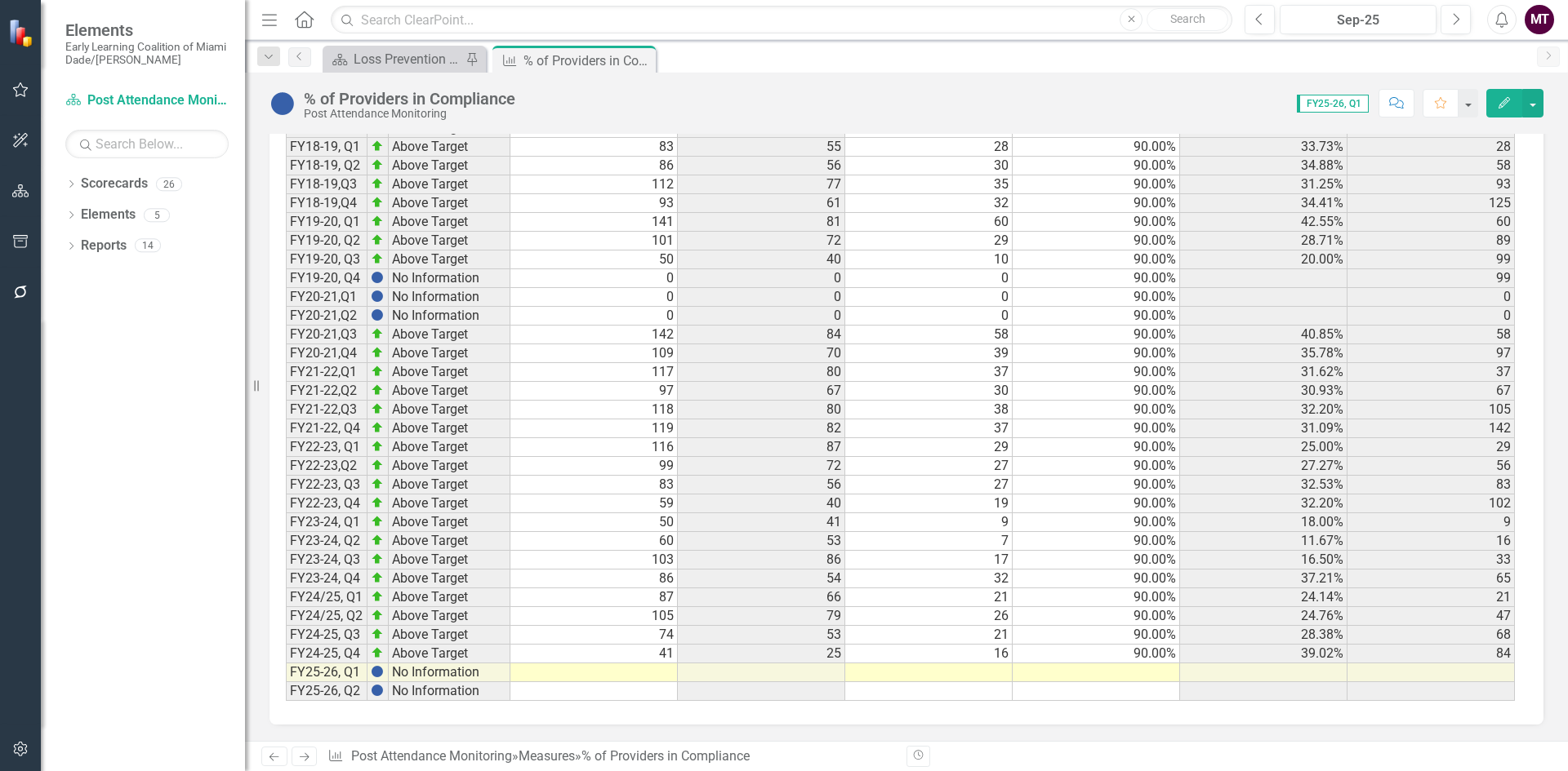
click at [652, 675] on td at bounding box center [593, 673] width 167 height 18
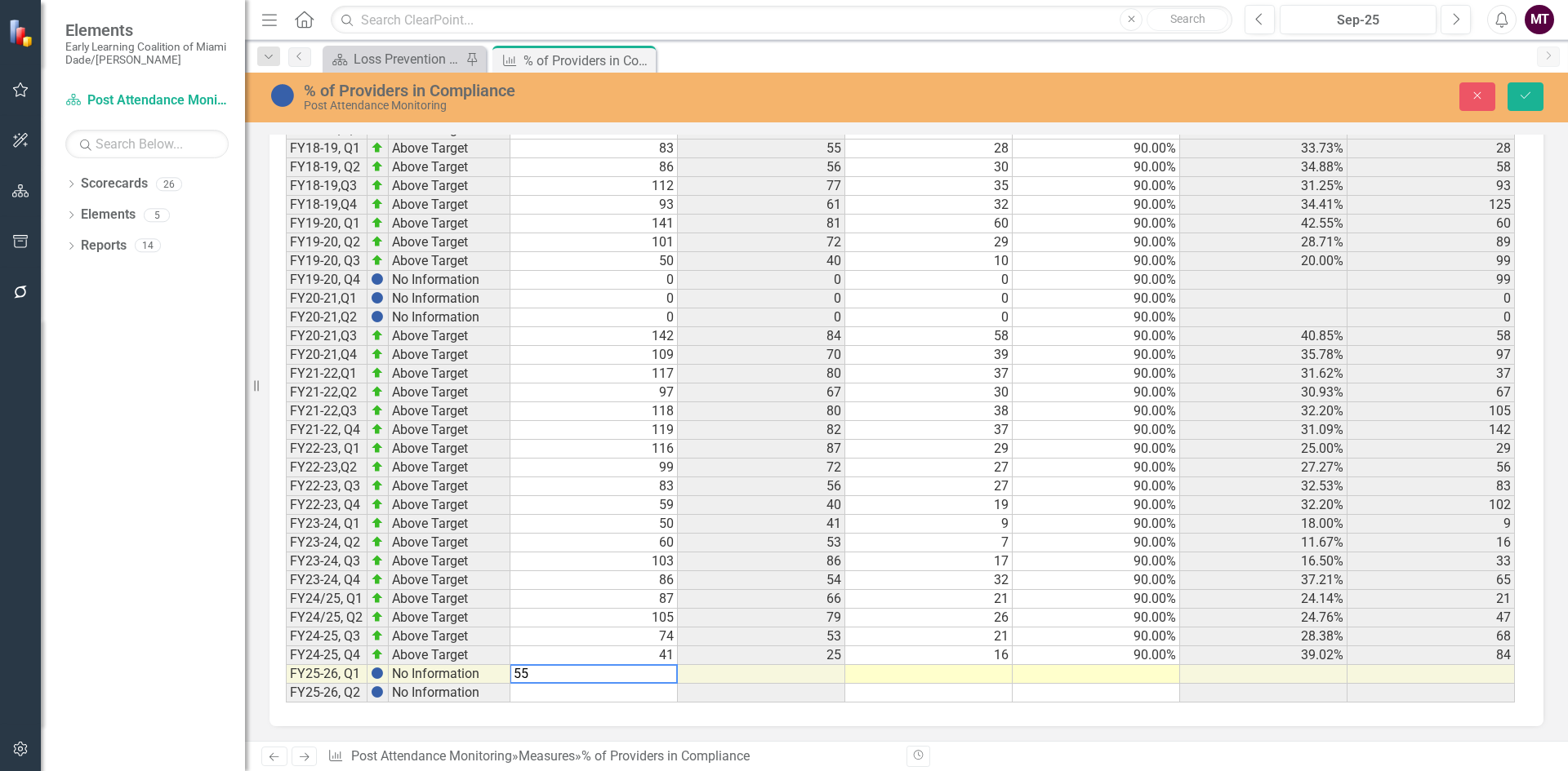
type textarea "55"
click at [947, 669] on td at bounding box center [928, 675] width 167 height 18
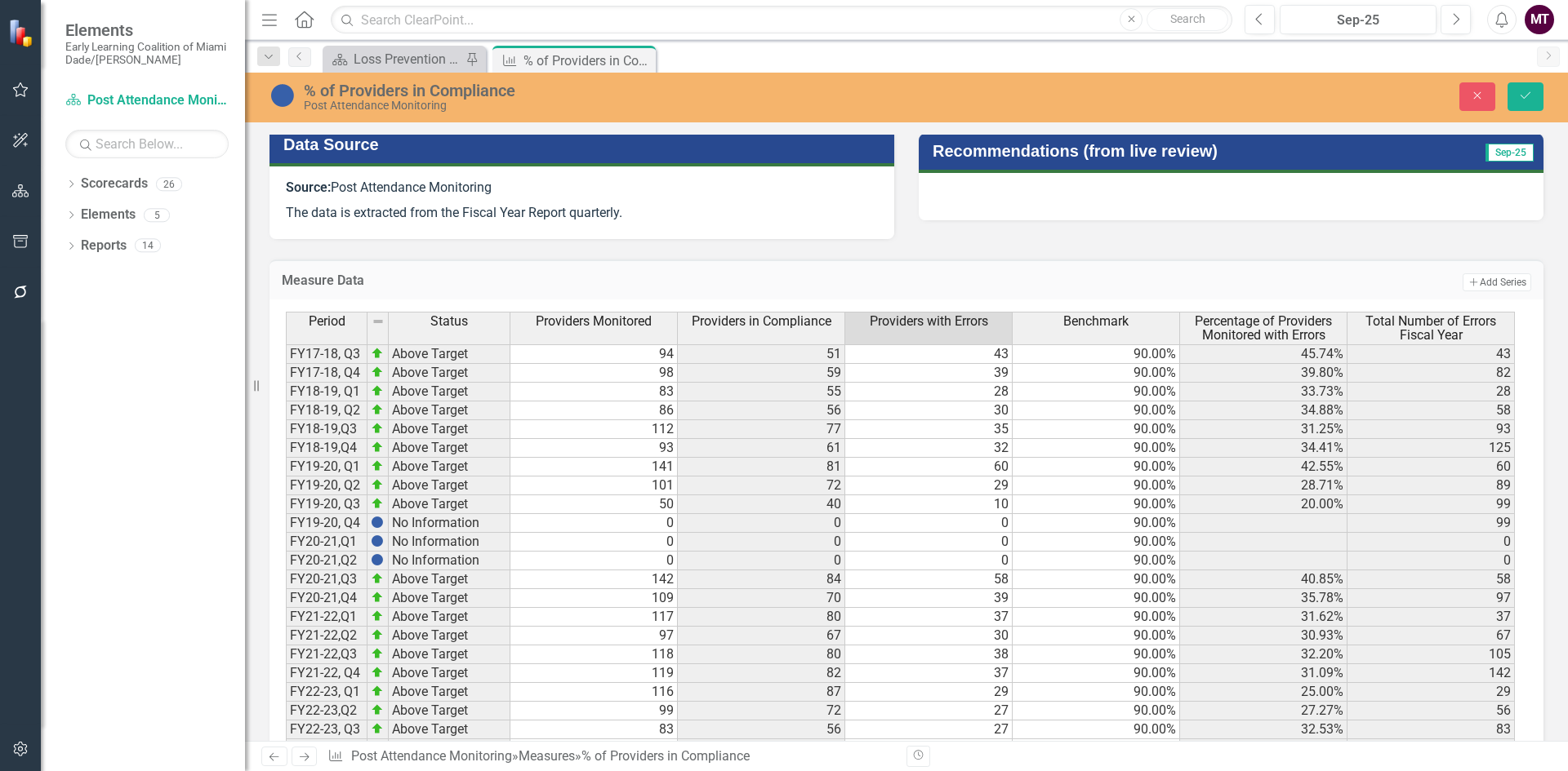
scroll to position [1009, 0]
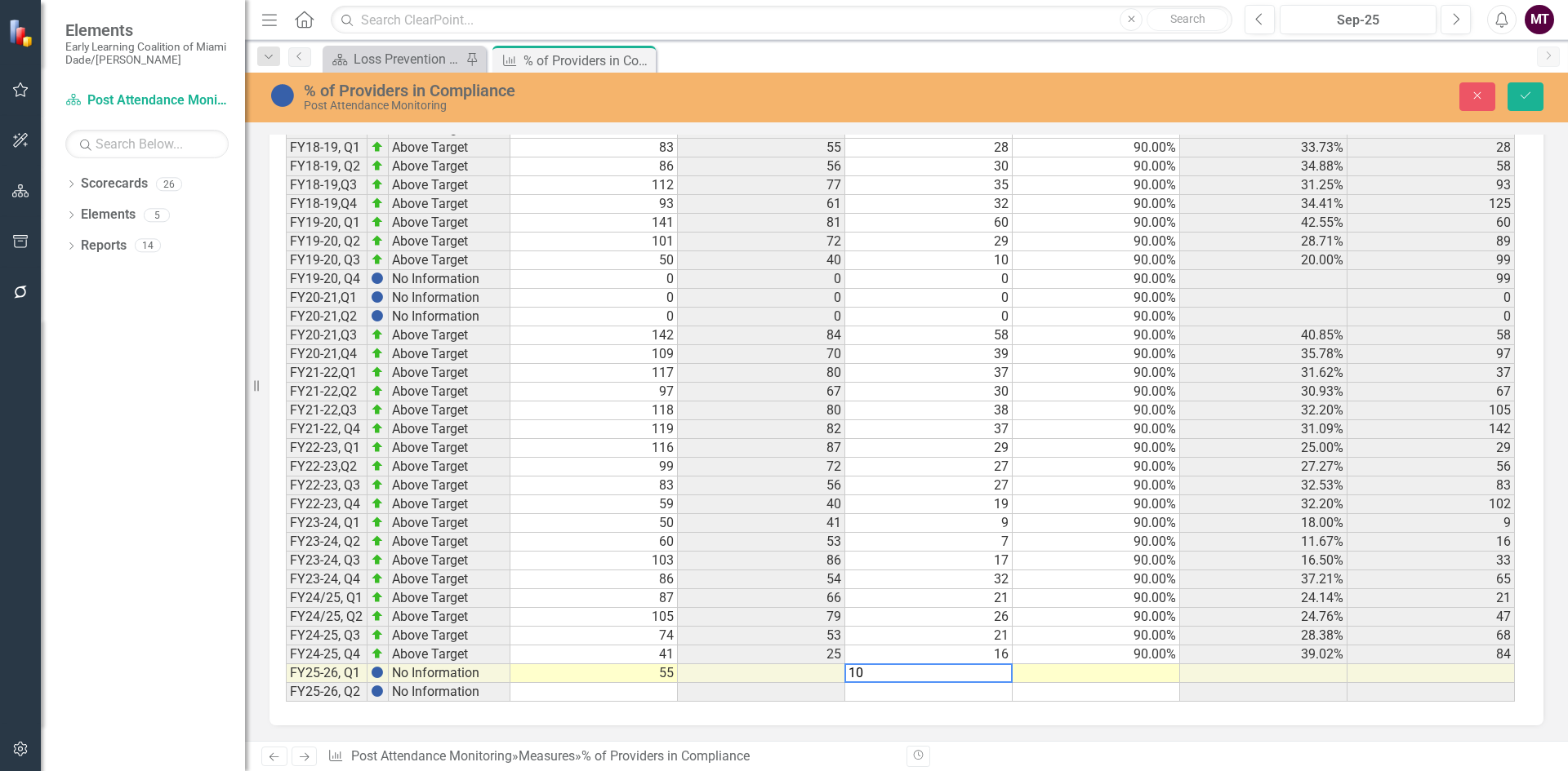
type textarea "10"
click at [956, 695] on td at bounding box center [928, 692] width 167 height 18
click at [1537, 96] on button "Save" at bounding box center [1525, 96] width 36 height 29
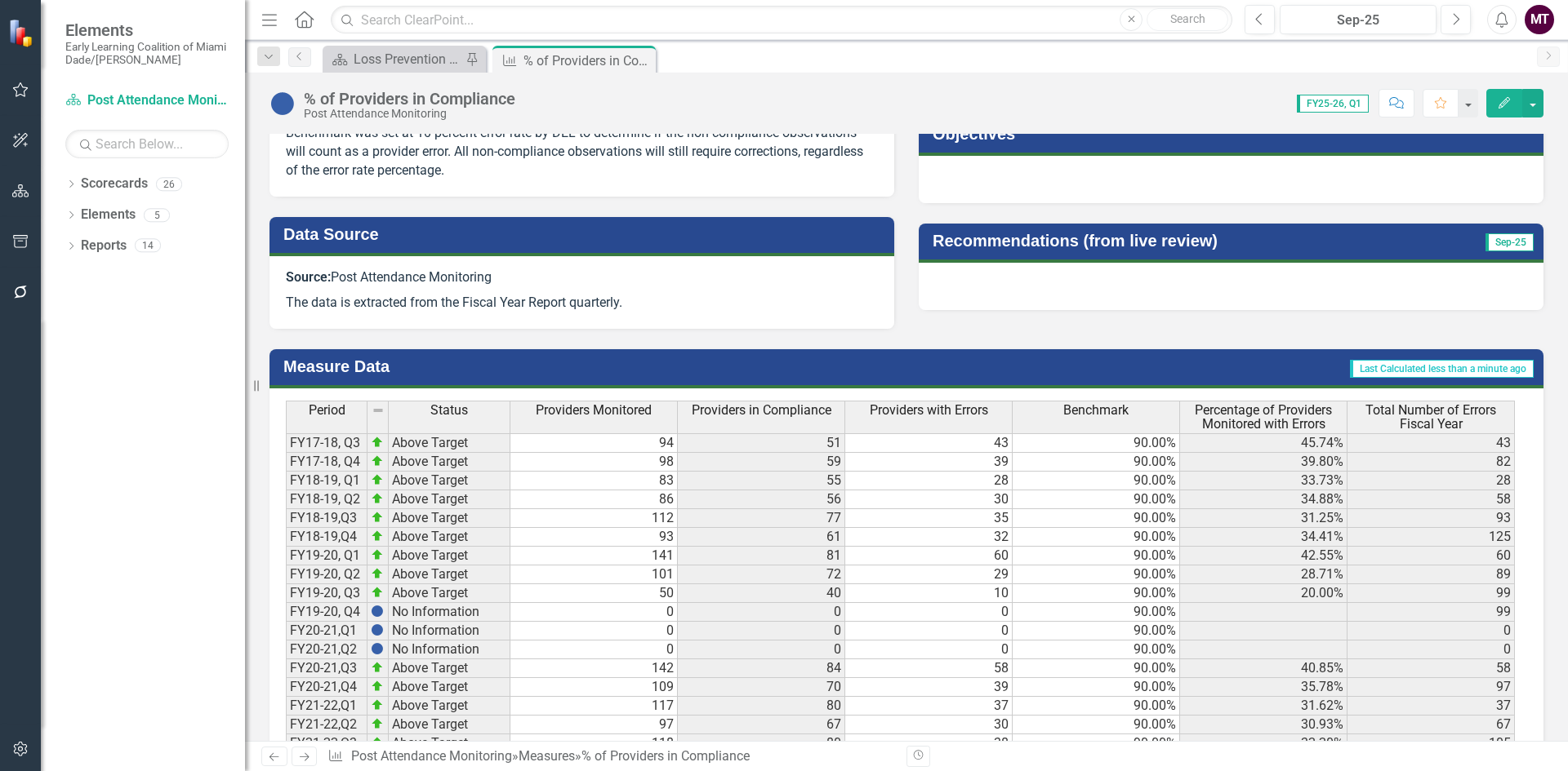
scroll to position [1008, 0]
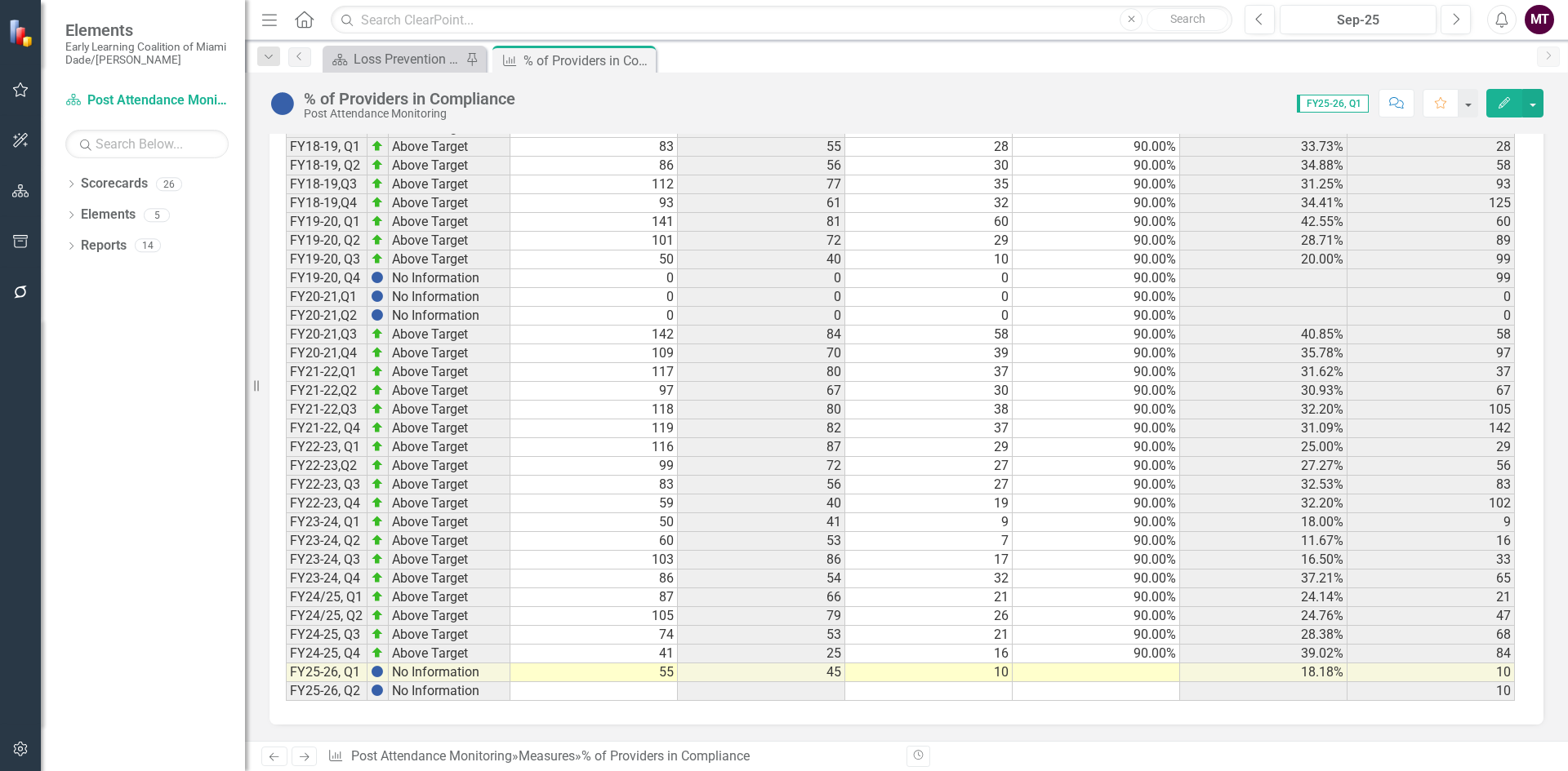
click at [1159, 651] on td "90.00%" at bounding box center [1095, 654] width 167 height 18
drag, startPoint x: 1179, startPoint y: 663, endPoint x: 1174, endPoint y: 679, distance: 16.8
click at [286, 679] on div "Period Status Providers Monitored Providers in Compliance Providers with Errors…" at bounding box center [286, 384] width 0 height 634
type textarea "90"
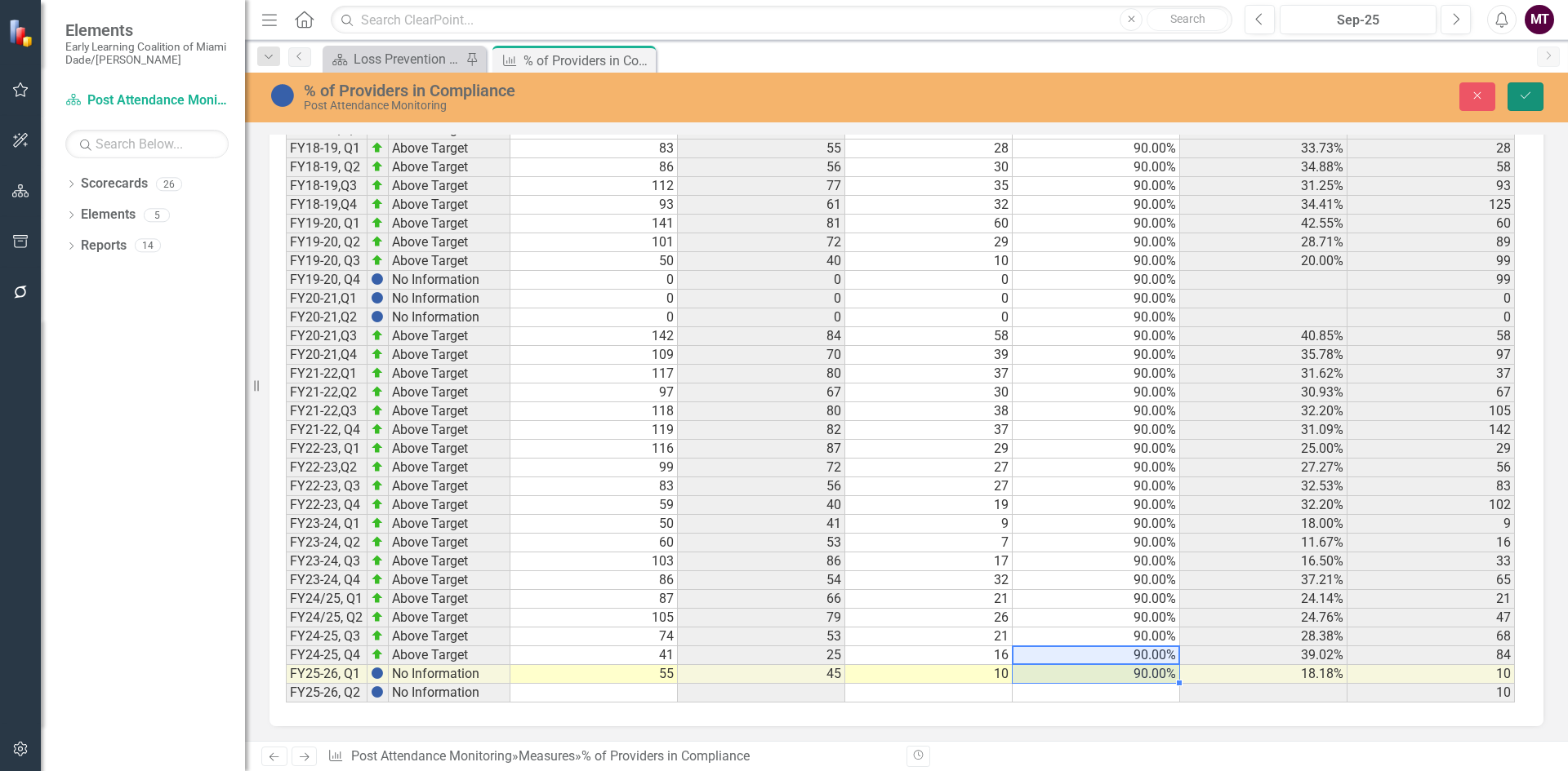
click at [1530, 82] on button "Save" at bounding box center [1525, 96] width 36 height 29
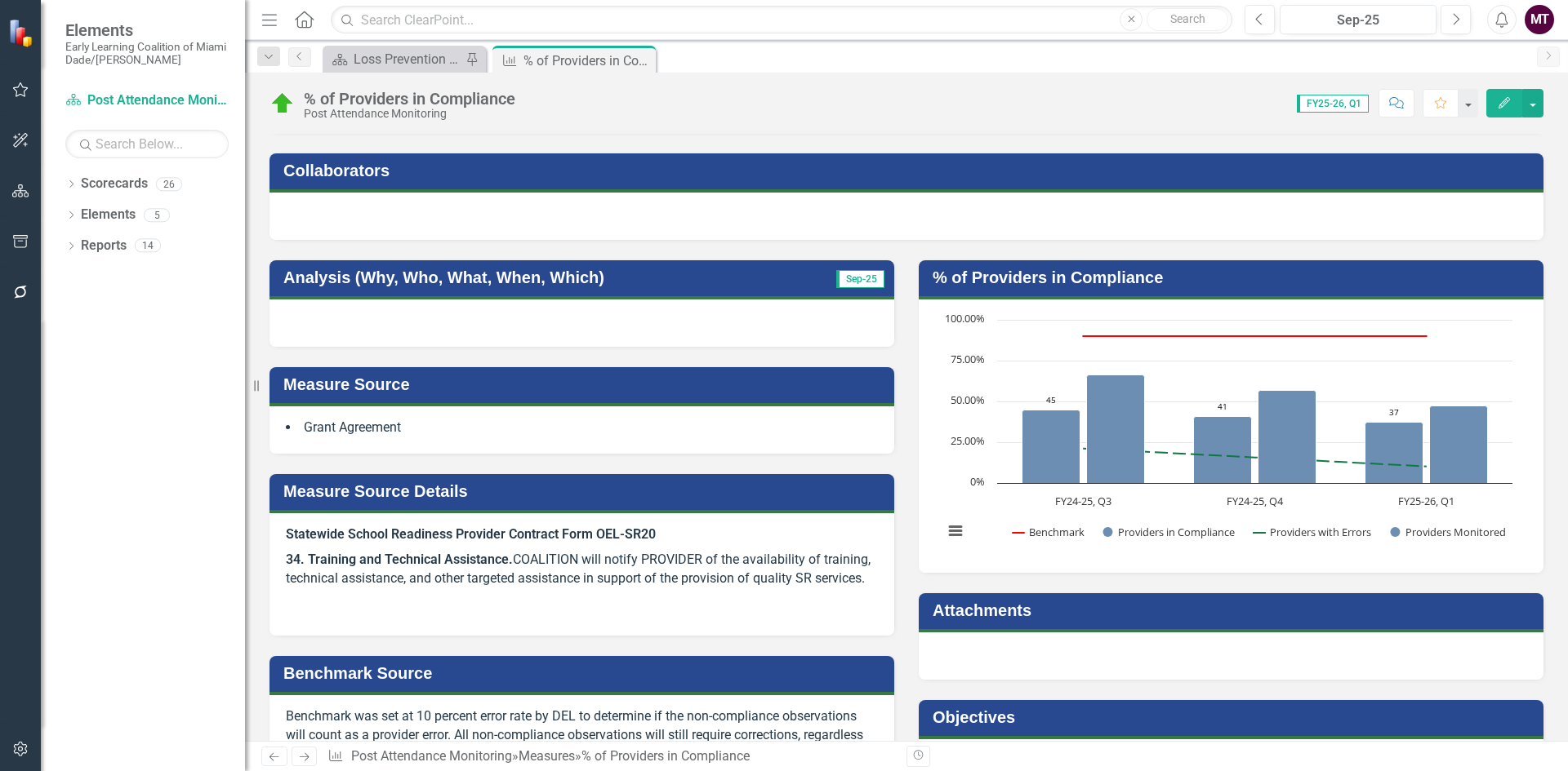
scroll to position [0, 0]
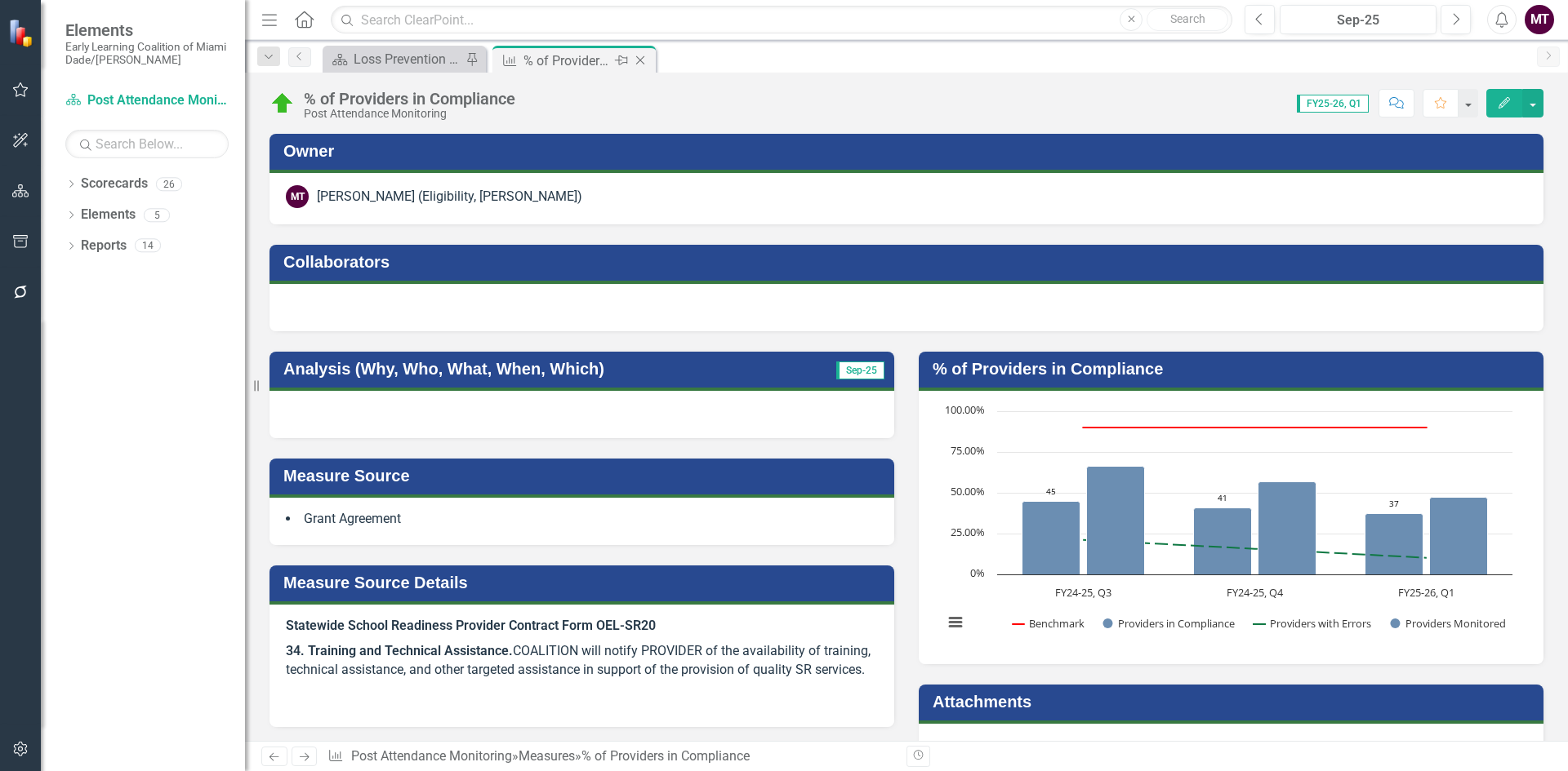
click at [645, 60] on icon "Close" at bounding box center [640, 60] width 16 height 13
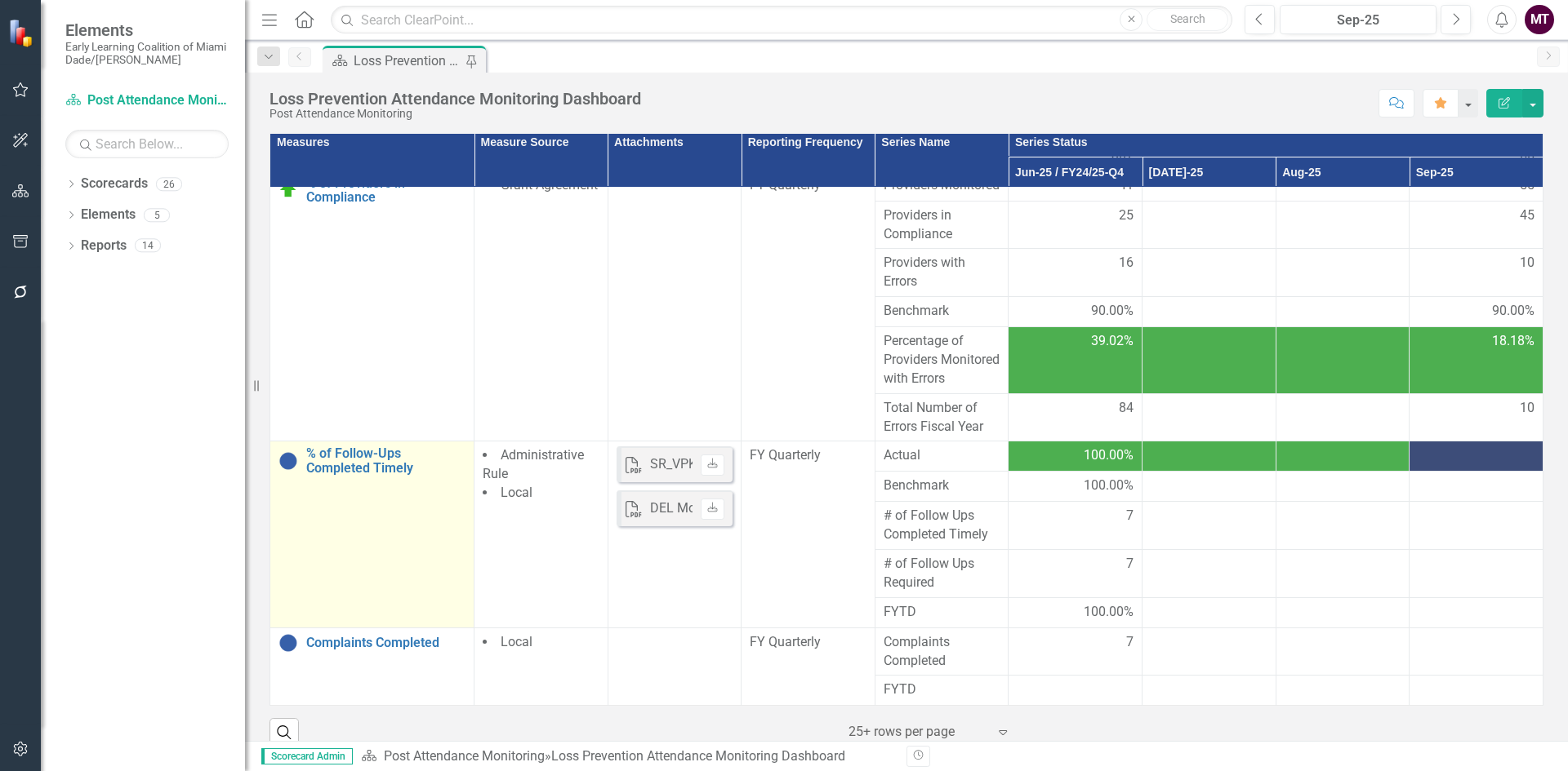
scroll to position [210, 0]
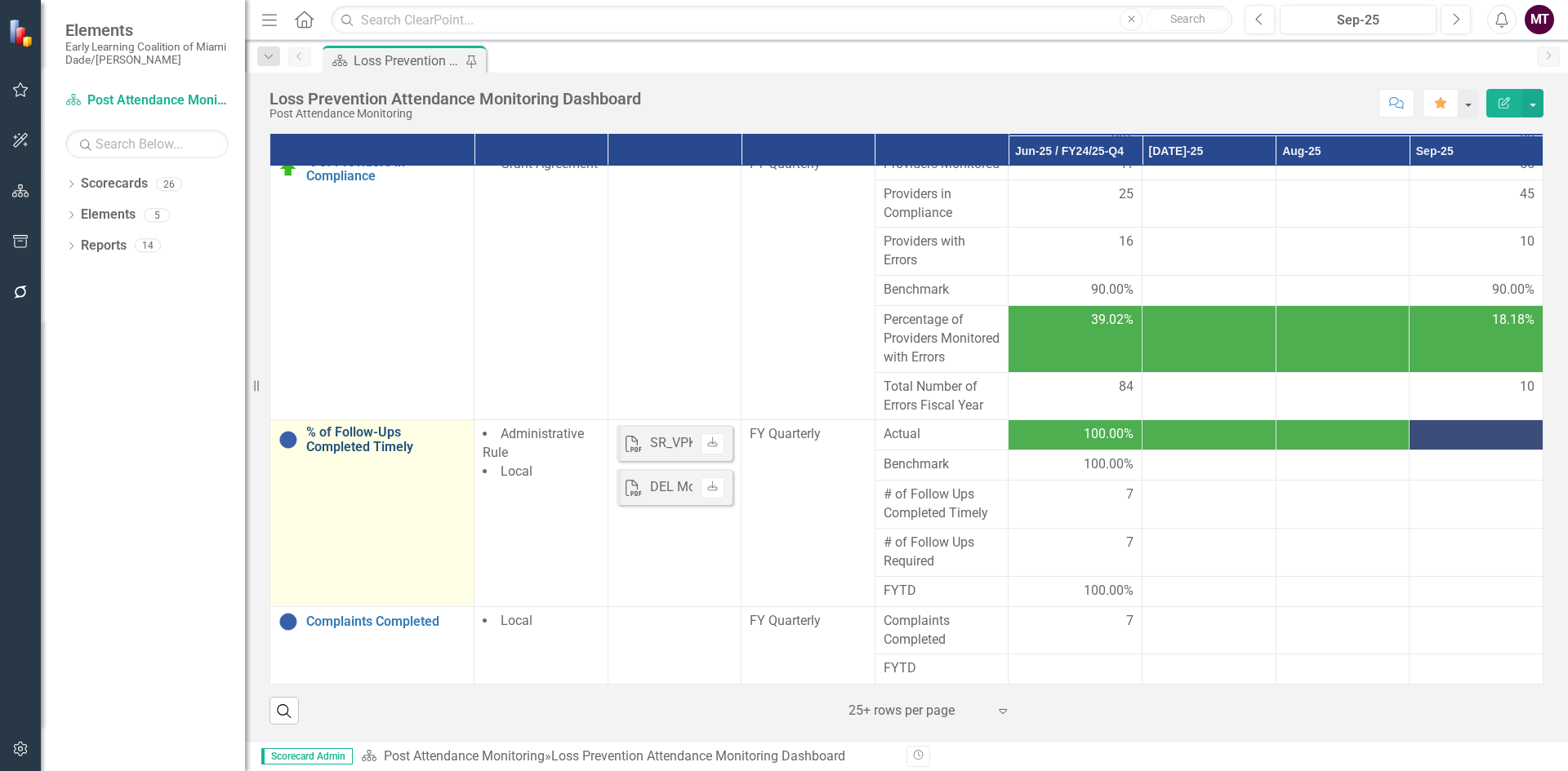
click at [353, 440] on link "% of Follow-Ups Completed Timely" at bounding box center [386, 440] width 159 height 29
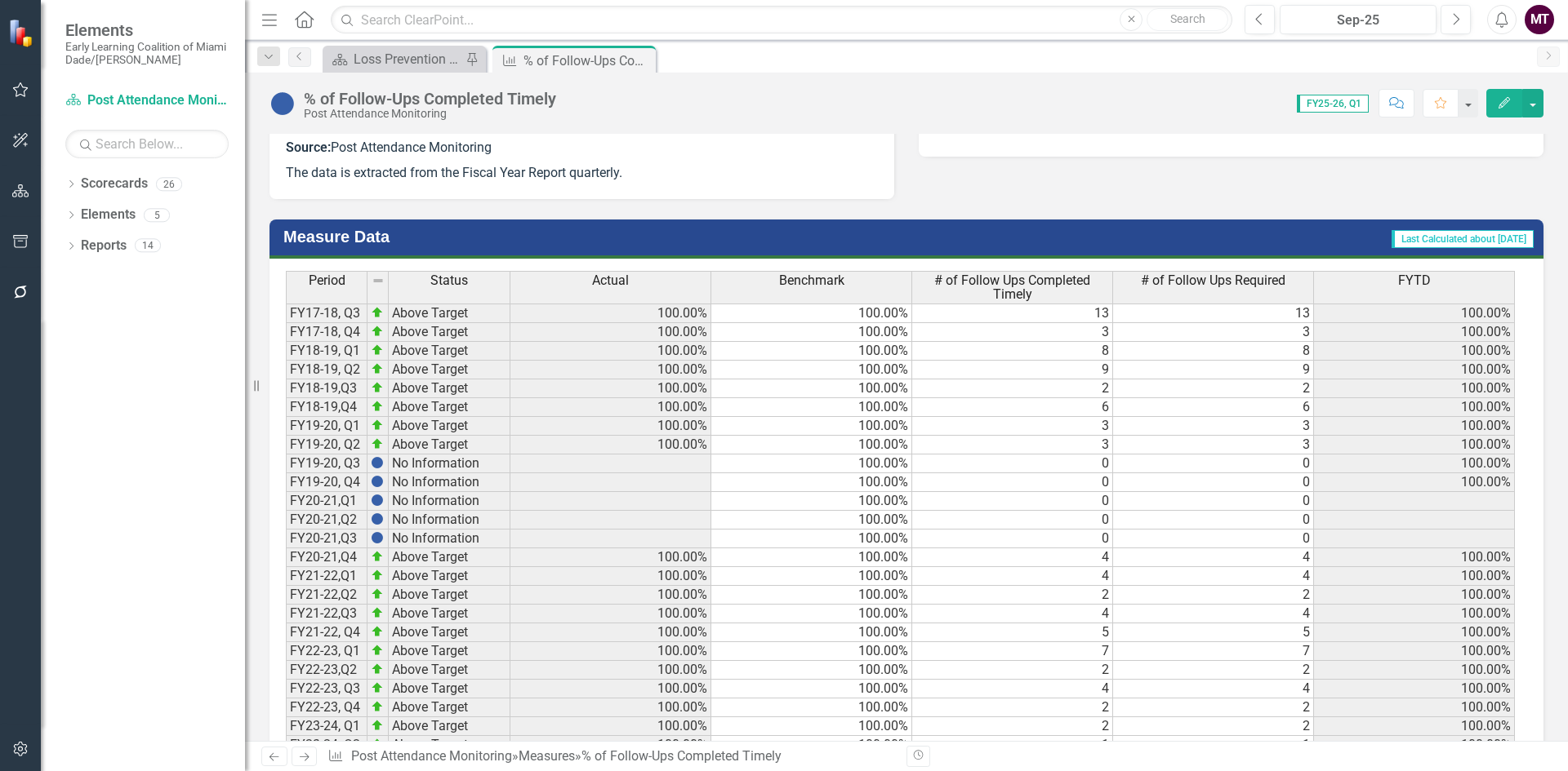
scroll to position [1025, 0]
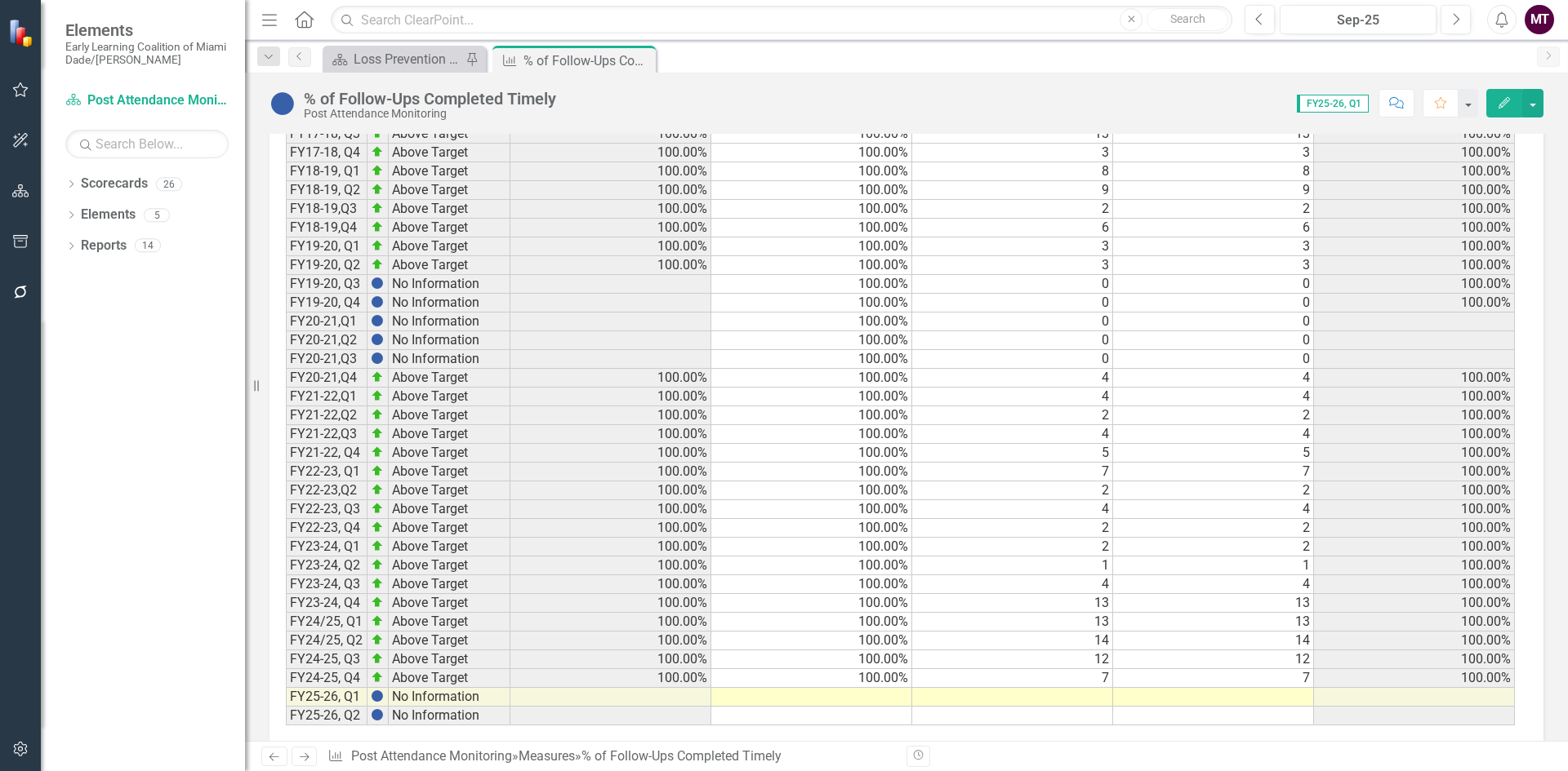
scroll to position [1102, 0]
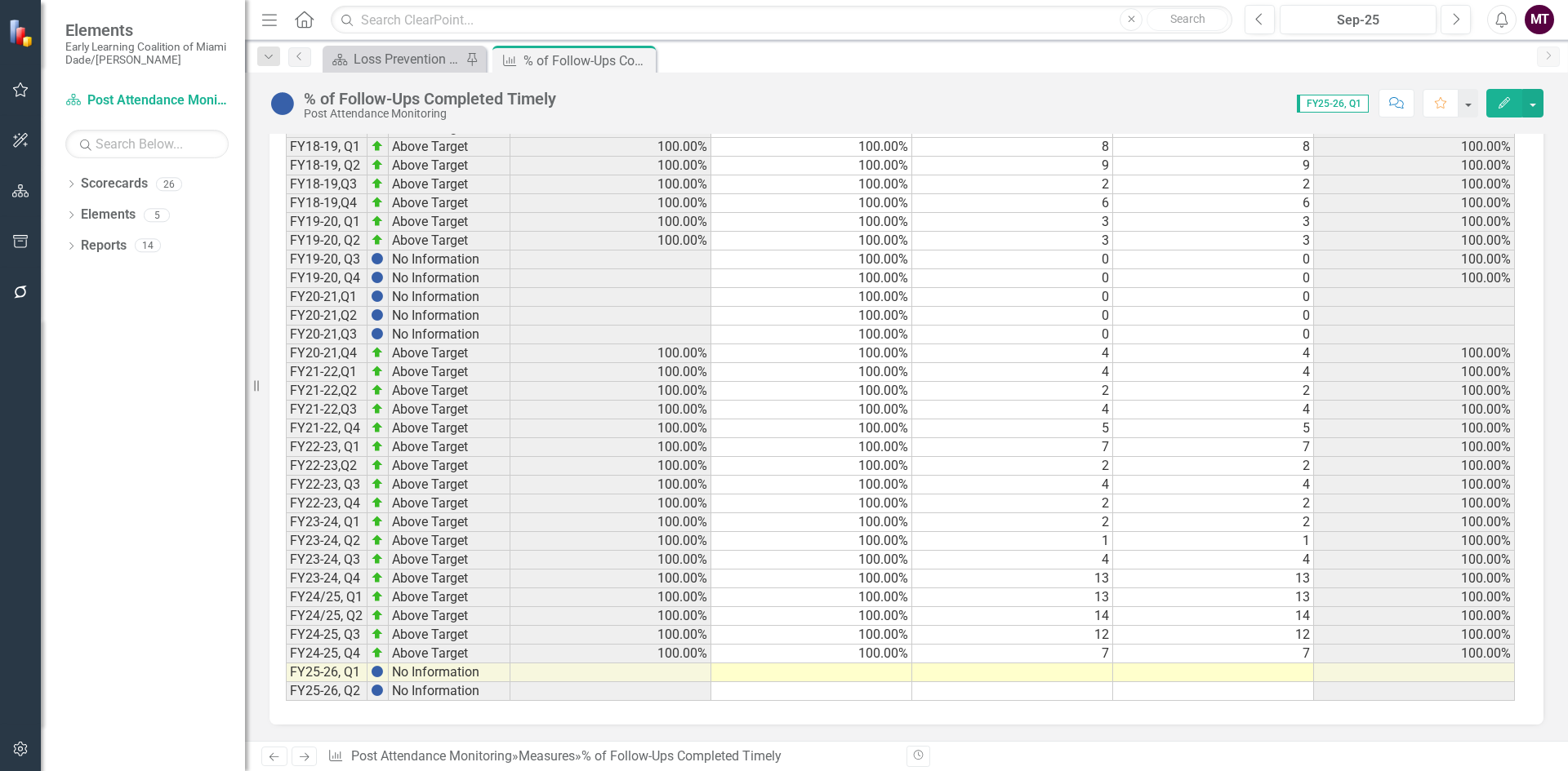
click at [286, 680] on div "Period Status Actual Benchmark # of Follow Ups Completed Timely # of Follow Ups…" at bounding box center [286, 384] width 0 height 634
type textarea "3"
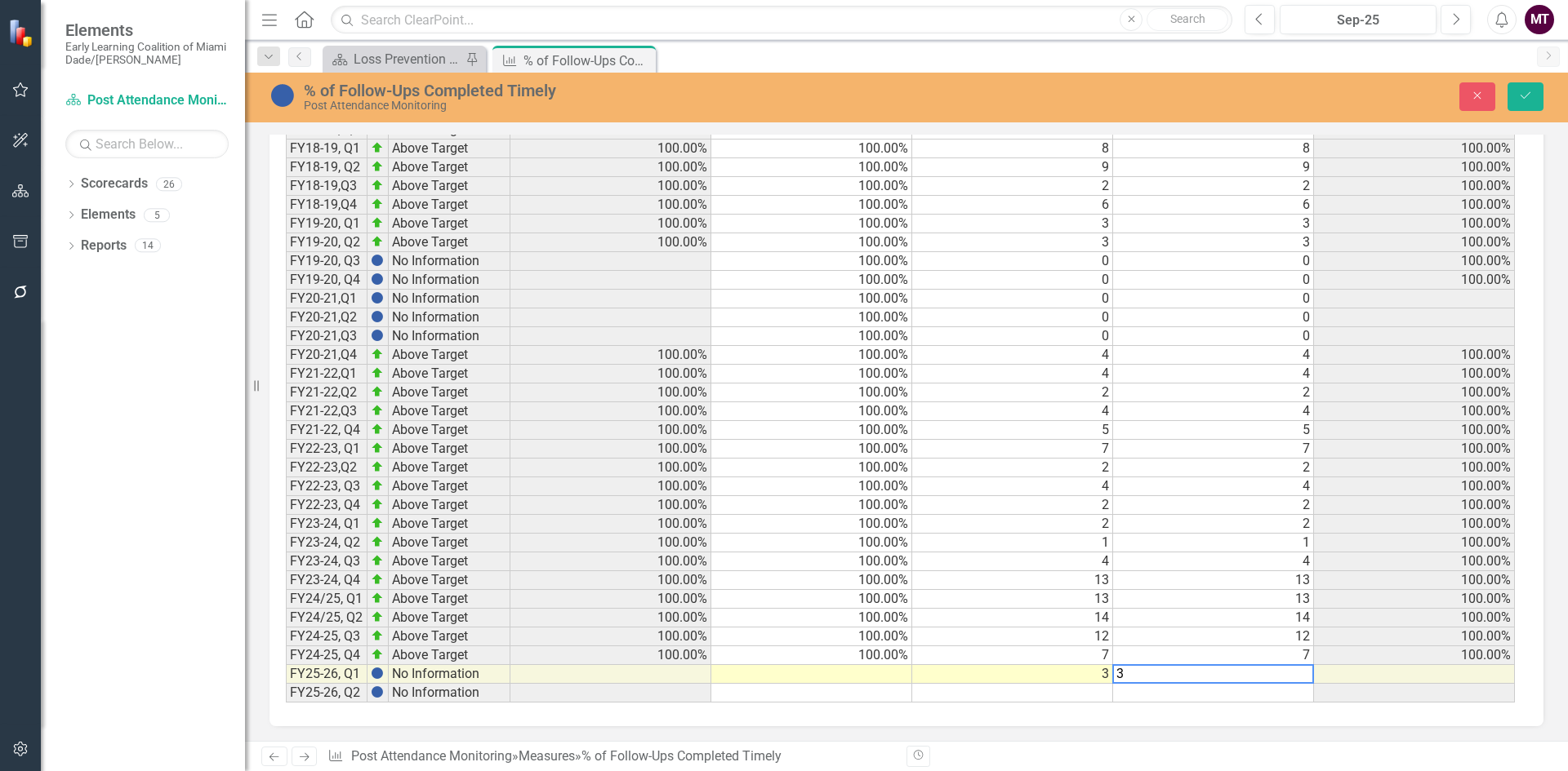
click at [879, 662] on td "100.00%" at bounding box center [811, 656] width 201 height 18
type textarea "100"
drag, startPoint x: 911, startPoint y: 665, endPoint x: 909, endPoint y: 677, distance: 12.2
click at [286, 677] on div "Period Status Actual Benchmark # of Follow Ups Completed Timely # of Follow Ups…" at bounding box center [286, 386] width 0 height 634
click at [697, 671] on td at bounding box center [610, 675] width 201 height 18
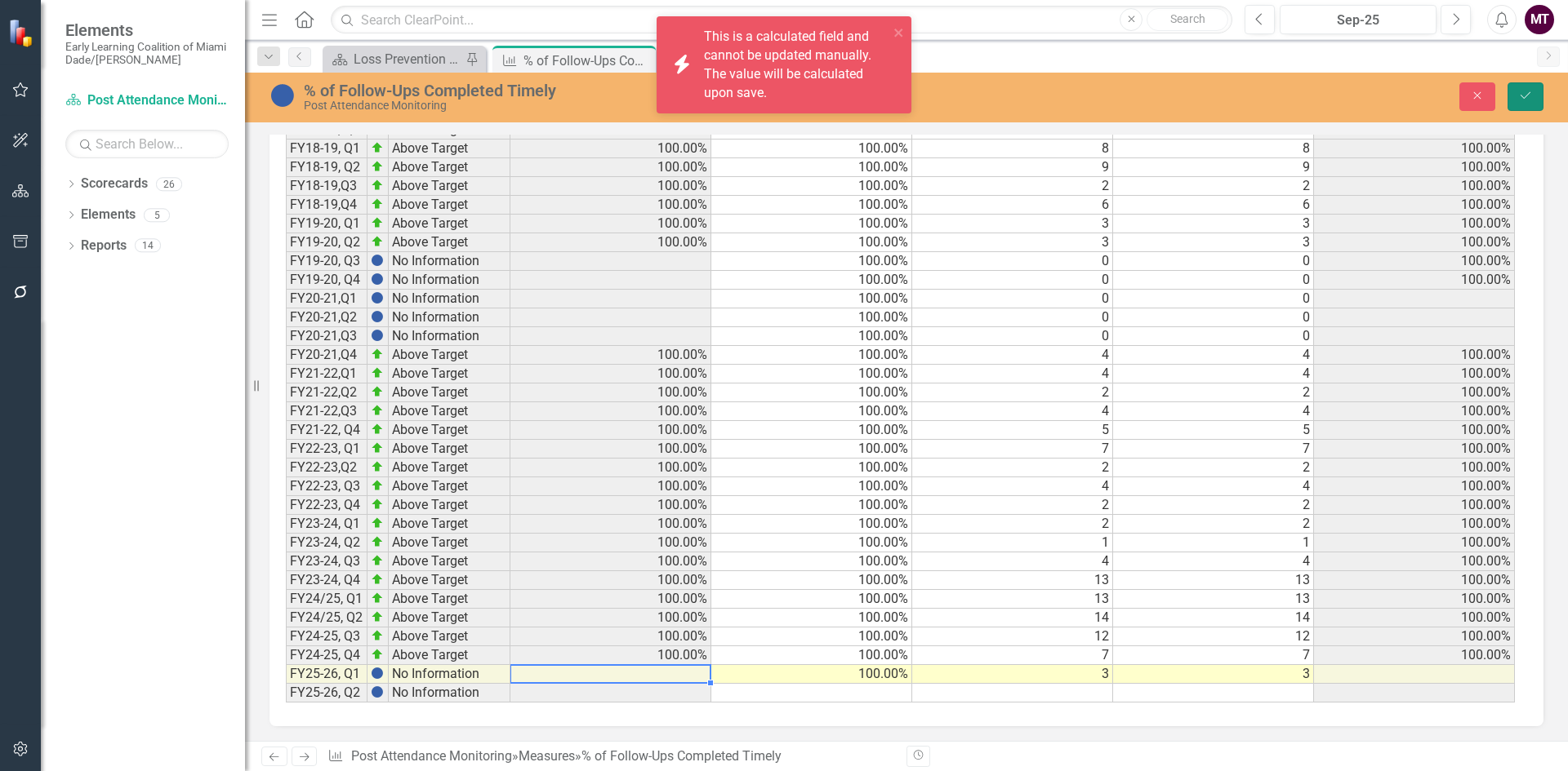
click at [1535, 100] on button "Save" at bounding box center [1525, 96] width 36 height 29
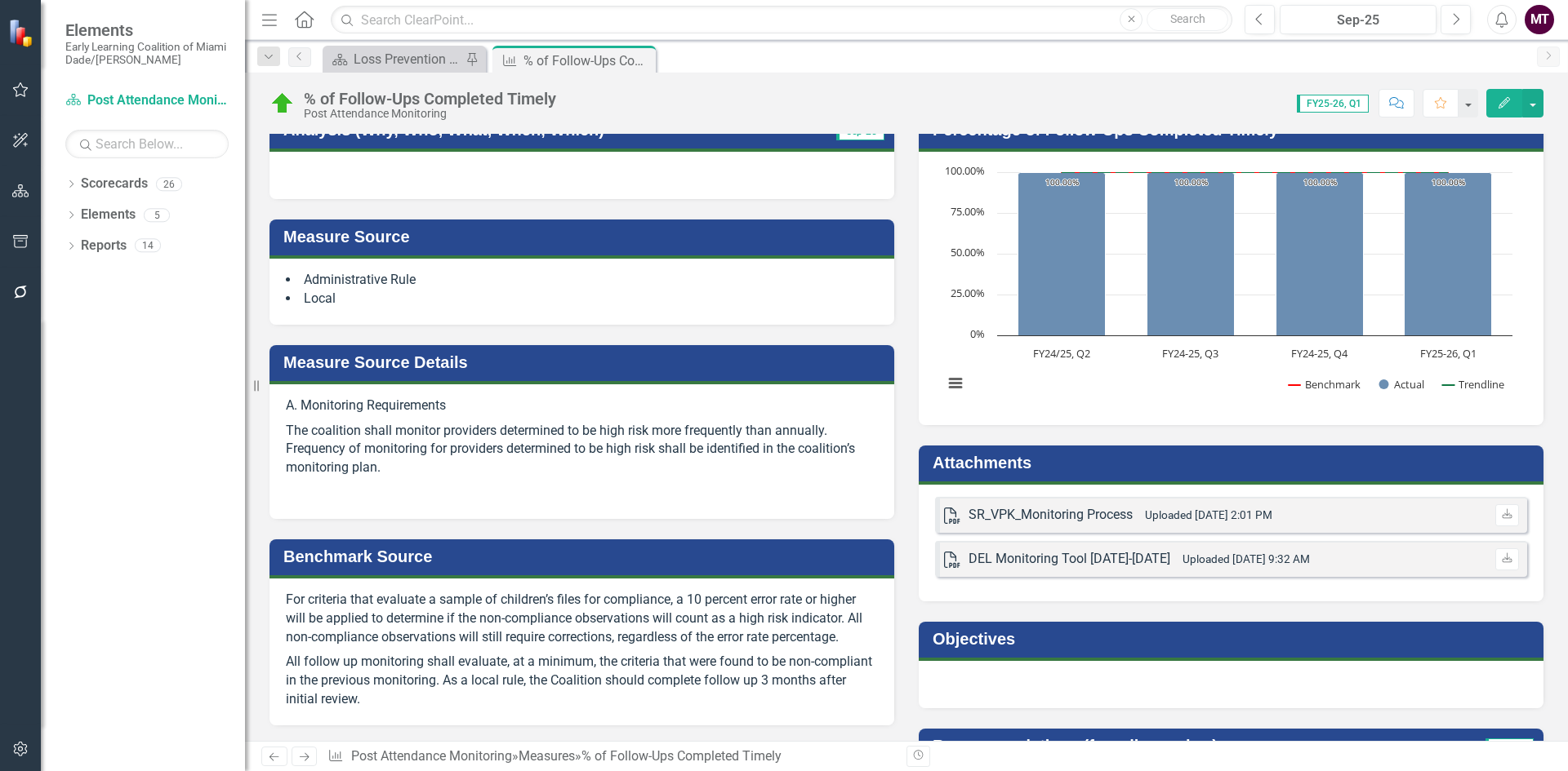
scroll to position [0, 0]
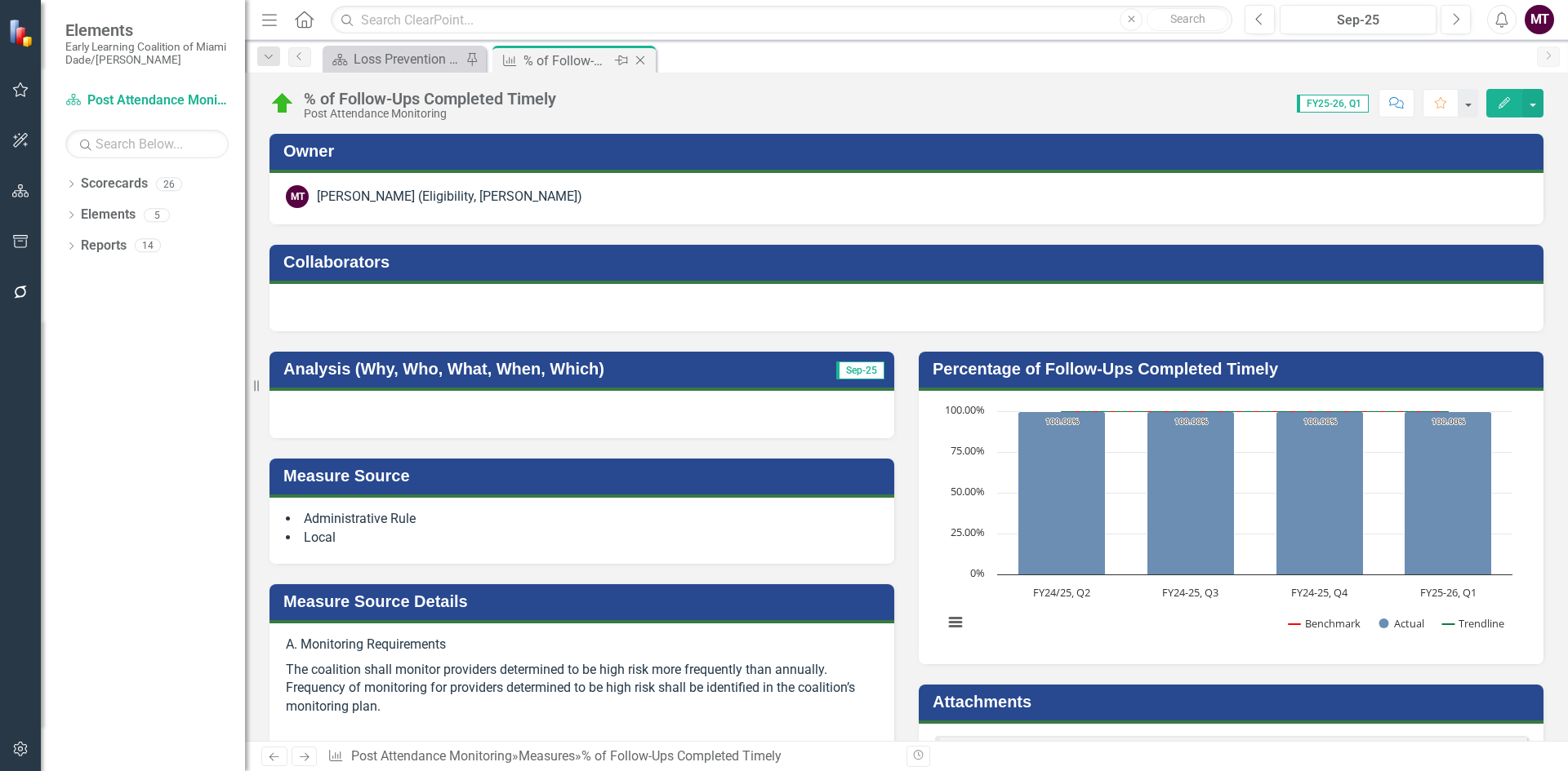
click at [640, 59] on icon "Close" at bounding box center [640, 60] width 16 height 13
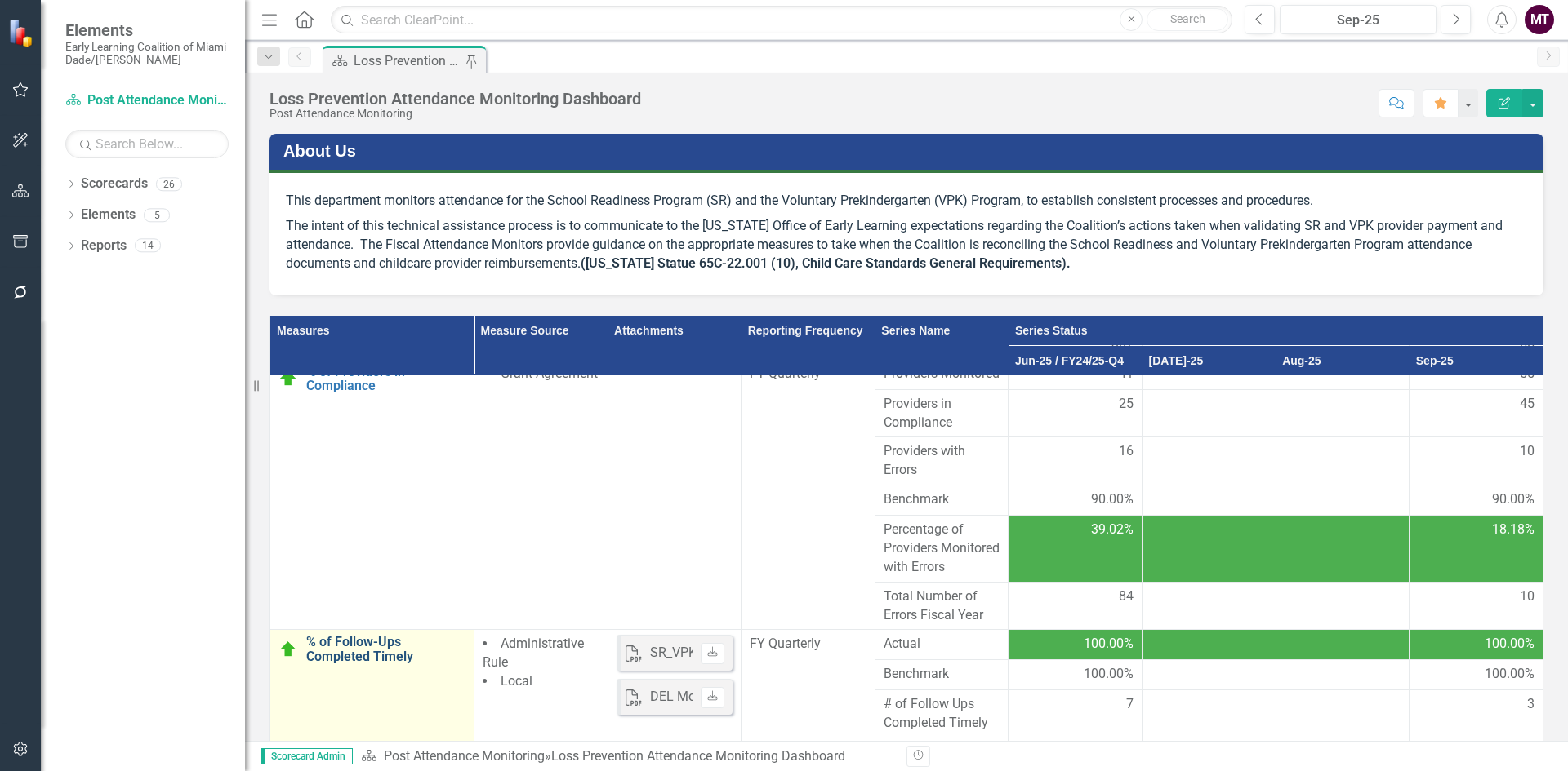
scroll to position [210, 0]
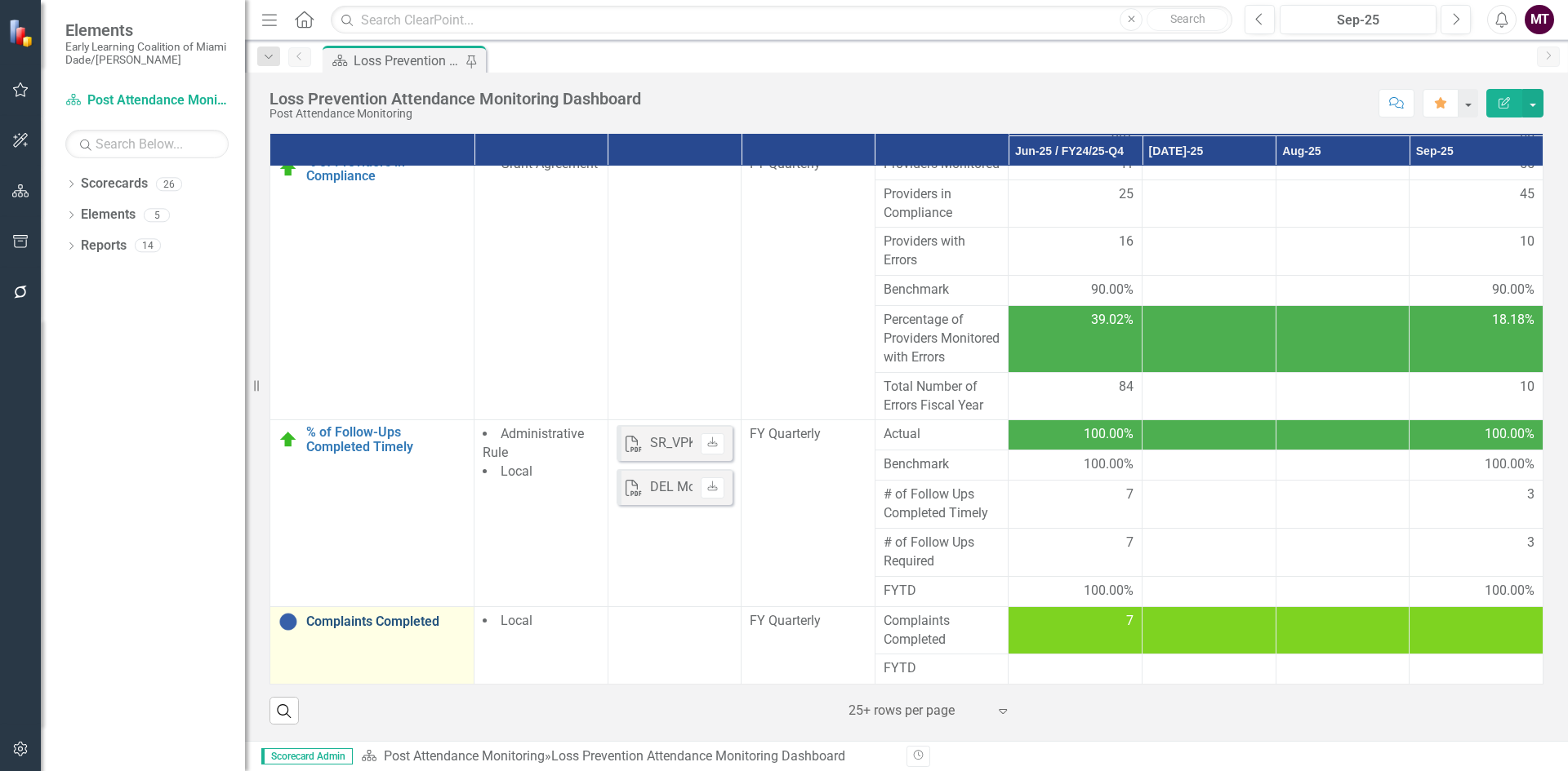
click at [368, 617] on link "Complaints Completed" at bounding box center [386, 623] width 159 height 15
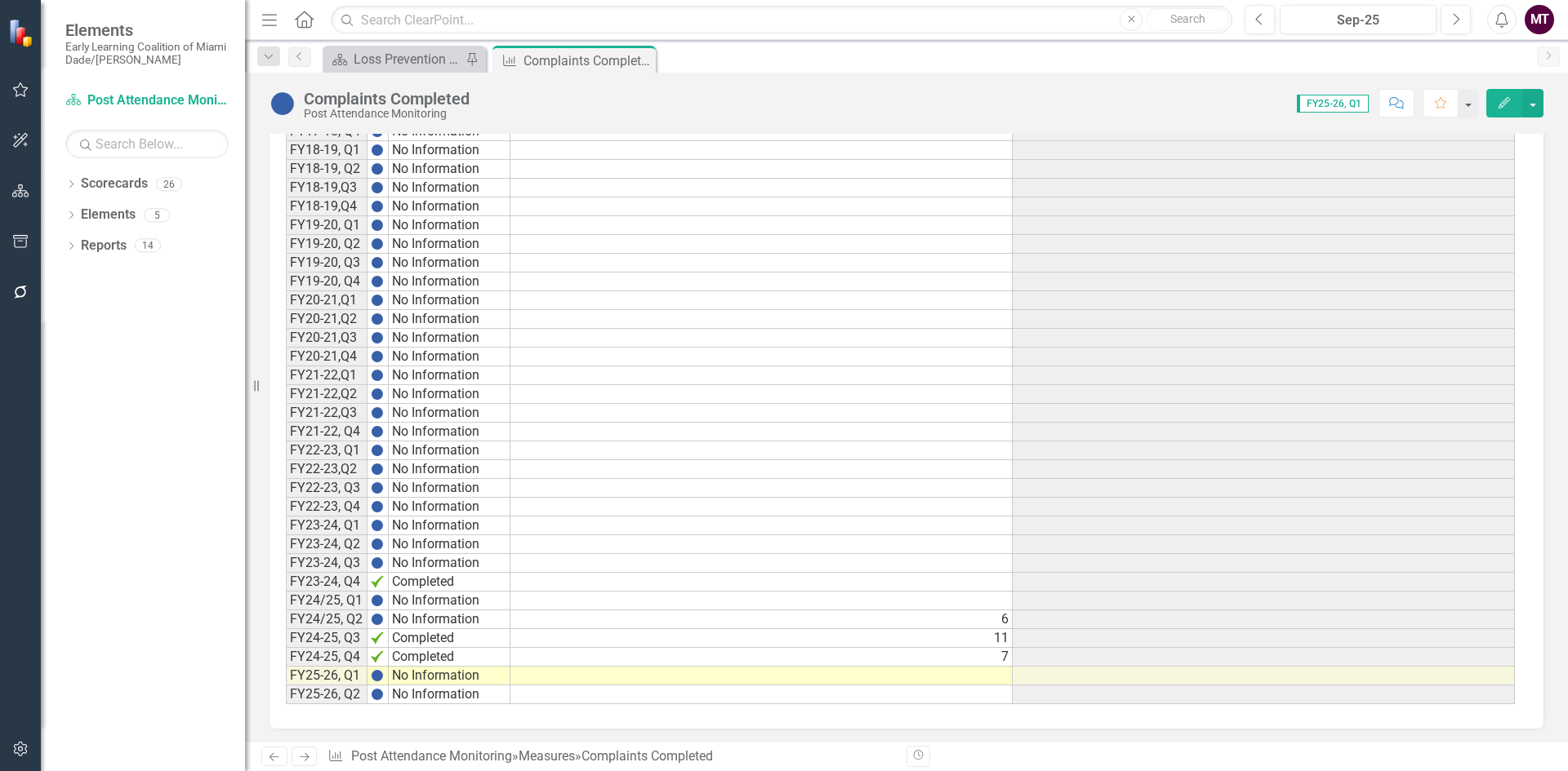
scroll to position [977, 0]
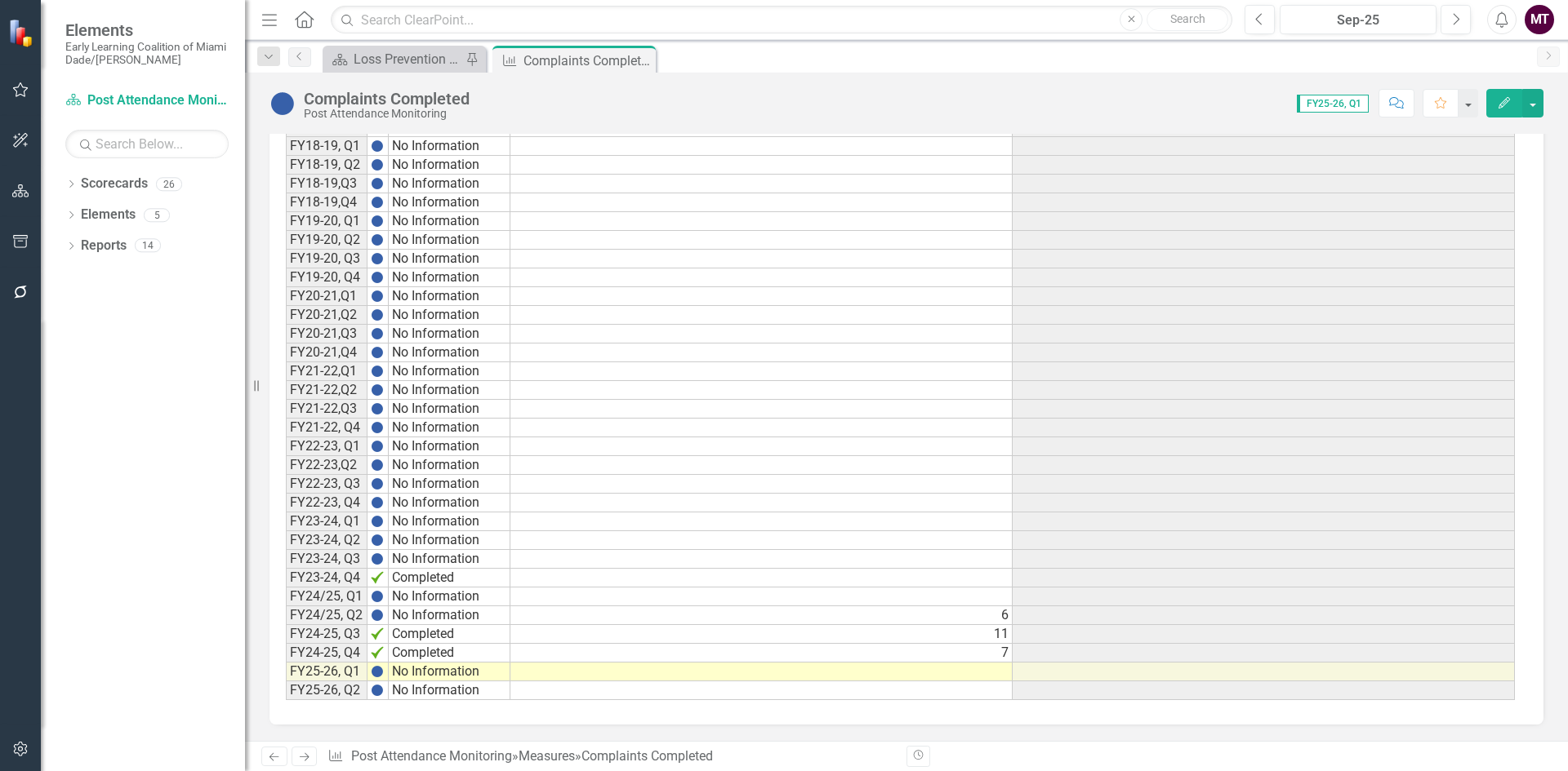
click at [981, 669] on td at bounding box center [761, 672] width 502 height 18
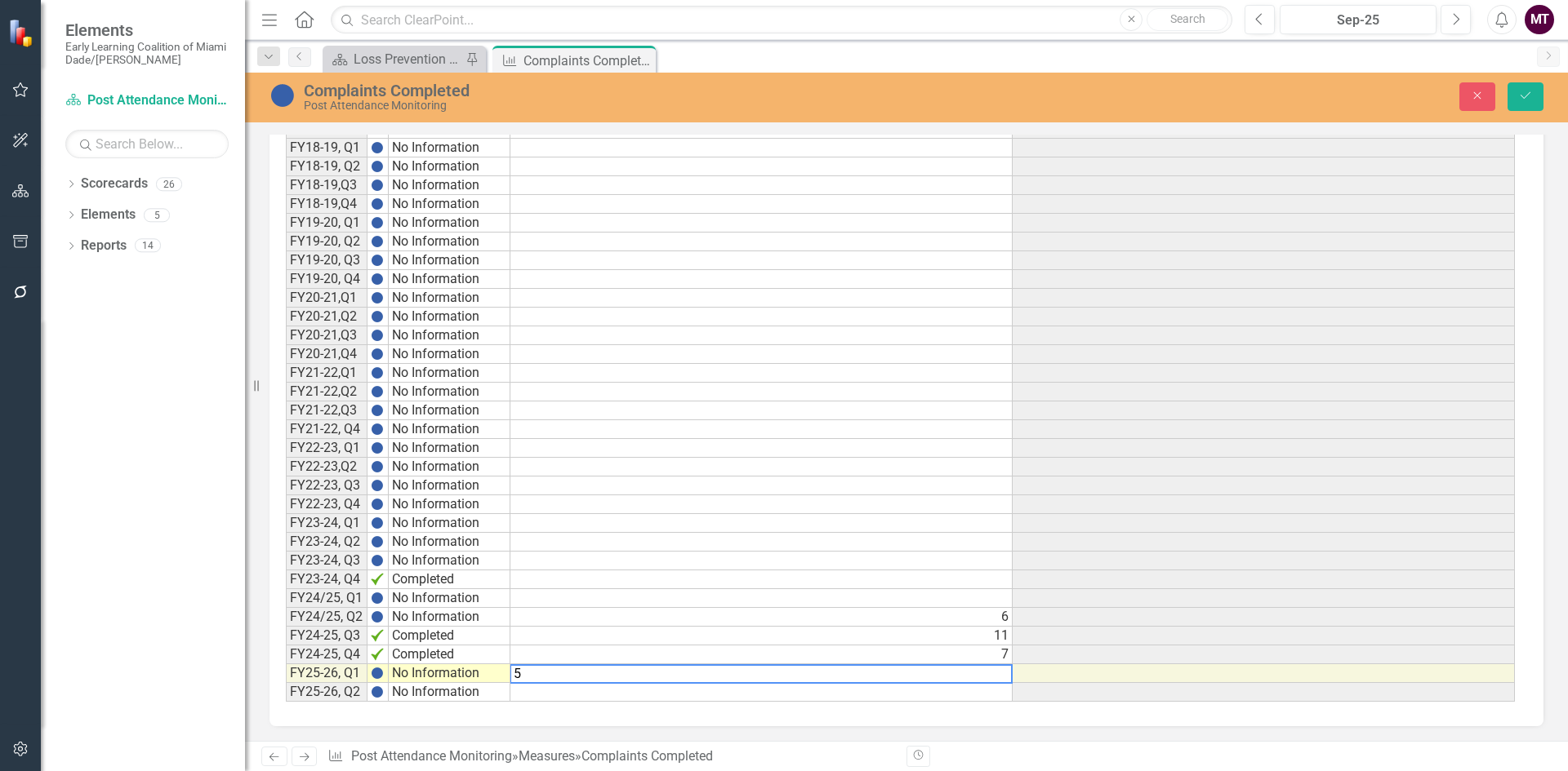
scroll to position [978, 0]
type textarea "5"
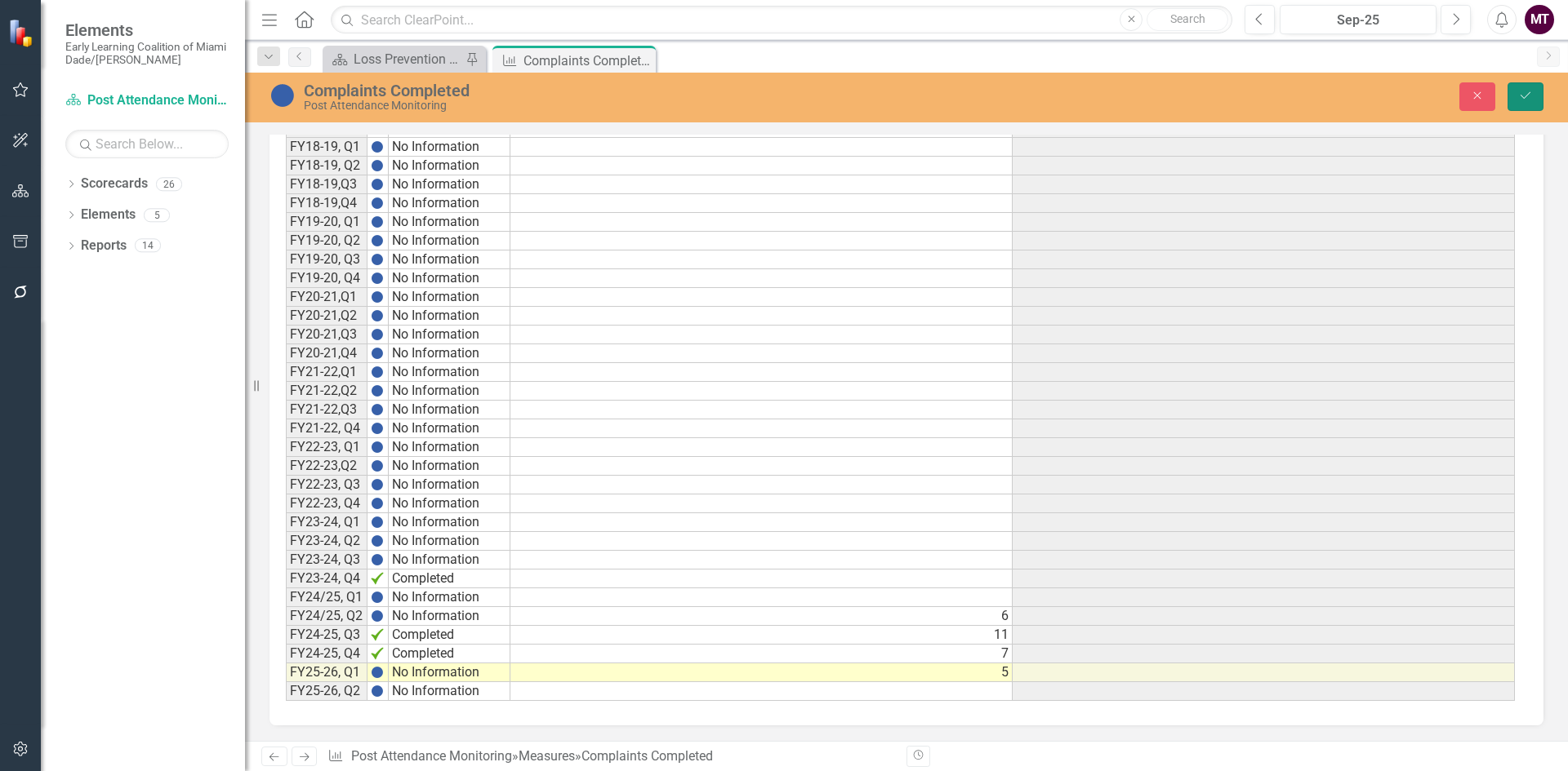
click at [1516, 90] on button "Save" at bounding box center [1525, 96] width 36 height 29
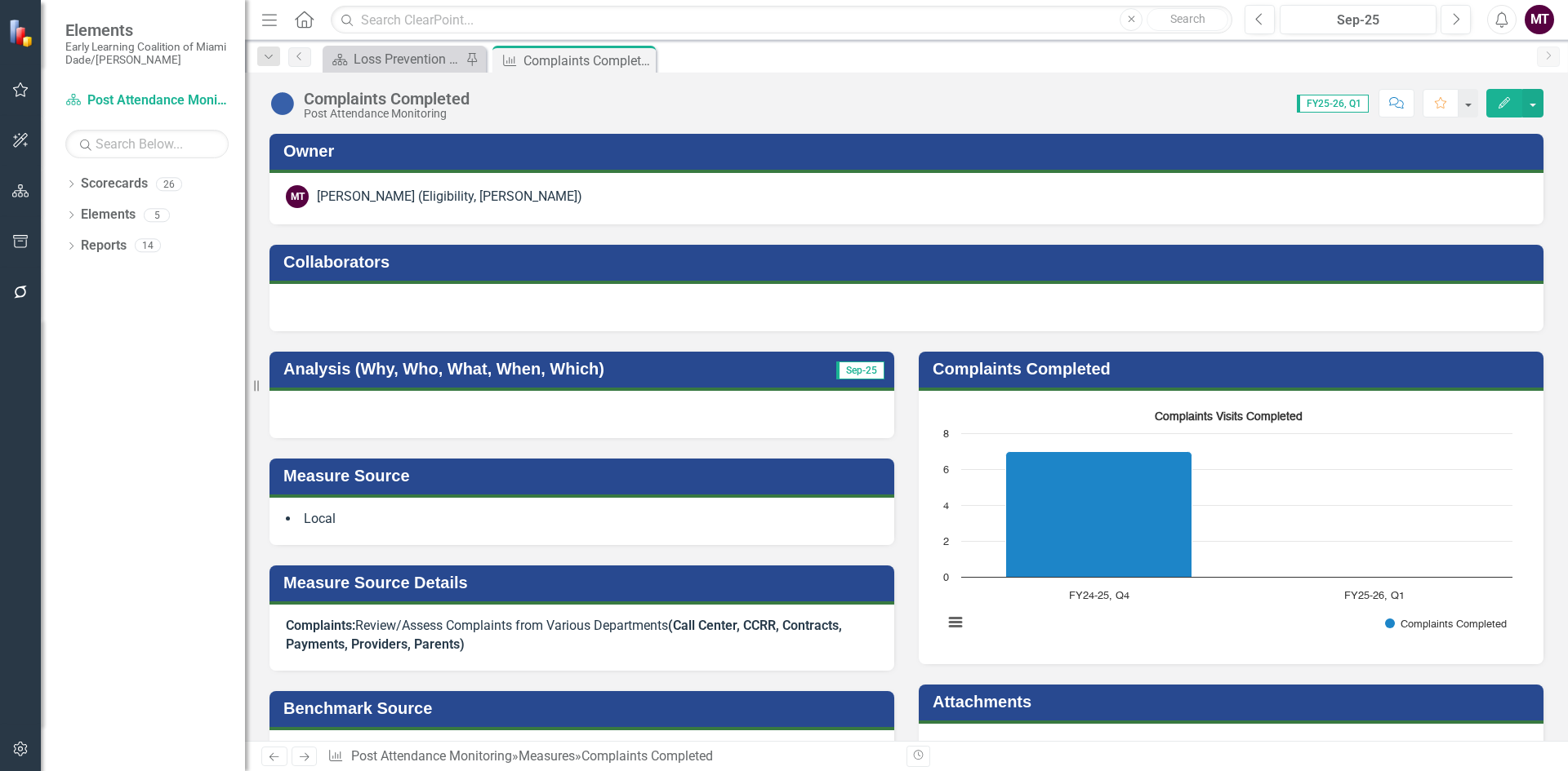
click at [1515, 106] on button "Edit" at bounding box center [1504, 103] width 36 height 29
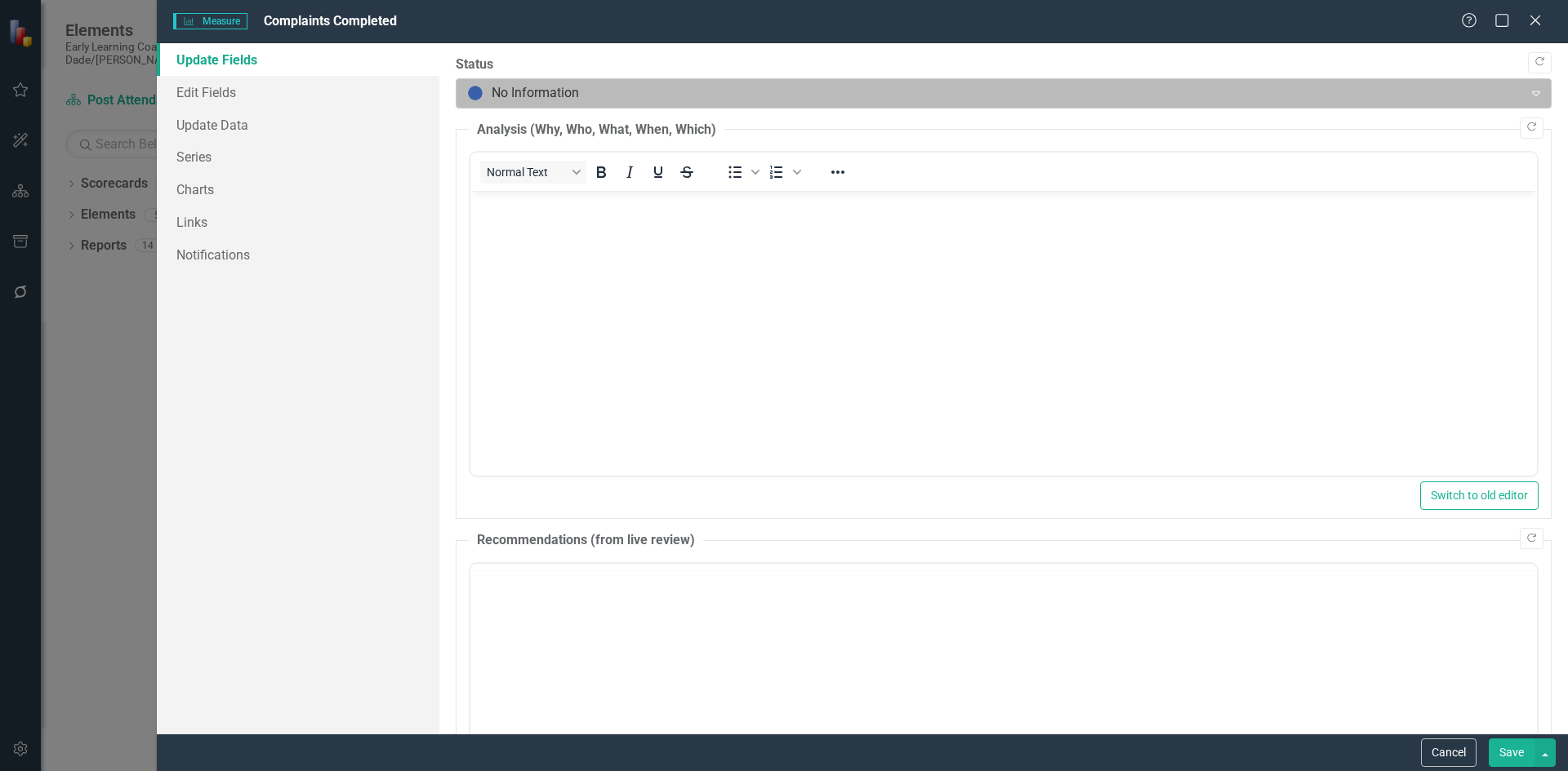
click at [618, 84] on div at bounding box center [990, 93] width 1046 height 22
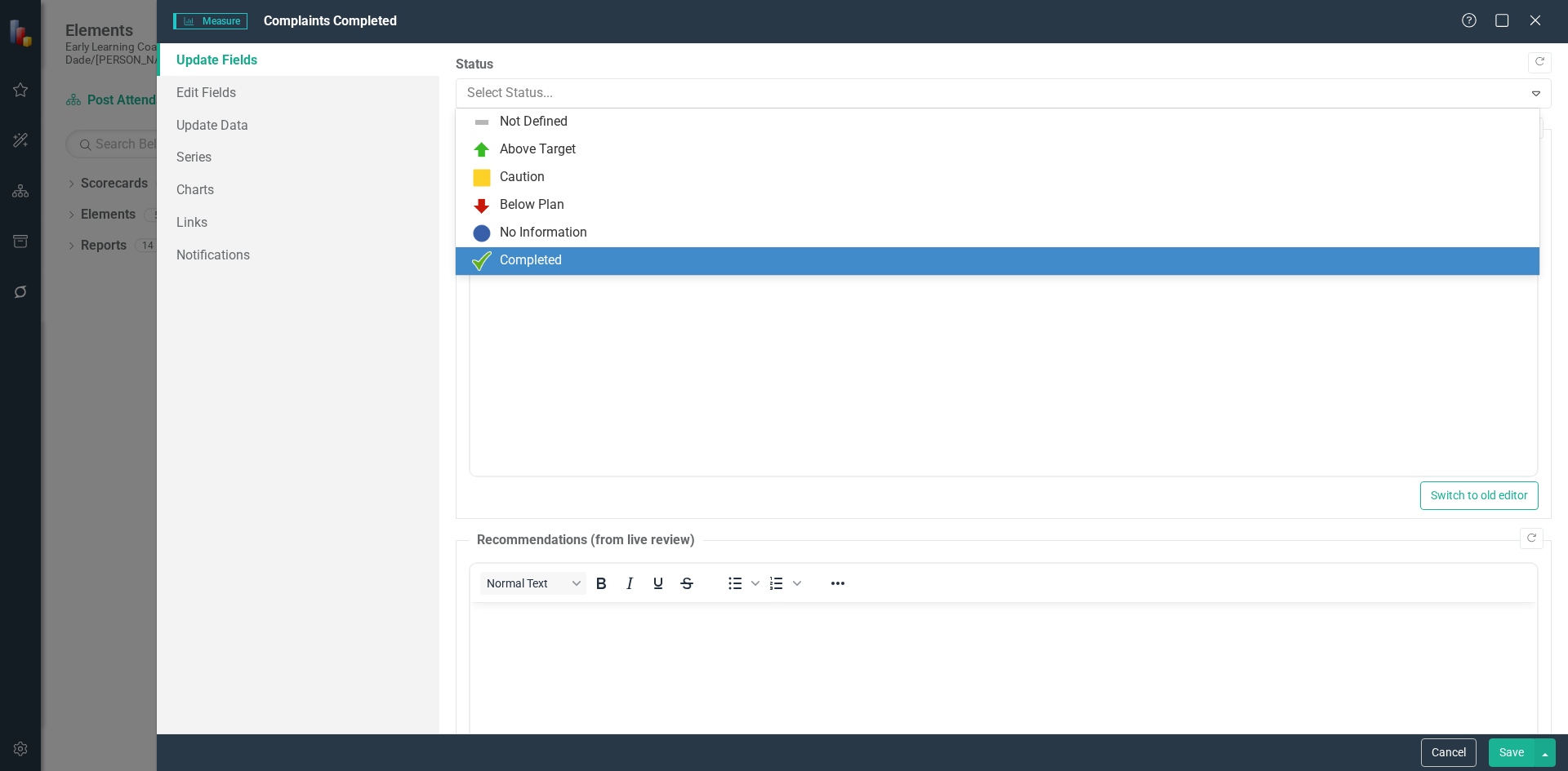
drag, startPoint x: 534, startPoint y: 253, endPoint x: 355, endPoint y: 150, distance: 206.5
click at [534, 253] on div "Completed" at bounding box center [531, 261] width 62 height 18
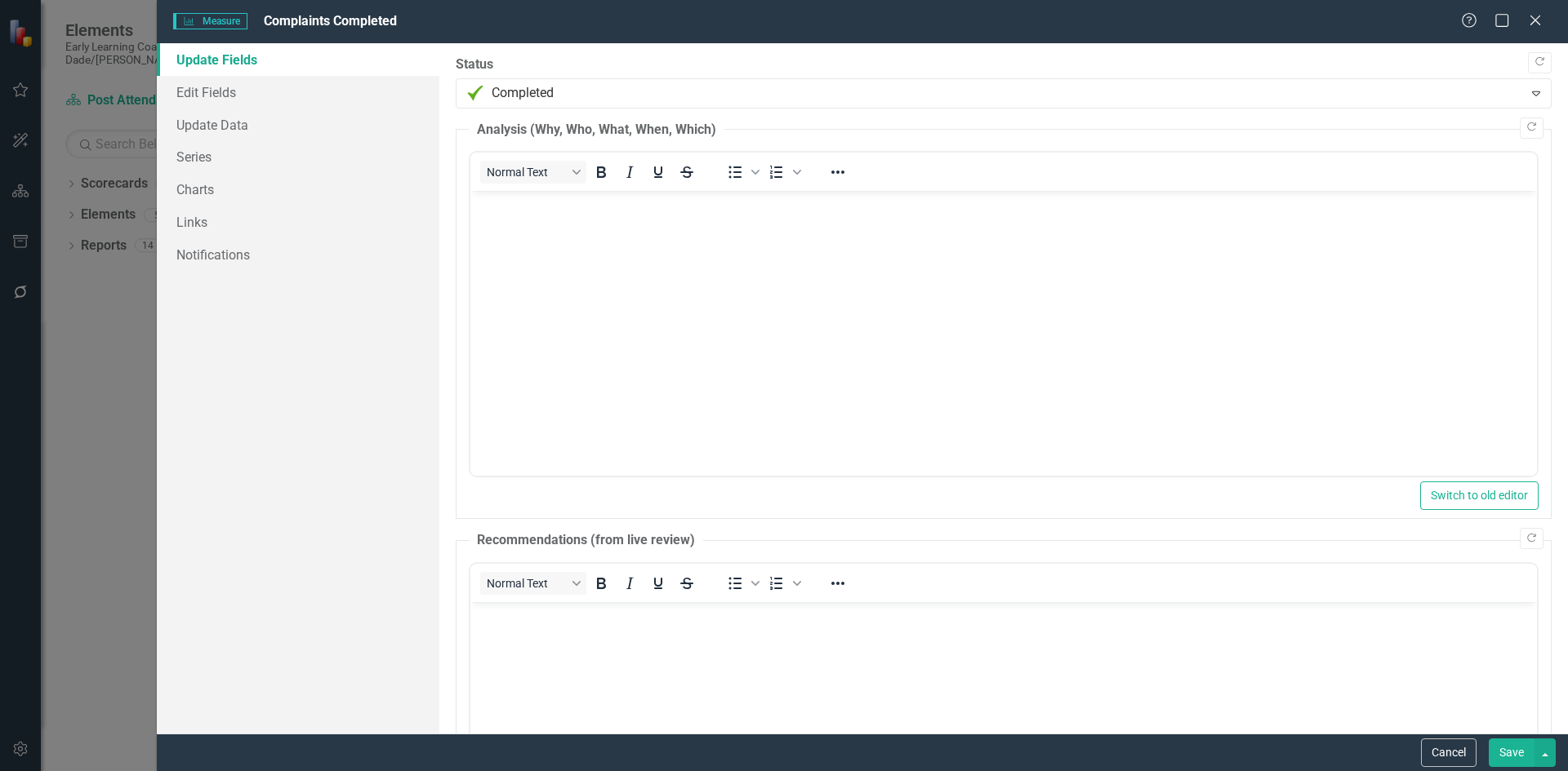
click at [1512, 755] on button "Save" at bounding box center [1512, 753] width 45 height 29
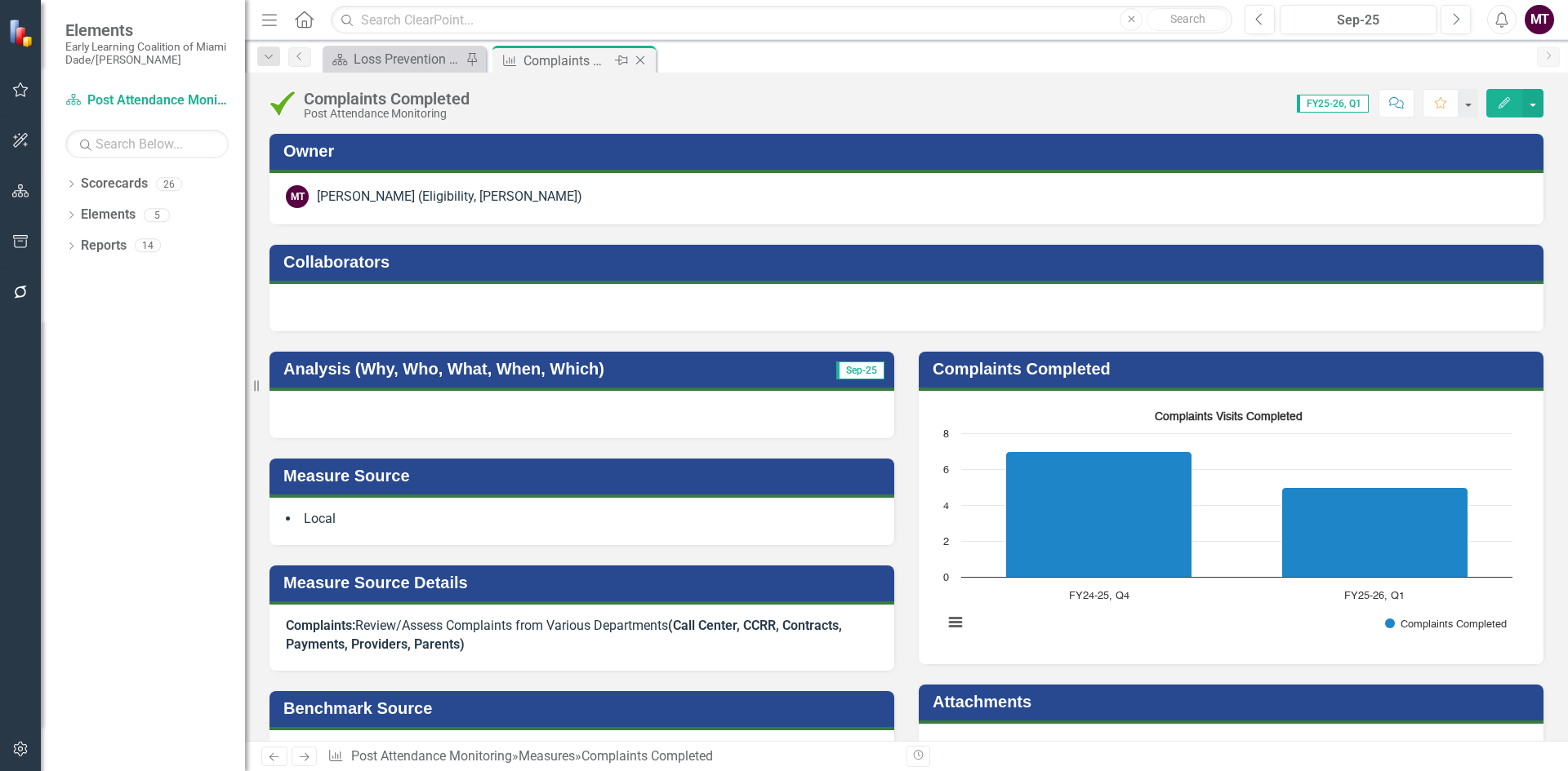
click at [640, 59] on icon "Close" at bounding box center [640, 60] width 16 height 13
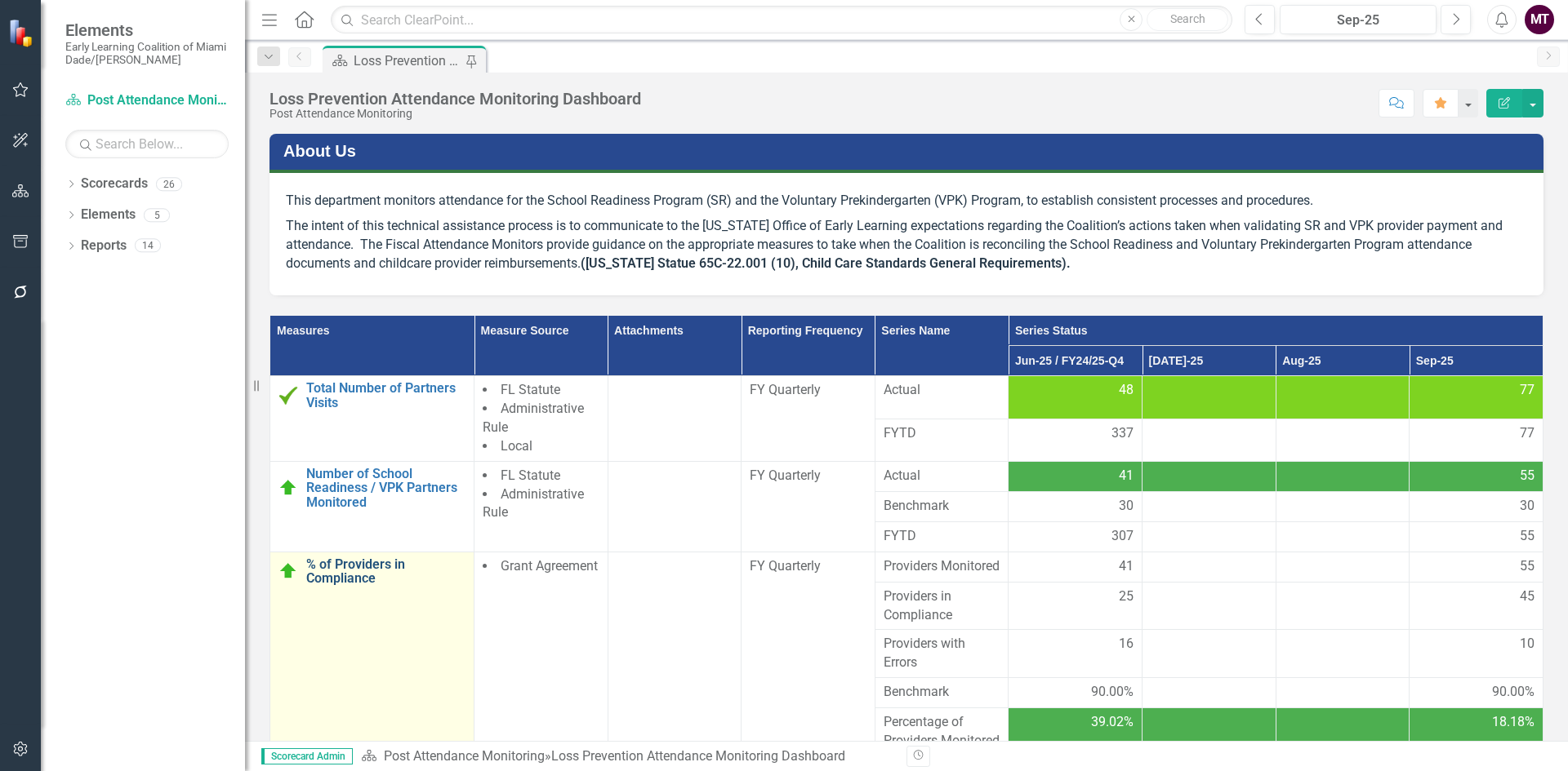
click at [365, 569] on link "% of Providers in Compliance" at bounding box center [386, 571] width 159 height 29
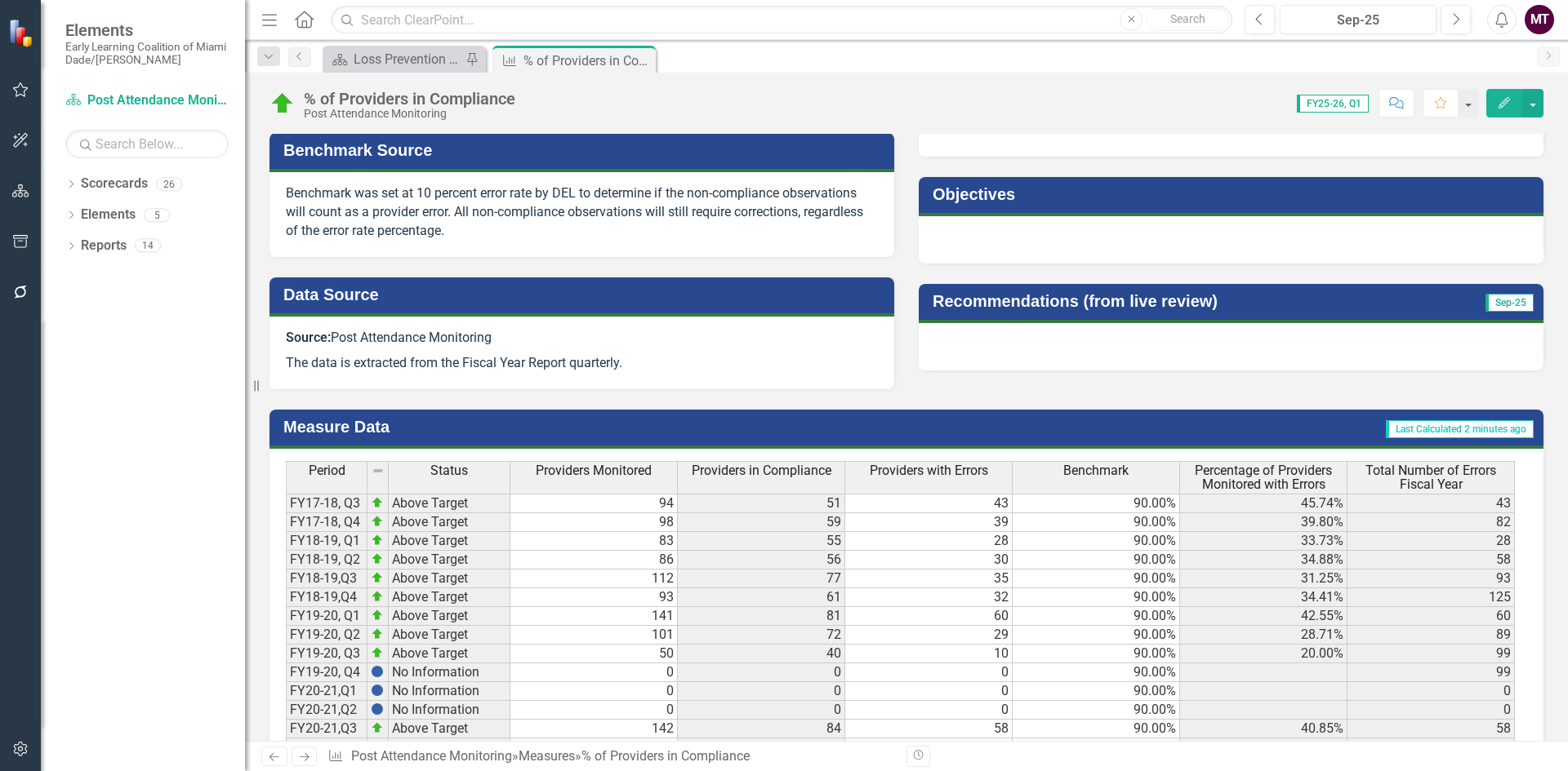
scroll to position [519, 0]
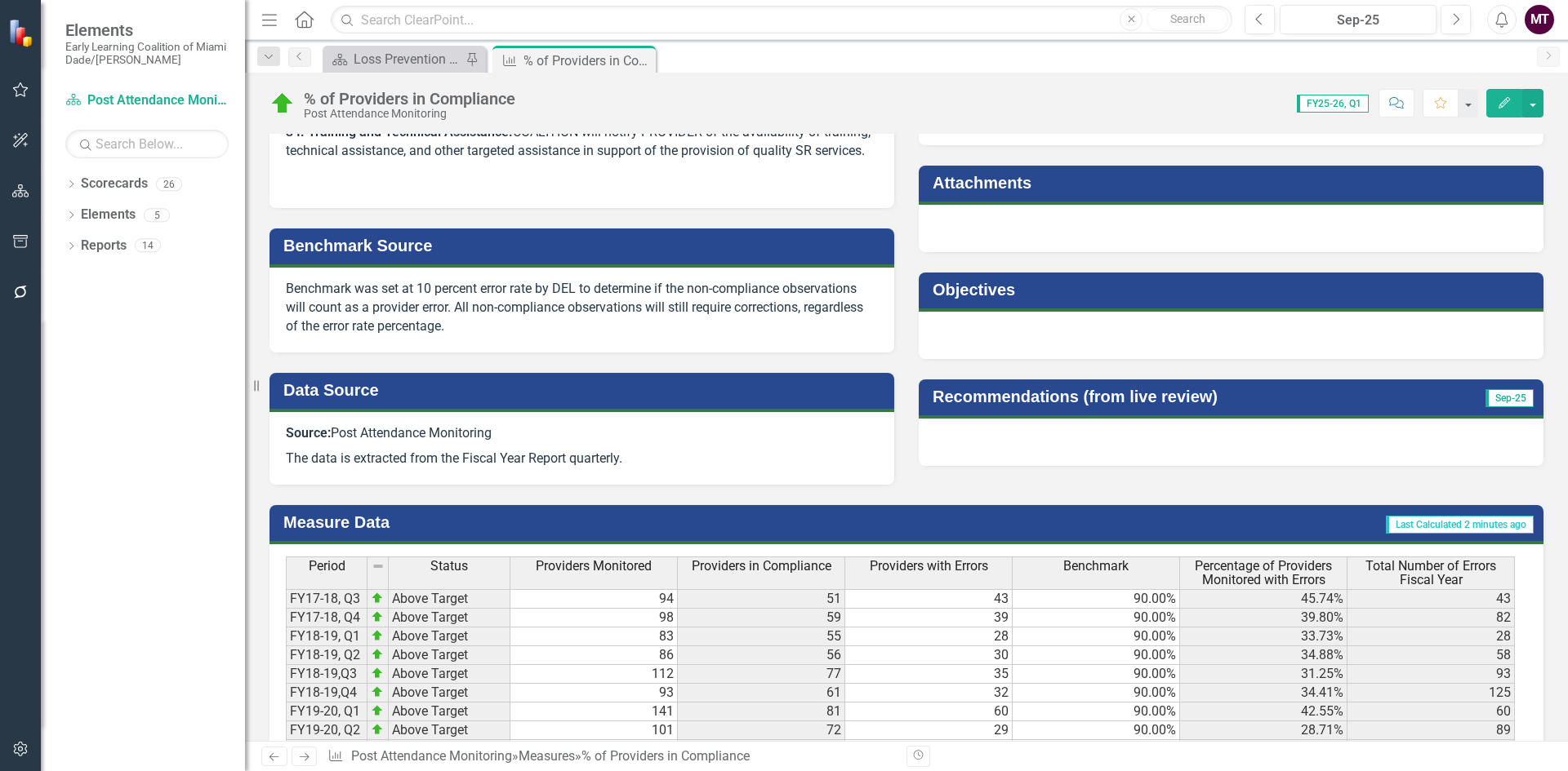
click at [1497, 108] on button "Edit" at bounding box center [1504, 103] width 36 height 29
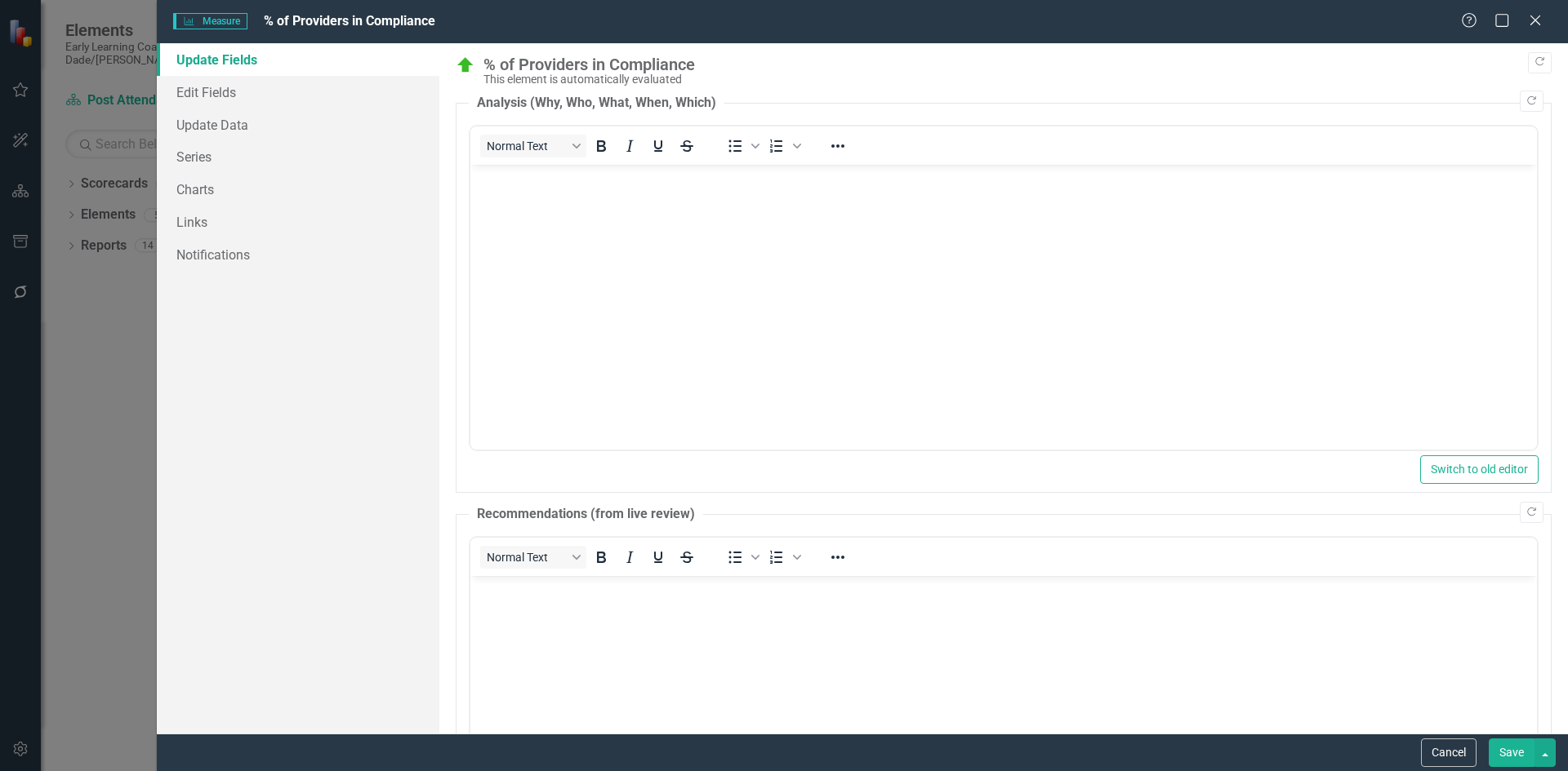
scroll to position [0, 0]
click at [228, 98] on link "Edit Fields" at bounding box center [298, 91] width 283 height 33
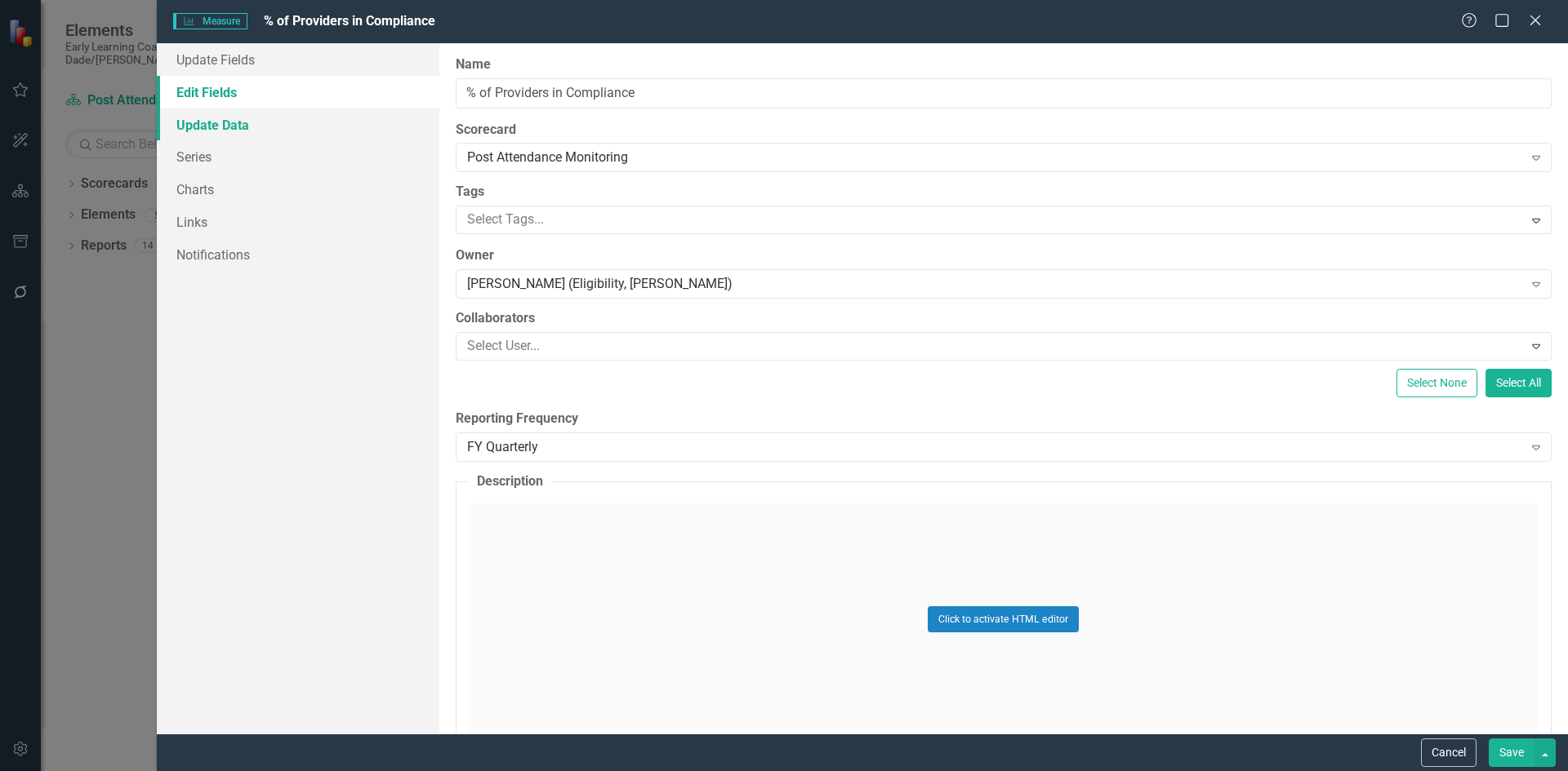
click at [233, 129] on link "Update Data" at bounding box center [298, 124] width 283 height 33
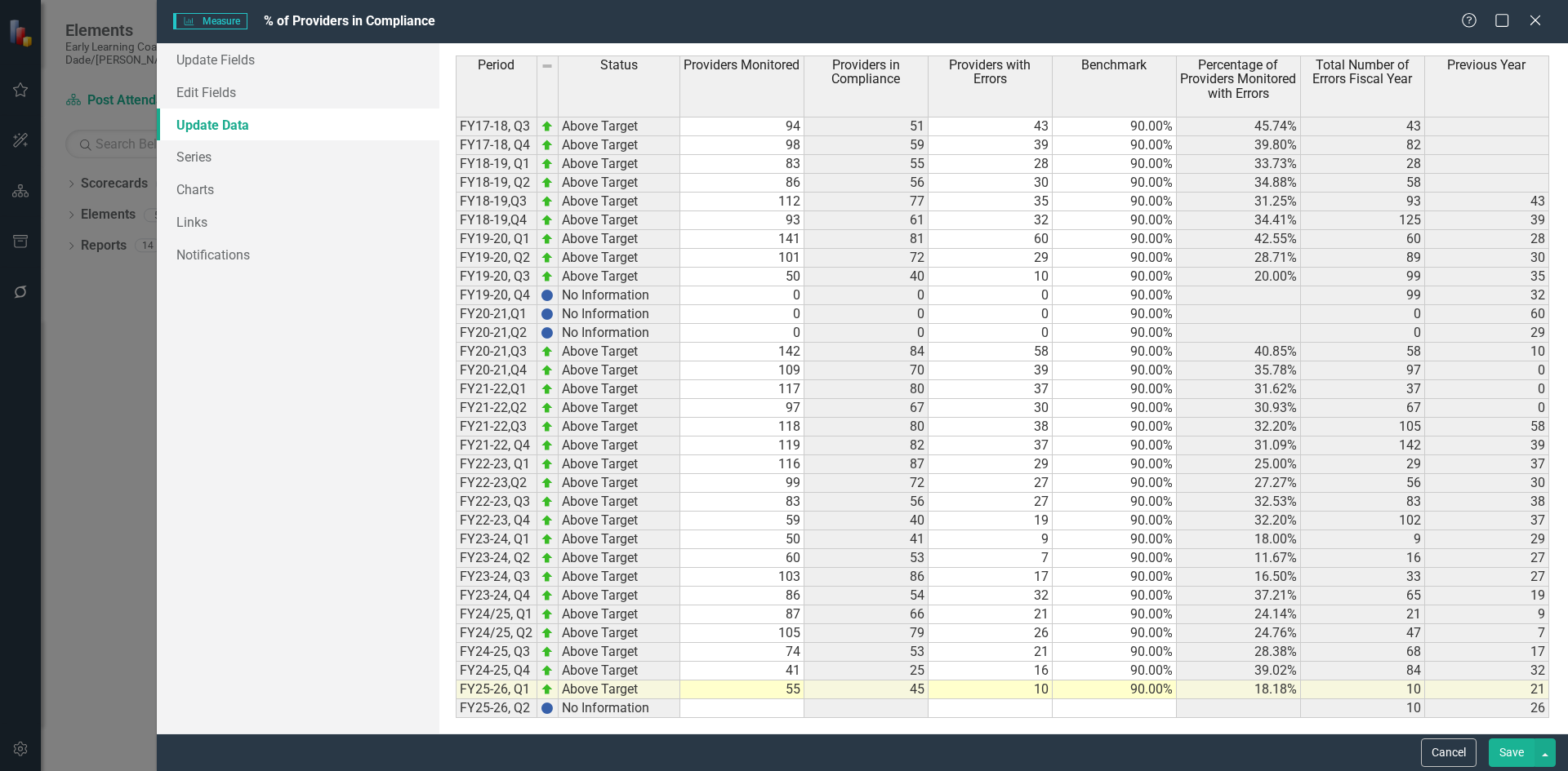
click at [1037, 91] on th "Providers with Errors" at bounding box center [990, 86] width 124 height 61
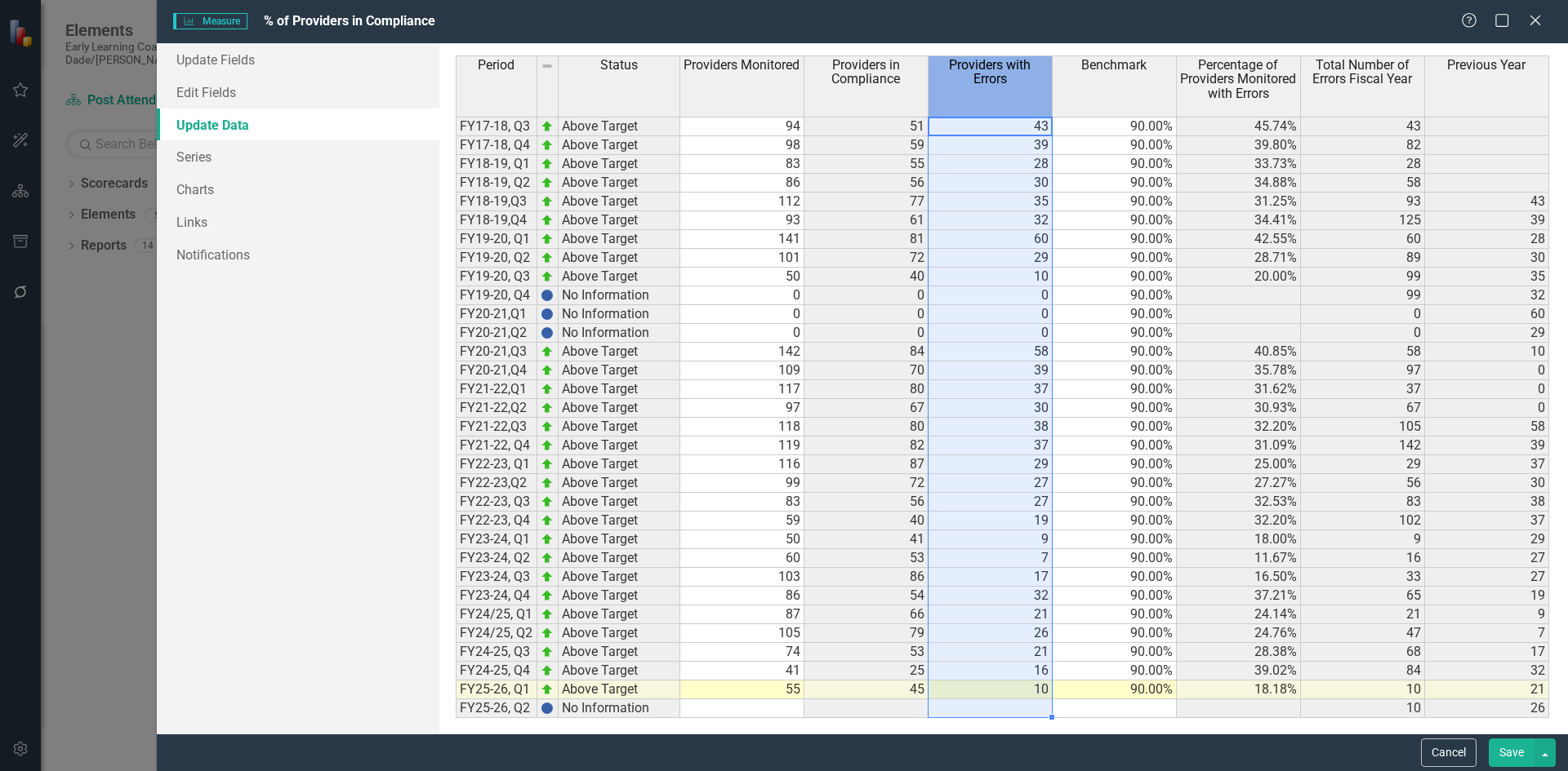
click at [1037, 91] on th "Providers with Errors" at bounding box center [990, 86] width 124 height 61
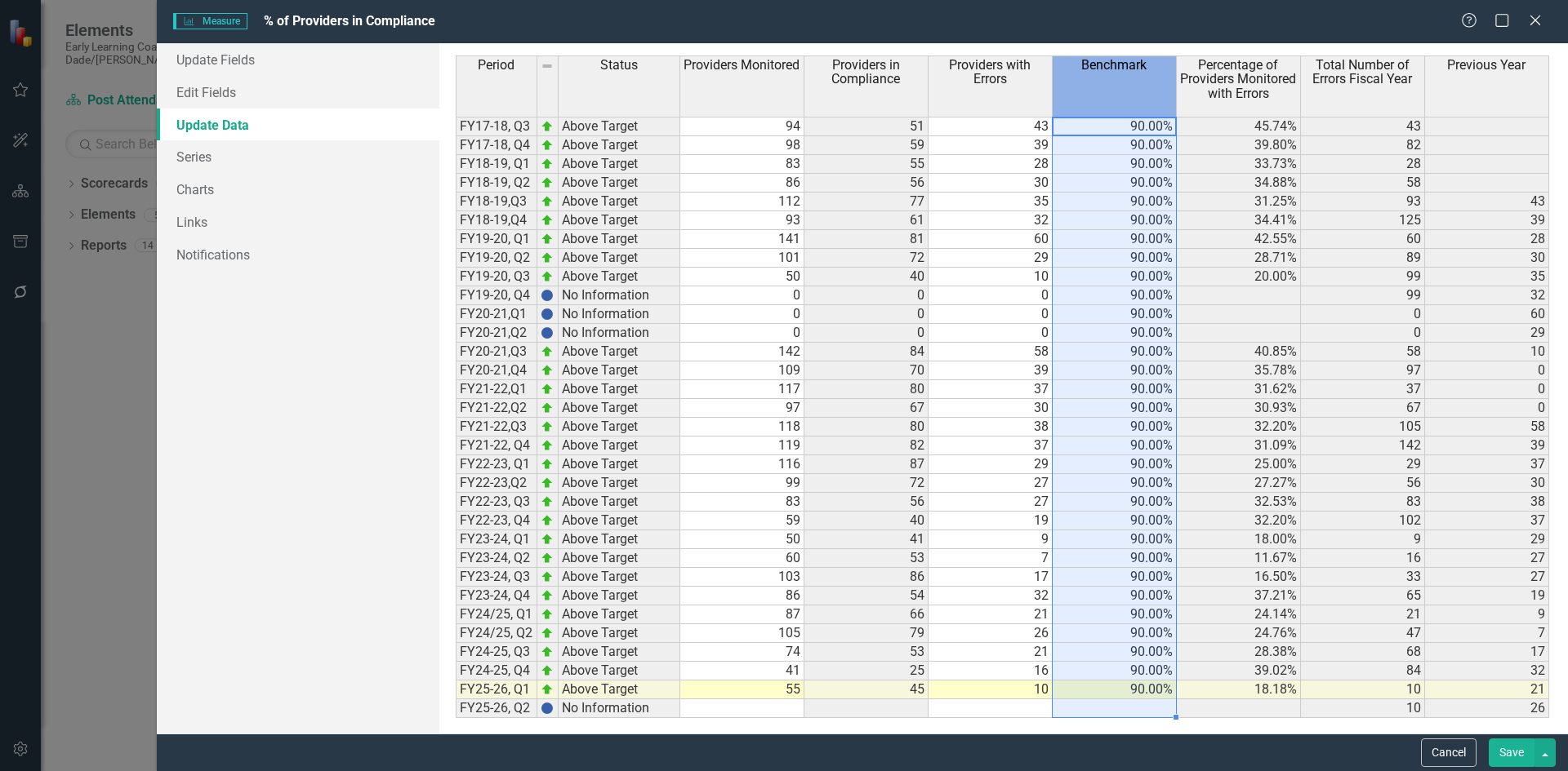
click at [1122, 92] on th "Benchmark" at bounding box center [1115, 86] width 124 height 61
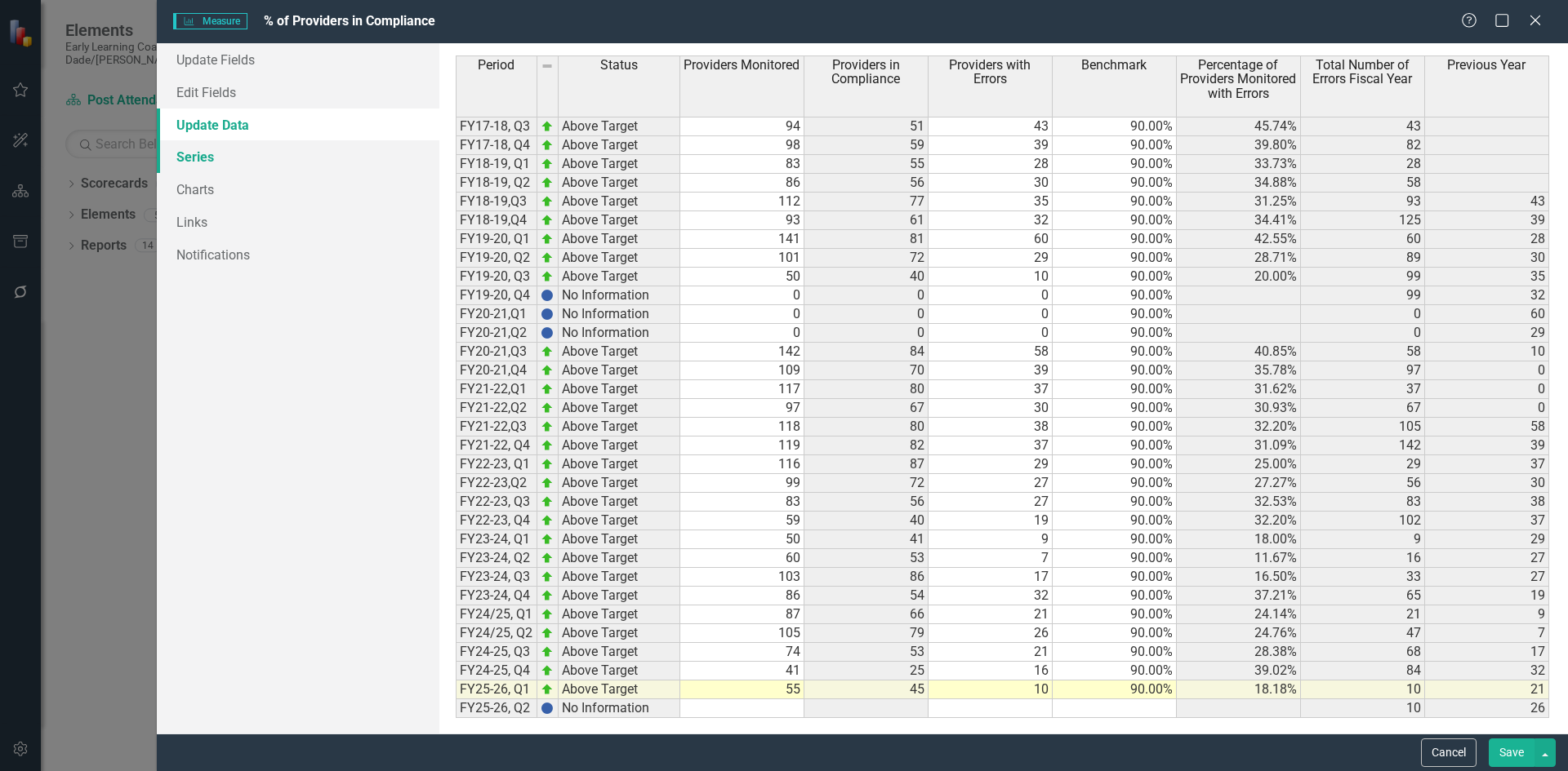
click at [265, 164] on link "Series" at bounding box center [298, 156] width 283 height 33
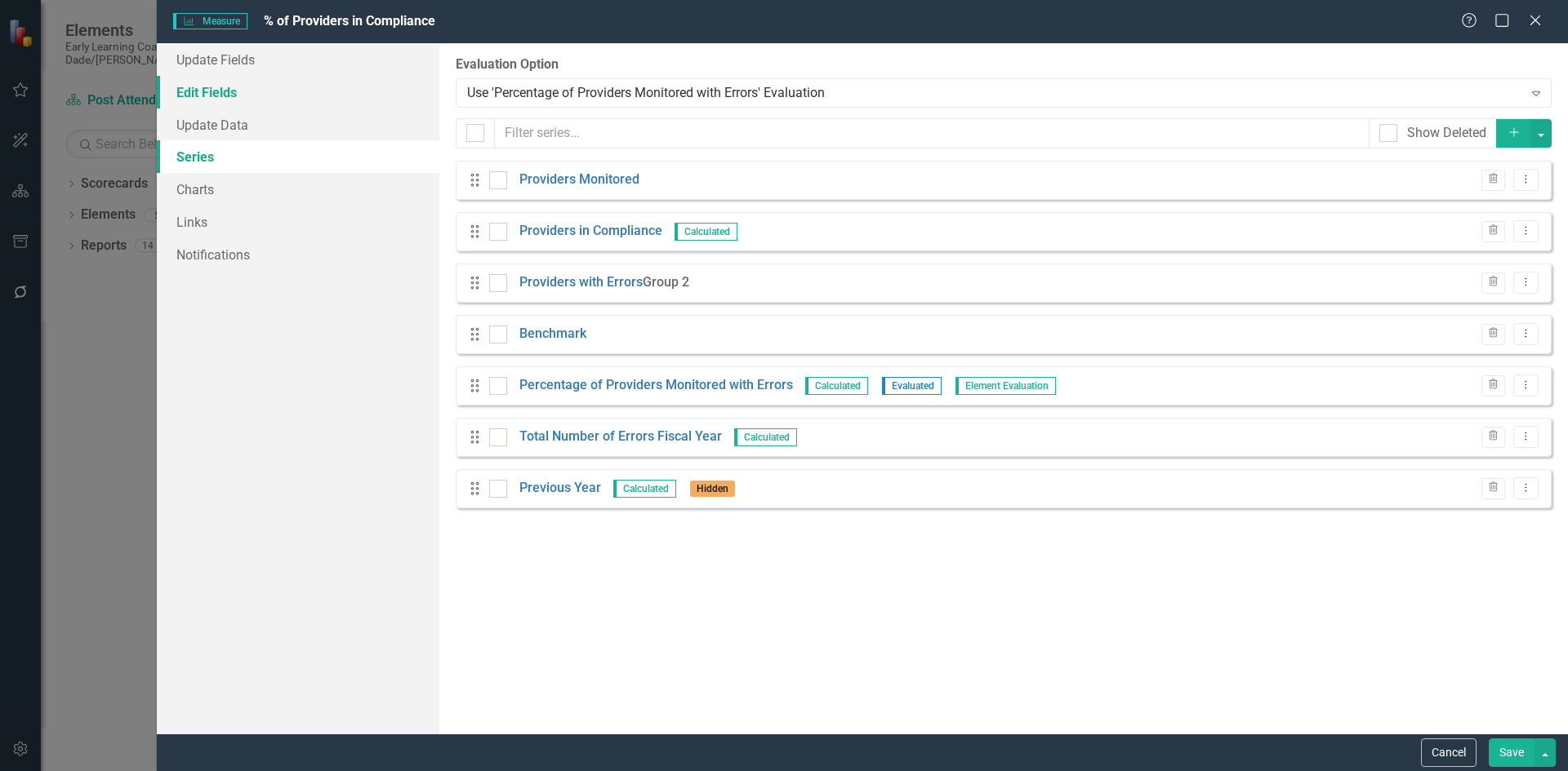
click at [233, 81] on link "Edit Fields" at bounding box center [298, 91] width 283 height 33
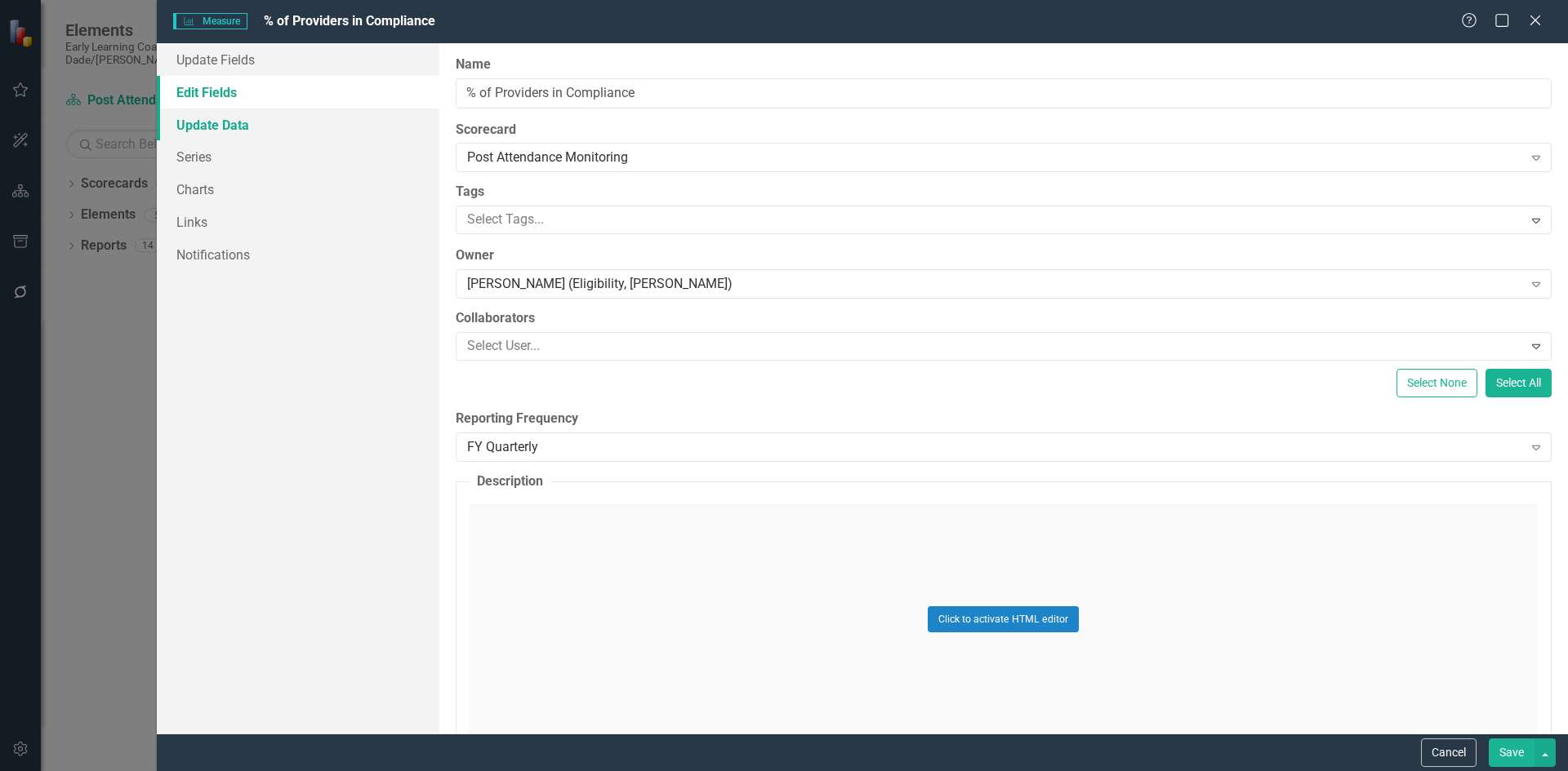
click at [225, 127] on link "Update Data" at bounding box center [298, 124] width 283 height 33
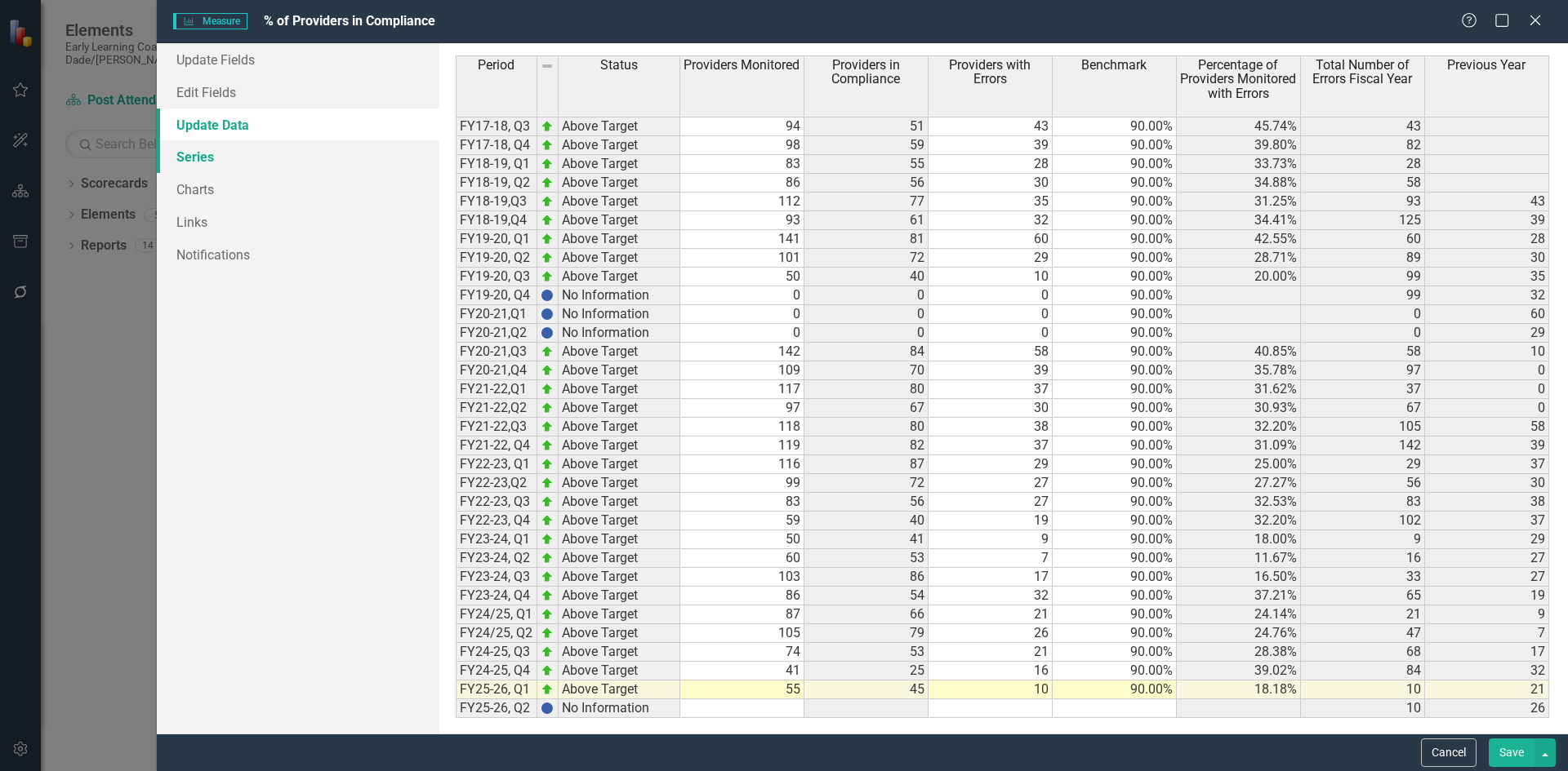
click at [215, 164] on link "Series" at bounding box center [298, 156] width 283 height 33
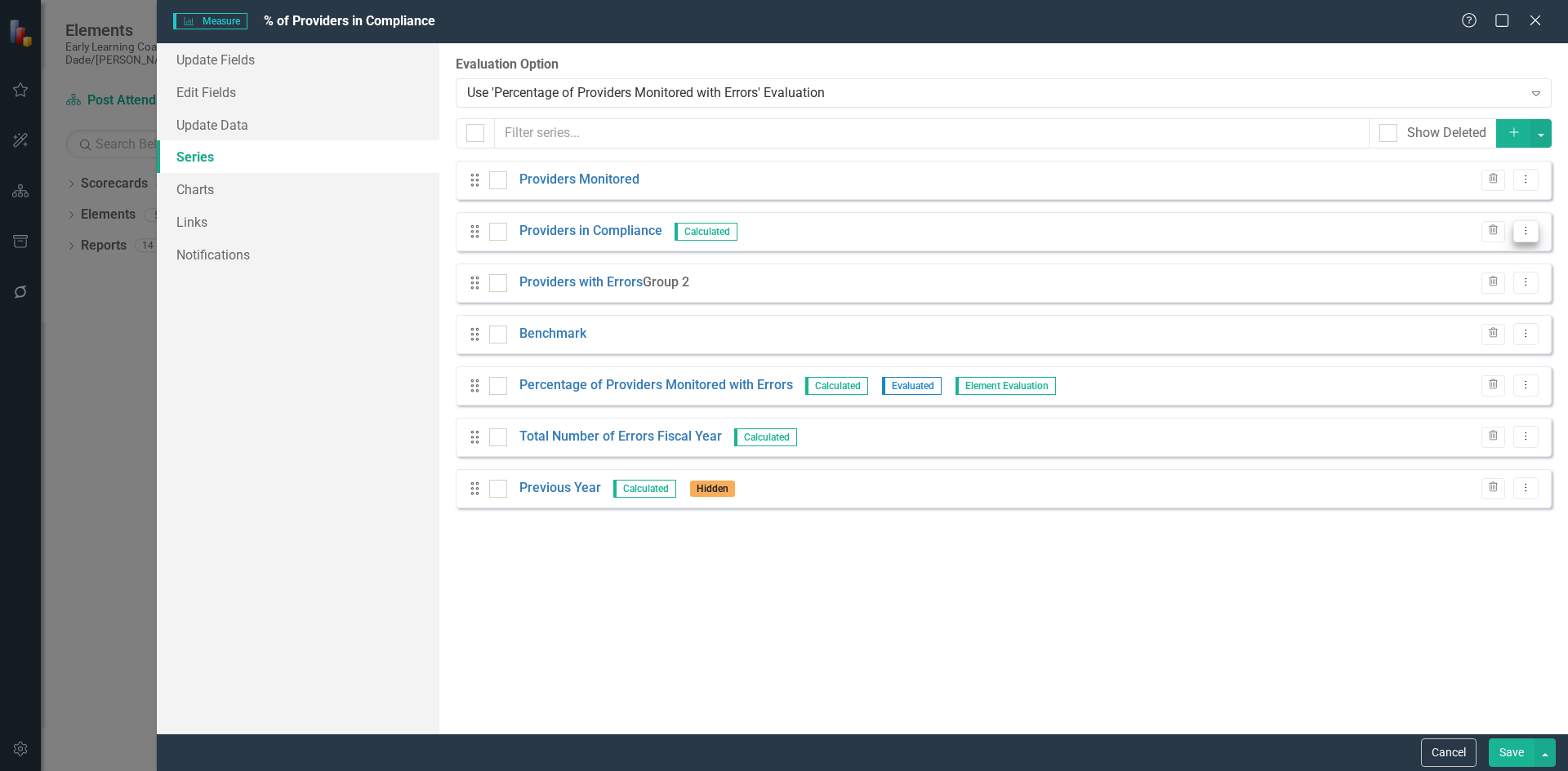
click at [1523, 235] on icon "Dropdown Menu" at bounding box center [1526, 231] width 14 height 11
click at [1485, 262] on link "Edit Edit Measure Series" at bounding box center [1445, 258] width 186 height 30
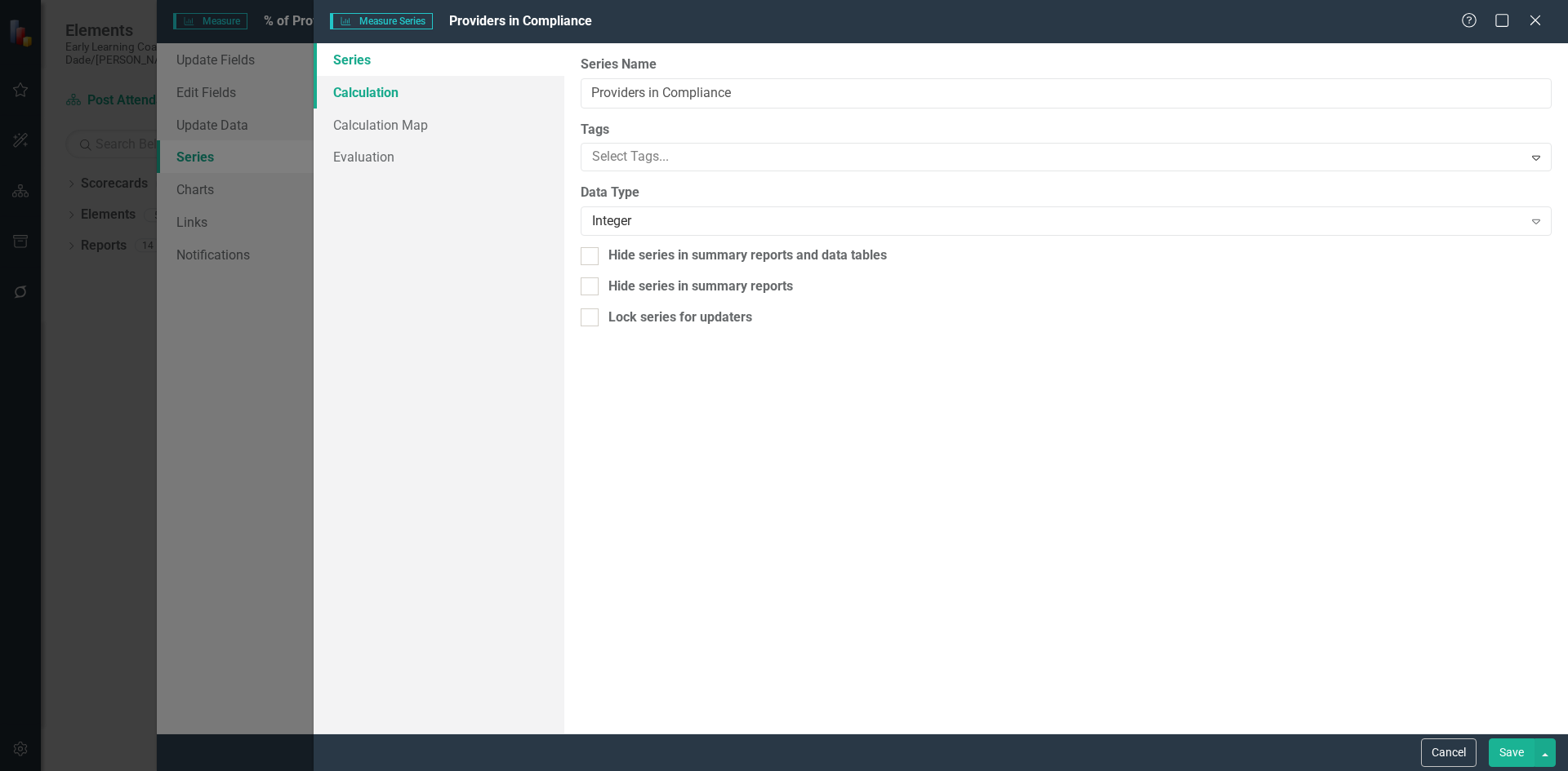
click at [373, 90] on link "Calculation" at bounding box center [439, 91] width 251 height 33
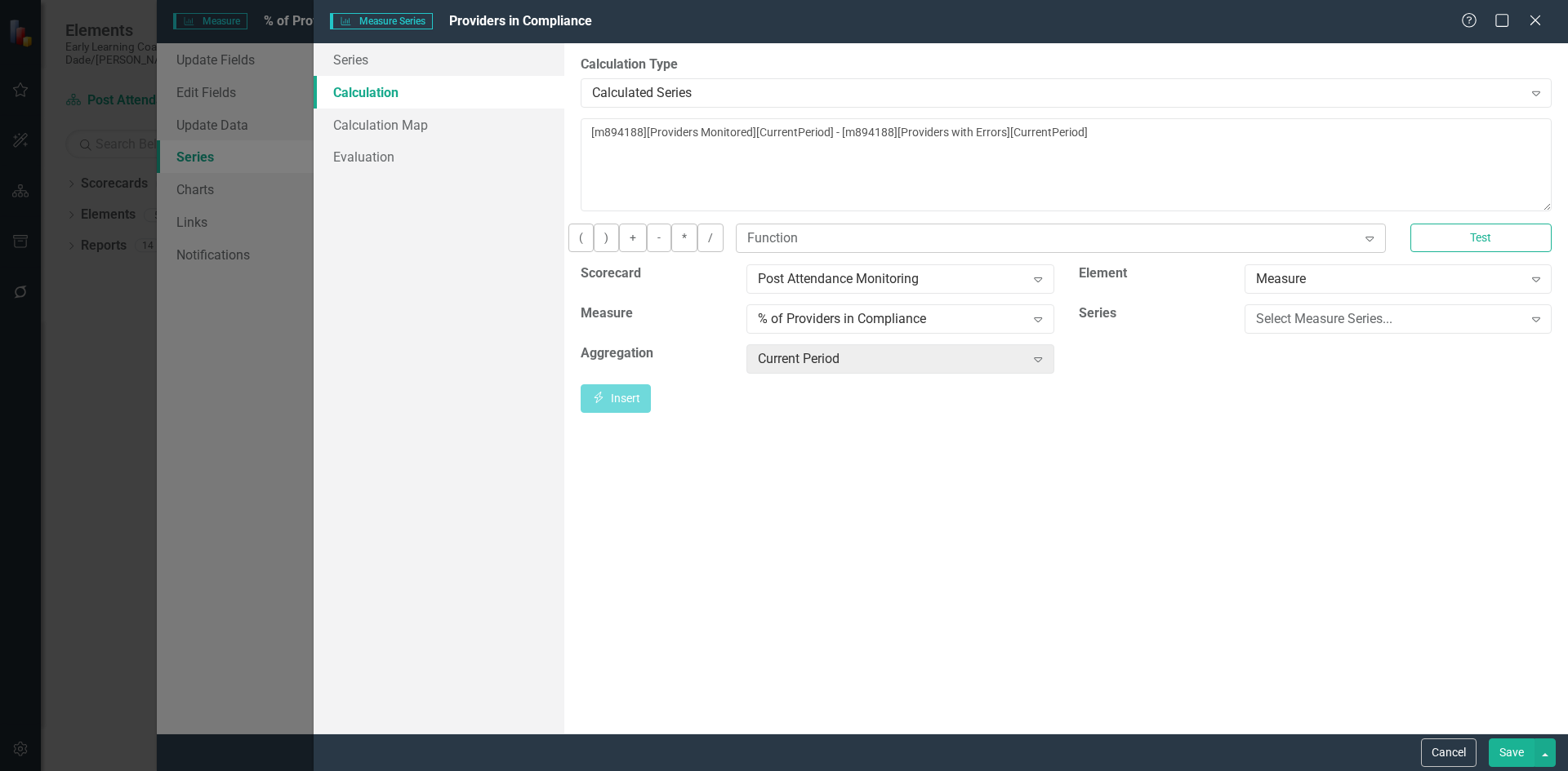
click at [837, 246] on div "Function" at bounding box center [1052, 237] width 609 height 18
click at [989, 253] on div "Function Expand" at bounding box center [1061, 238] width 650 height 29
click at [964, 326] on div "% of Providers in Compliance" at bounding box center [891, 319] width 267 height 18
click at [995, 264] on div "( ) + - * / Function Expand Test" at bounding box center [1066, 244] width 996 height 41
click at [1021, 288] on div "Post Attendance Monitoring" at bounding box center [891, 279] width 267 height 18
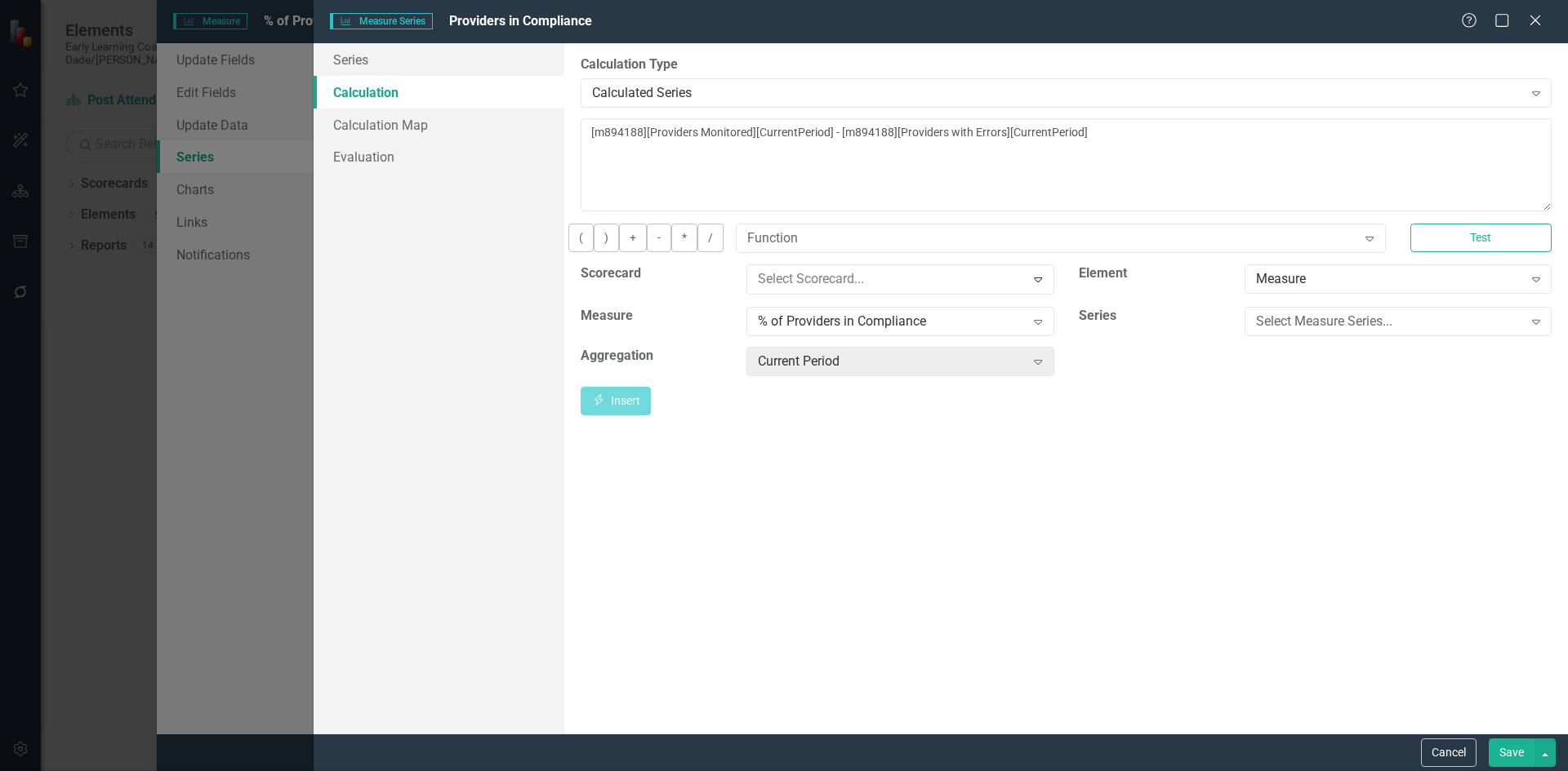
scroll to position [452, 0]
click at [1035, 245] on div "Function Expand" at bounding box center [1061, 238] width 650 height 29
click at [713, 93] on div "Calculated Series" at bounding box center [1057, 92] width 930 height 18
click at [440, 286] on div "Series Calculation Calculation Map Evaluation" at bounding box center [439, 388] width 251 height 690
click at [1460, 745] on button "Cancel" at bounding box center [1449, 753] width 55 height 29
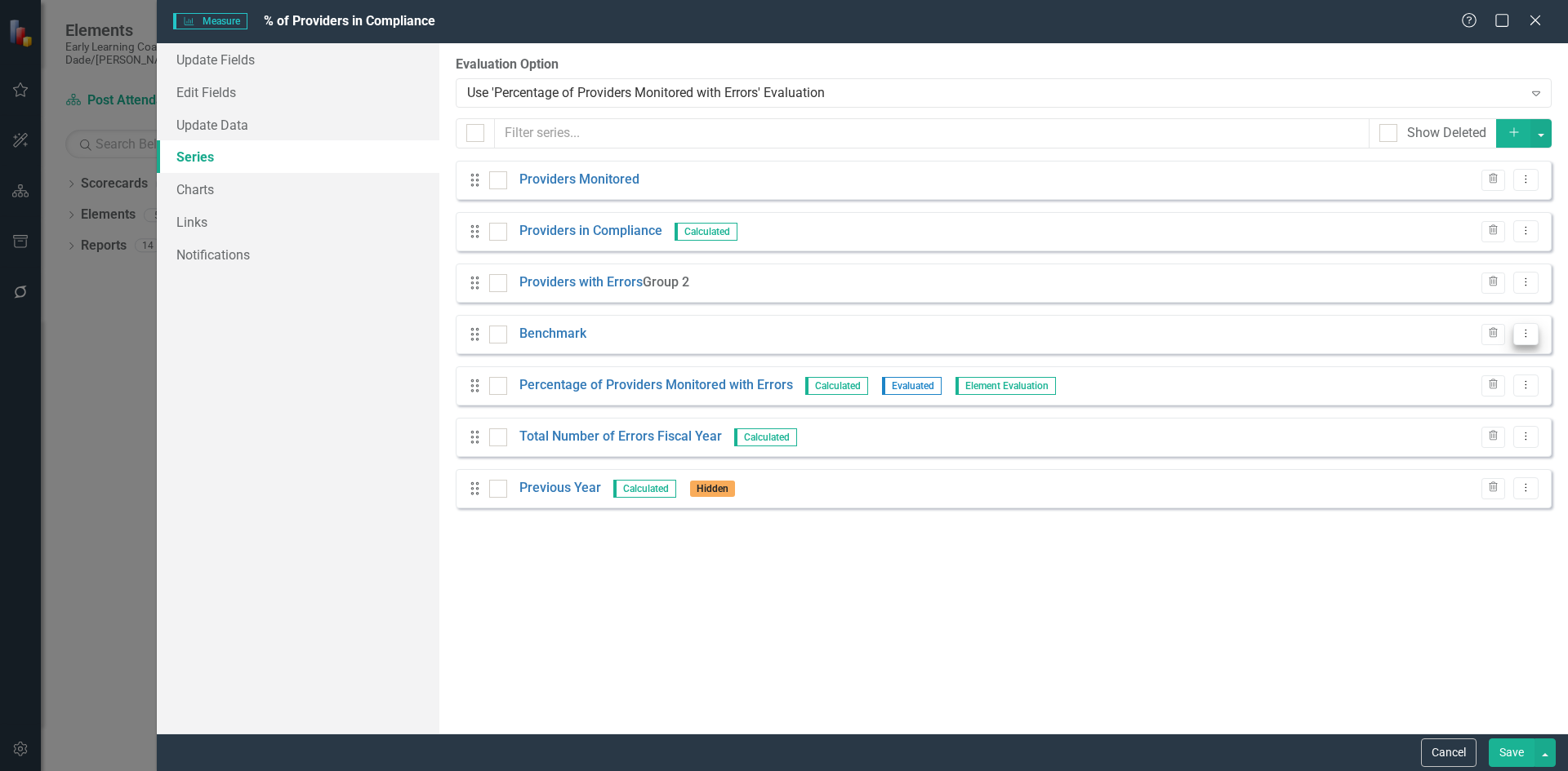
click at [1529, 342] on button "Dropdown Menu" at bounding box center [1526, 334] width 25 height 22
click at [1459, 367] on link "Edit Edit Measure Series" at bounding box center [1445, 362] width 186 height 30
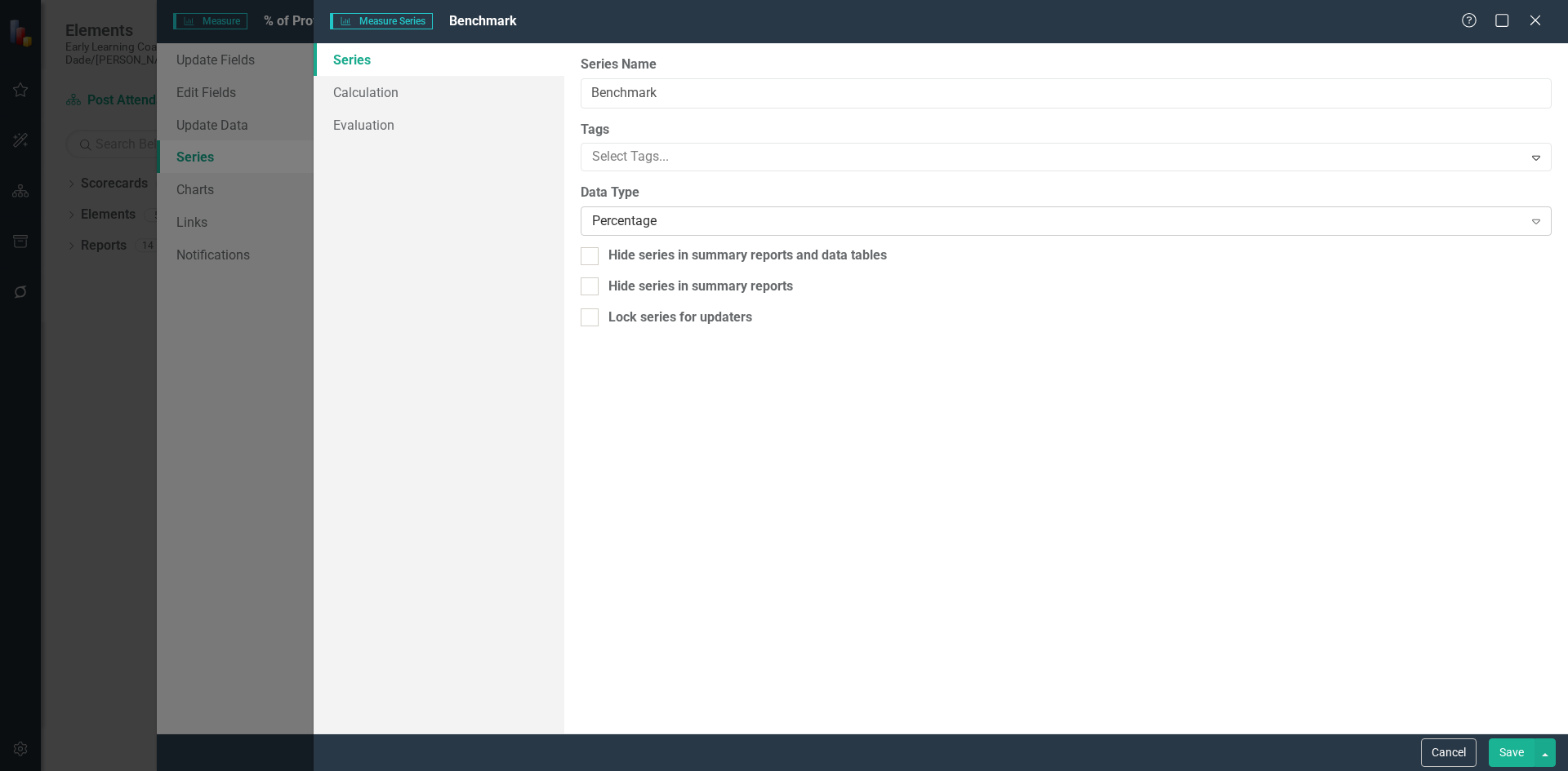
click at [705, 224] on div "Percentage" at bounding box center [1057, 221] width 930 height 18
click at [520, 206] on div "Series Calculation Evaluation" at bounding box center [439, 388] width 251 height 690
click at [427, 76] on link "Calculation" at bounding box center [439, 91] width 251 height 33
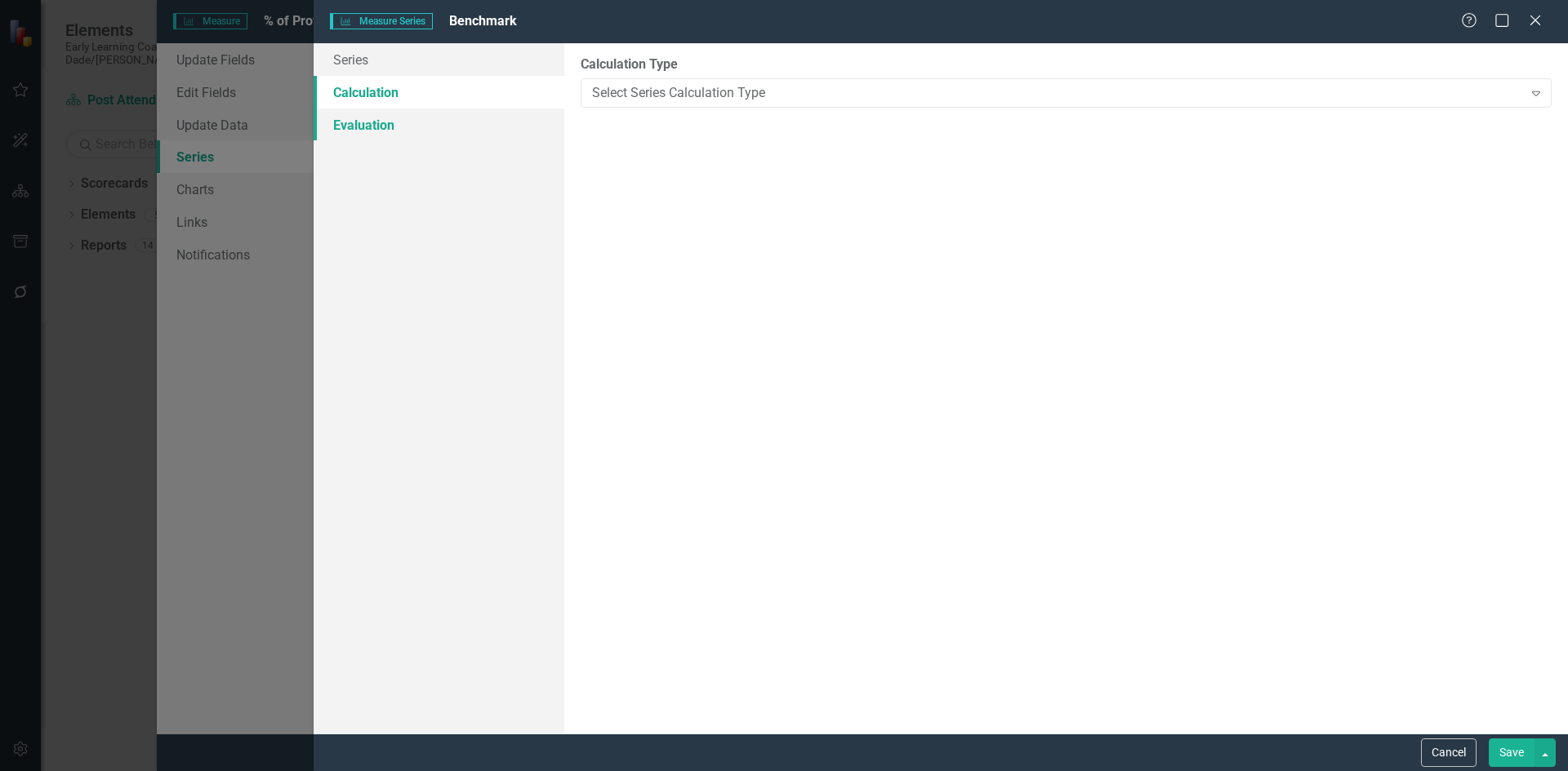
click at [402, 125] on link "Evaluation" at bounding box center [439, 124] width 251 height 33
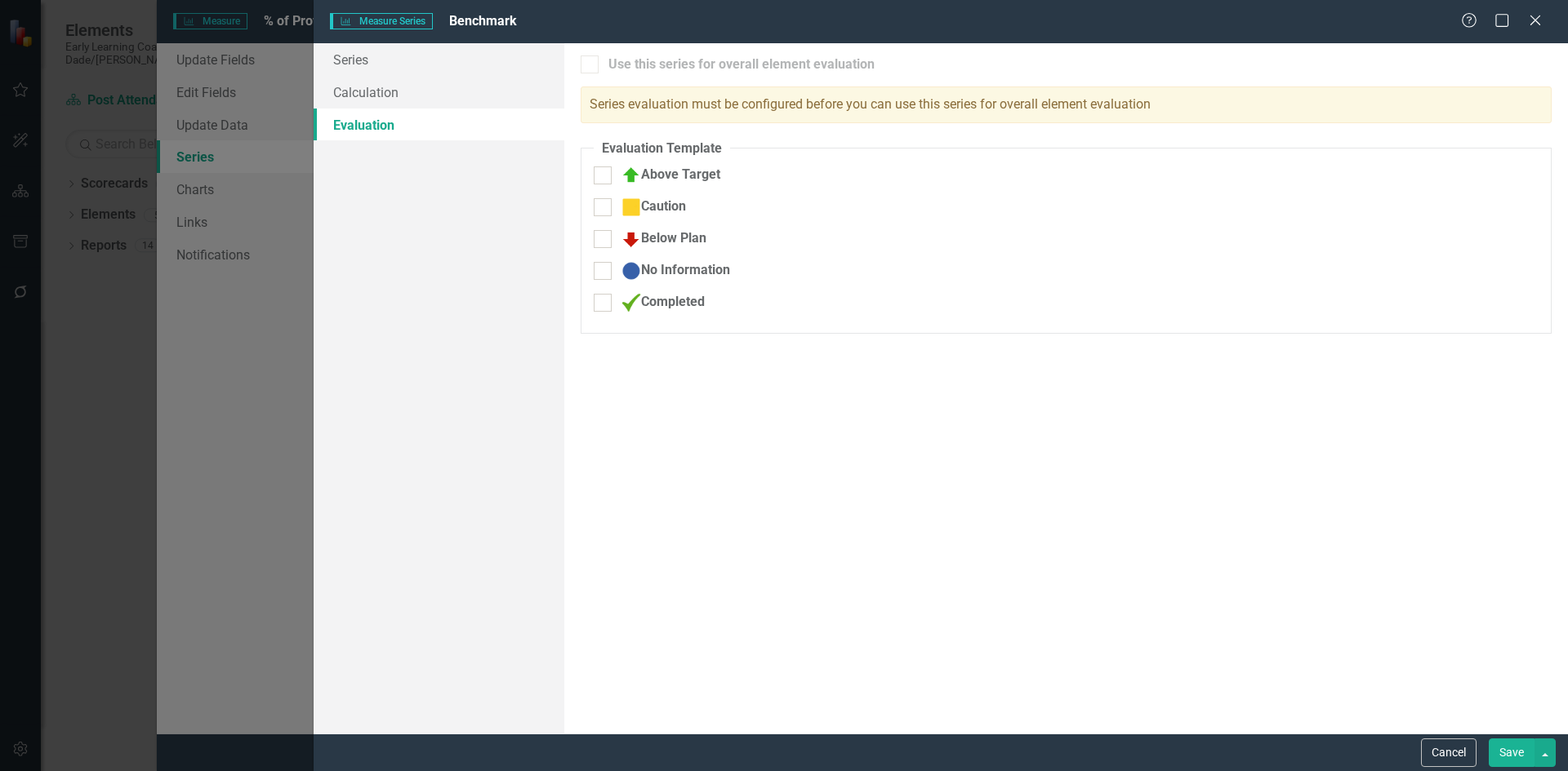
click at [421, 108] on link "Evaluation" at bounding box center [439, 124] width 251 height 33
click at [424, 96] on link "Calculation" at bounding box center [439, 91] width 251 height 33
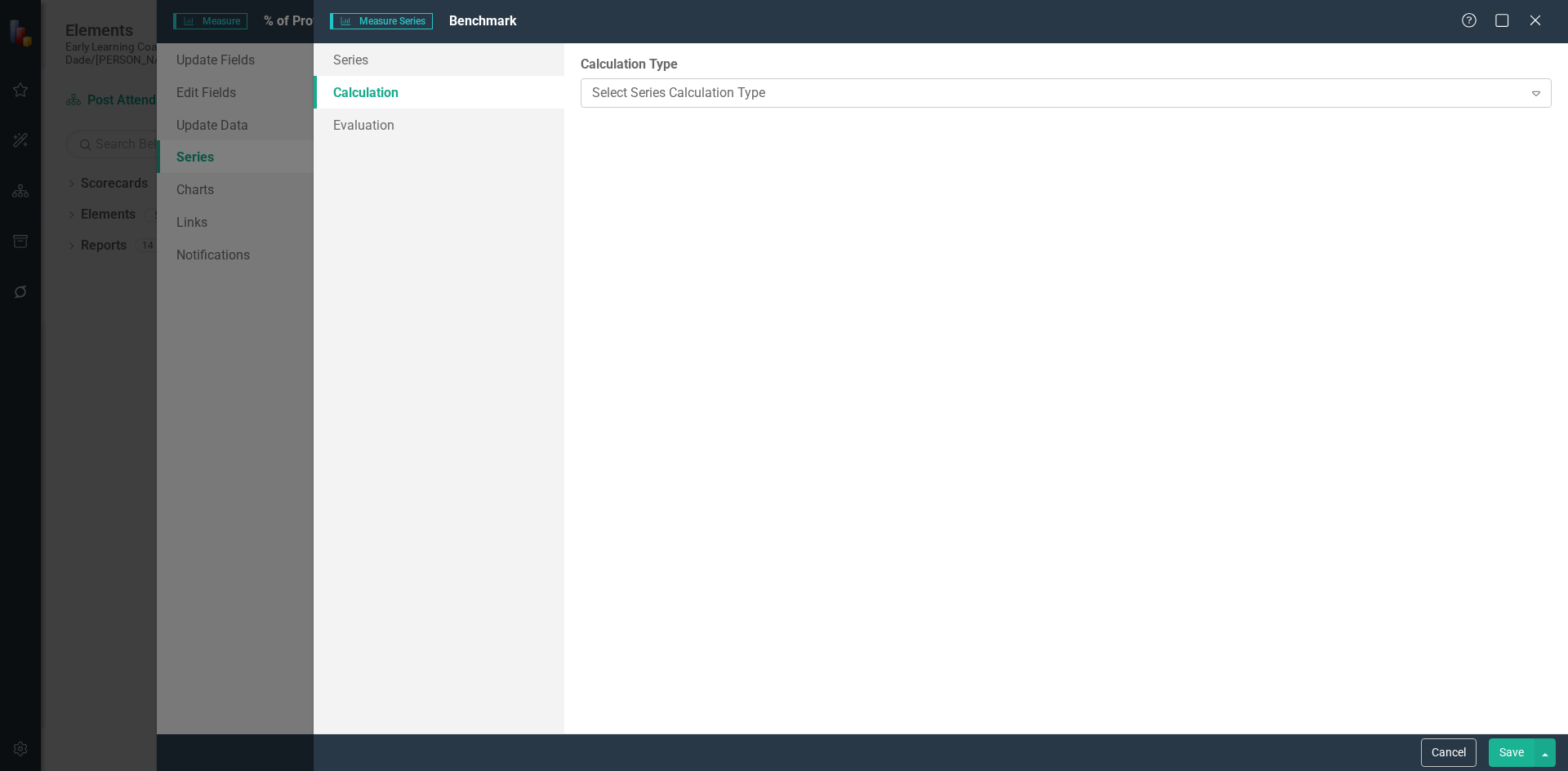
click at [667, 96] on div "Select Series Calculation Type" at bounding box center [1057, 92] width 930 height 18
click at [431, 171] on div "Series Calculation Evaluation" at bounding box center [439, 388] width 251 height 690
click at [1454, 747] on button "Cancel" at bounding box center [1449, 753] width 55 height 29
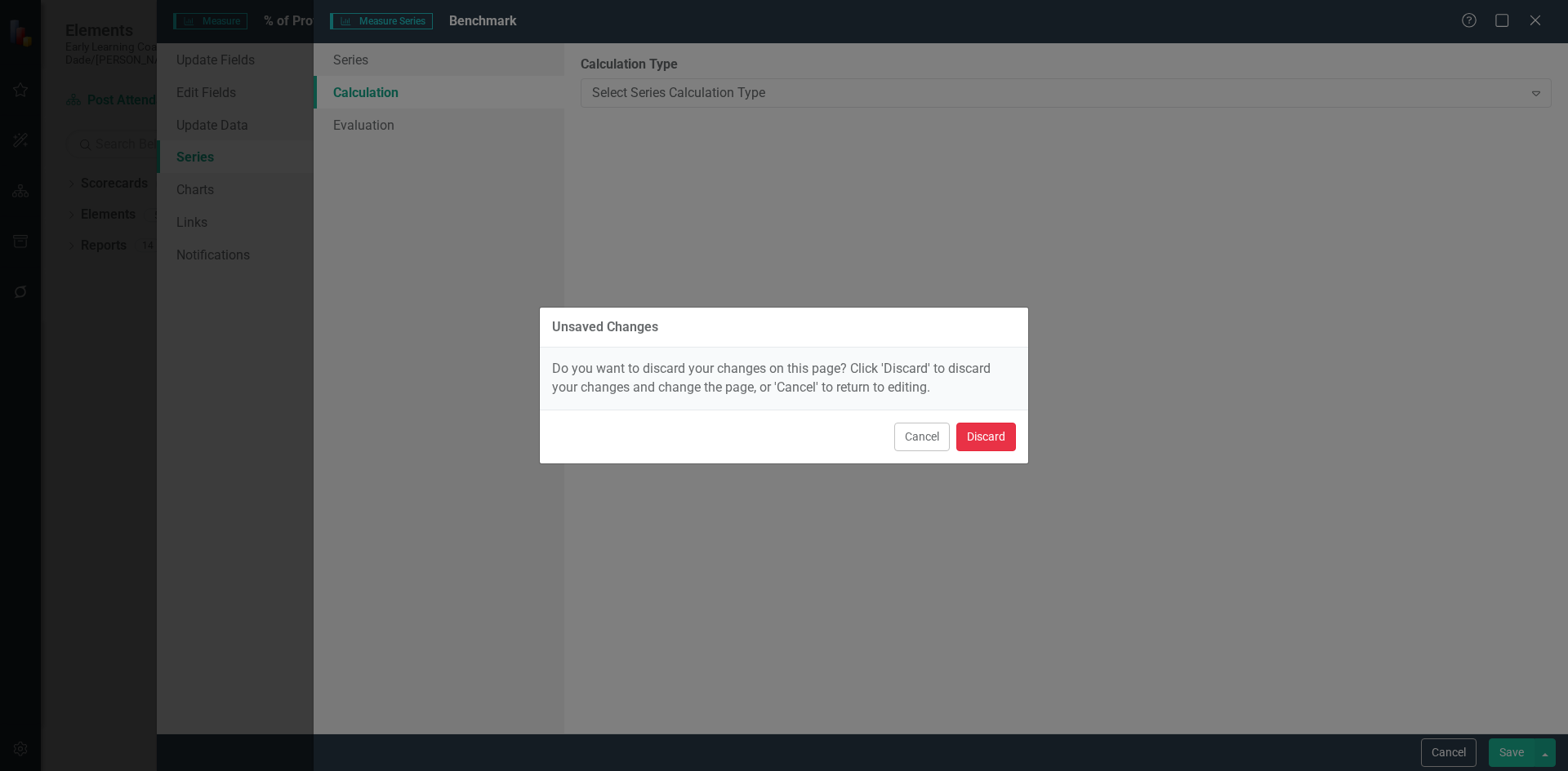
click at [970, 436] on button "Discard" at bounding box center [985, 437] width 60 height 29
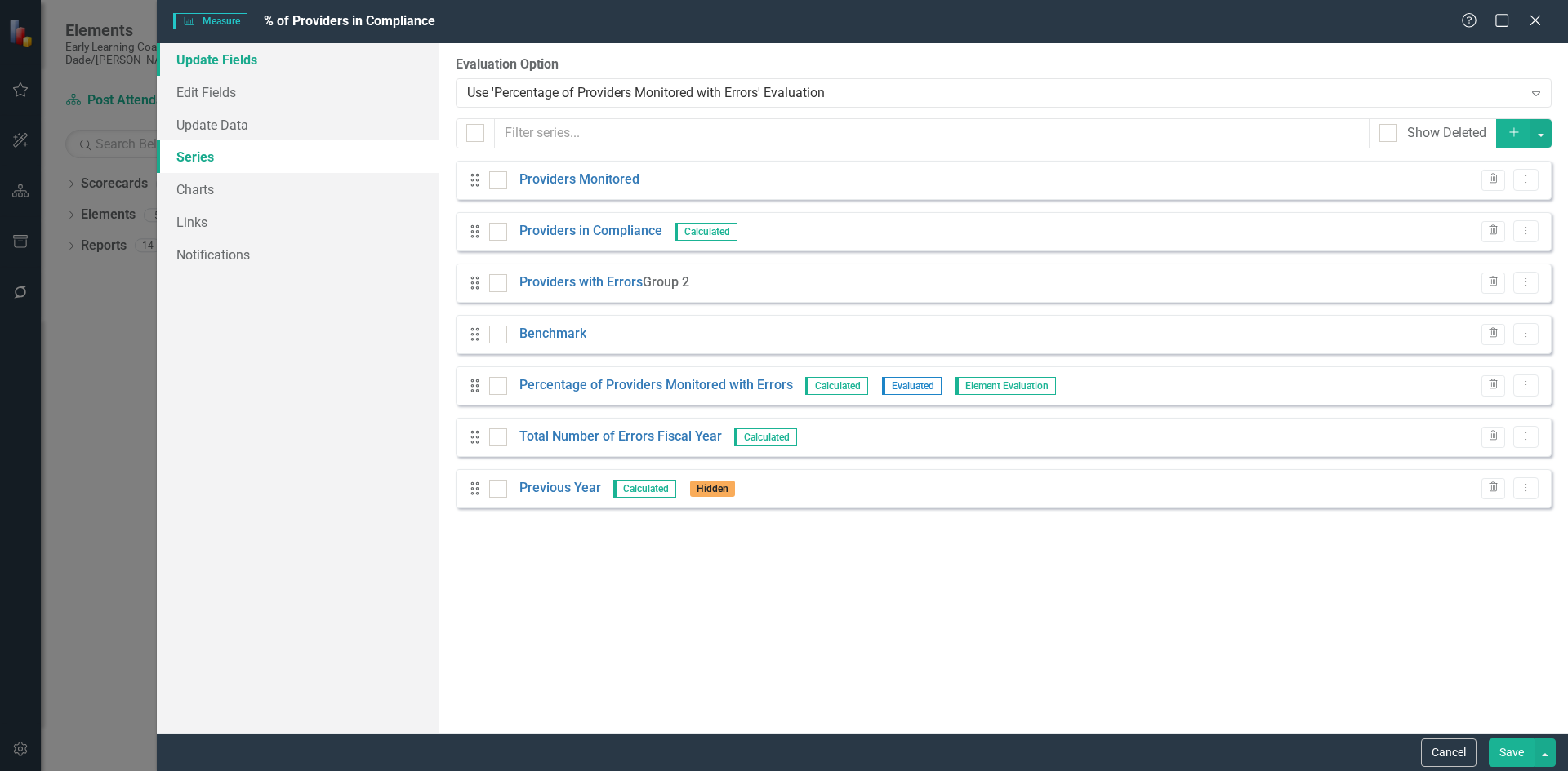
click at [254, 64] on link "Update Fields" at bounding box center [298, 60] width 283 height 33
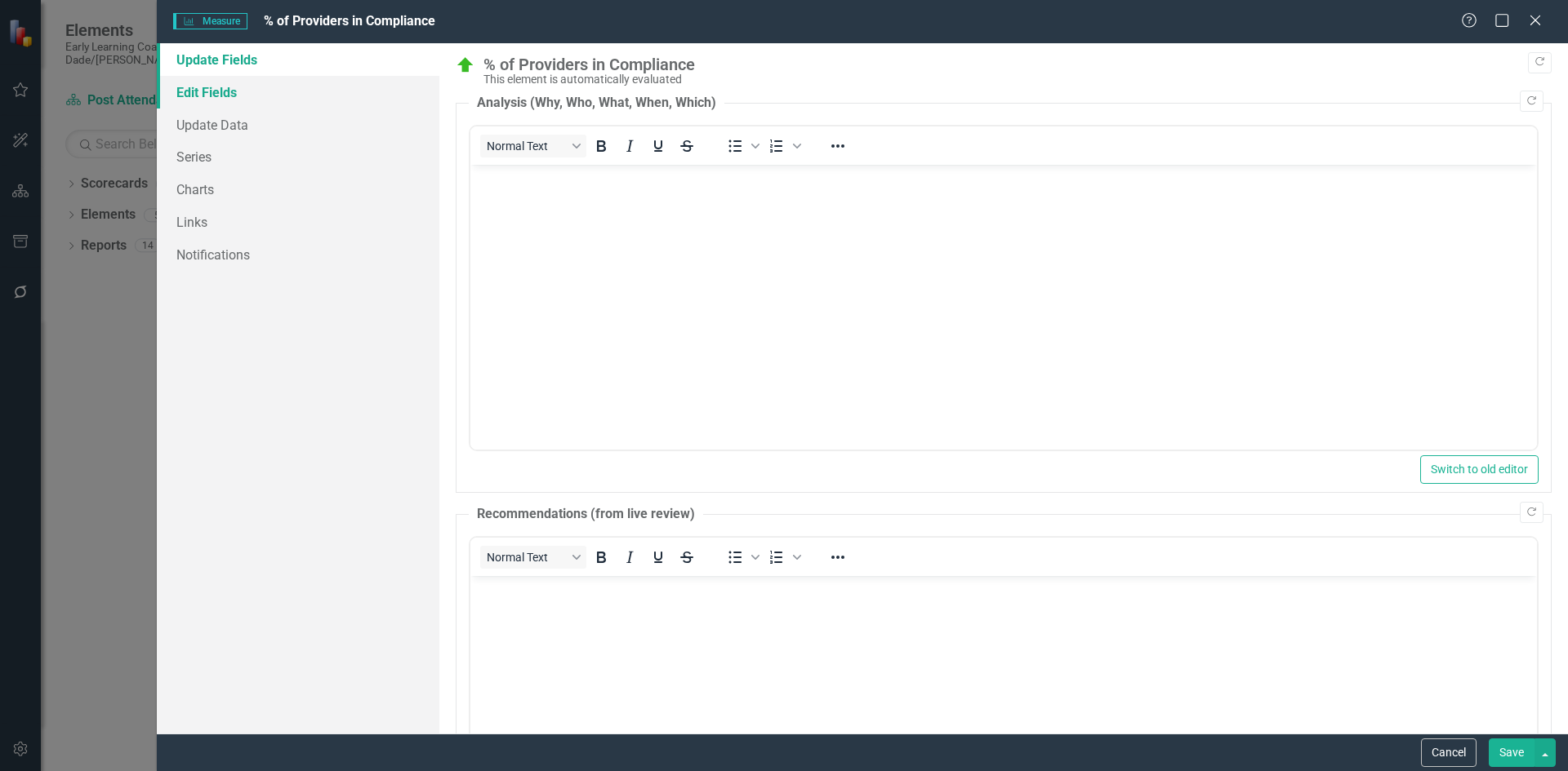
click at [255, 87] on link "Edit Fields" at bounding box center [298, 91] width 283 height 33
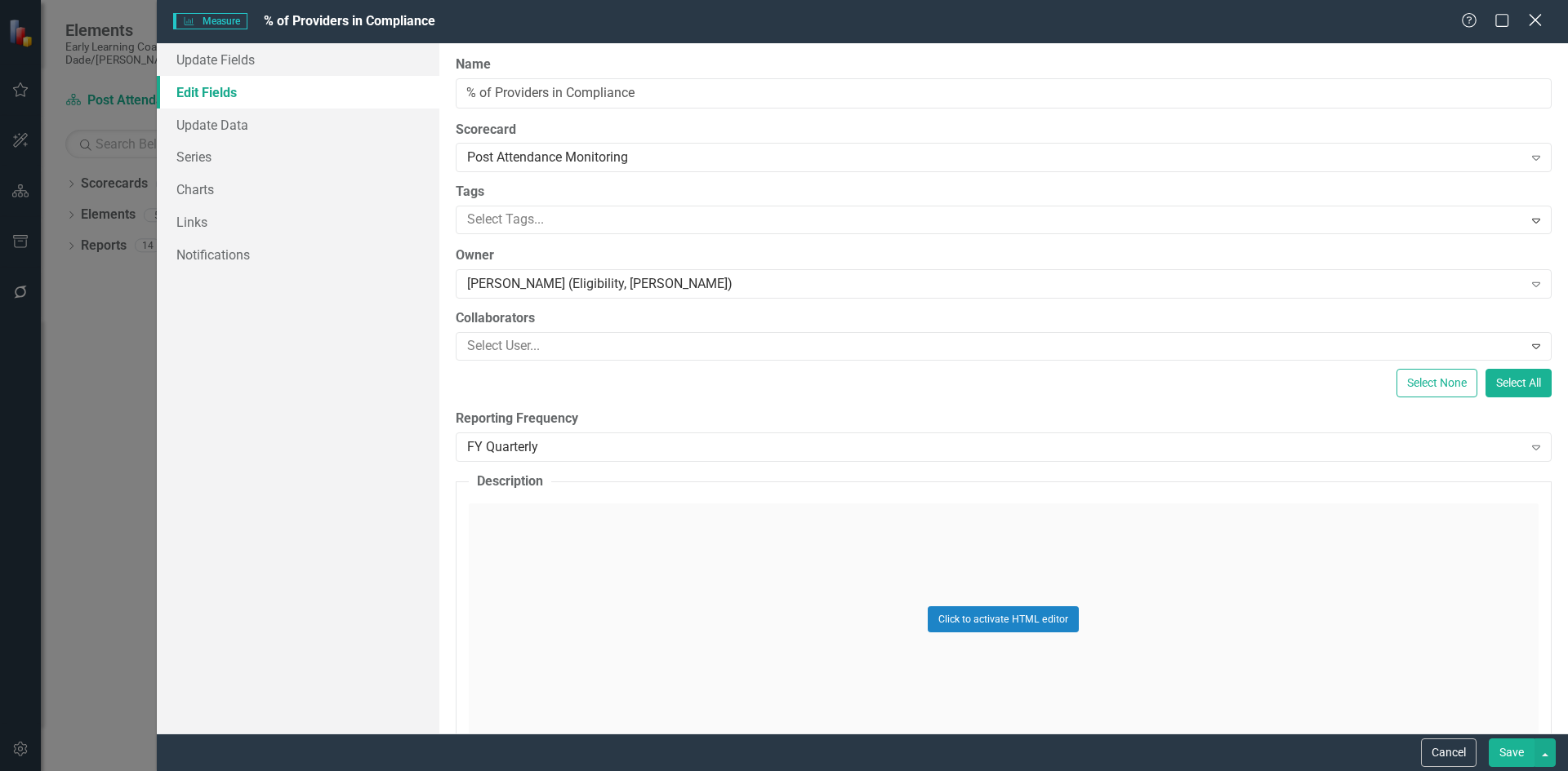
click at [1532, 16] on icon at bounding box center [1534, 20] width 13 height 13
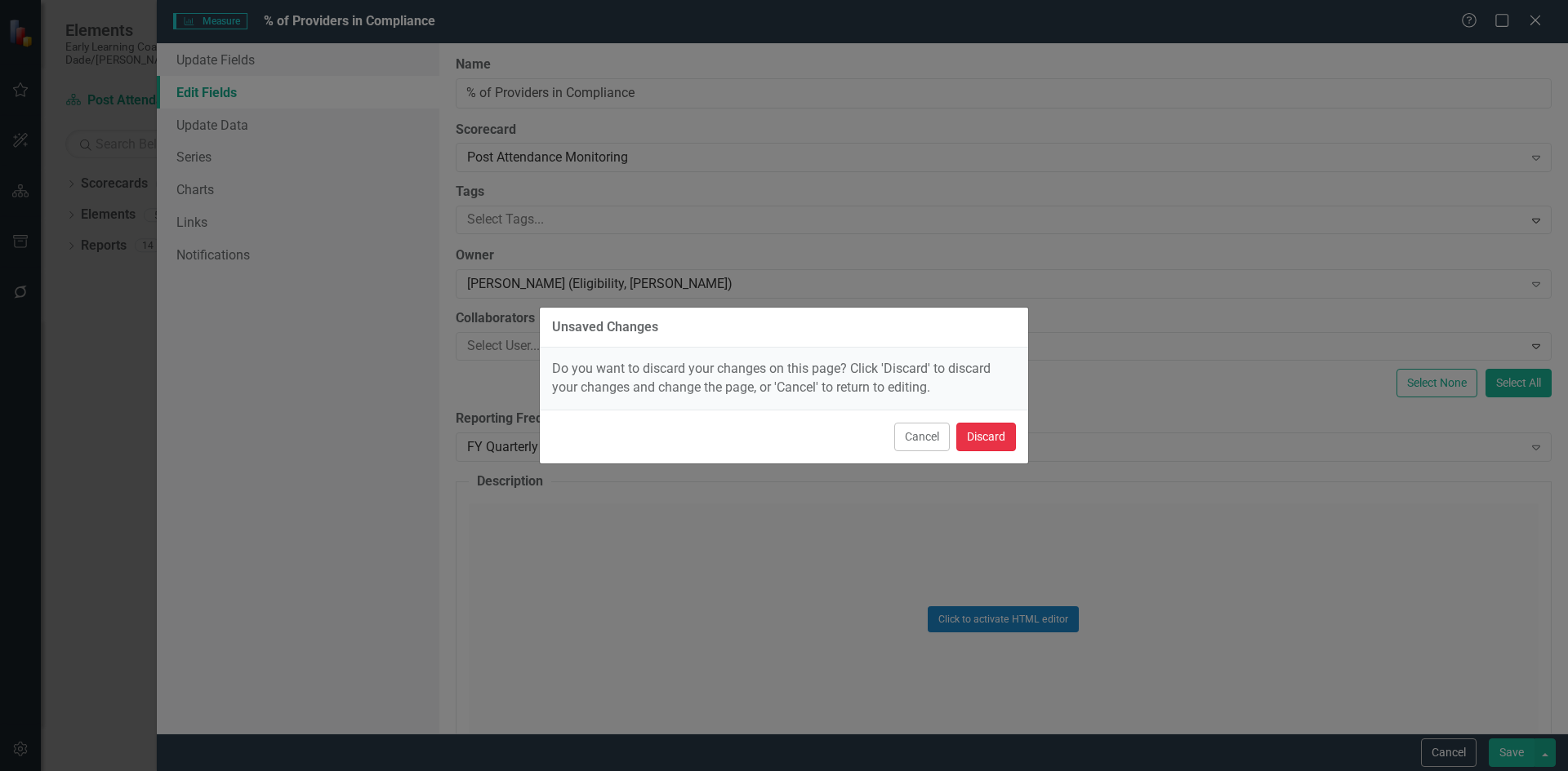
click at [980, 425] on button "Discard" at bounding box center [985, 437] width 60 height 29
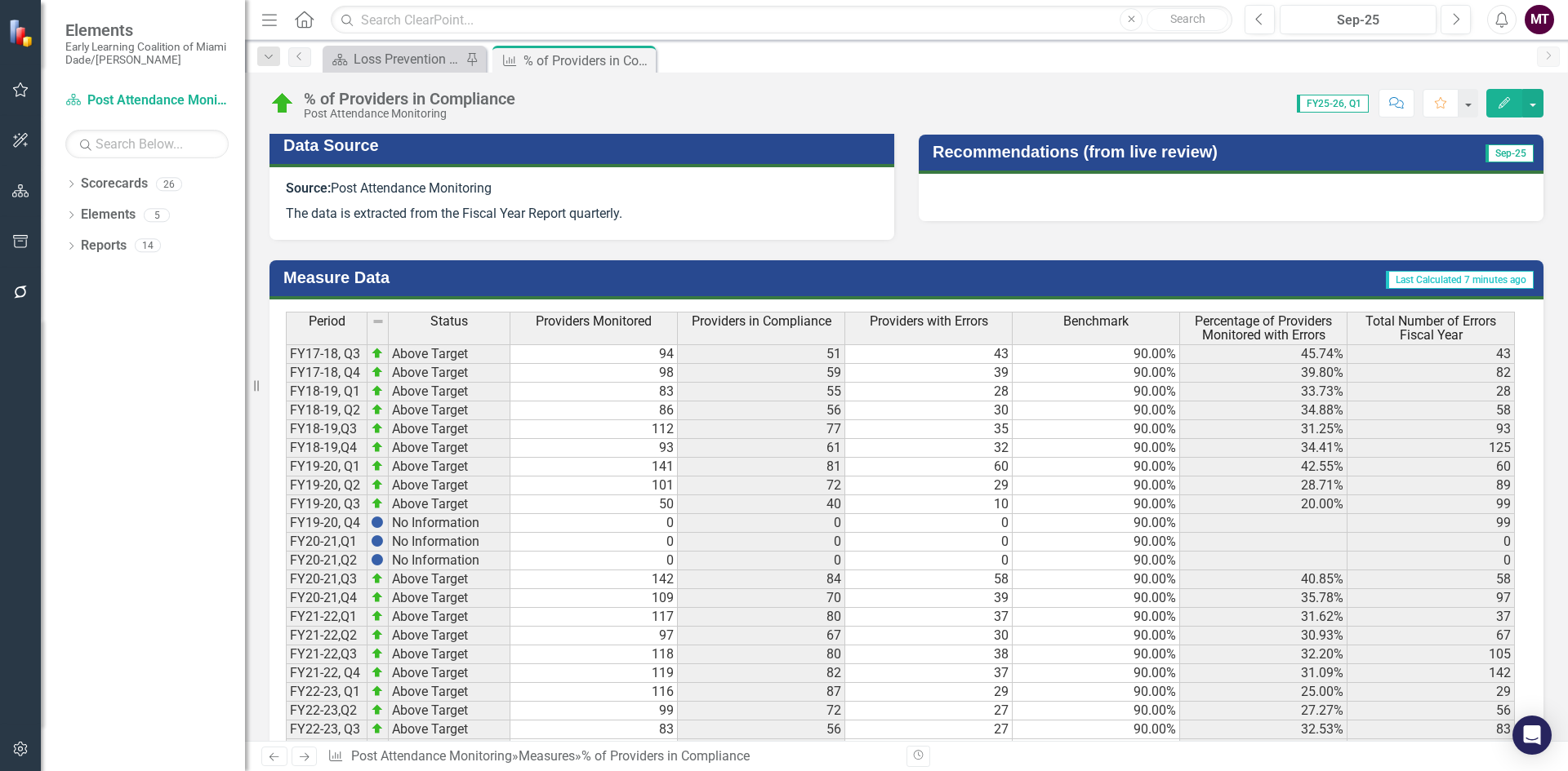
scroll to position [1008, 0]
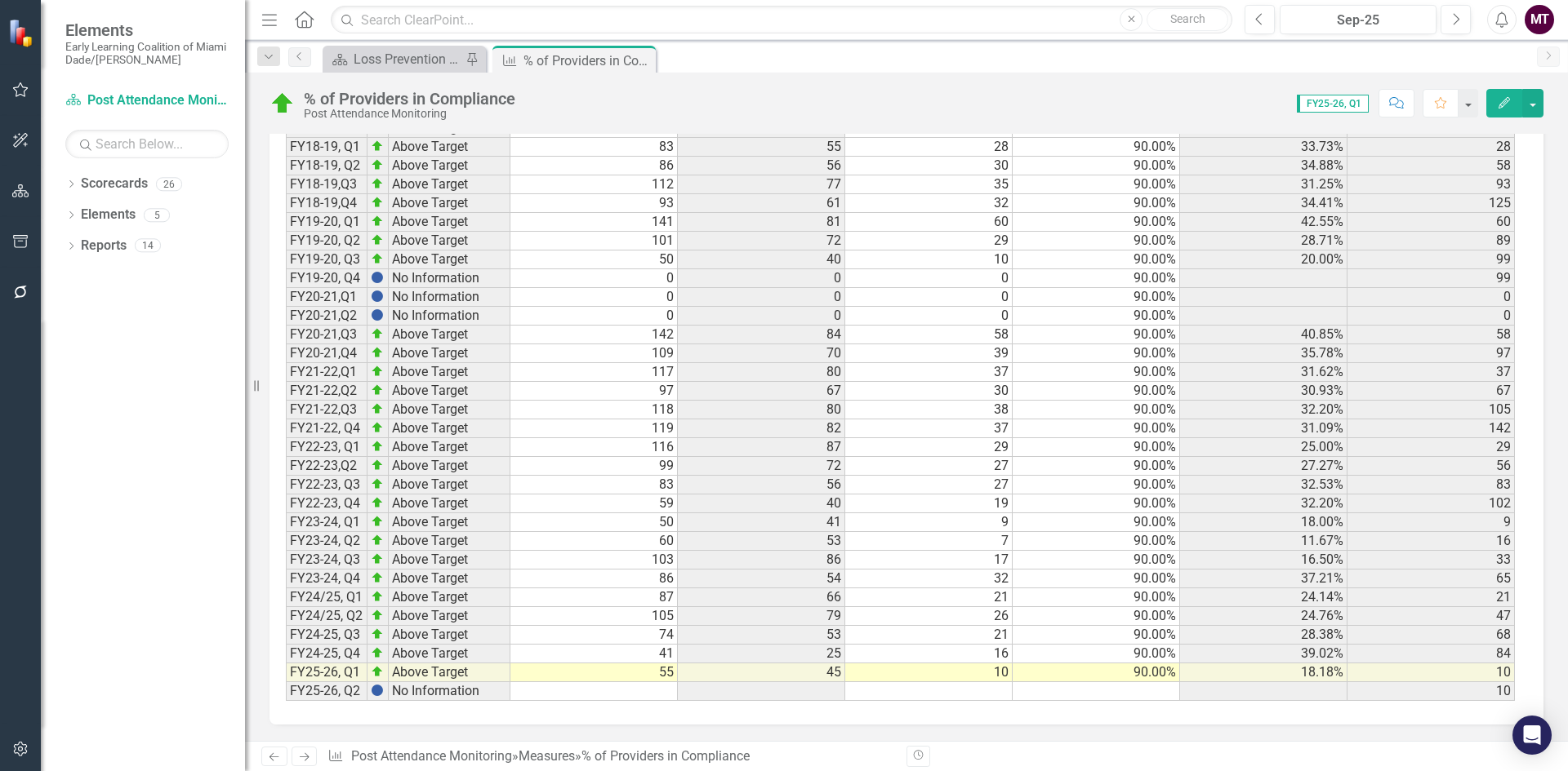
click at [1504, 102] on icon "Edit" at bounding box center [1504, 103] width 15 height 12
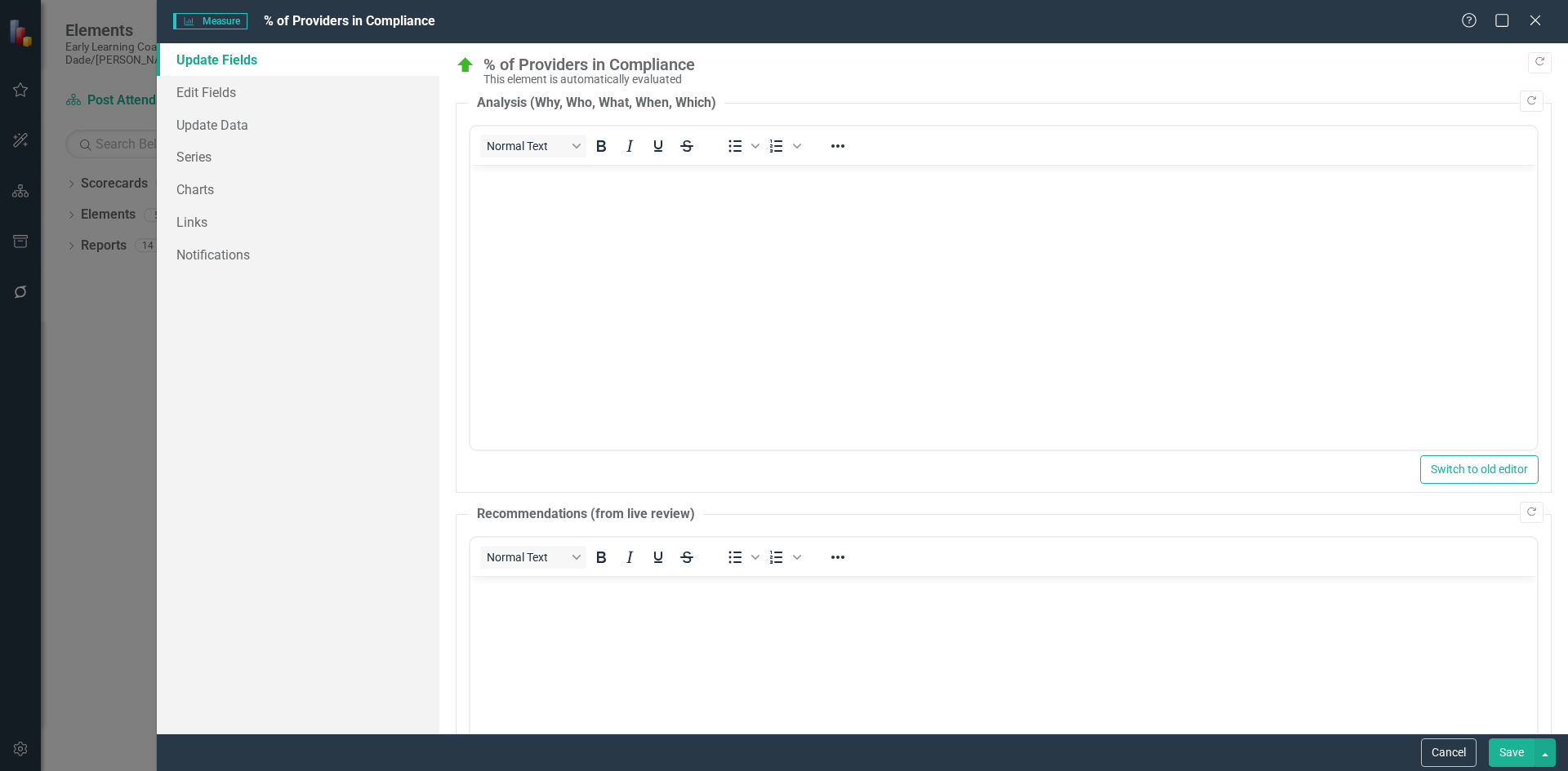
scroll to position [0, 0]
click at [226, 92] on link "Edit Fields" at bounding box center [298, 91] width 283 height 33
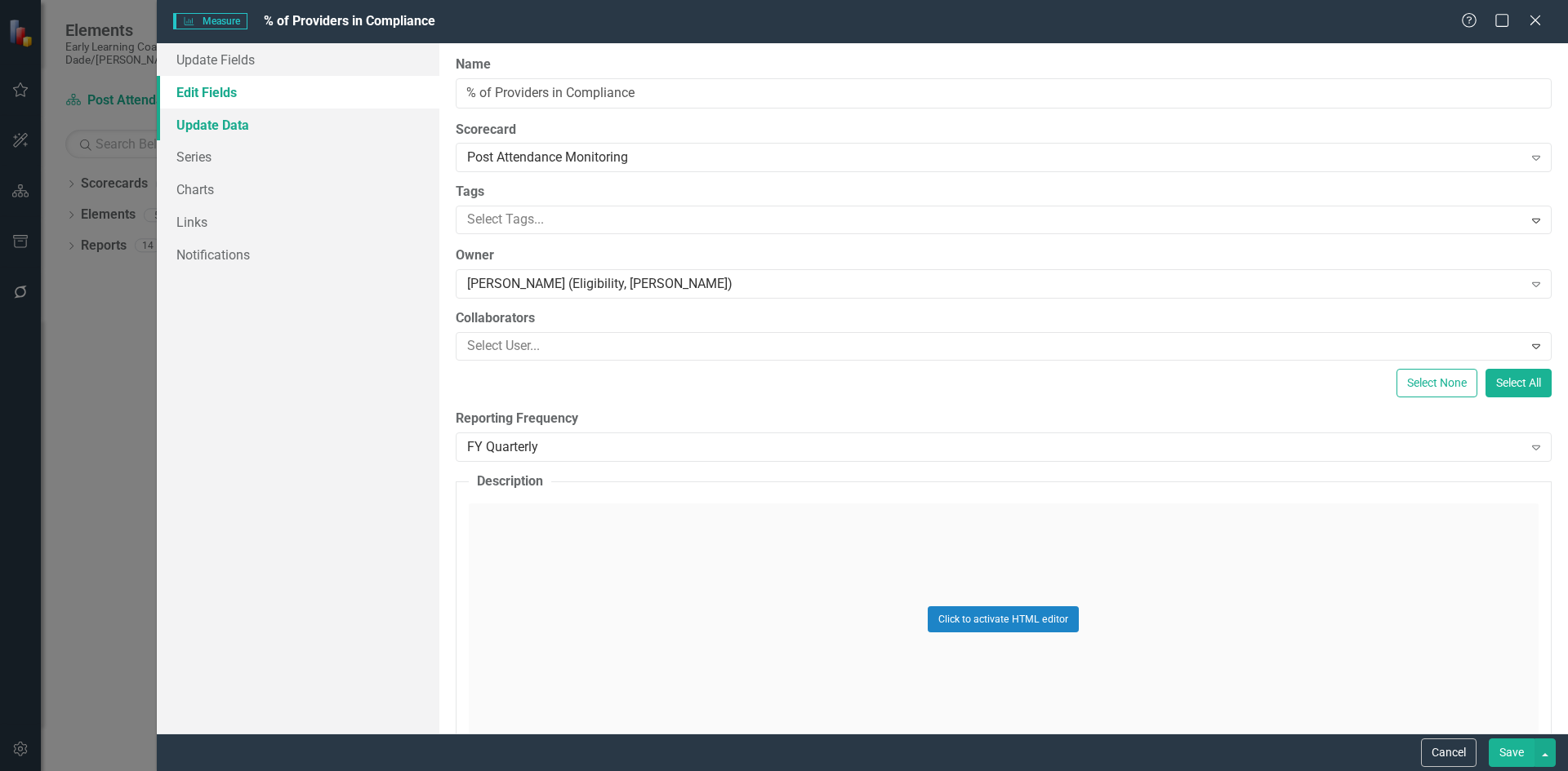
click at [226, 120] on link "Update Data" at bounding box center [298, 124] width 283 height 33
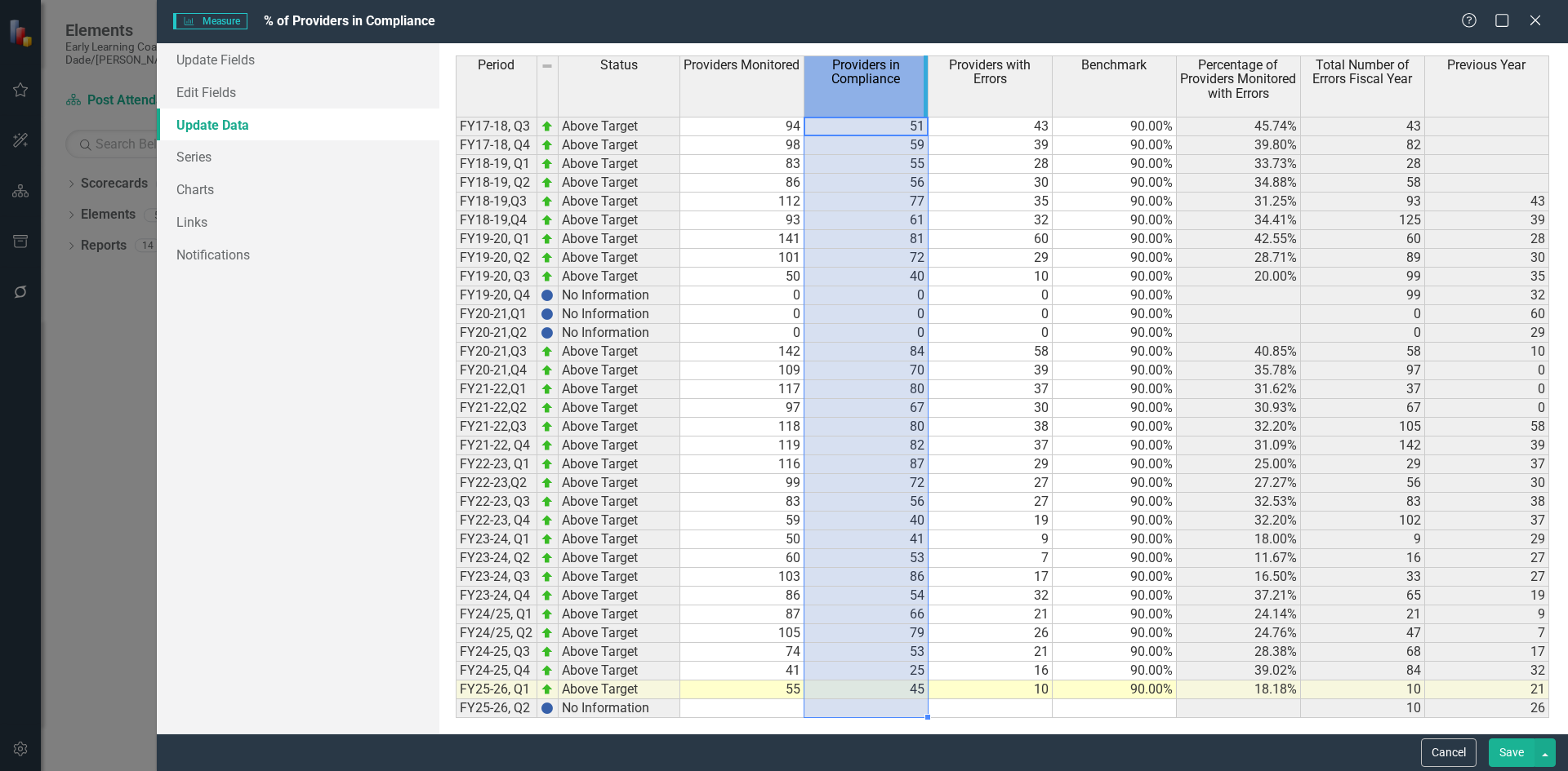
drag, startPoint x: 863, startPoint y: 108, endPoint x: 923, endPoint y: 108, distance: 60.0
click at [923, 108] on div "Period Status Providers Monitored Providers in Compliance Providers with Errors…" at bounding box center [1004, 388] width 1096 height 666
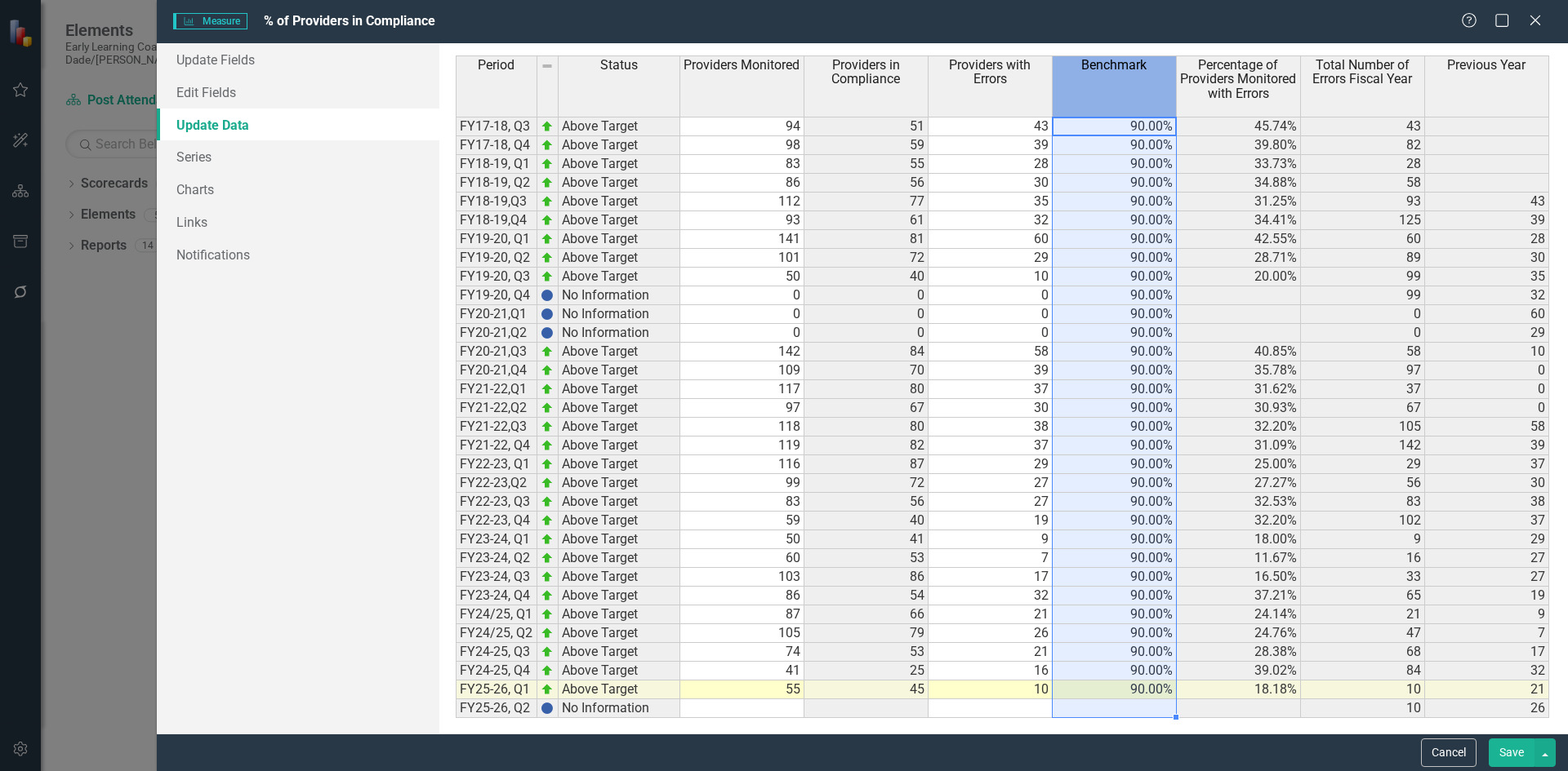
click at [1120, 107] on th "Benchmark" at bounding box center [1115, 86] width 124 height 61
click at [271, 159] on link "Series" at bounding box center [298, 156] width 283 height 33
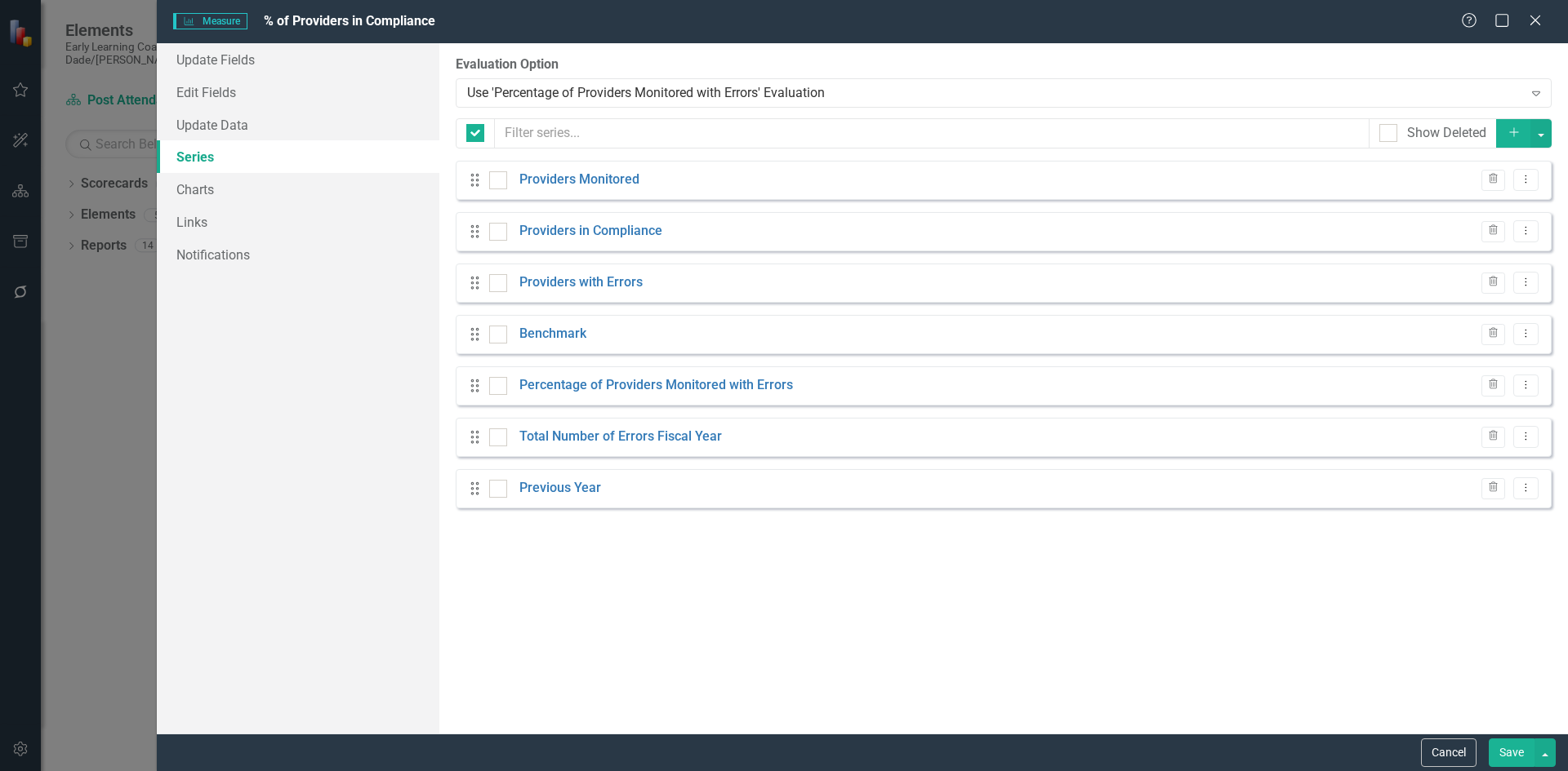
checkbox input "false"
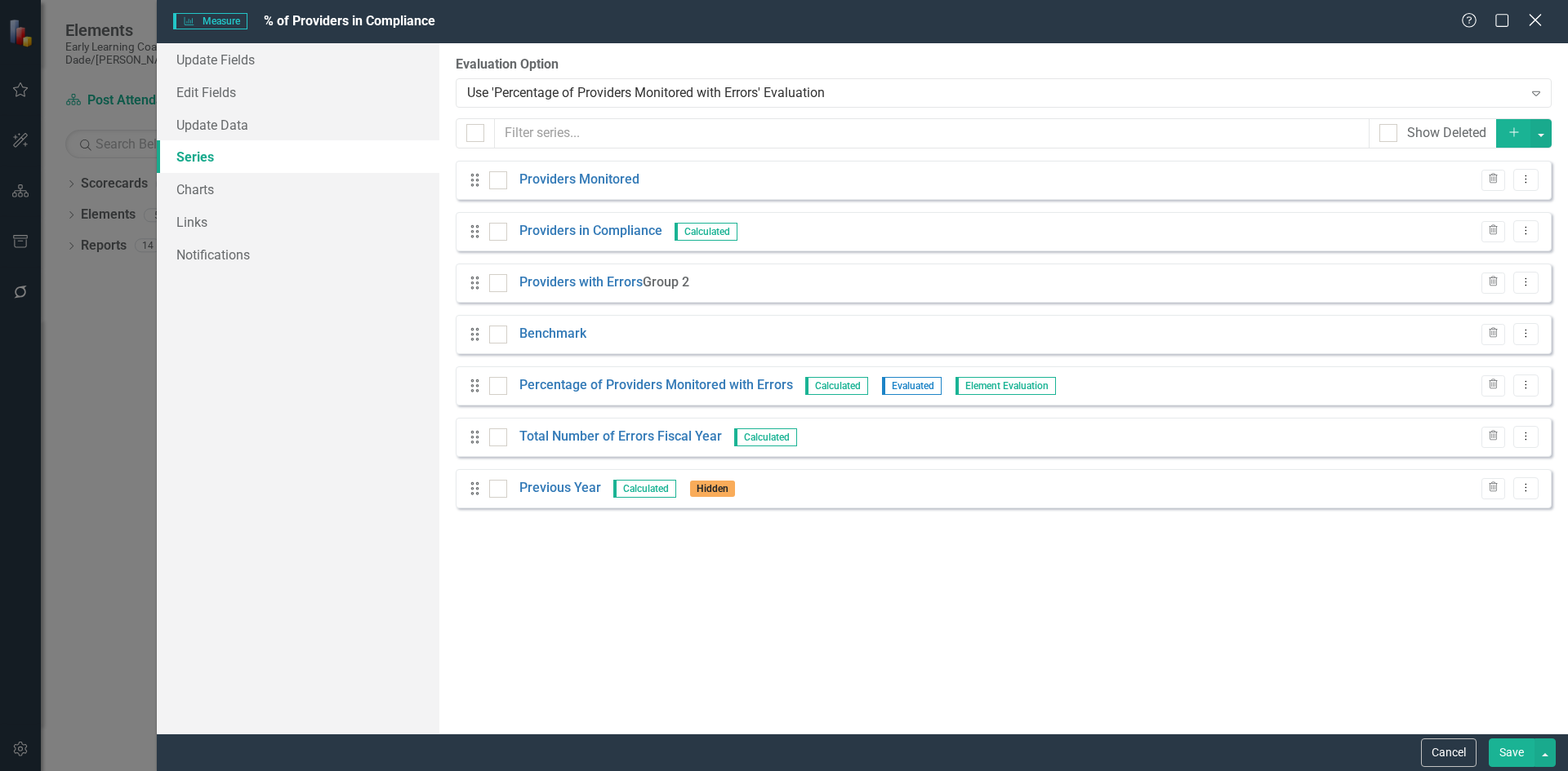
click at [1544, 20] on icon "Close" at bounding box center [1534, 20] width 20 height 15
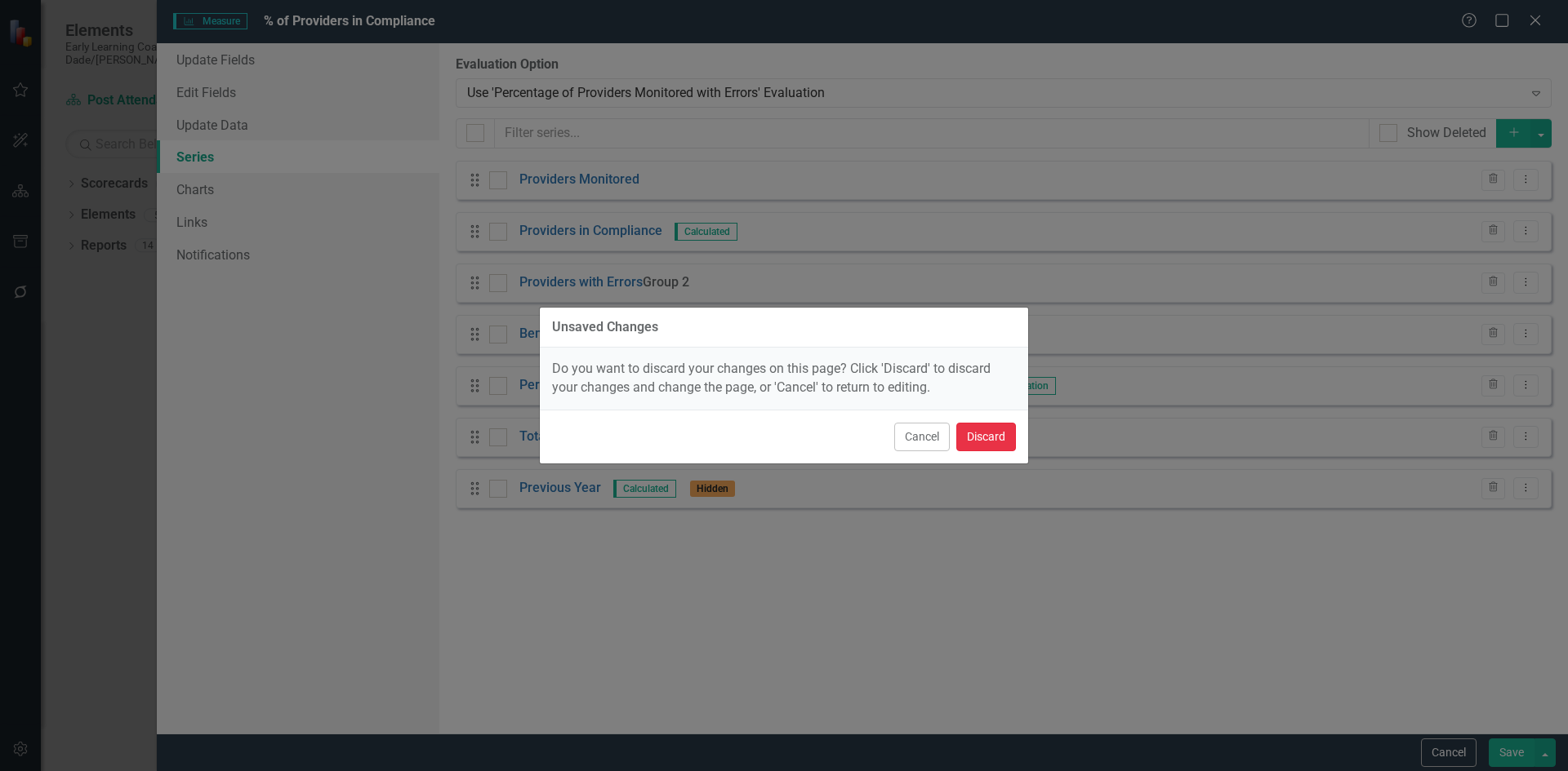
click at [995, 440] on button "Discard" at bounding box center [985, 437] width 60 height 29
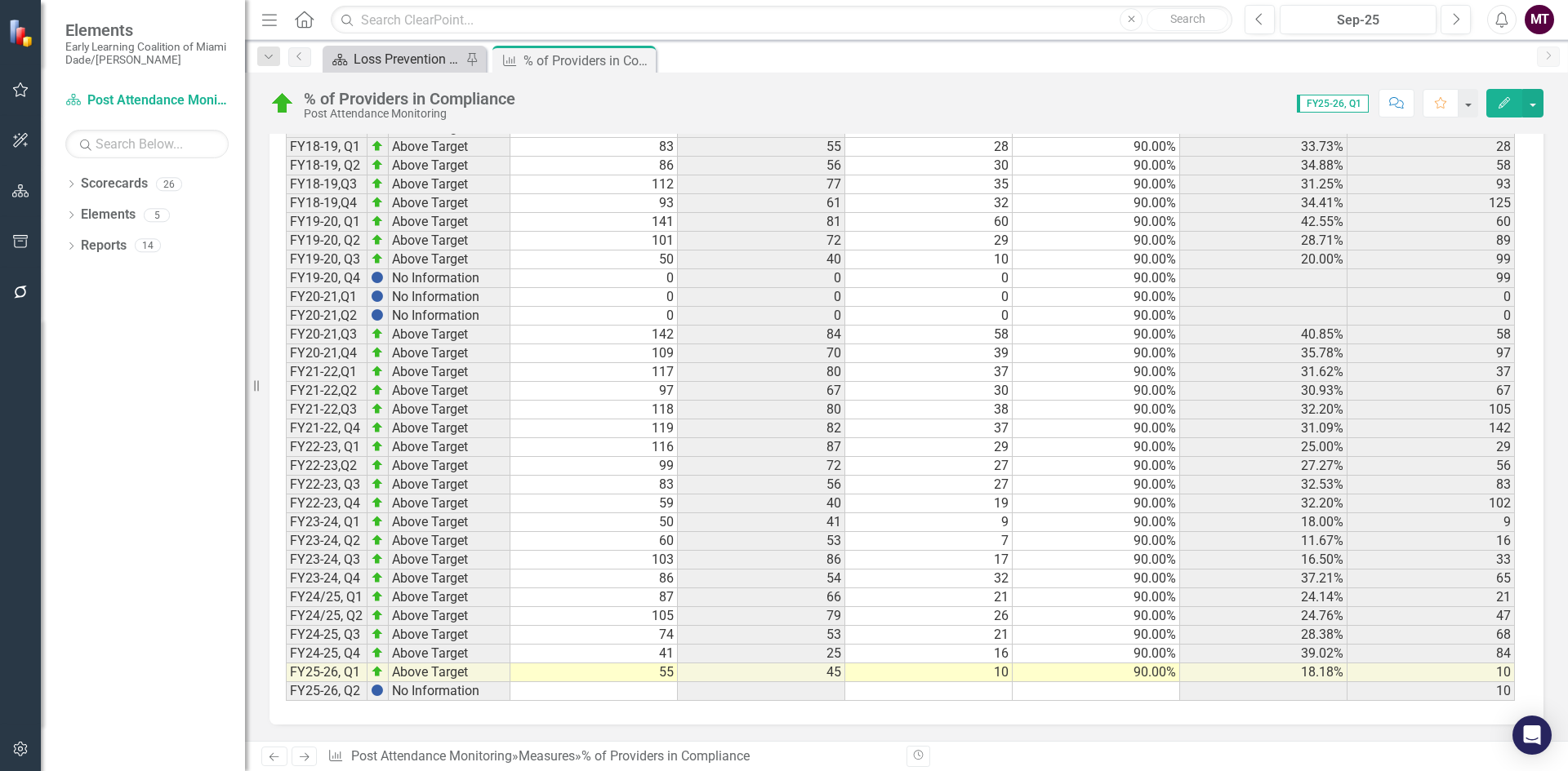
click at [386, 55] on div "Loss Prevention Attendance Monitoring Dashboard" at bounding box center [407, 59] width 107 height 20
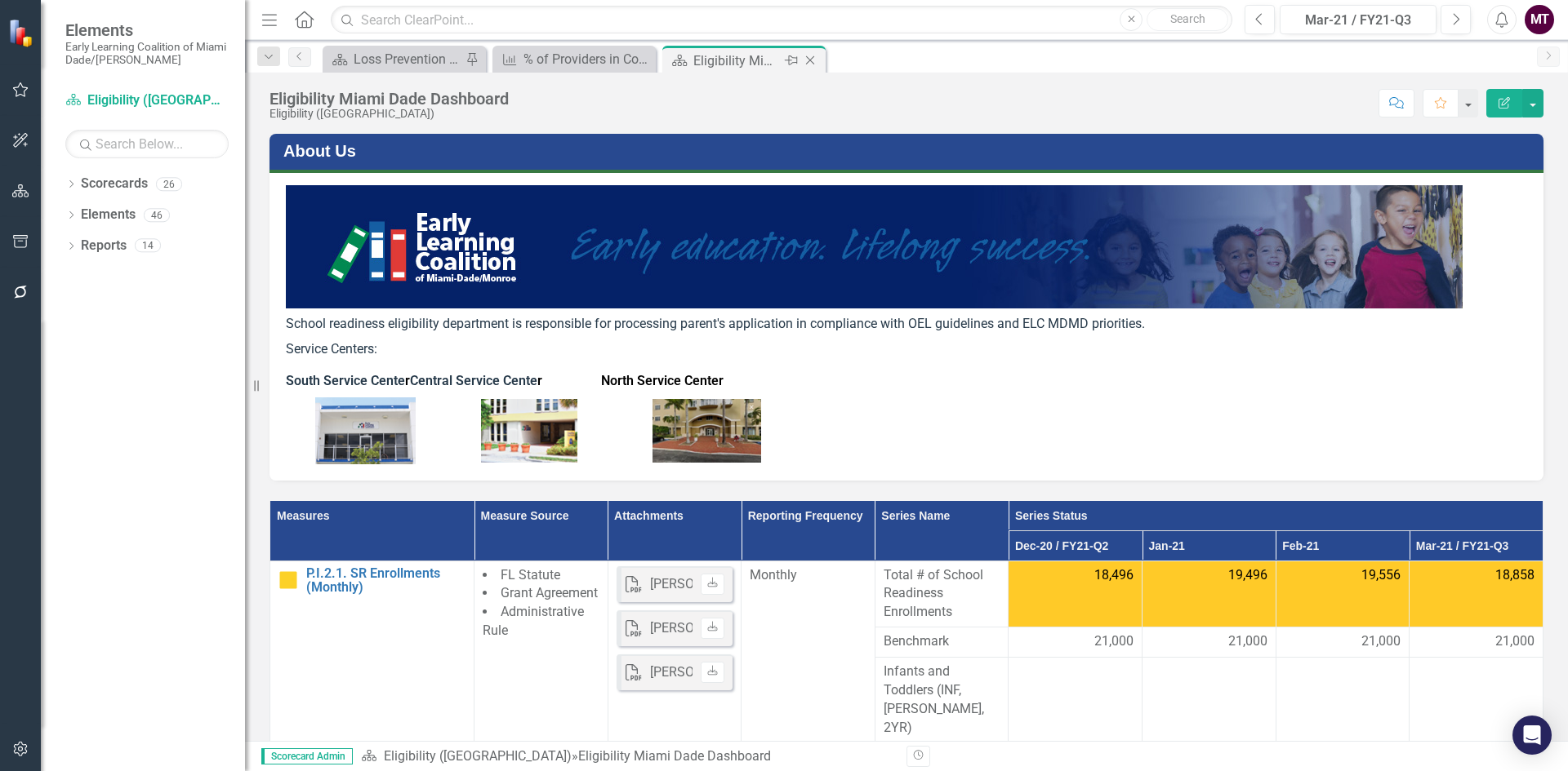
click at [808, 60] on icon "Close" at bounding box center [809, 60] width 16 height 13
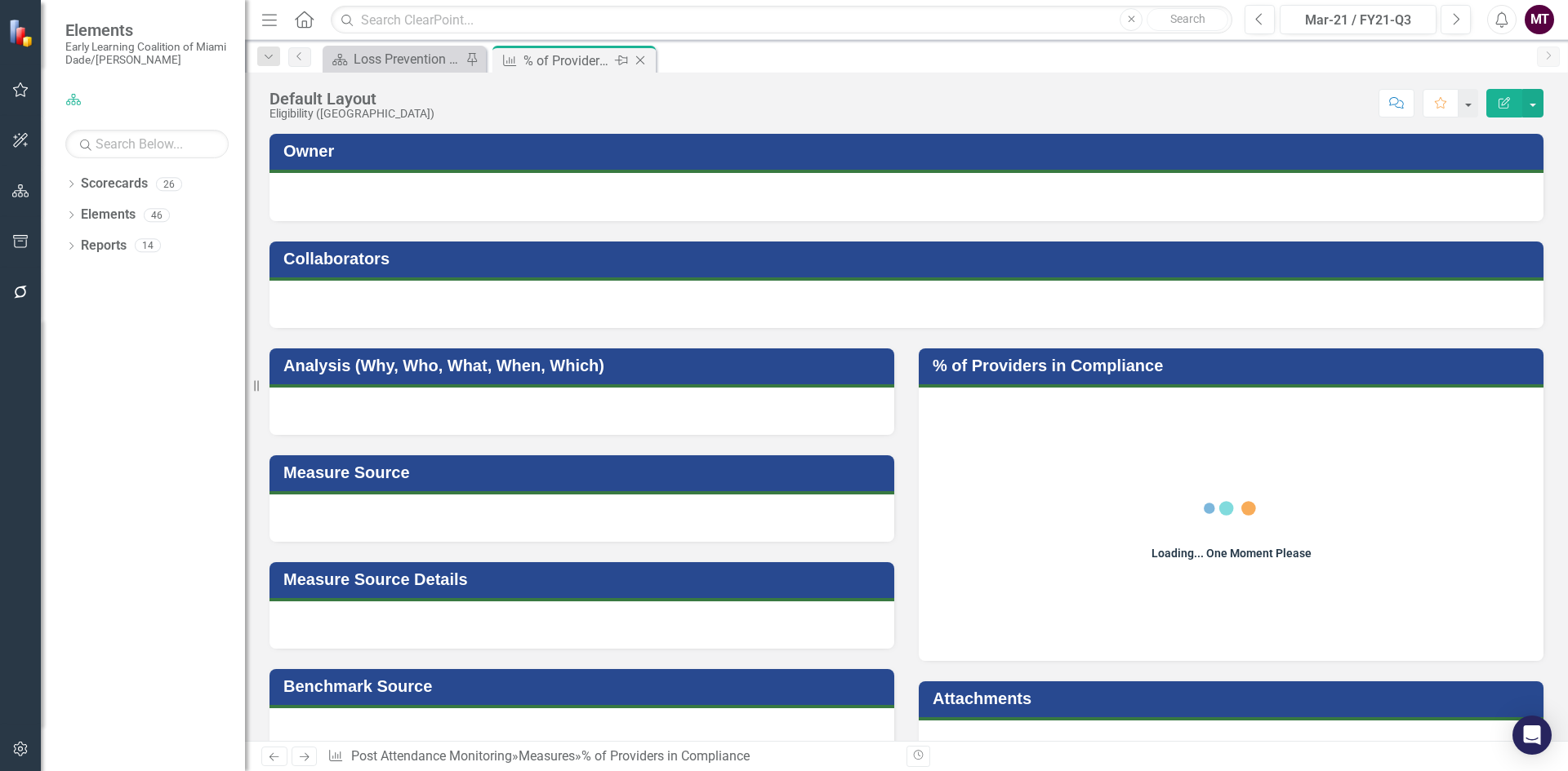
click at [567, 51] on div "% of Providers in Compliance" at bounding box center [567, 60] width 87 height 20
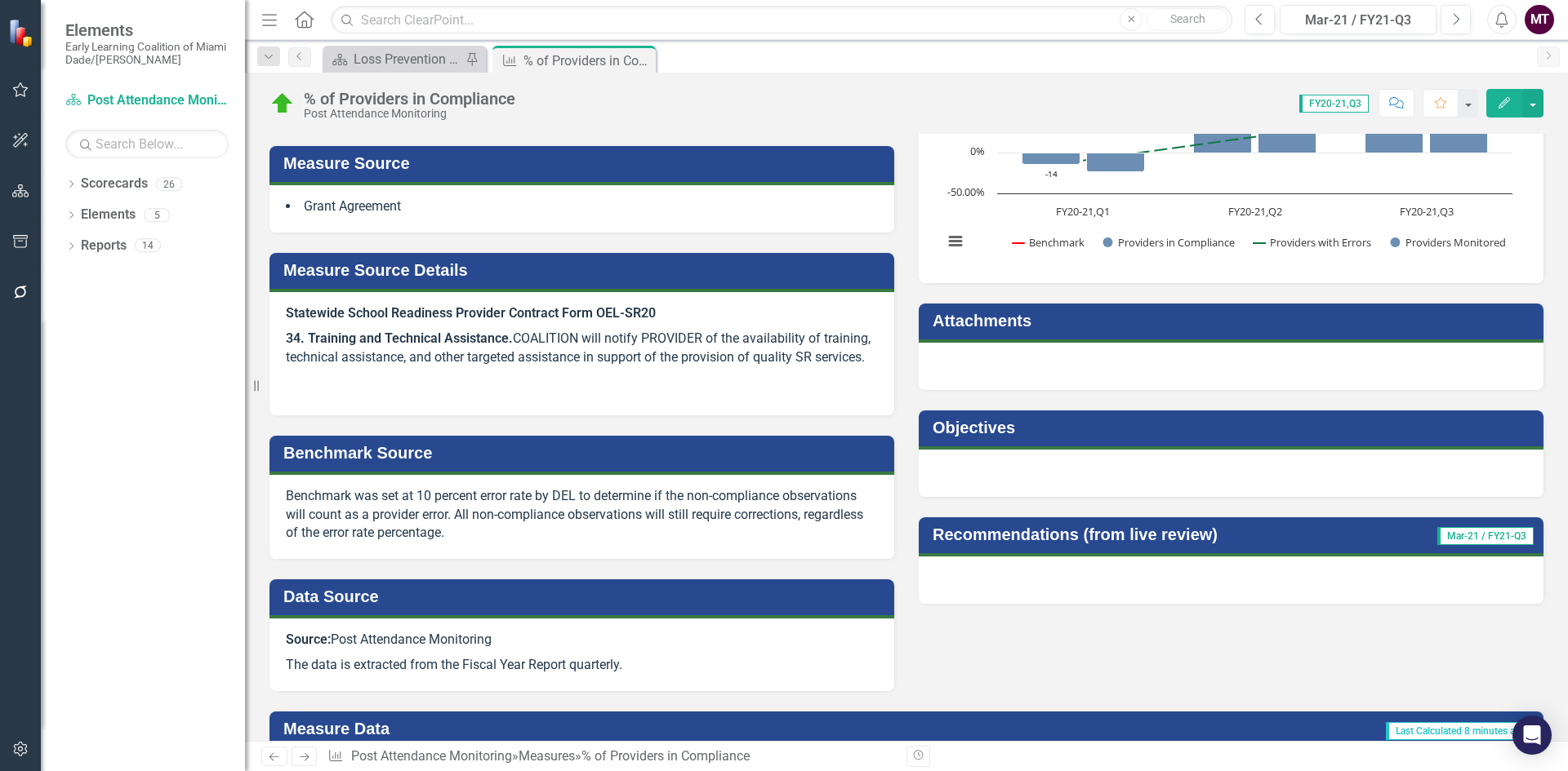
scroll to position [653, 0]
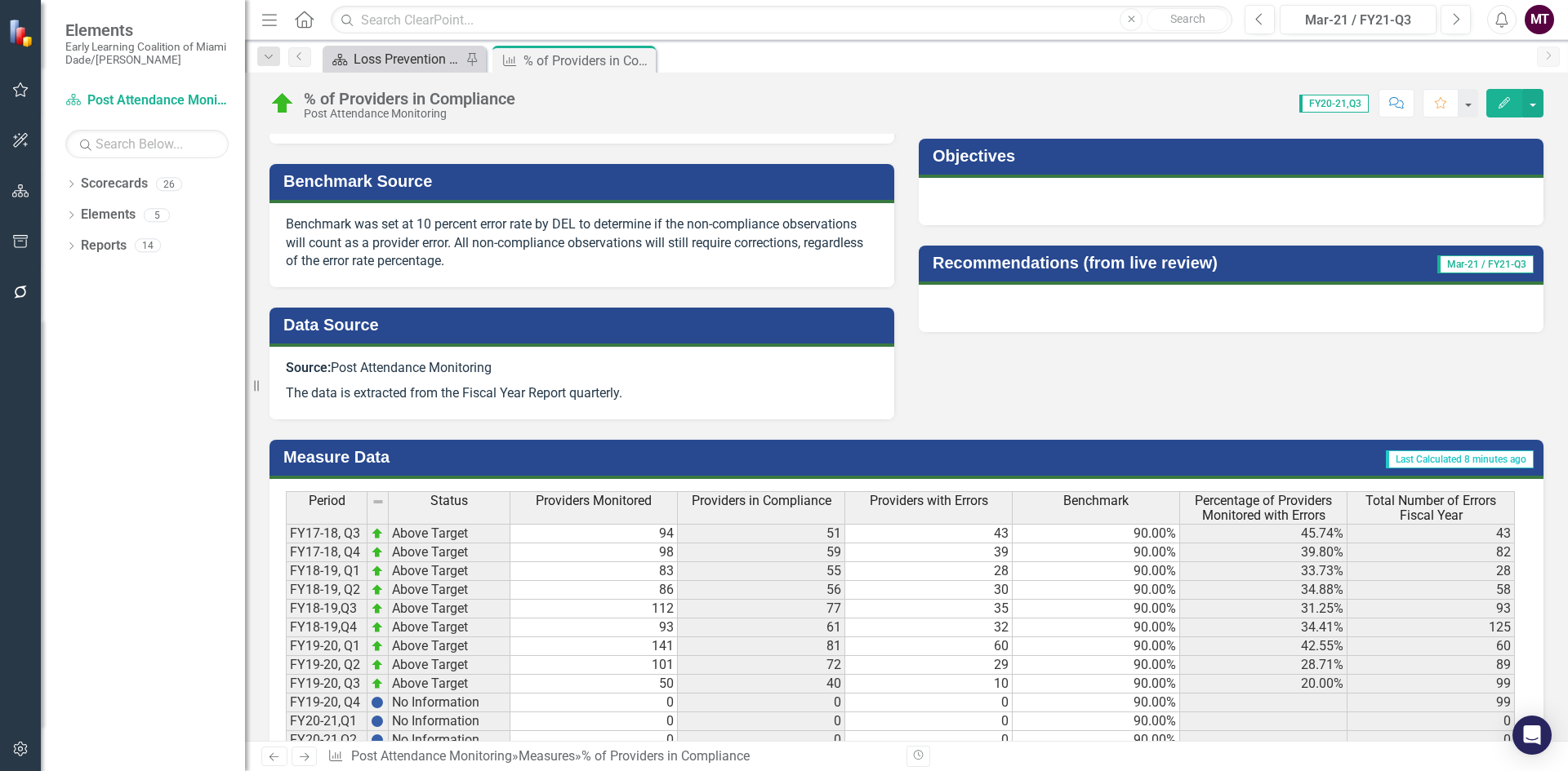
click at [414, 51] on div "Loss Prevention Attendance Monitoring Dashboard" at bounding box center [407, 59] width 107 height 20
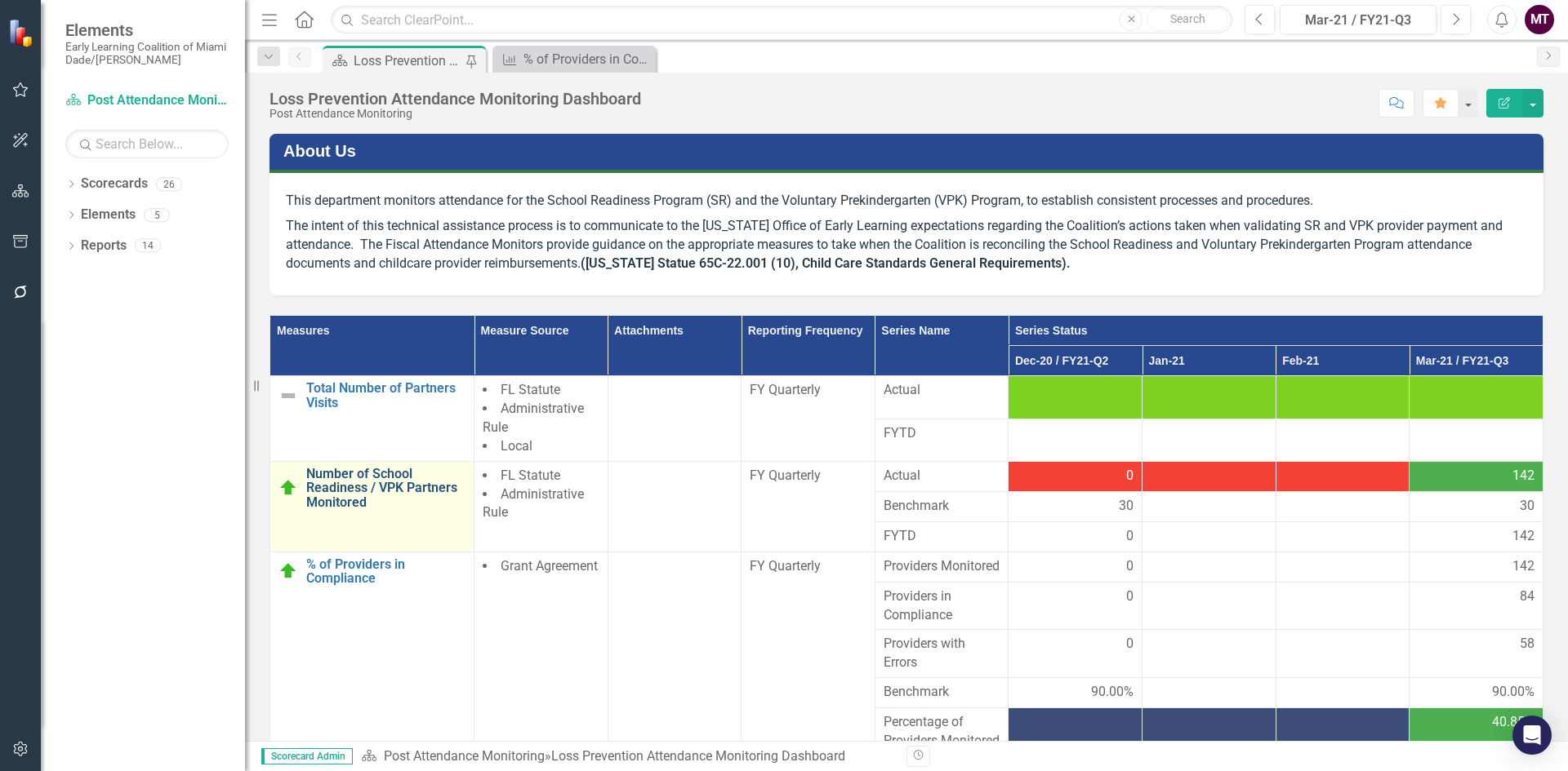
click at [354, 488] on link "Number of School Readiness / VPK Partners Monitored" at bounding box center [386, 488] width 159 height 44
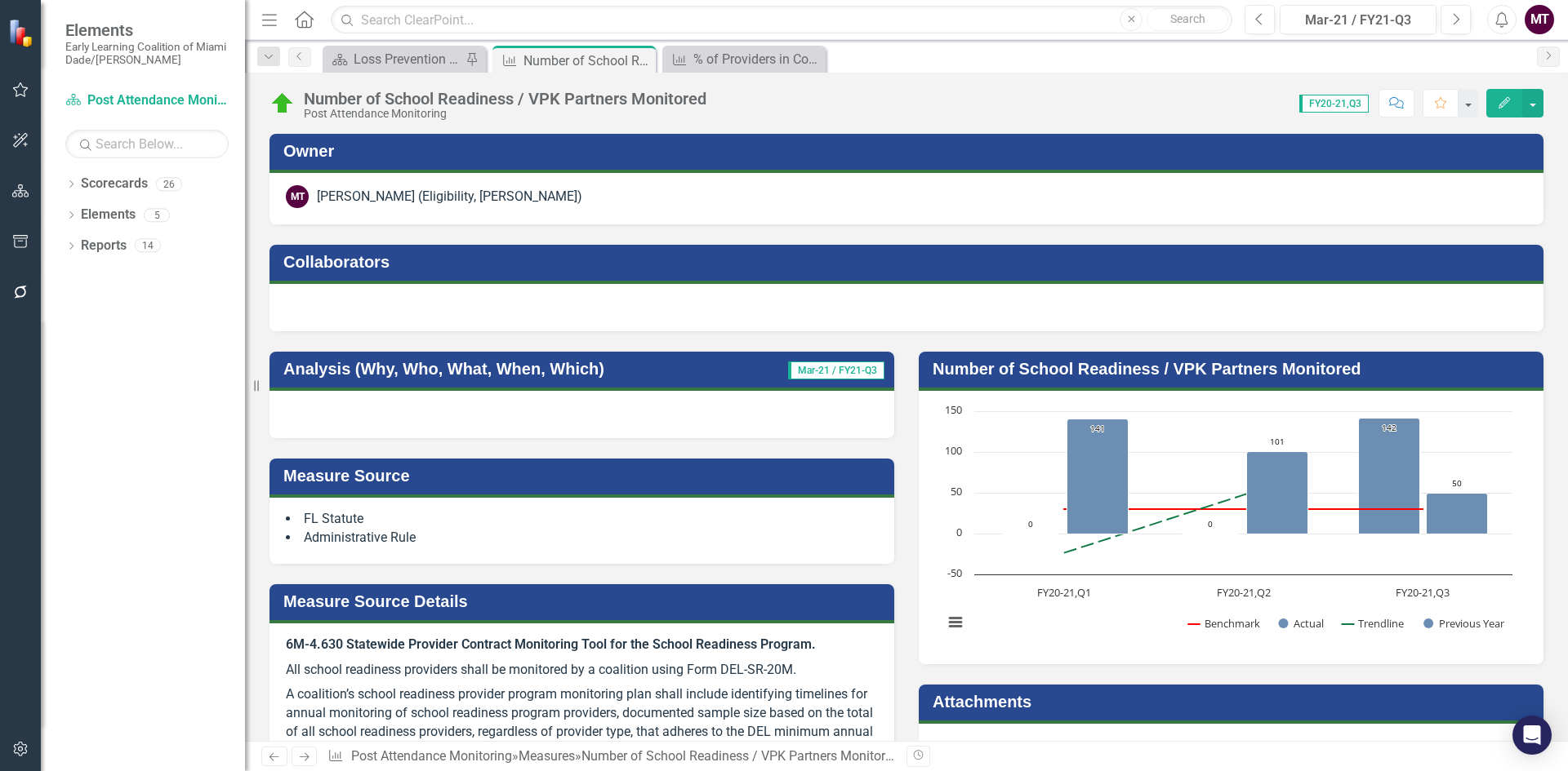
click at [1508, 111] on button "Edit" at bounding box center [1504, 103] width 36 height 29
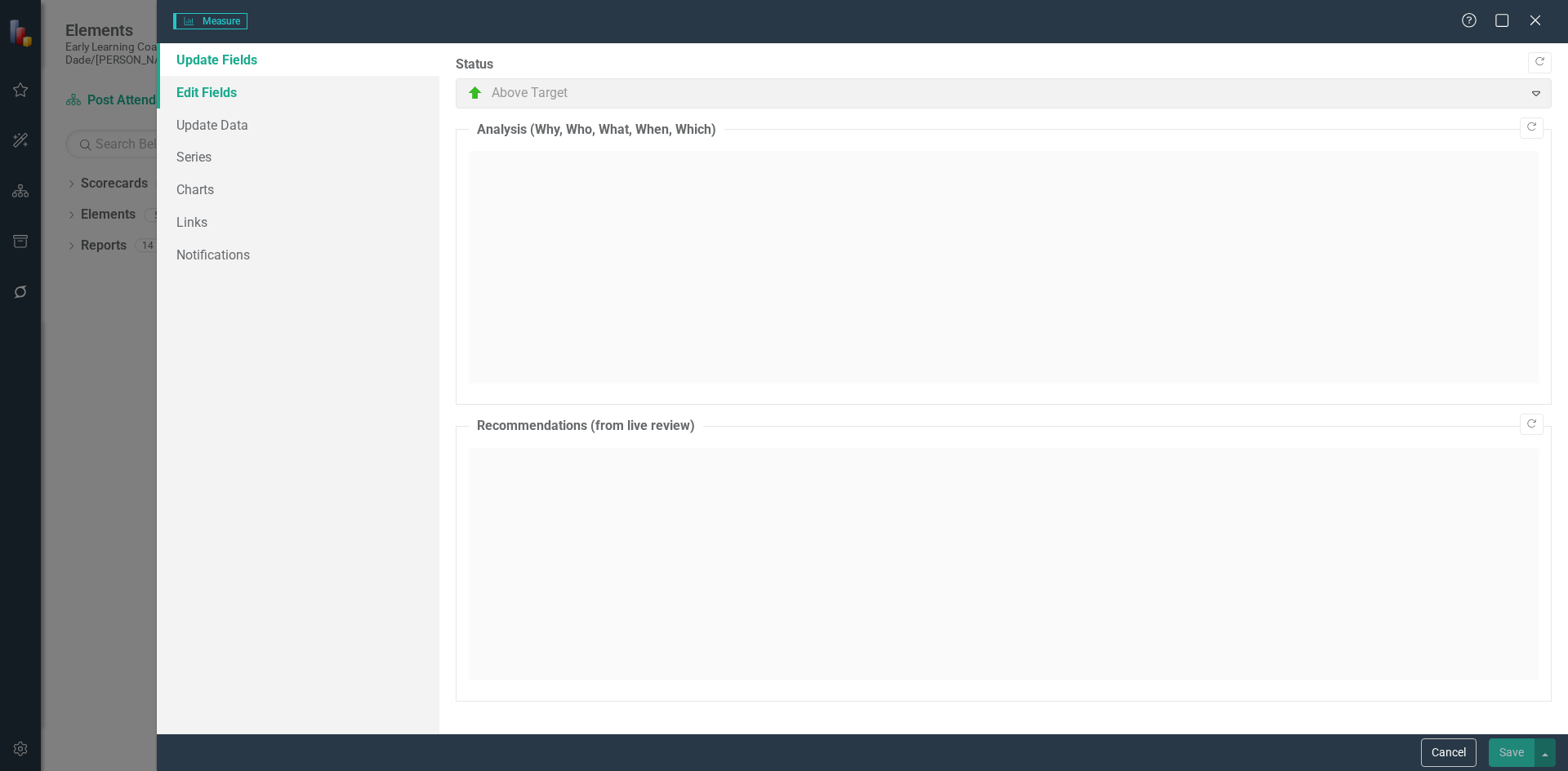
click at [229, 92] on link "Edit Fields" at bounding box center [298, 91] width 283 height 33
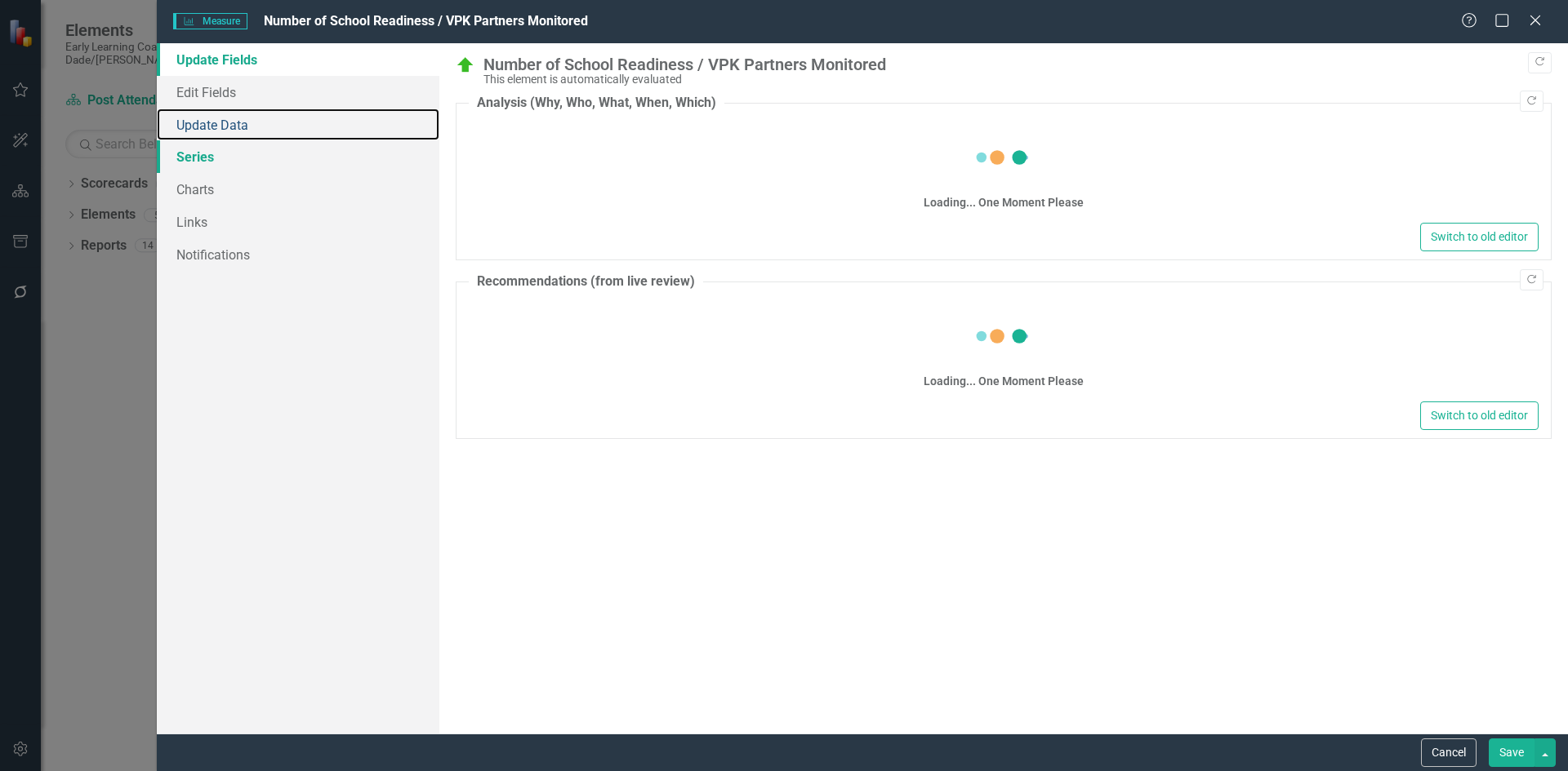
click at [238, 130] on link "Update Data" at bounding box center [298, 124] width 283 height 33
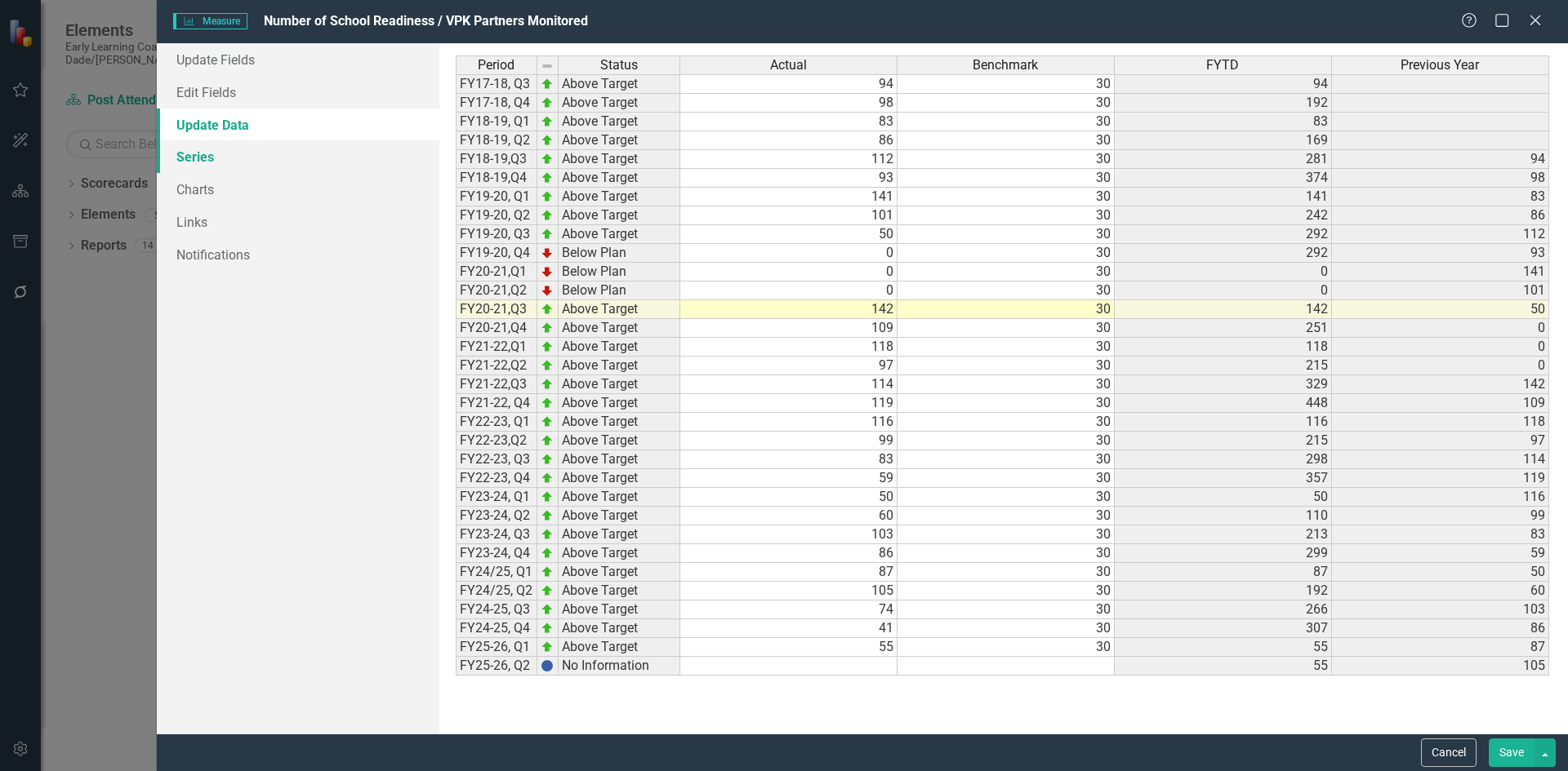
click at [224, 161] on link "Series" at bounding box center [298, 156] width 283 height 33
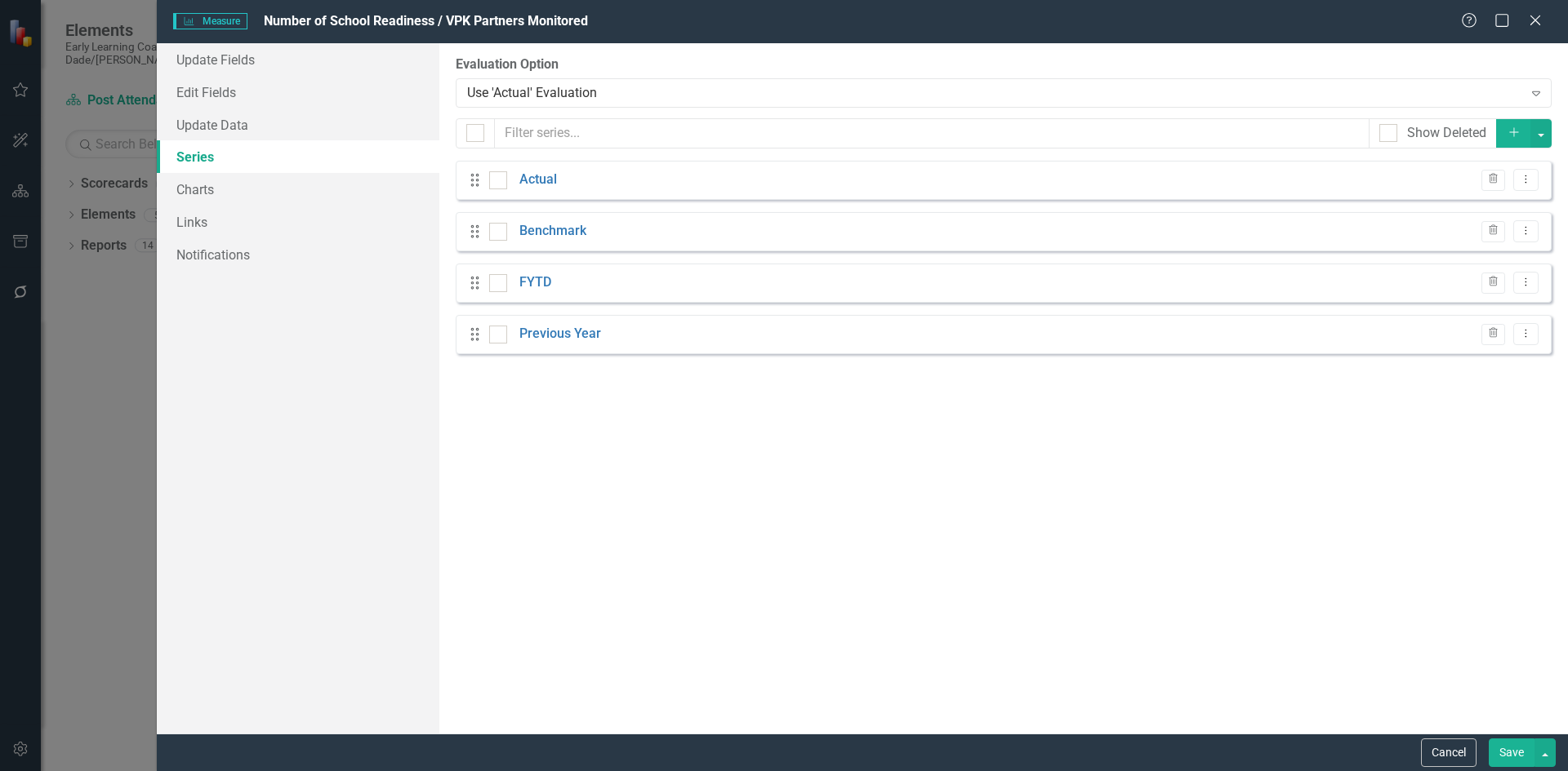
checkbox input "false"
